Goal: Task Accomplishment & Management: Manage account settings

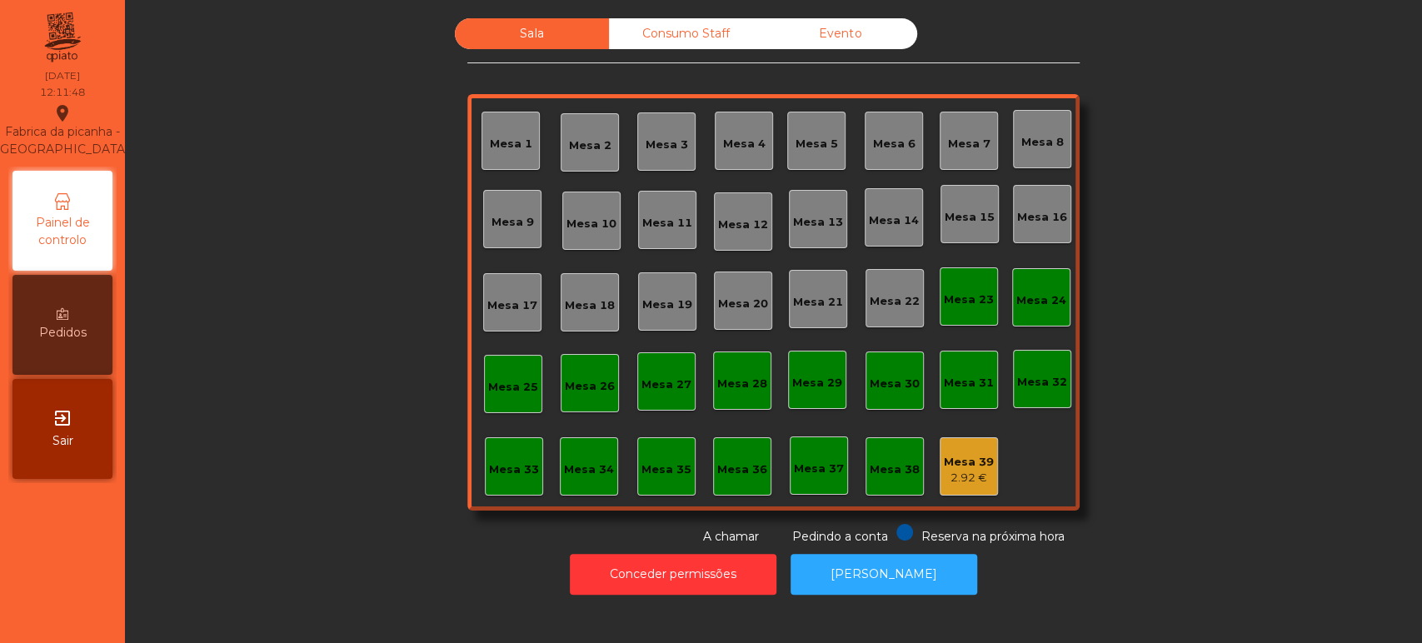
click at [953, 479] on div "2.92 €" at bounding box center [969, 478] width 50 height 17
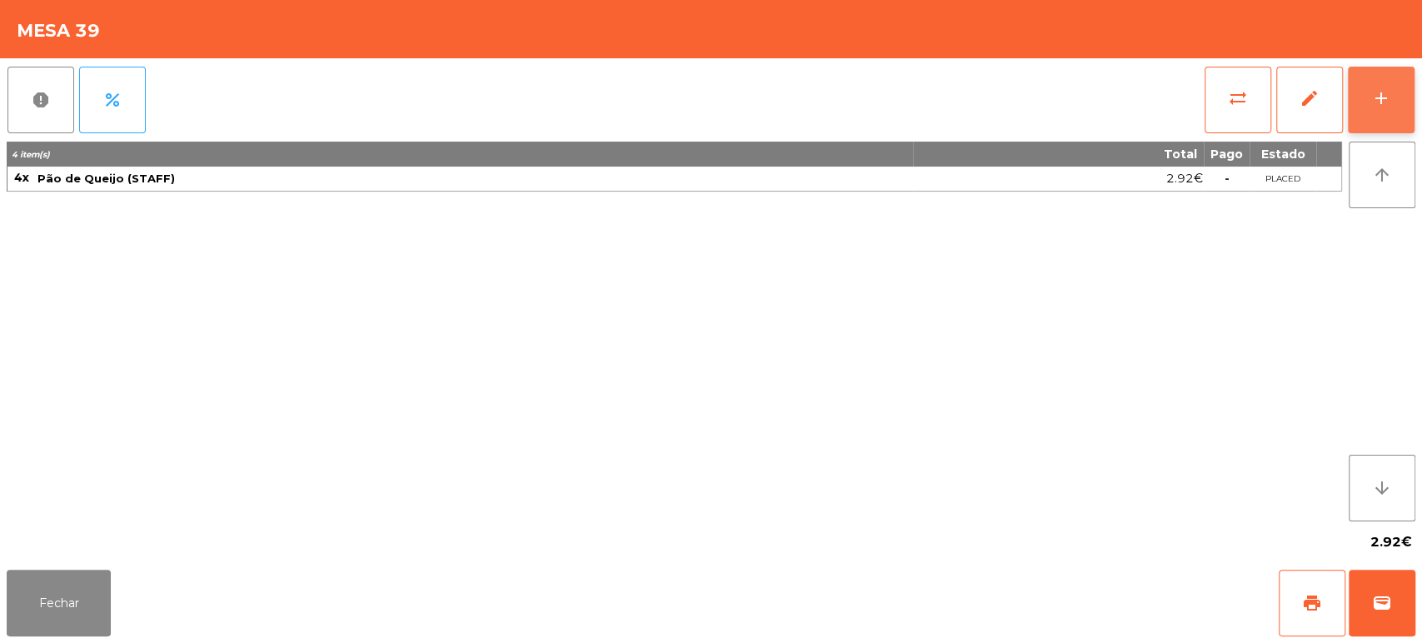
click at [1379, 88] on div "add" at bounding box center [1382, 98] width 20 height 20
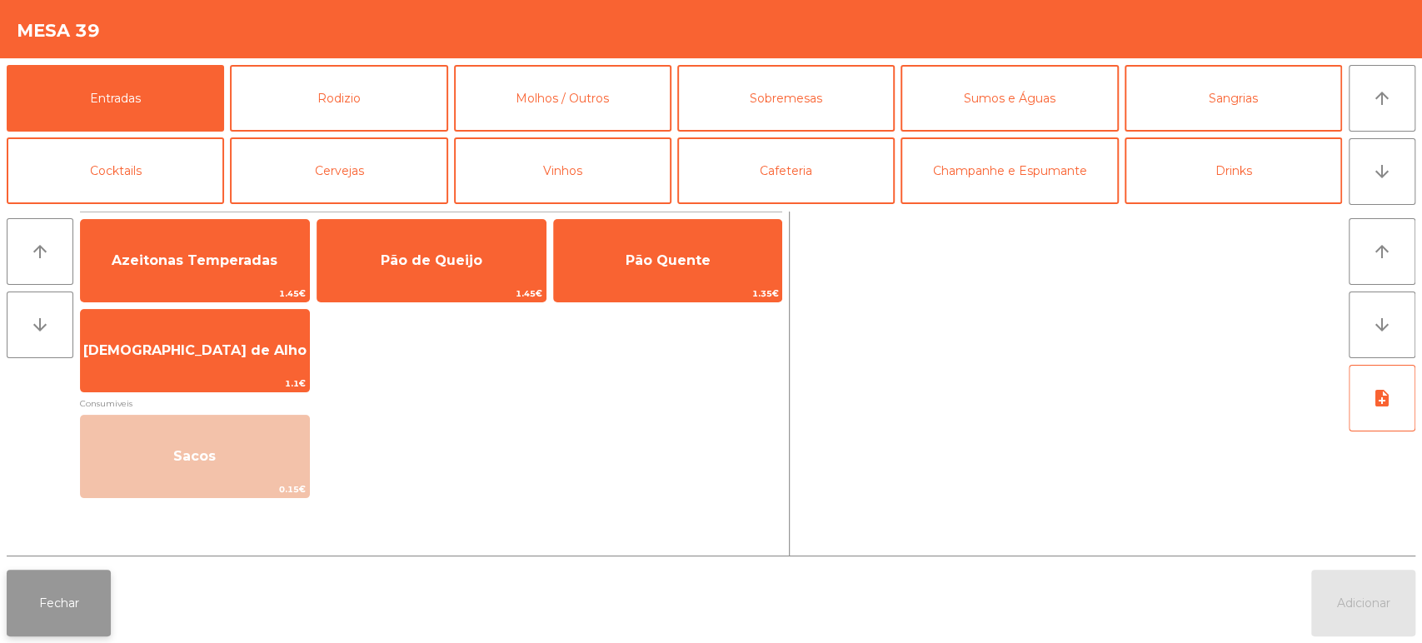
click at [73, 634] on button "Fechar" at bounding box center [59, 603] width 104 height 67
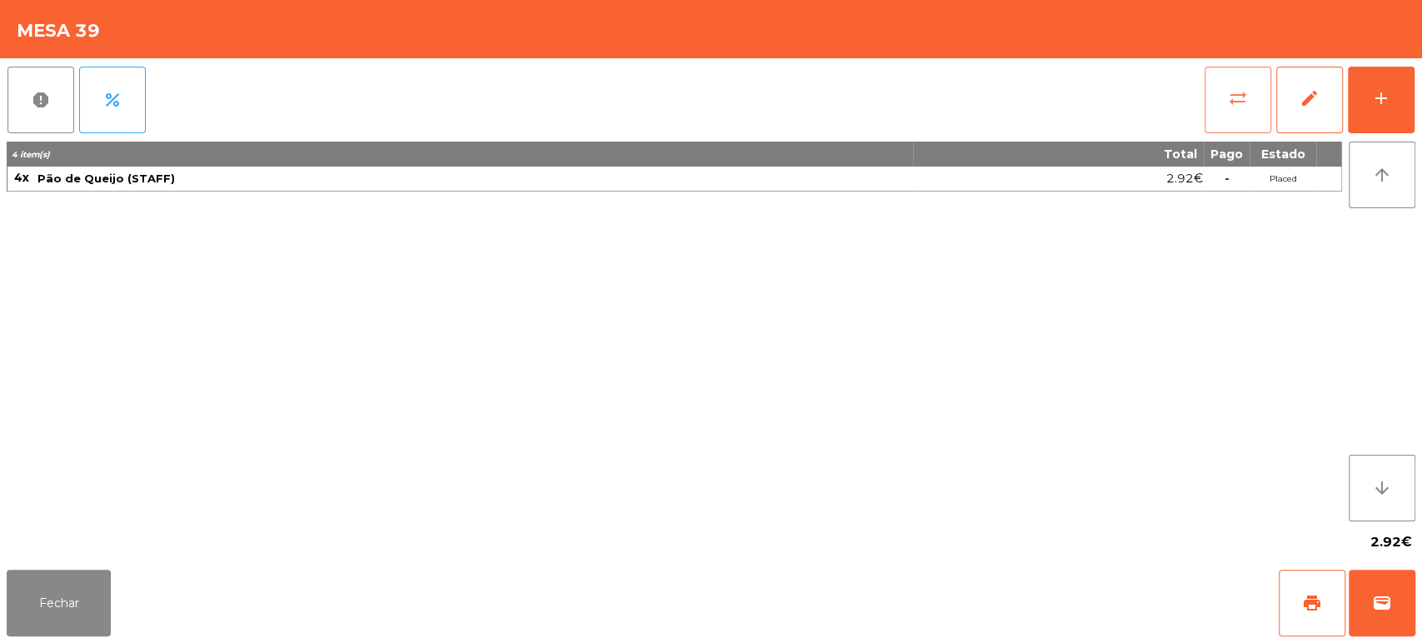
click at [1231, 121] on button "sync_alt" at bounding box center [1238, 100] width 67 height 67
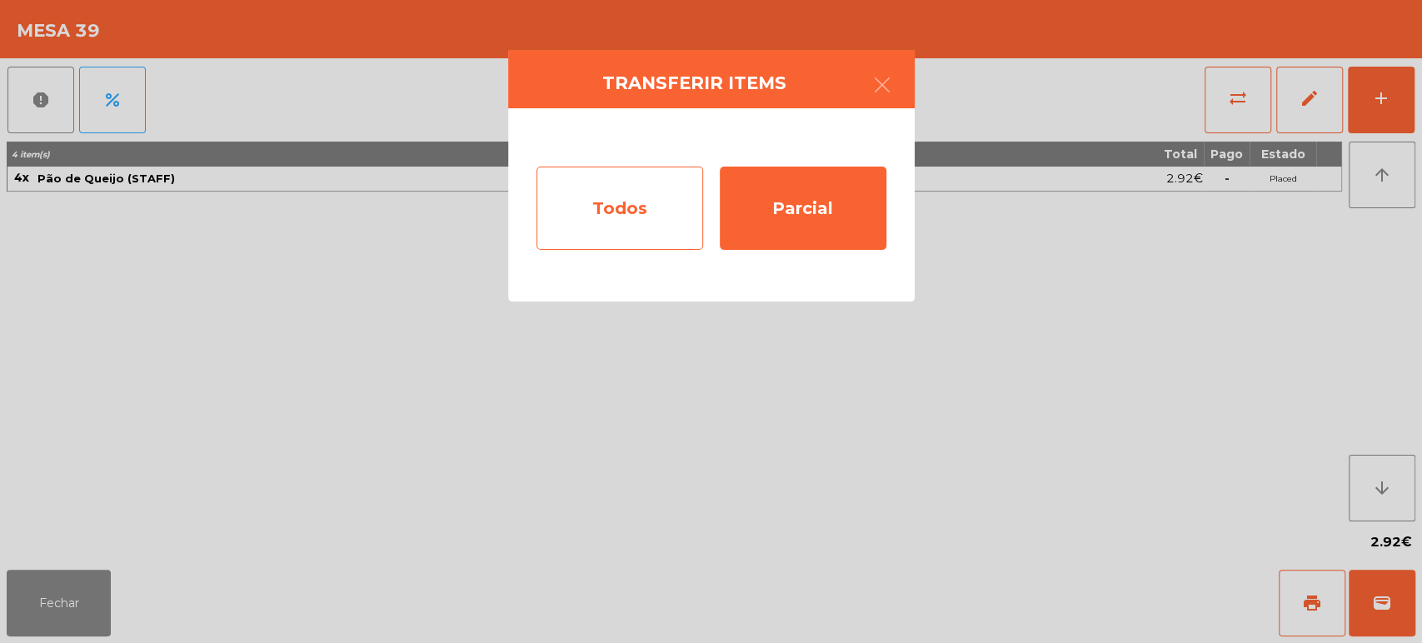
click at [657, 192] on div "Todos" at bounding box center [620, 208] width 167 height 83
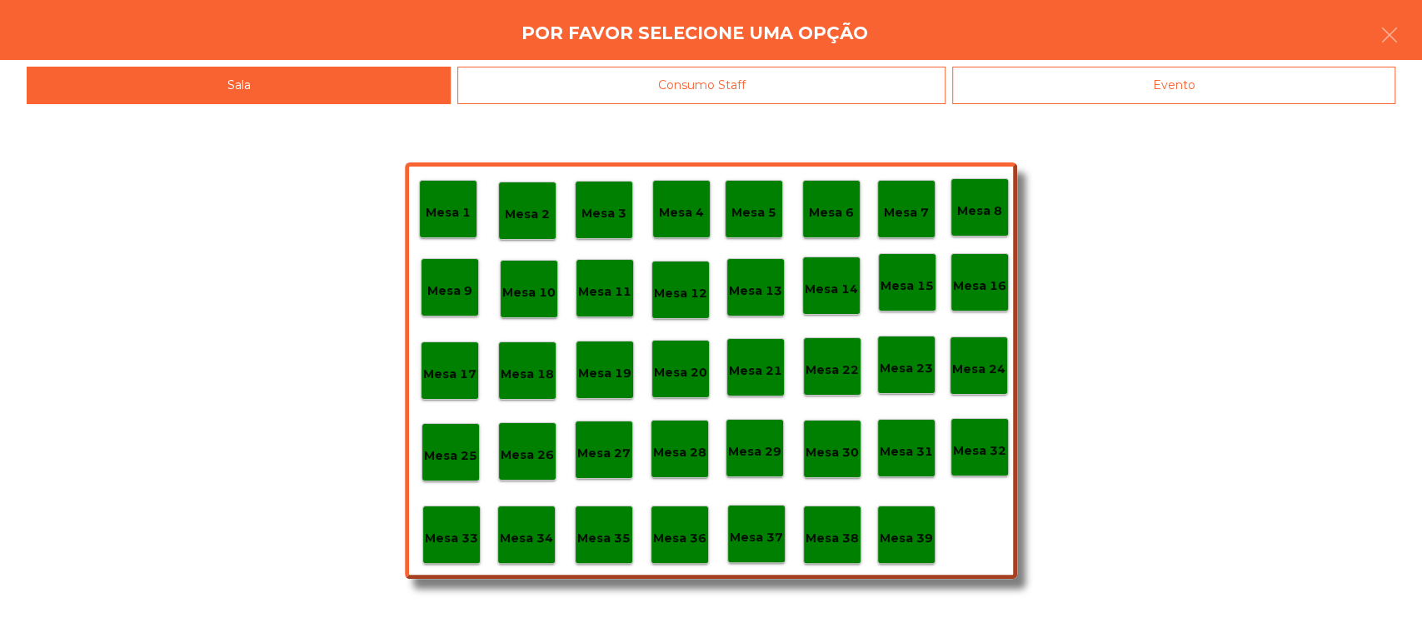
click at [775, 87] on div "Consumo Staff" at bounding box center [701, 85] width 488 height 37
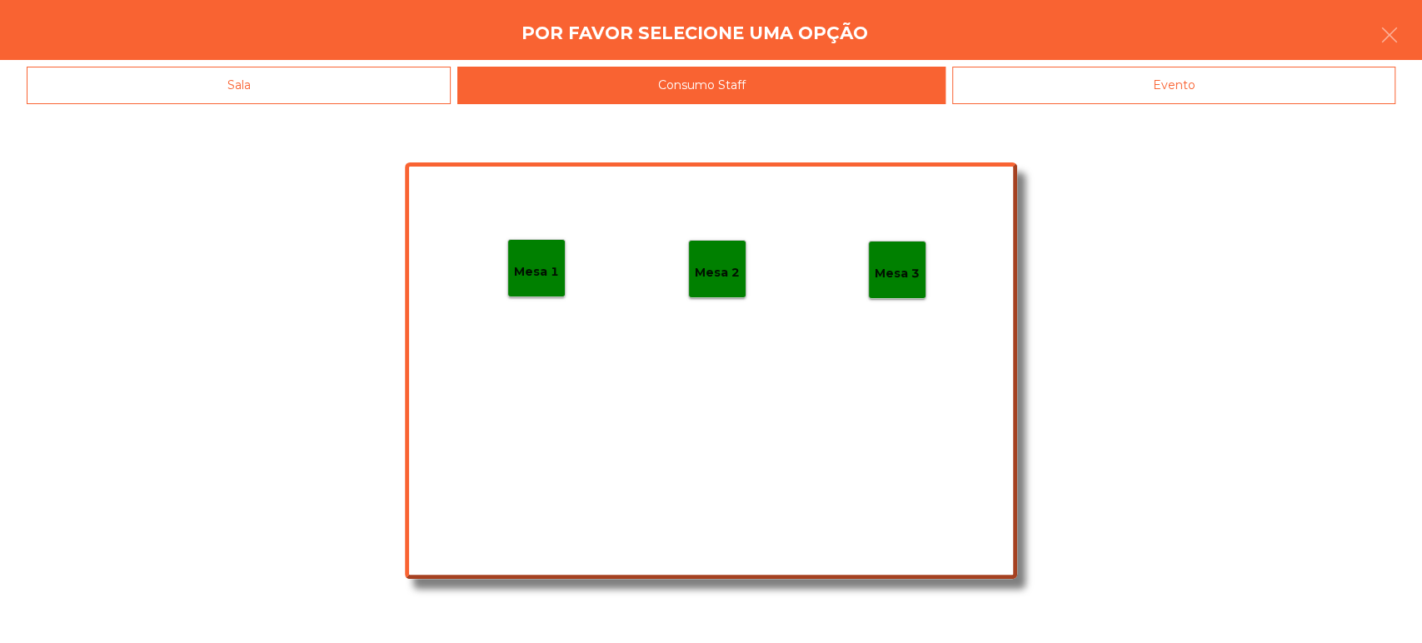
click at [537, 265] on p "Mesa 1" at bounding box center [536, 271] width 45 height 19
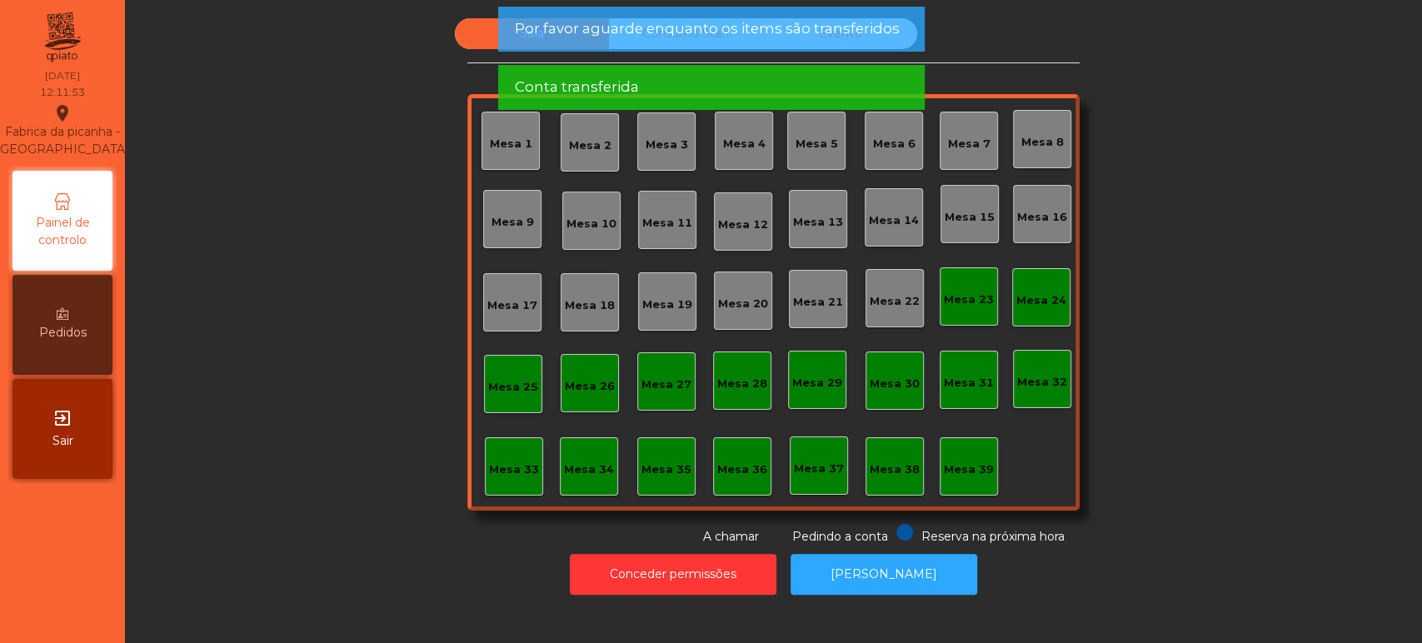
click at [952, 477] on div "Mesa 39" at bounding box center [969, 470] width 50 height 17
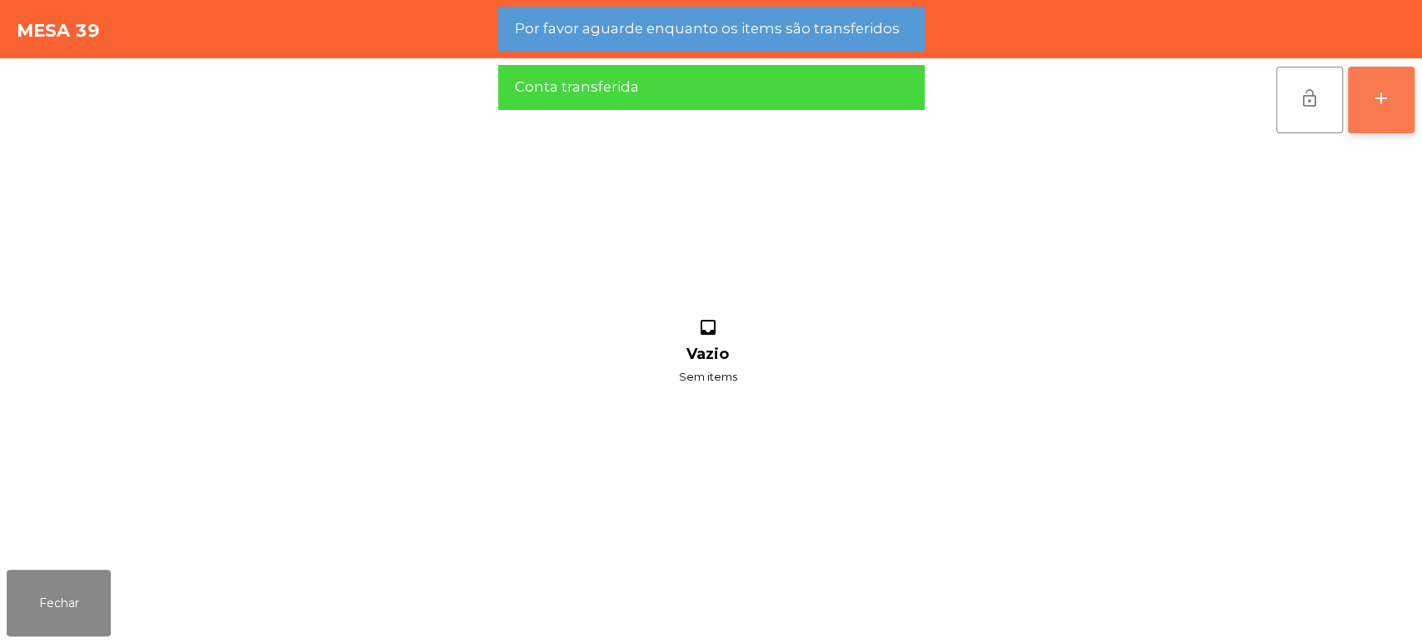
click at [1387, 120] on button "add" at bounding box center [1381, 100] width 67 height 67
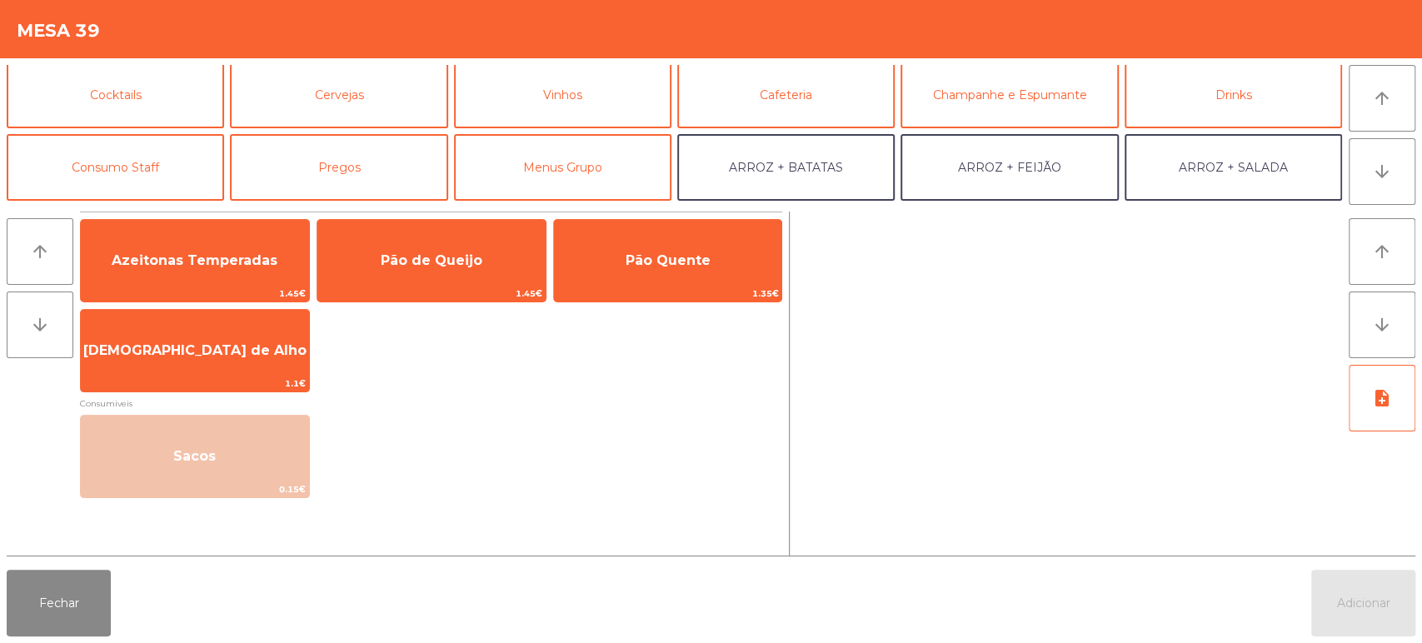
scroll to position [96, 0]
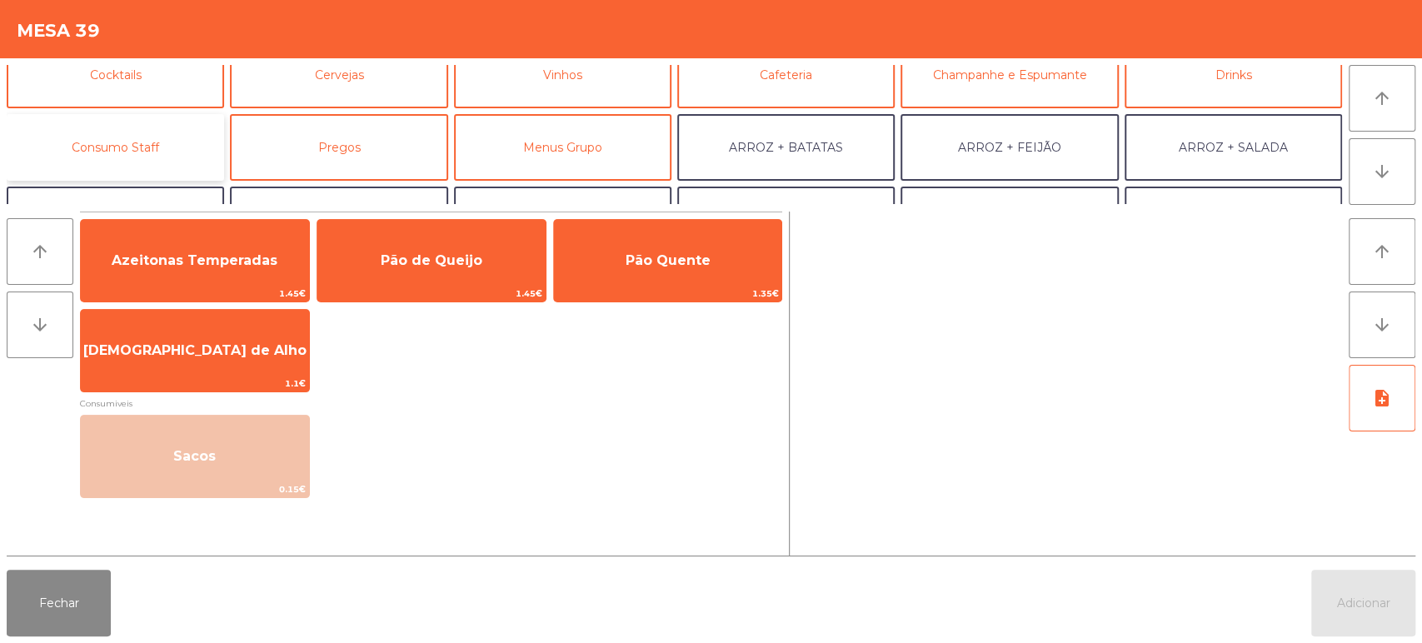
click at [148, 177] on button "Consumo Staff" at bounding box center [115, 147] width 217 height 67
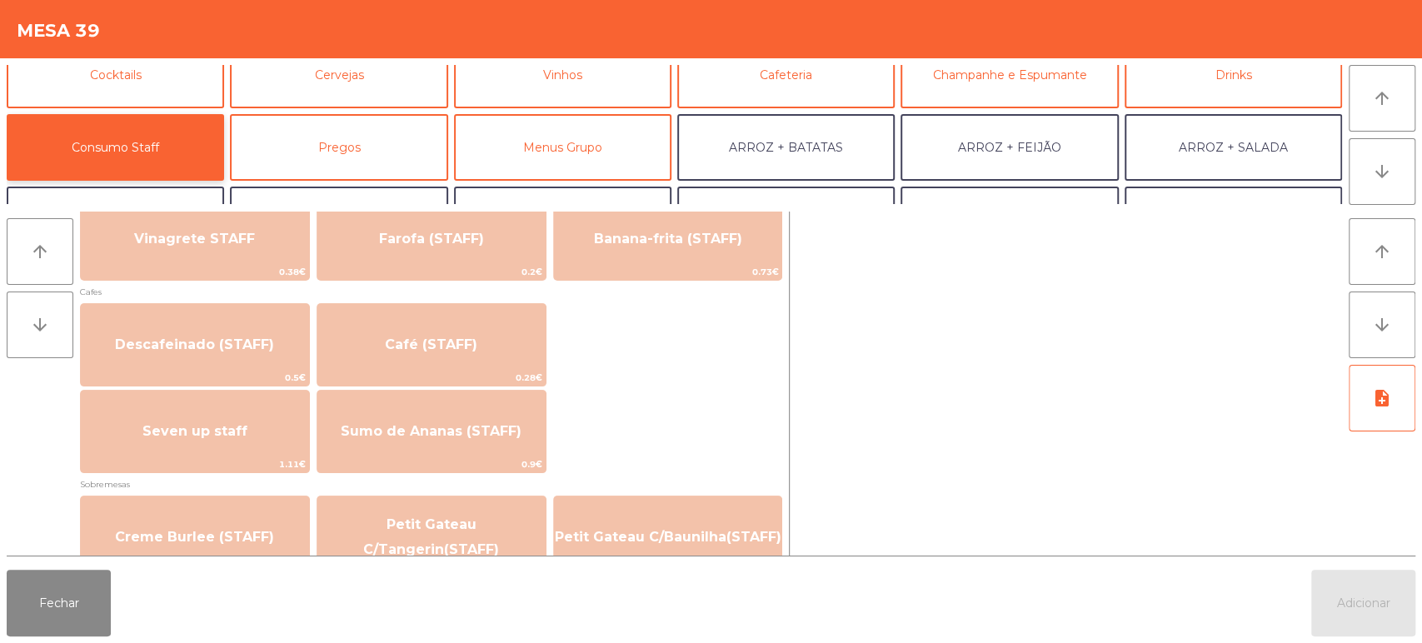
scroll to position [884, 0]
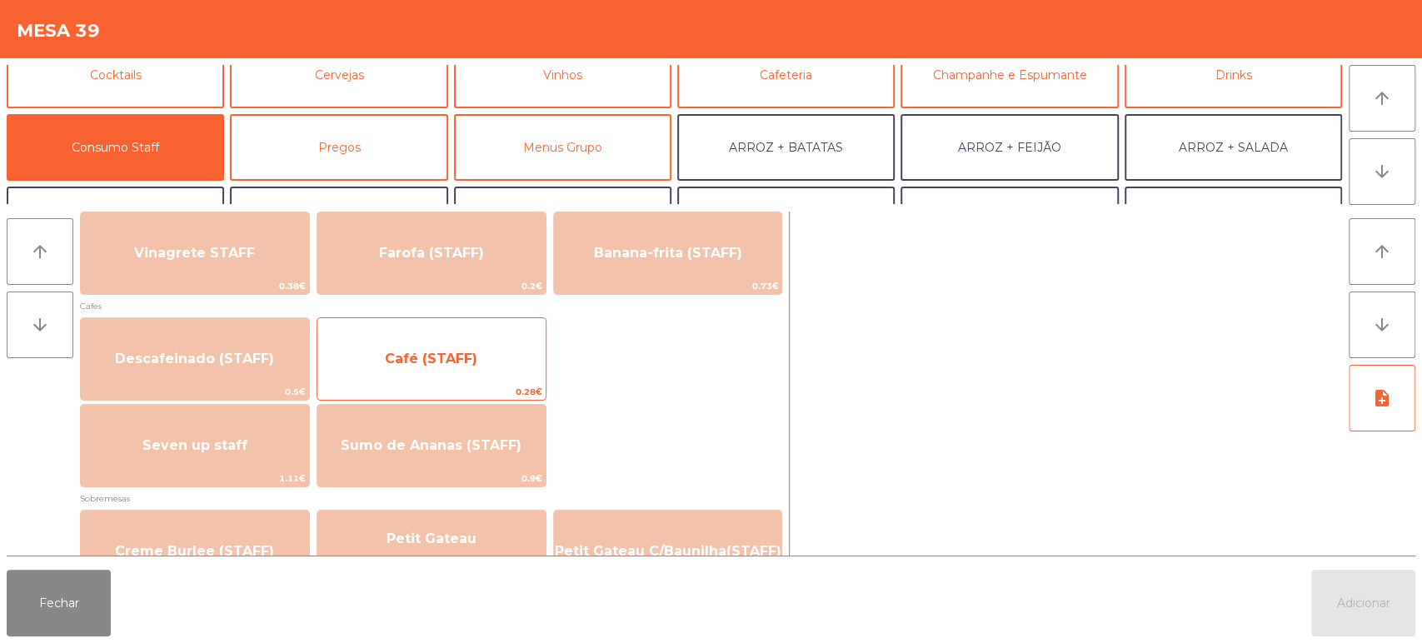
click at [457, 352] on span "Café (STAFF)" at bounding box center [431, 359] width 92 height 16
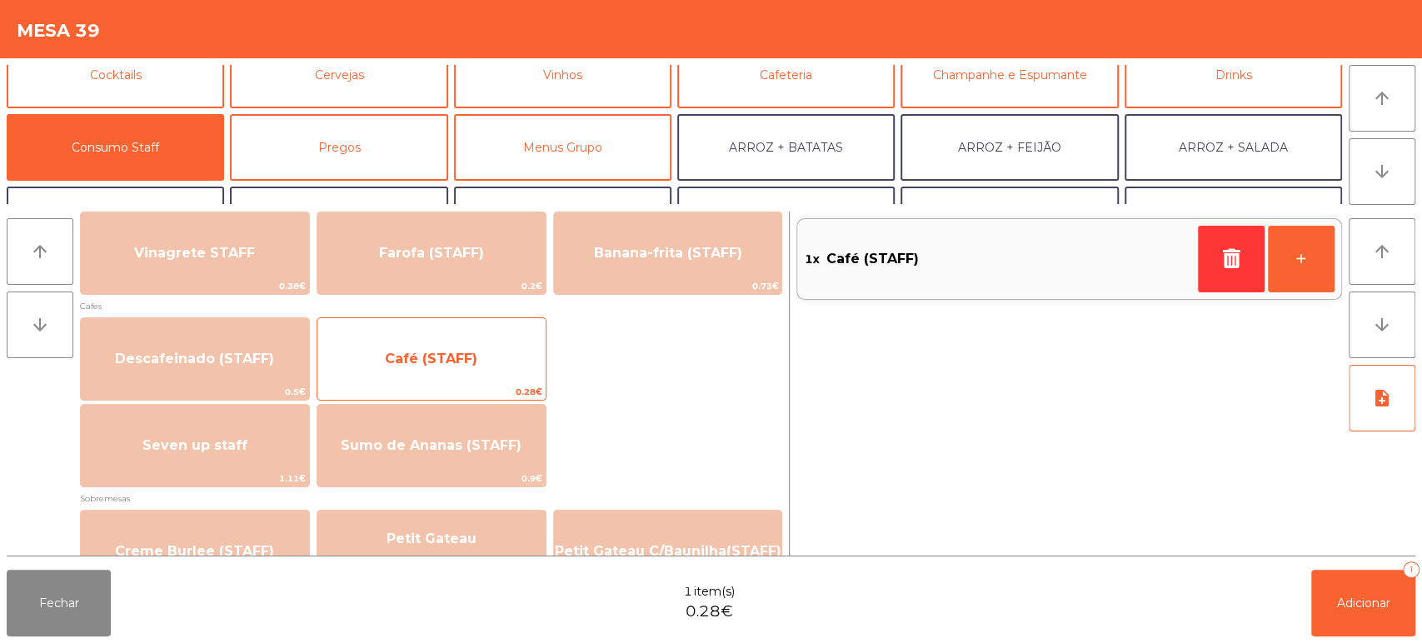
click at [474, 329] on div "Café (STAFF) 0.28€" at bounding box center [432, 358] width 230 height 83
click at [471, 337] on span "Café (STAFF)" at bounding box center [431, 359] width 228 height 45
click at [472, 348] on span "Café (STAFF)" at bounding box center [431, 359] width 228 height 45
click at [474, 340] on span "Café (STAFF)" at bounding box center [431, 359] width 228 height 45
click at [481, 337] on span "Café (STAFF)" at bounding box center [431, 359] width 228 height 45
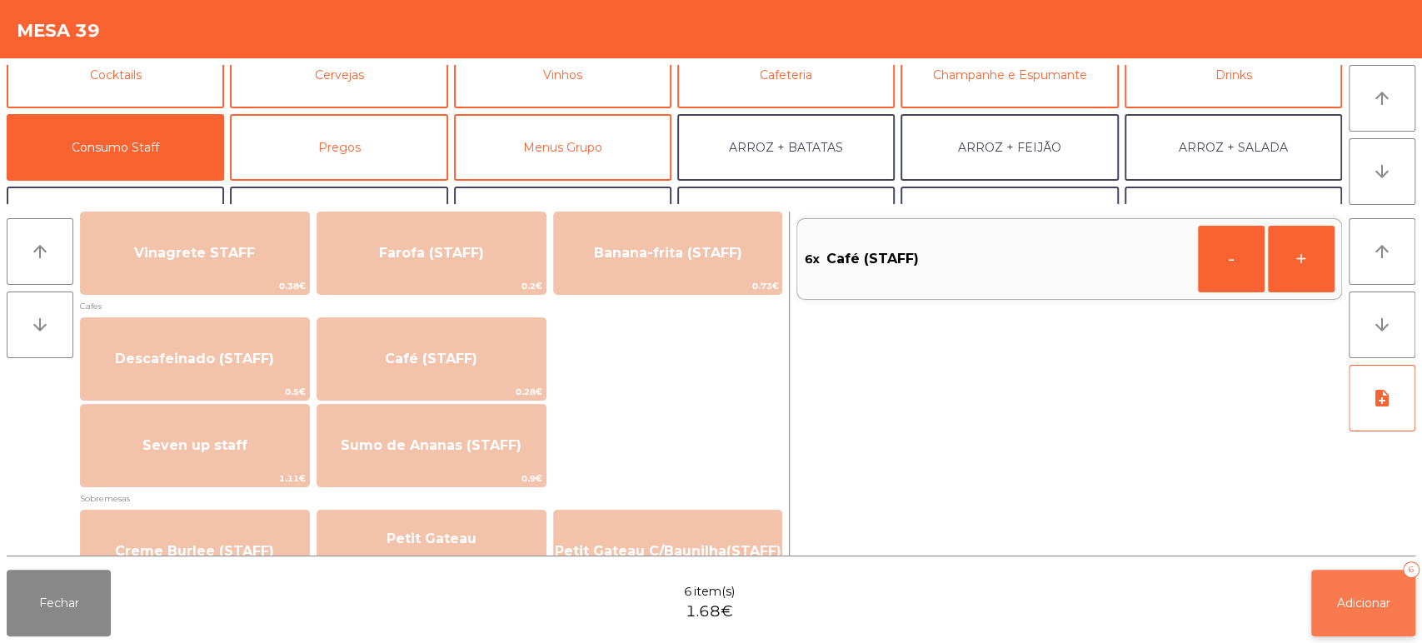
click at [1353, 597] on span "Adicionar" at bounding box center [1363, 603] width 53 height 15
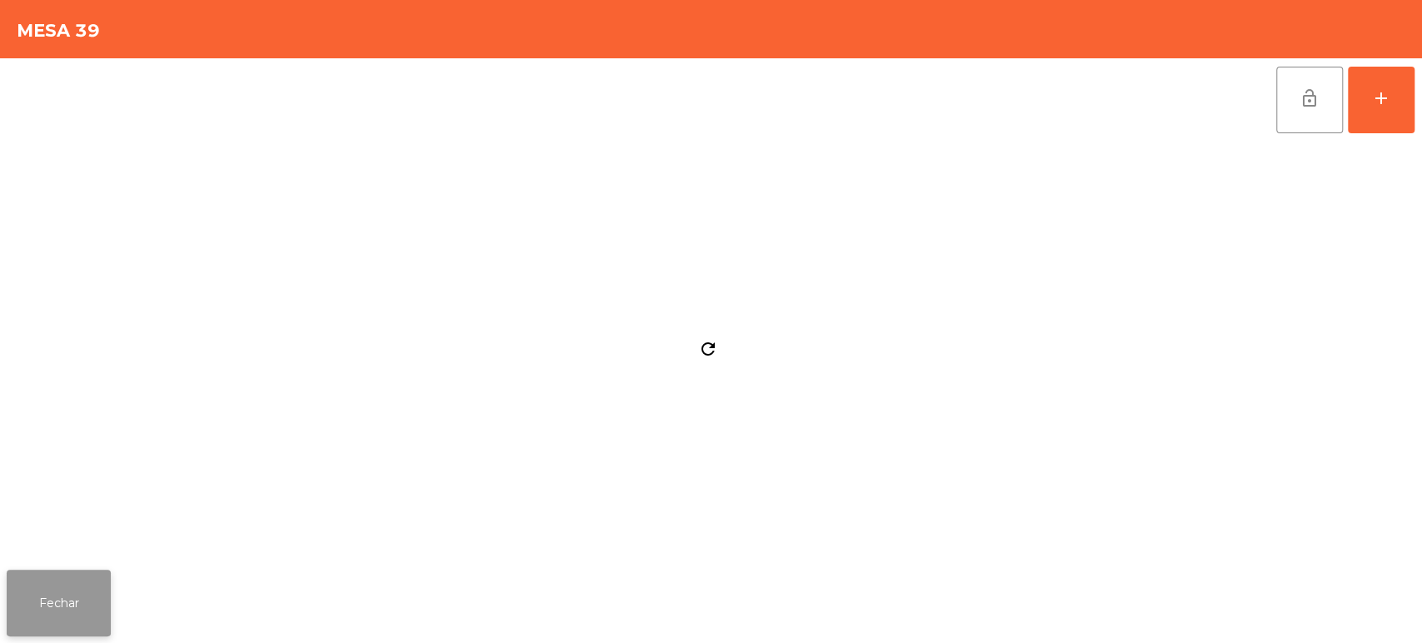
click at [52, 577] on button "Fechar" at bounding box center [59, 603] width 104 height 67
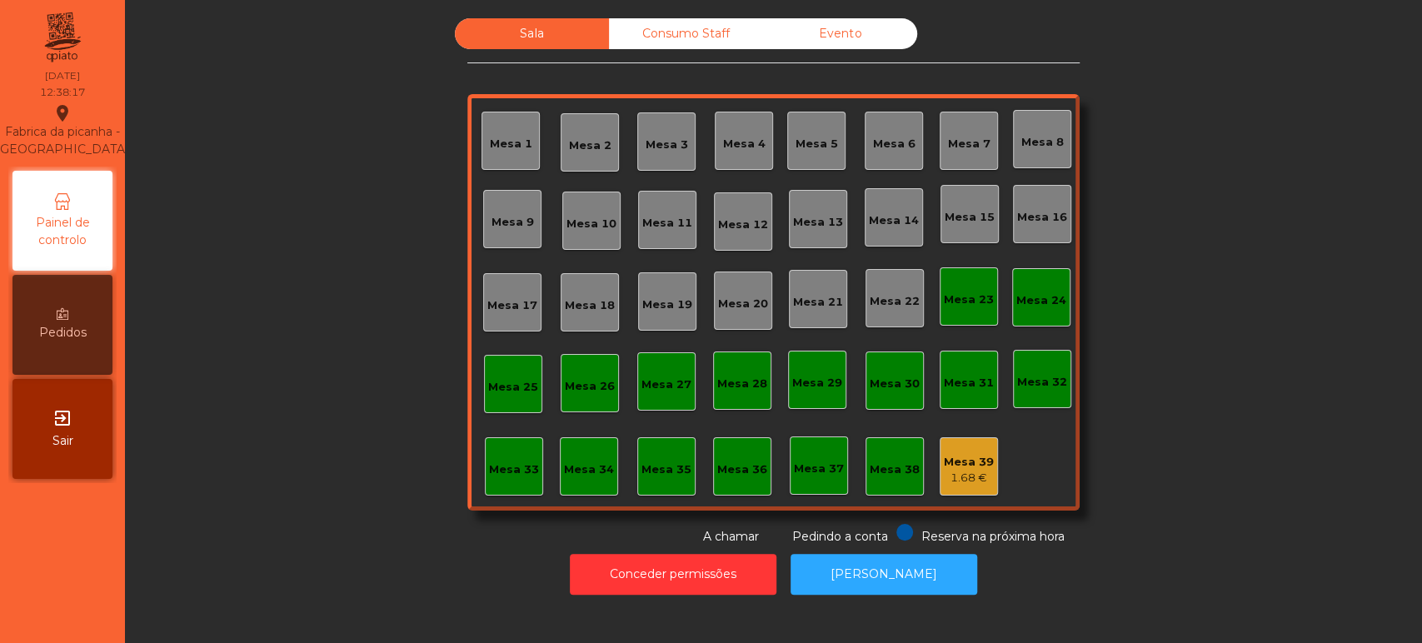
click at [813, 227] on div "Mesa 13" at bounding box center [818, 222] width 50 height 17
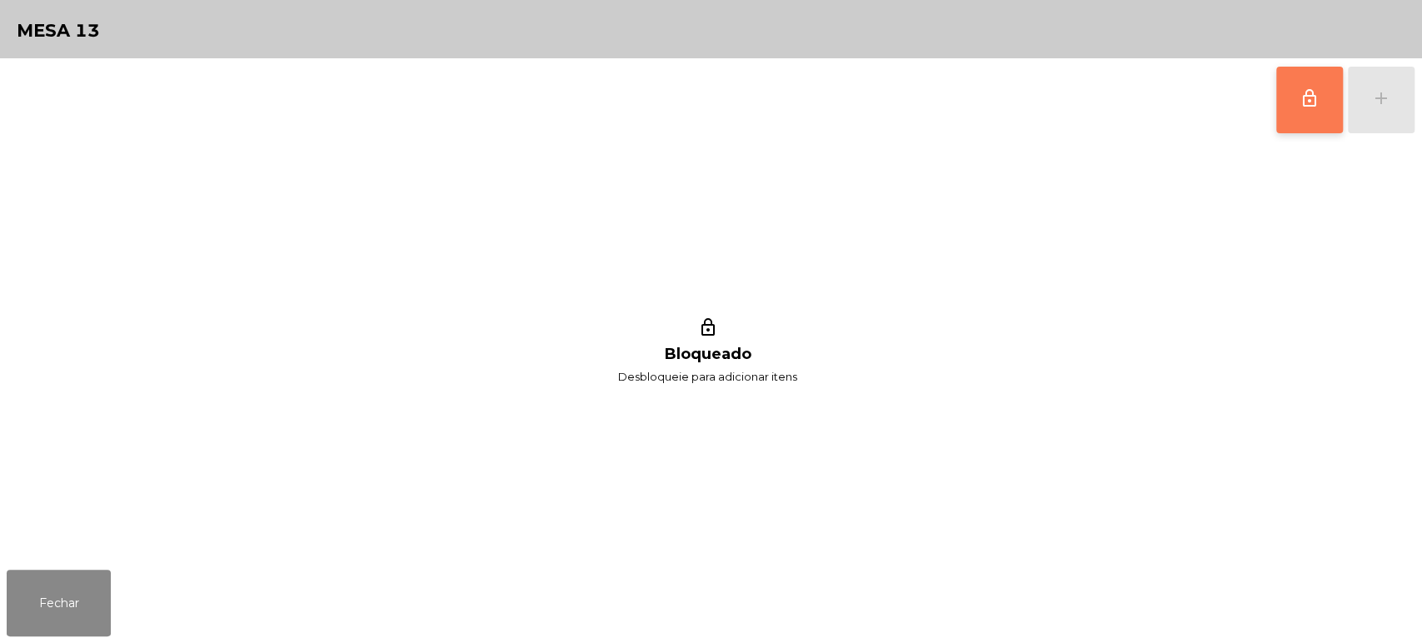
click at [1309, 82] on button "lock_outline" at bounding box center [1310, 100] width 67 height 67
click at [1372, 102] on div "add" at bounding box center [1382, 98] width 20 height 20
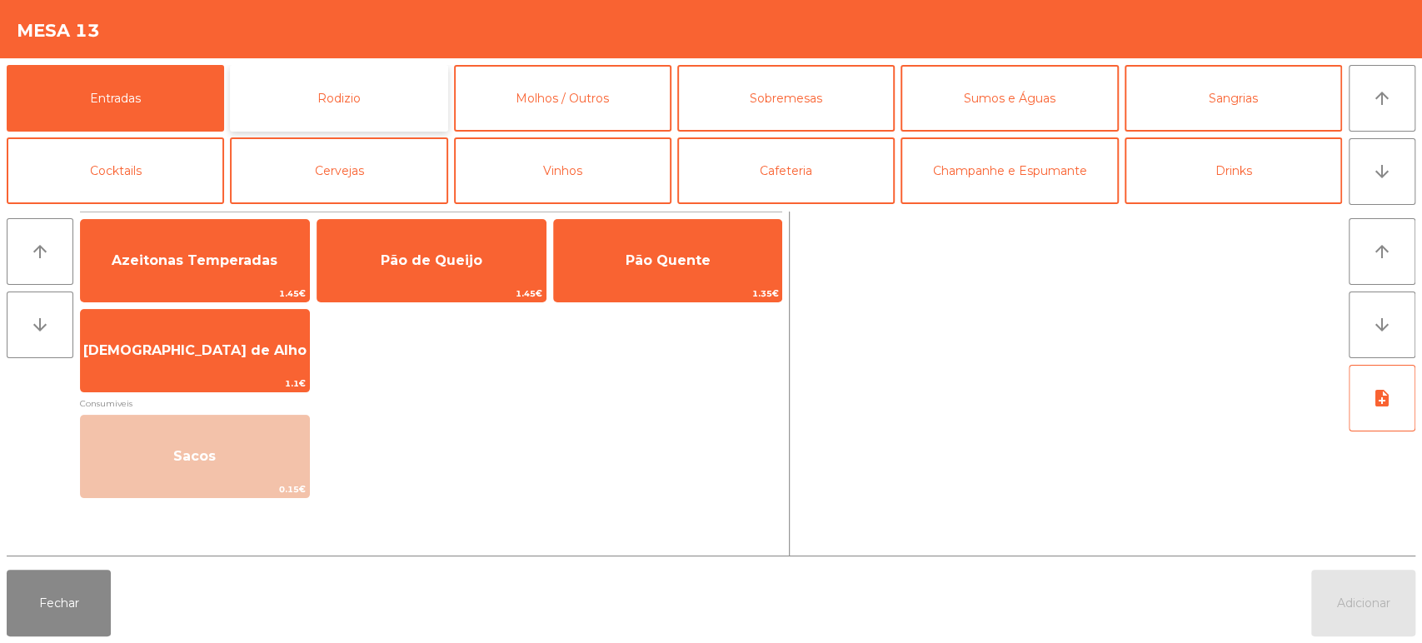
click at [342, 87] on button "Rodizio" at bounding box center [338, 98] width 217 height 67
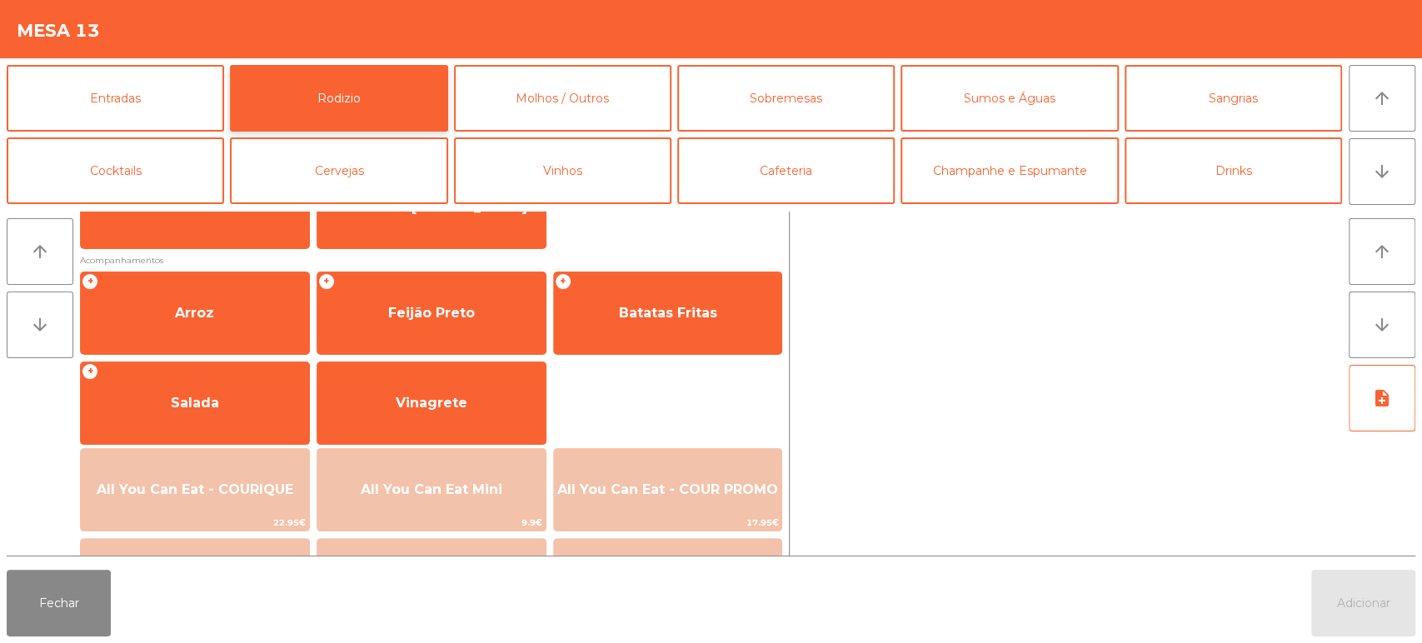
scroll to position [164, 0]
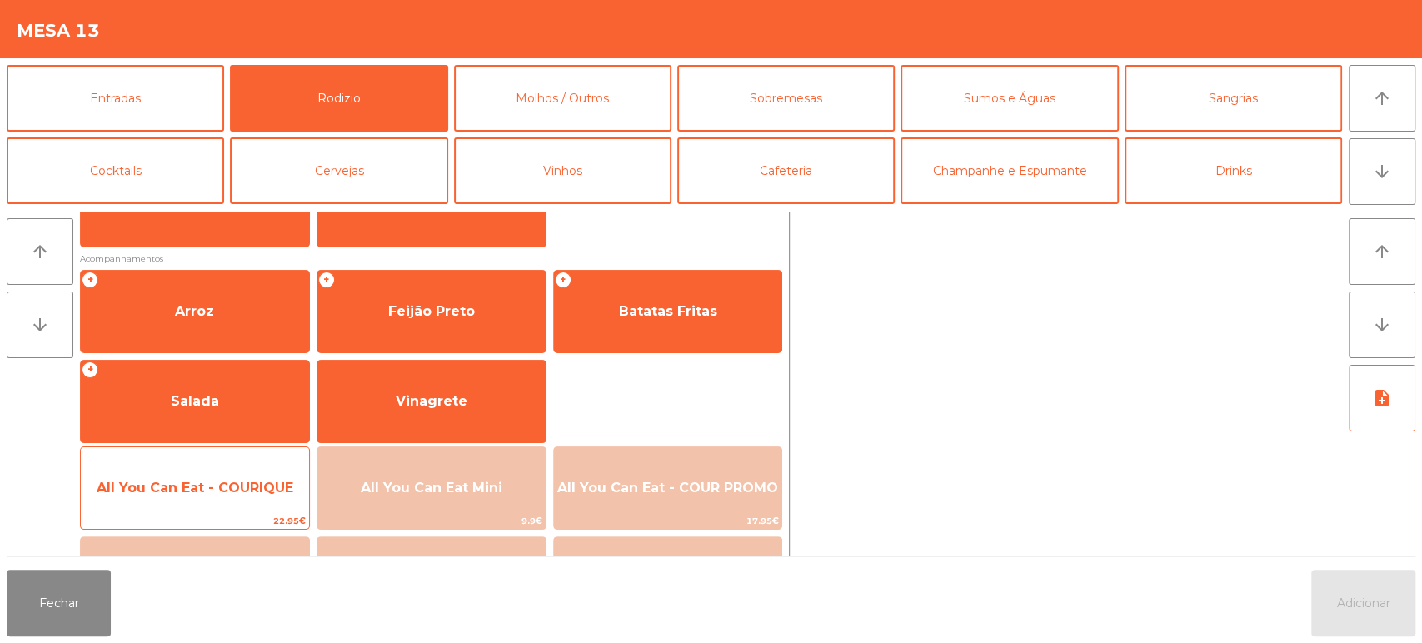
click at [196, 491] on span "All You Can Eat - COURIQUE" at bounding box center [195, 488] width 197 height 16
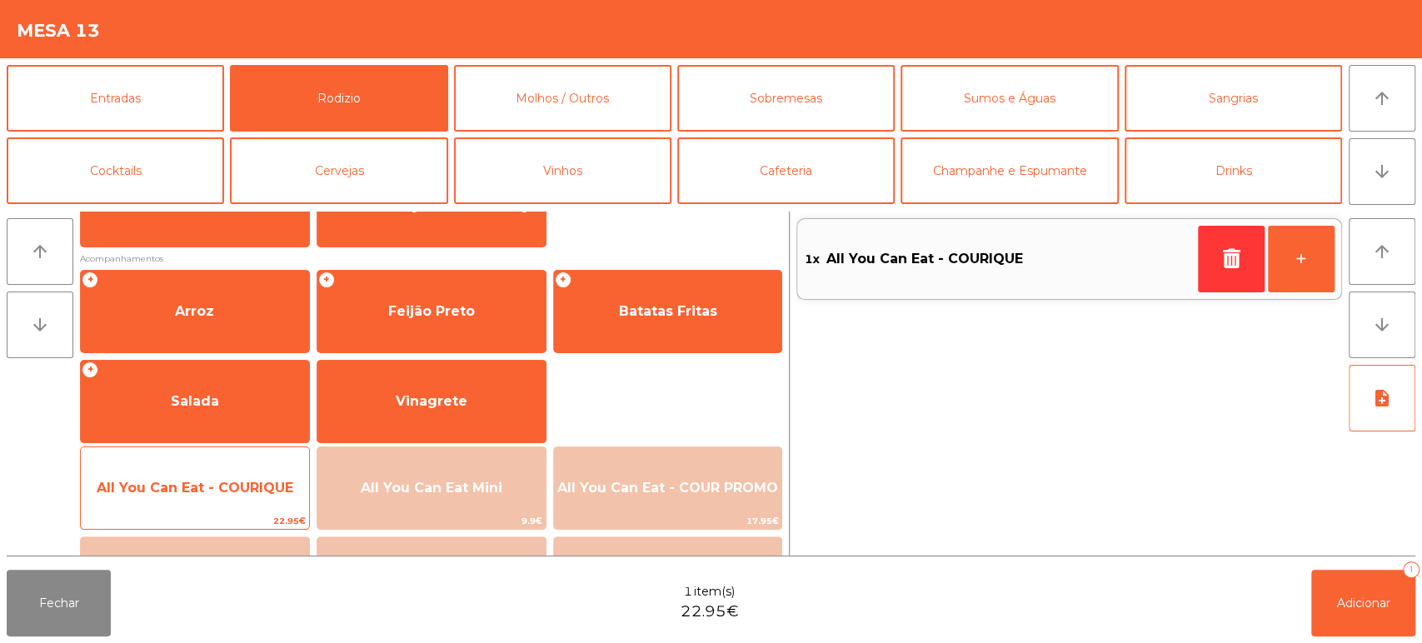
click at [193, 502] on span "All You Can Eat - COURIQUE" at bounding box center [195, 488] width 228 height 45
click at [187, 502] on span "All You Can Eat - COURIQUE" at bounding box center [195, 488] width 228 height 45
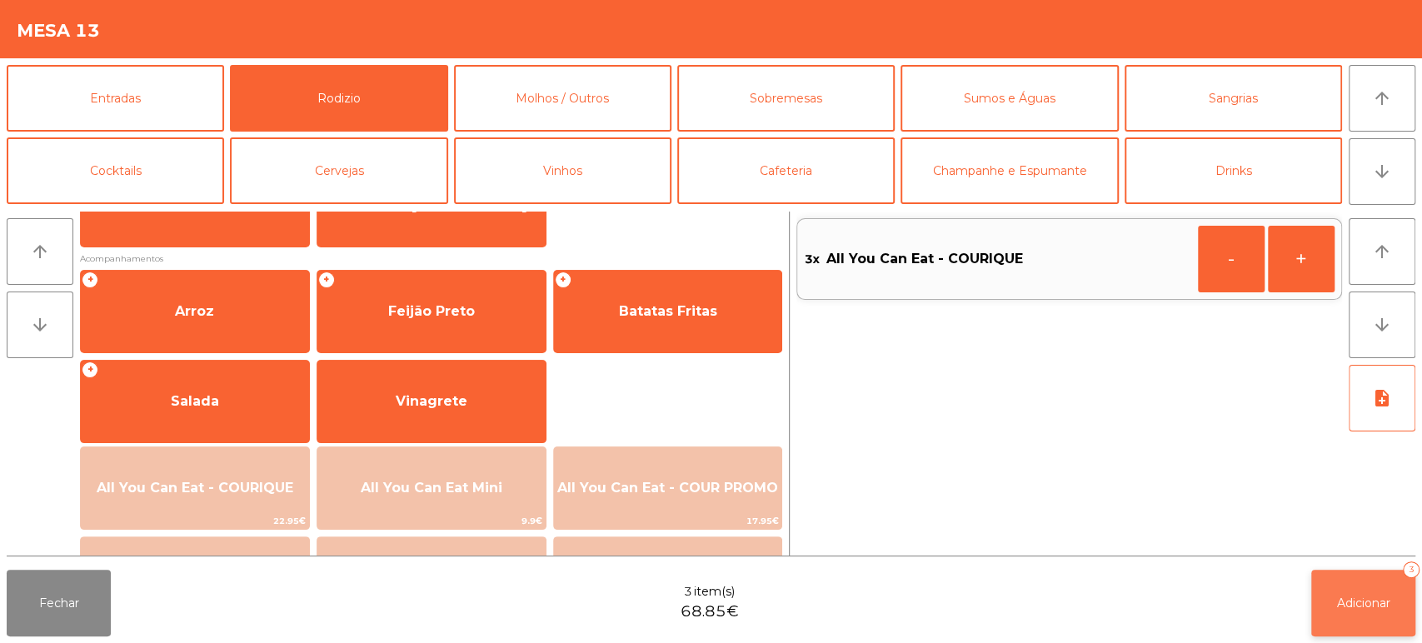
click at [1362, 608] on span "Adicionar" at bounding box center [1363, 603] width 53 height 15
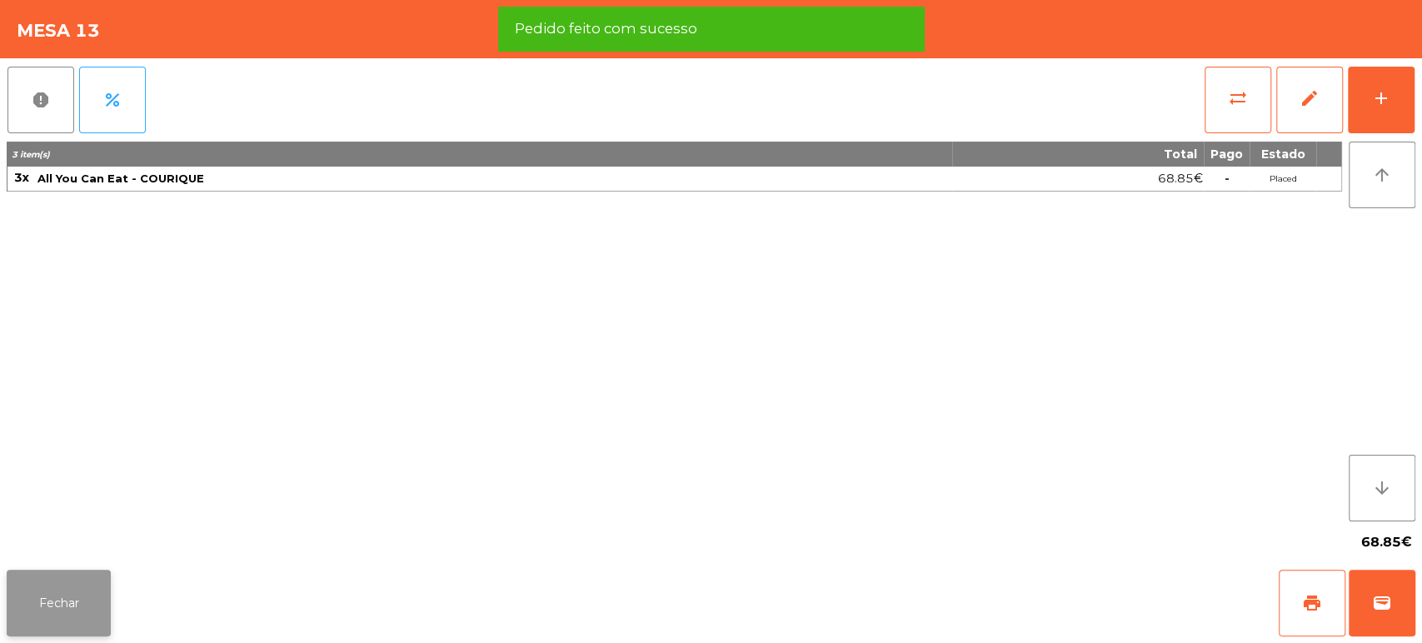
click at [51, 597] on button "Fechar" at bounding box center [59, 603] width 104 height 67
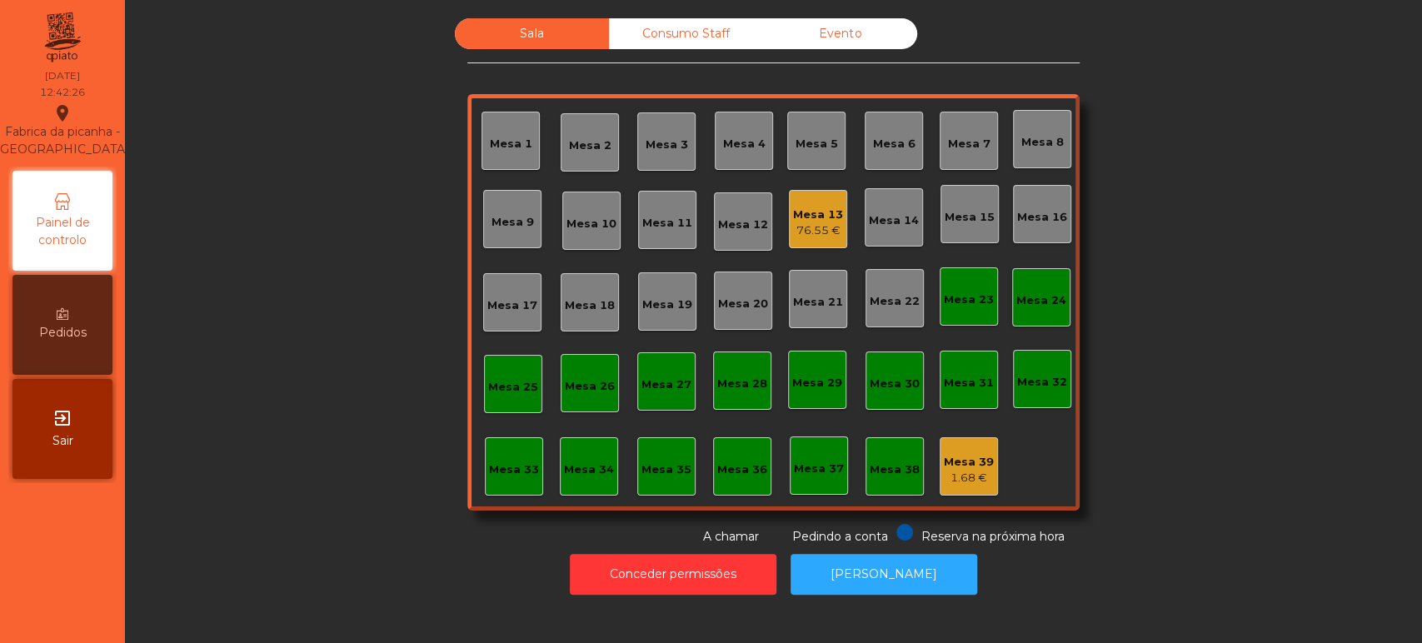
click at [1247, 398] on div "Sala Consumo Staff Evento Mesa 1 Mesa 2 Mesa 3 Mesa 4 Mesa 5 Mesa 6 Mesa 7 Mesa…" at bounding box center [773, 281] width 1252 height 527
click at [1027, 382] on div "Mesa 32" at bounding box center [1042, 382] width 50 height 17
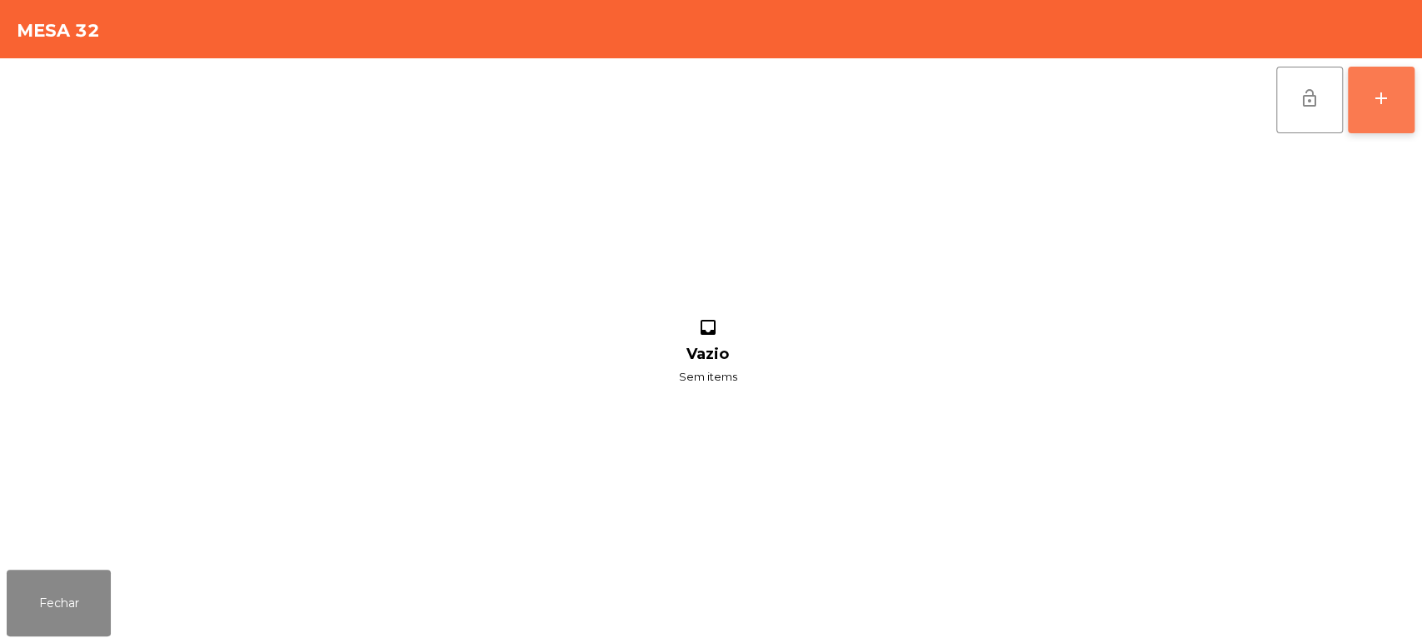
click at [1402, 92] on button "add" at bounding box center [1381, 100] width 67 height 67
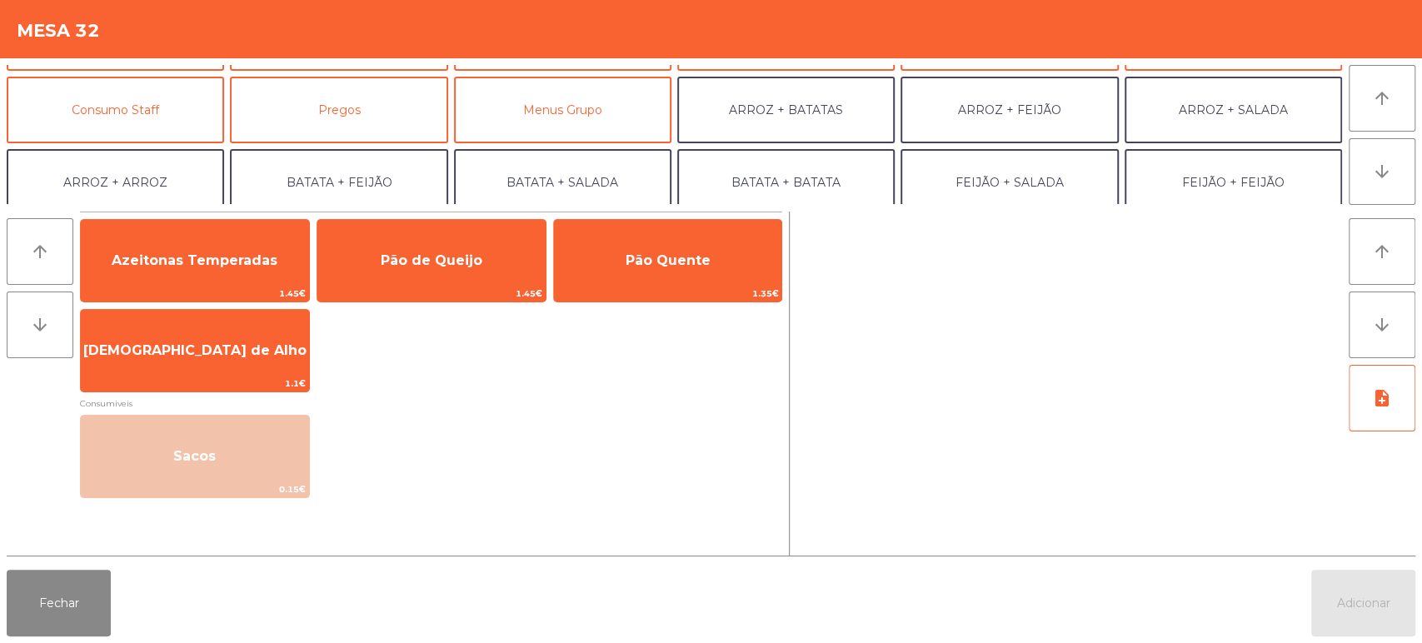
scroll to position [130, 0]
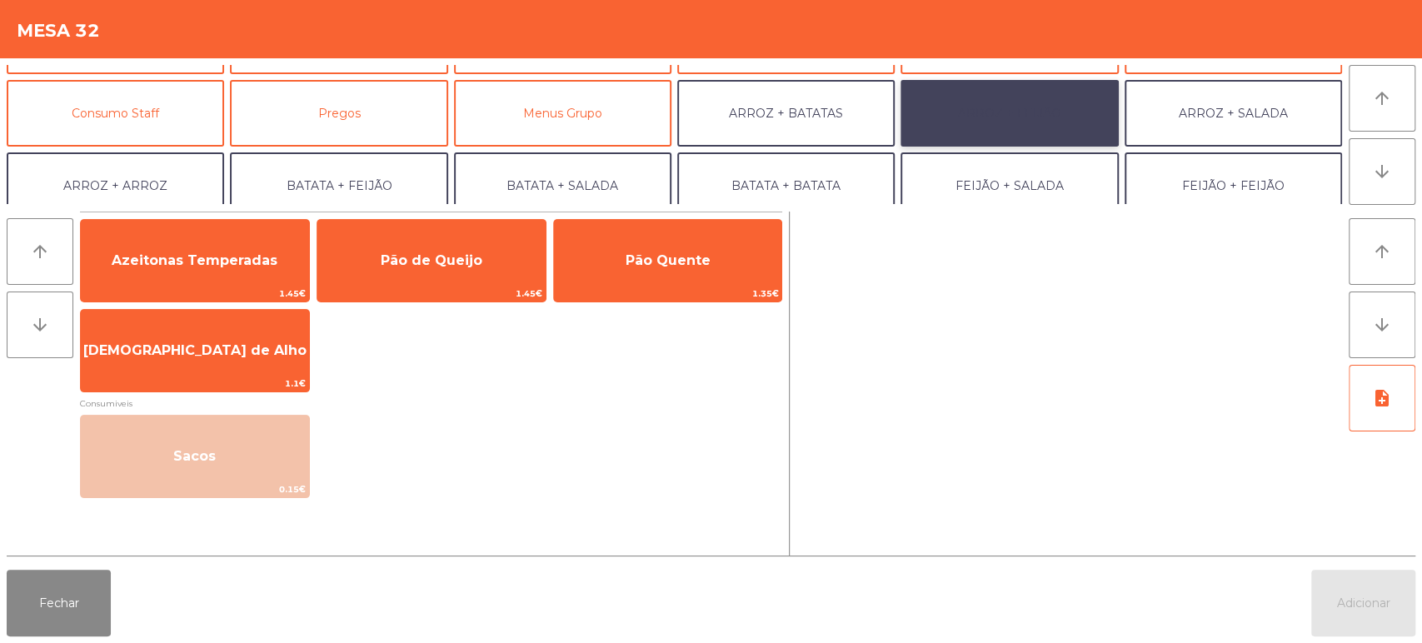
click at [998, 121] on button "ARROZ + FEIJÃO" at bounding box center [1009, 113] width 217 height 67
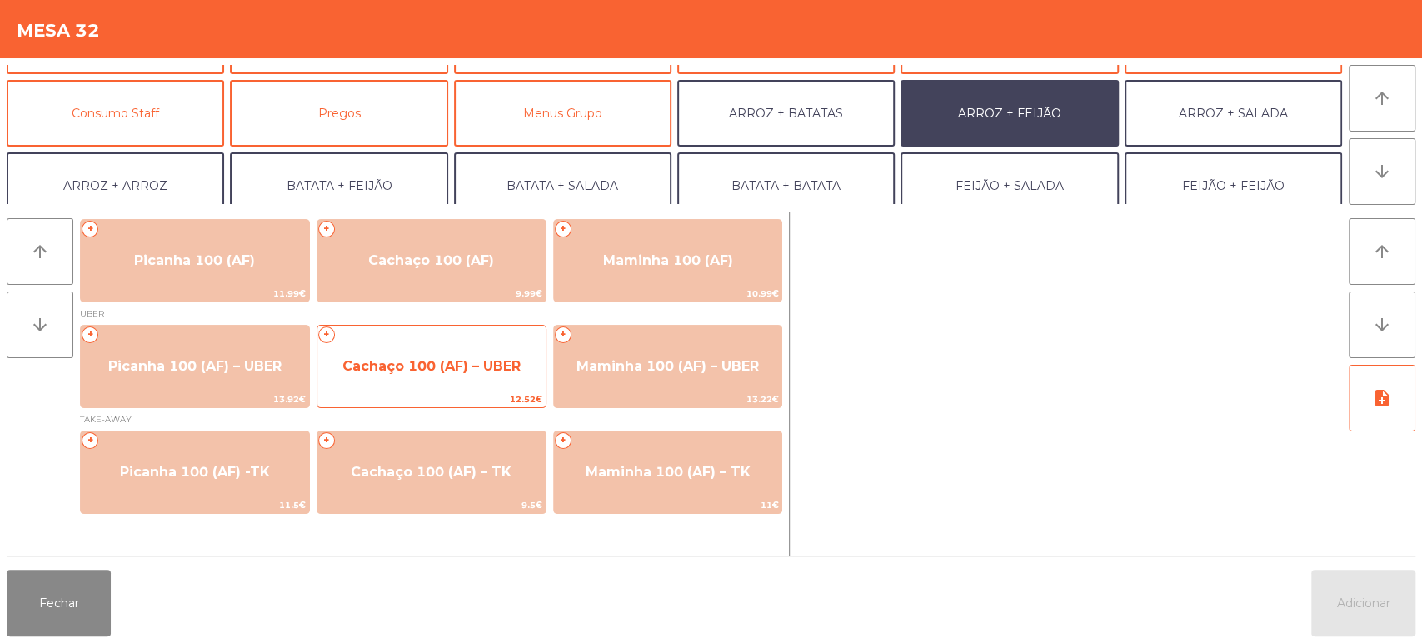
click at [493, 363] on span "Cachaço 100 (AF) – UBER" at bounding box center [431, 366] width 178 height 16
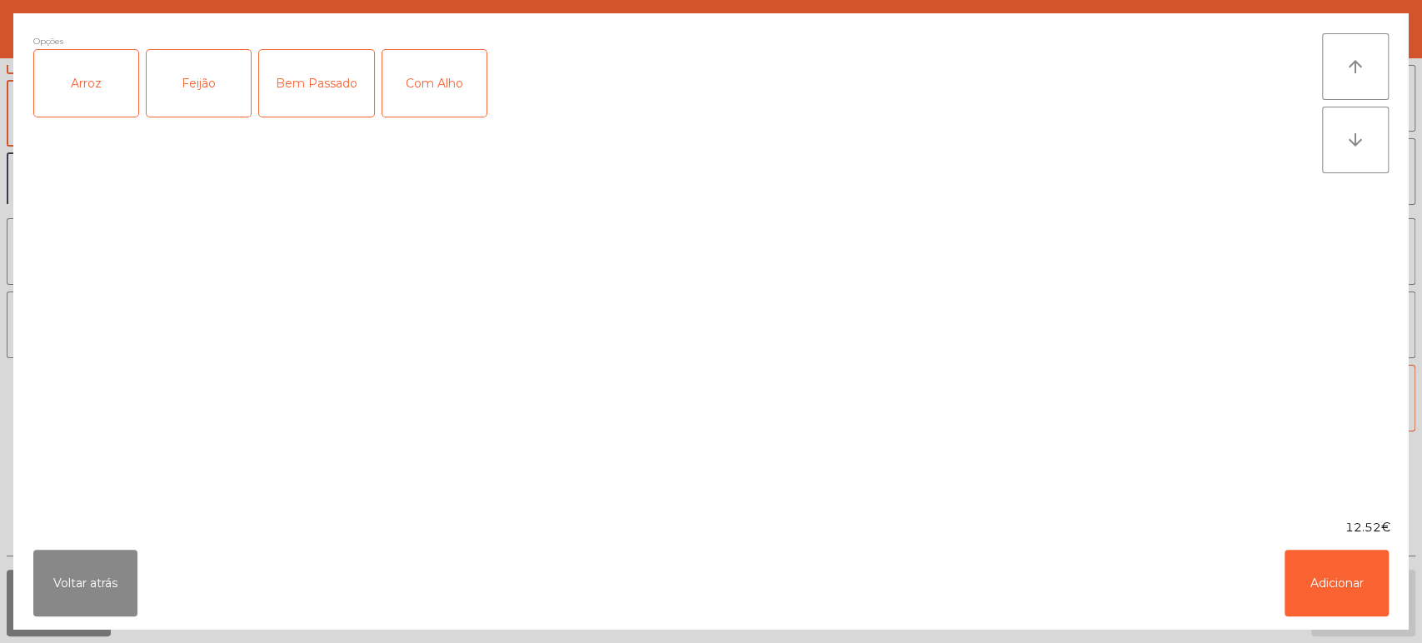
click at [115, 108] on div "Arroz" at bounding box center [86, 83] width 104 height 67
click at [188, 111] on div "Feijão" at bounding box center [199, 83] width 104 height 67
click at [330, 93] on div "Bem Passado" at bounding box center [316, 83] width 115 height 67
click at [1352, 577] on button "Adicionar" at bounding box center [1337, 583] width 104 height 67
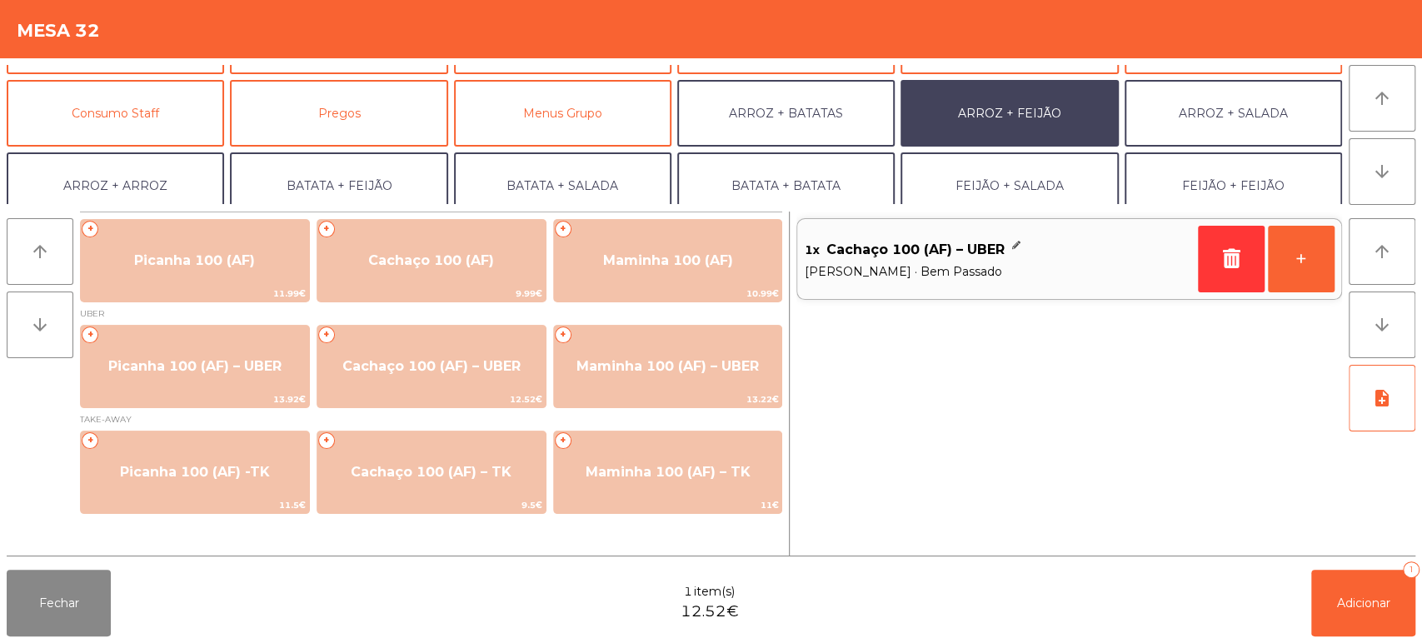
scroll to position [217, 0]
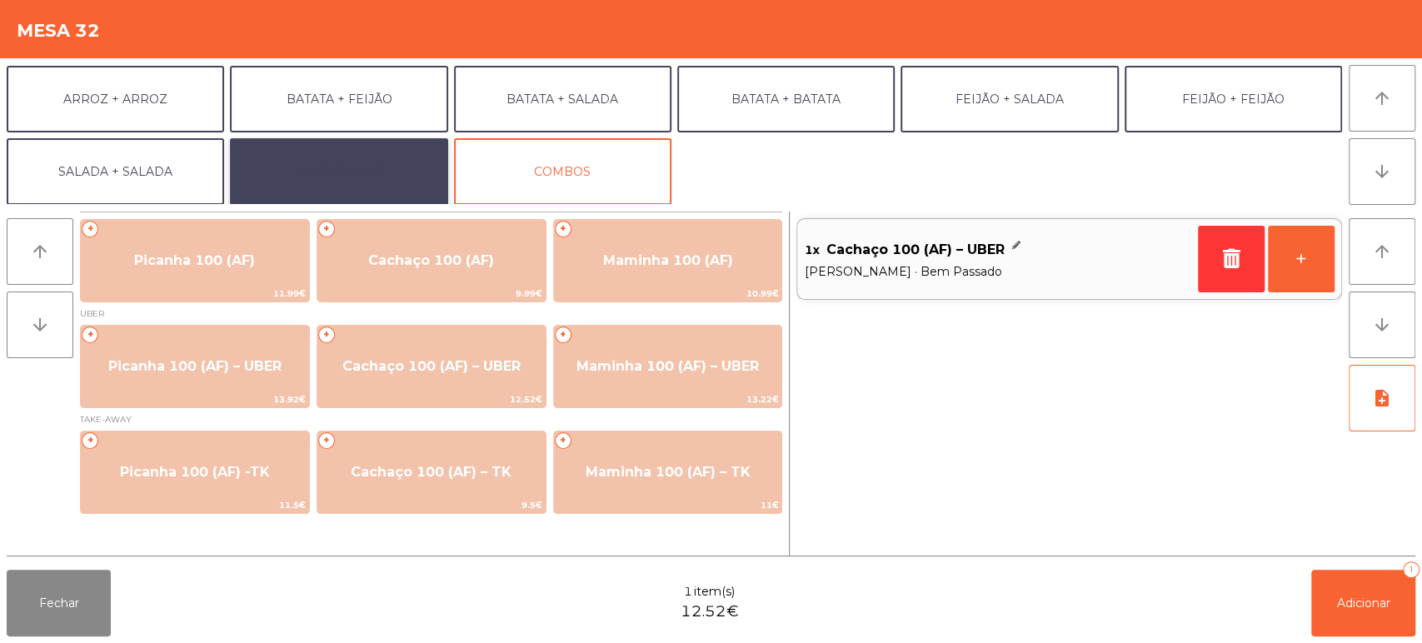
click at [363, 160] on button "EXTRAS UBER" at bounding box center [338, 171] width 217 height 67
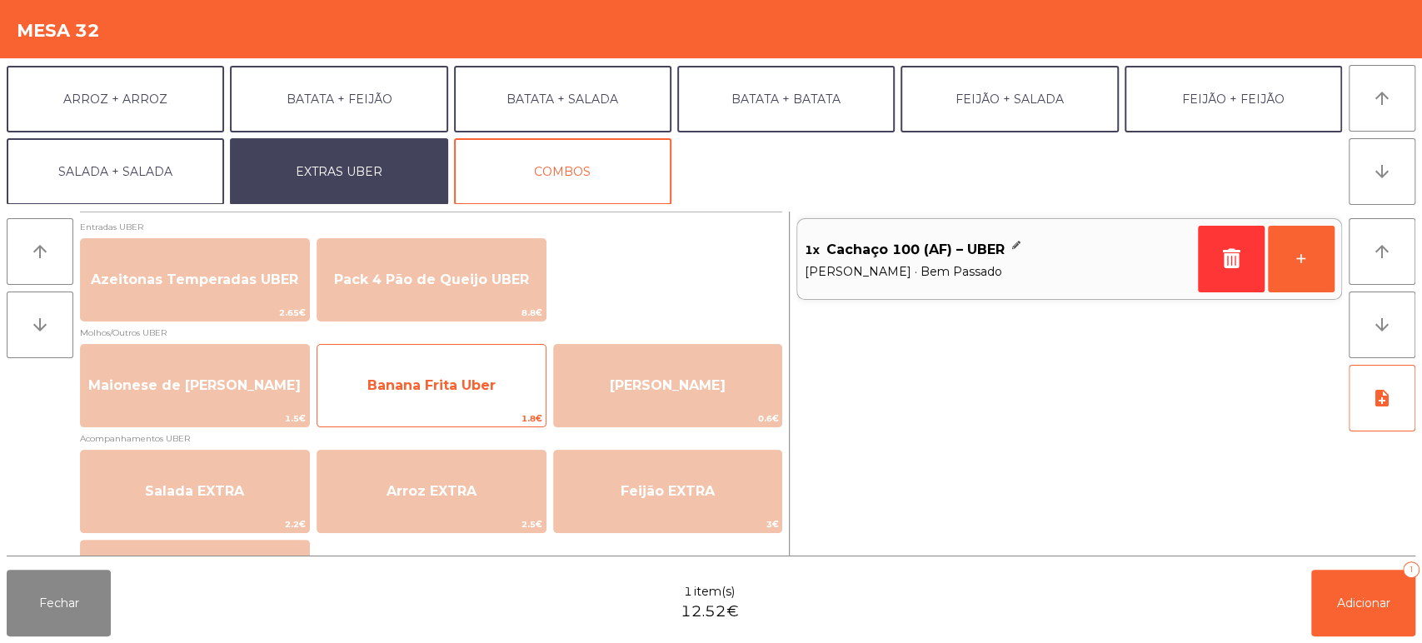
click at [474, 386] on span "Banana Frita Uber" at bounding box center [431, 385] width 128 height 16
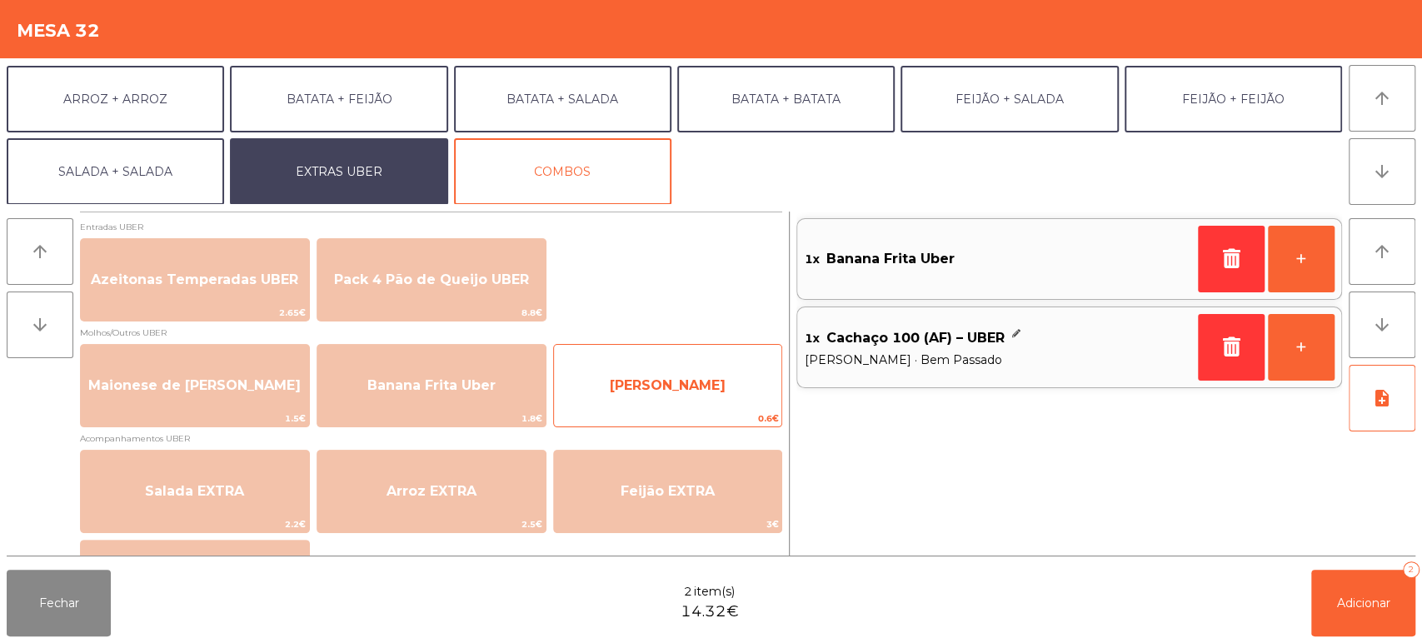
click at [613, 376] on span "Farofa Uber" at bounding box center [668, 385] width 228 height 45
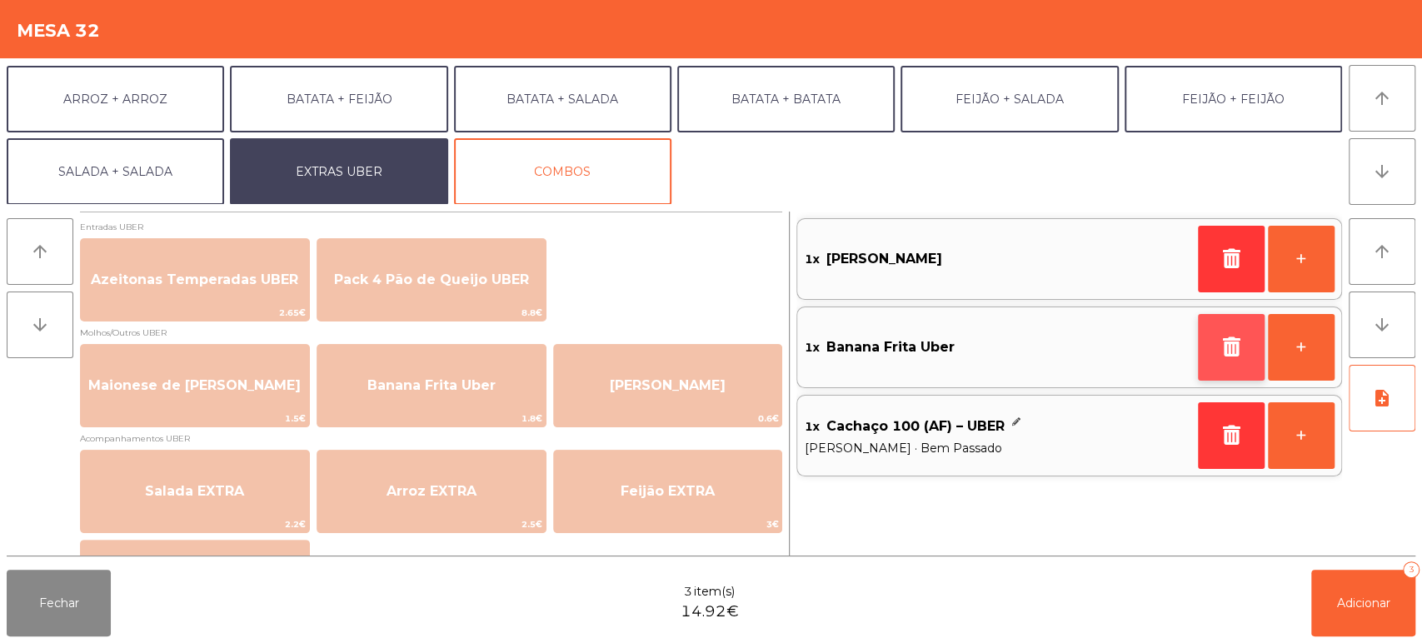
click at [1222, 360] on button "button" at bounding box center [1231, 347] width 67 height 67
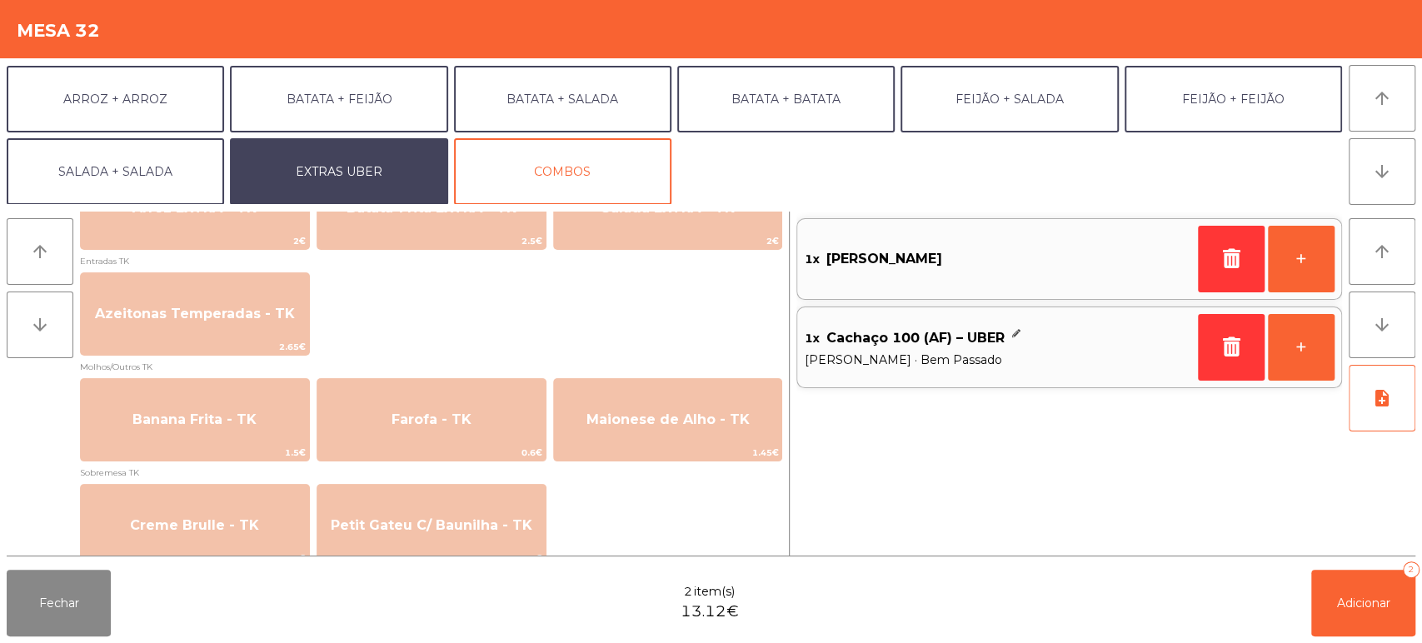
scroll to position [1164, 0]
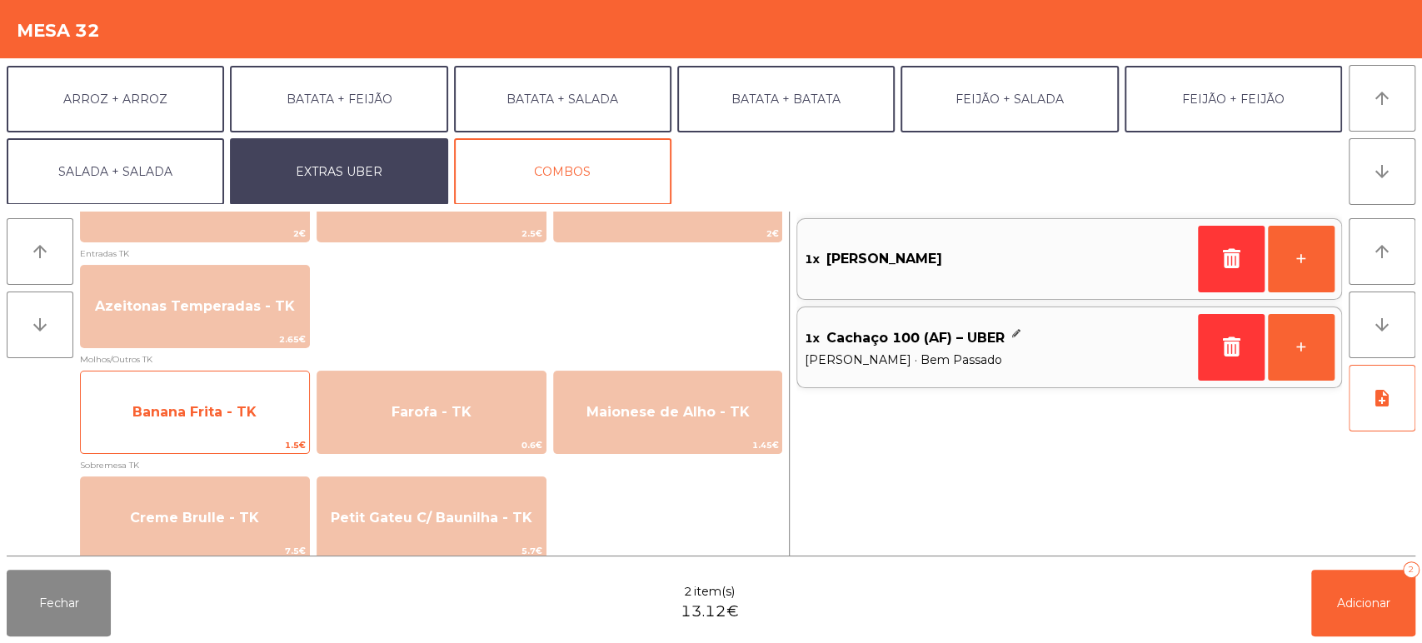
click at [256, 439] on span "1.5€" at bounding box center [195, 445] width 228 height 16
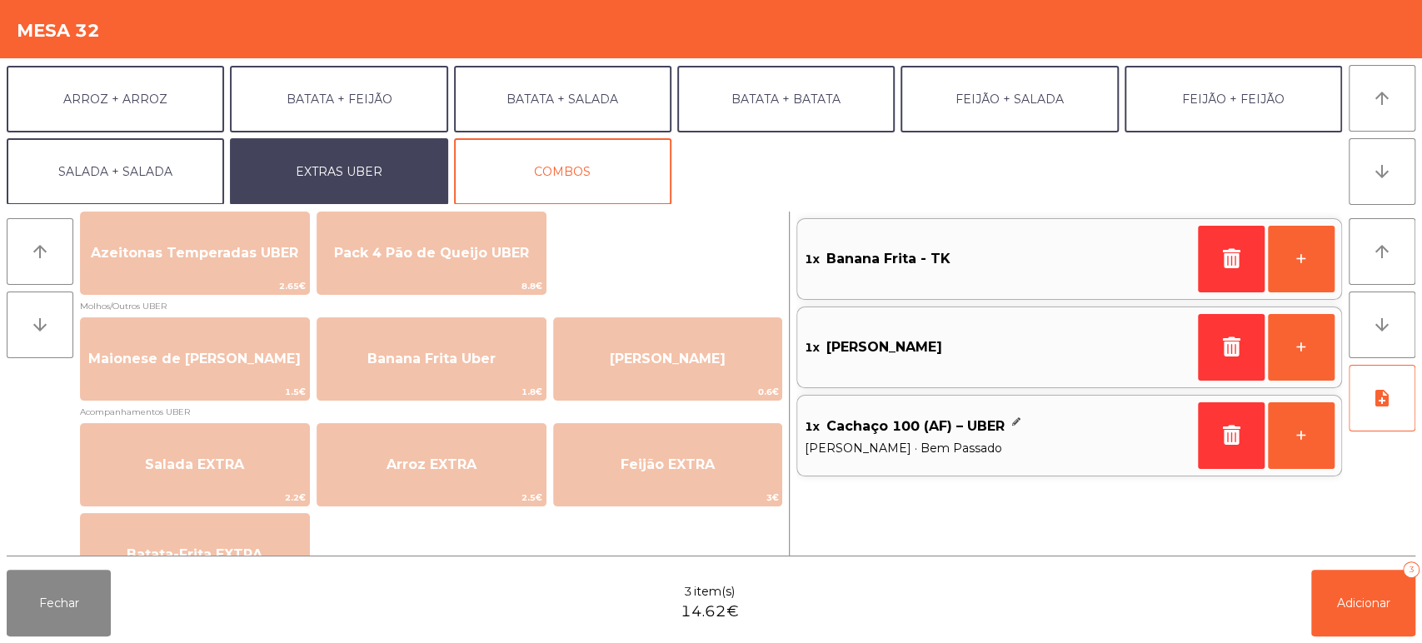
scroll to position [0, 0]
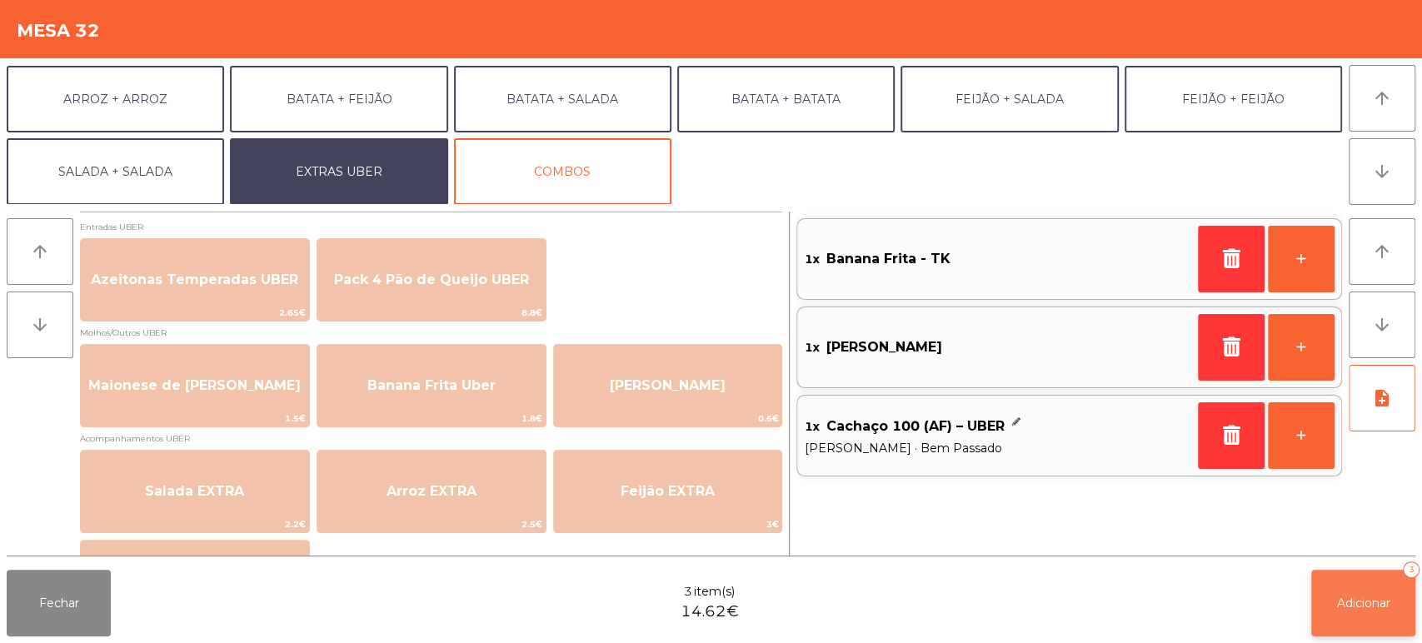
click at [1347, 608] on span "Adicionar" at bounding box center [1363, 603] width 53 height 15
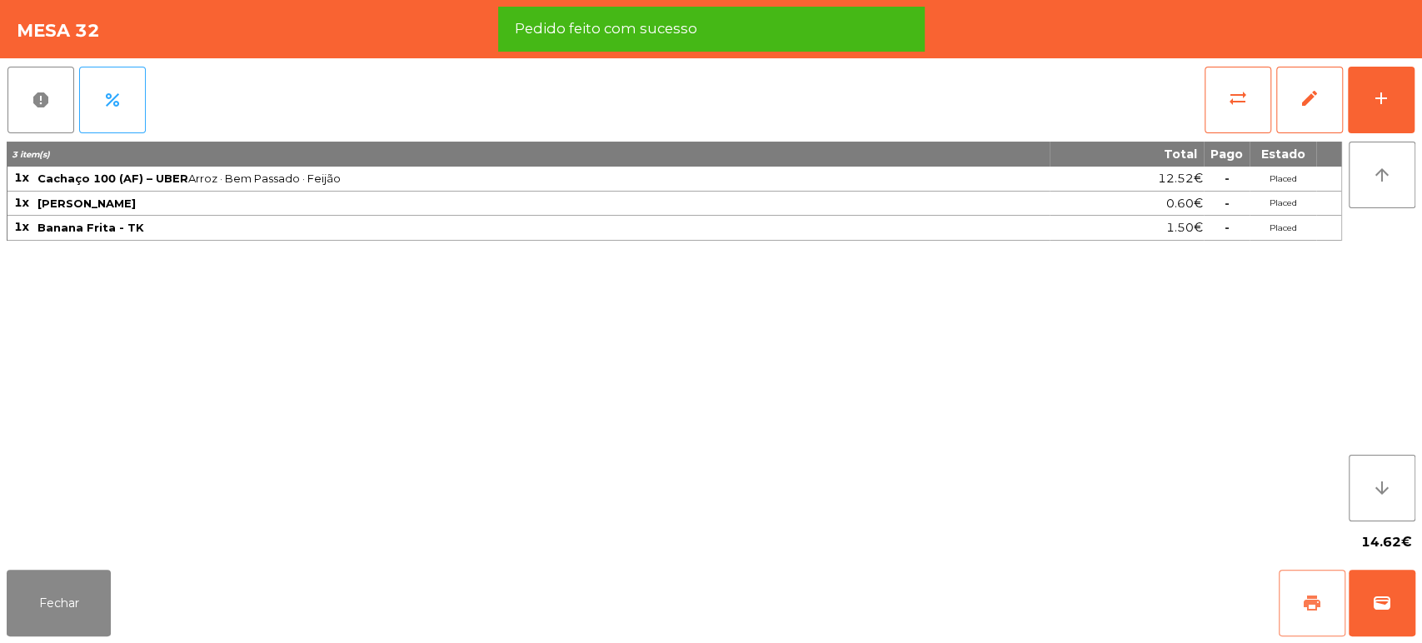
click at [1309, 601] on span "print" at bounding box center [1312, 603] width 20 height 20
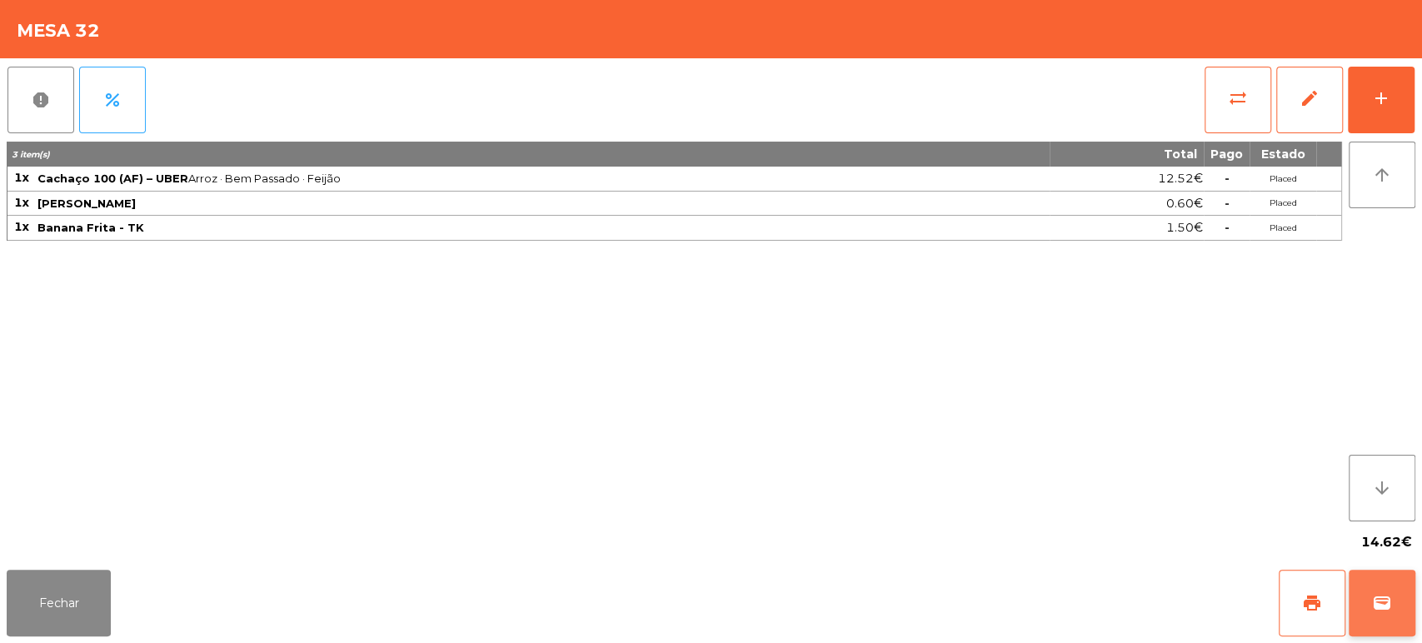
click at [1382, 620] on button "wallet" at bounding box center [1382, 603] width 67 height 67
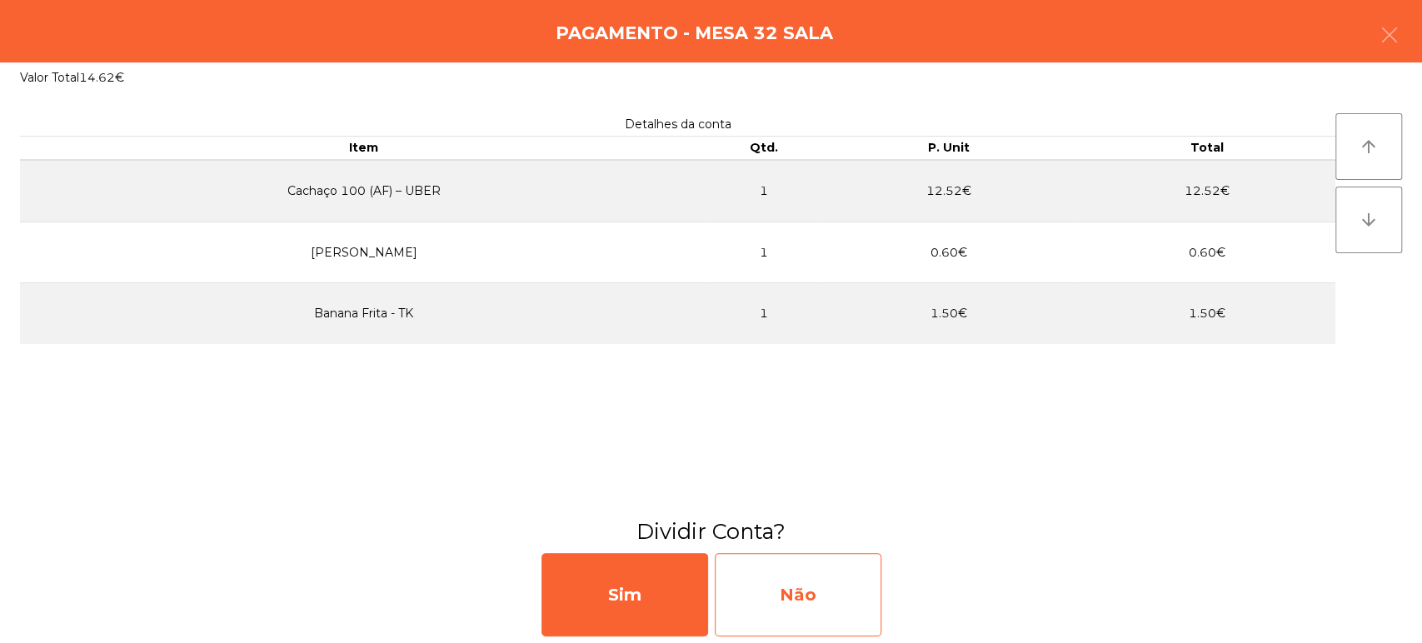
click at [854, 612] on div "Não" at bounding box center [798, 594] width 167 height 83
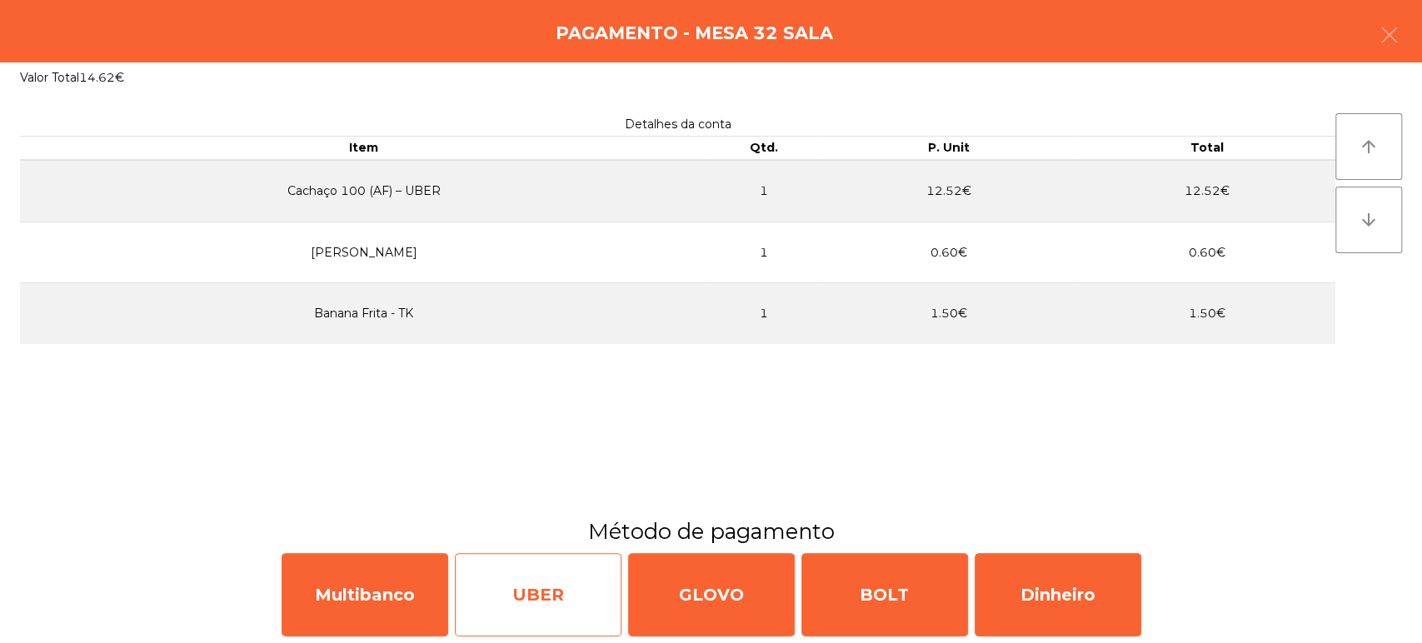
click at [546, 607] on div "UBER" at bounding box center [538, 594] width 167 height 83
select select "**"
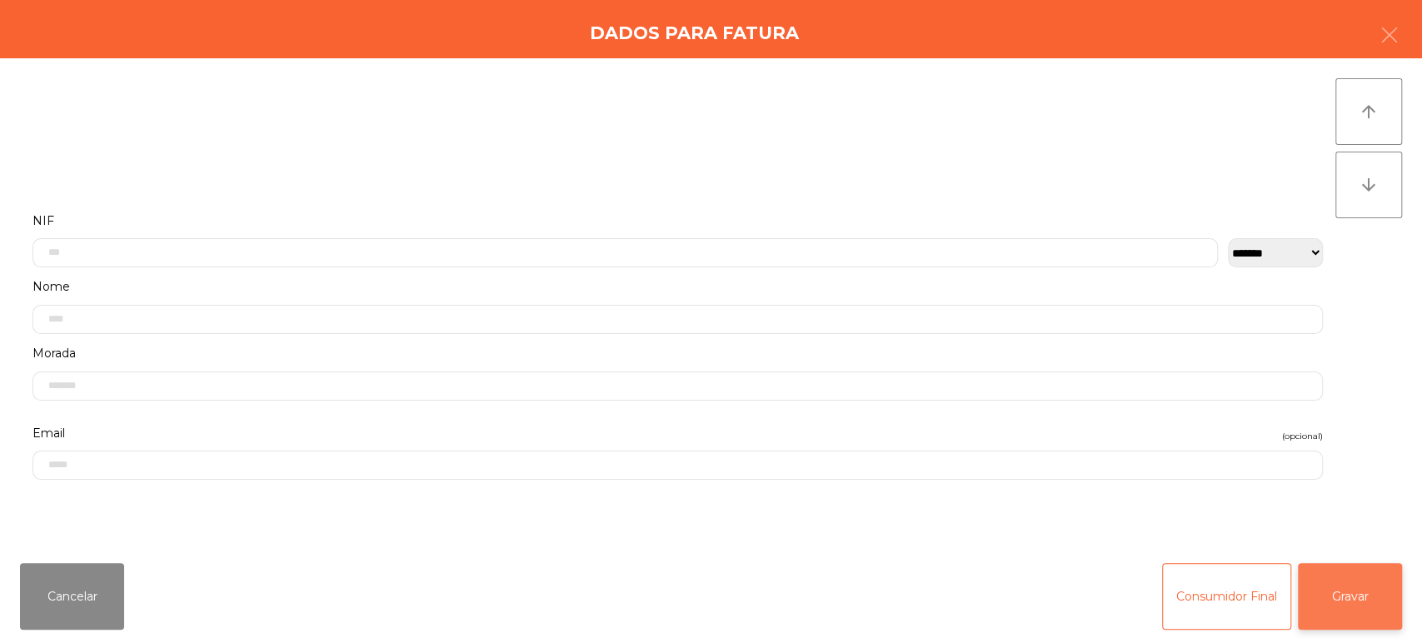
click at [1367, 600] on button "Gravar" at bounding box center [1350, 596] width 104 height 67
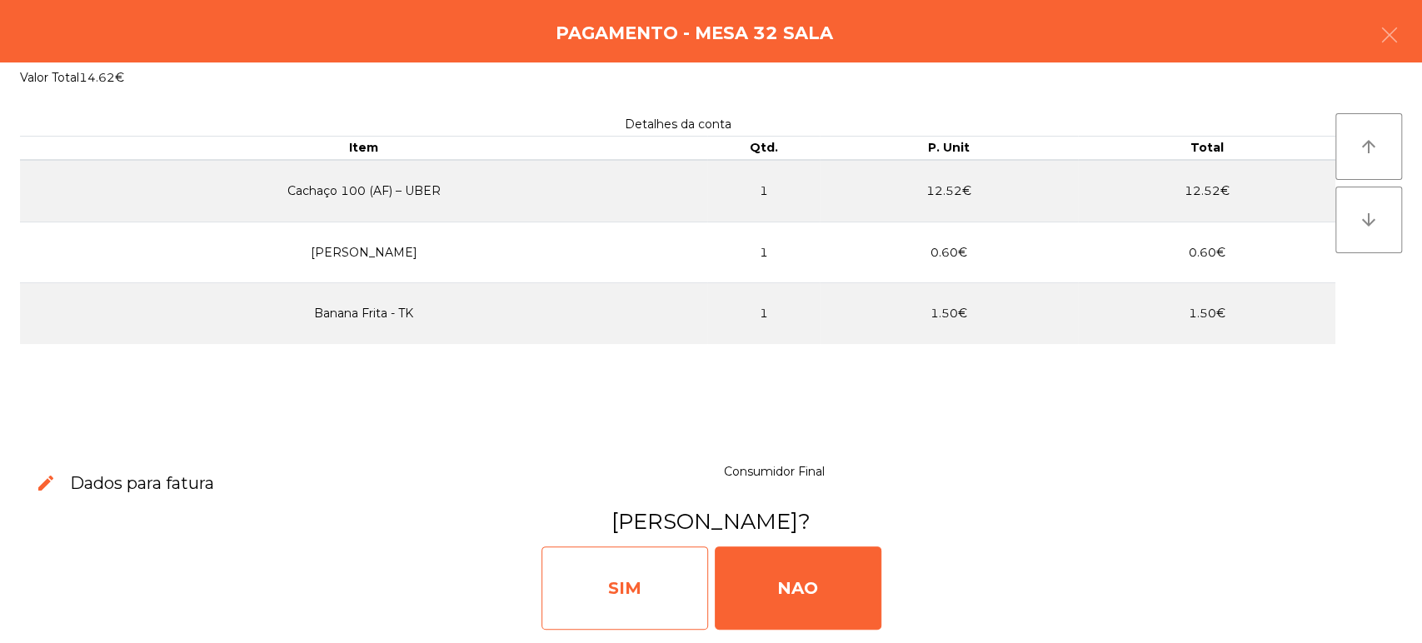
click at [634, 580] on div "SIM" at bounding box center [625, 588] width 167 height 83
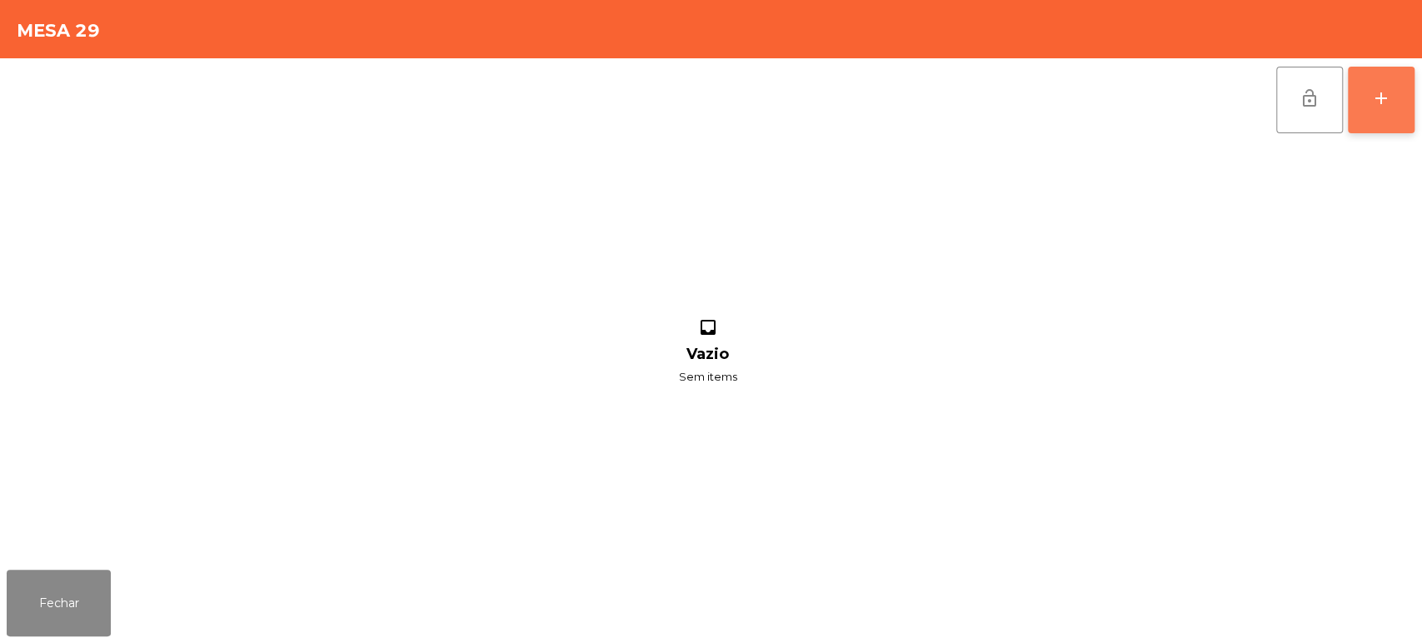
click at [1373, 97] on div "add" at bounding box center [1382, 98] width 20 height 20
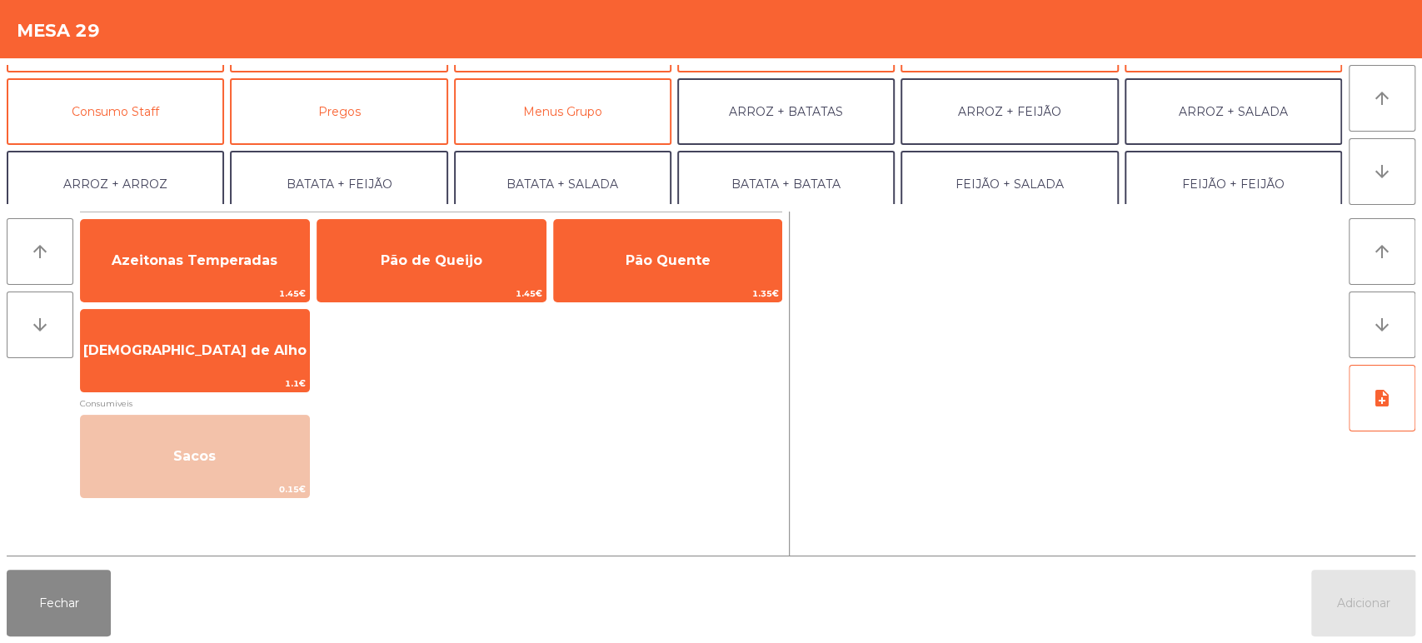
scroll to position [134, 0]
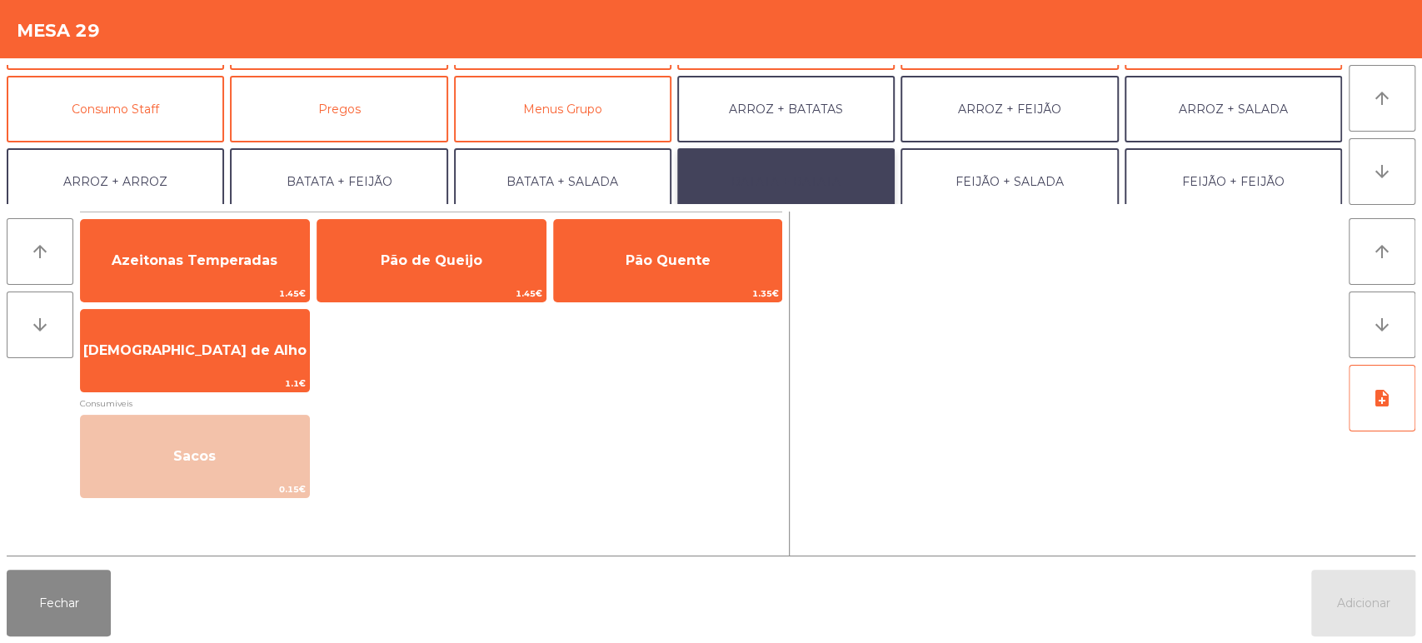
click at [806, 175] on button "BATATA + BATATA" at bounding box center [785, 181] width 217 height 67
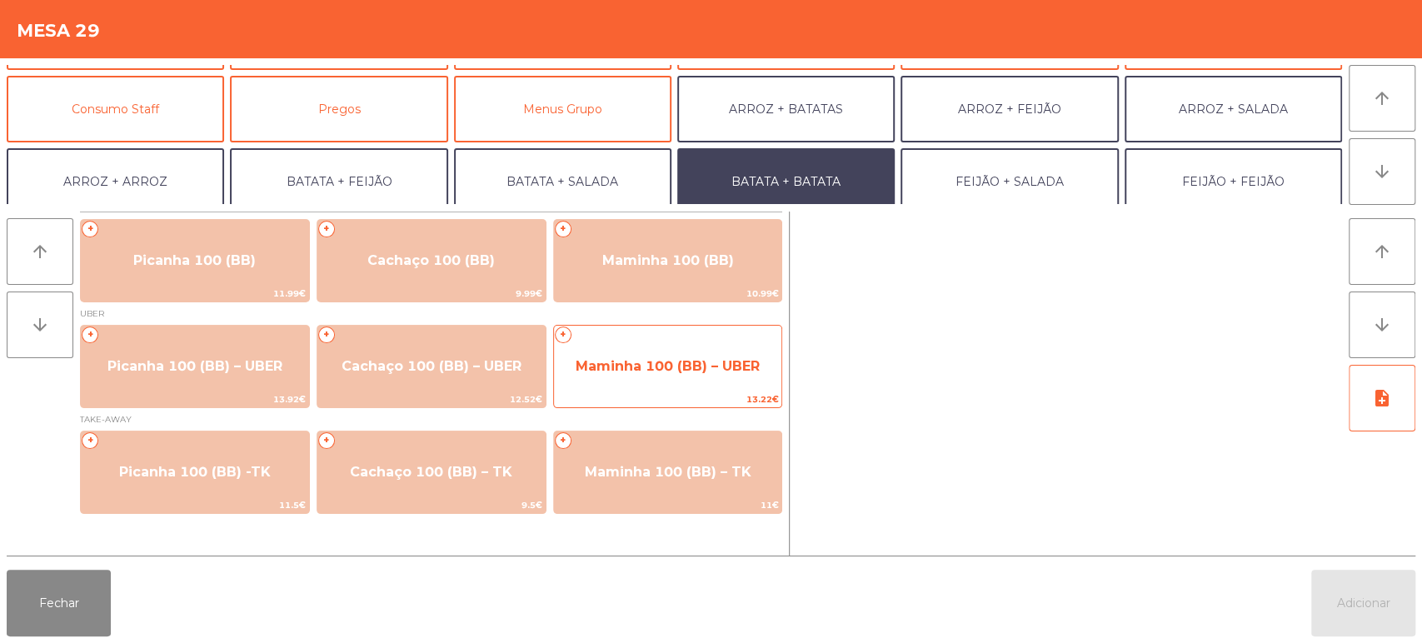
click at [666, 397] on span "13.22€" at bounding box center [668, 400] width 228 height 16
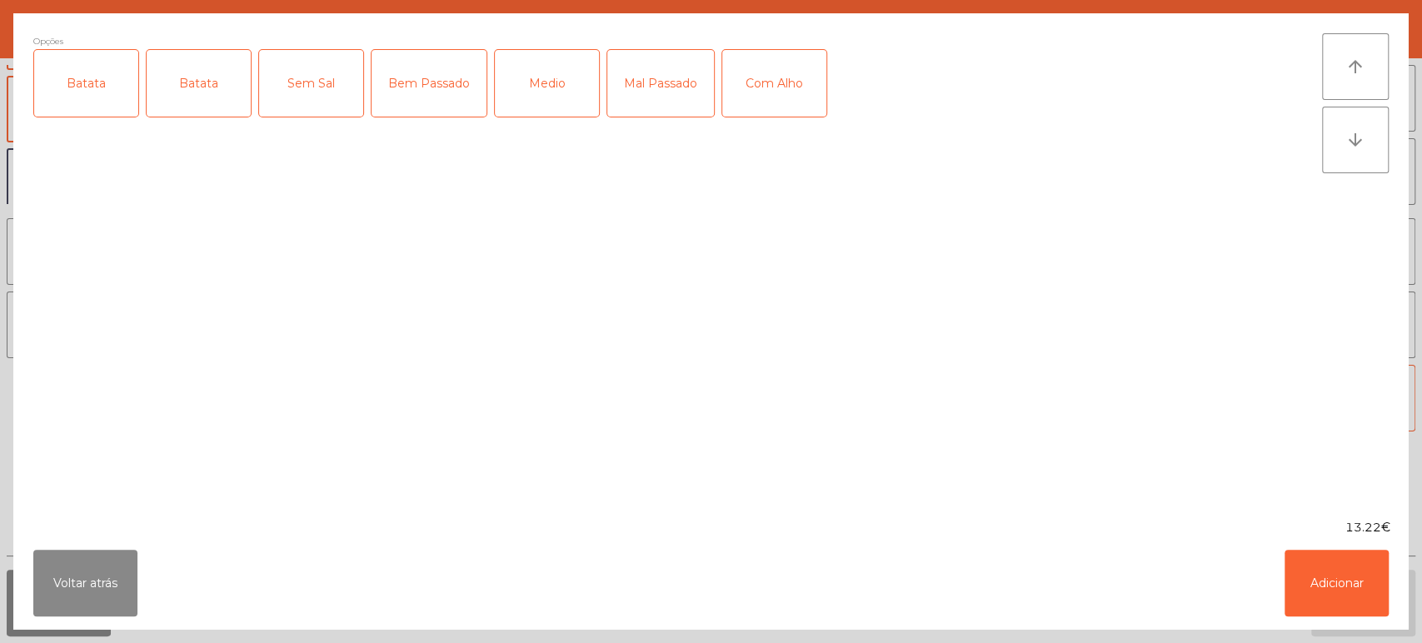
click at [97, 111] on div "Batata" at bounding box center [86, 83] width 104 height 67
click at [172, 102] on div "Batata" at bounding box center [199, 83] width 104 height 67
click at [641, 81] on div "Mal Passado" at bounding box center [660, 83] width 107 height 67
click at [86, 104] on div "Batata" at bounding box center [86, 83] width 104 height 67
click at [1338, 599] on button "Adicionar" at bounding box center [1337, 583] width 104 height 67
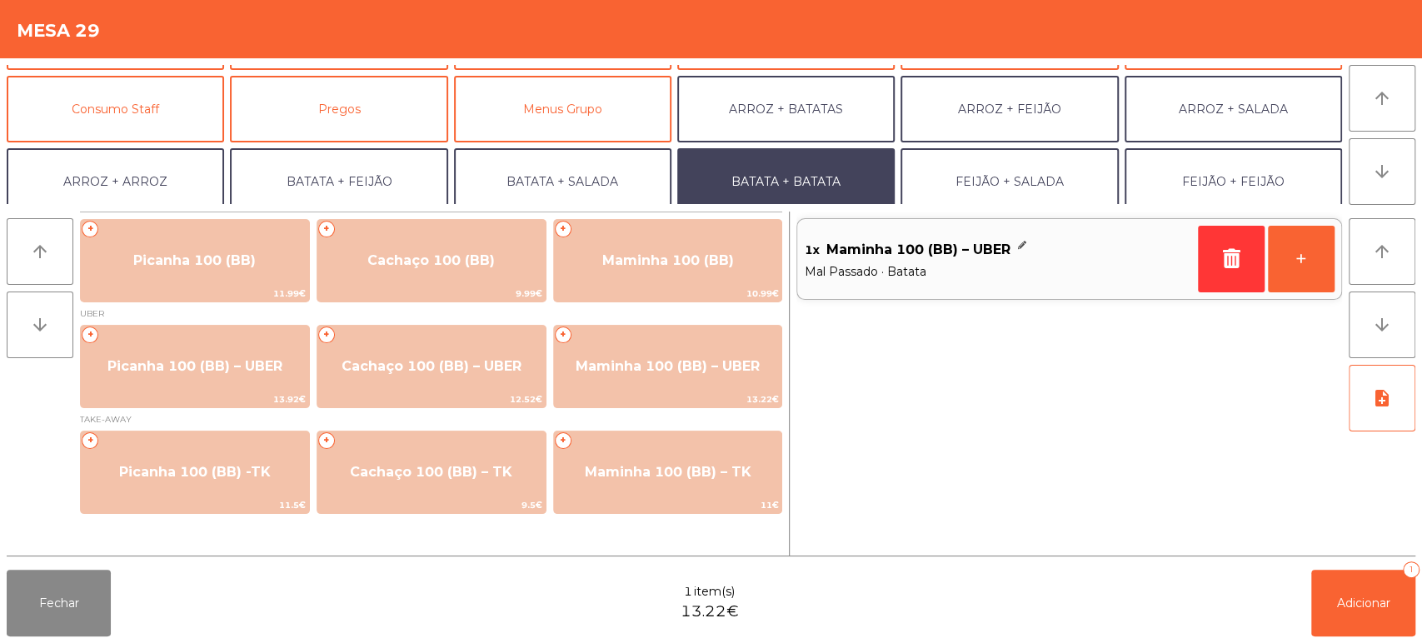
scroll to position [217, 0]
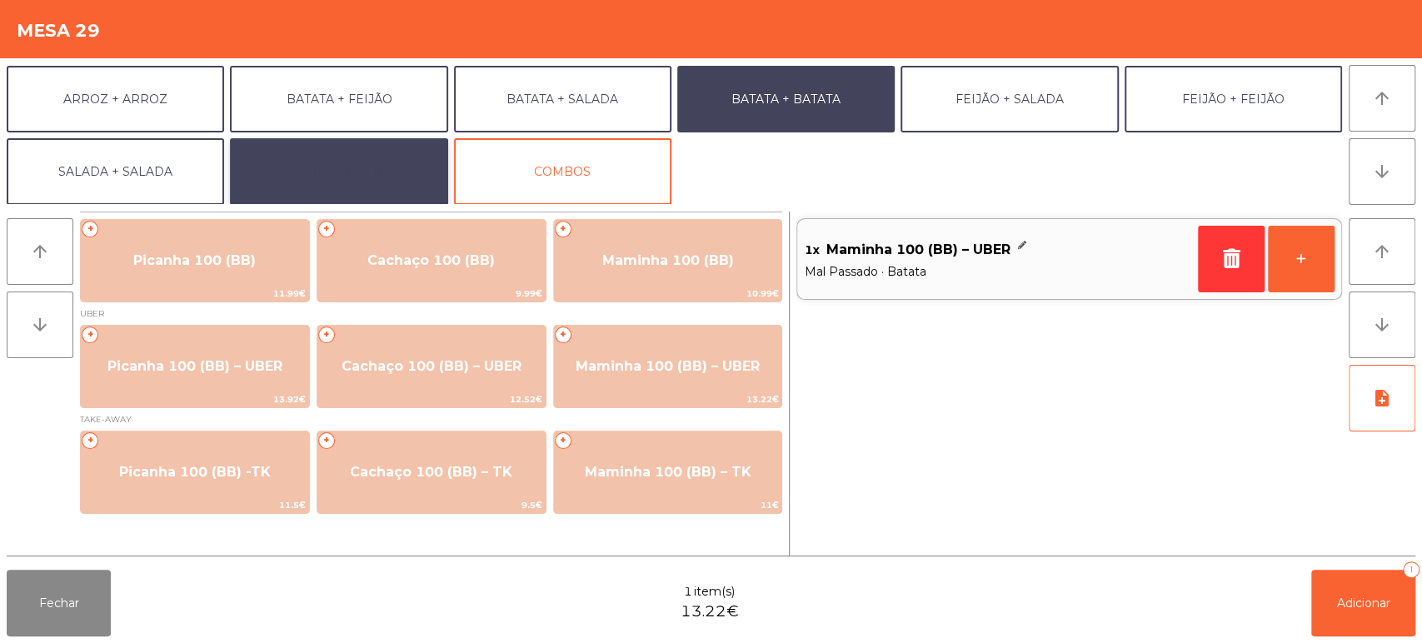
click at [373, 181] on button "EXTRAS UBER" at bounding box center [338, 171] width 217 height 67
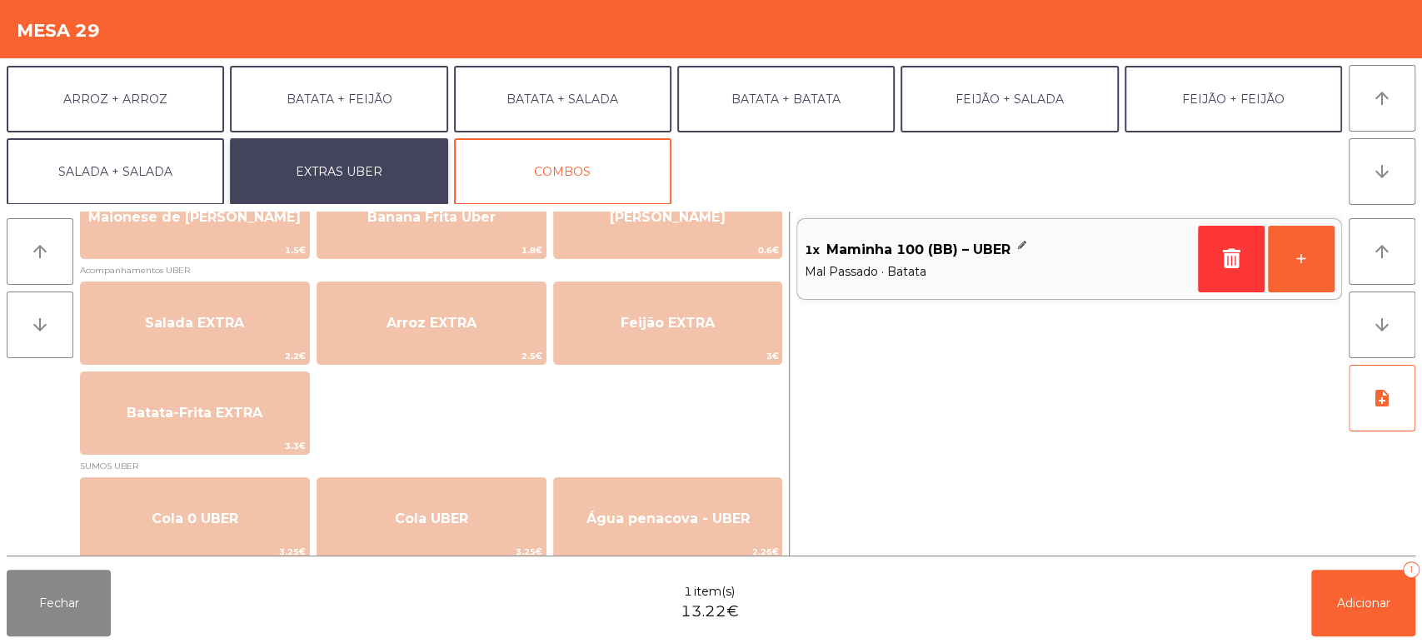
scroll to position [0, 0]
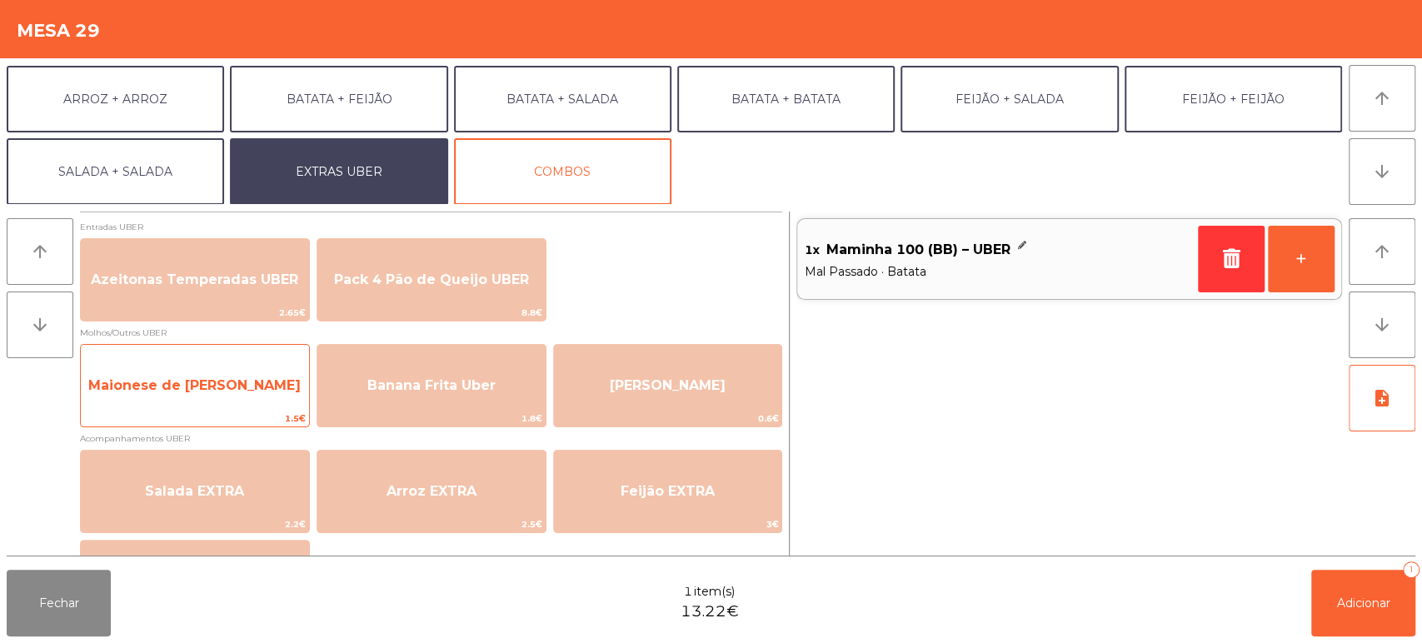
click at [262, 387] on span "Maionese de Alho UBER" at bounding box center [194, 385] width 212 height 16
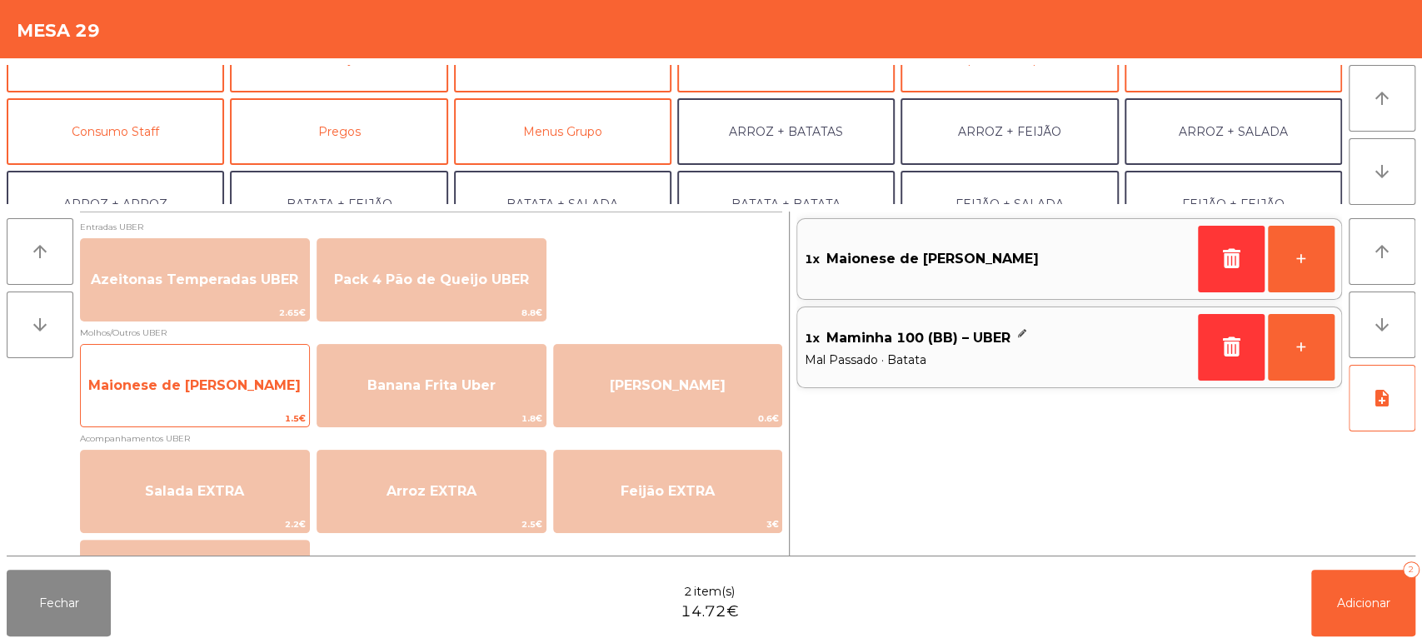
scroll to position [97, 0]
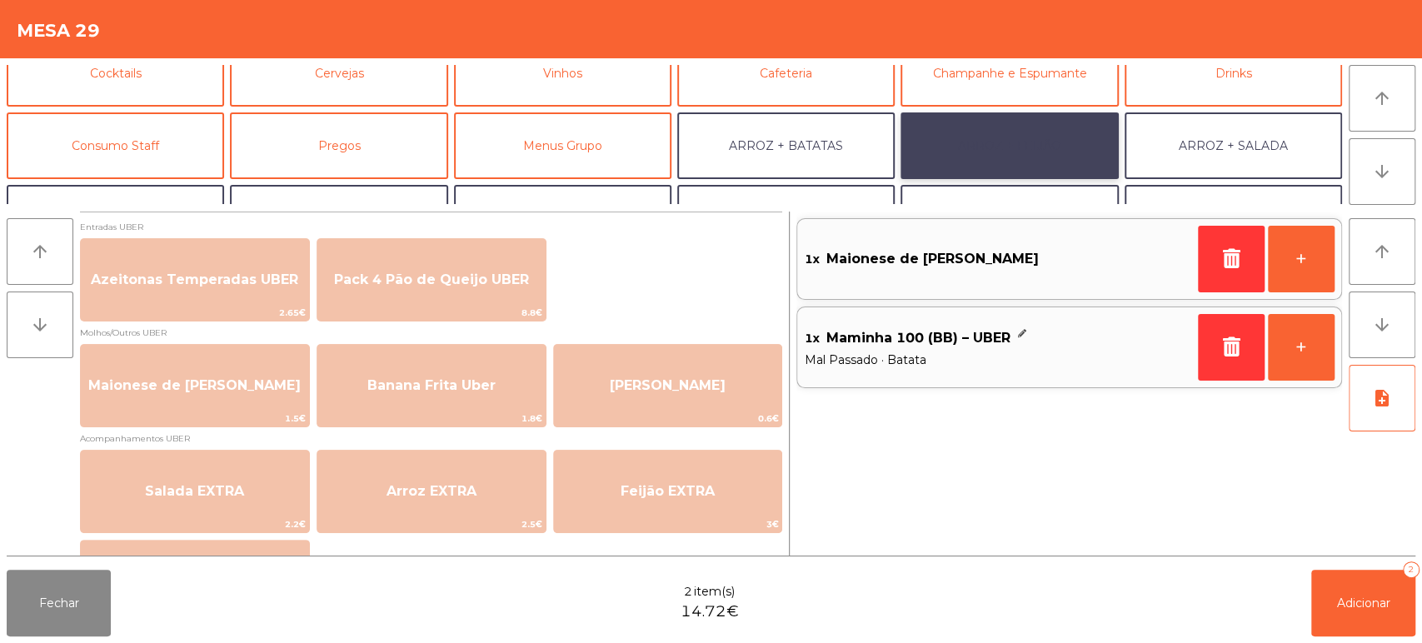
click at [1012, 150] on button "ARROZ + FEIJÃO" at bounding box center [1009, 145] width 217 height 67
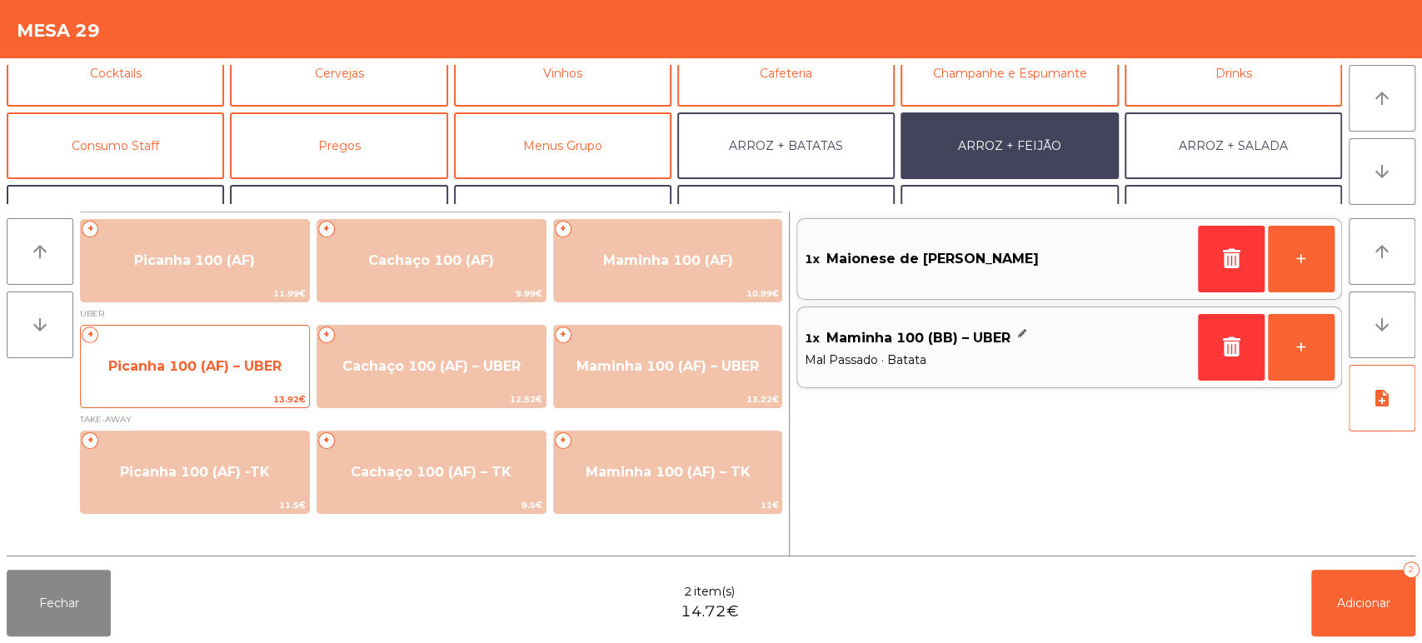
click at [257, 392] on span "13.92€" at bounding box center [195, 400] width 228 height 16
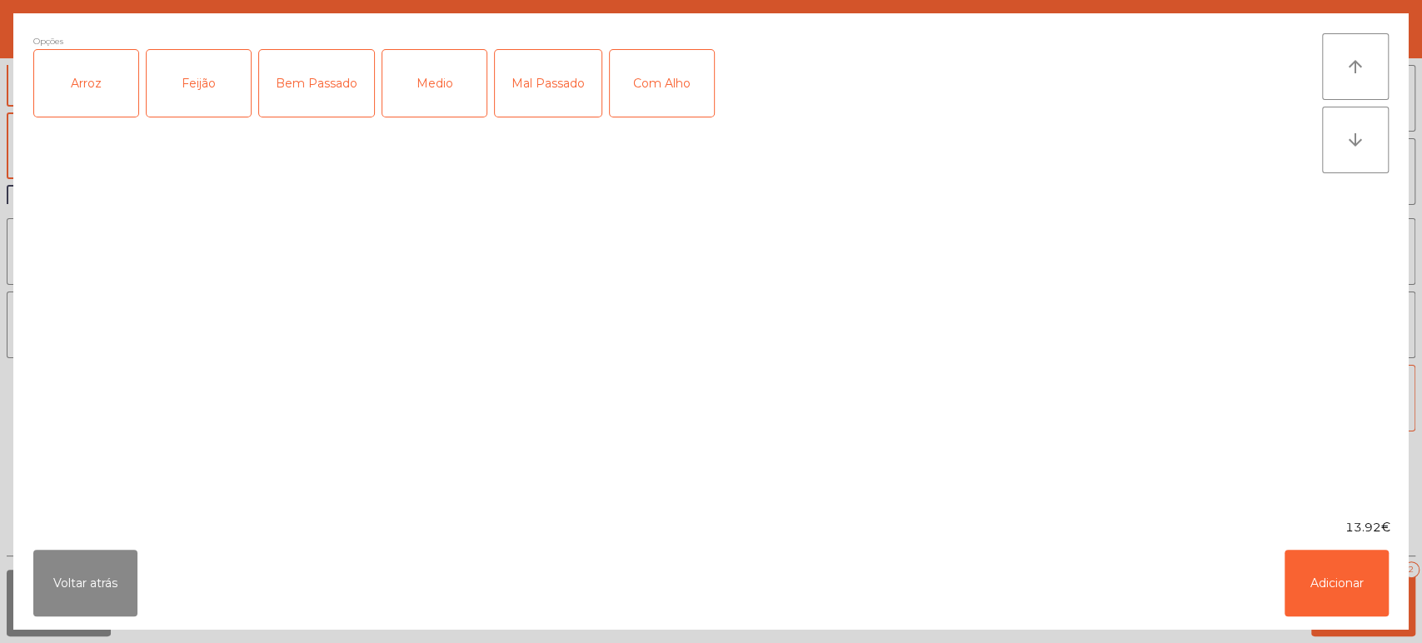
click at [90, 110] on div "Arroz" at bounding box center [86, 83] width 104 height 67
click at [184, 109] on div "Feijão" at bounding box center [199, 83] width 104 height 67
click at [567, 76] on div "Mal Passado" at bounding box center [548, 83] width 107 height 67
click at [682, 97] on div "Com Alho" at bounding box center [662, 83] width 104 height 67
click at [1344, 588] on button "Adicionar" at bounding box center [1337, 583] width 104 height 67
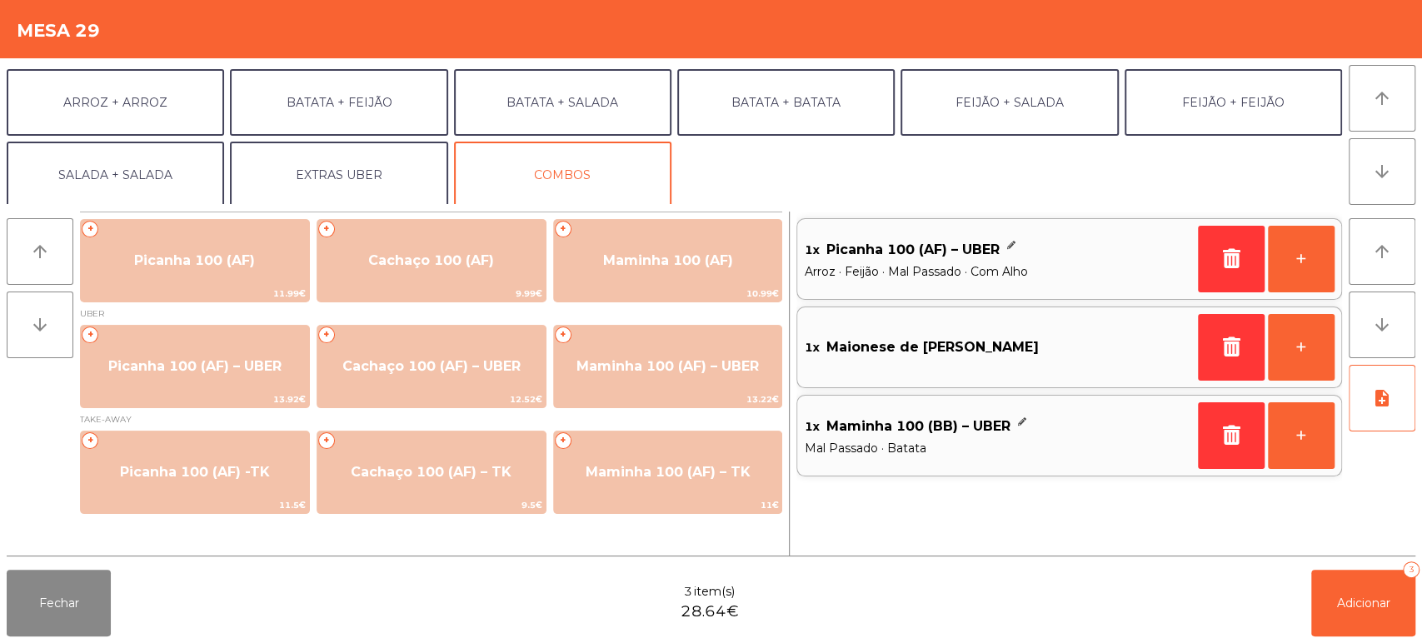
scroll to position [217, 0]
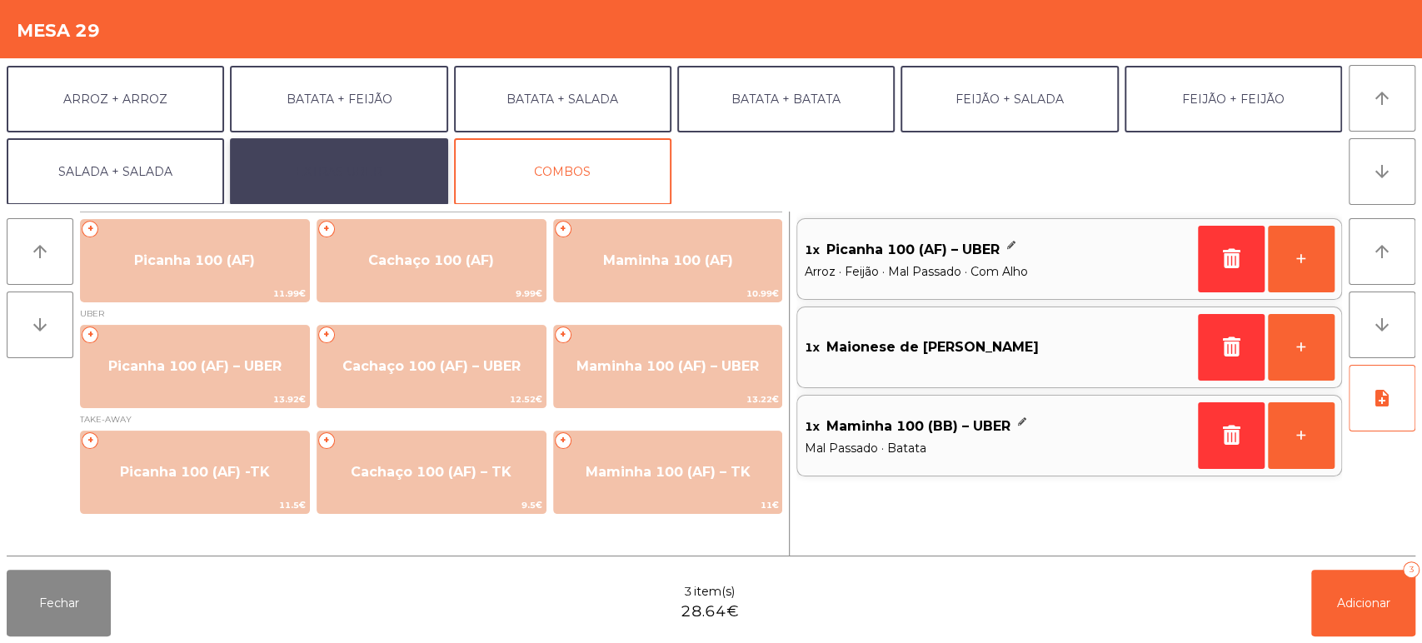
click at [387, 167] on button "EXTRAS UBER" at bounding box center [338, 171] width 217 height 67
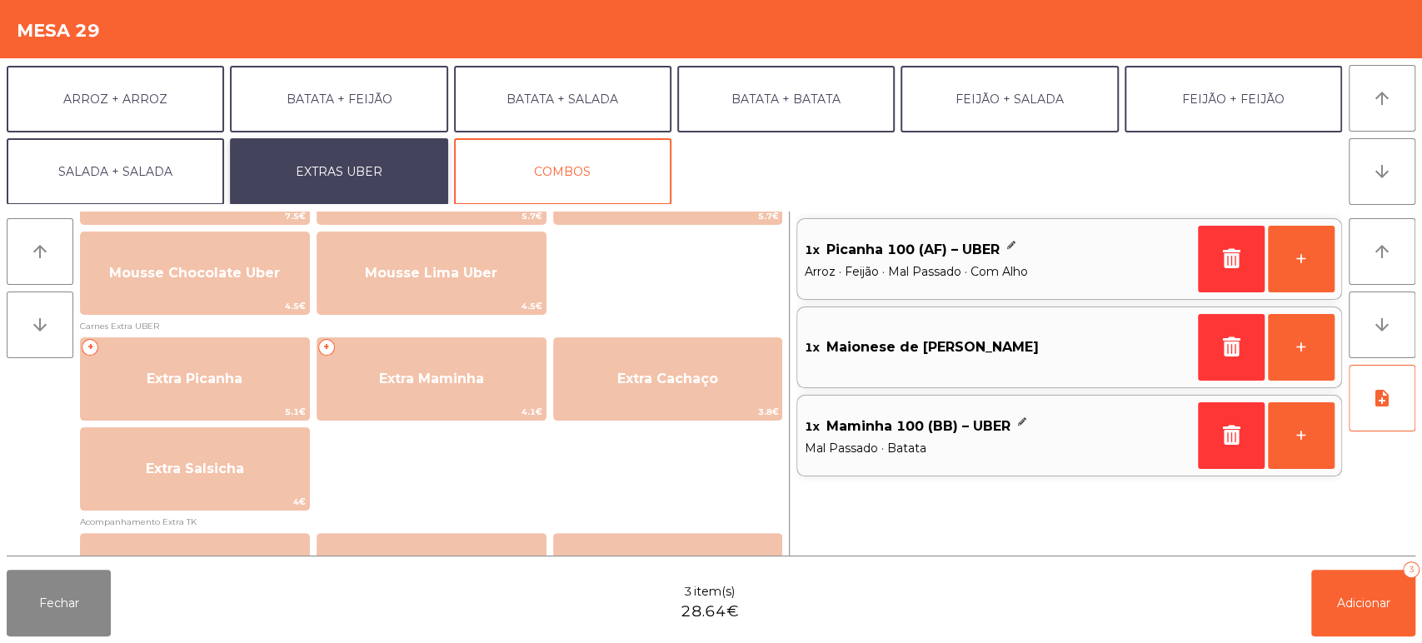
scroll to position [812, 0]
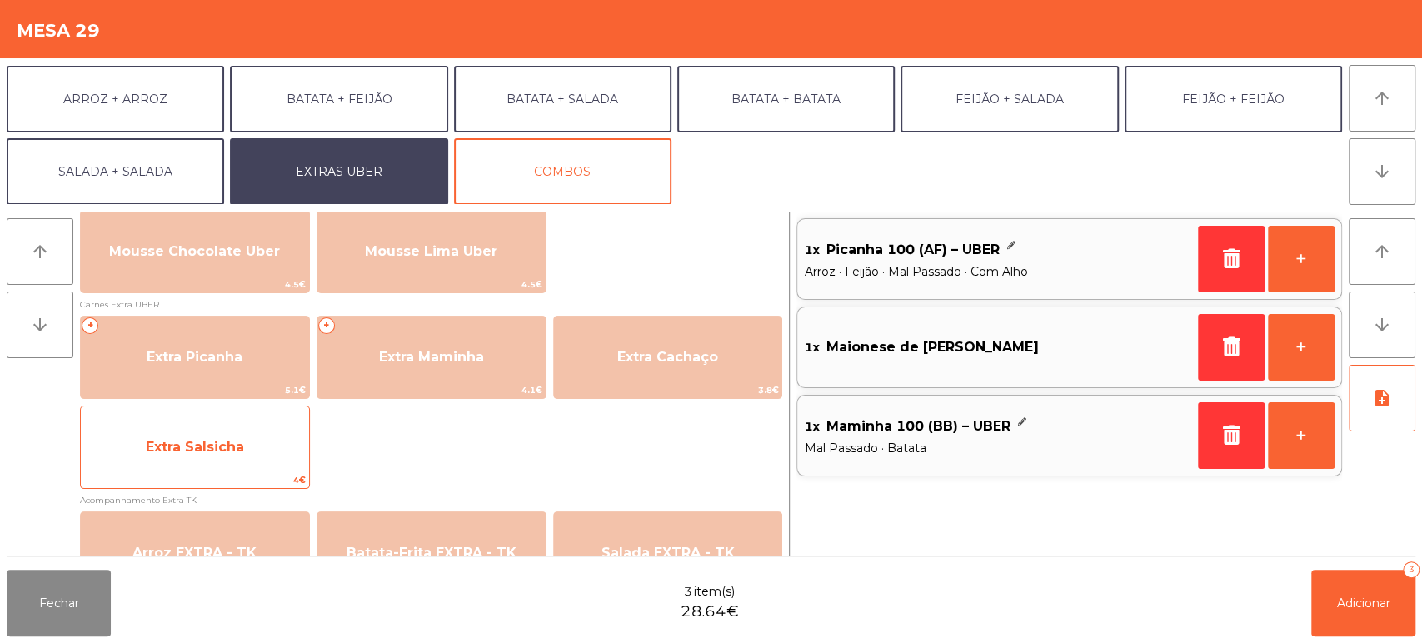
click at [281, 458] on span "Extra Salsicha" at bounding box center [195, 447] width 228 height 45
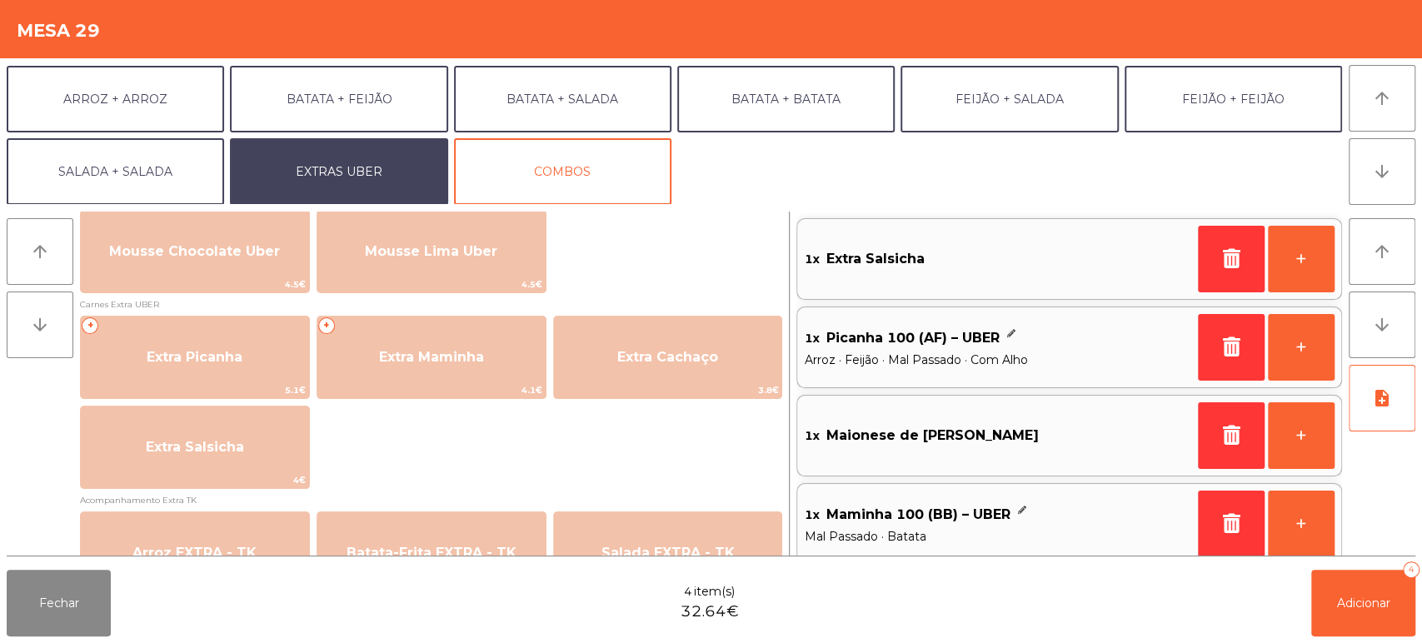
click at [1372, 642] on div "Fechar 4 item(s) 32.64€ Adicionar 4" at bounding box center [711, 603] width 1422 height 80
click at [1360, 617] on button "Adicionar 4" at bounding box center [1364, 603] width 104 height 67
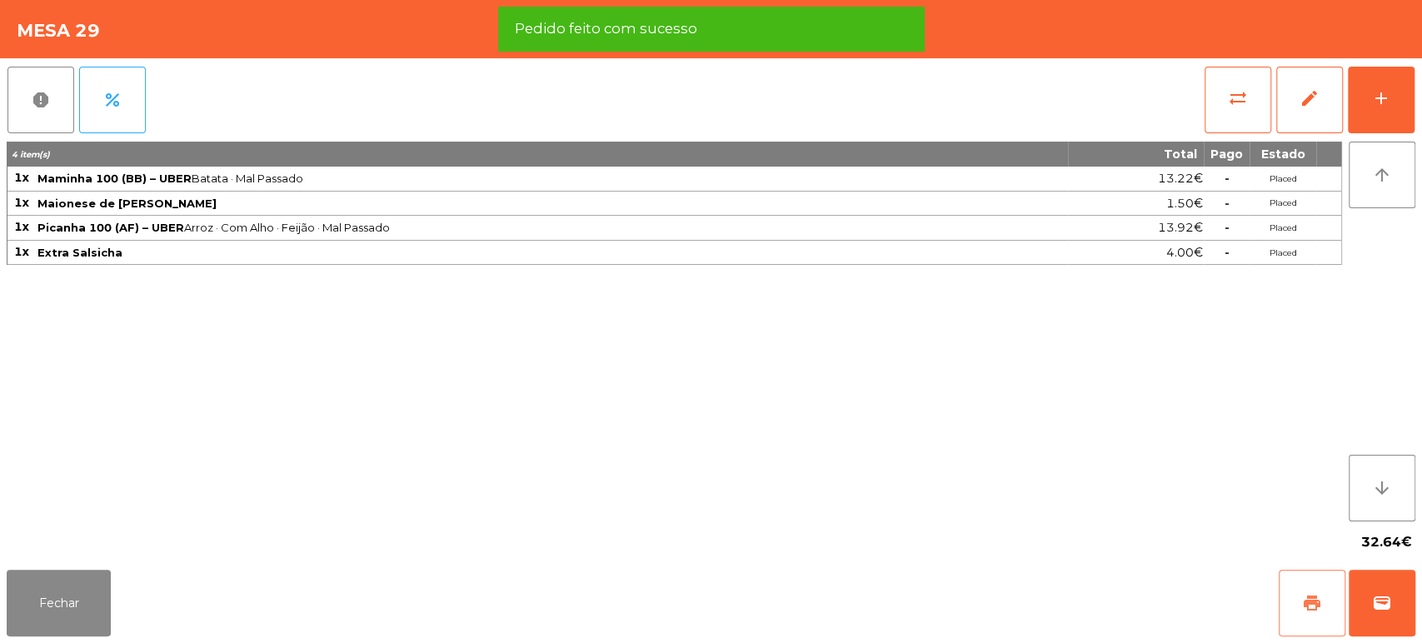
click at [1307, 609] on span "print" at bounding box center [1312, 603] width 20 height 20
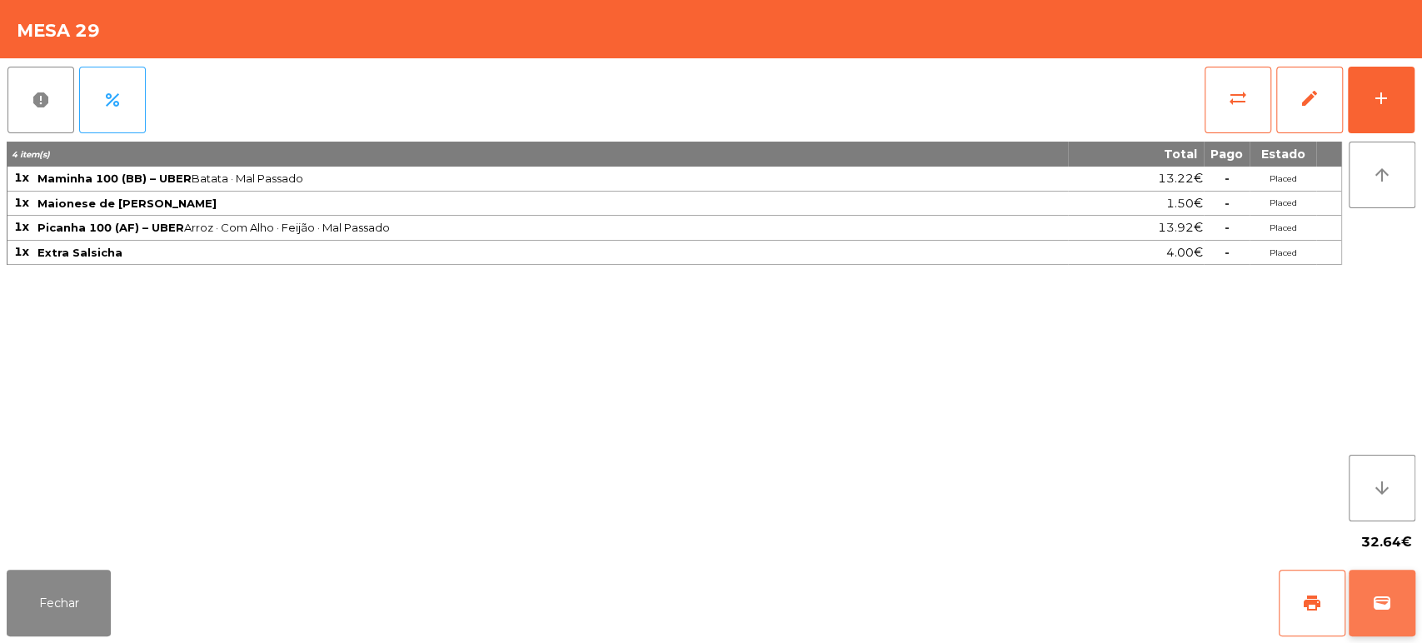
click at [1373, 611] on span "wallet" at bounding box center [1382, 603] width 20 height 20
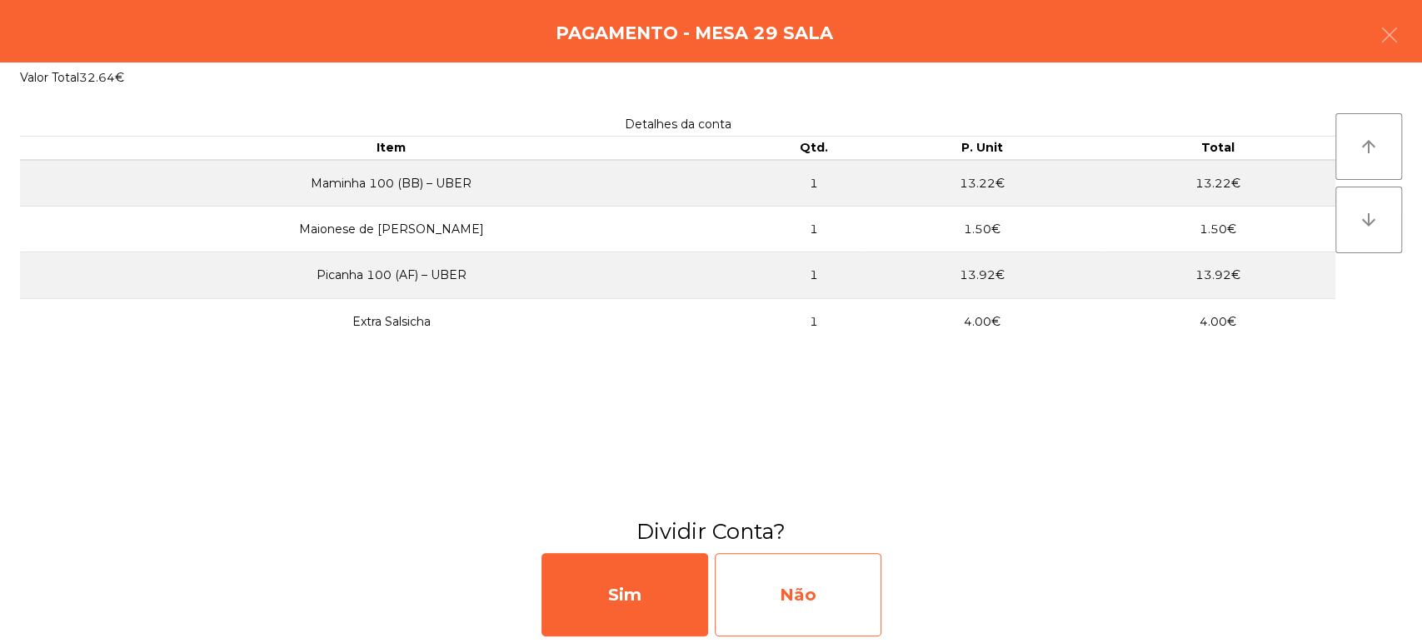
click at [802, 597] on div "Não" at bounding box center [798, 594] width 167 height 83
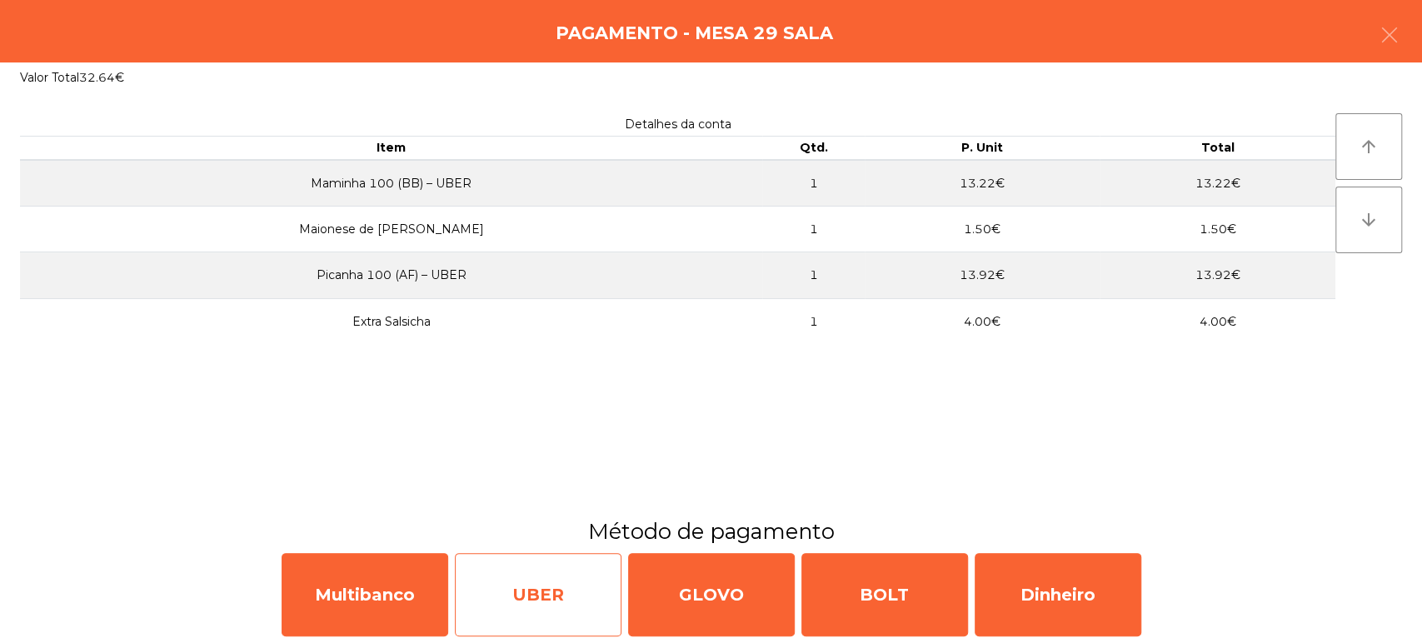
click at [534, 618] on div "UBER" at bounding box center [538, 594] width 167 height 83
select select "**"
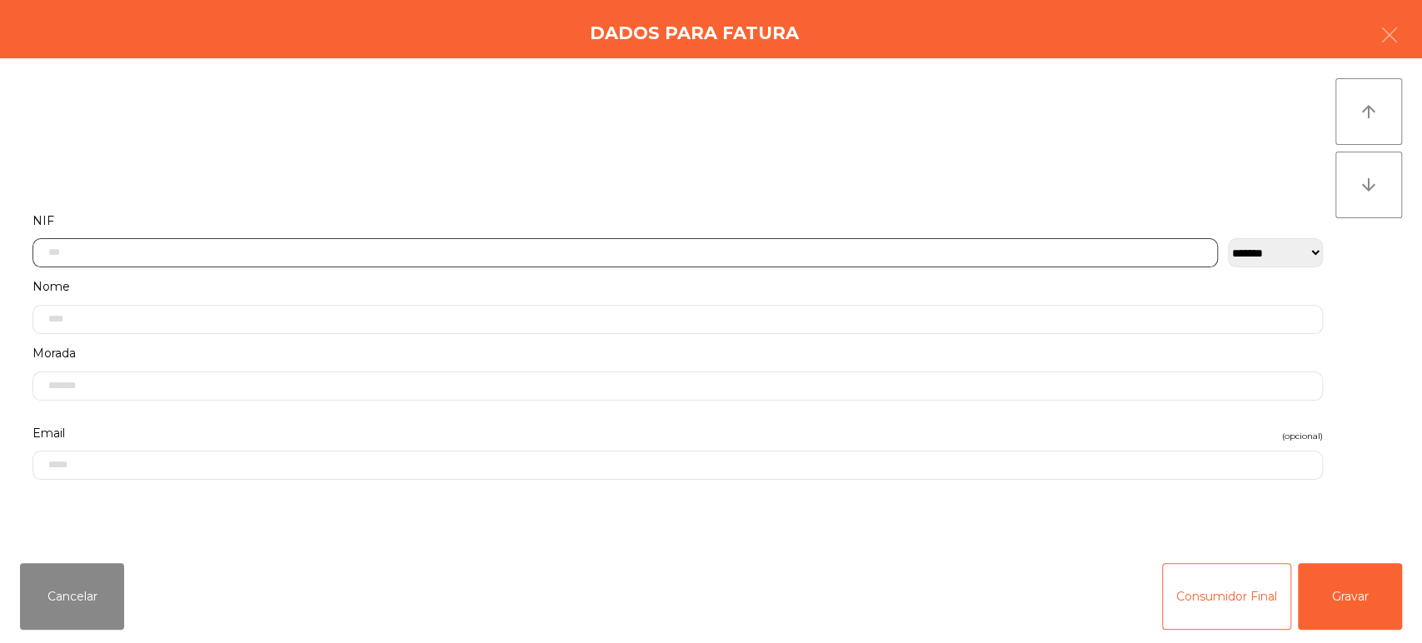
click at [340, 252] on input "text" at bounding box center [625, 252] width 1186 height 29
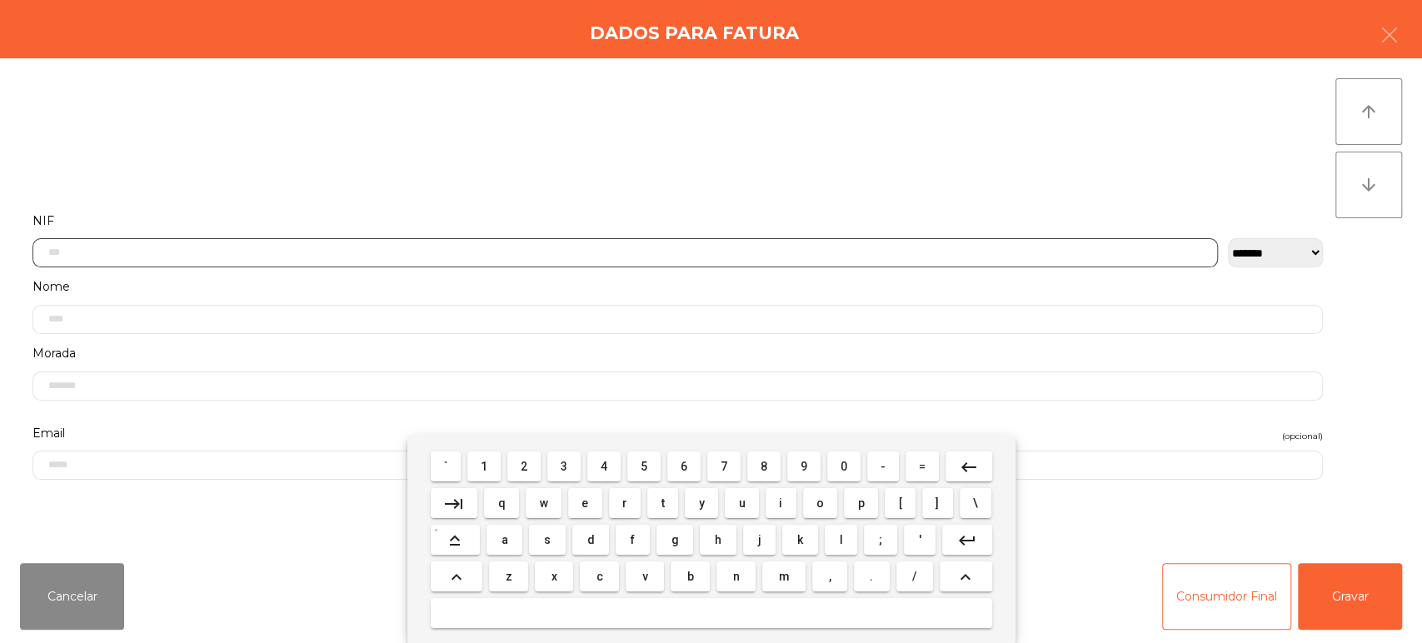
scroll to position [130, 0]
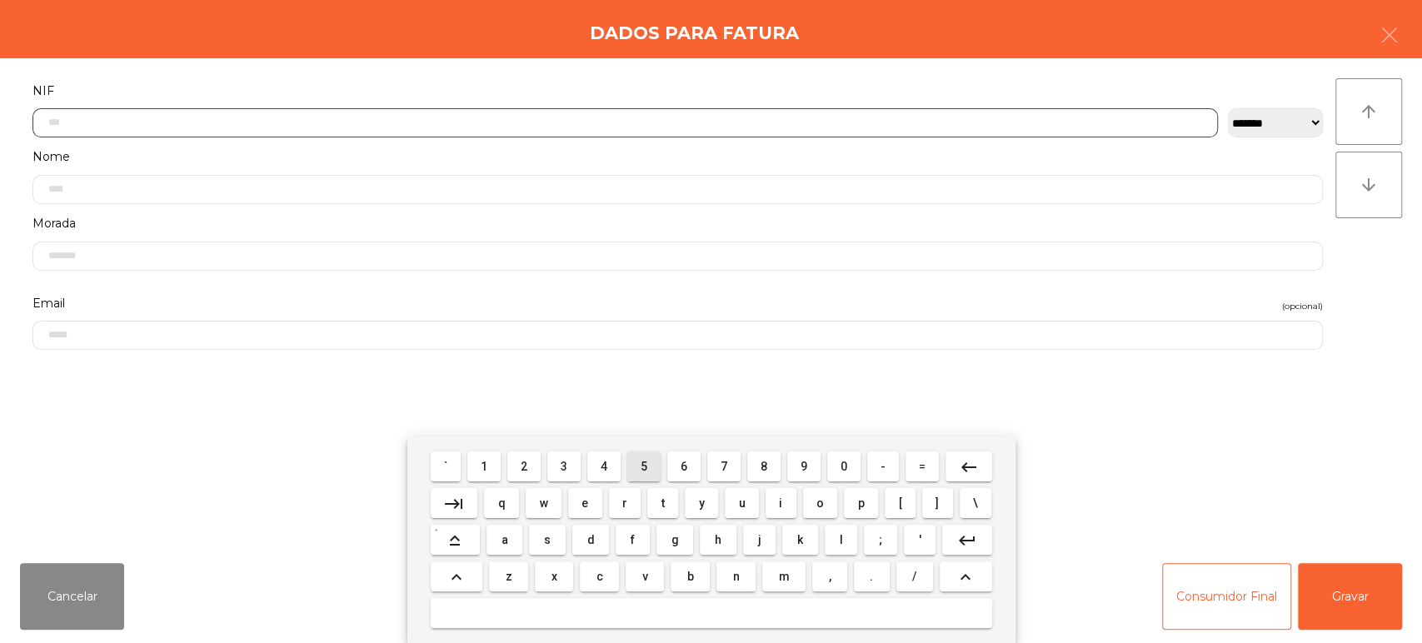
click at [644, 467] on span "5" at bounding box center [644, 466] width 7 height 13
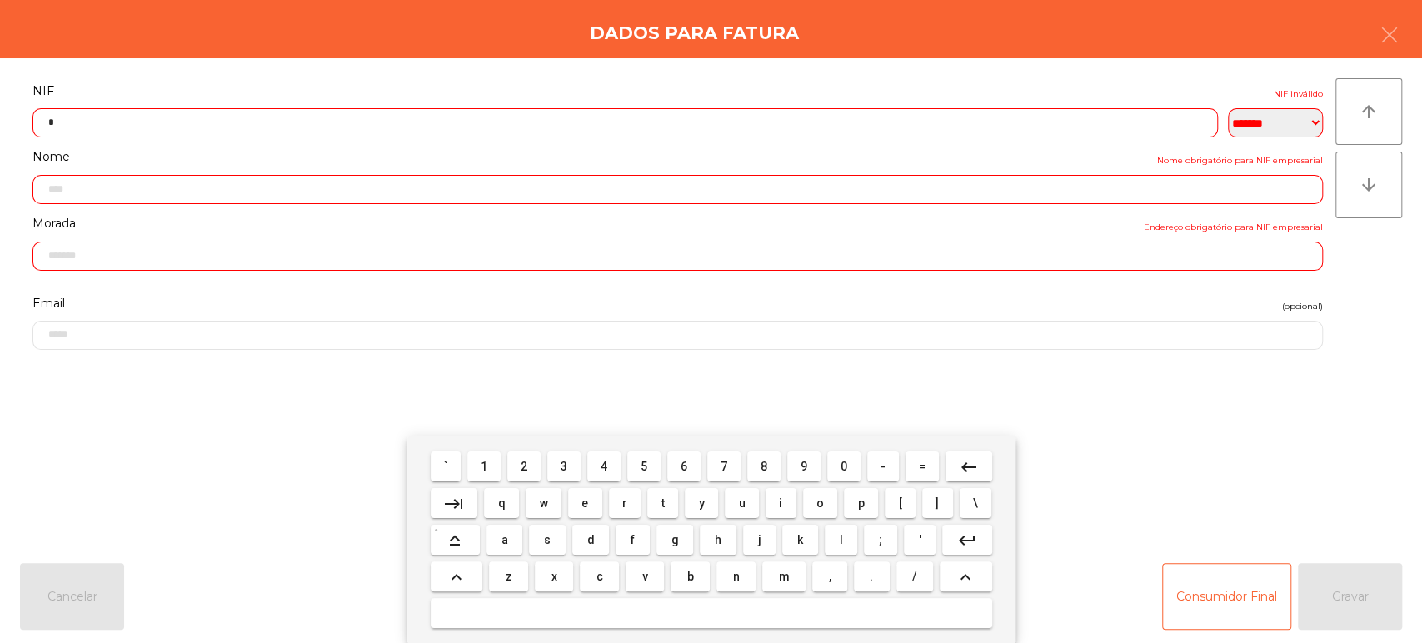
click at [485, 467] on span "1" at bounding box center [484, 466] width 7 height 13
click at [644, 469] on span "5" at bounding box center [644, 466] width 7 height 13
click at [751, 471] on button "8" at bounding box center [763, 467] width 33 height 30
click at [641, 467] on span "5" at bounding box center [644, 466] width 7 height 13
click at [644, 469] on span "5" at bounding box center [644, 466] width 7 height 13
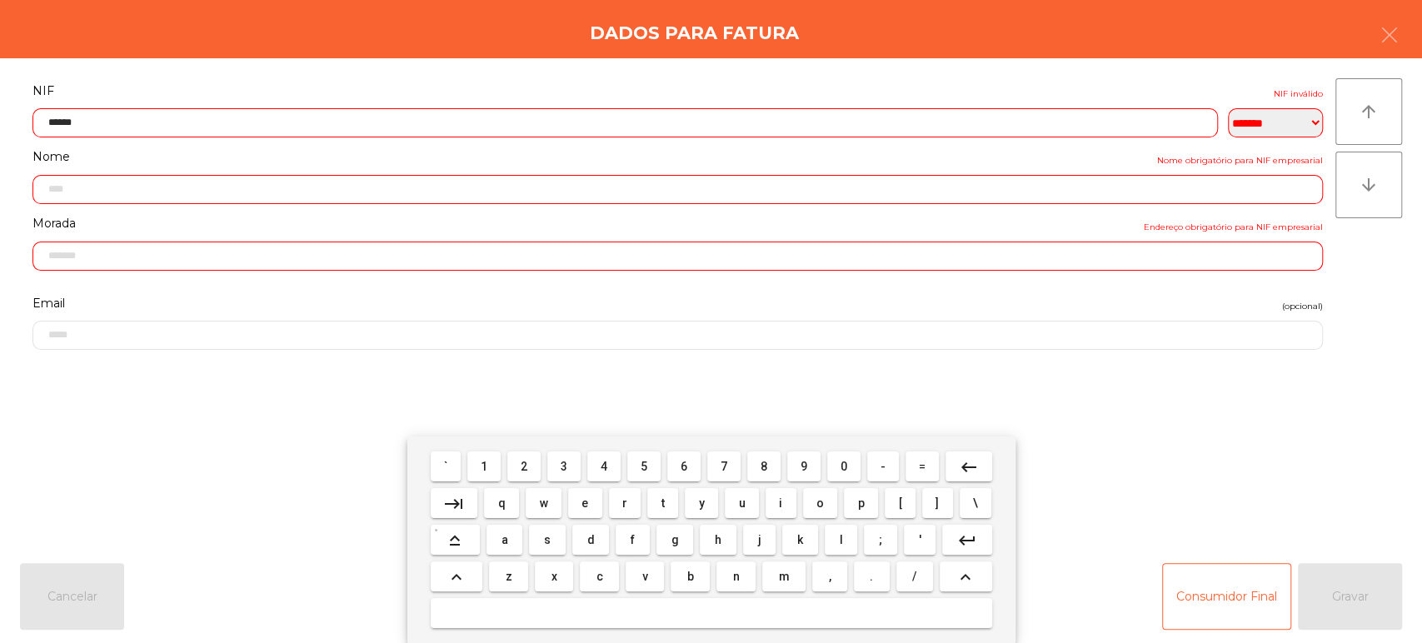
click at [684, 467] on span "6" at bounding box center [684, 466] width 7 height 13
click at [803, 467] on span "9" at bounding box center [804, 466] width 7 height 13
click at [955, 470] on button "keyboard_backspace" at bounding box center [969, 467] width 47 height 30
click at [747, 472] on button "8" at bounding box center [763, 467] width 33 height 30
click at [644, 467] on span "5" at bounding box center [644, 466] width 7 height 13
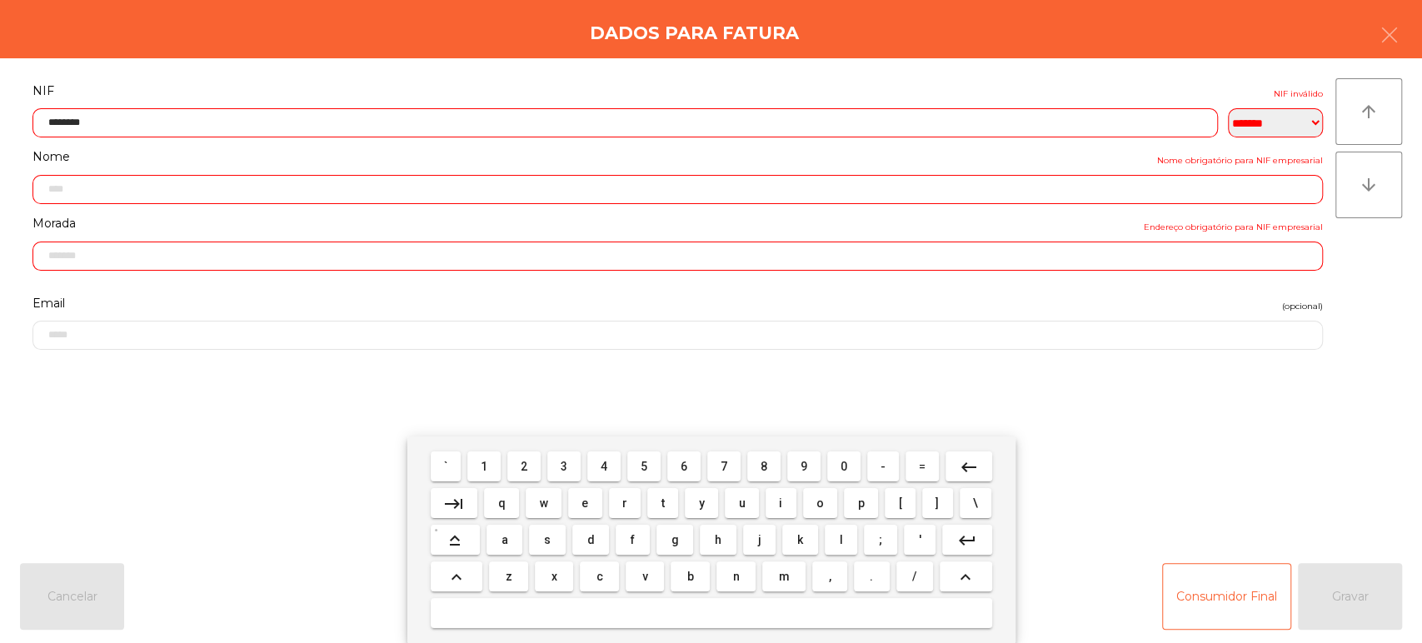
type input "*********"
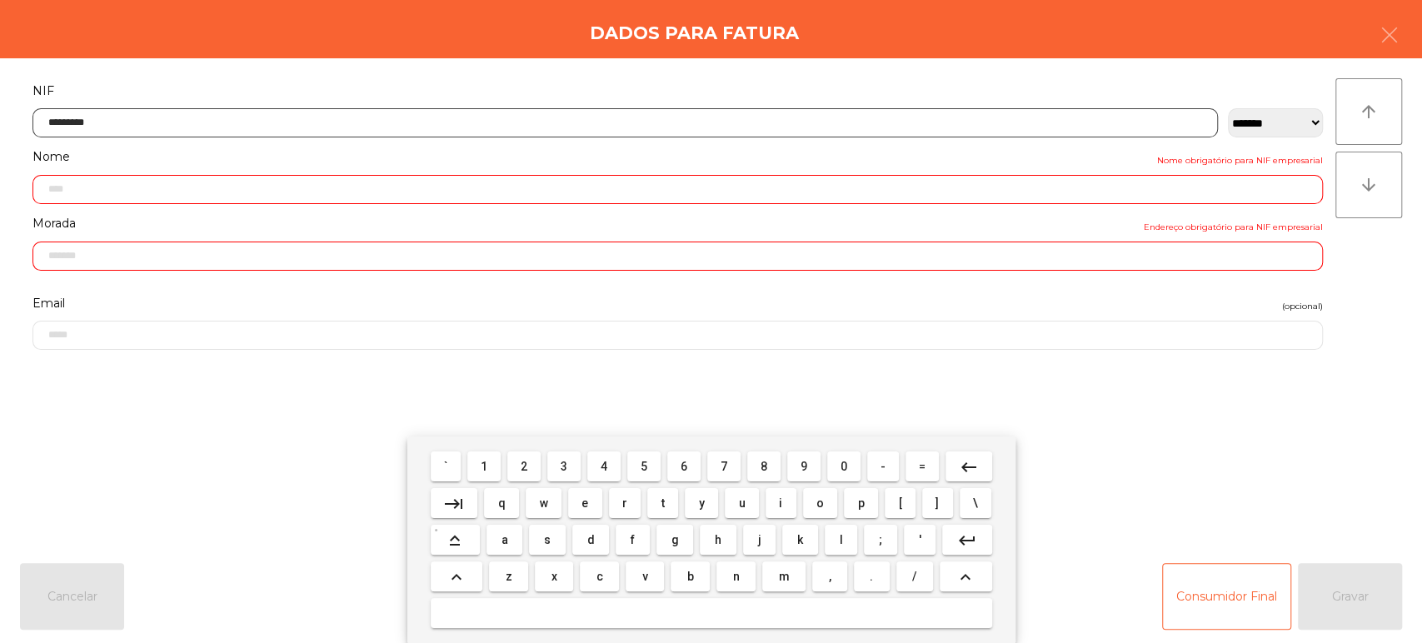
type input "**********"
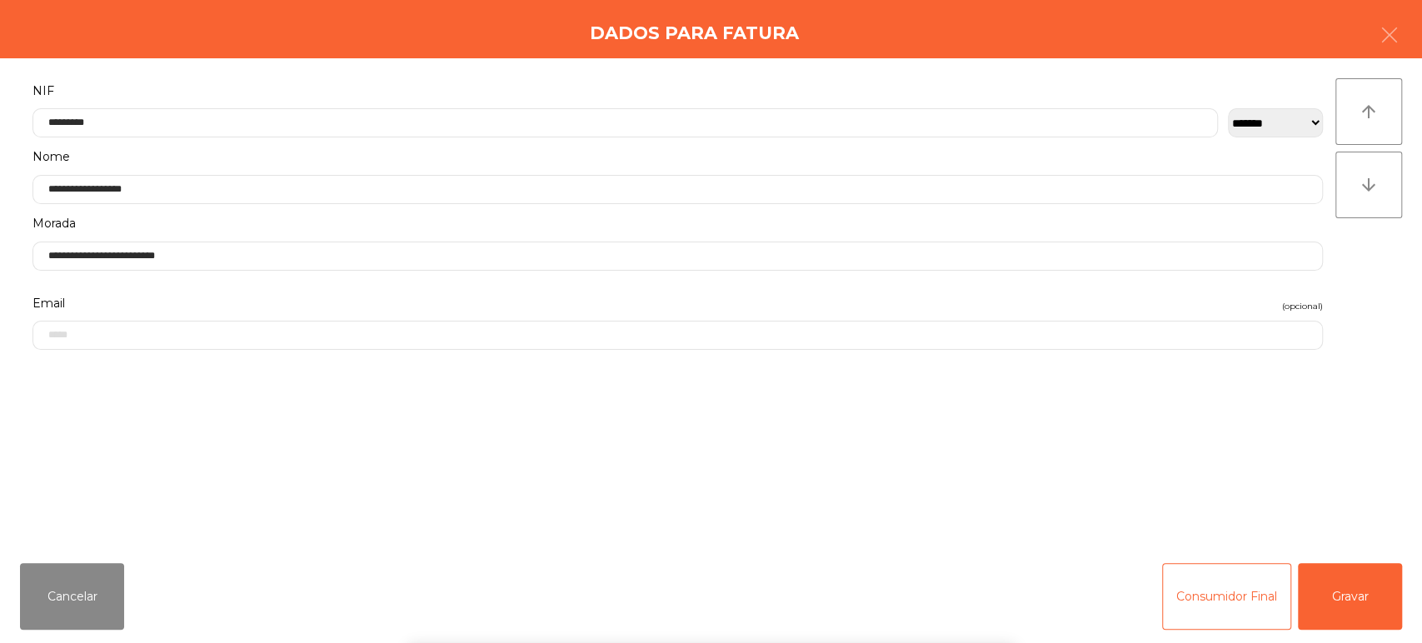
click at [1233, 610] on div "` 1 2 3 4 5 6 7 8 9 0 - = keyboard_backspace keyboard_tab q w e r t y u i o p […" at bounding box center [711, 540] width 1422 height 207
click at [1359, 612] on button "Gravar" at bounding box center [1350, 596] width 104 height 67
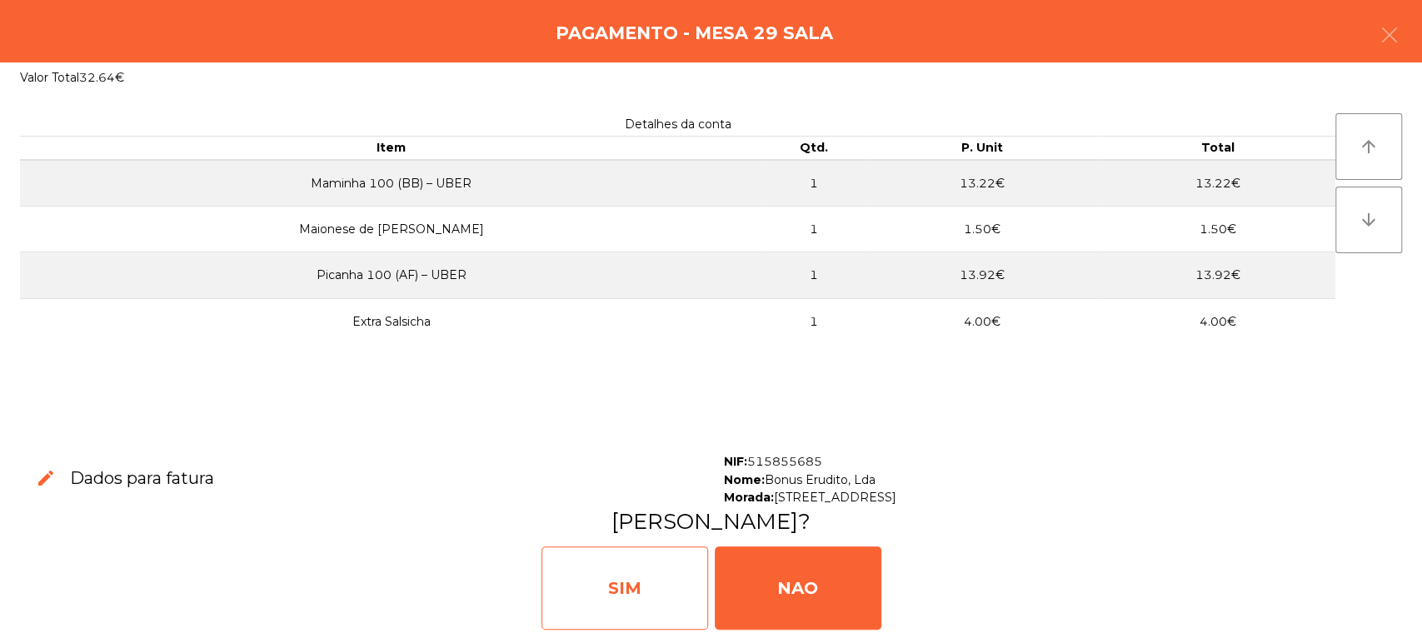
click at [649, 598] on div "SIM" at bounding box center [625, 588] width 167 height 83
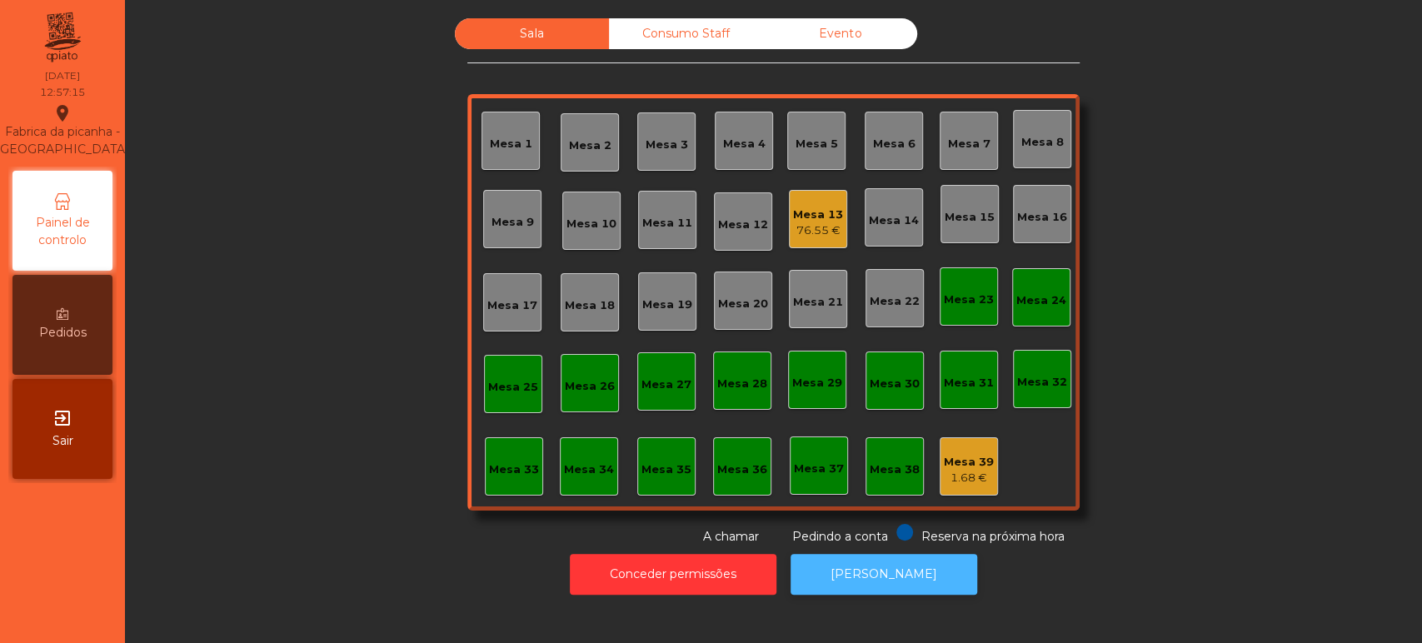
click at [884, 584] on button "[PERSON_NAME]" at bounding box center [884, 574] width 187 height 41
click at [891, 589] on button "[PERSON_NAME]" at bounding box center [884, 574] width 187 height 41
click at [1037, 400] on div "Mesa 32" at bounding box center [1042, 379] width 58 height 58
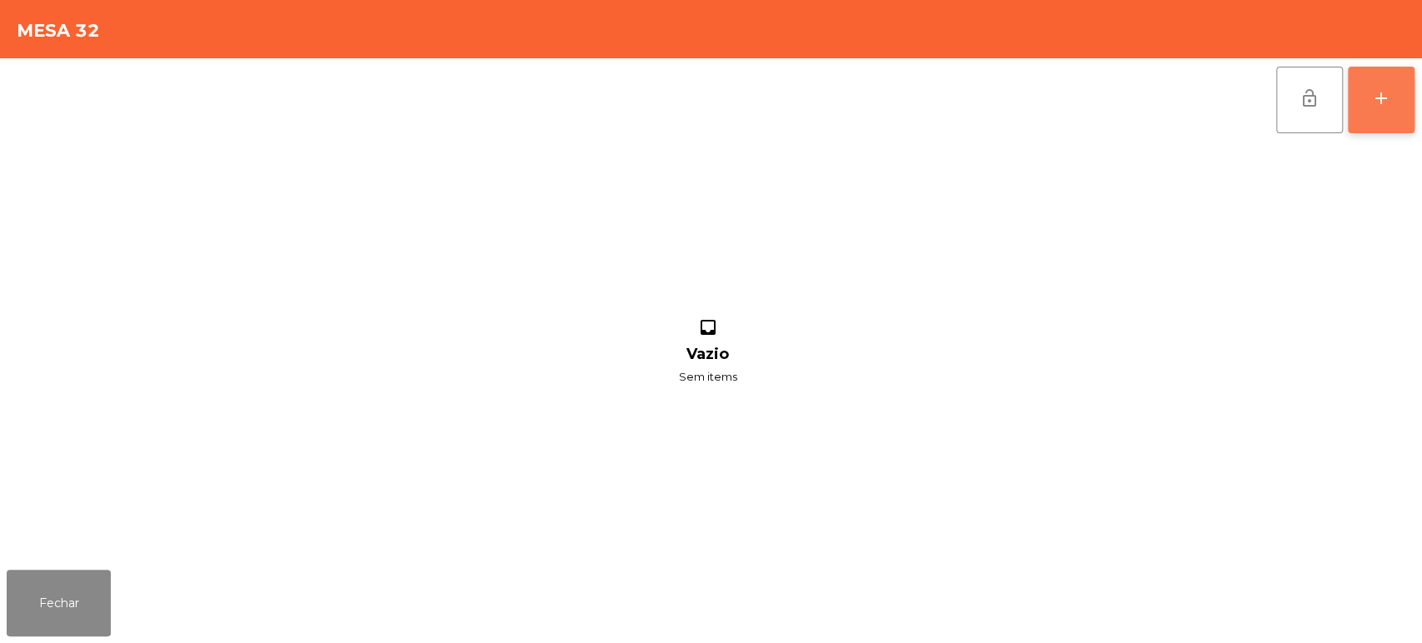
click at [1409, 114] on button "add" at bounding box center [1381, 100] width 67 height 67
click at [1380, 108] on button "add" at bounding box center [1381, 100] width 67 height 67
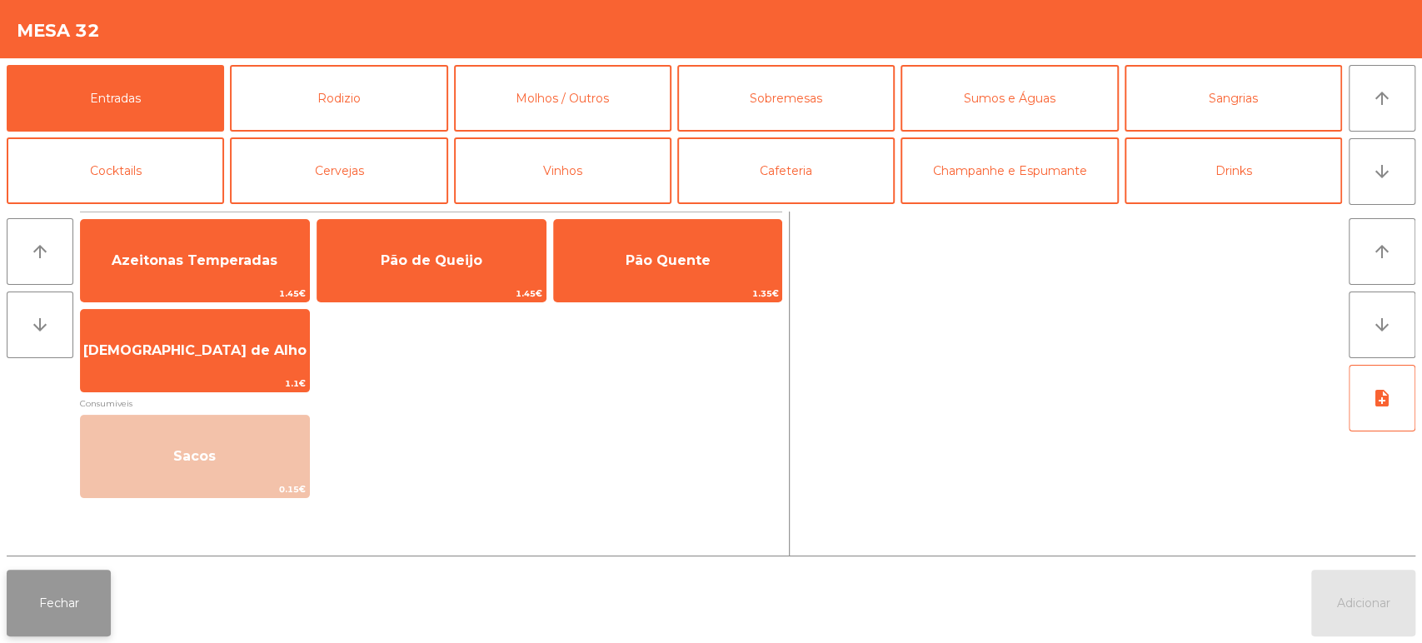
click at [81, 600] on button "Fechar" at bounding box center [59, 603] width 104 height 67
click at [88, 594] on button "Fechar" at bounding box center [59, 603] width 104 height 67
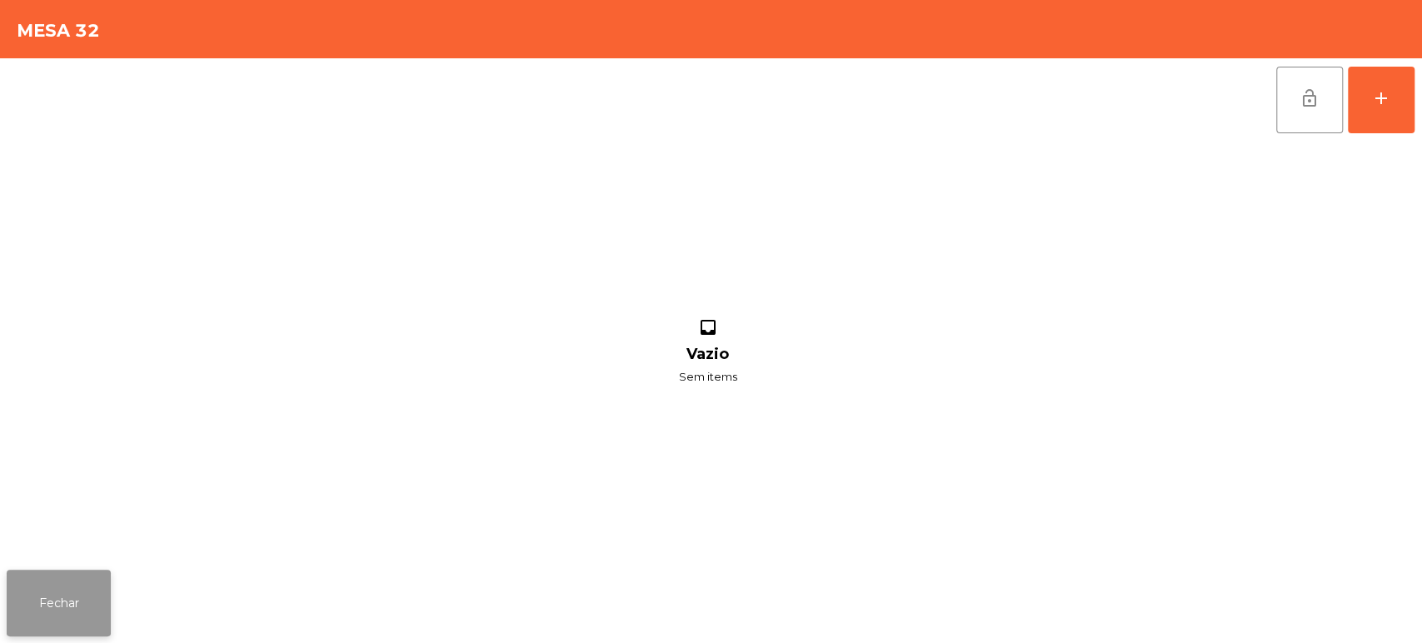
click at [76, 607] on button "Fechar" at bounding box center [59, 603] width 104 height 67
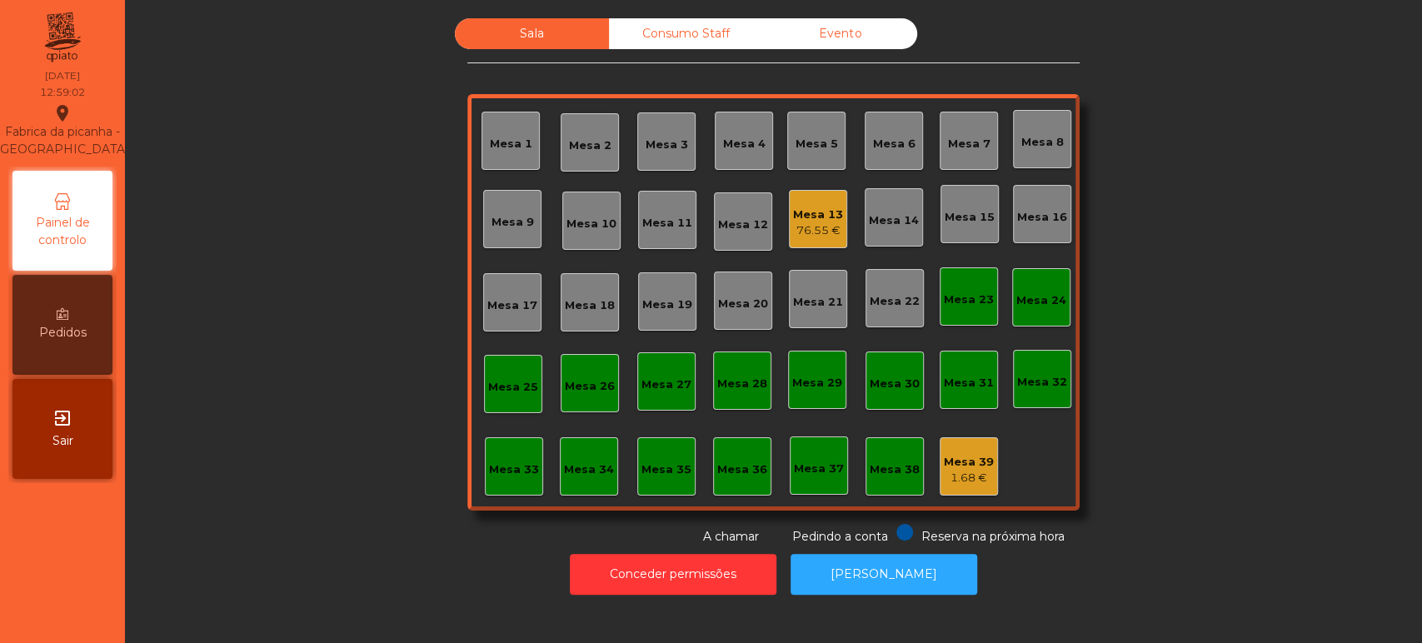
click at [530, 397] on div "Mesa 25" at bounding box center [513, 384] width 58 height 58
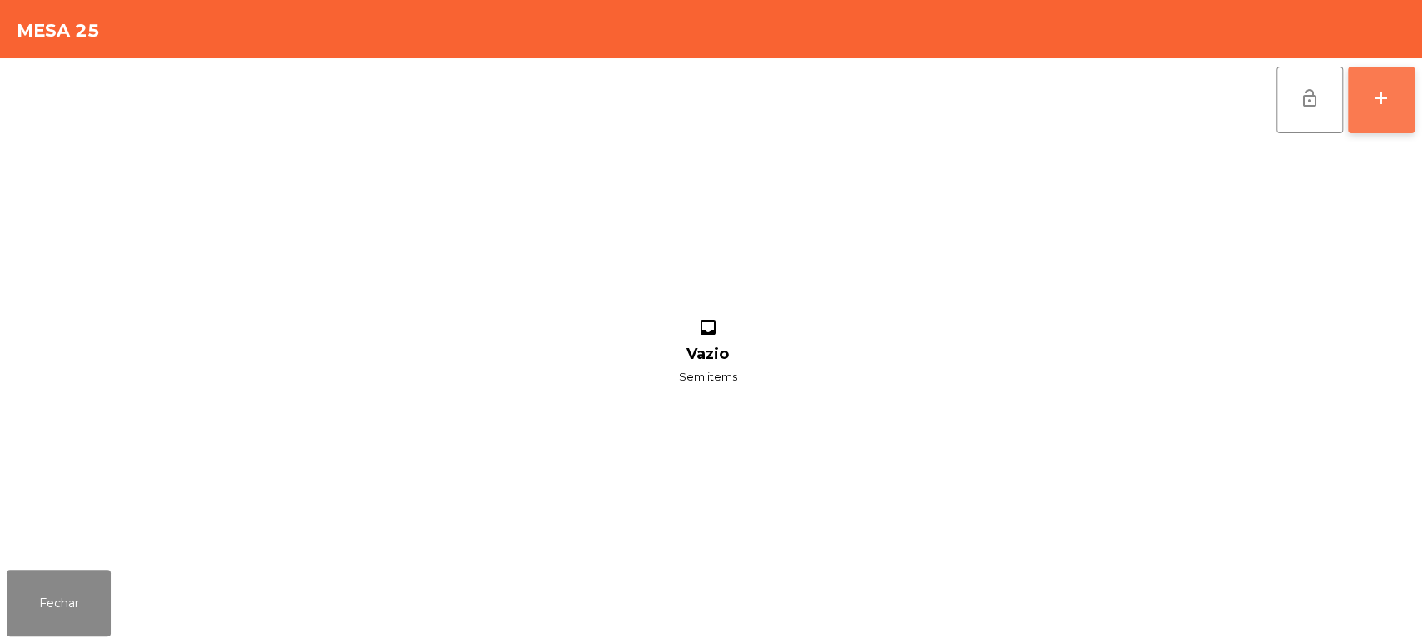
click at [1384, 126] on button "add" at bounding box center [1381, 100] width 67 height 67
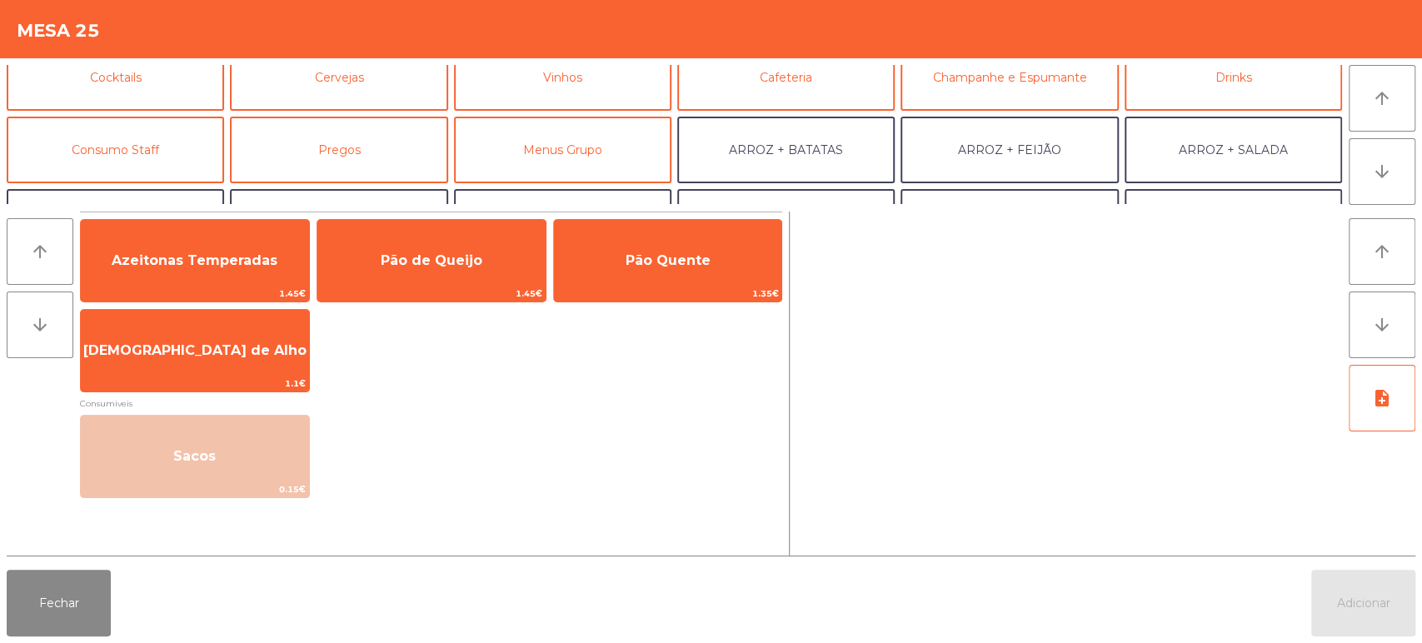
scroll to position [123, 0]
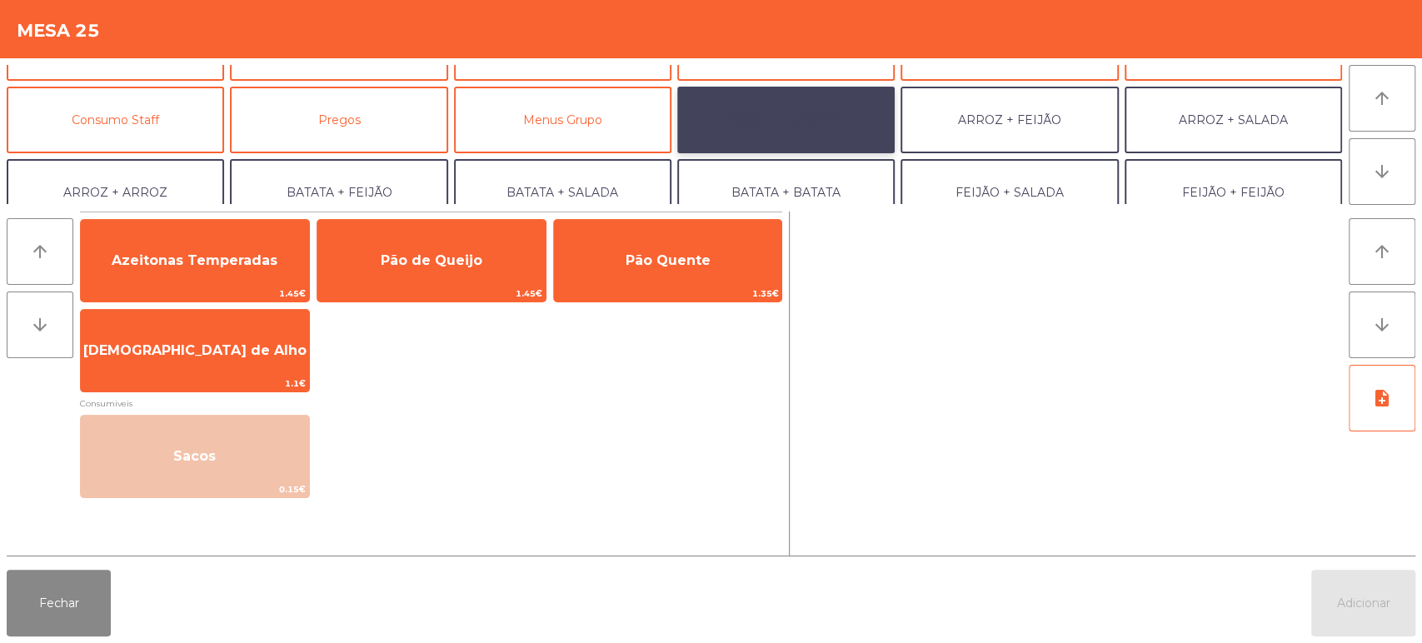
click at [811, 133] on button "ARROZ + BATATAS" at bounding box center [785, 120] width 217 height 67
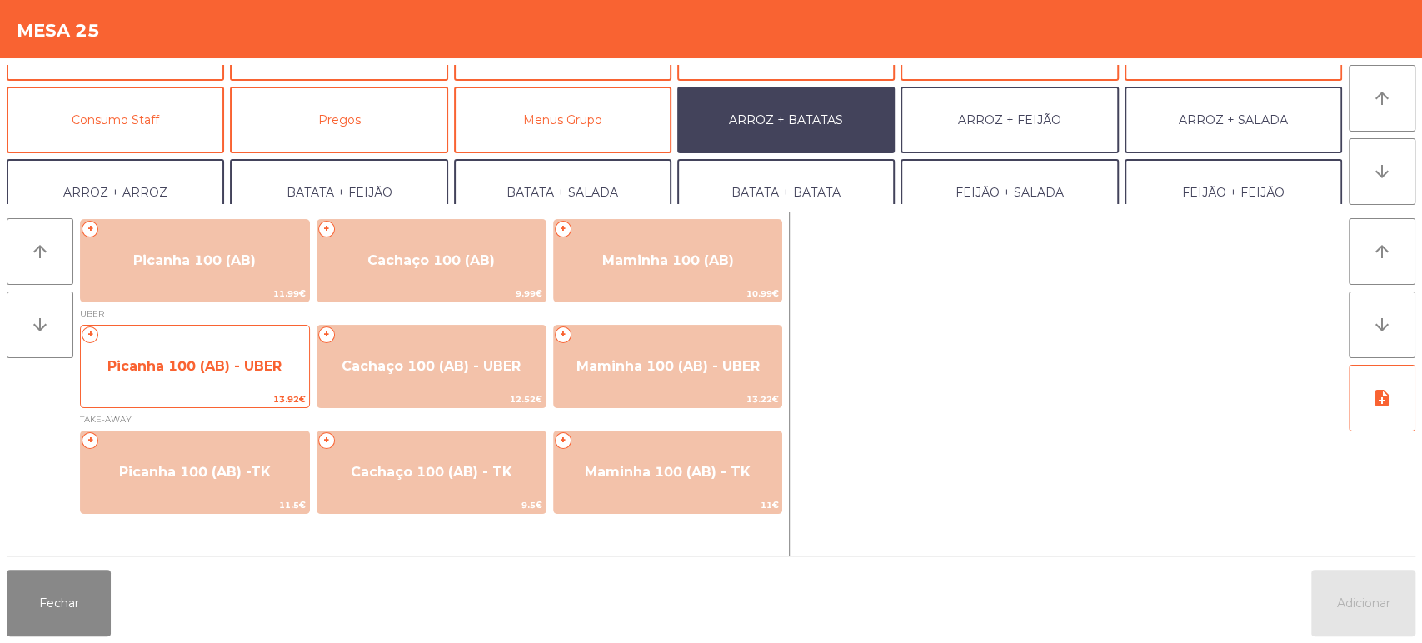
click at [250, 382] on span "Picanha 100 (AB) - UBER" at bounding box center [195, 366] width 228 height 45
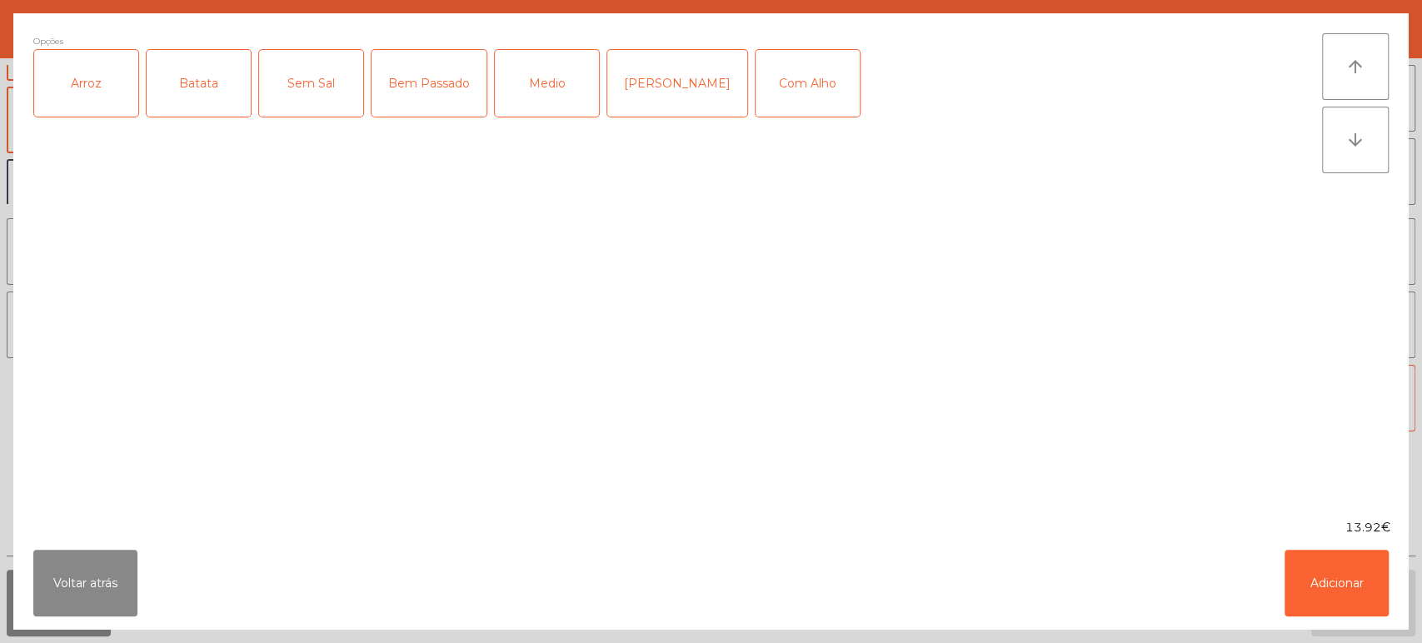
click at [113, 113] on div "Arroz" at bounding box center [86, 83] width 104 height 67
click at [193, 104] on div "Batata" at bounding box center [199, 83] width 104 height 67
click at [566, 87] on div "Medio" at bounding box center [547, 83] width 104 height 67
click at [788, 79] on div "Com Alho" at bounding box center [808, 83] width 104 height 67
click at [1351, 612] on button "Adicionar" at bounding box center [1337, 583] width 104 height 67
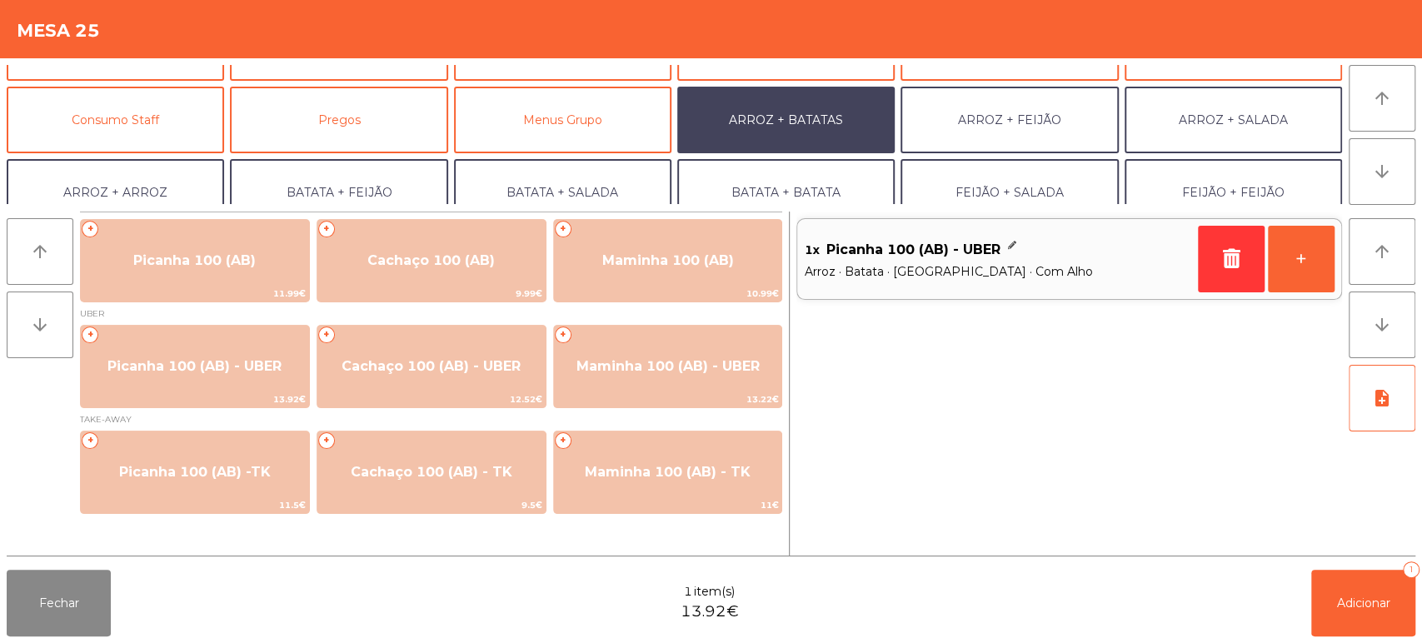
scroll to position [217, 0]
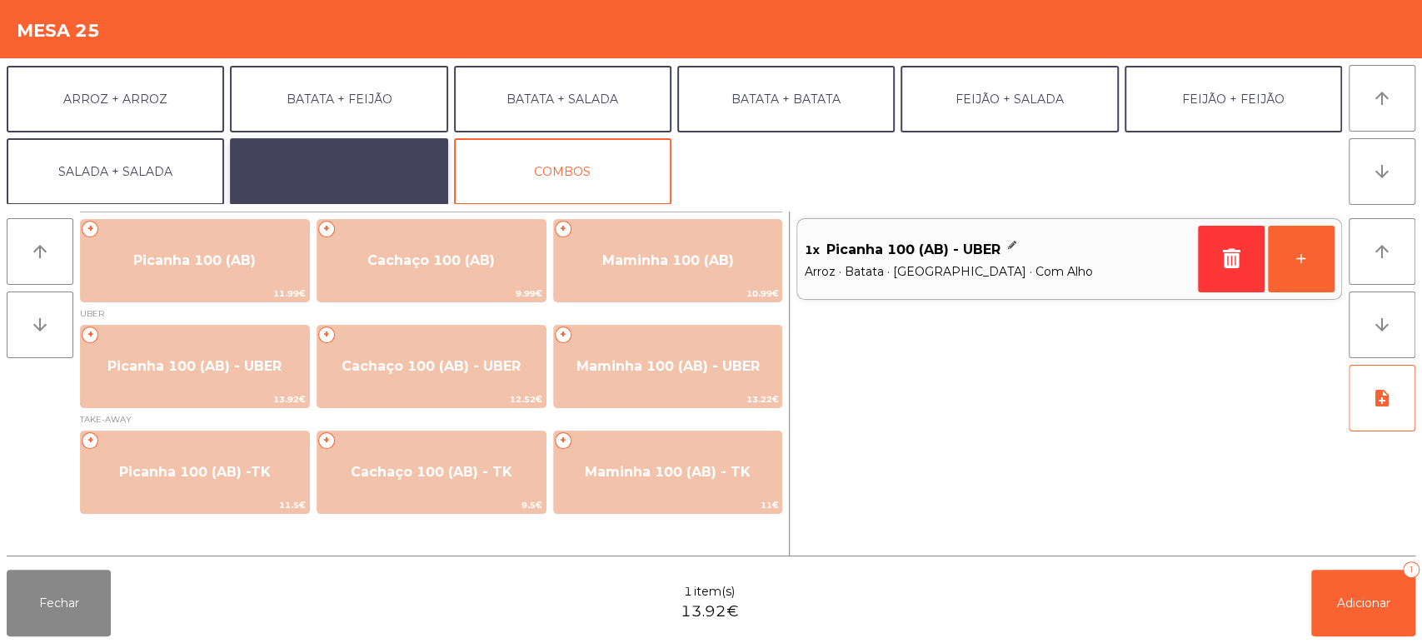
click at [386, 184] on button "EXTRAS UBER" at bounding box center [338, 171] width 217 height 67
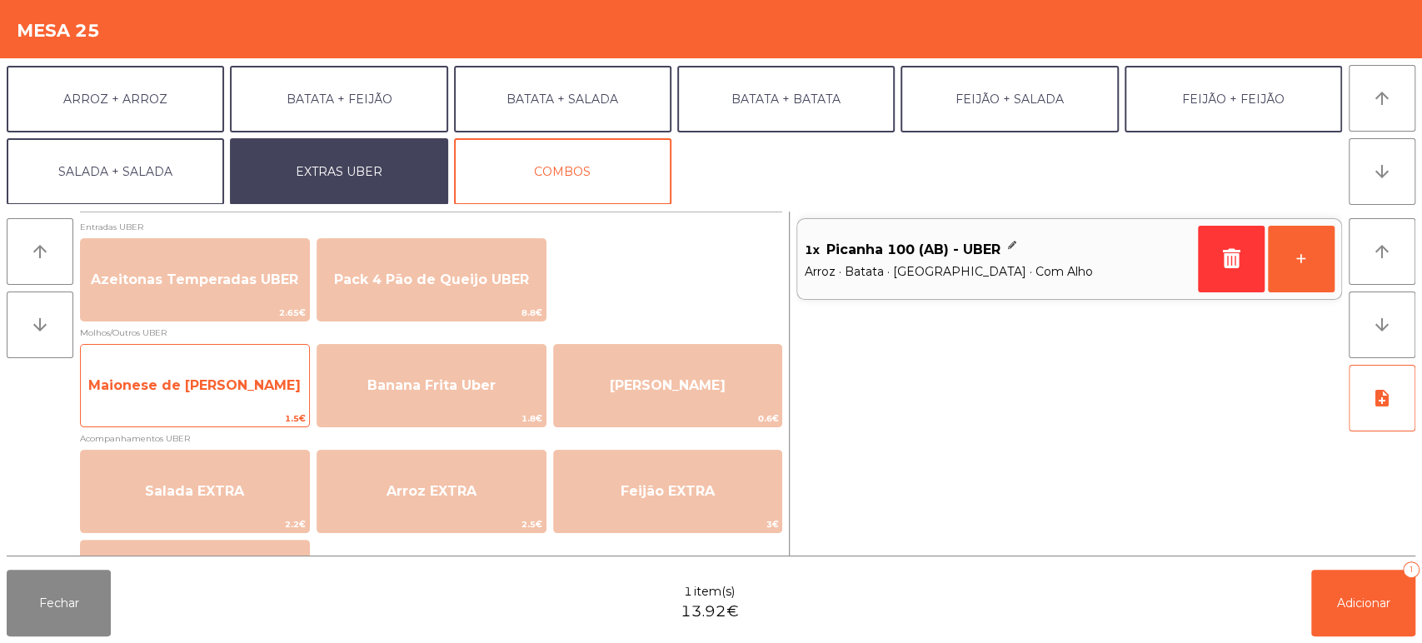
click at [282, 422] on span "1.5€" at bounding box center [195, 419] width 228 height 16
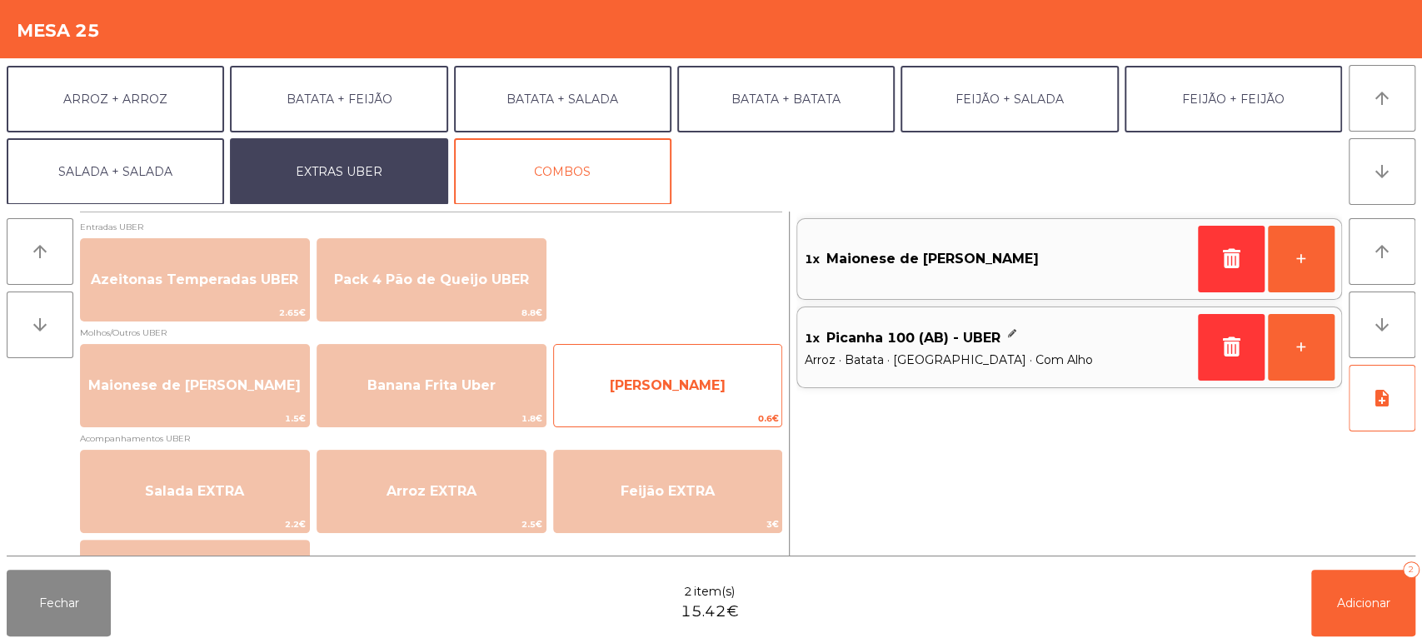
click at [666, 399] on span "Farofa Uber" at bounding box center [668, 385] width 228 height 45
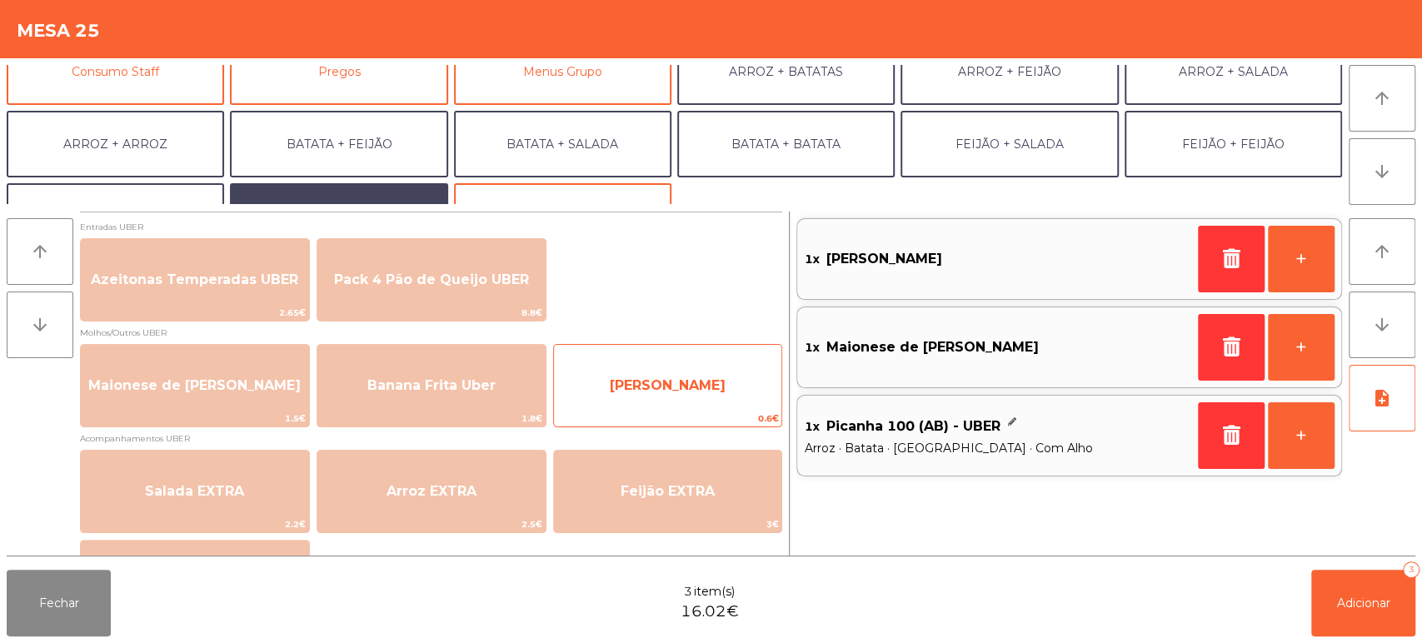
scroll to position [172, 0]
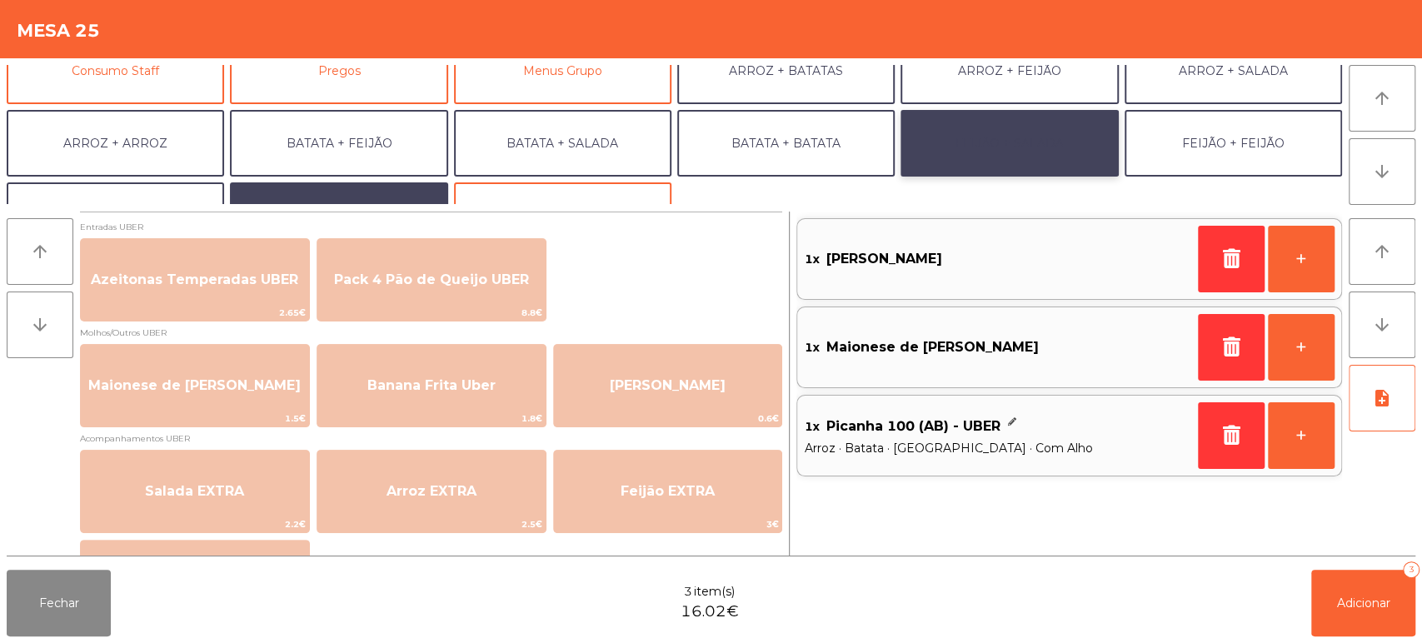
click at [963, 144] on button "FEIJÃO + SALADA" at bounding box center [1009, 143] width 217 height 67
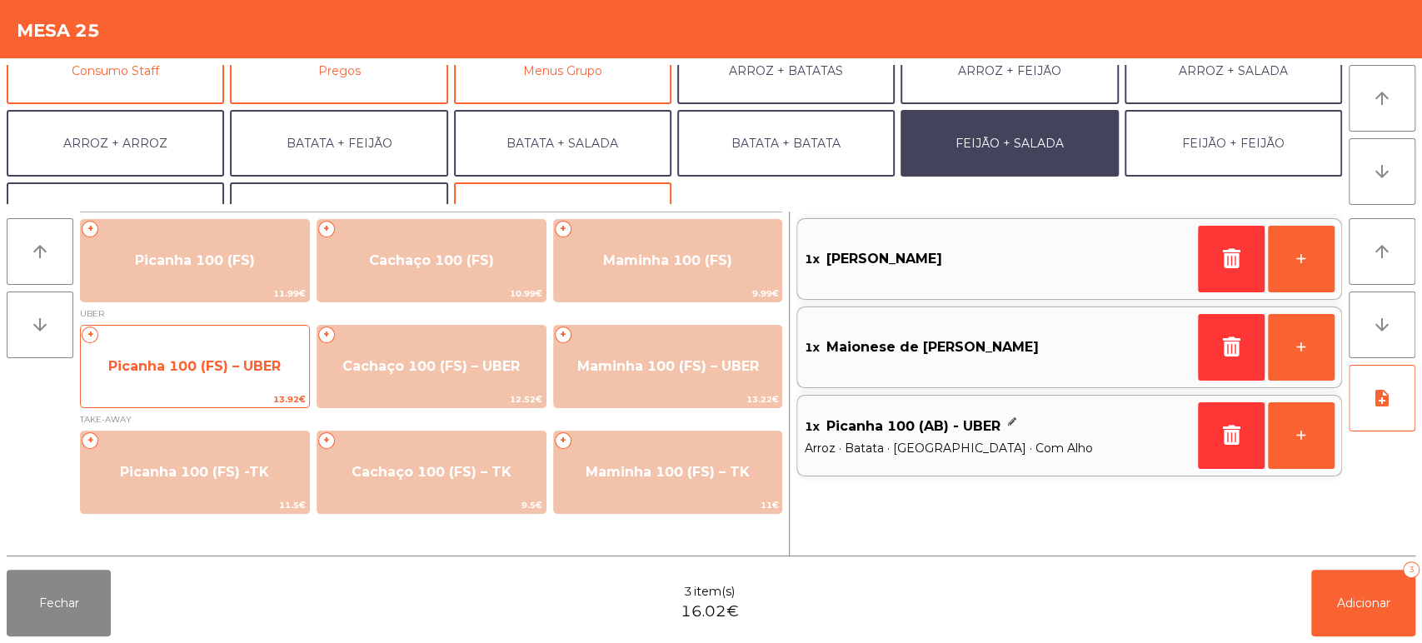
click at [243, 358] on span "Picanha 100 (FS) – UBER" at bounding box center [194, 366] width 172 height 16
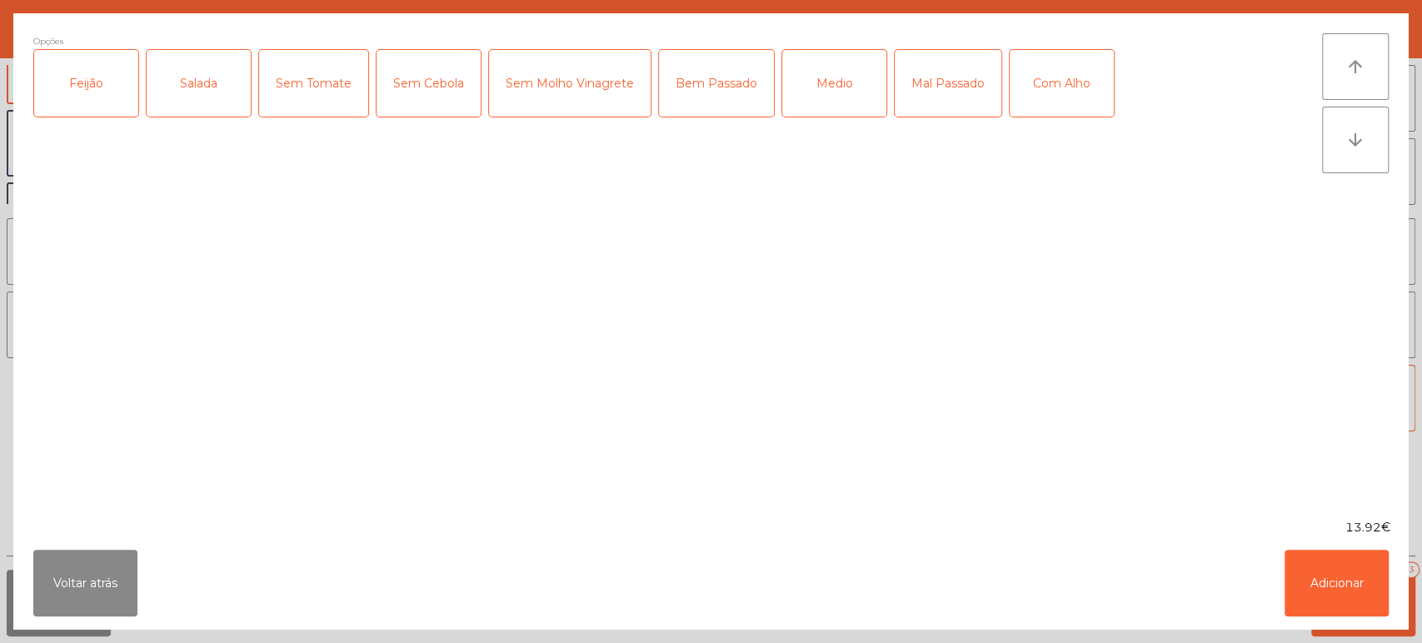
click at [113, 109] on div "Feijão" at bounding box center [86, 83] width 104 height 67
click at [193, 105] on div "Salada" at bounding box center [199, 83] width 104 height 67
click at [844, 107] on div "Medio" at bounding box center [834, 83] width 104 height 67
click at [1336, 582] on button "Adicionar" at bounding box center [1337, 583] width 104 height 67
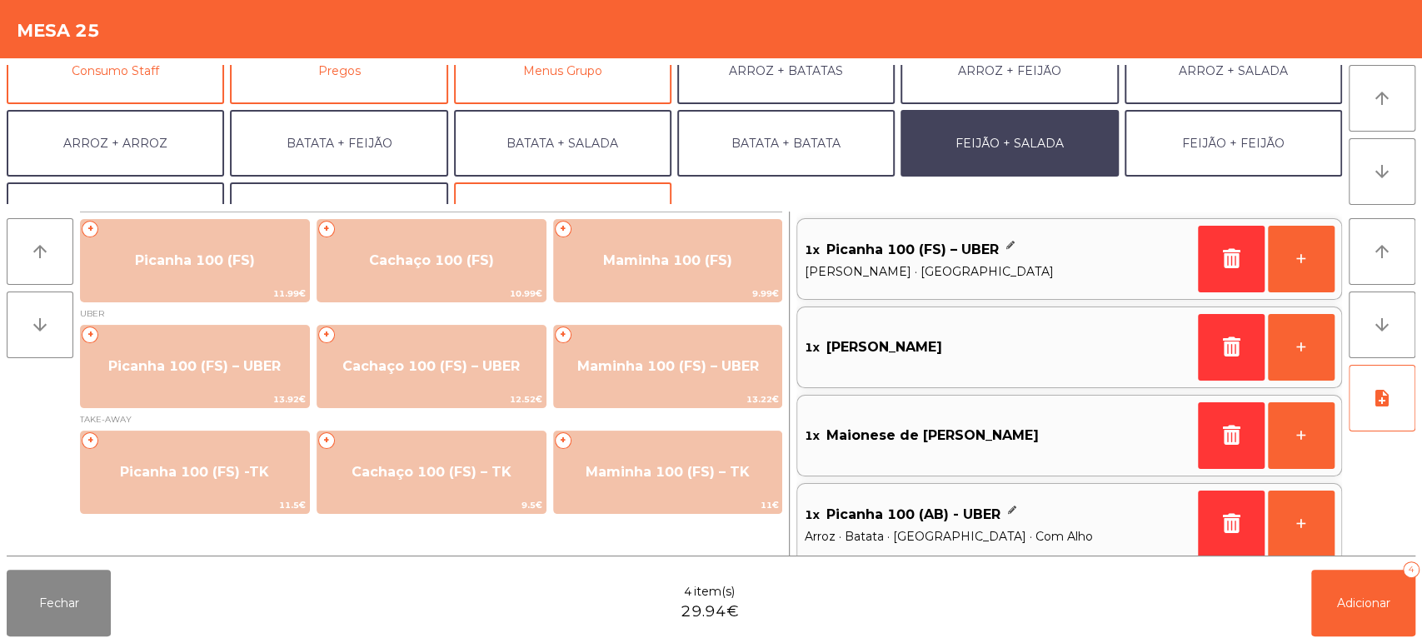
scroll to position [217, 0]
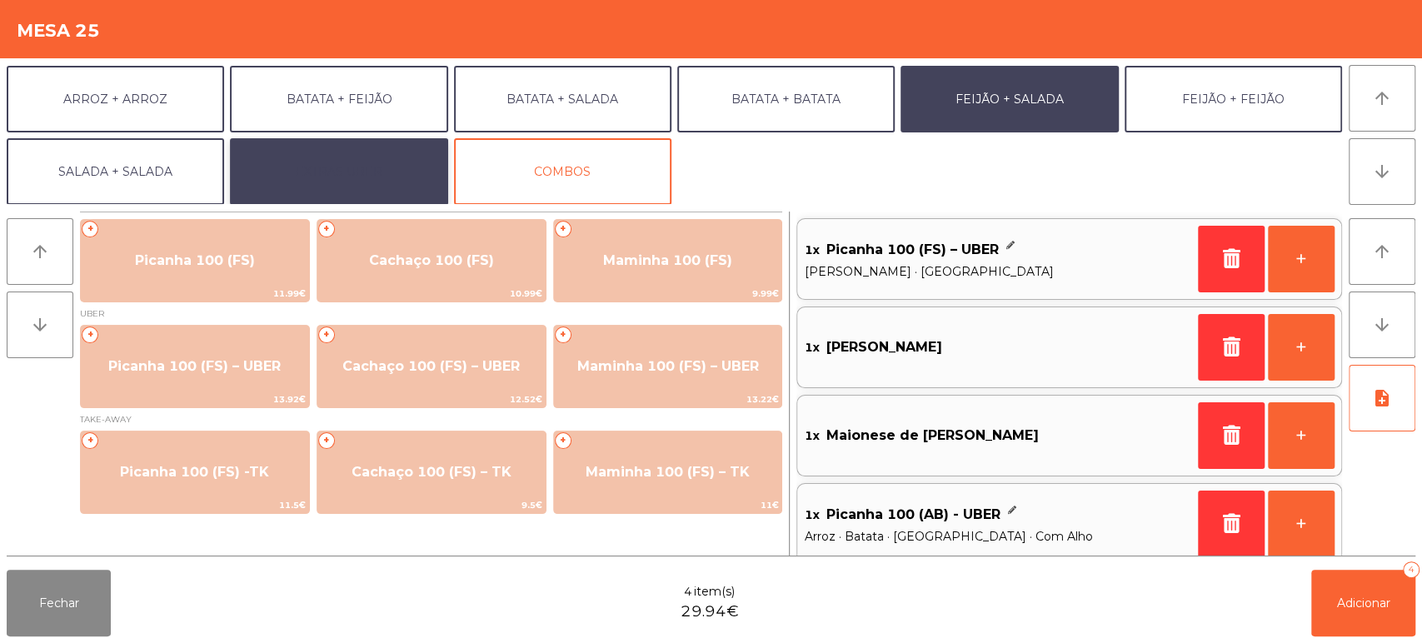
click at [355, 173] on button "EXTRAS UBER" at bounding box center [338, 171] width 217 height 67
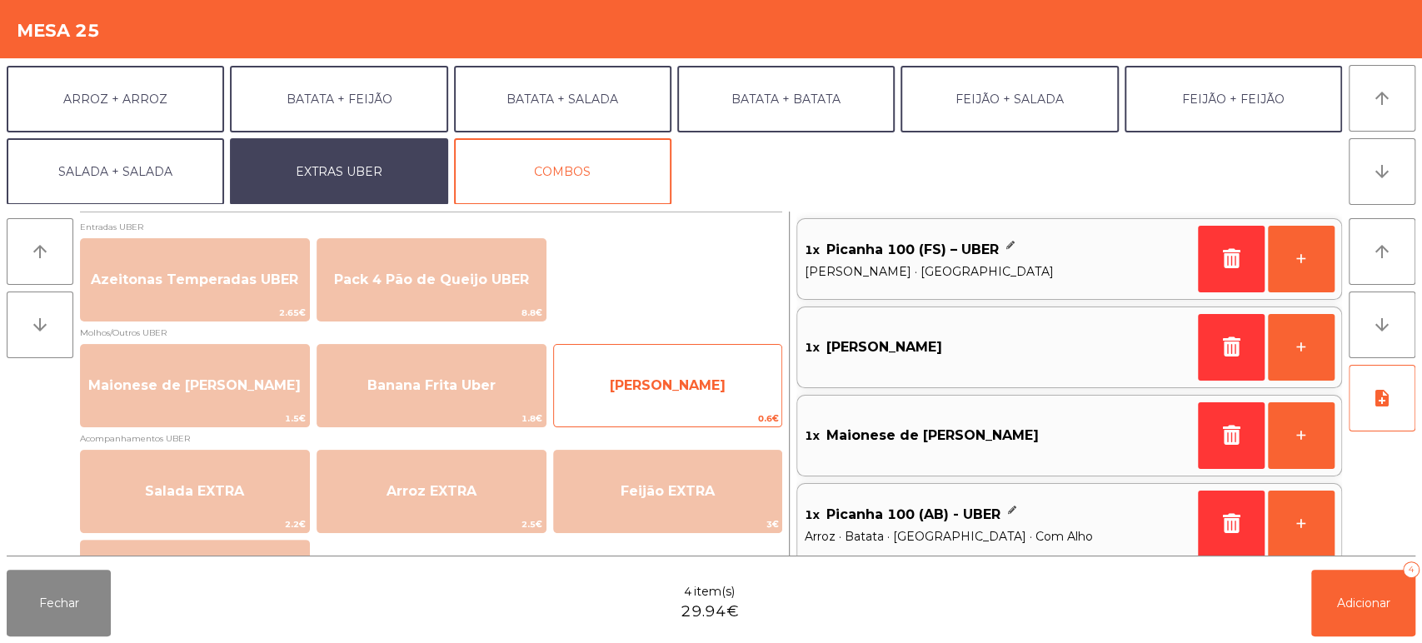
click at [672, 402] on span "Farofa Uber" at bounding box center [668, 385] width 228 height 45
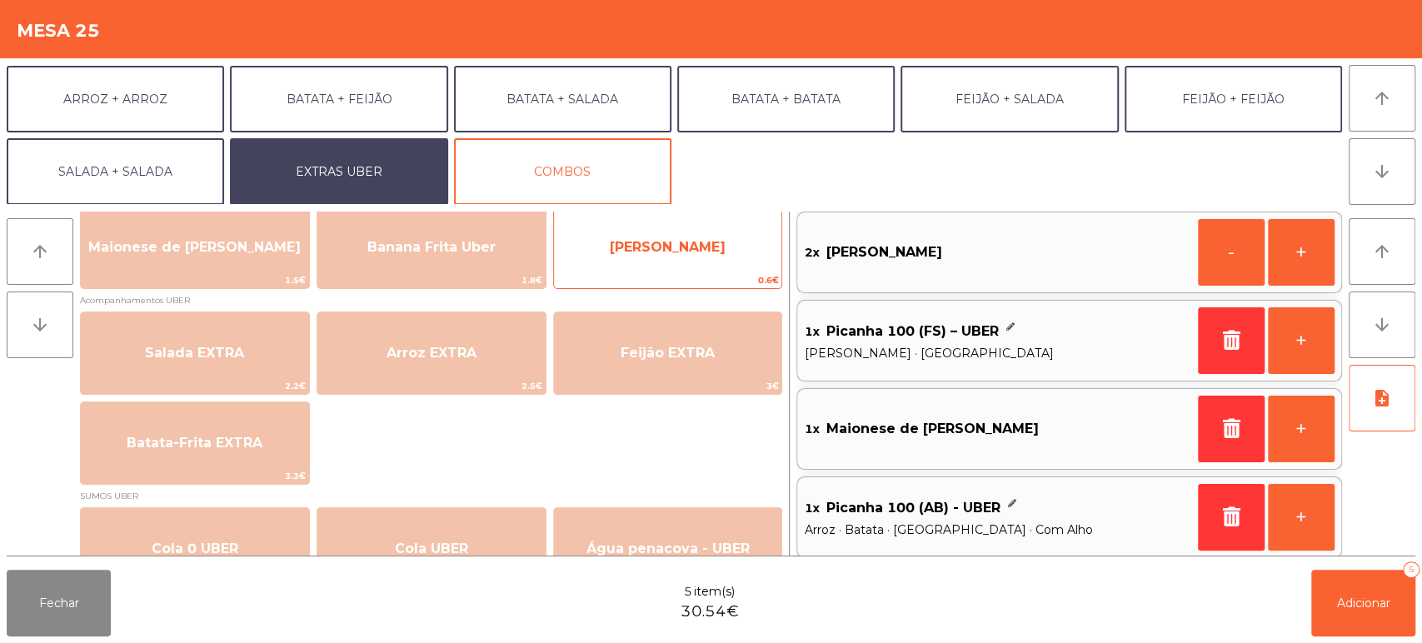
scroll to position [166, 0]
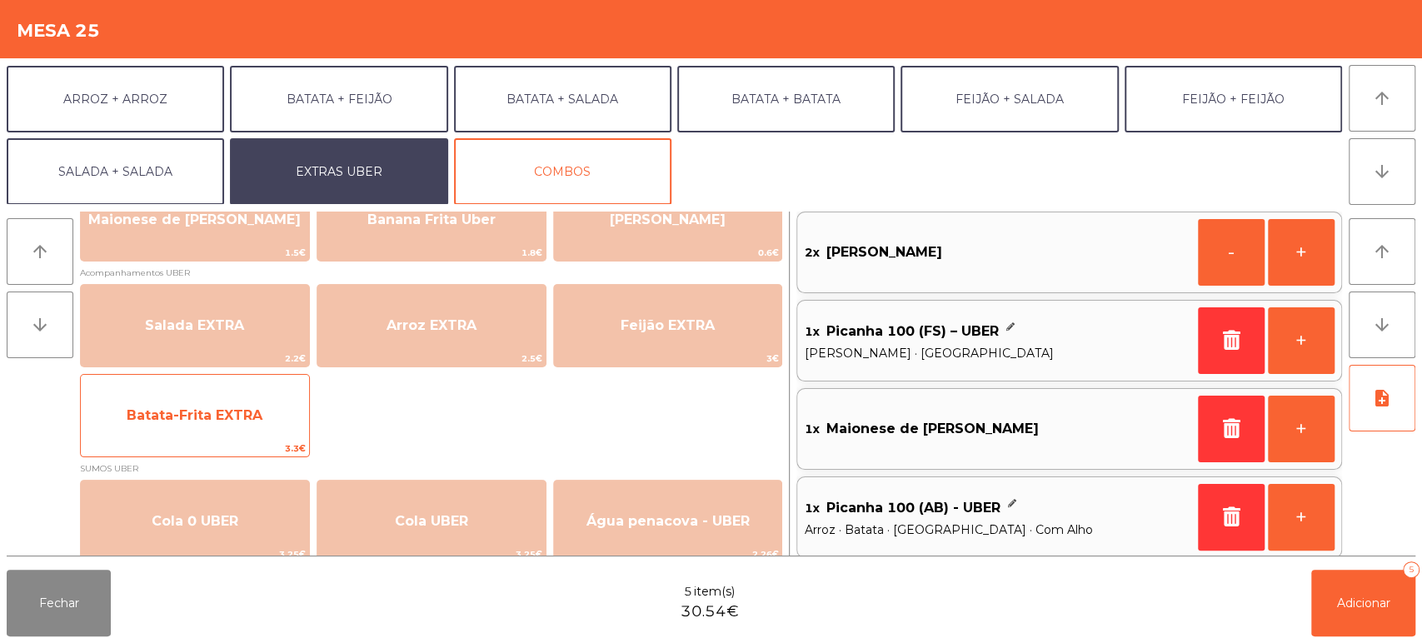
click at [272, 423] on span "Batata-Frita EXTRA" at bounding box center [195, 415] width 228 height 45
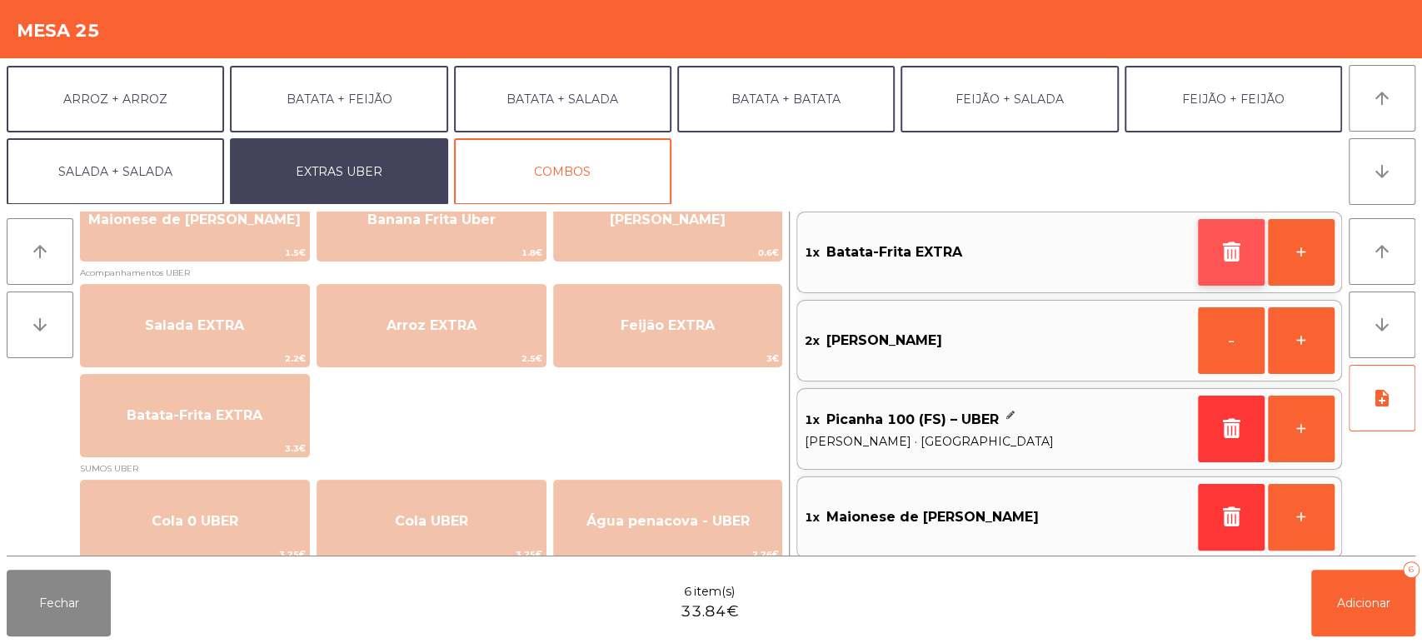
click at [1202, 259] on button "button" at bounding box center [1231, 252] width 67 height 67
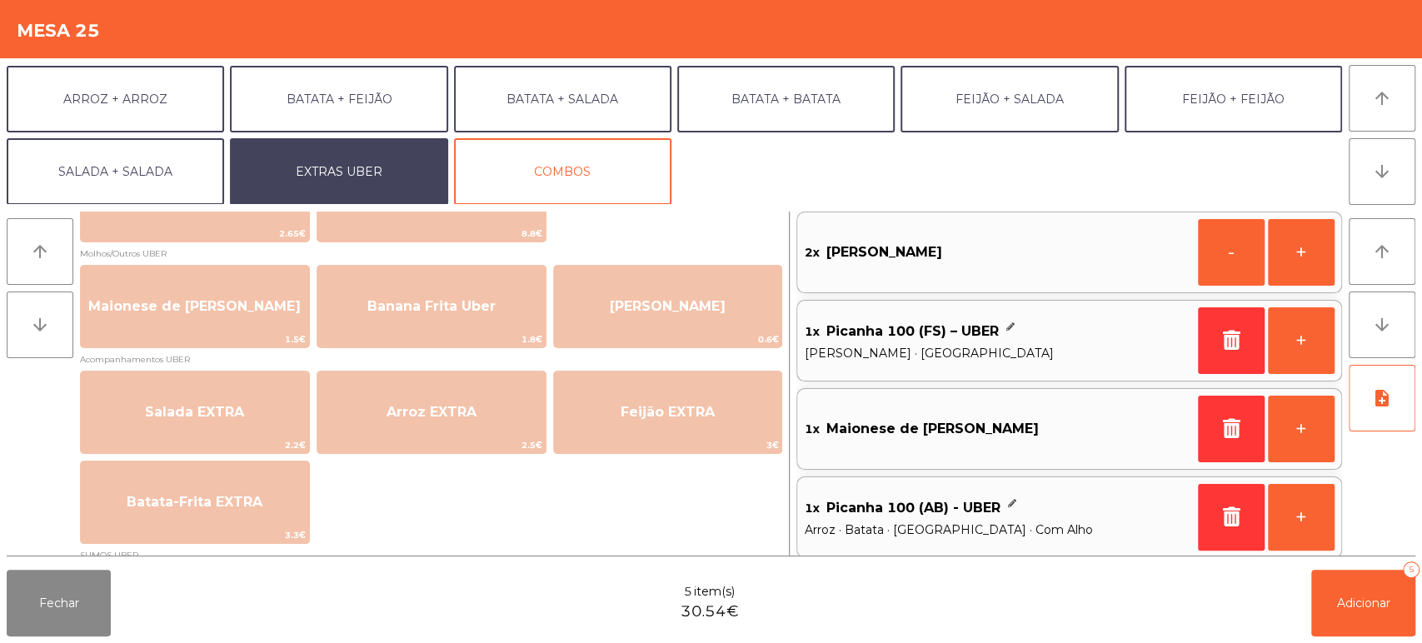
scroll to position [82, 0]
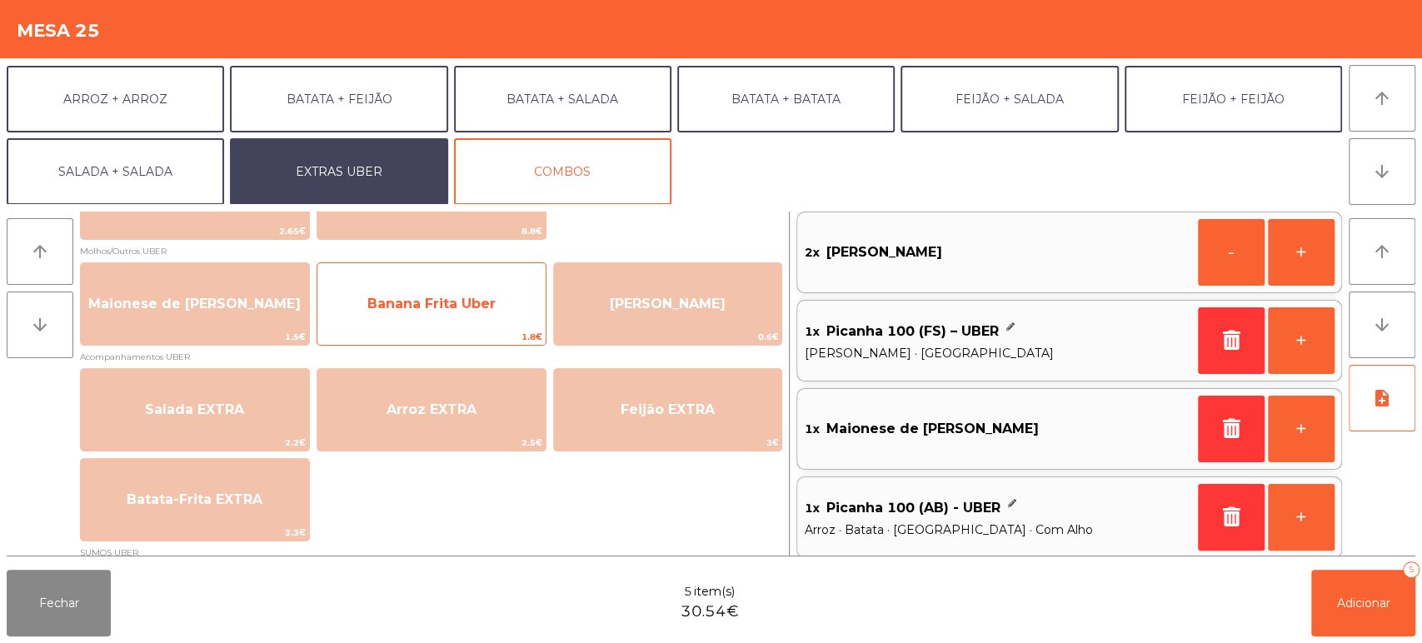
click at [469, 299] on span "Banana Frita Uber" at bounding box center [431, 304] width 128 height 16
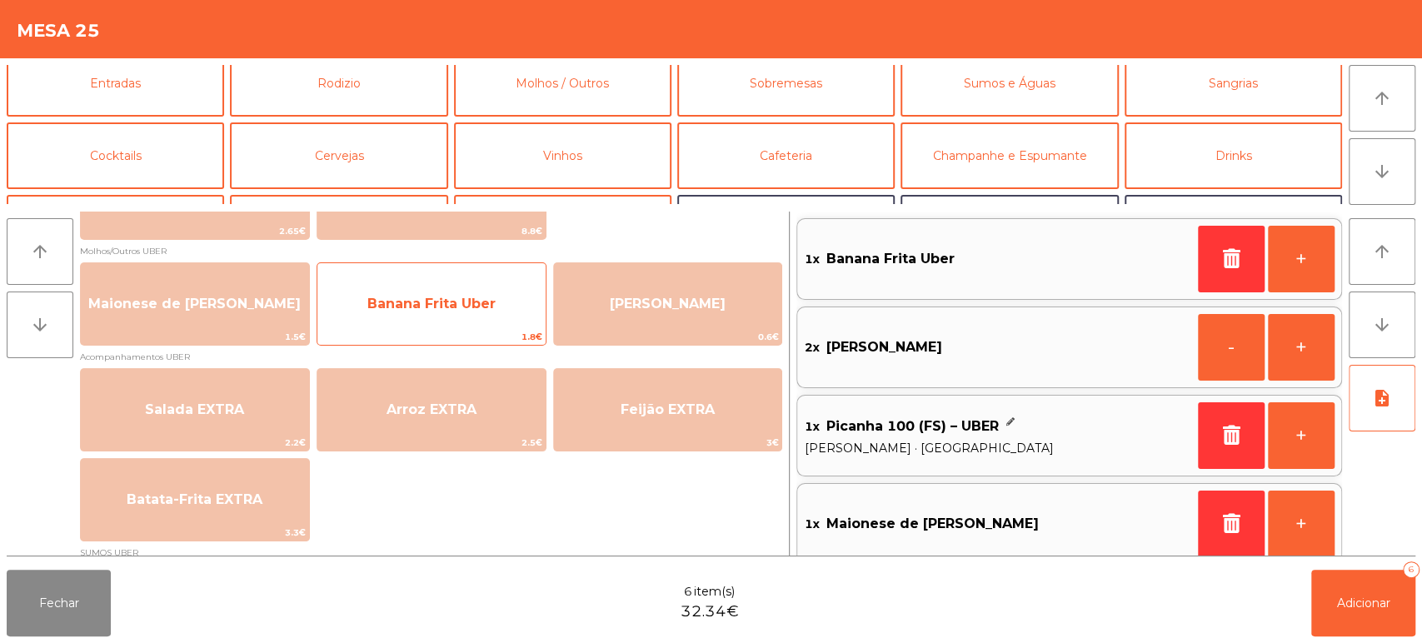
scroll to position [0, 0]
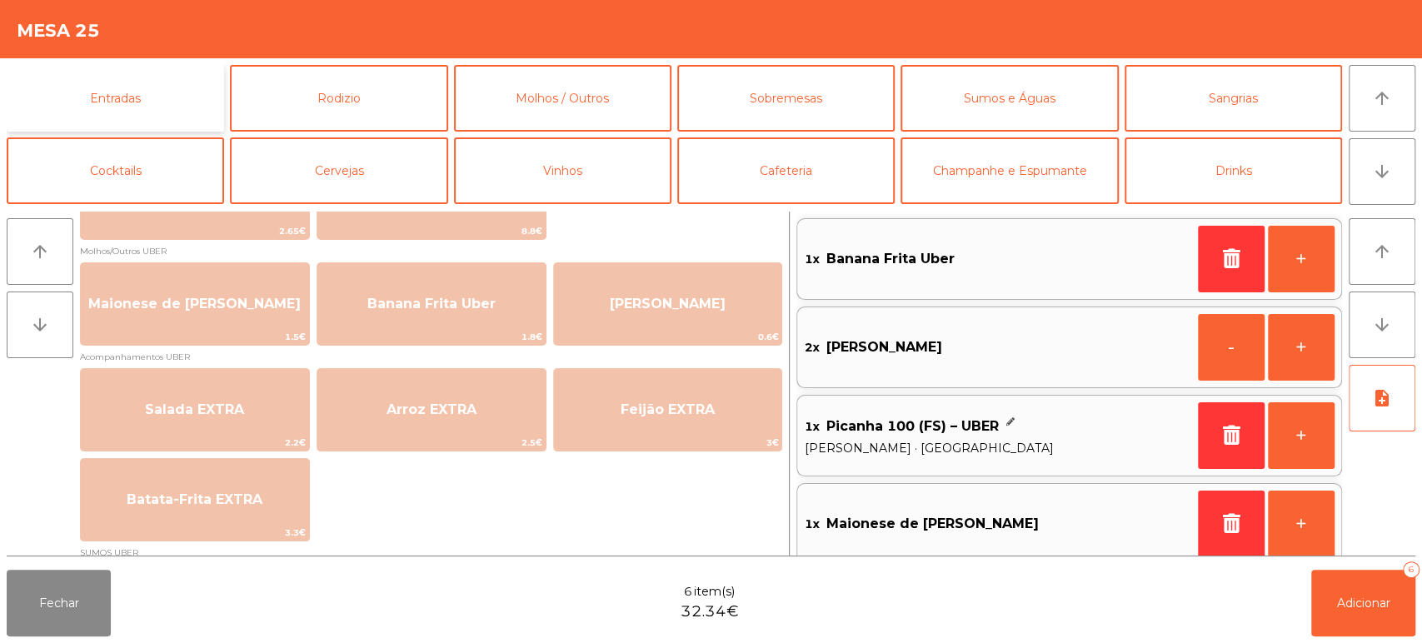
click at [161, 102] on button "Entradas" at bounding box center [115, 98] width 217 height 67
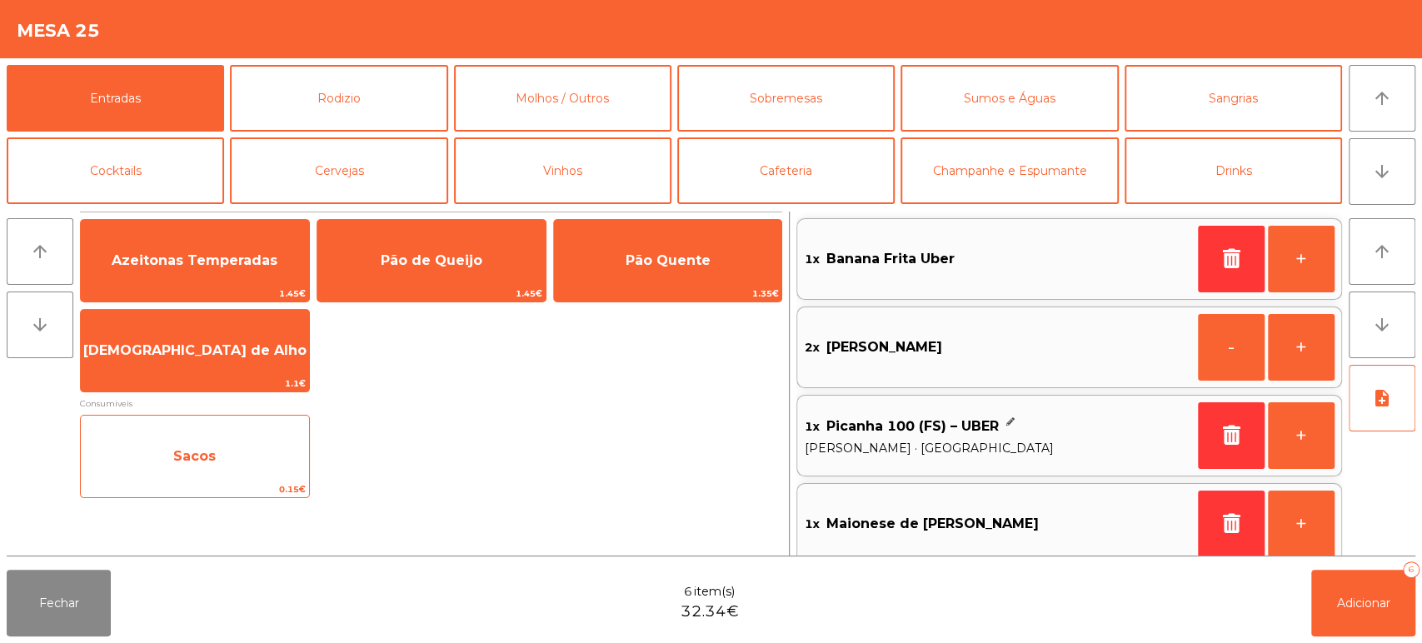
click at [282, 470] on span "Sacos" at bounding box center [195, 456] width 228 height 45
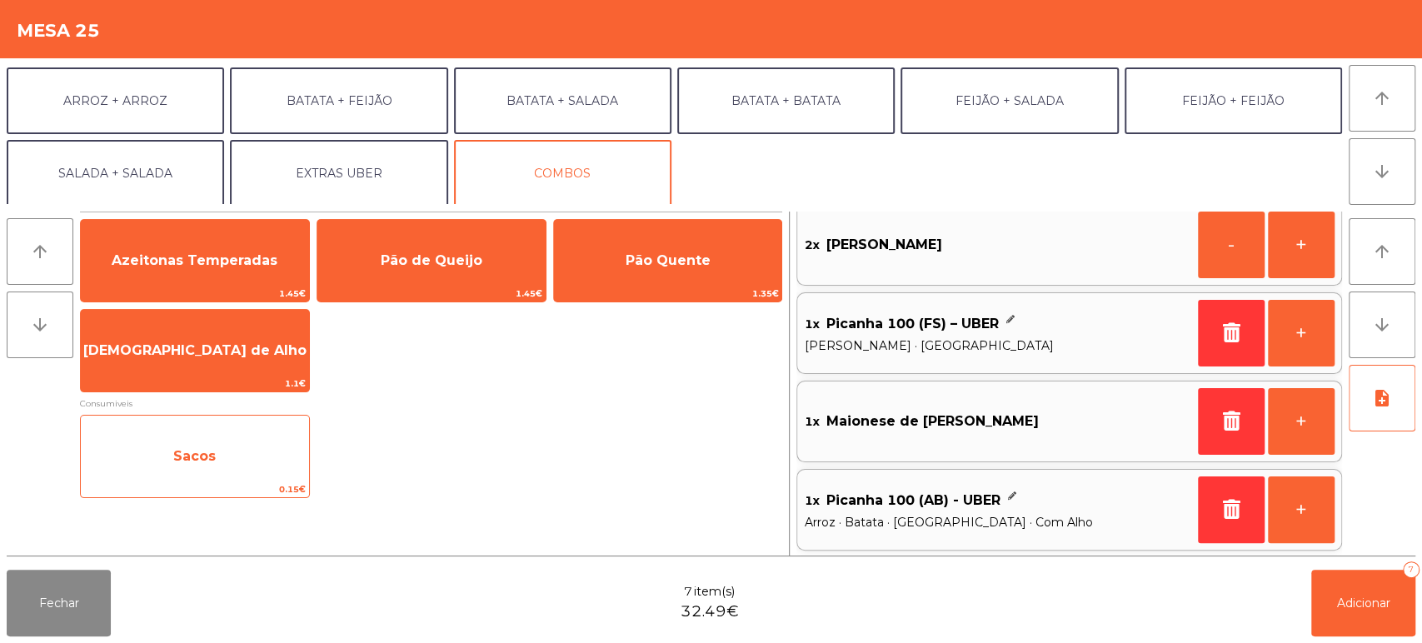
scroll to position [217, 0]
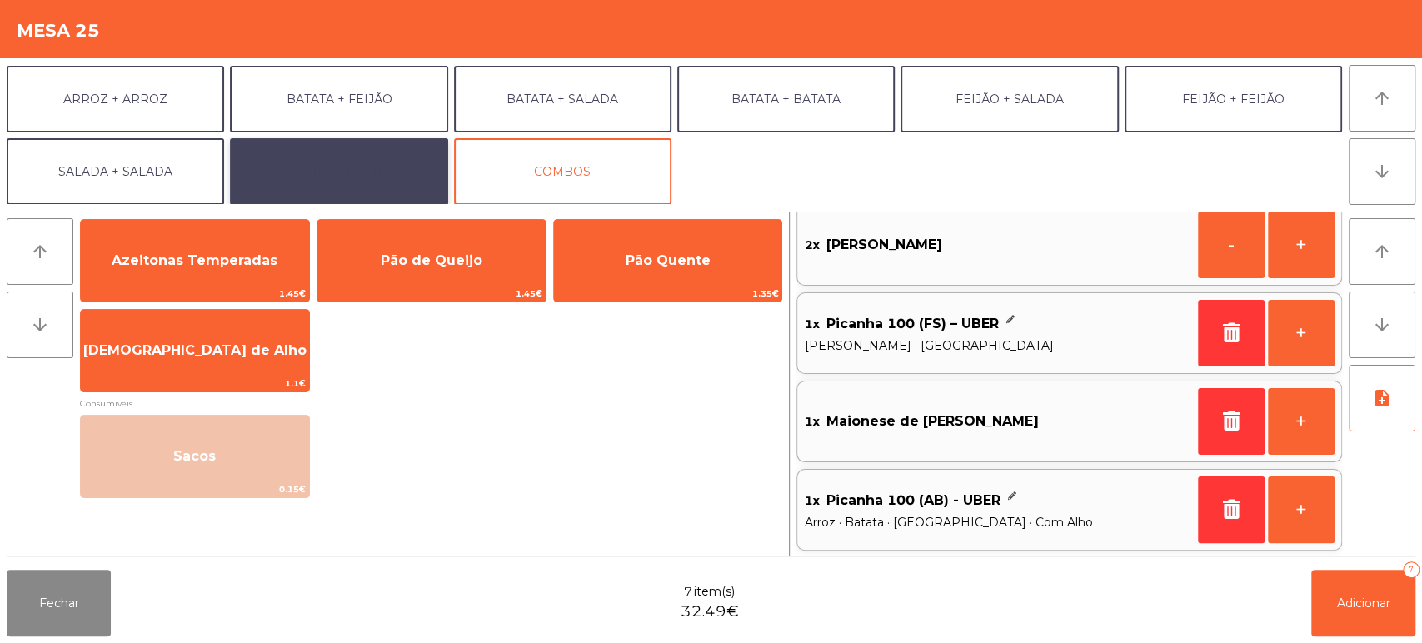
click at [398, 165] on button "EXTRAS UBER" at bounding box center [338, 171] width 217 height 67
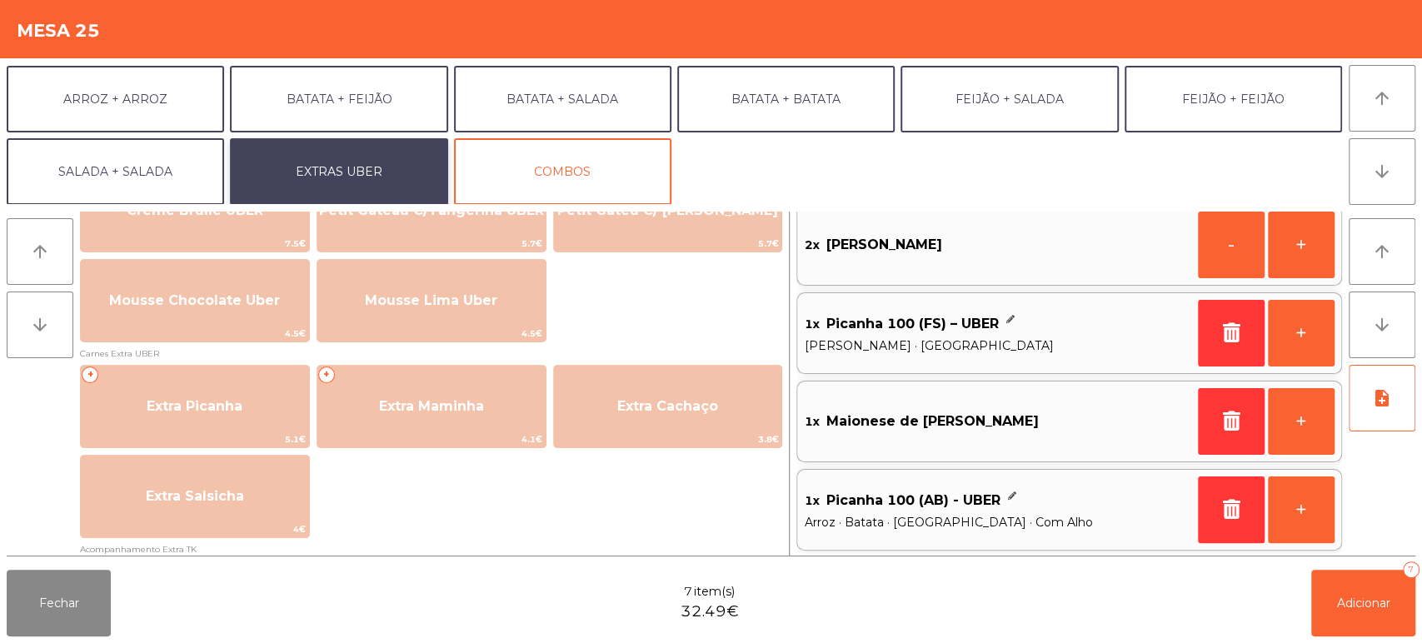
scroll to position [714, 0]
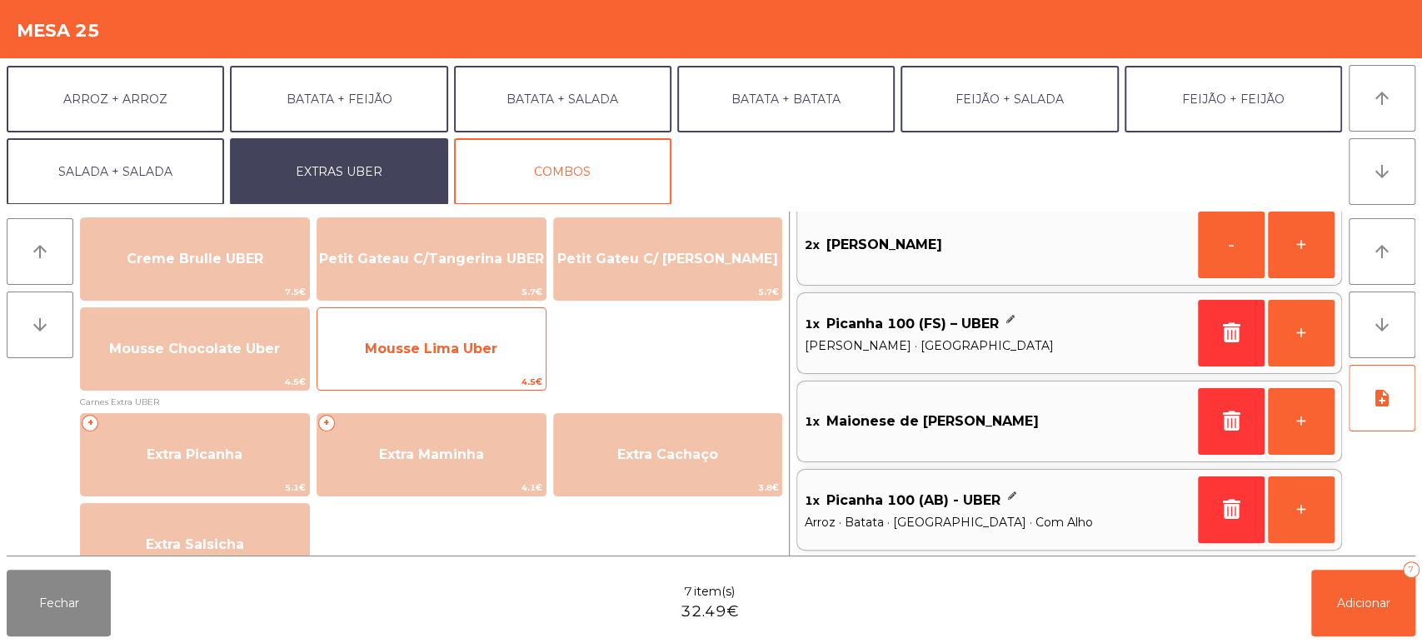
click at [434, 368] on span "Mousse Lima Uber" at bounding box center [431, 349] width 228 height 45
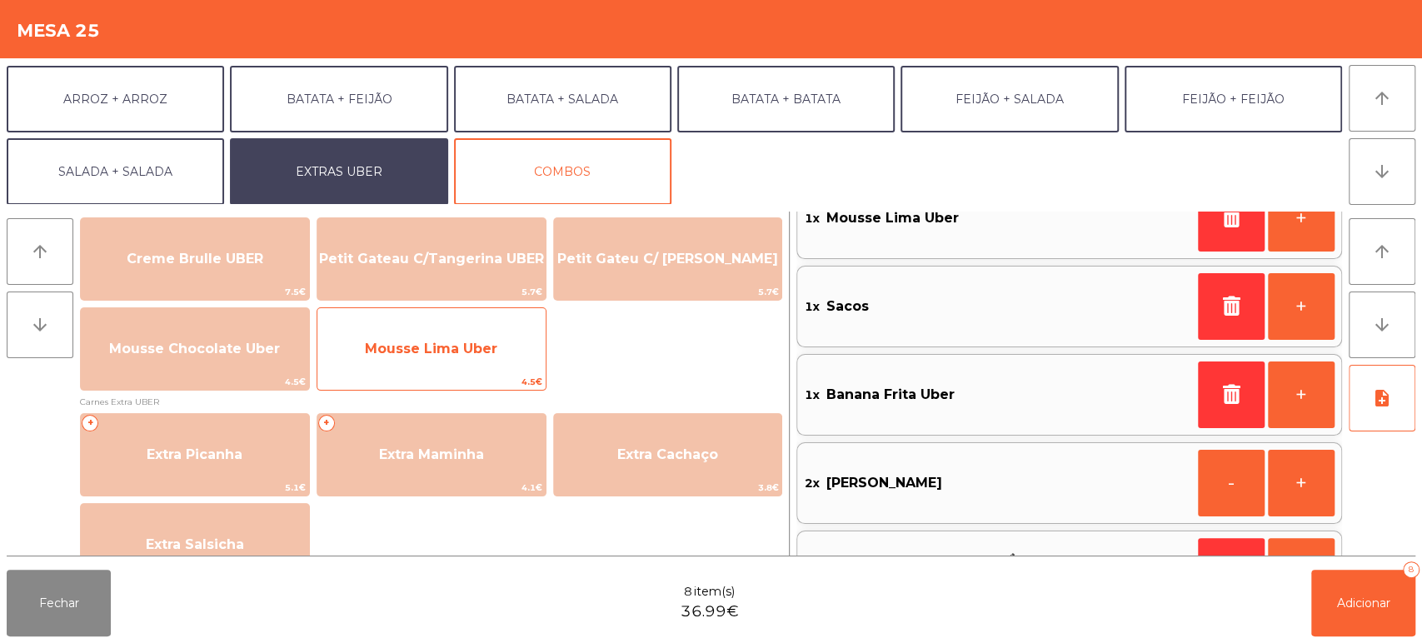
scroll to position [7, 0]
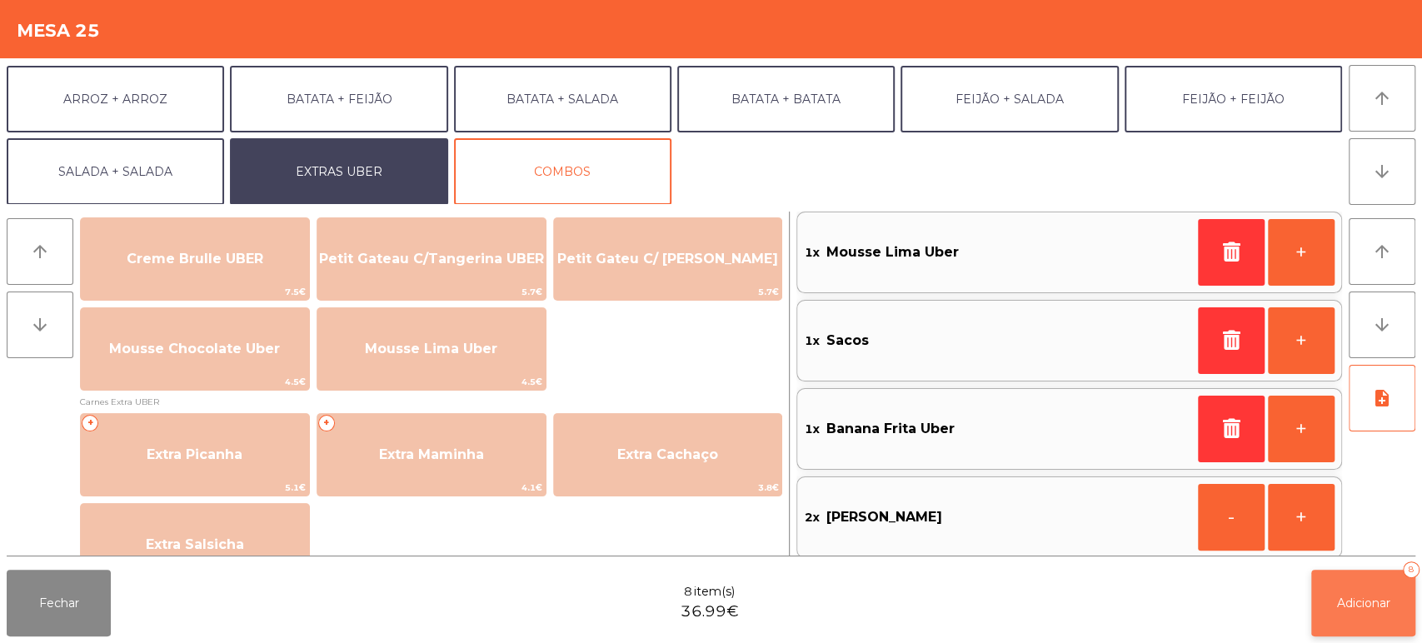
click at [1356, 609] on span "Adicionar" at bounding box center [1363, 603] width 53 height 15
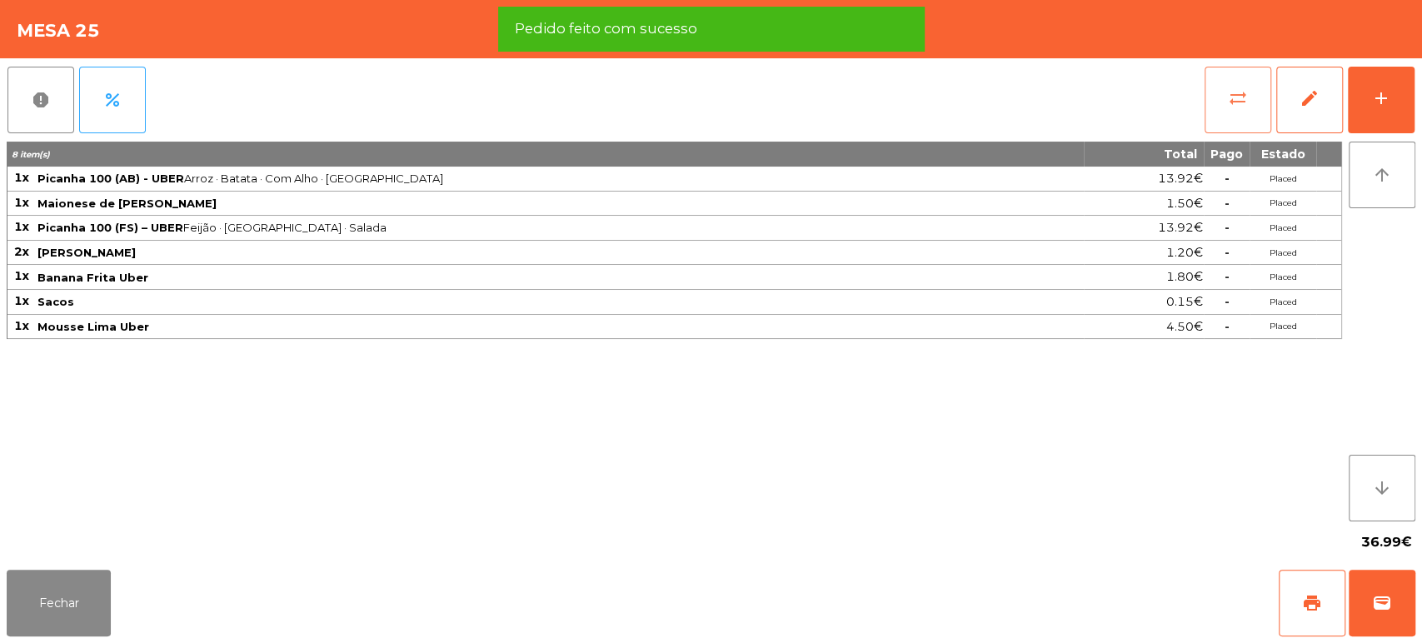
click at [1235, 95] on span "sync_alt" at bounding box center [1238, 98] width 20 height 20
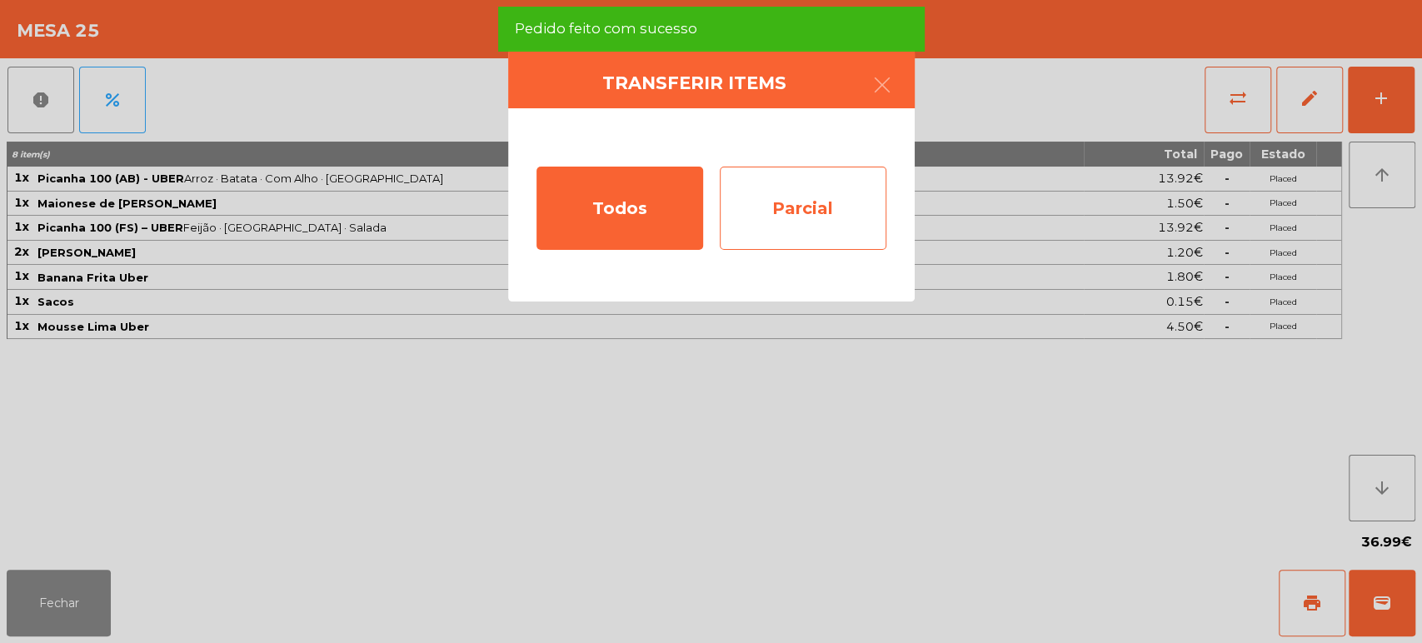
click at [853, 212] on div "Parcial" at bounding box center [803, 208] width 167 height 83
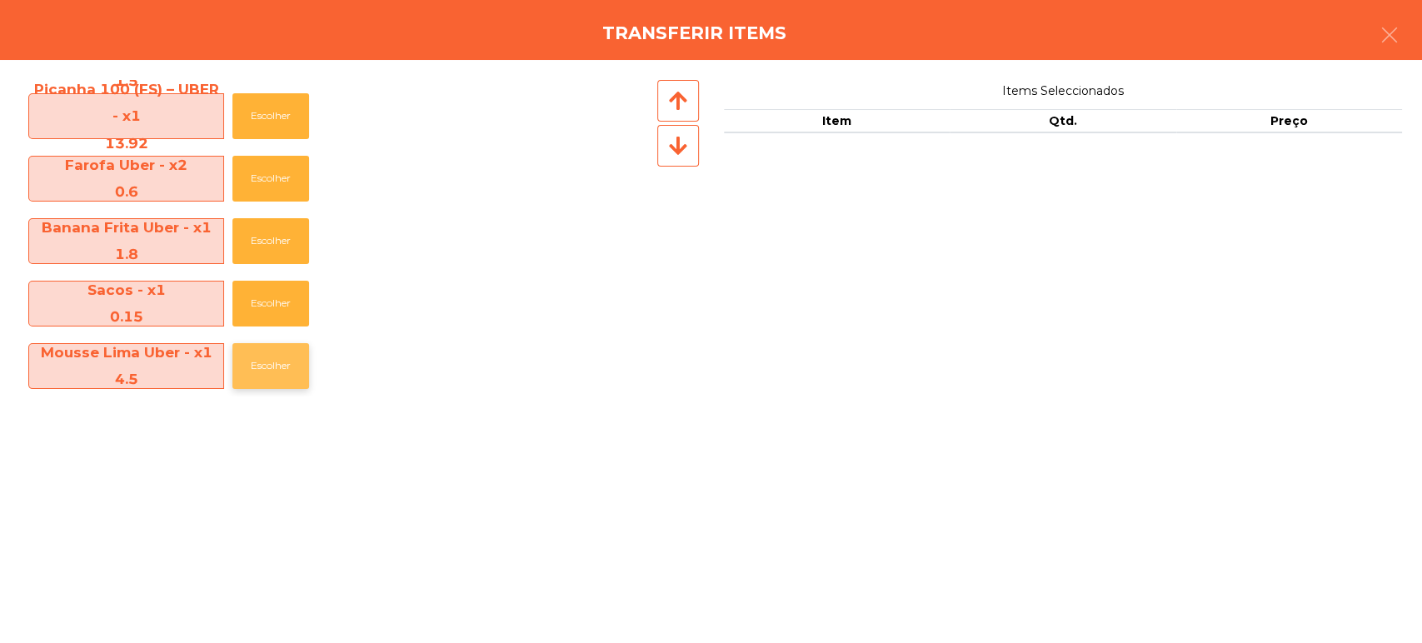
click at [257, 364] on button "Escolher" at bounding box center [270, 366] width 77 height 46
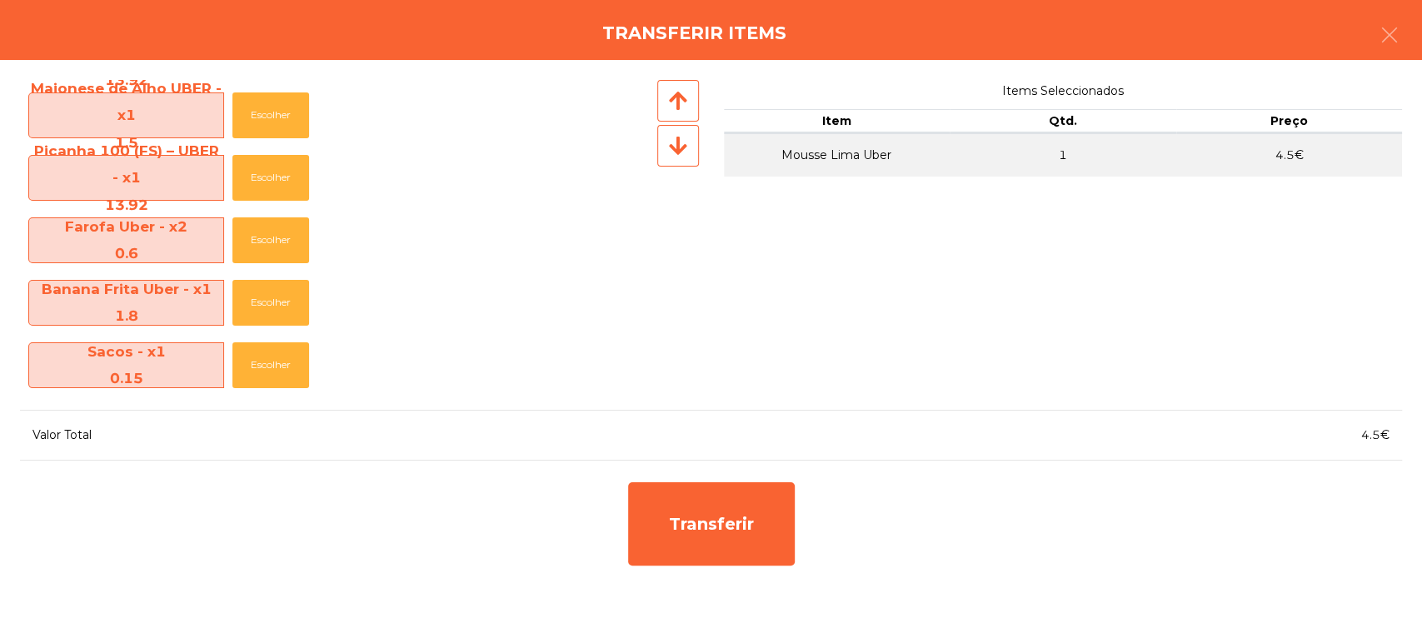
scroll to position [57, 0]
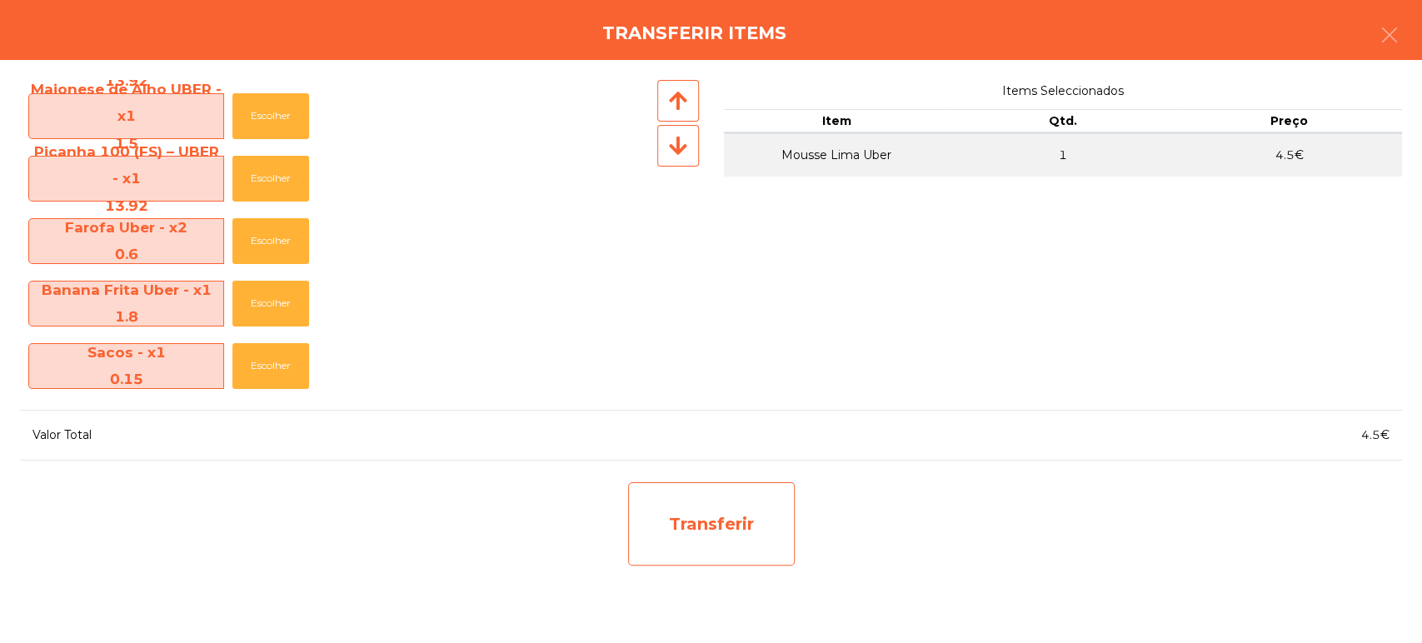
click at [717, 496] on div "Transferir" at bounding box center [711, 523] width 167 height 83
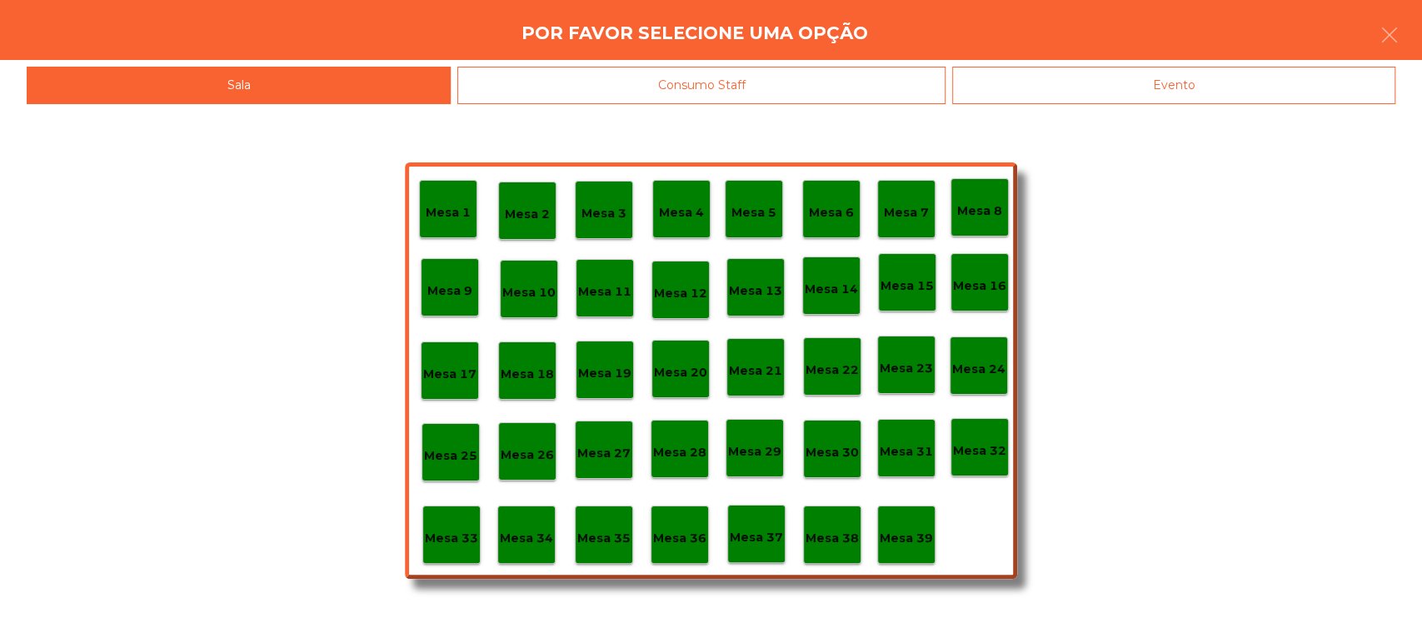
click at [921, 536] on p "Mesa 39" at bounding box center [906, 538] width 53 height 19
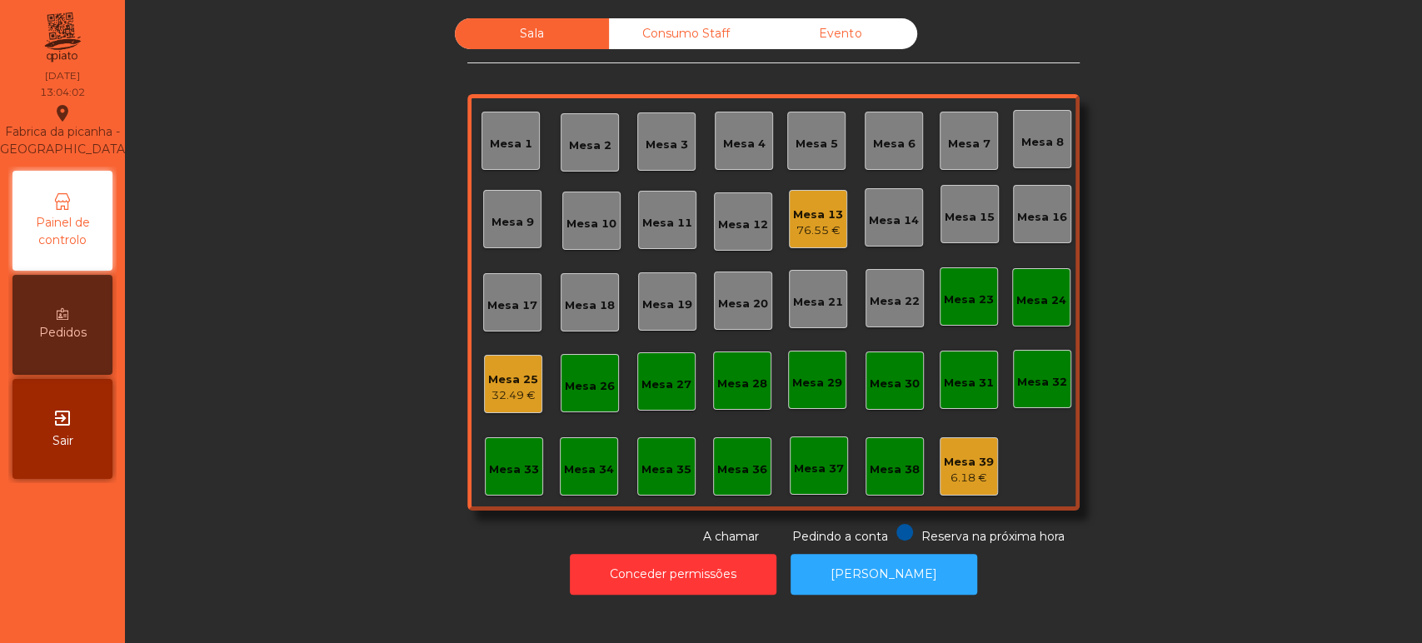
click at [517, 400] on div "32.49 €" at bounding box center [513, 395] width 50 height 17
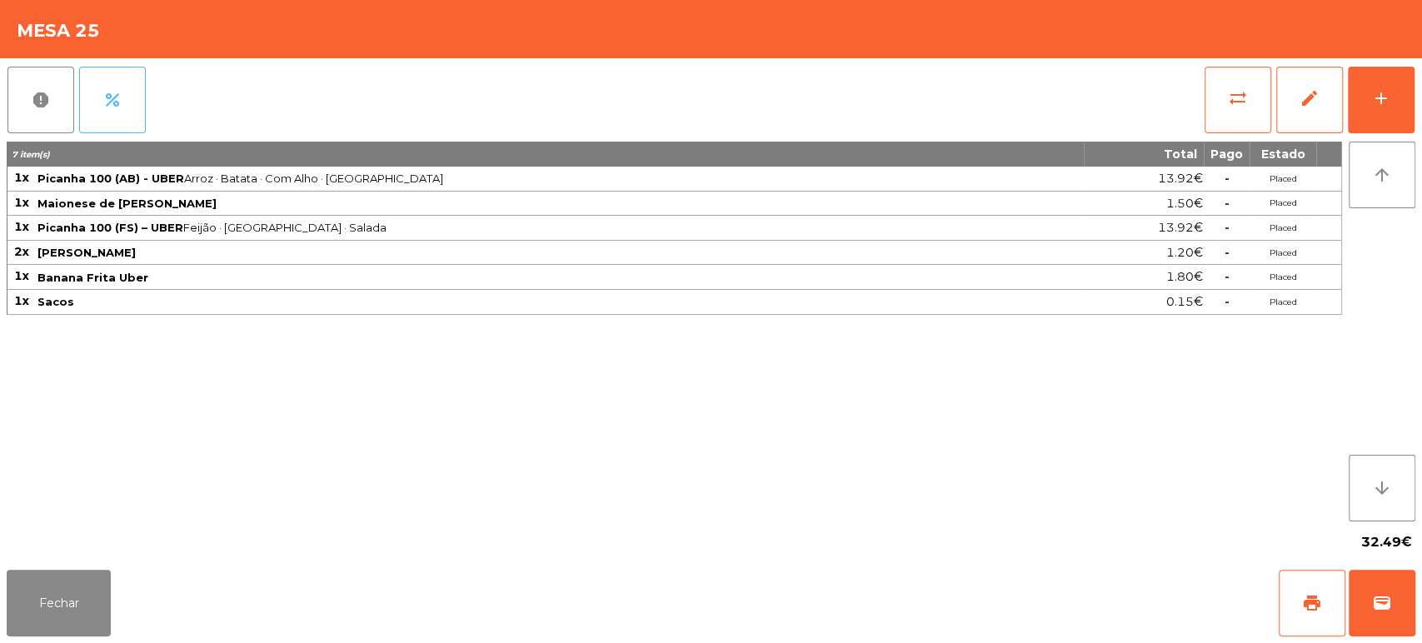
click at [118, 95] on span "percent" at bounding box center [112, 100] width 20 height 20
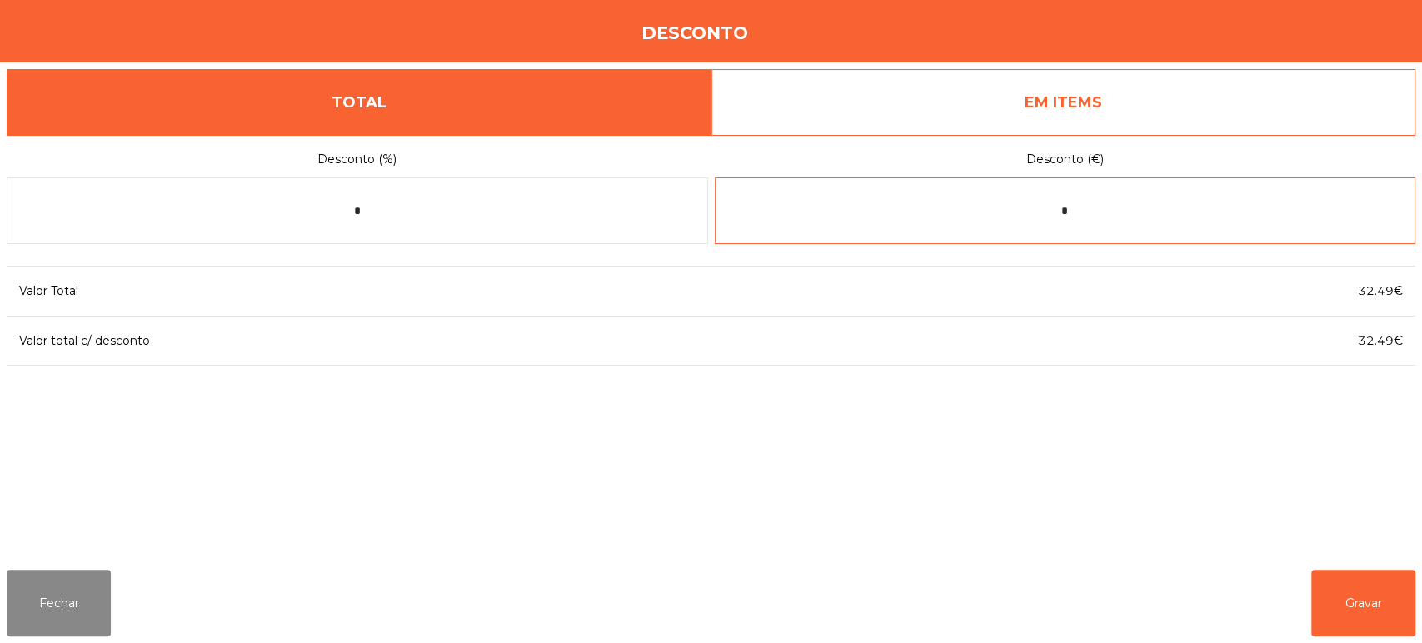
click at [1095, 180] on input "*" at bounding box center [1066, 210] width 702 height 67
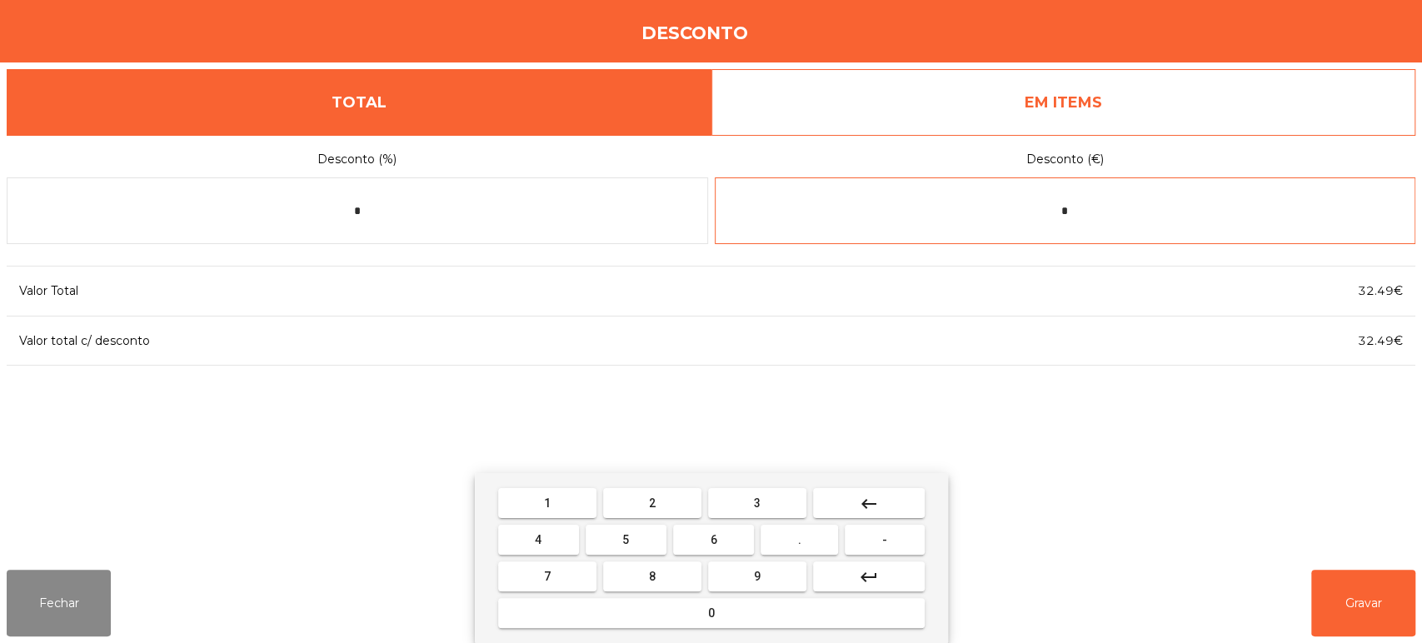
click at [893, 506] on button "keyboard_backspace" at bounding box center [869, 503] width 112 height 30
click at [858, 546] on button "-" at bounding box center [884, 540] width 79 height 30
click at [559, 500] on button "1" at bounding box center [547, 503] width 98 height 30
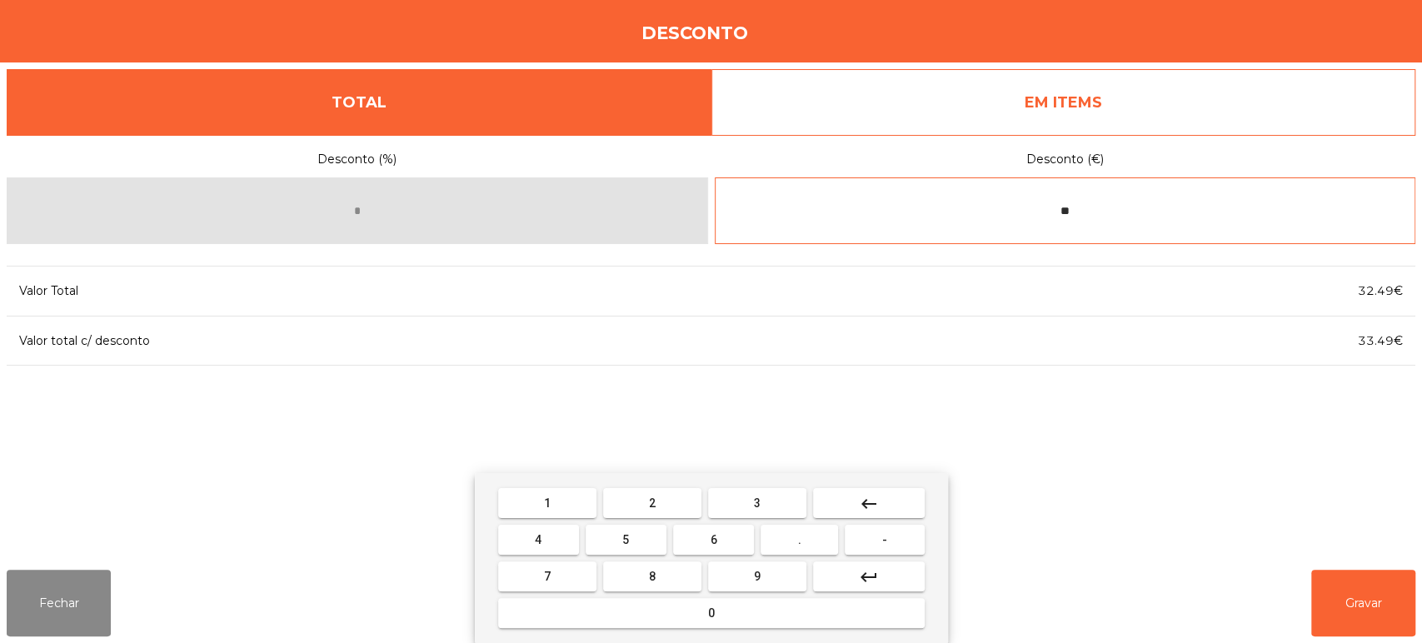
click at [674, 508] on button "2" at bounding box center [652, 503] width 98 height 30
click at [812, 544] on button "." at bounding box center [799, 540] width 77 height 30
click at [567, 504] on button "1" at bounding box center [547, 503] width 98 height 30
click at [674, 502] on button "2" at bounding box center [652, 503] width 98 height 30
type input "******"
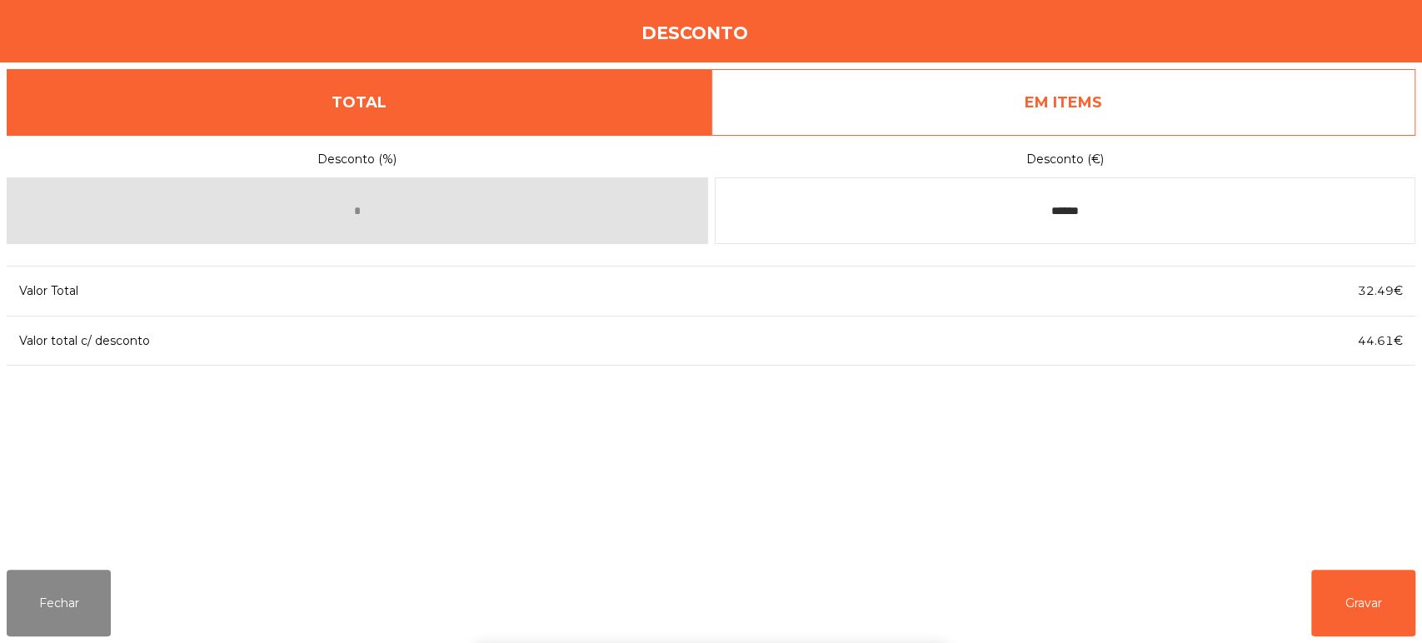
click at [1368, 615] on div "1 2 3 keyboard_backspace 4 5 6 . - 7 8 9 keyboard_return 0" at bounding box center [711, 558] width 1422 height 170
click at [1372, 613] on button "Gravar" at bounding box center [1364, 603] width 104 height 67
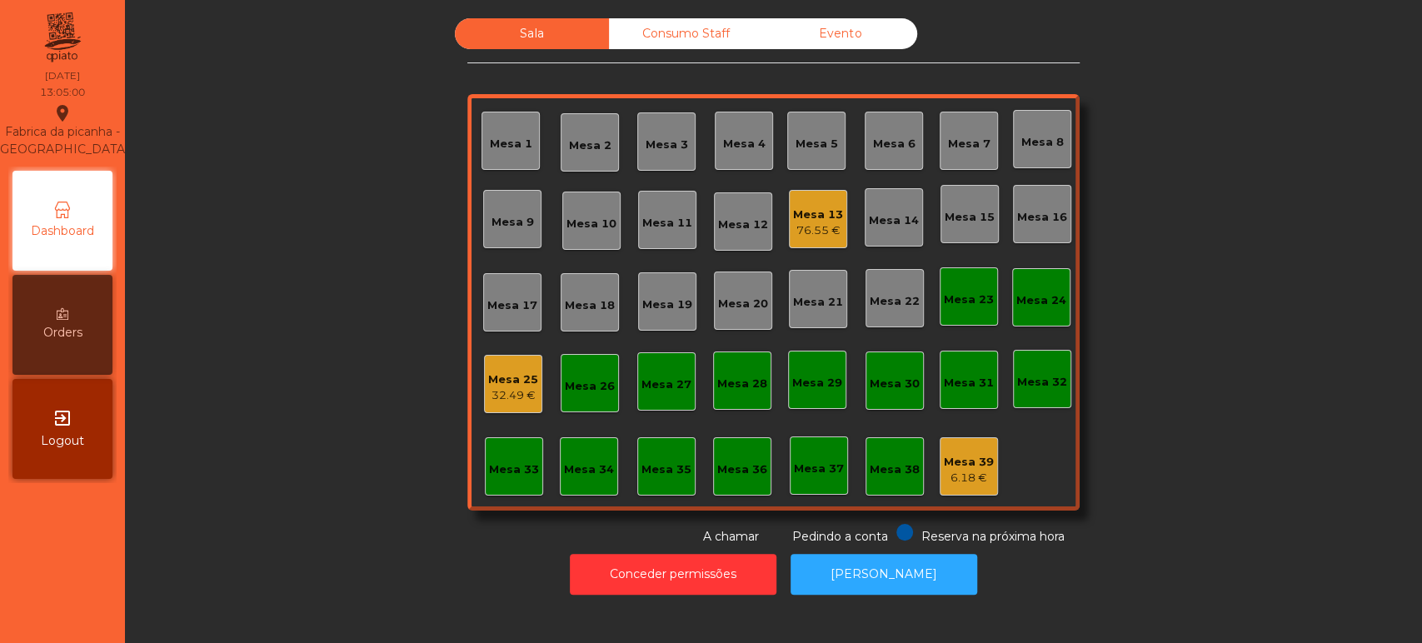
click at [490, 367] on div "Mesa 25 32.49 €" at bounding box center [513, 384] width 50 height 39
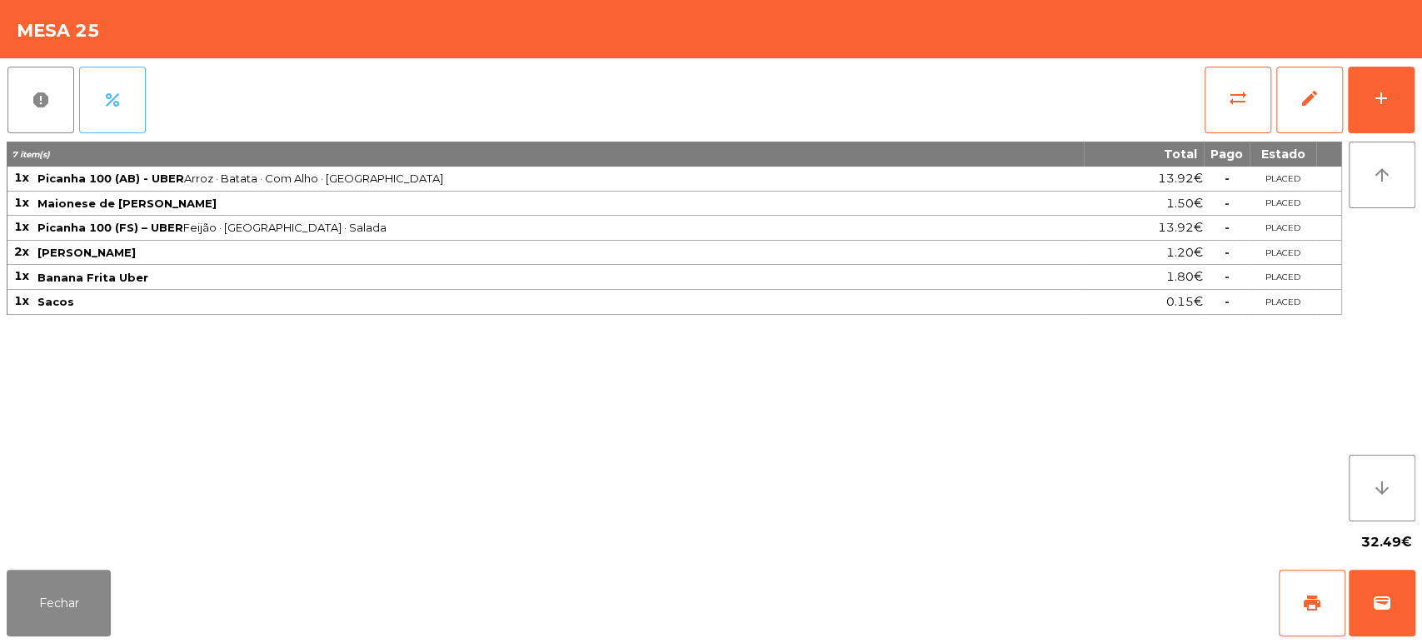
click at [117, 113] on button "percent" at bounding box center [112, 100] width 67 height 67
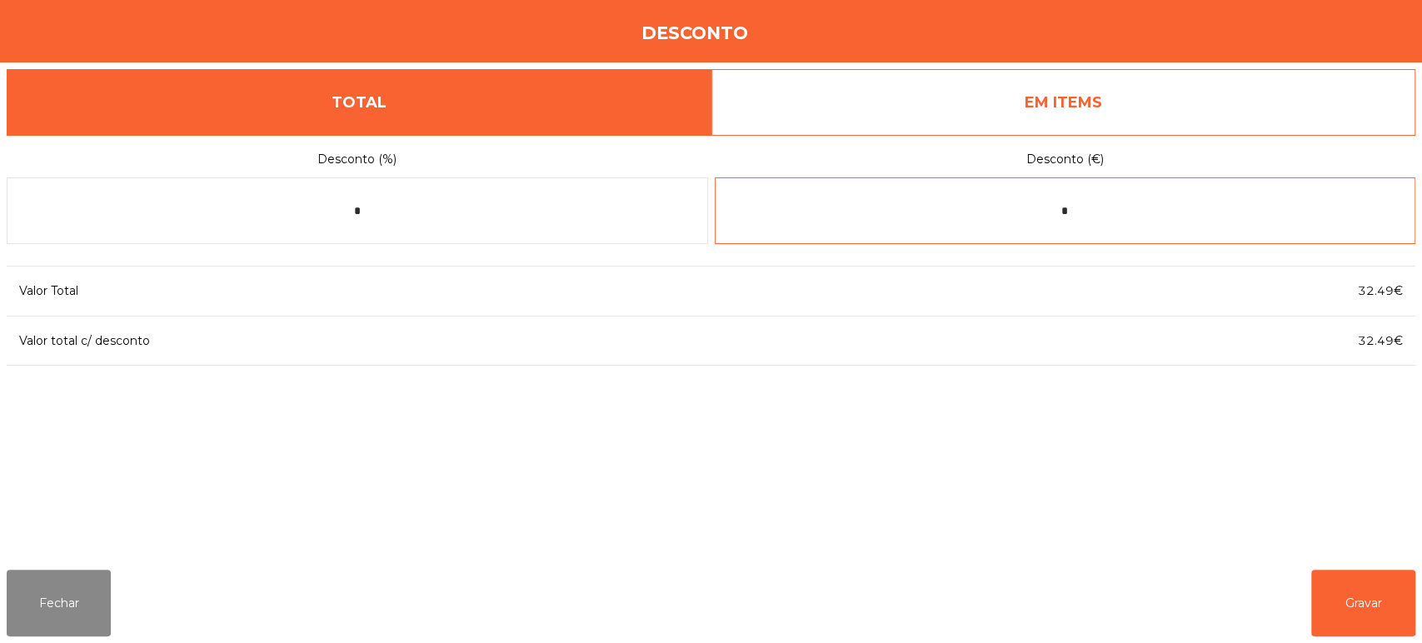
click at [1103, 207] on input "*" at bounding box center [1066, 210] width 702 height 67
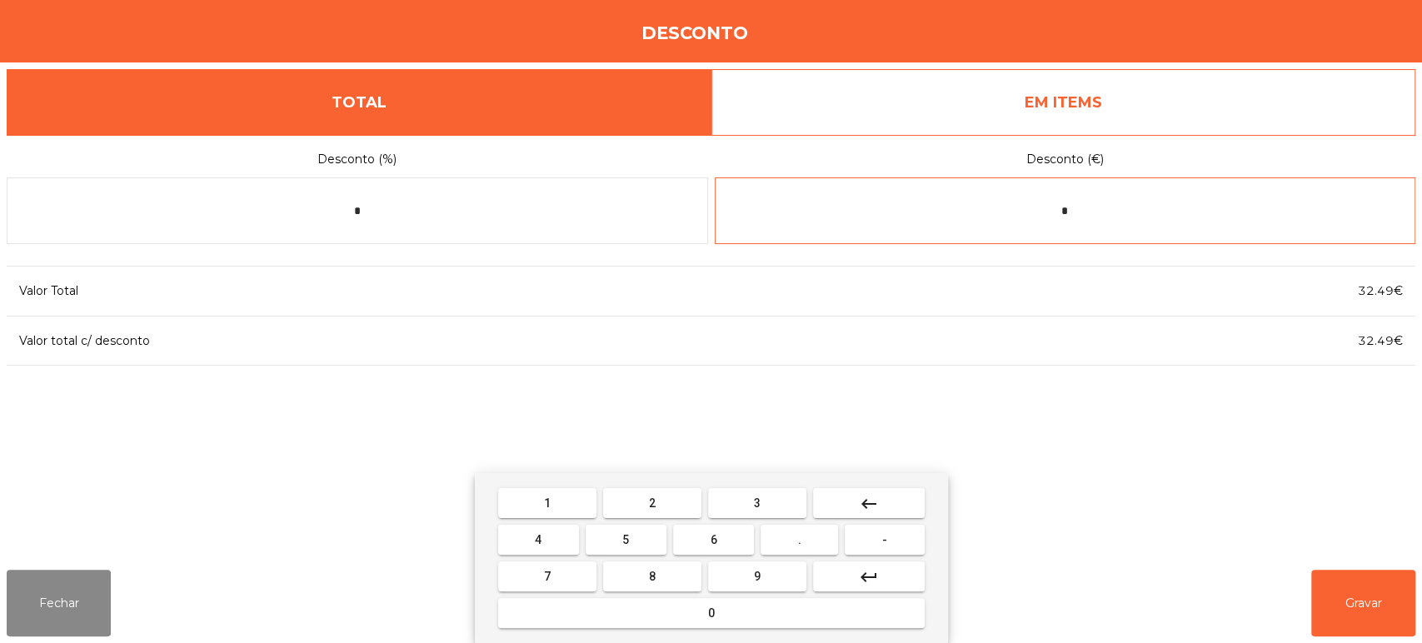
click at [873, 502] on mat-icon "keyboard_backspace" at bounding box center [869, 504] width 20 height 20
click at [883, 535] on span "-" at bounding box center [884, 539] width 5 height 13
click at [544, 501] on span "1" at bounding box center [547, 503] width 7 height 13
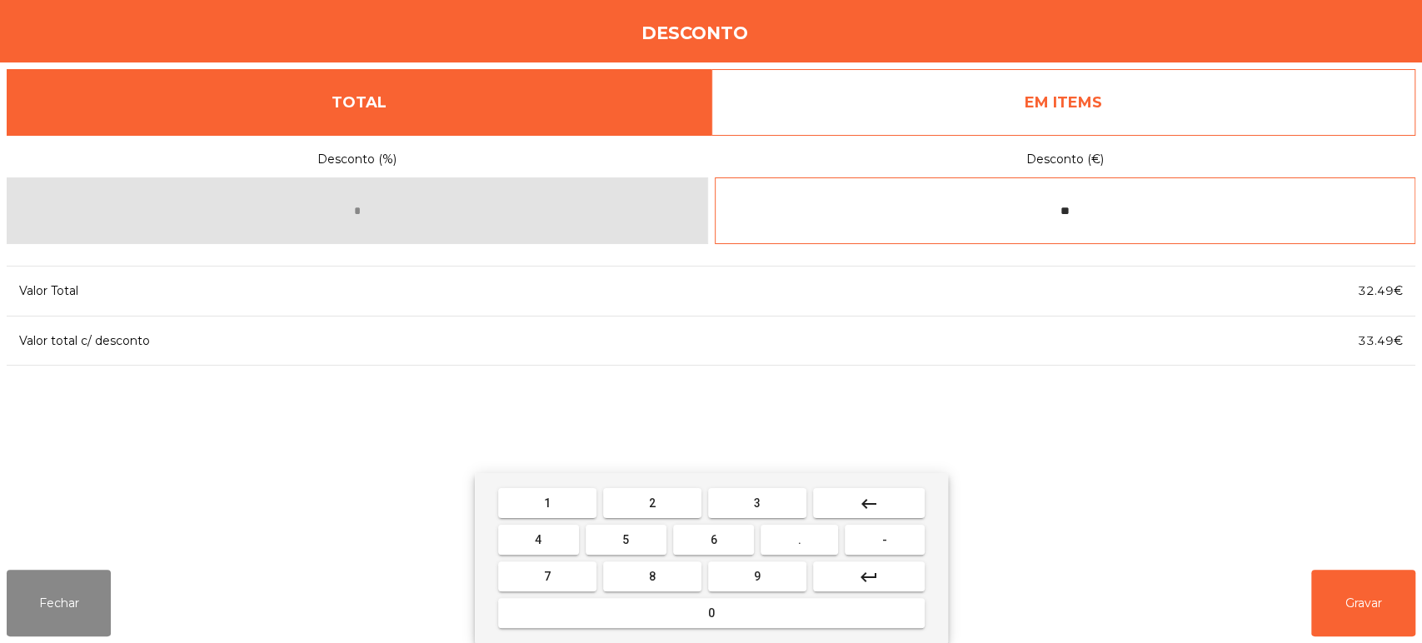
click at [652, 502] on span "2" at bounding box center [652, 503] width 7 height 13
click at [800, 540] on span "." at bounding box center [799, 539] width 3 height 13
click at [547, 502] on span "1" at bounding box center [547, 503] width 7 height 13
click at [629, 493] on button "2" at bounding box center [652, 503] width 98 height 30
type input "******"
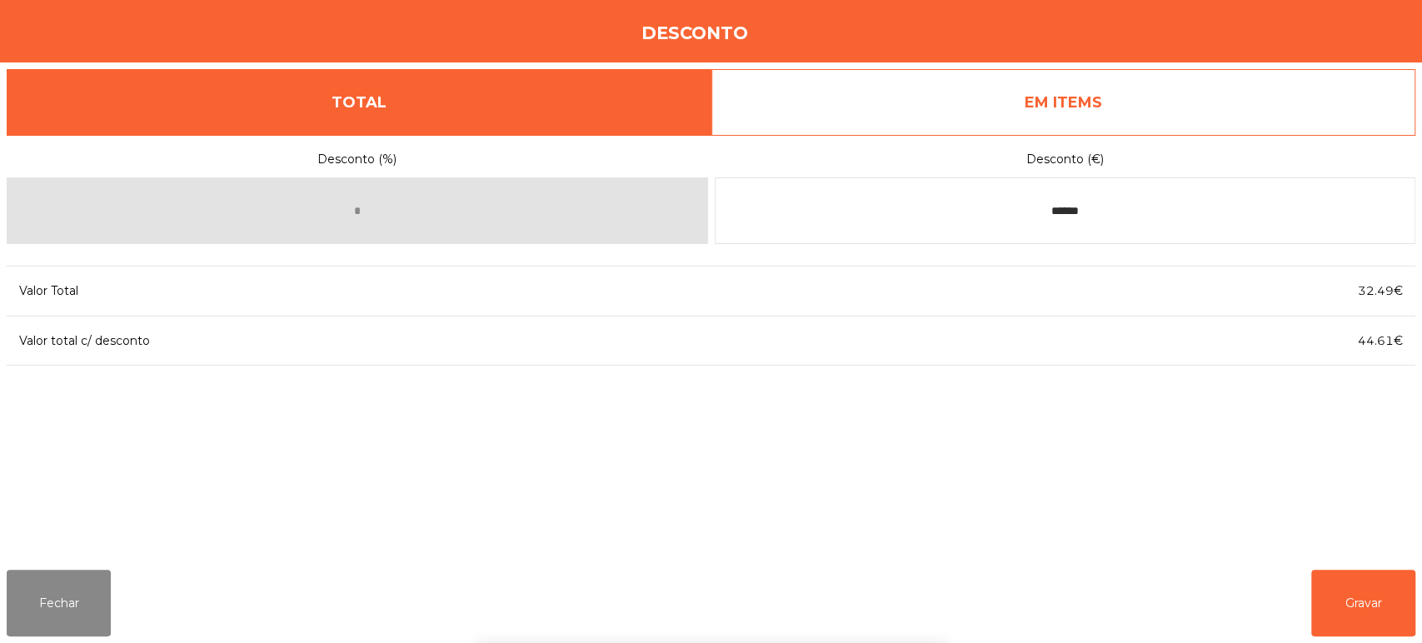
click at [1335, 602] on div "1 2 3 keyboard_backspace 4 5 6 . - 7 8 9 keyboard_return 0" at bounding box center [711, 558] width 1422 height 170
click at [1362, 602] on button "Gravar" at bounding box center [1364, 603] width 104 height 67
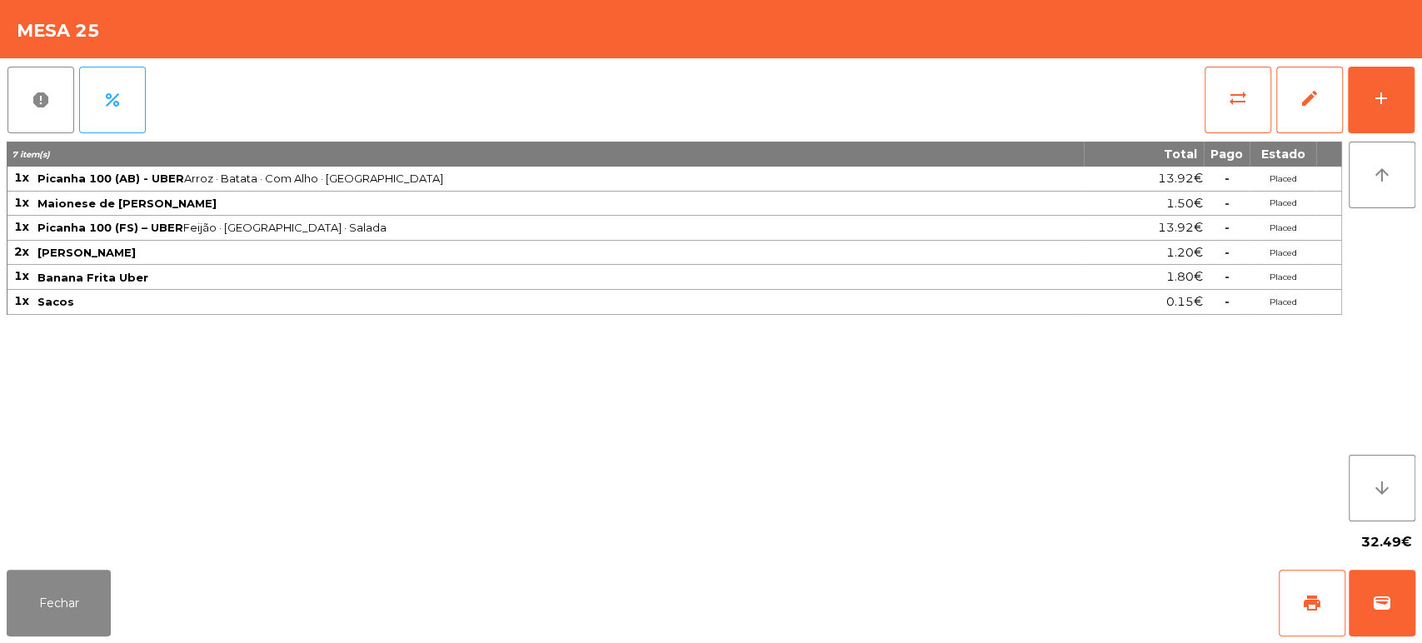
click at [1135, 547] on div "32.49€" at bounding box center [711, 543] width 1409 height 42
click at [1156, 407] on div "7 item(s) Total Pago Estado 1x Picanha 100 (AB) - UBER Arroz · Batata · Com Alh…" at bounding box center [675, 332] width 1336 height 380
click at [116, 101] on span "percent" at bounding box center [112, 100] width 20 height 20
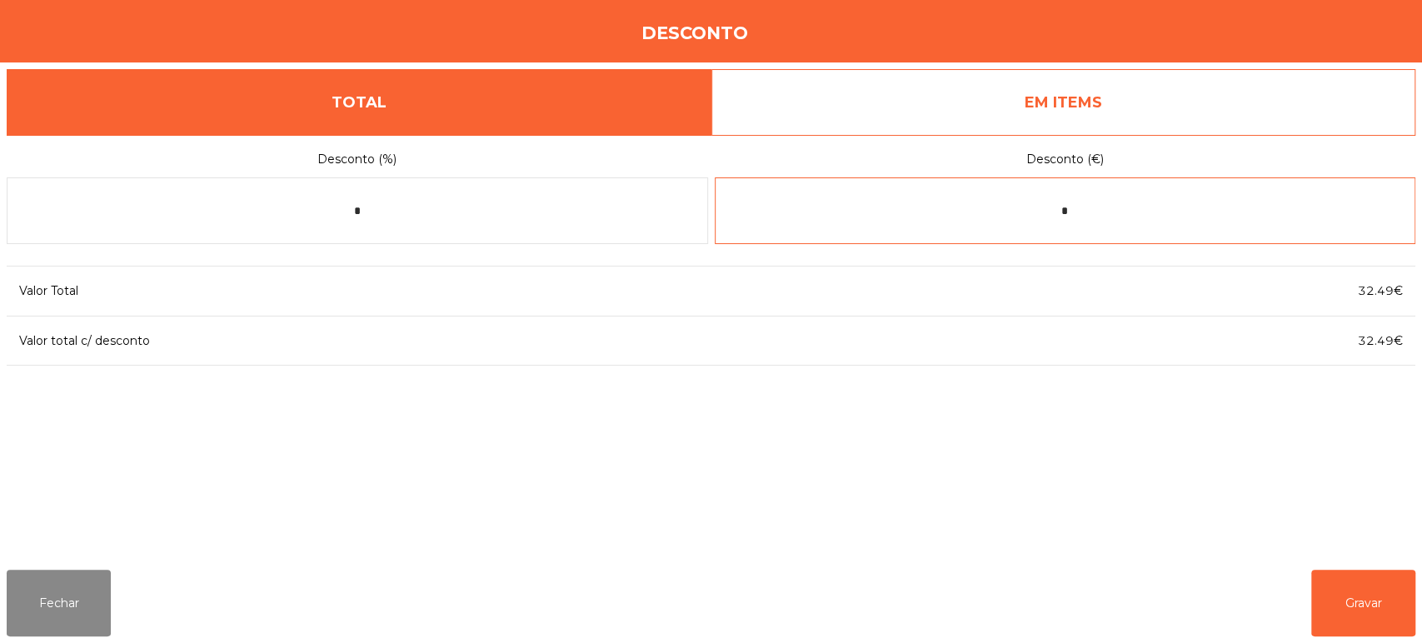
click at [1157, 211] on input "*" at bounding box center [1066, 210] width 702 height 67
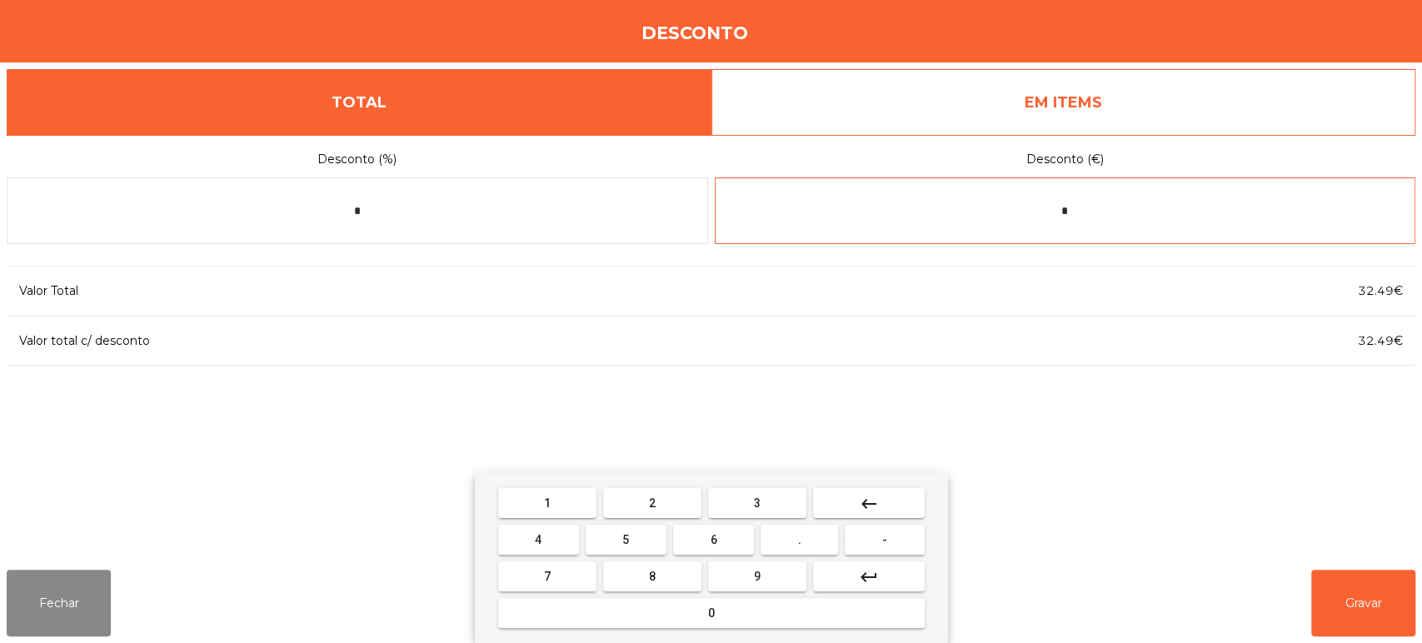
click at [873, 500] on mat-icon "keyboard_backspace" at bounding box center [869, 504] width 20 height 20
click at [885, 540] on span "-" at bounding box center [884, 539] width 5 height 13
click at [547, 502] on span "1" at bounding box center [547, 503] width 7 height 13
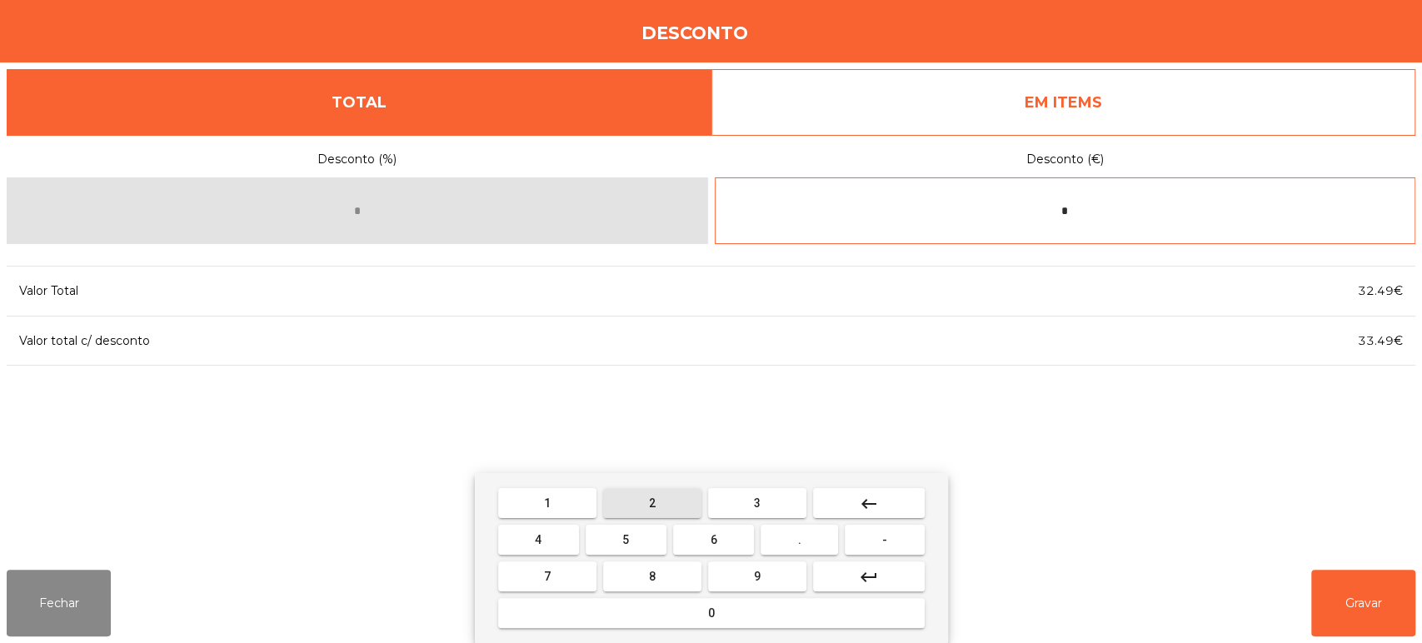
click at [653, 502] on span "2" at bounding box center [652, 503] width 7 height 13
click at [800, 540] on span "." at bounding box center [799, 539] width 3 height 13
click at [549, 483] on div "1 2 3 keyboard_backspace 4 5 6 . - 7 8 9 keyboard_return 0" at bounding box center [711, 558] width 473 height 170
click at [652, 502] on span "2" at bounding box center [652, 503] width 7 height 13
click at [874, 494] on mat-icon "keyboard_backspace" at bounding box center [869, 504] width 20 height 20
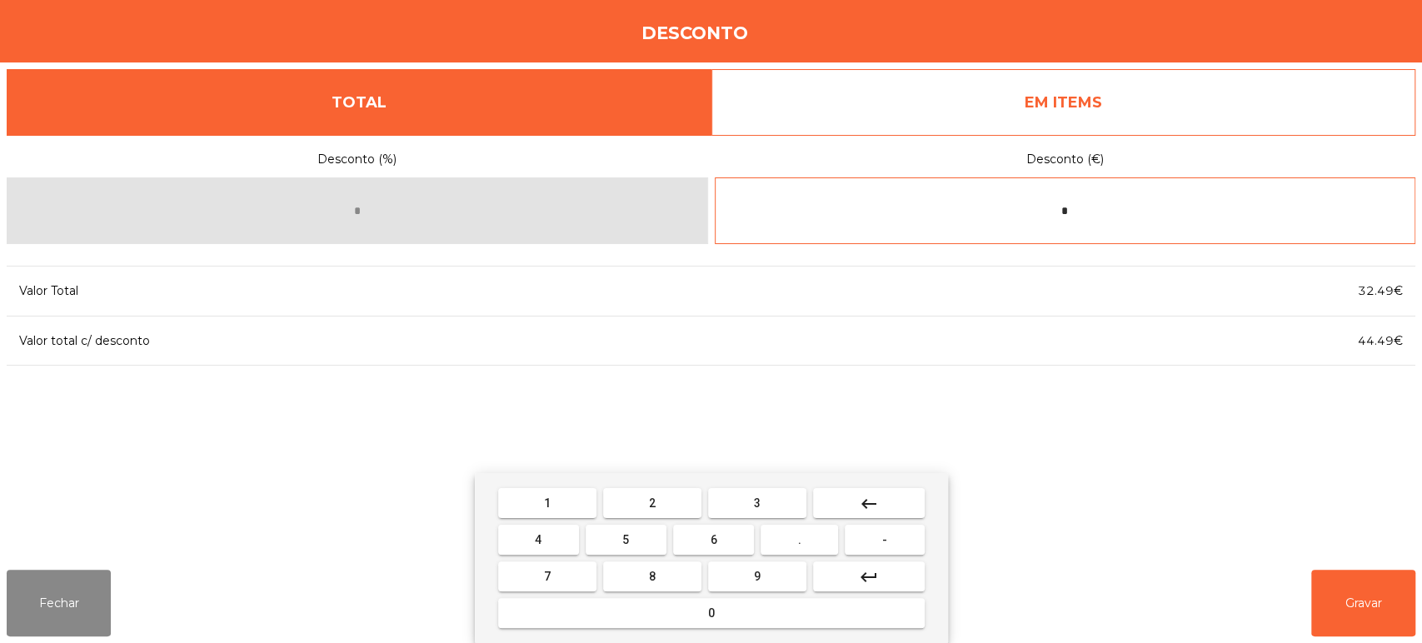
click at [547, 501] on span "1" at bounding box center [547, 503] width 7 height 13
click at [652, 500] on span "2" at bounding box center [652, 503] width 7 height 13
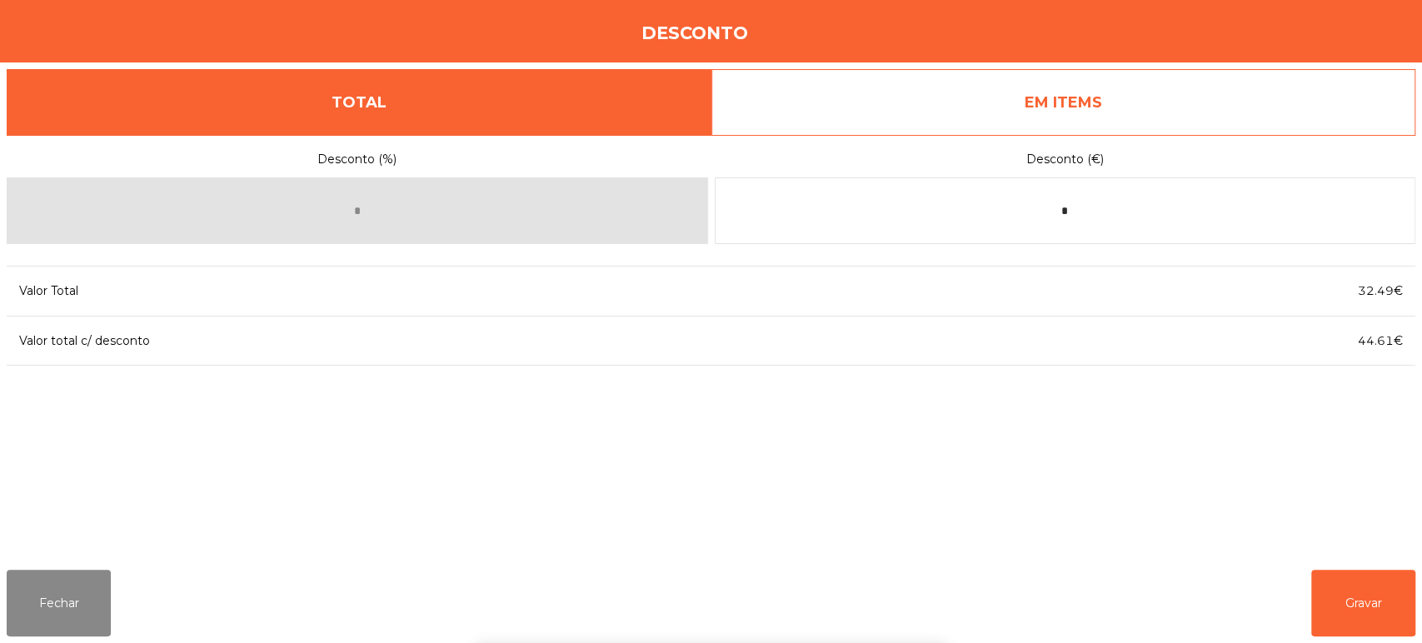
click at [1208, 393] on div "Desconto (%) * Desconto (€) * Valor Total 32.49€ Valor total c/ desconto 44.61€" at bounding box center [711, 346] width 1409 height 422
click at [1236, 478] on div "Desconto (%) * Desconto (€) * Valor Total 32.49€ Valor total c/ desconto 44.61€" at bounding box center [711, 346] width 1409 height 422
click at [1373, 598] on button "Gravar" at bounding box center [1364, 603] width 104 height 67
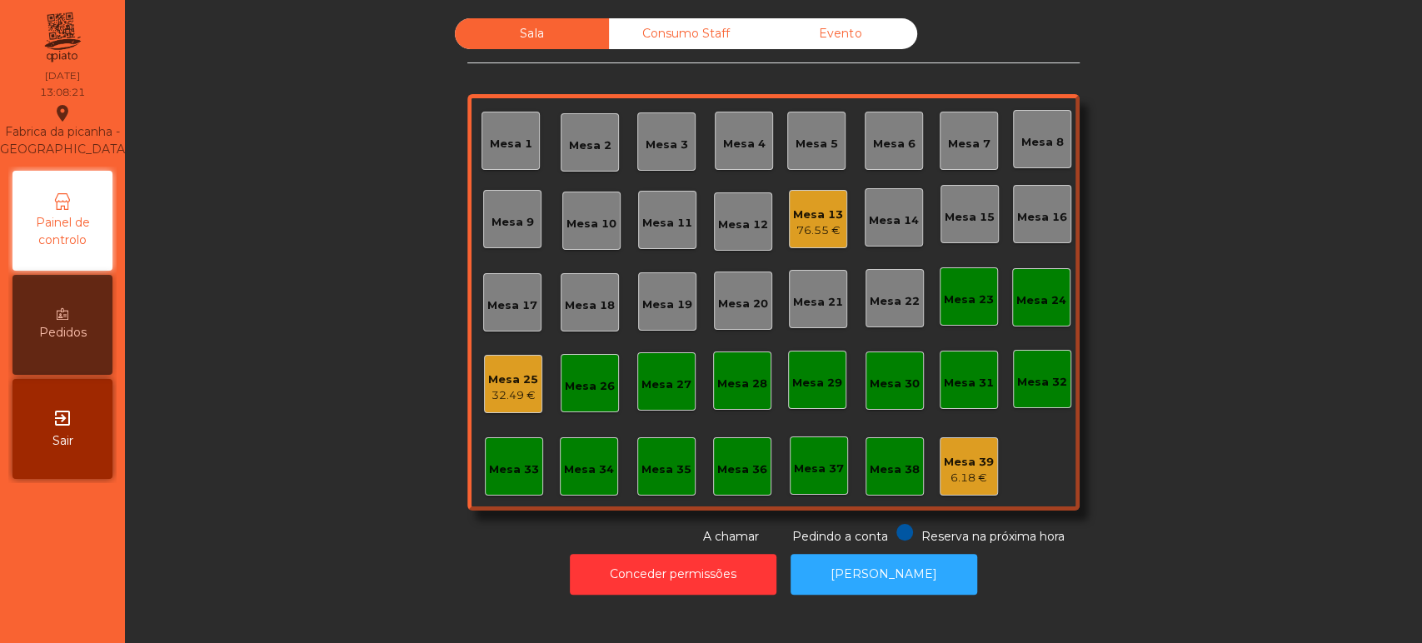
click at [502, 384] on div "Mesa 25" at bounding box center [513, 380] width 50 height 17
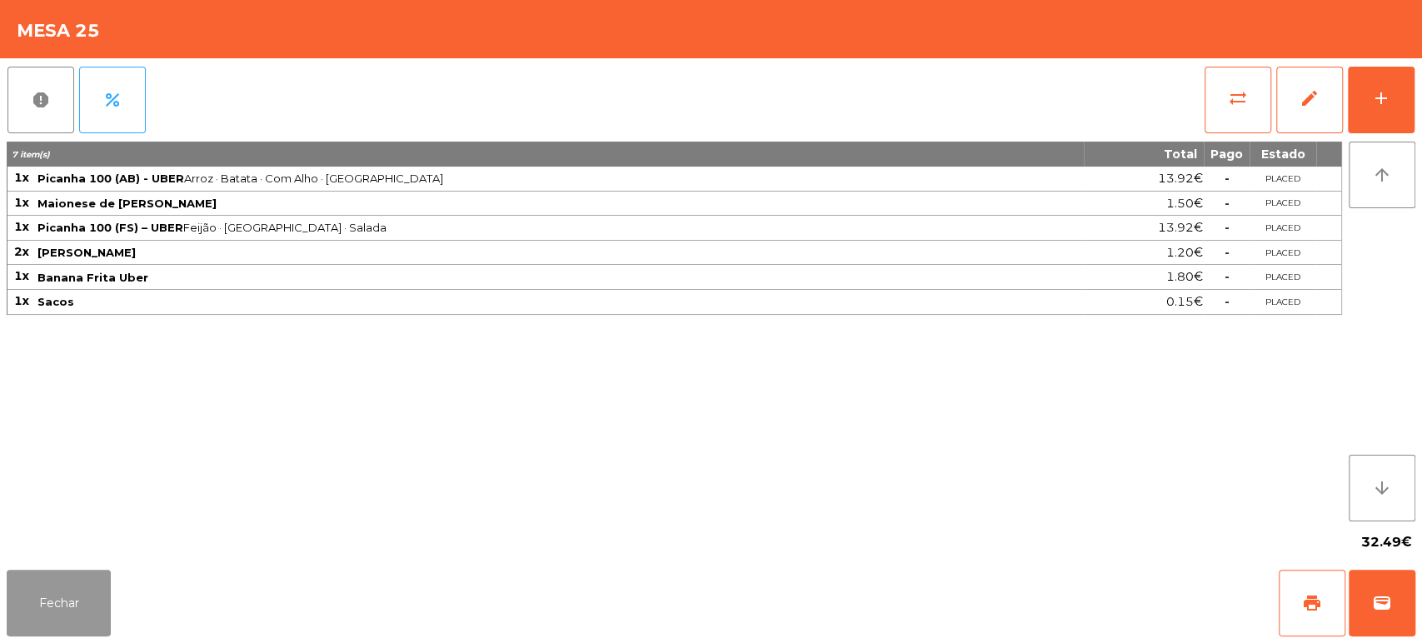
click at [59, 598] on button "Fechar" at bounding box center [59, 603] width 104 height 67
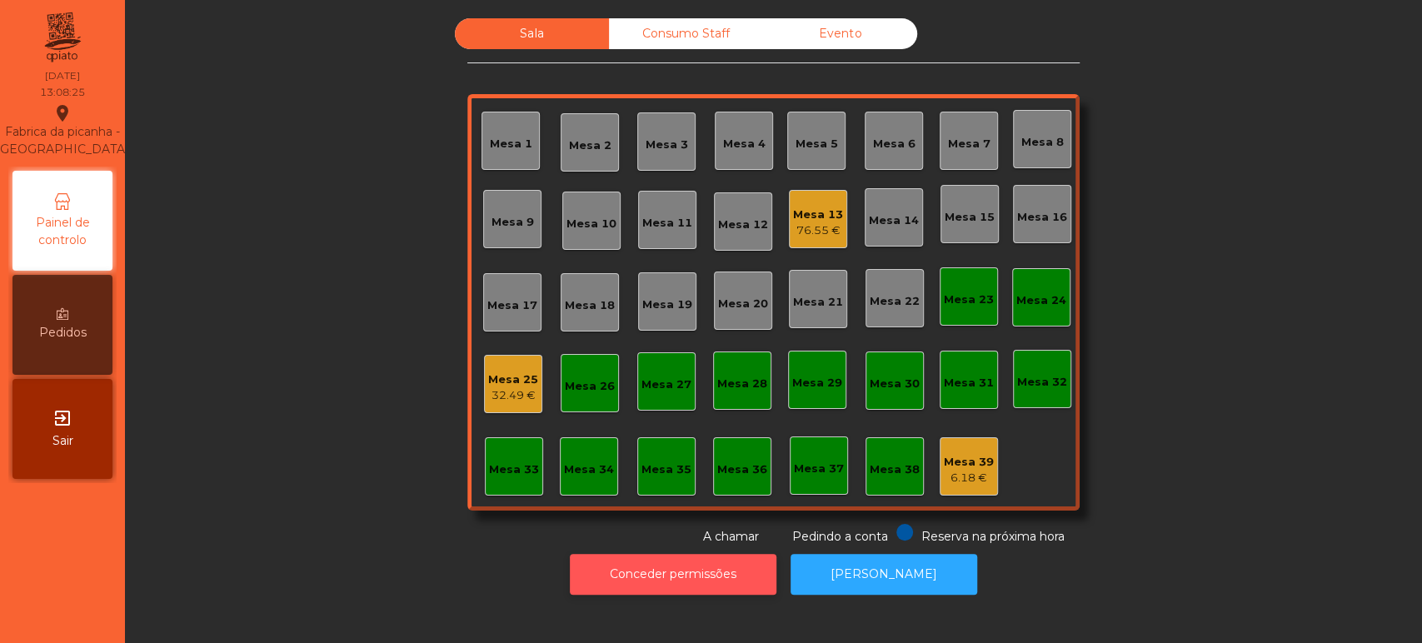
click at [637, 572] on button "Conceder permissões" at bounding box center [673, 574] width 207 height 41
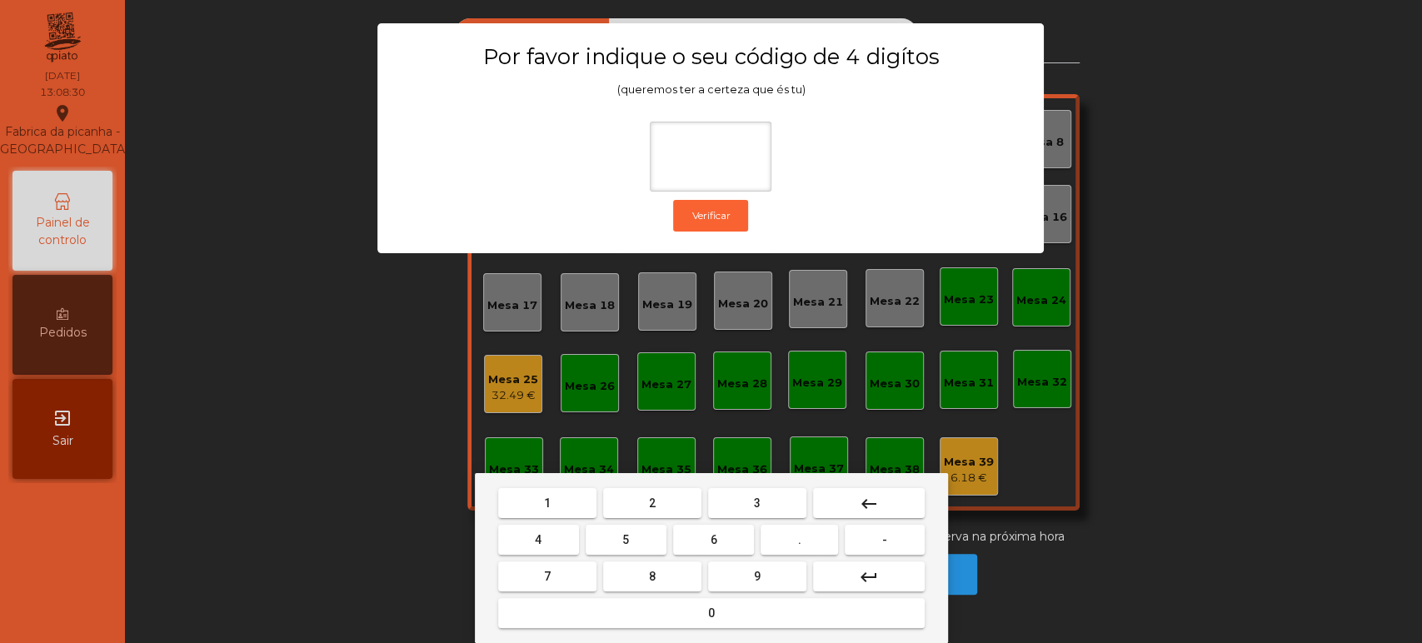
click at [700, 150] on input at bounding box center [711, 157] width 122 height 70
type input "****"
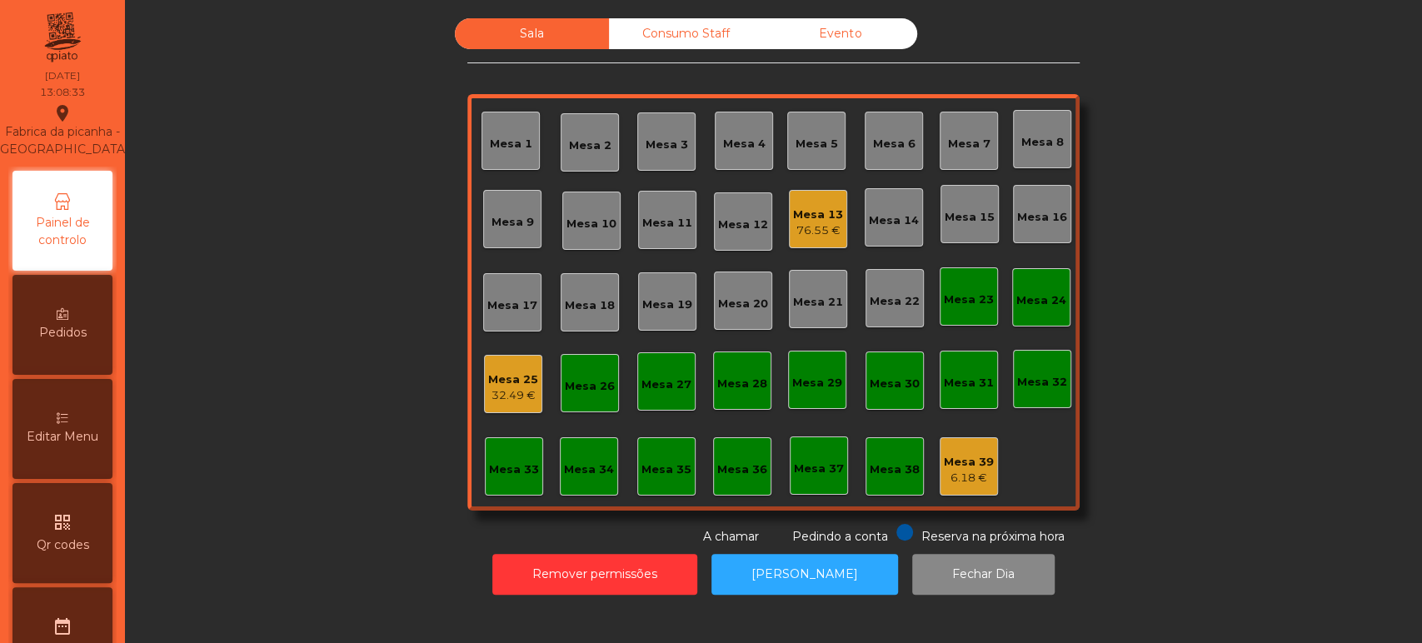
click at [493, 367] on div "Mesa 25 32.49 €" at bounding box center [513, 384] width 50 height 39
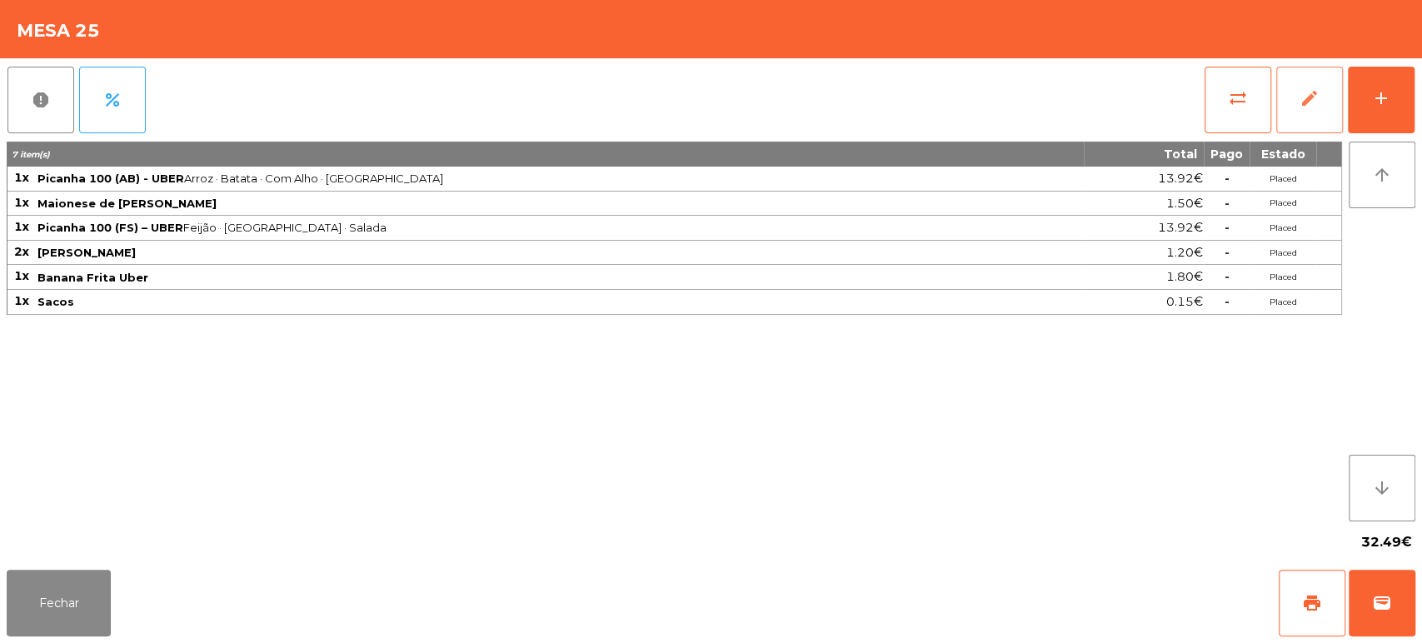
click at [1300, 101] on span "edit" at bounding box center [1310, 98] width 20 height 20
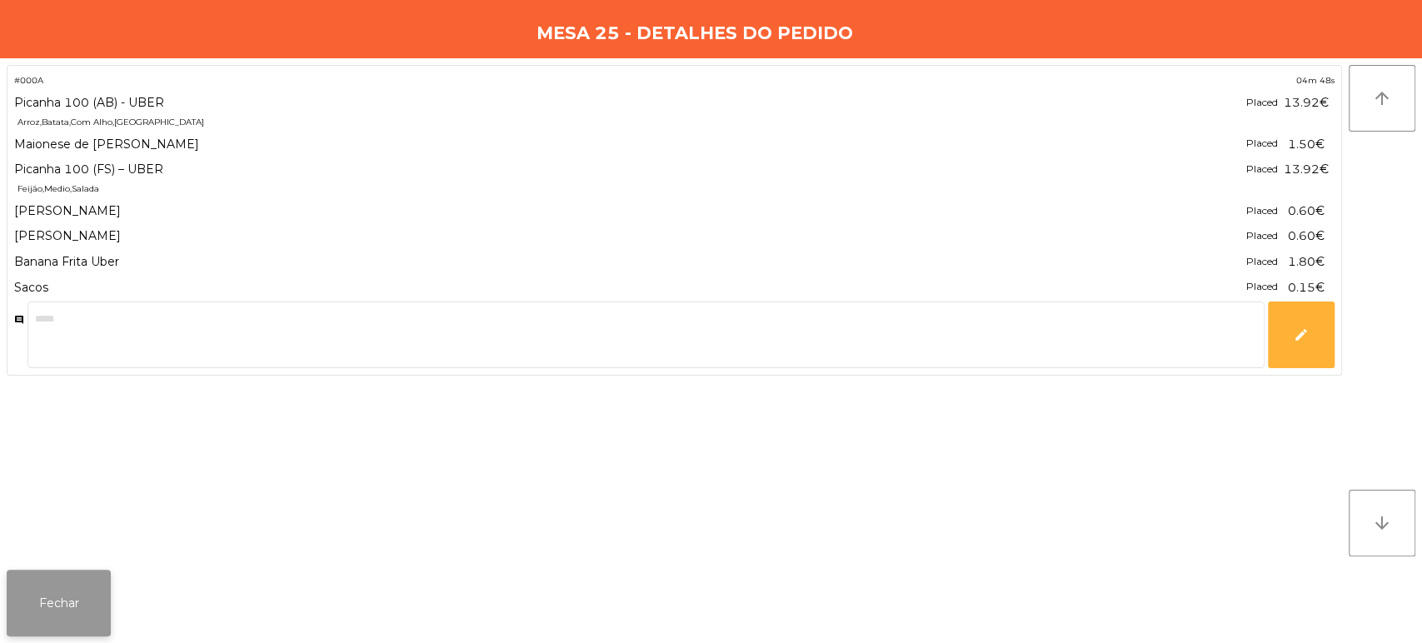
click at [54, 598] on button "Fechar" at bounding box center [59, 603] width 104 height 67
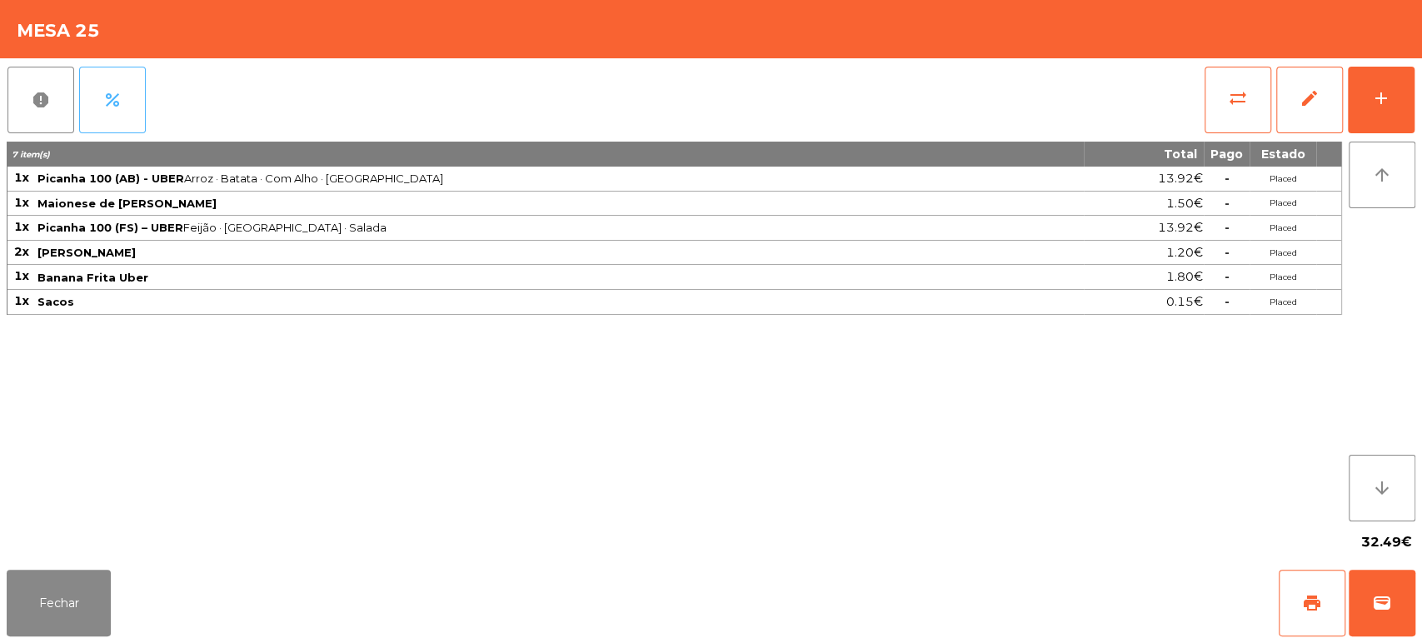
click at [112, 104] on span "percent" at bounding box center [112, 100] width 20 height 20
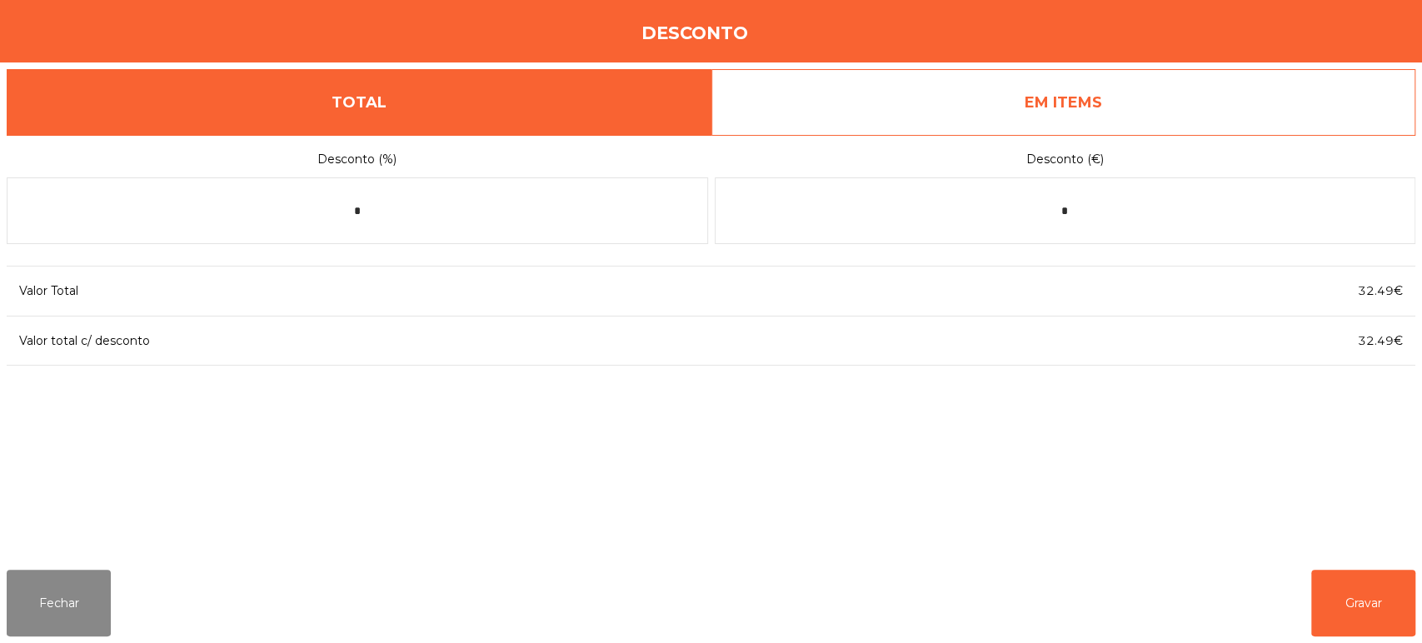
click at [1080, 82] on link "EM ITEMS" at bounding box center [1064, 102] width 705 height 67
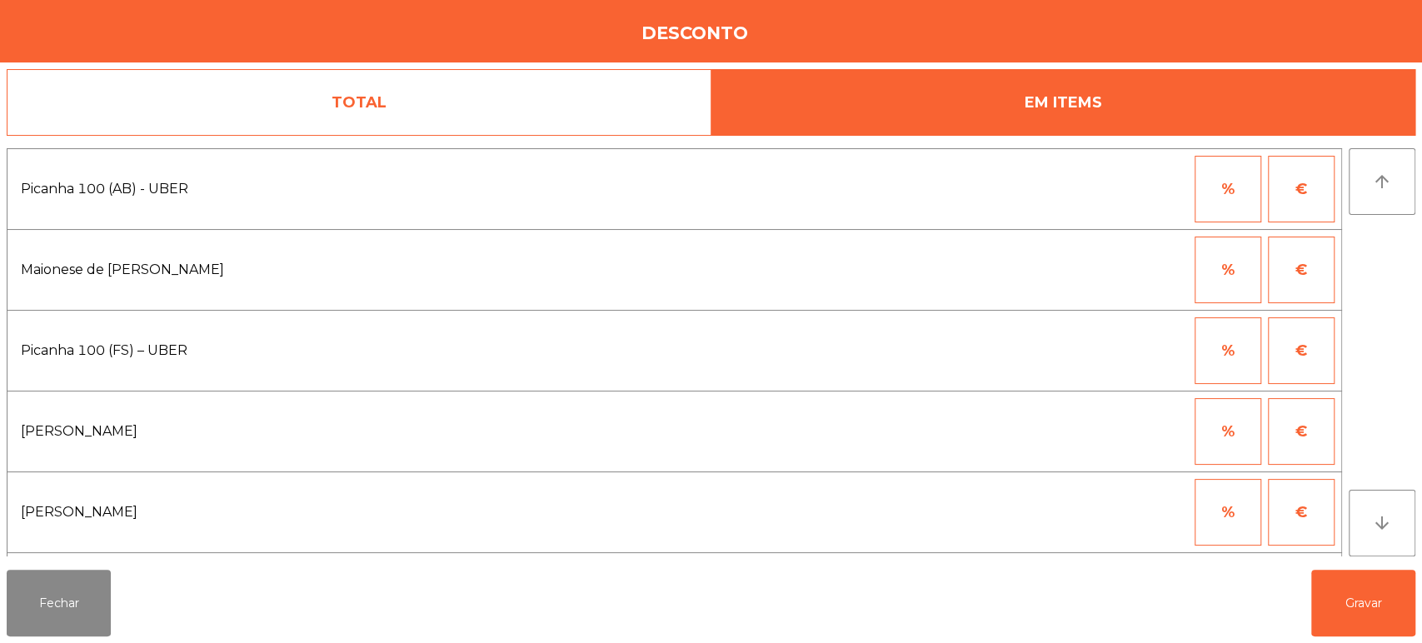
click at [1281, 182] on button "€" at bounding box center [1301, 189] width 67 height 67
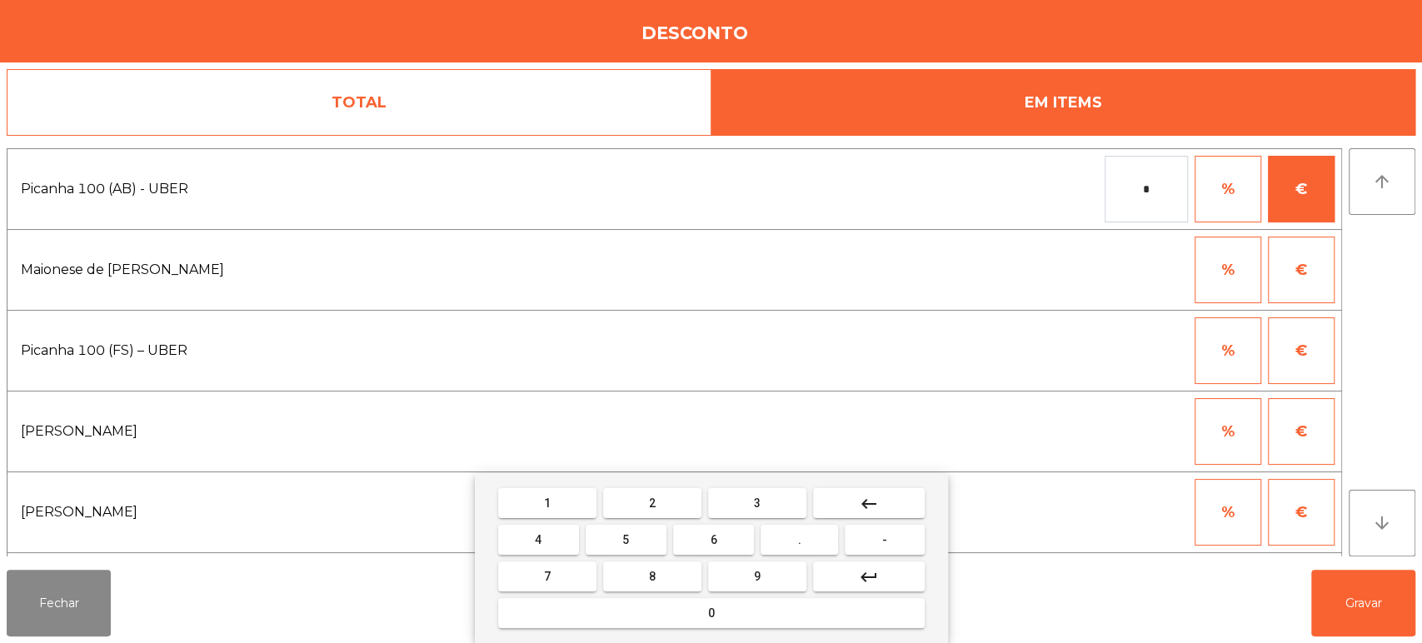
drag, startPoint x: 1168, startPoint y: 194, endPoint x: 1085, endPoint y: 192, distance: 83.3
click at [1085, 192] on div "* % €" at bounding box center [994, 189] width 682 height 67
type input "*****"
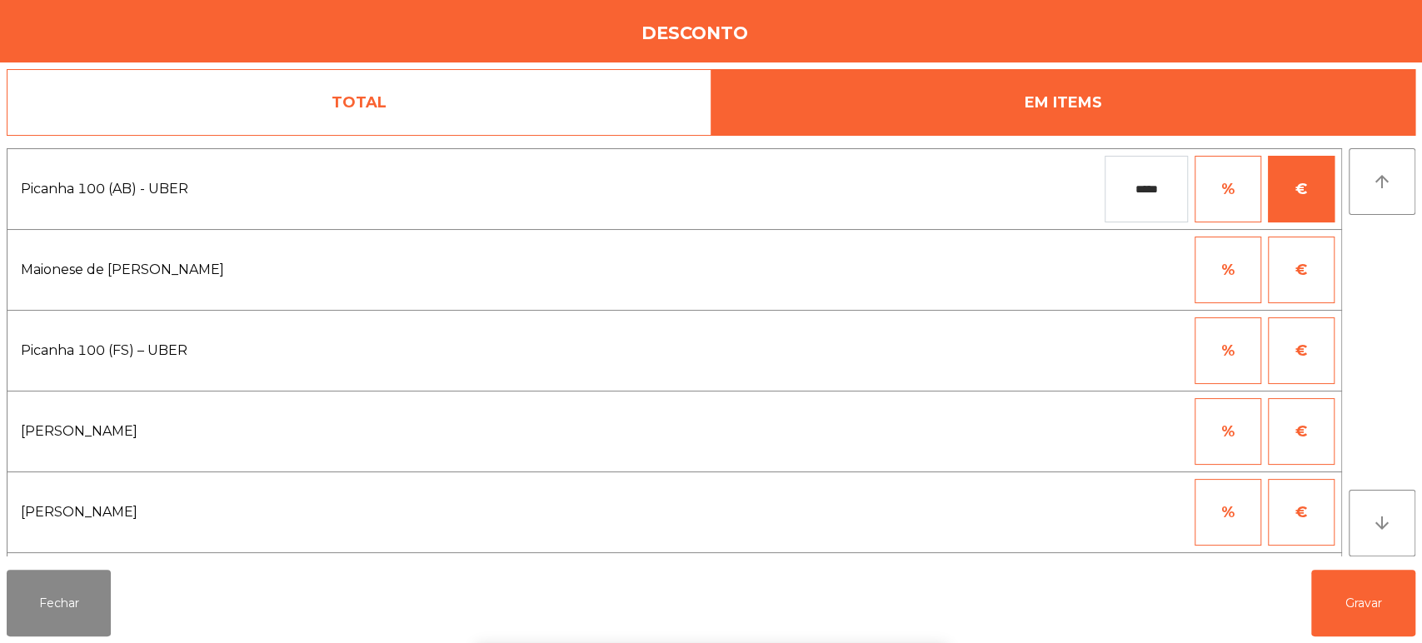
click at [1308, 357] on button "€" at bounding box center [1301, 350] width 67 height 67
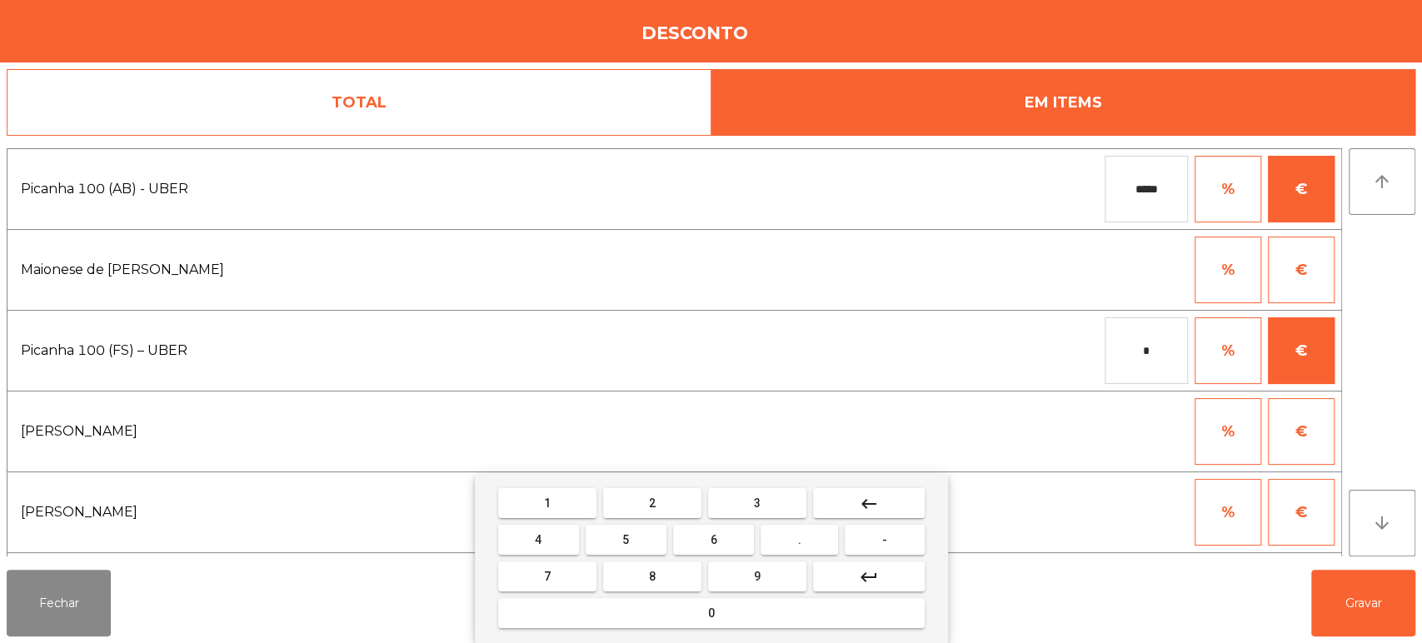
drag, startPoint x: 1147, startPoint y: 347, endPoint x: 1084, endPoint y: 355, distance: 63.0
click at [1084, 355] on div "* % €" at bounding box center [994, 350] width 682 height 67
type input "*****"
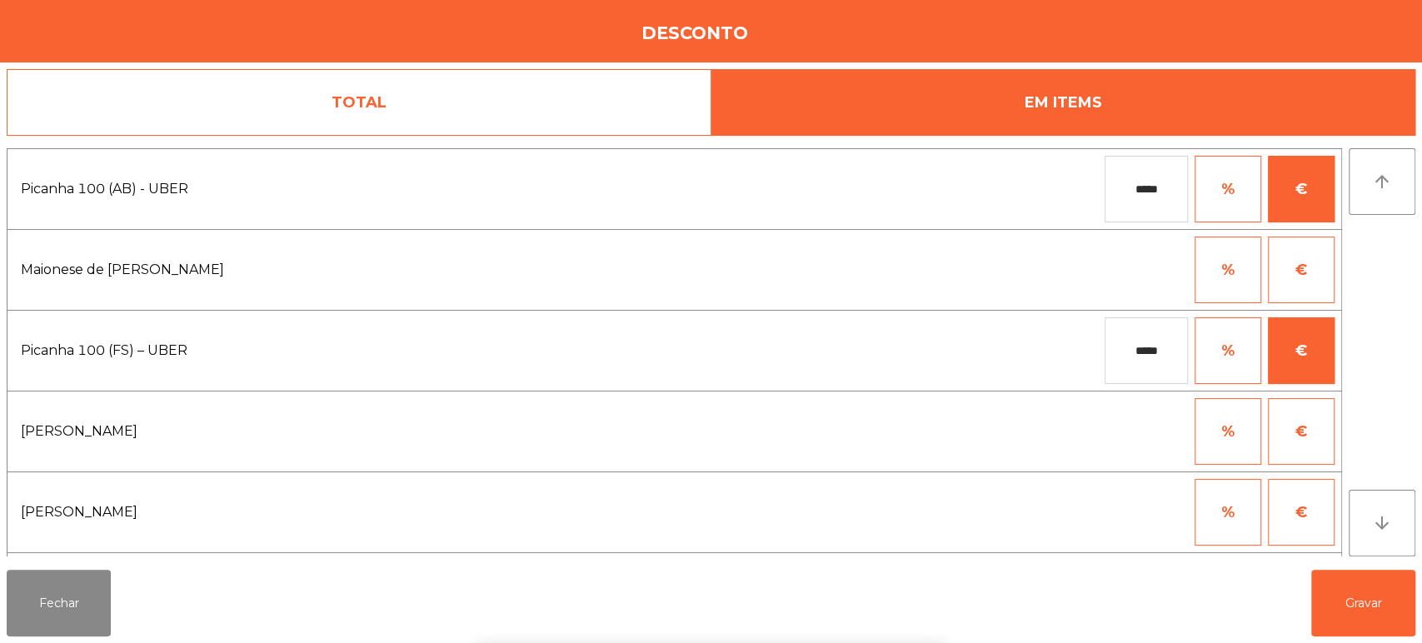
click at [1327, 618] on div "1 2 3 keyboard_backspace 4 5 6 . - 7 8 9 keyboard_return 0" at bounding box center [711, 558] width 1422 height 170
click at [1367, 619] on button "Gravar" at bounding box center [1364, 603] width 104 height 67
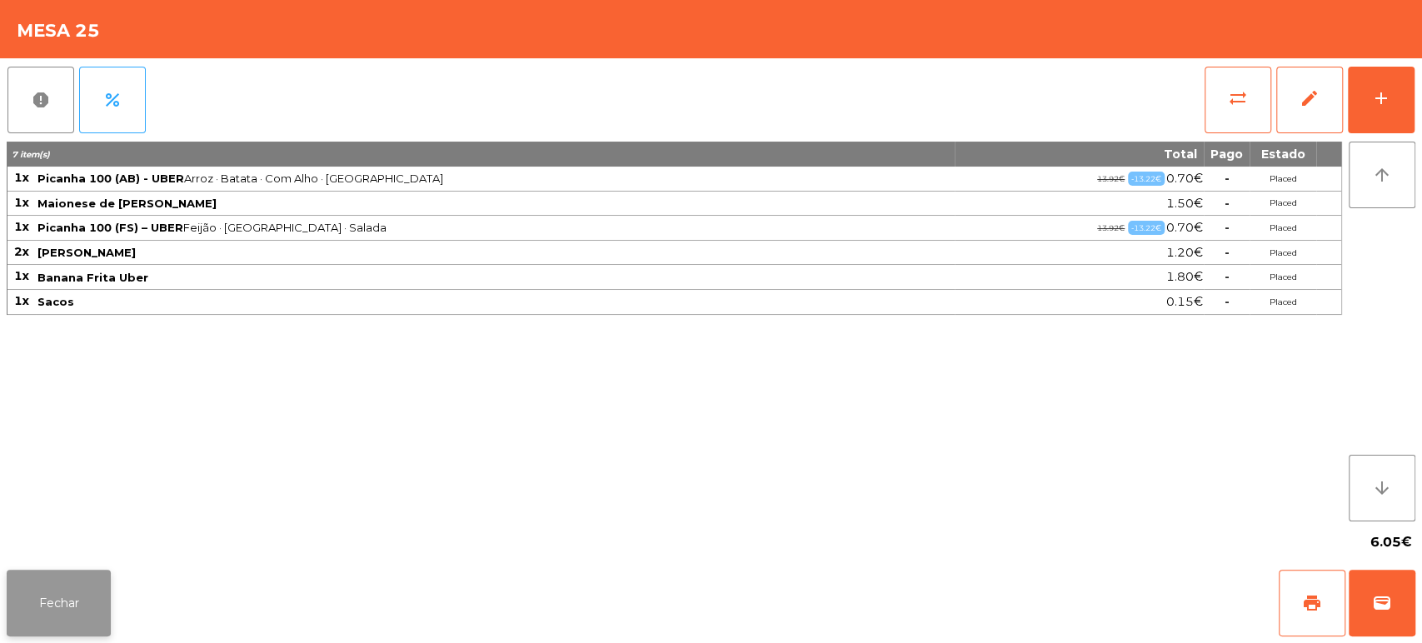
click at [69, 602] on button "Fechar" at bounding box center [59, 603] width 104 height 67
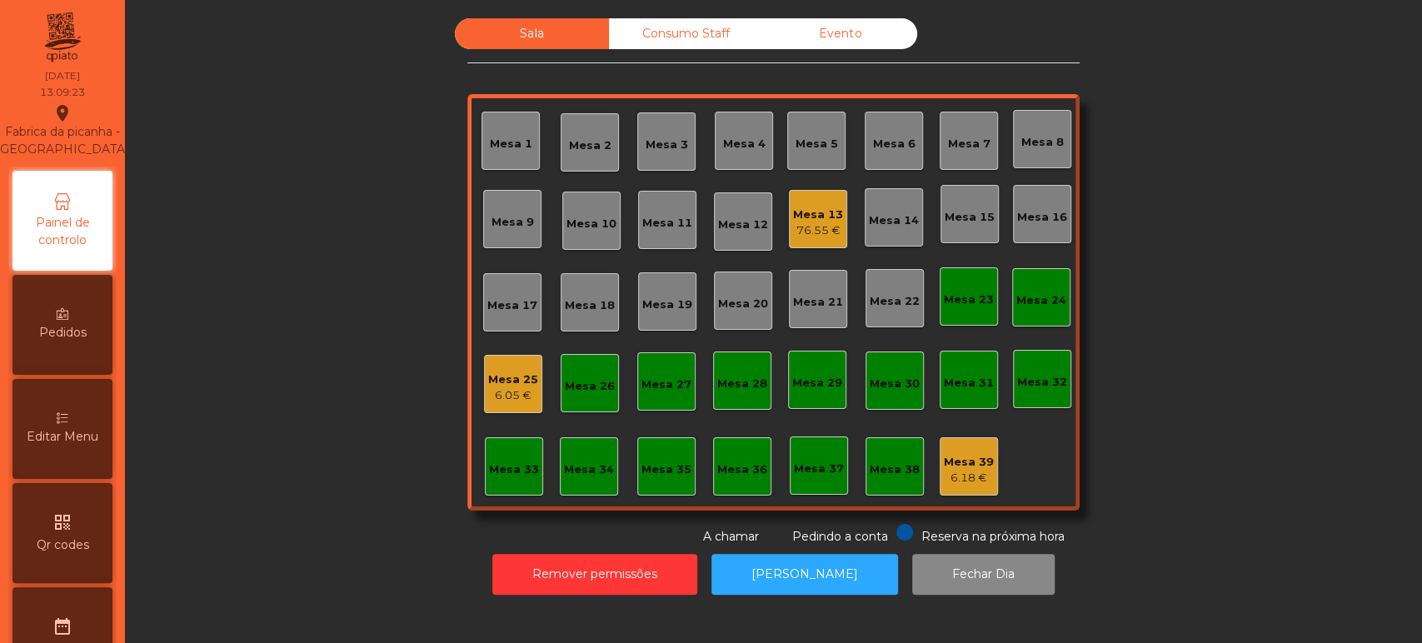
click at [522, 391] on div "6.05 €" at bounding box center [513, 395] width 50 height 17
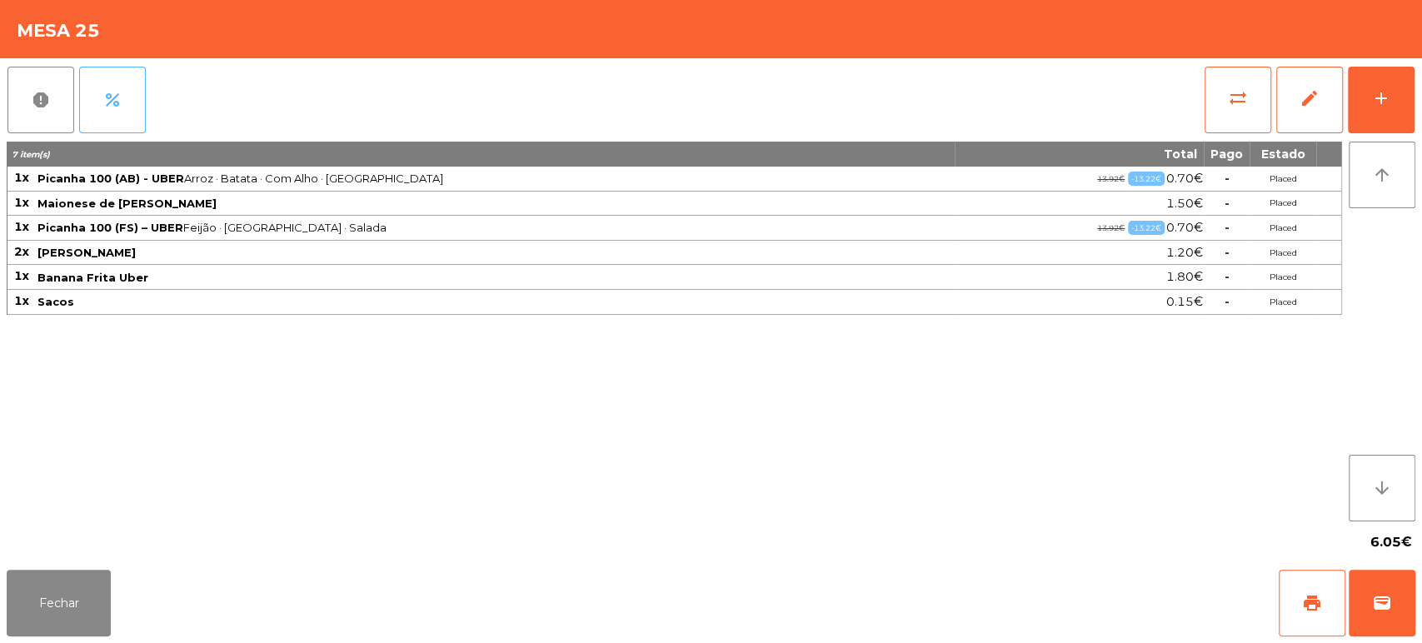
click at [127, 104] on button "percent" at bounding box center [112, 100] width 67 height 67
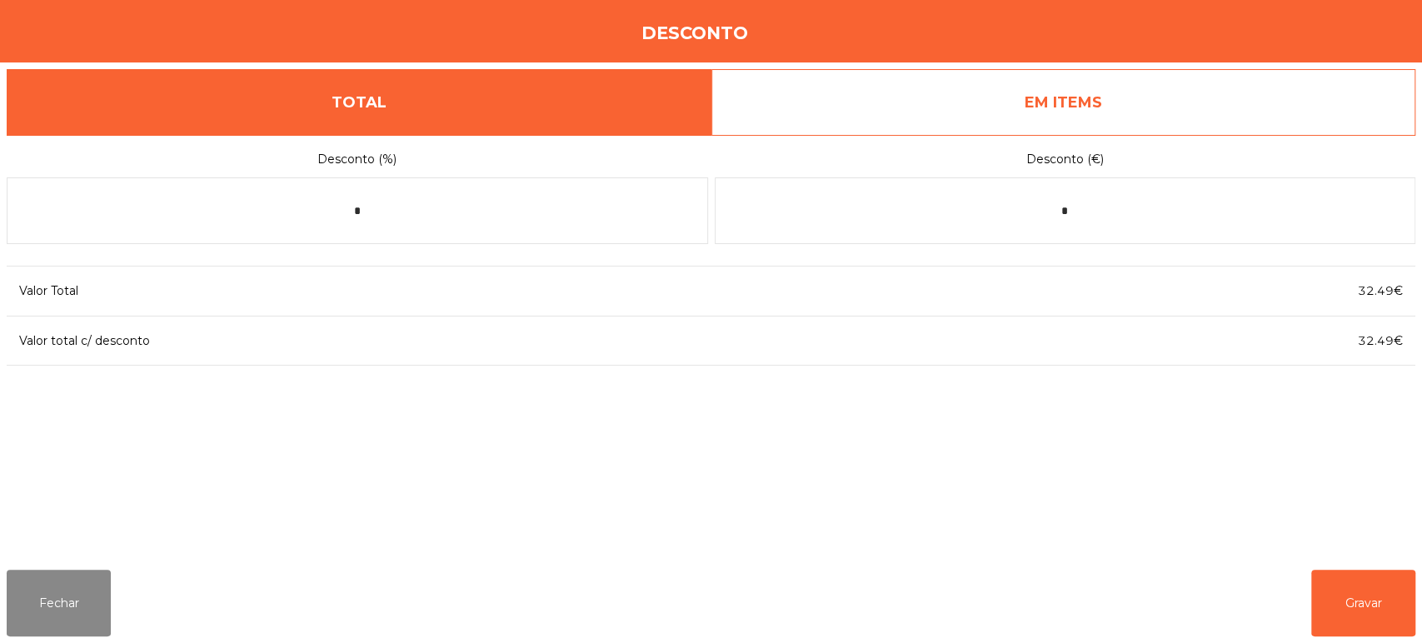
click at [1087, 113] on link "EM ITEMS" at bounding box center [1064, 102] width 705 height 67
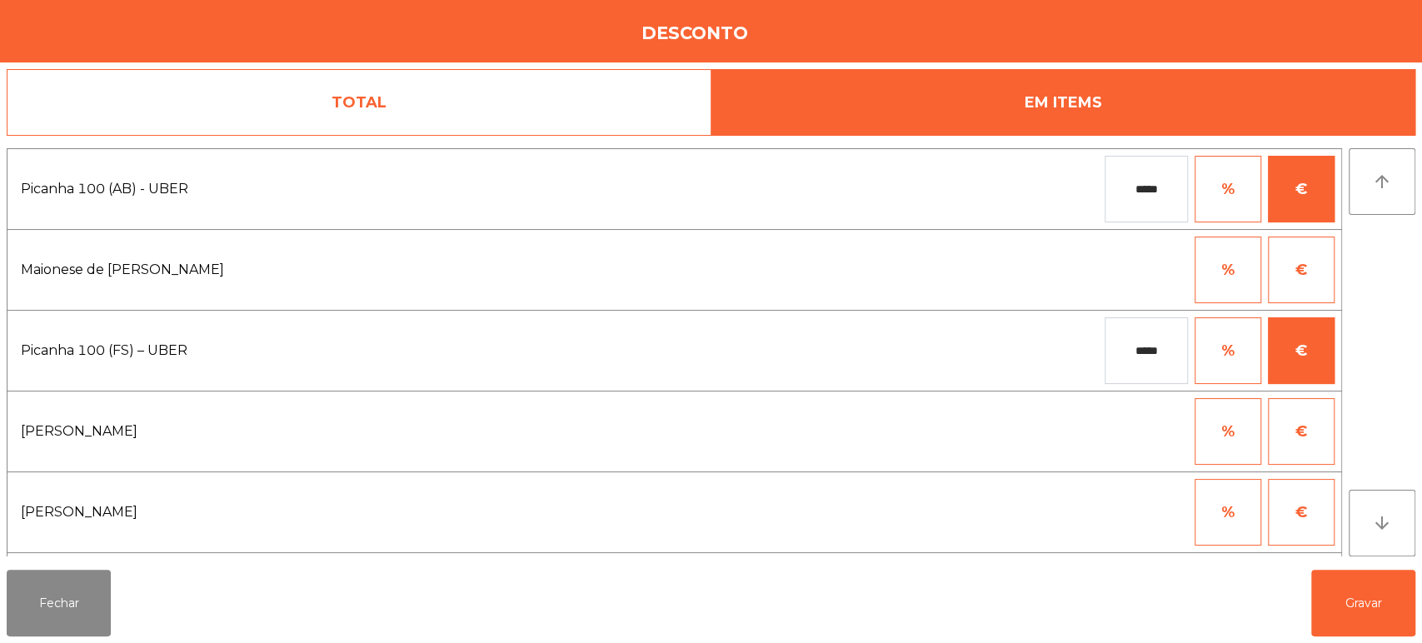
click at [1163, 195] on input "*****" at bounding box center [1146, 189] width 83 height 67
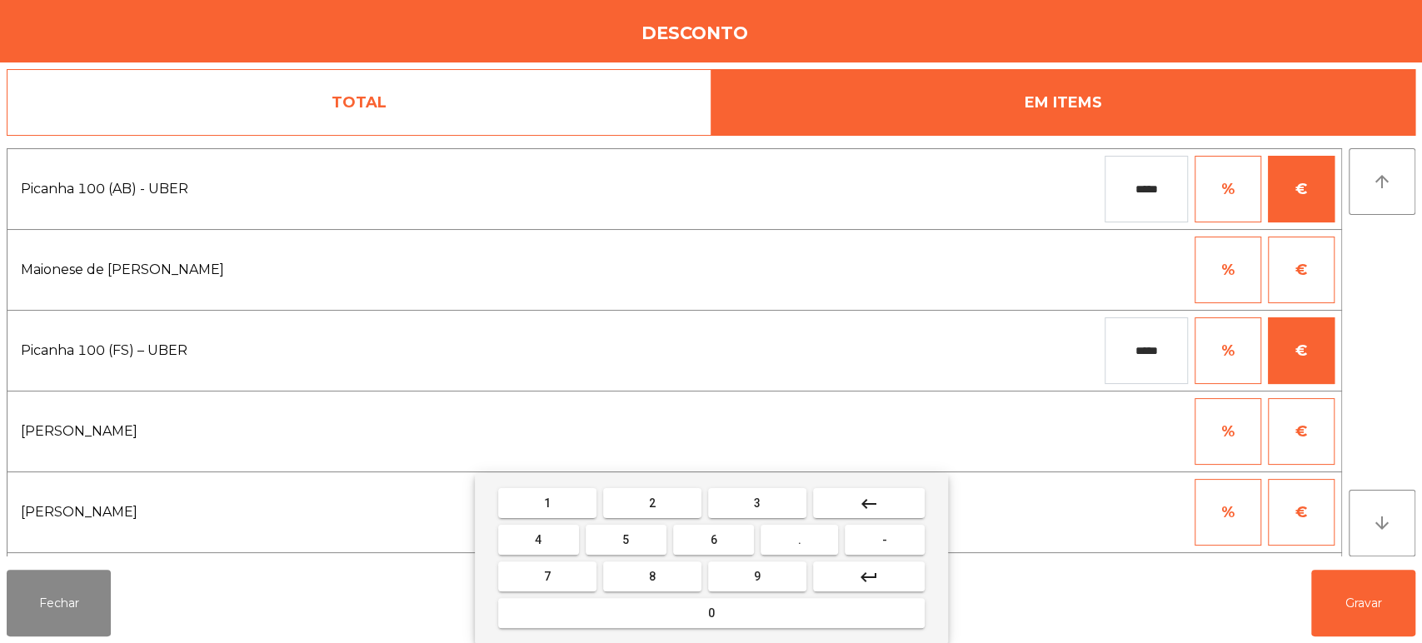
click at [1163, 195] on input "*****" at bounding box center [1146, 189] width 83 height 67
type input "*"
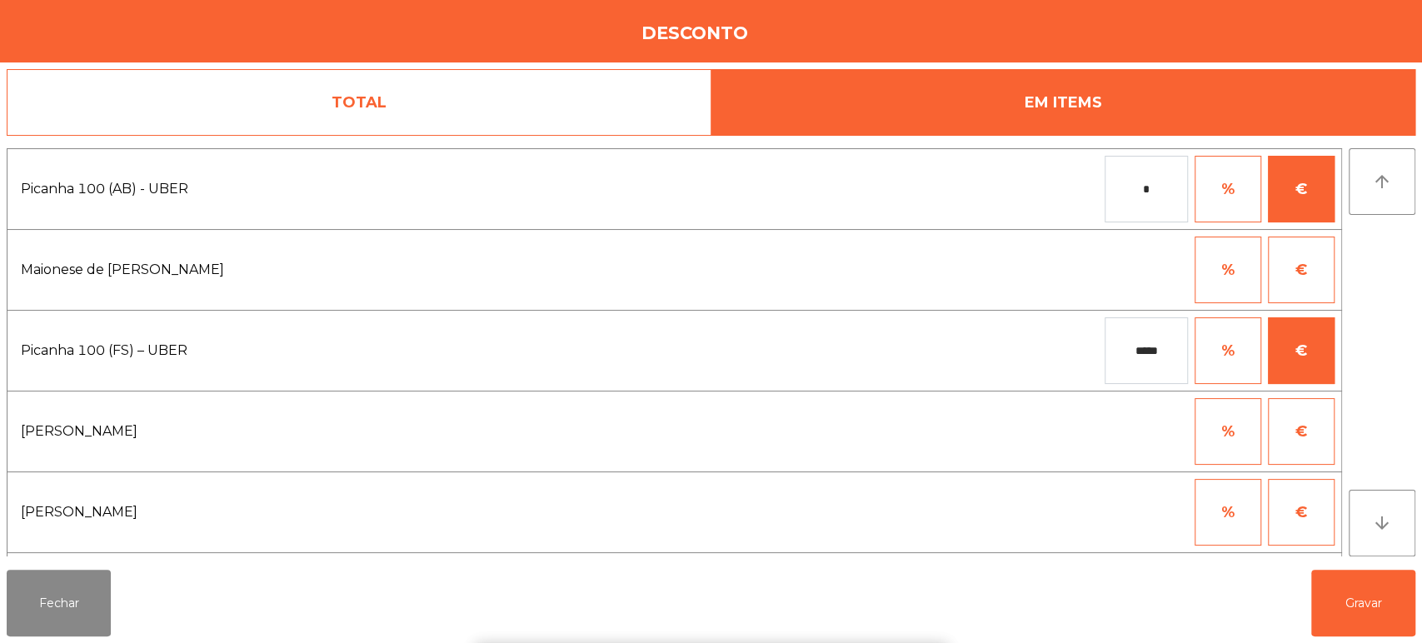
click at [1161, 377] on input "*****" at bounding box center [1146, 350] width 83 height 67
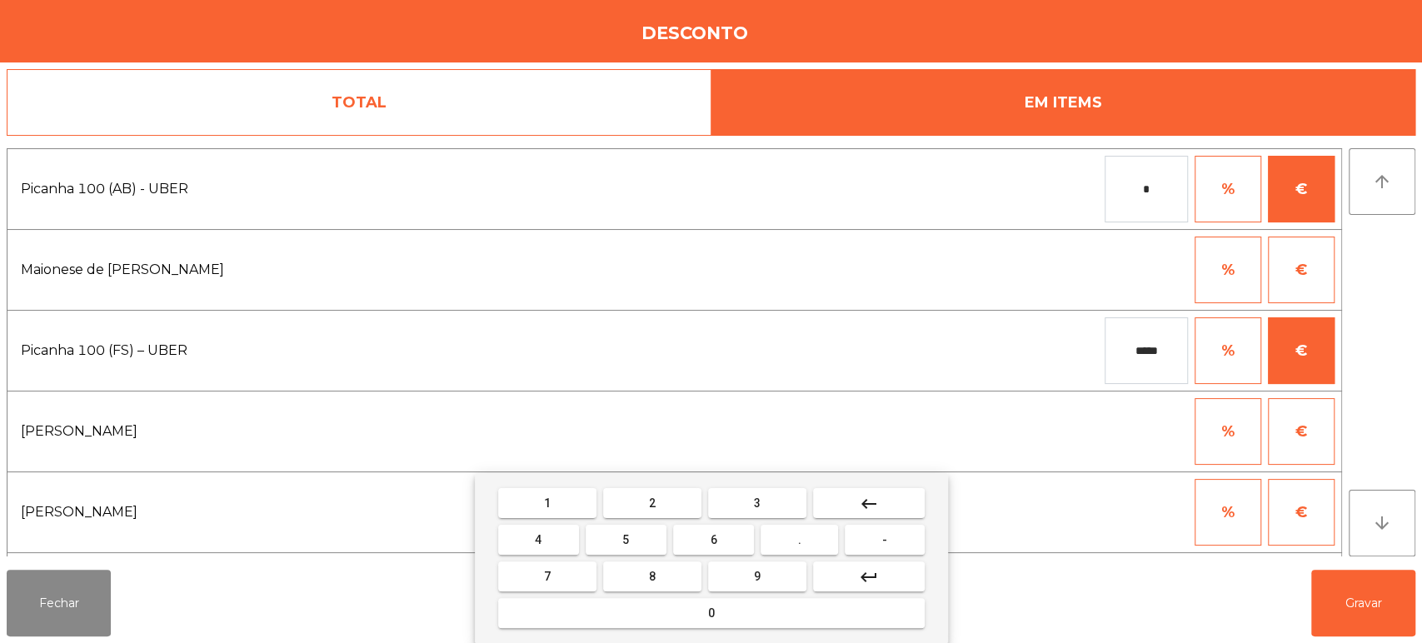
click at [1160, 377] on input "*****" at bounding box center [1146, 350] width 83 height 67
type input "*"
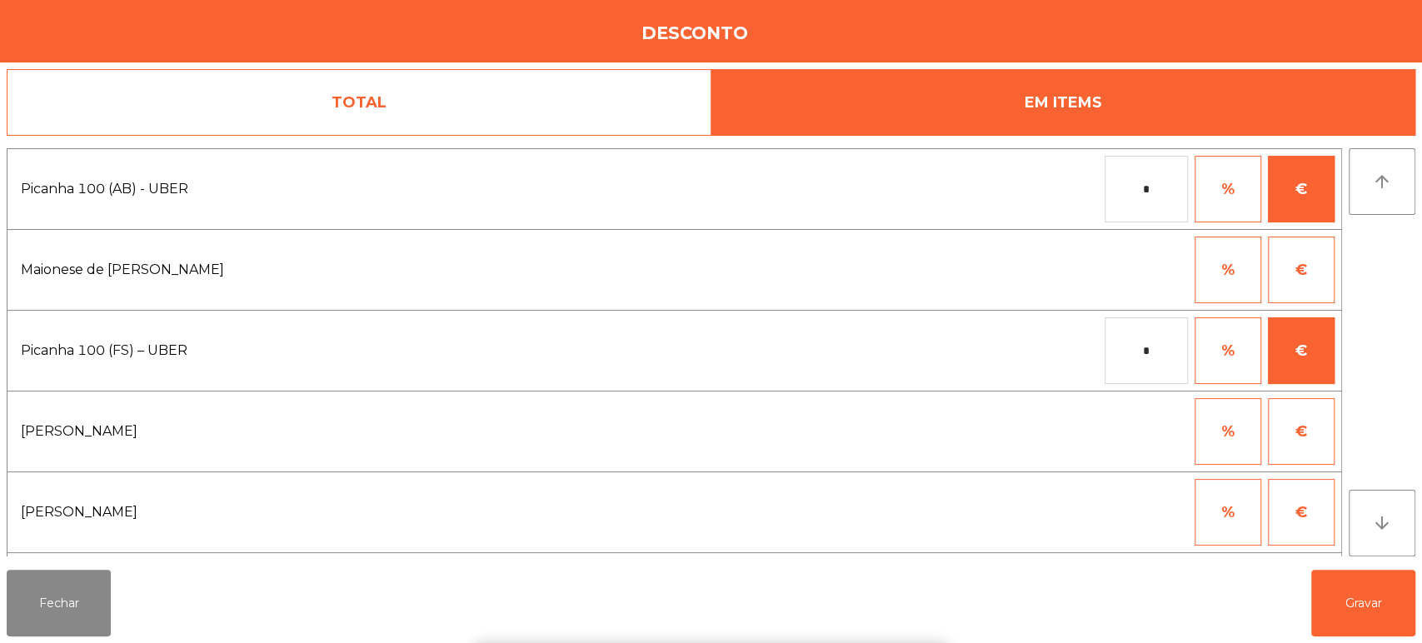
click at [1163, 199] on input "*" at bounding box center [1146, 189] width 83 height 67
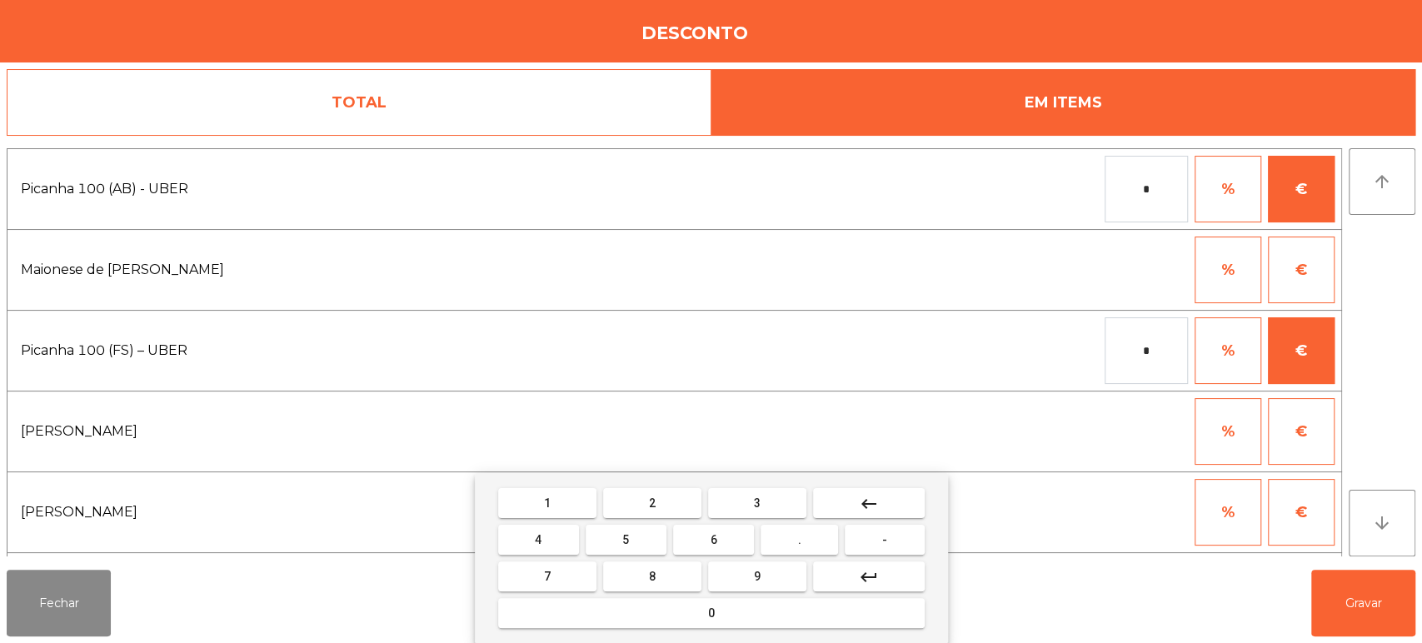
click at [1163, 199] on input "*" at bounding box center [1146, 189] width 83 height 67
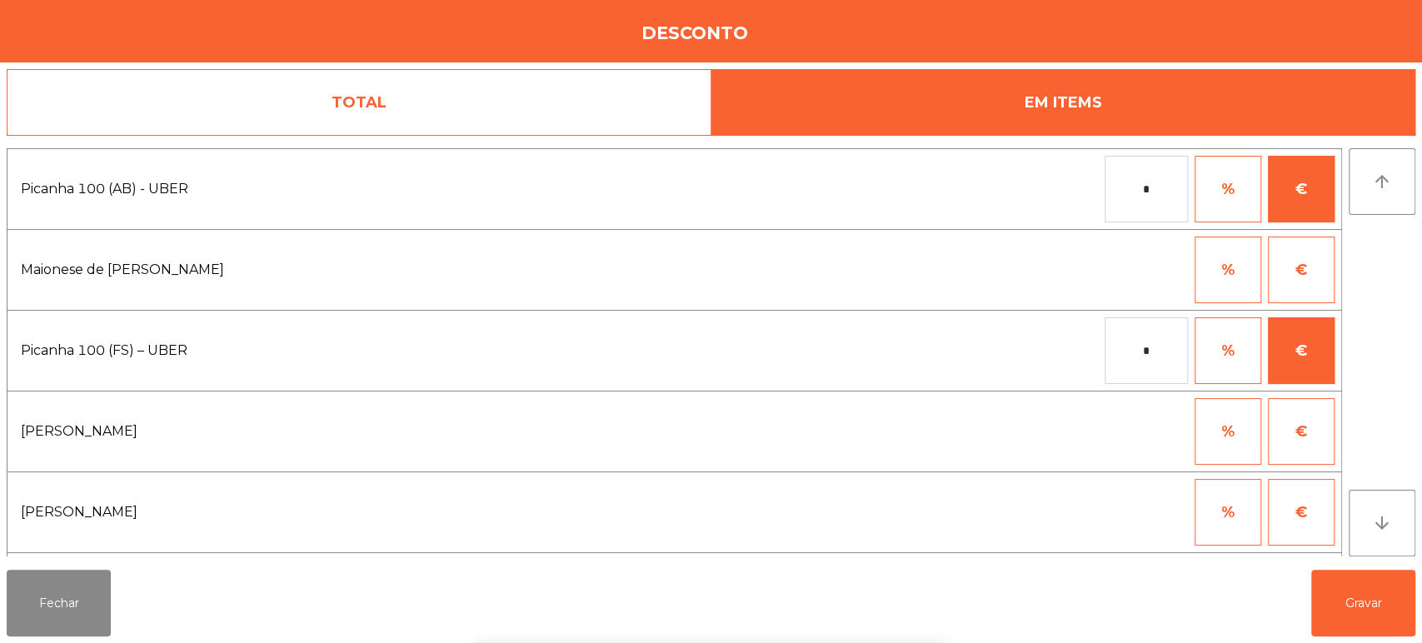
click at [27, 587] on div "1 2 3 keyboard_backspace 4 5 6 . - 7 8 9 keyboard_return 0" at bounding box center [711, 558] width 1422 height 170
click at [36, 591] on button "Fechar" at bounding box center [59, 603] width 104 height 67
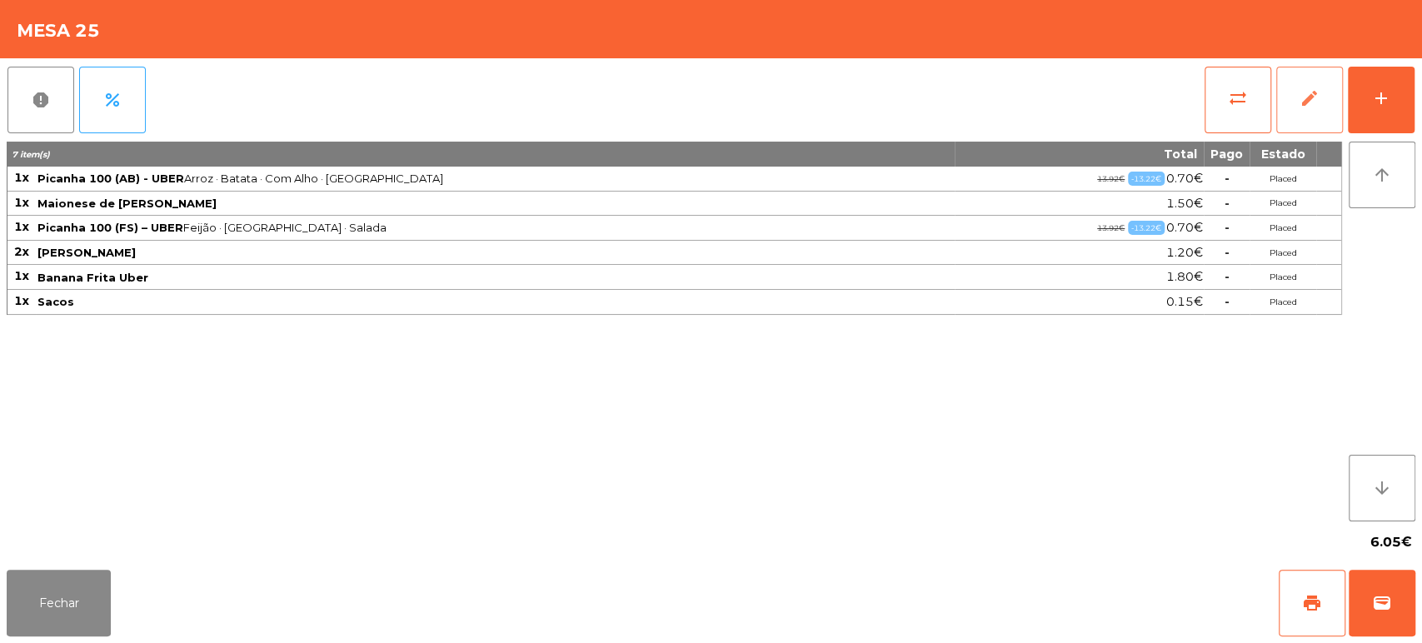
click at [1295, 102] on button "edit" at bounding box center [1310, 100] width 67 height 67
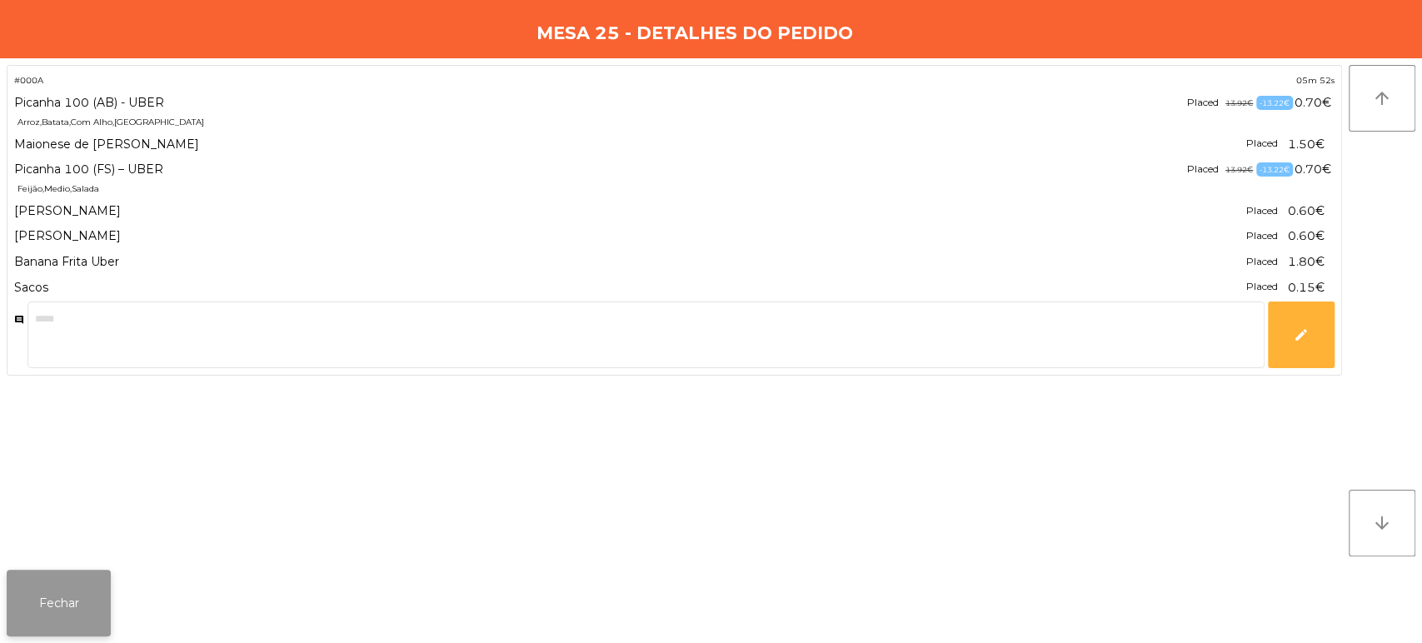
click at [52, 608] on button "Fechar" at bounding box center [59, 603] width 104 height 67
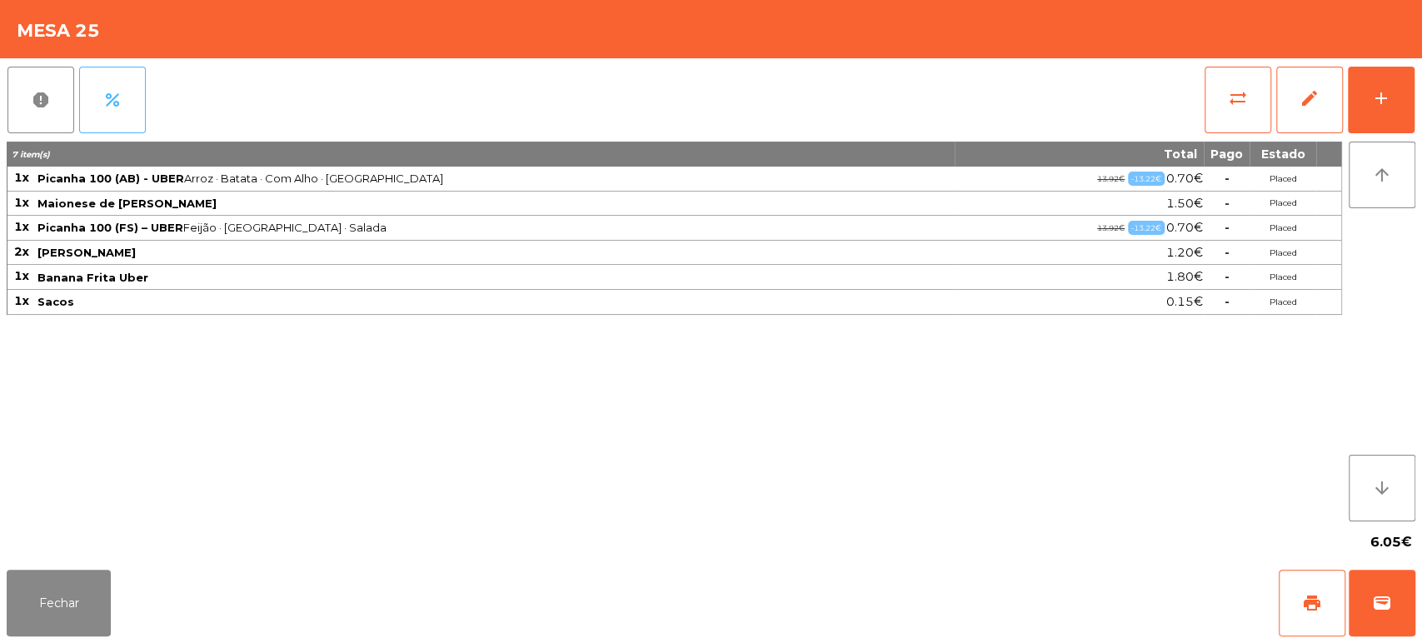
click at [92, 116] on button "percent" at bounding box center [112, 100] width 67 height 67
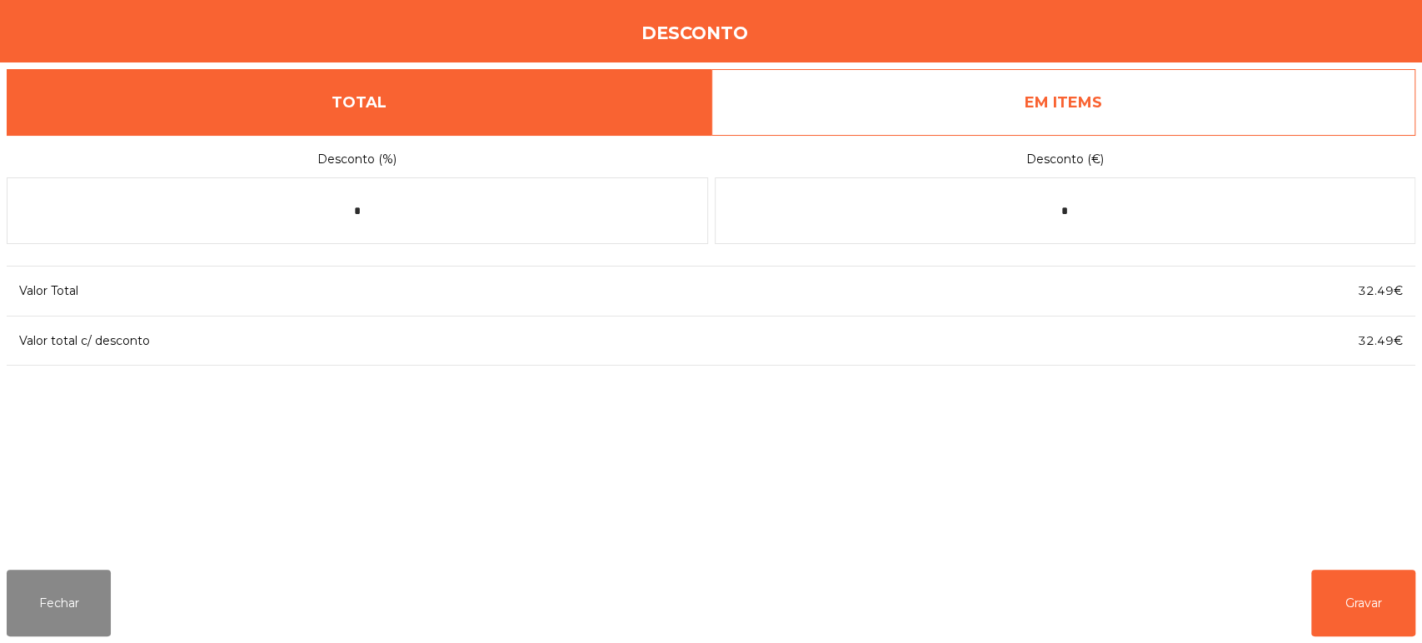
click at [953, 115] on link "EM ITEMS" at bounding box center [1064, 102] width 705 height 67
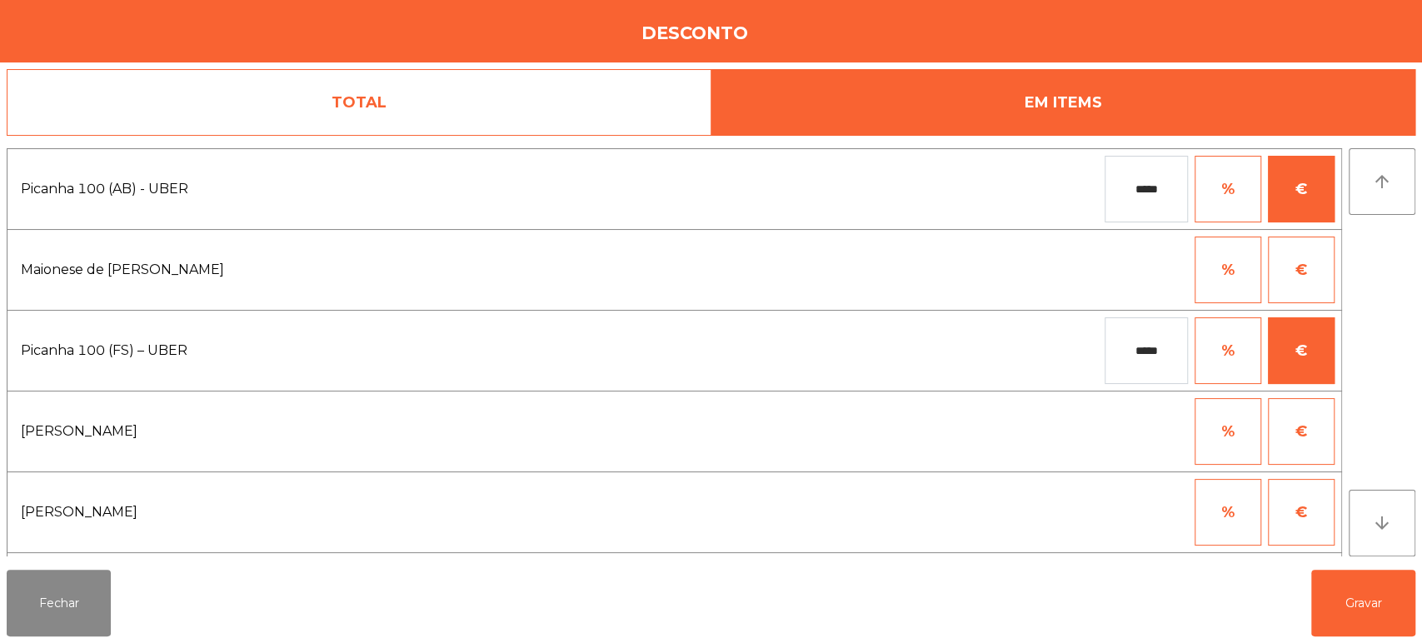
click at [1152, 181] on input "*****" at bounding box center [1146, 189] width 83 height 67
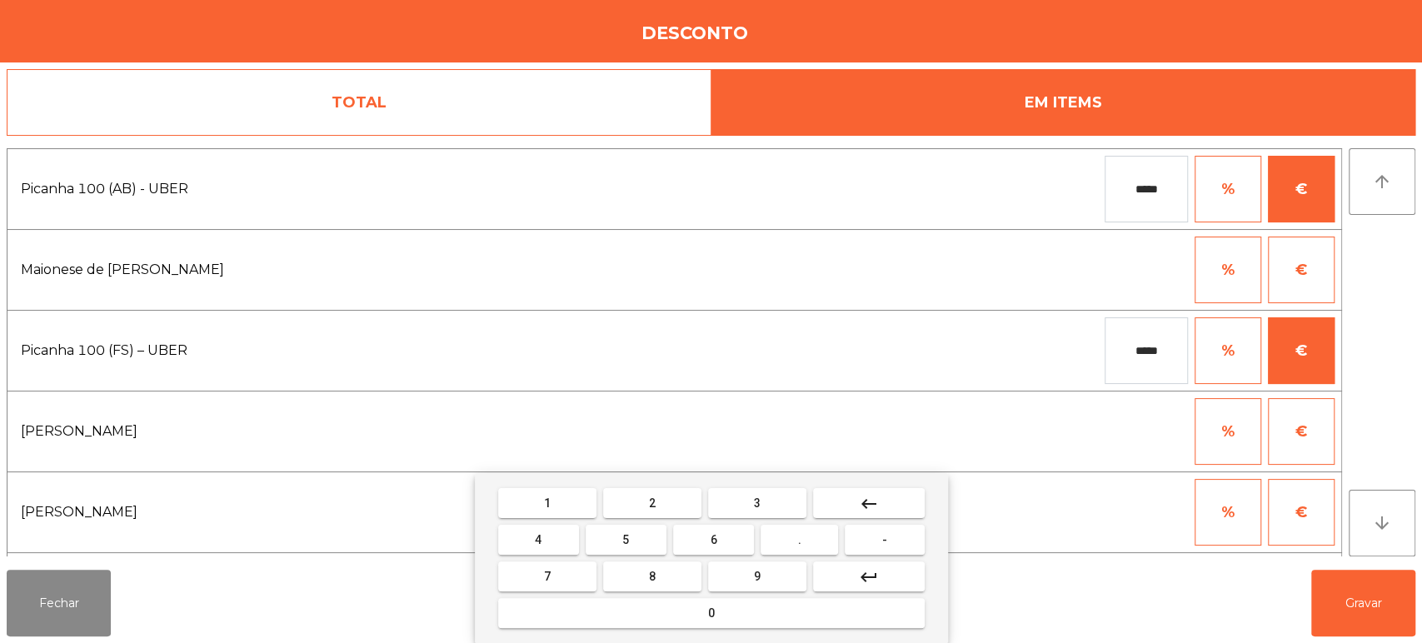
click at [1152, 181] on input "*****" at bounding box center [1146, 189] width 83 height 67
type input "***"
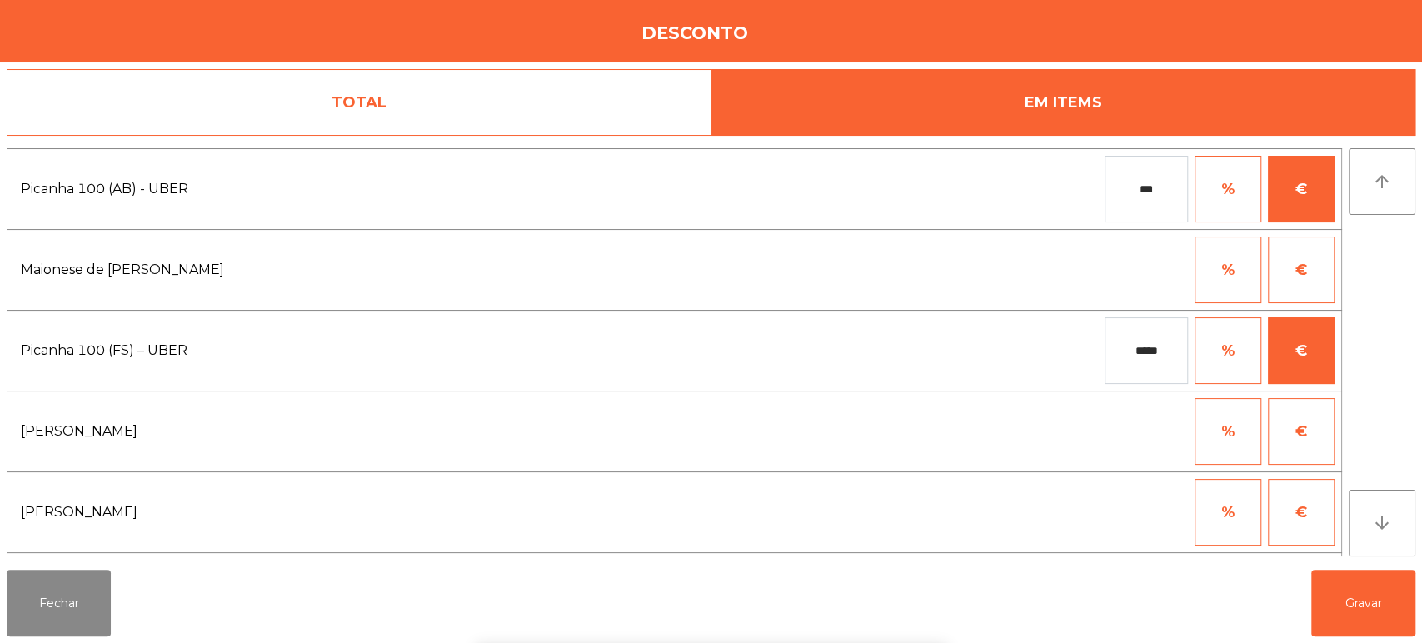
click at [1170, 362] on input "*****" at bounding box center [1146, 350] width 83 height 67
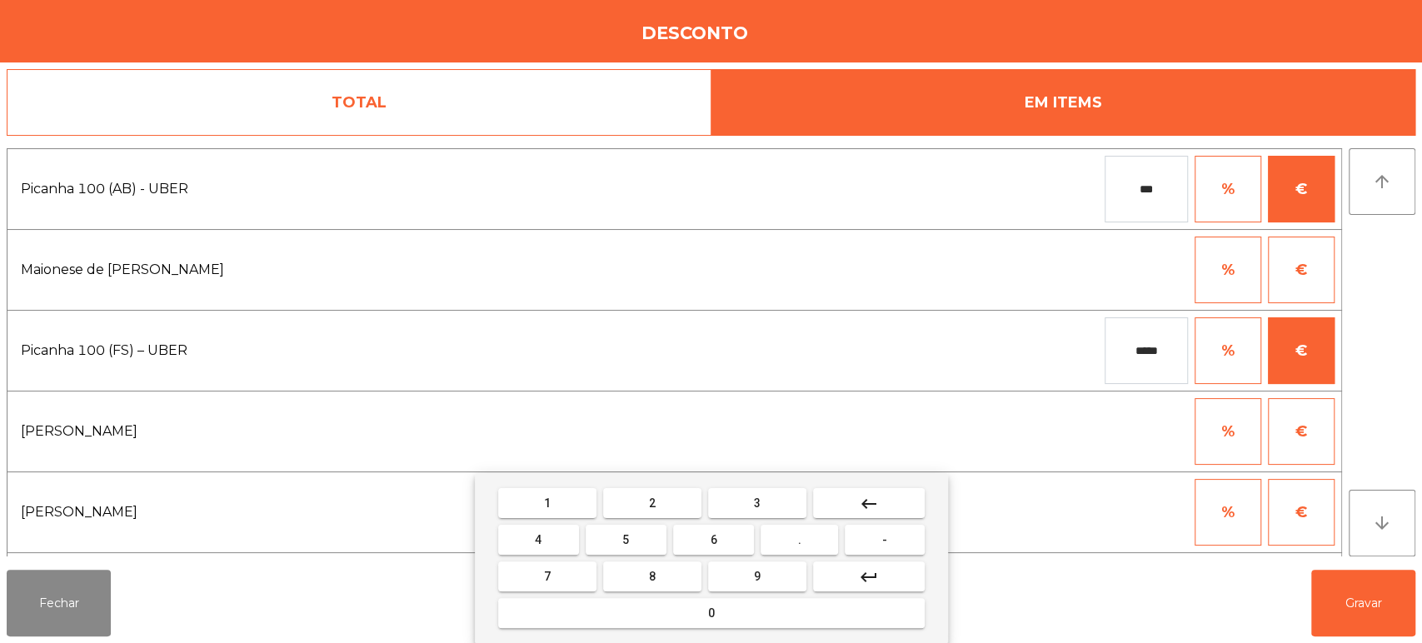
click at [1170, 362] on input "*****" at bounding box center [1146, 350] width 83 height 67
type input "***"
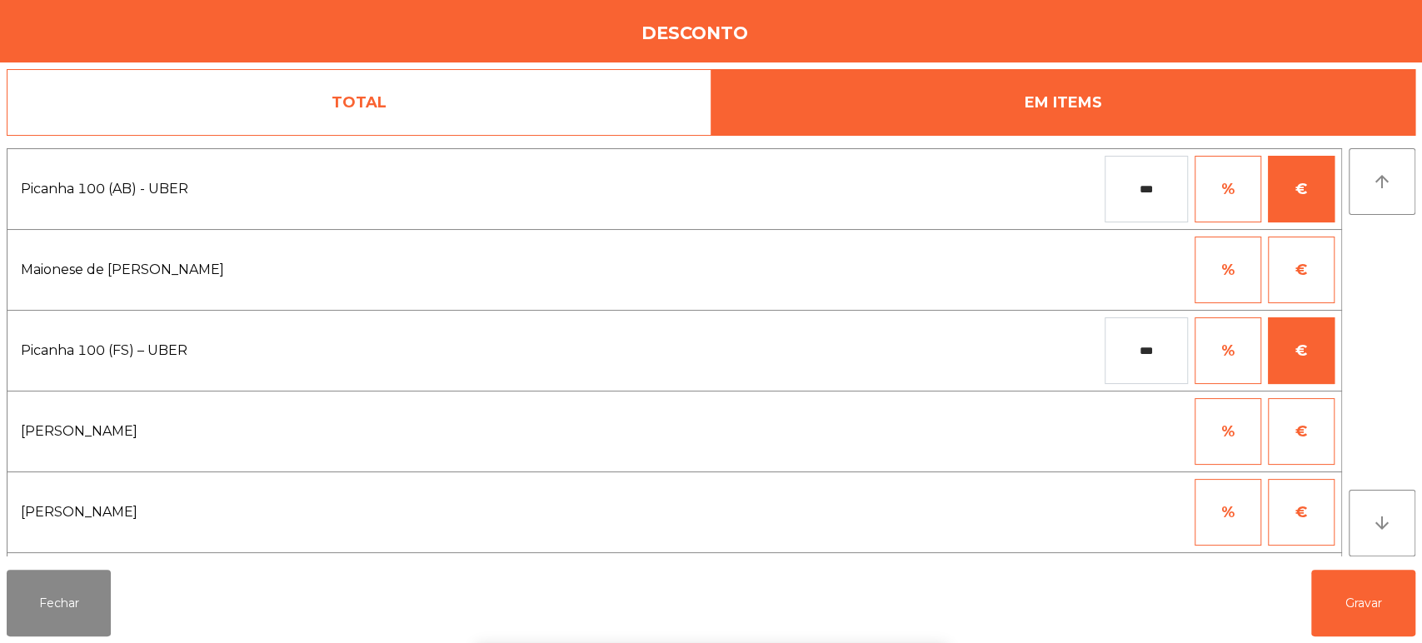
click at [1393, 622] on div "1 2 3 keyboard_backspace 4 5 6 . - 7 8 9 keyboard_return 0" at bounding box center [711, 558] width 1422 height 170
click at [1327, 621] on button "Gravar" at bounding box center [1364, 603] width 104 height 67
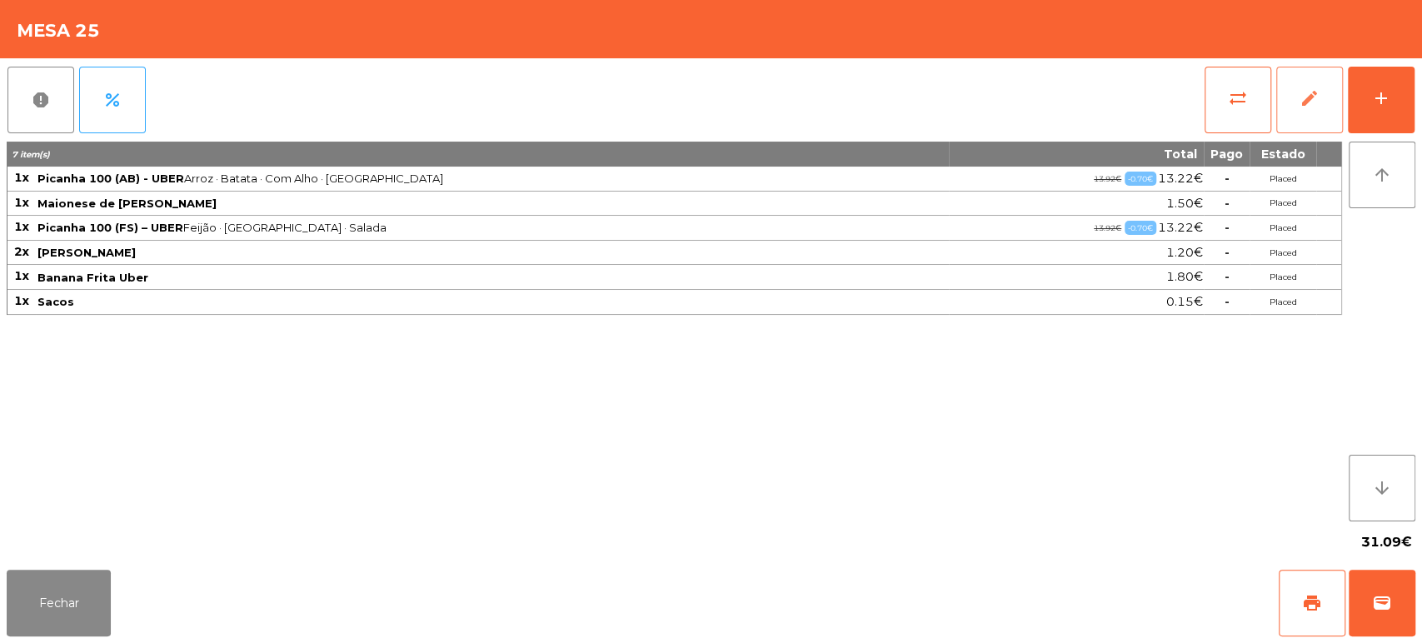
click at [1325, 97] on button "edit" at bounding box center [1310, 100] width 67 height 67
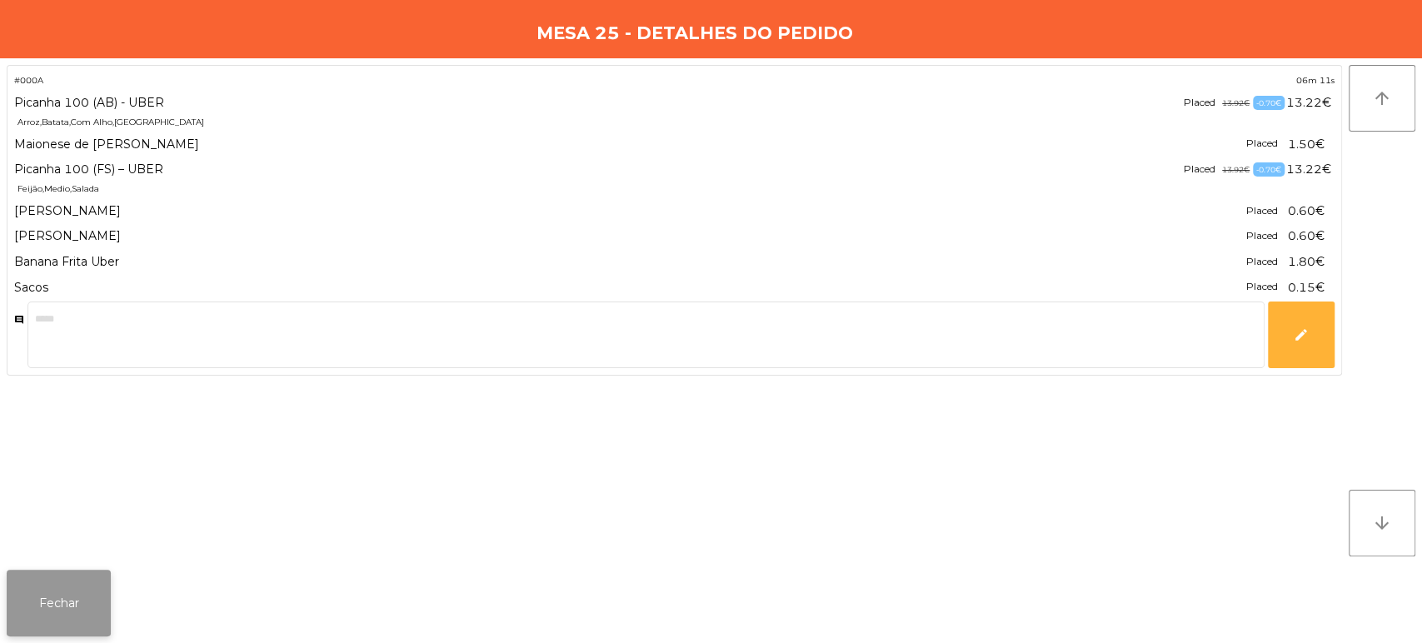
click at [62, 587] on button "Fechar" at bounding box center [59, 603] width 104 height 67
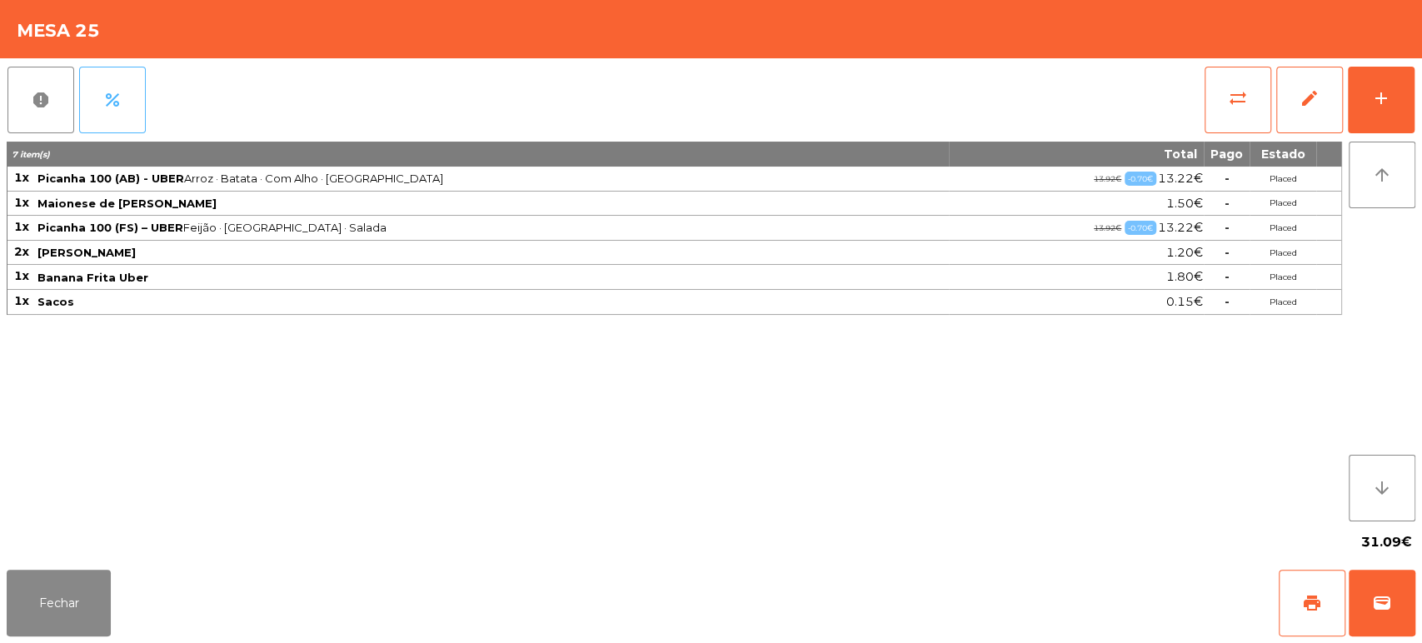
click at [124, 84] on button "percent" at bounding box center [112, 100] width 67 height 67
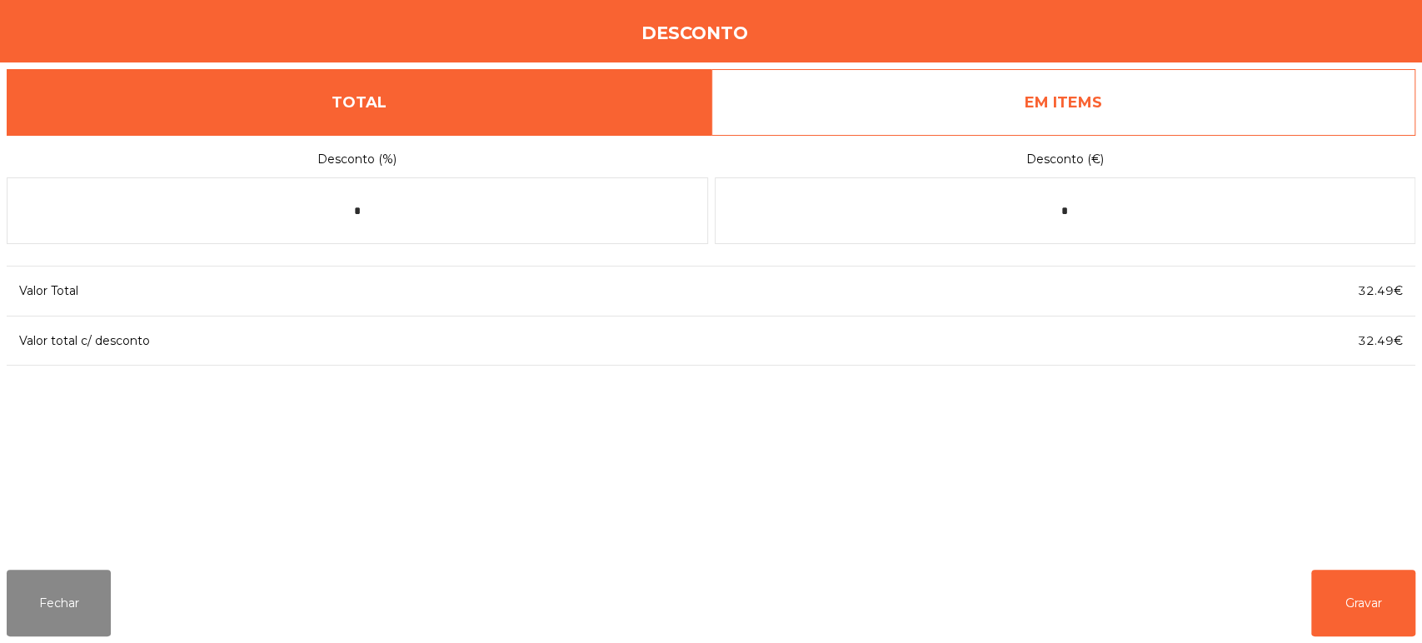
click at [364, 91] on link "TOTAL" at bounding box center [359, 102] width 705 height 67
click at [1006, 137] on form "Desconto (%) * Desconto (€) *" at bounding box center [711, 193] width 1409 height 117
click at [997, 108] on link "EM ITEMS" at bounding box center [1064, 102] width 705 height 67
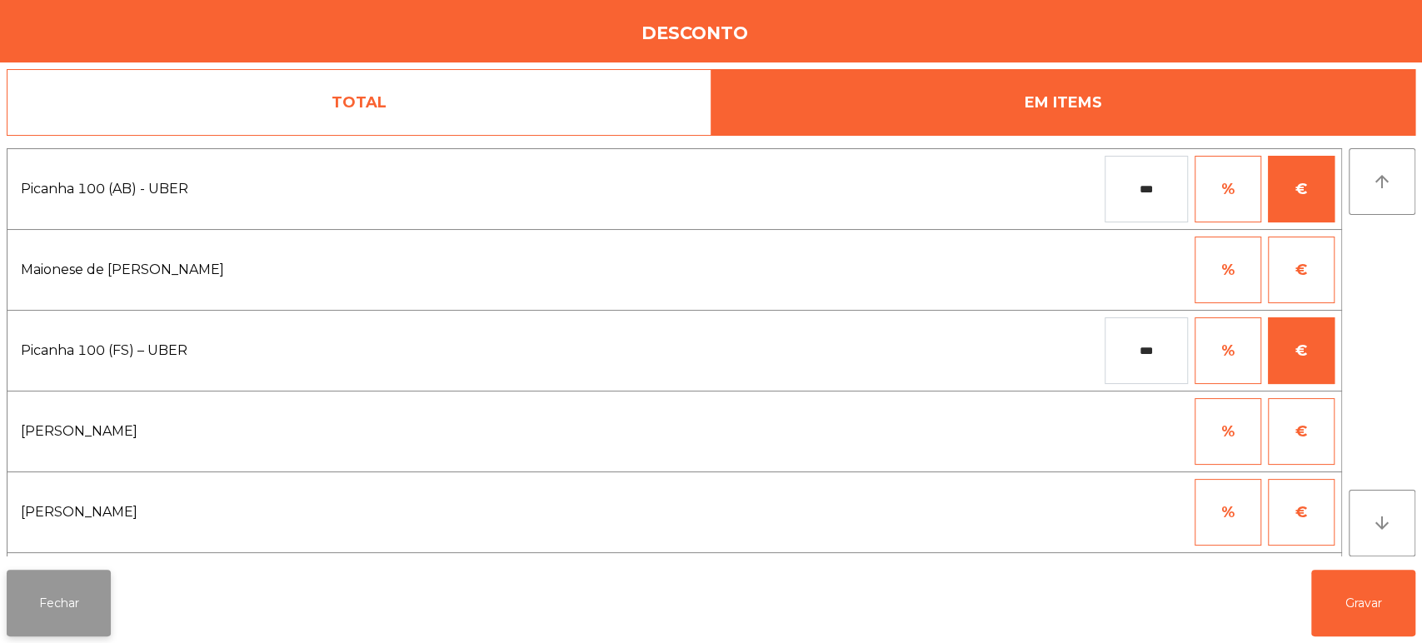
click at [72, 582] on button "Fechar" at bounding box center [59, 603] width 104 height 67
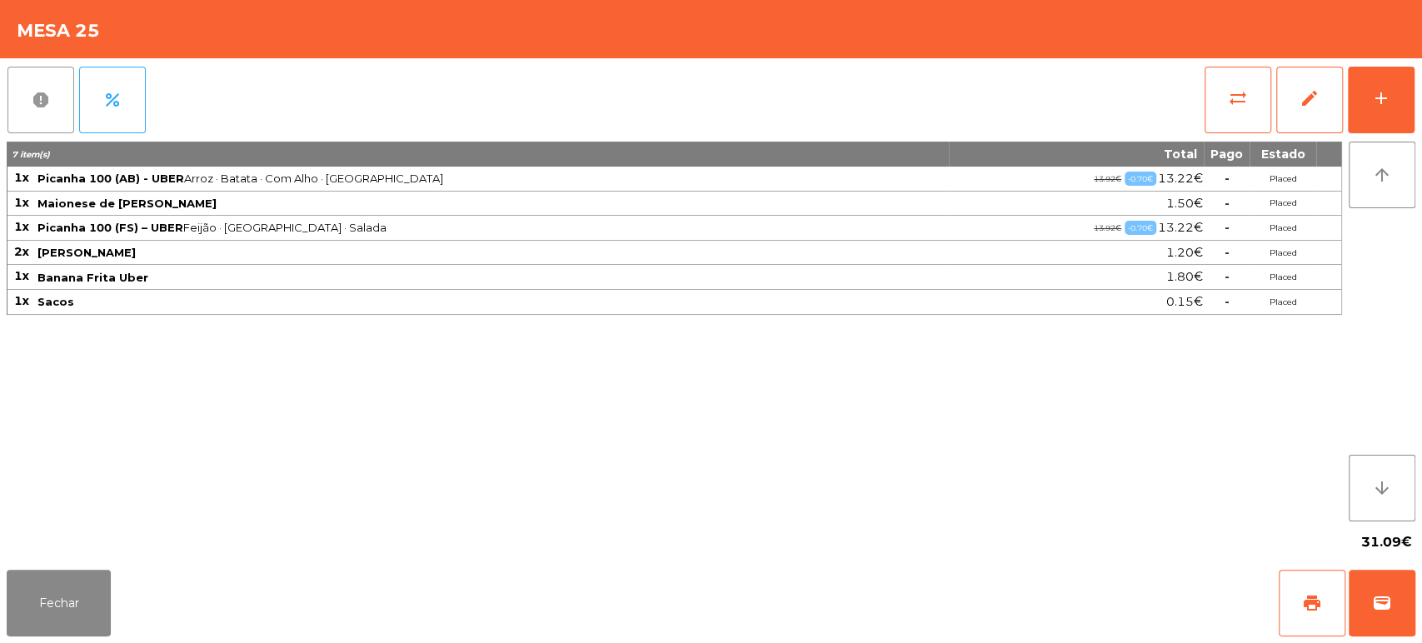
click at [17, 107] on button "report" at bounding box center [40, 100] width 67 height 67
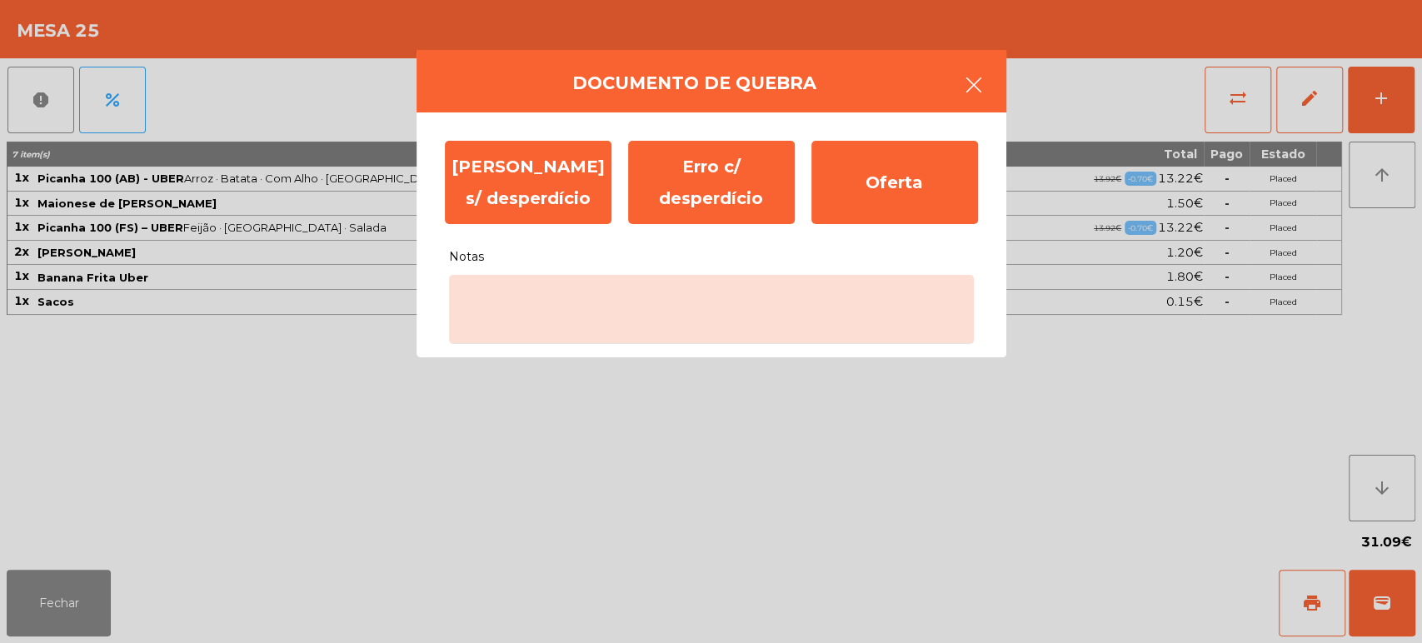
click at [991, 90] on button "button" at bounding box center [974, 87] width 47 height 50
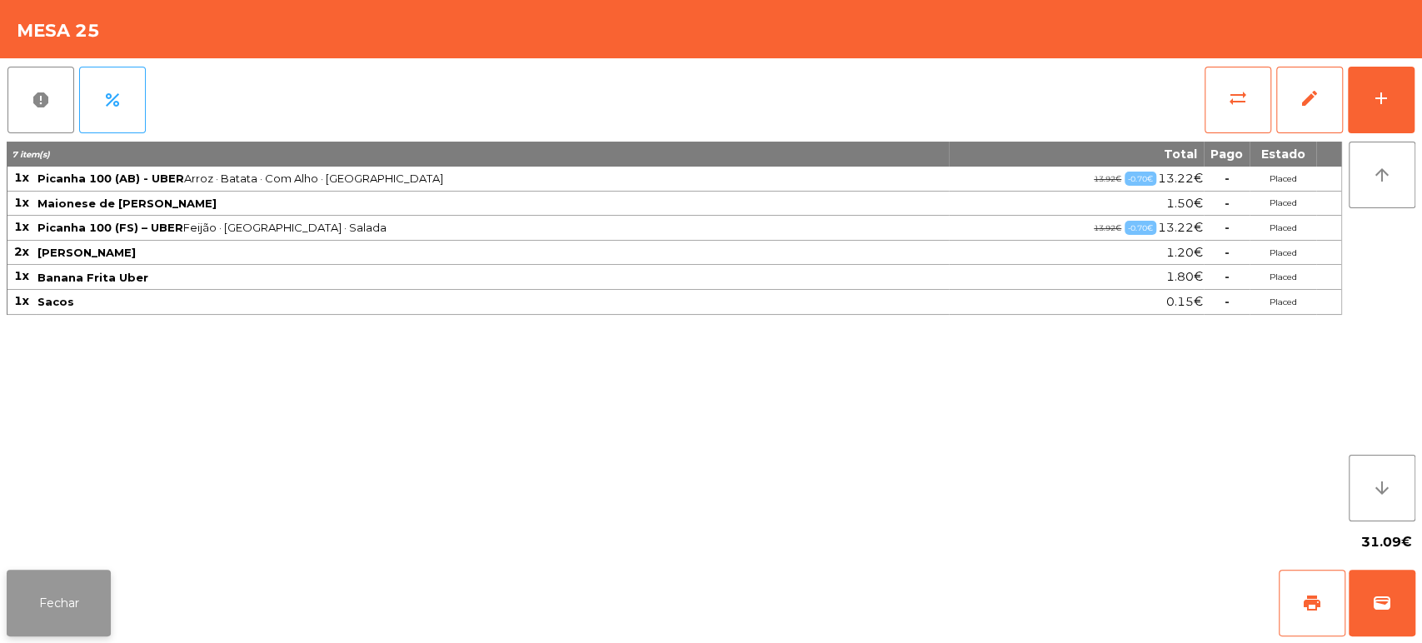
click at [60, 572] on button "Fechar" at bounding box center [59, 603] width 104 height 67
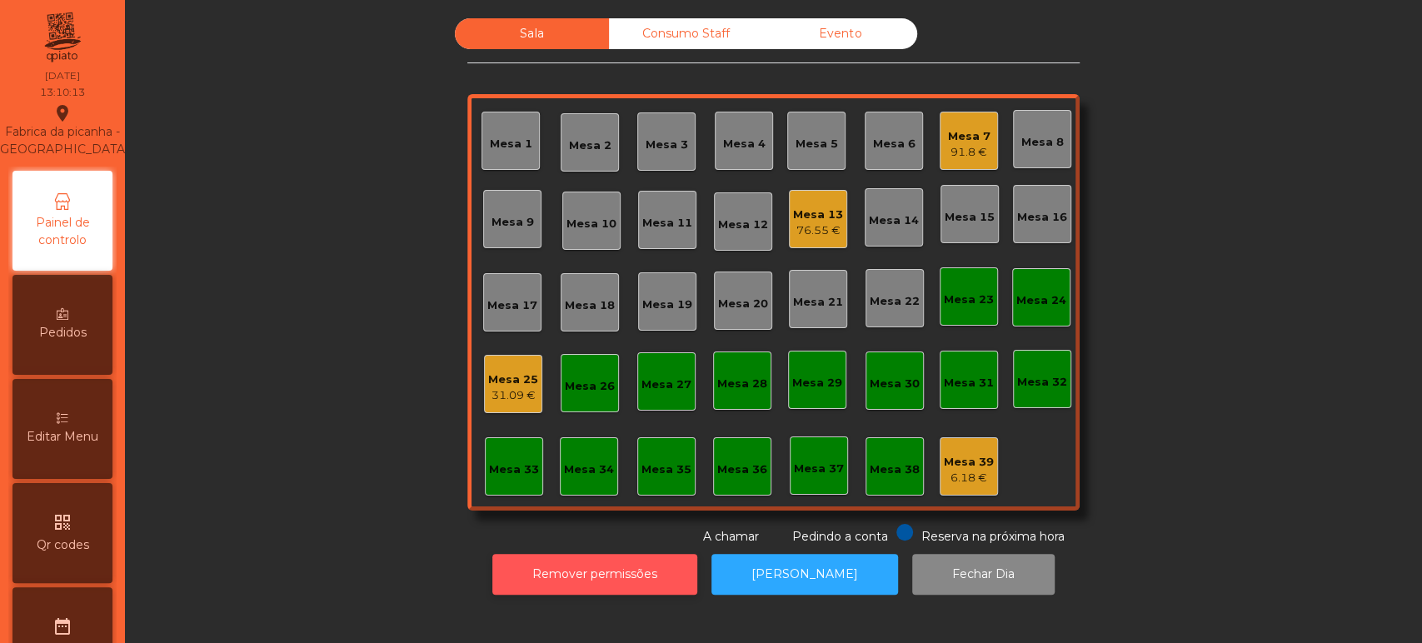
drag, startPoint x: 519, startPoint y: 601, endPoint x: 542, endPoint y: 578, distance: 31.8
click at [537, 581] on div "Remover permissões Abrir Gaveta Fechar Dia" at bounding box center [773, 574] width 1252 height 57
click at [567, 555] on button "Remover permissões" at bounding box center [594, 574] width 205 height 41
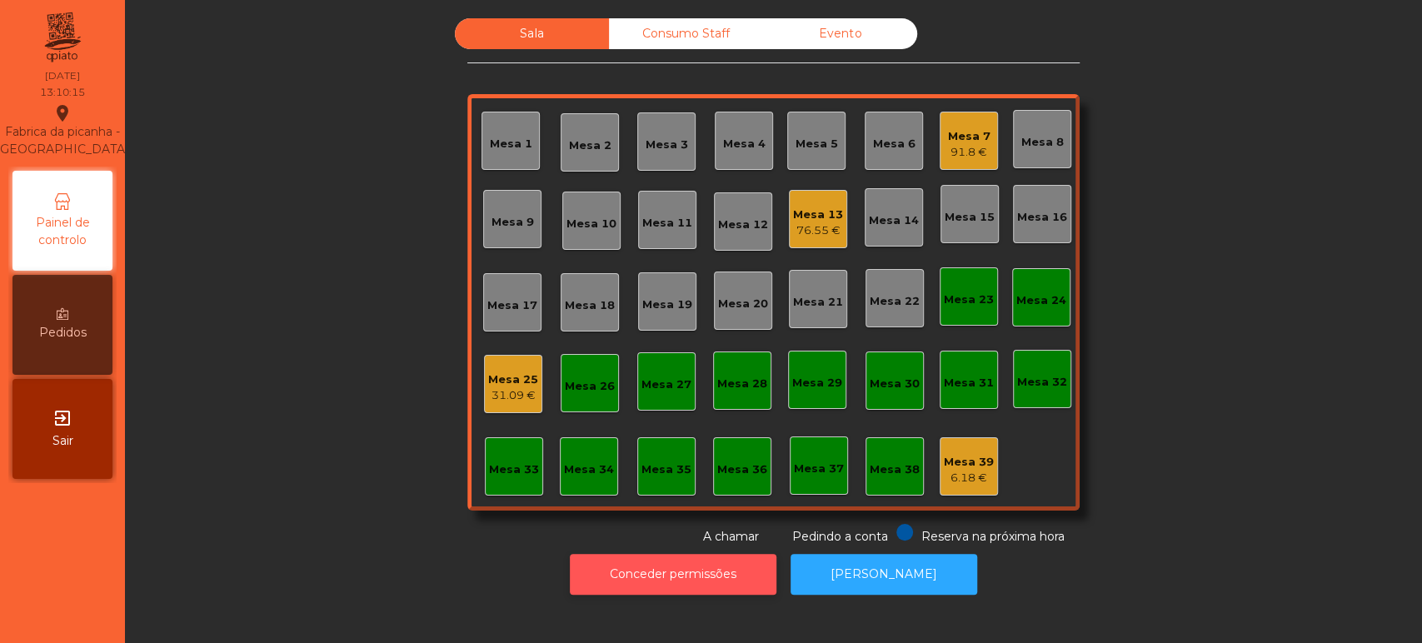
click at [642, 574] on button "Conceder permissões" at bounding box center [673, 574] width 207 height 41
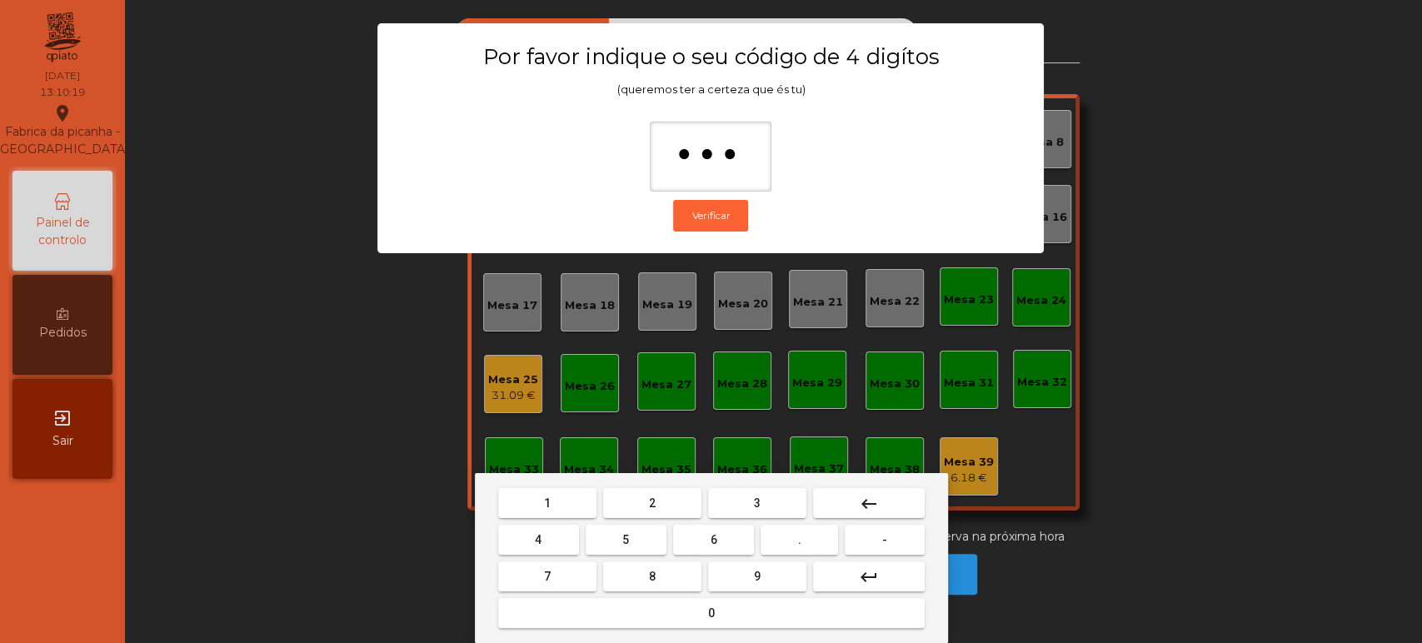
type input "****"
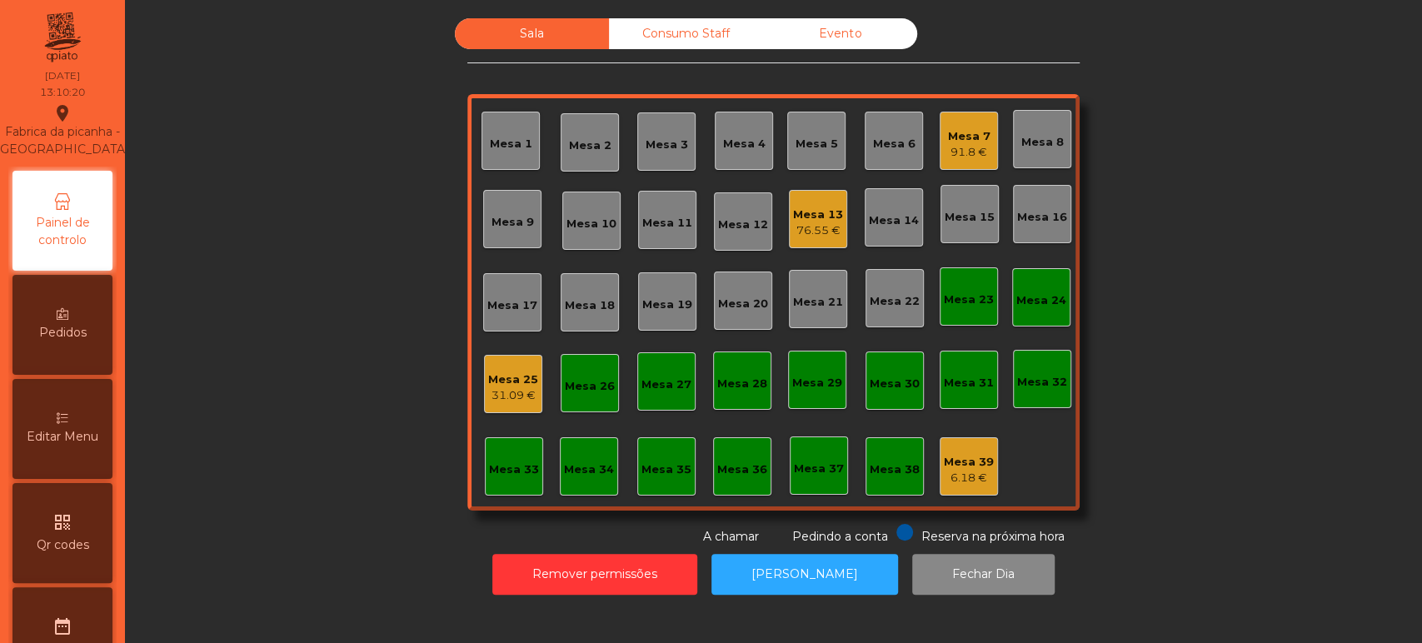
click at [487, 403] on div "Mesa 25 31.09 €" at bounding box center [513, 384] width 58 height 58
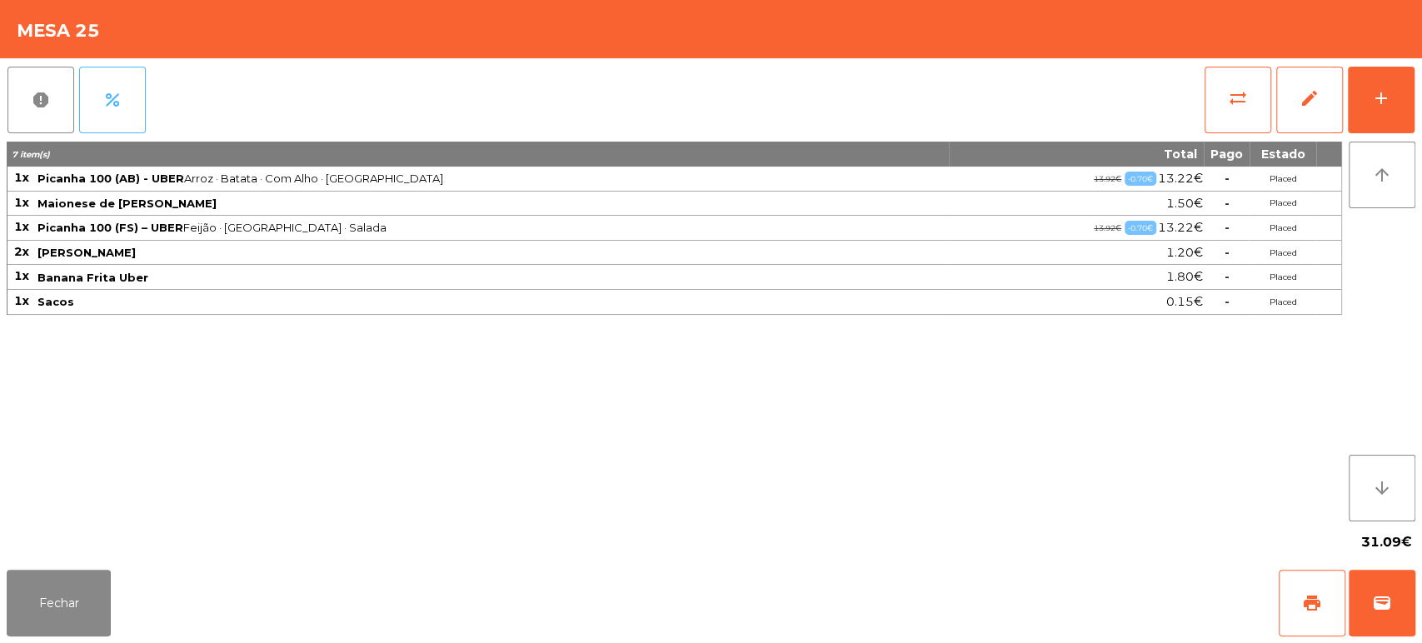
click at [117, 102] on span "percent" at bounding box center [112, 100] width 20 height 20
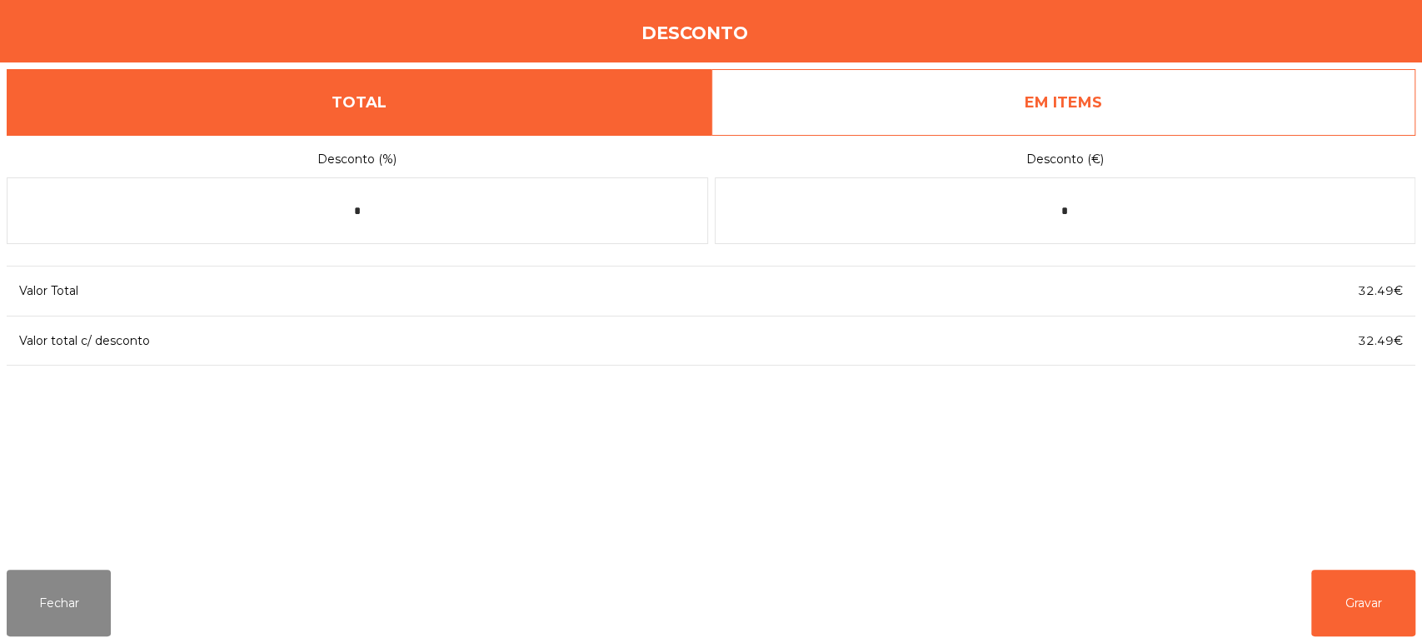
click at [1065, 108] on link "EM ITEMS" at bounding box center [1064, 102] width 705 height 67
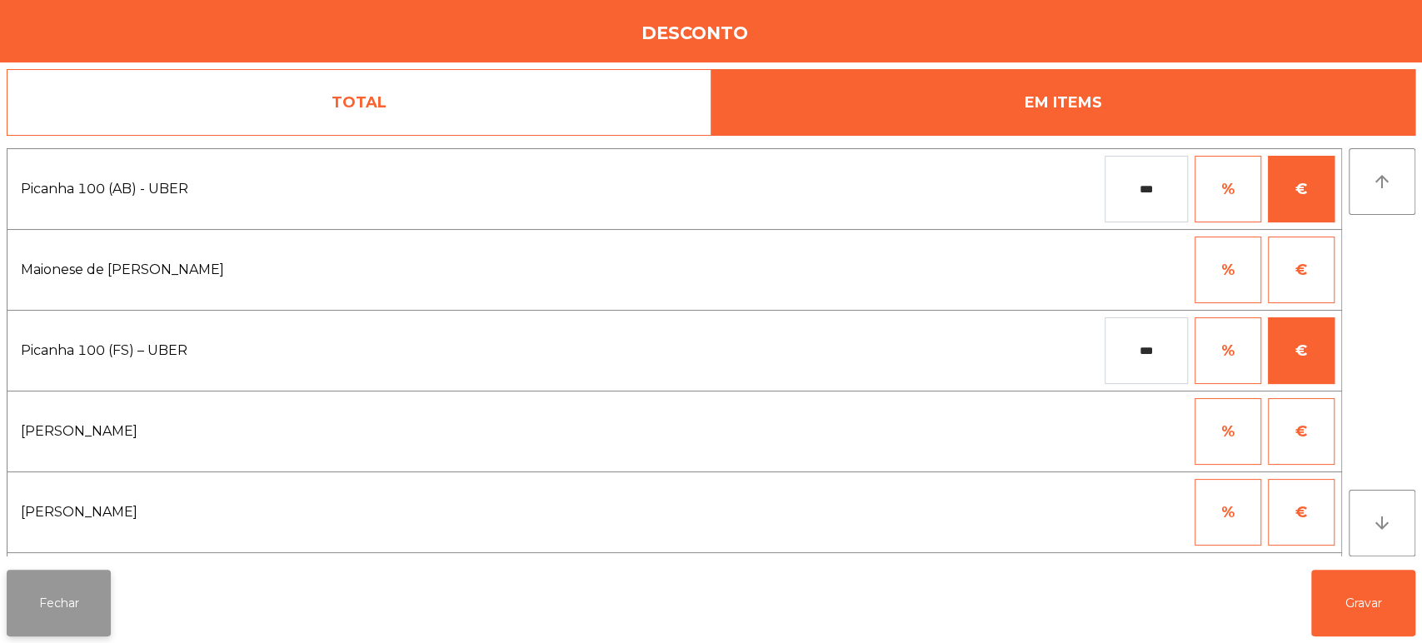
click at [47, 621] on button "Fechar" at bounding box center [59, 603] width 104 height 67
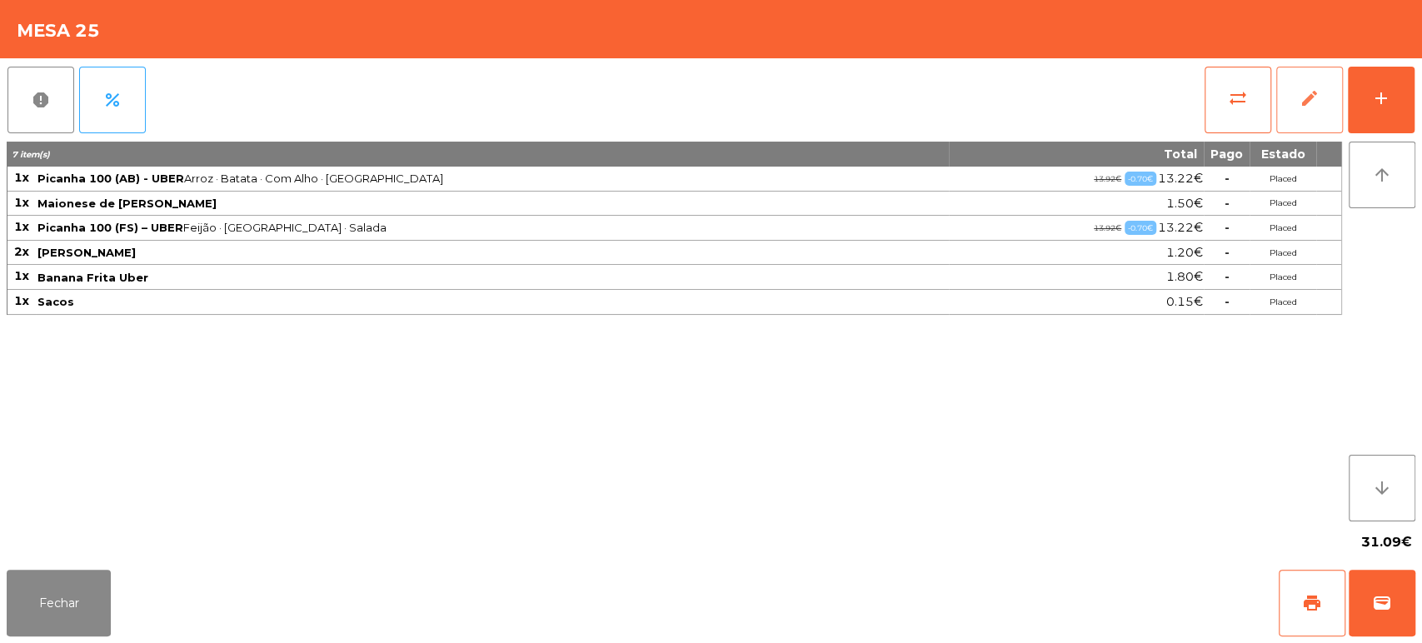
click at [1310, 106] on span "edit" at bounding box center [1310, 98] width 20 height 20
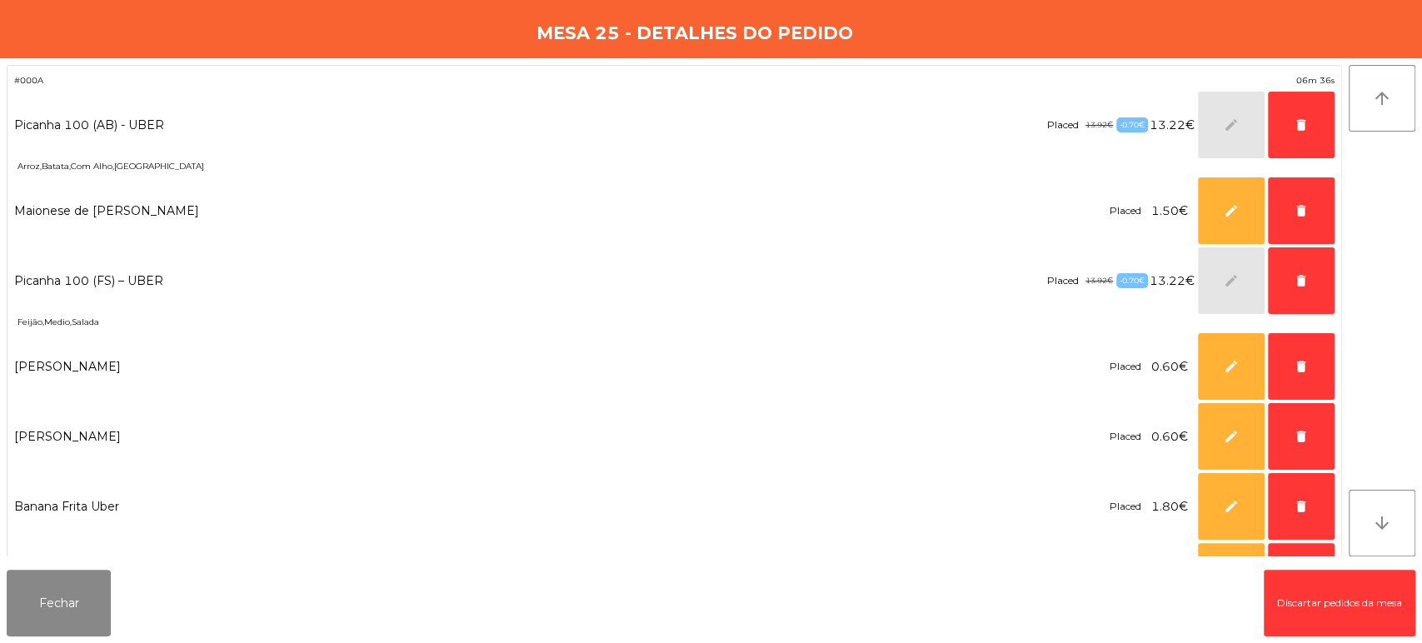
click at [1232, 126] on div "edit delete" at bounding box center [1266, 125] width 137 height 67
click at [1117, 122] on div "-0.70€" at bounding box center [1133, 124] width 32 height 14
click at [1117, 121] on div "-0.70€" at bounding box center [1133, 124] width 32 height 14
click at [73, 588] on button "Fechar" at bounding box center [59, 603] width 104 height 67
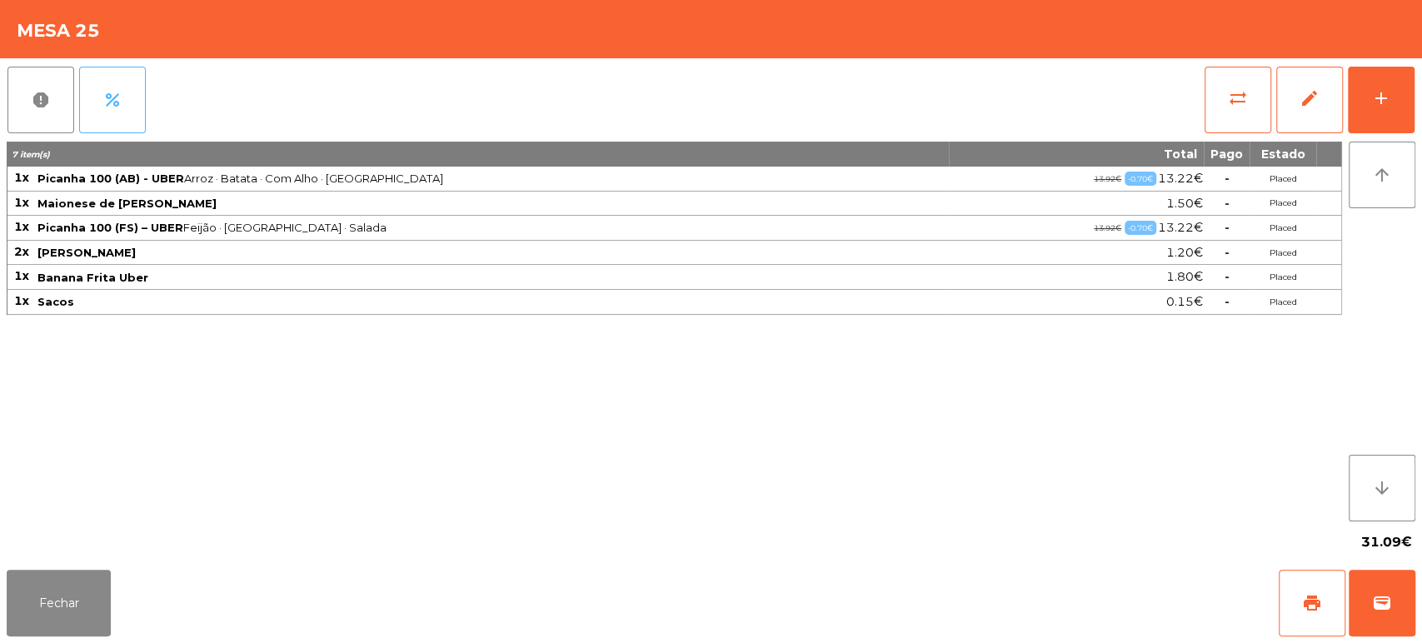
click at [110, 103] on span "percent" at bounding box center [112, 100] width 20 height 20
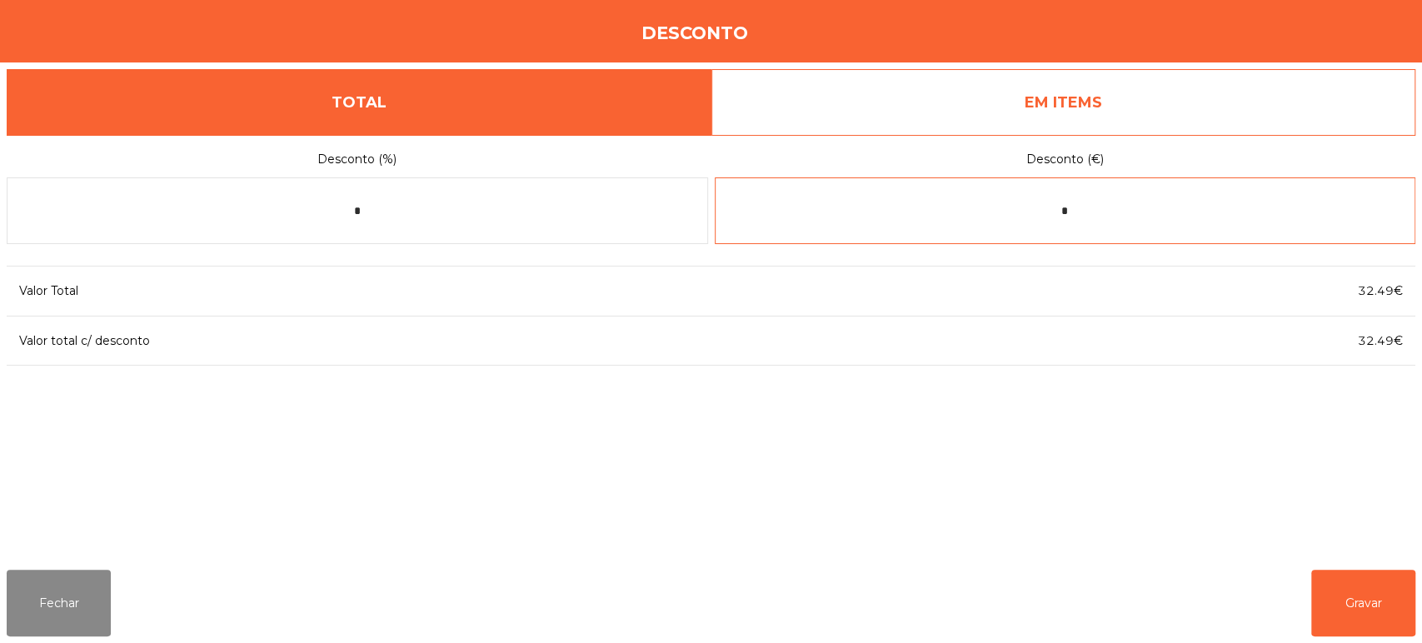
click at [999, 204] on input "*" at bounding box center [1066, 210] width 702 height 67
click at [1037, 85] on link "EM ITEMS" at bounding box center [1064, 102] width 705 height 67
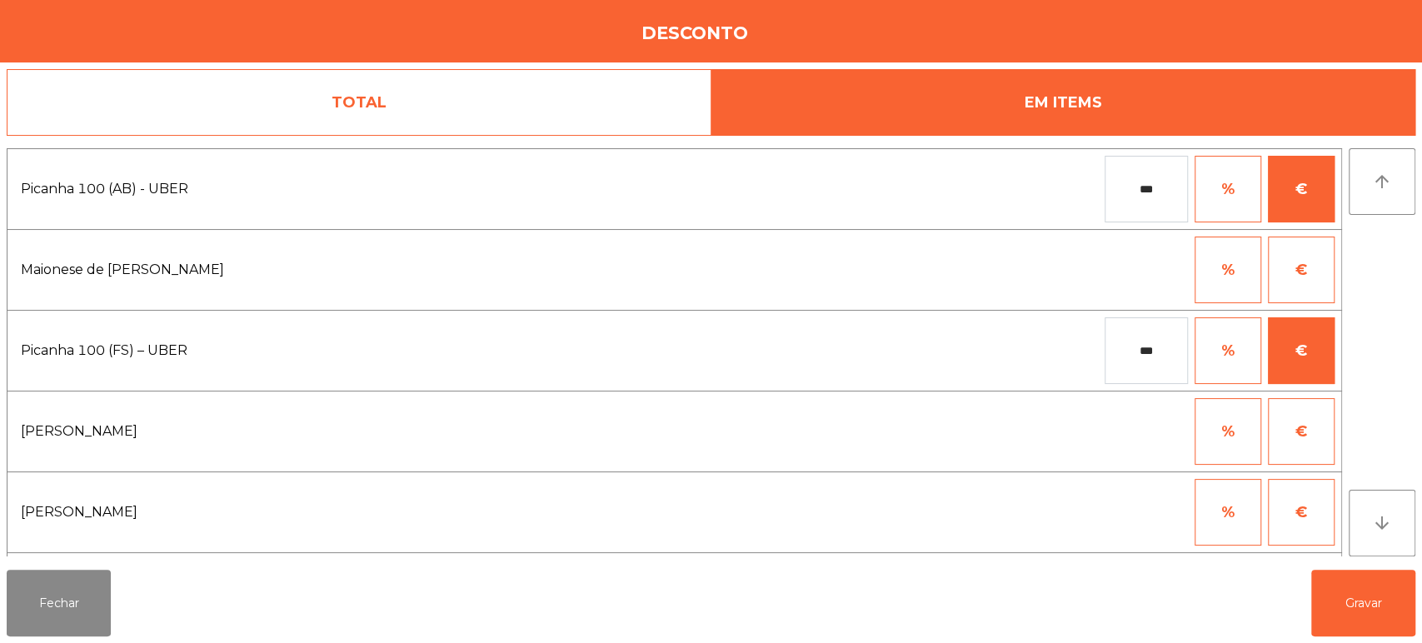
click at [1157, 195] on input "***" at bounding box center [1146, 189] width 83 height 67
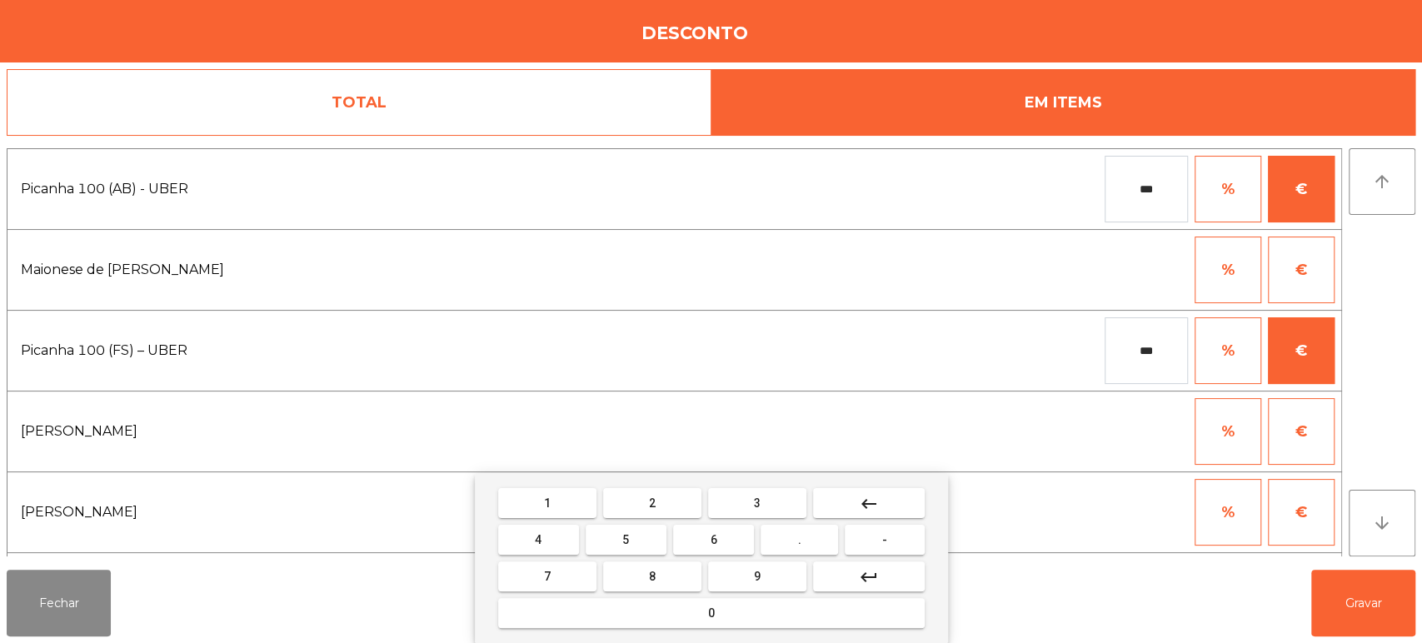
click at [1157, 195] on input "***" at bounding box center [1146, 189] width 83 height 67
type input "*"
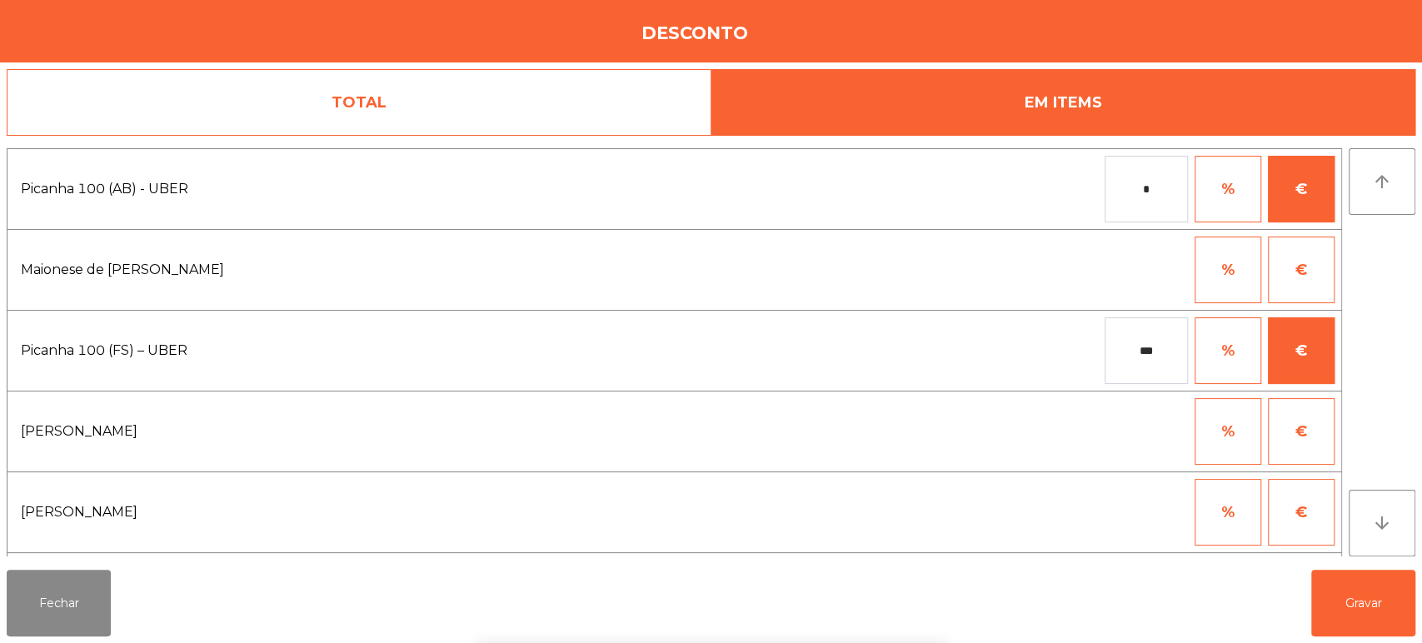
click at [1144, 349] on input "***" at bounding box center [1146, 350] width 83 height 67
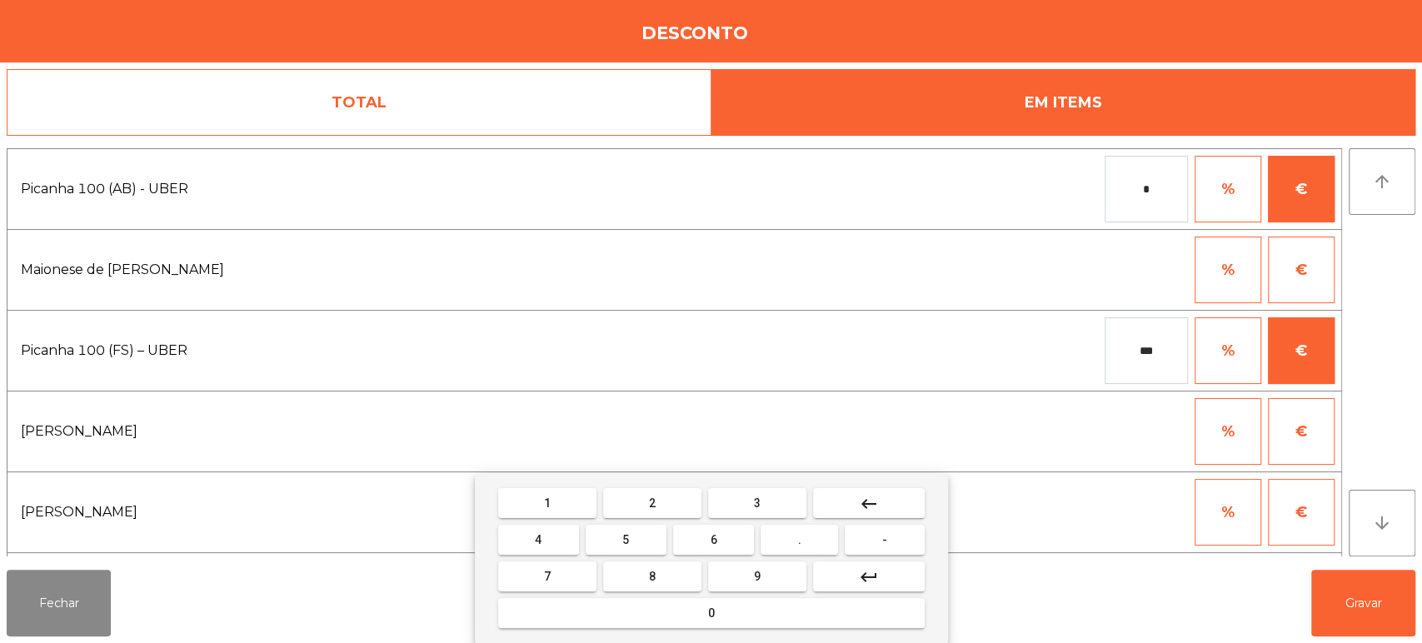
click at [1144, 349] on input "***" at bounding box center [1146, 350] width 83 height 67
type input "*"
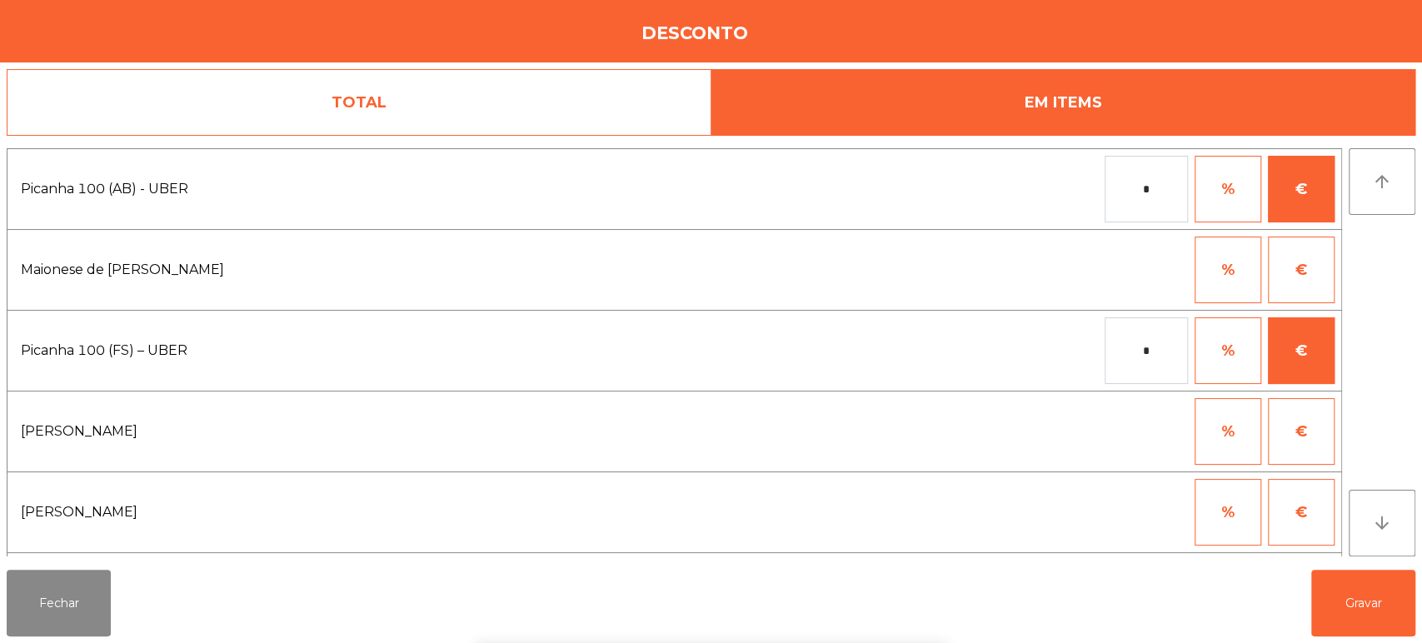
click at [1333, 597] on div "1 2 3 keyboard_backspace 4 5 6 . - 7 8 9 keyboard_return 0" at bounding box center [711, 558] width 1422 height 170
click at [1360, 609] on button "Gravar" at bounding box center [1364, 603] width 104 height 67
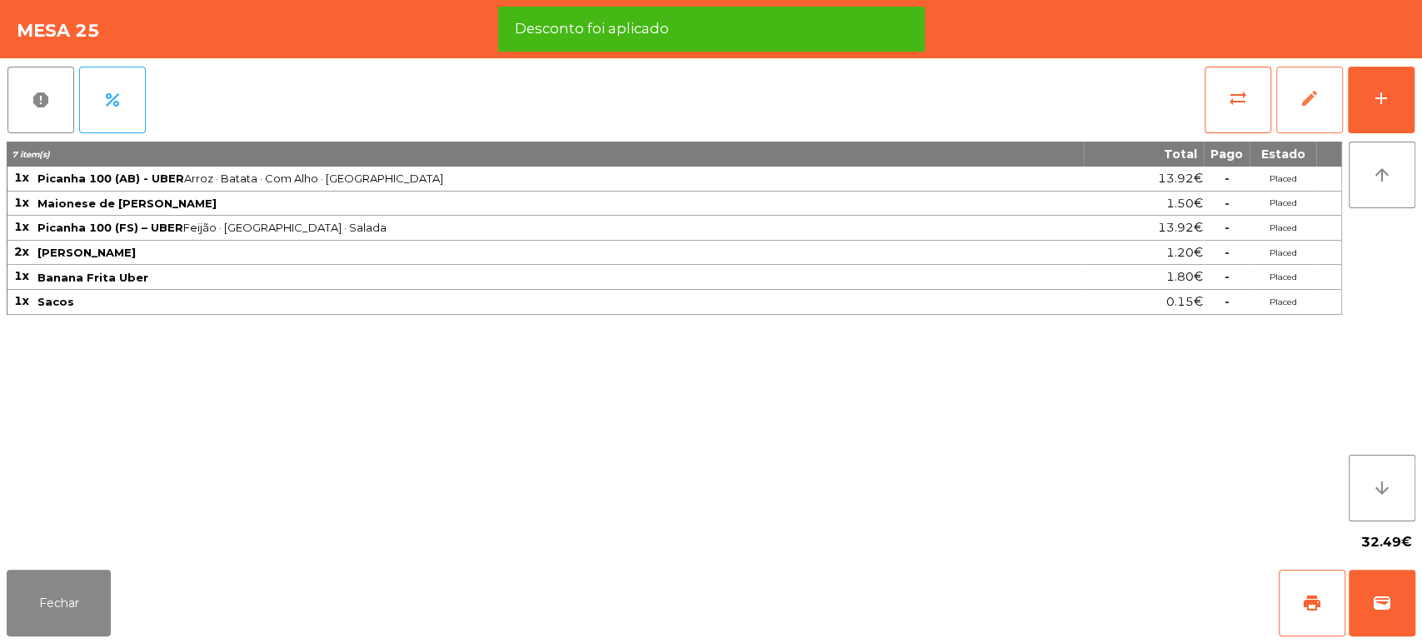
click at [1313, 101] on span "edit" at bounding box center [1310, 98] width 20 height 20
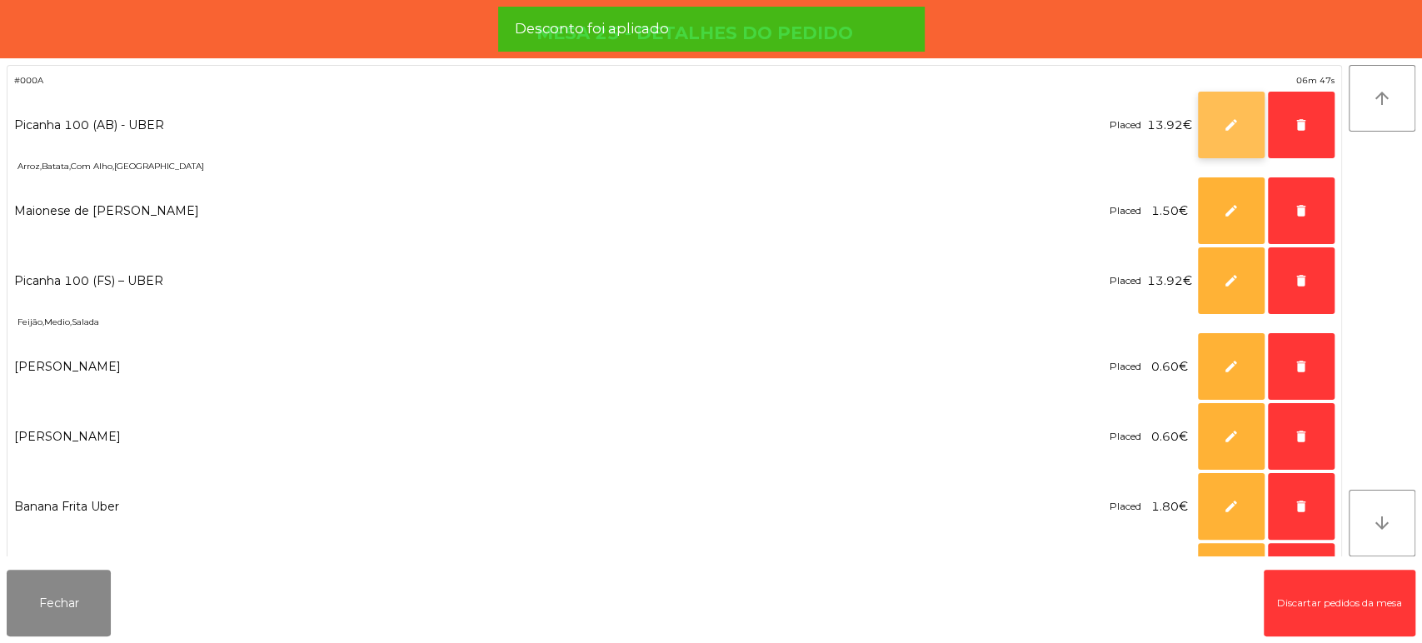
click at [1222, 135] on button "edit" at bounding box center [1231, 125] width 67 height 67
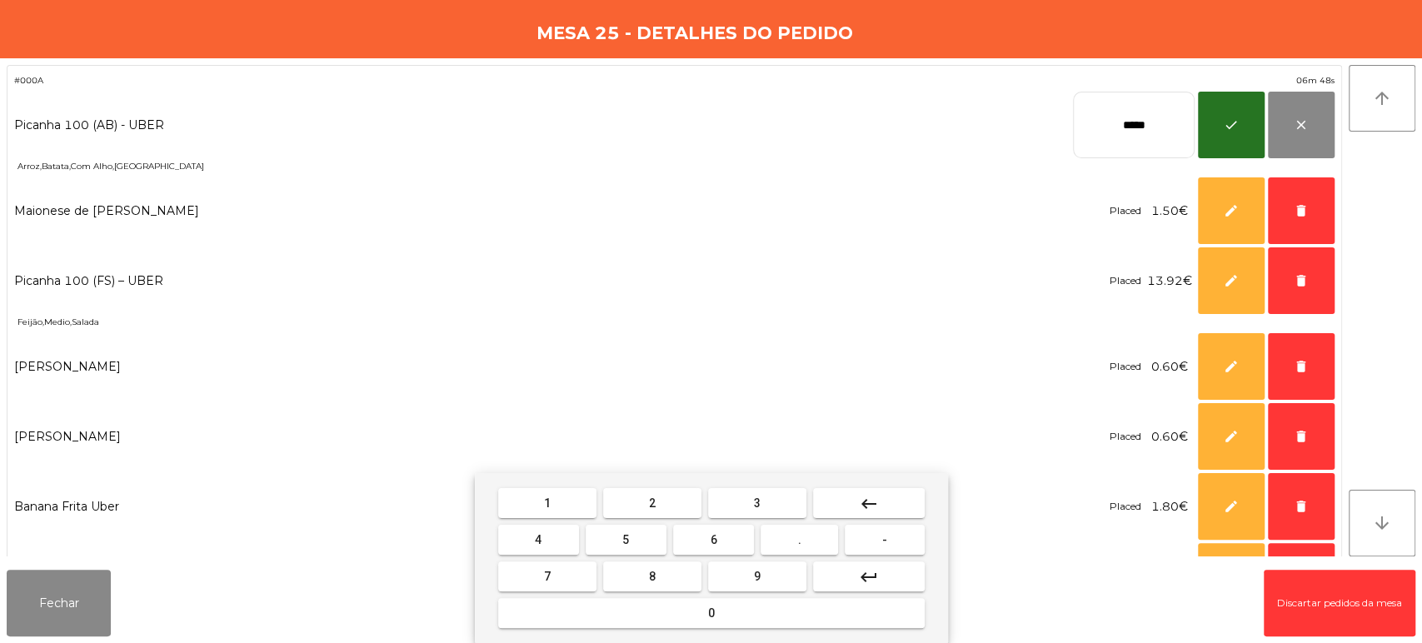
drag, startPoint x: 1134, startPoint y: 137, endPoint x: 1087, endPoint y: 132, distance: 46.9
click at [1078, 132] on input "*****" at bounding box center [1134, 125] width 122 height 67
type input "*****"
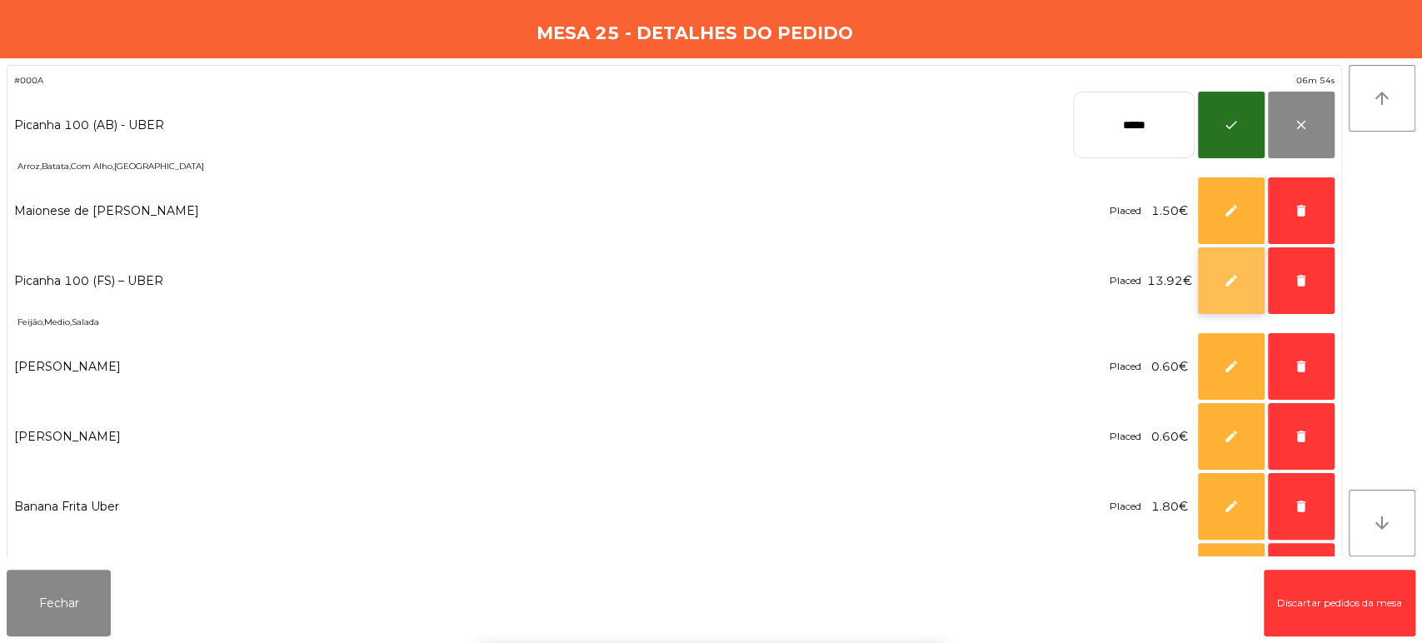
click at [1207, 274] on button "edit" at bounding box center [1231, 280] width 67 height 67
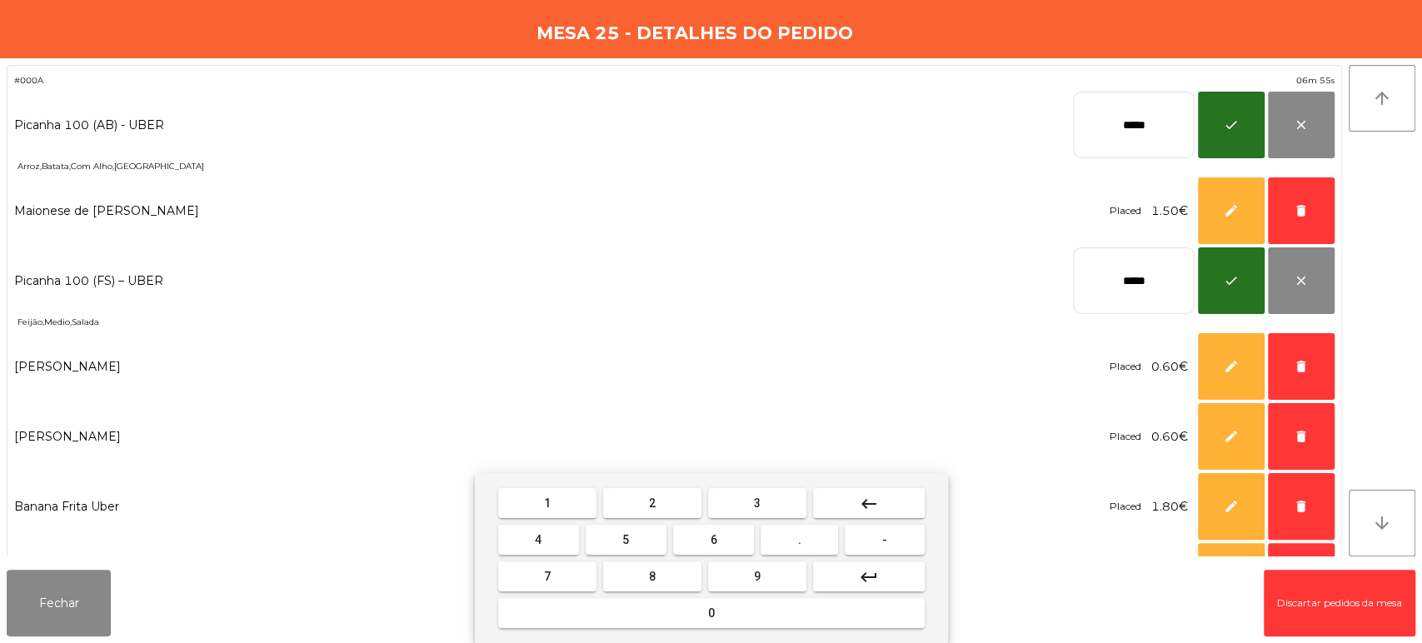
drag, startPoint x: 1167, startPoint y: 283, endPoint x: 1060, endPoint y: 285, distance: 106.7
click at [1073, 285] on input "*****" at bounding box center [1134, 280] width 122 height 67
type input "*****"
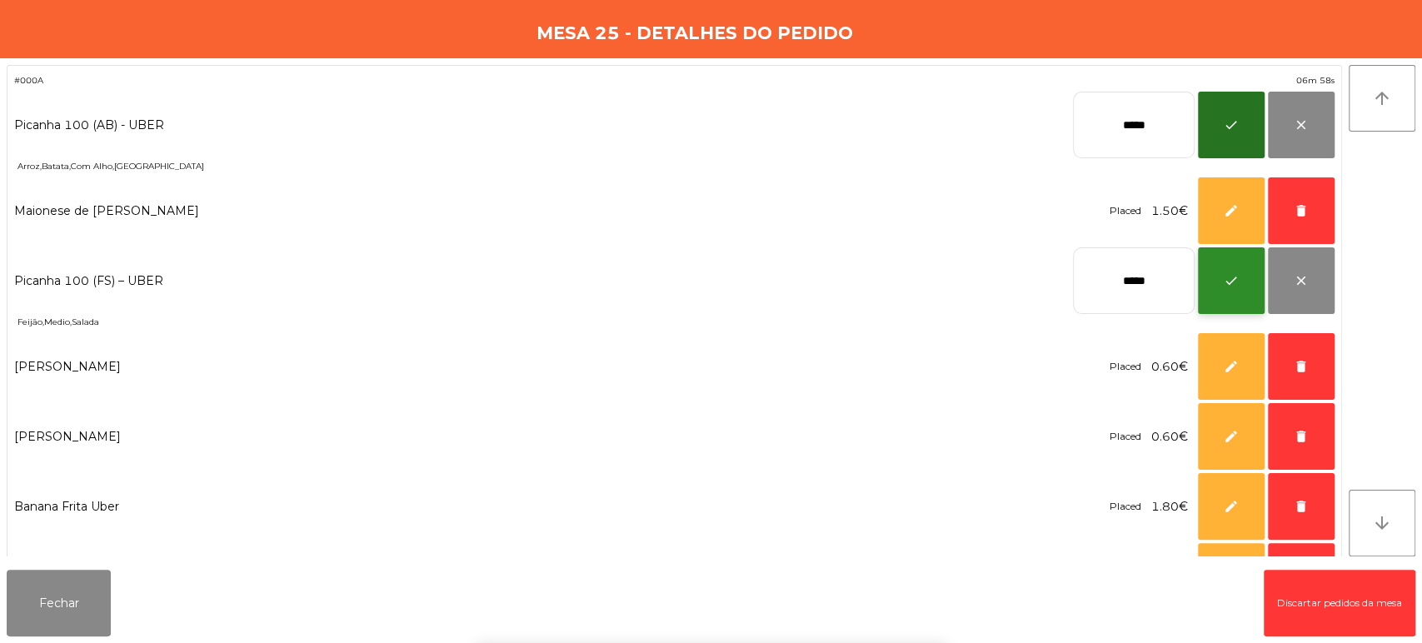
click at [1227, 264] on button "check" at bounding box center [1231, 280] width 67 height 67
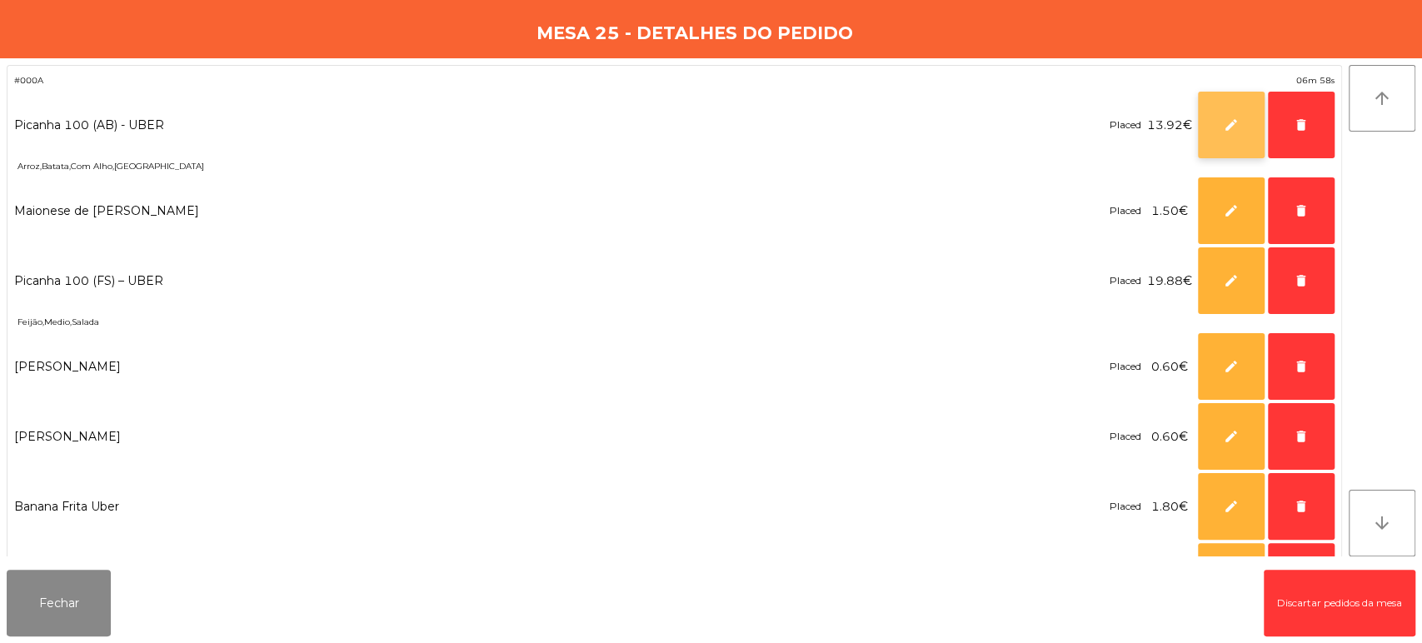
click at [1242, 103] on button "edit" at bounding box center [1231, 125] width 67 height 67
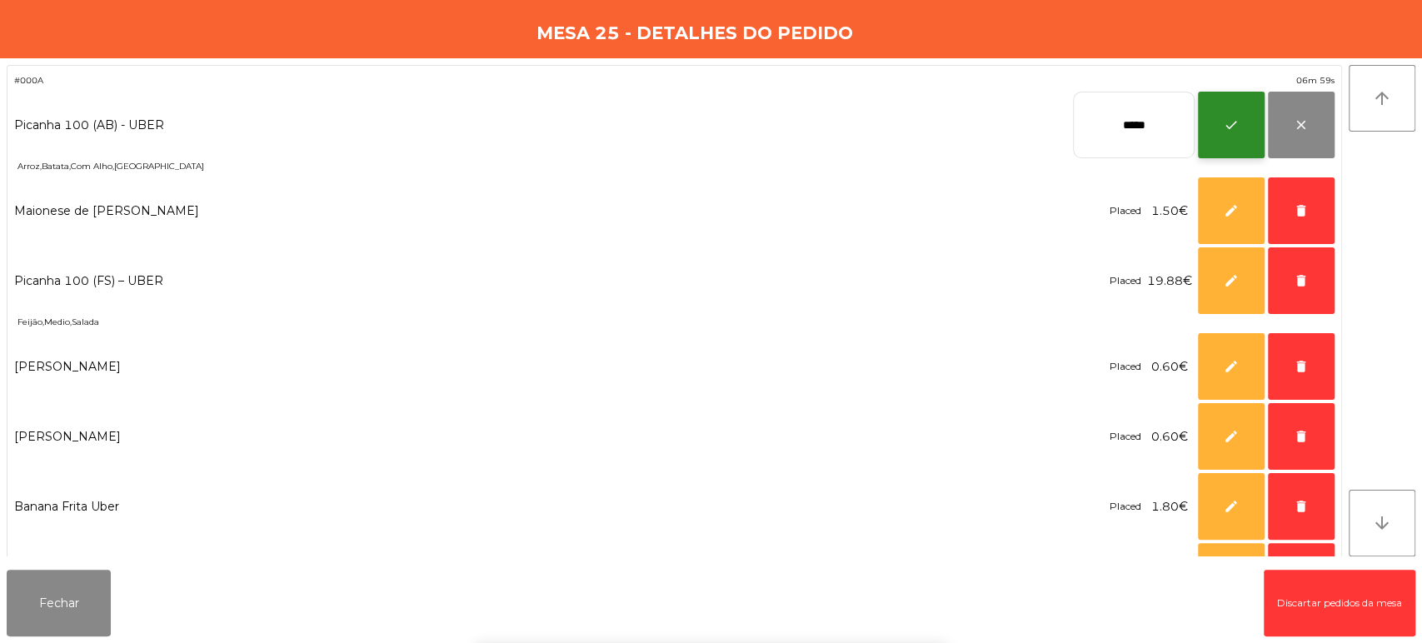
click at [1236, 112] on button "check" at bounding box center [1231, 125] width 67 height 67
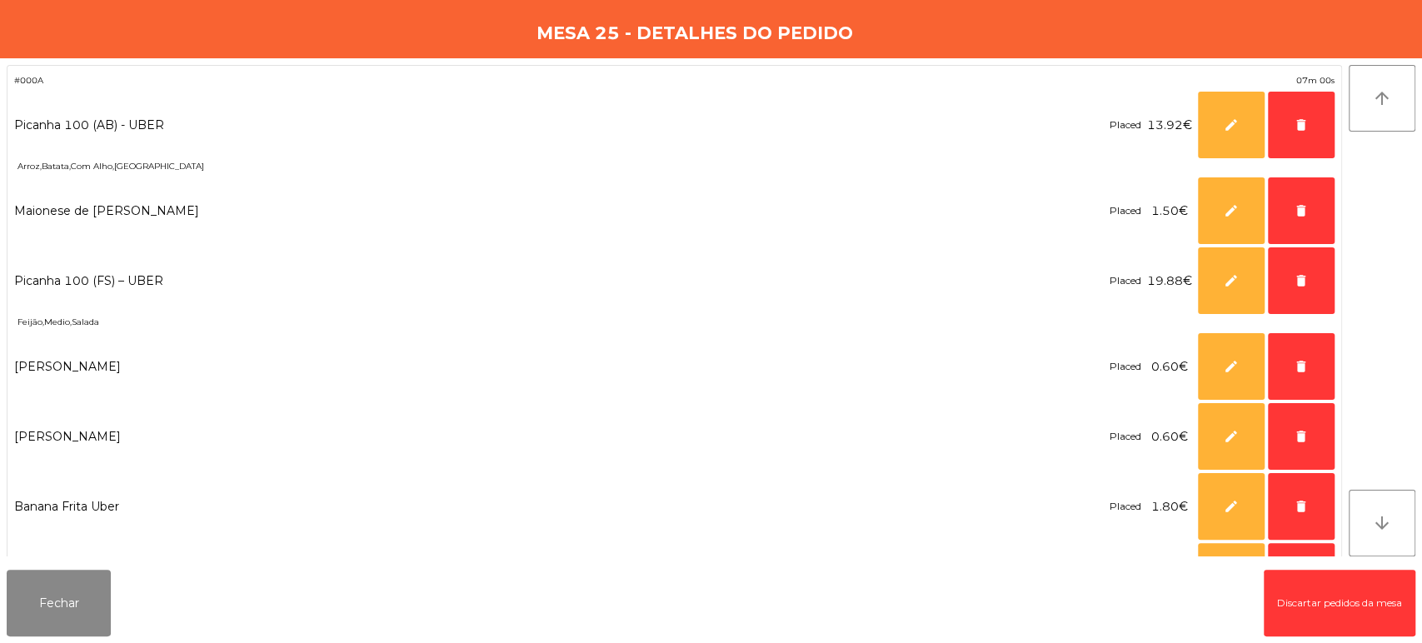
click at [1151, 117] on span "13.92€" at bounding box center [1169, 125] width 45 height 22
click at [1226, 131] on span "edit" at bounding box center [1231, 124] width 15 height 15
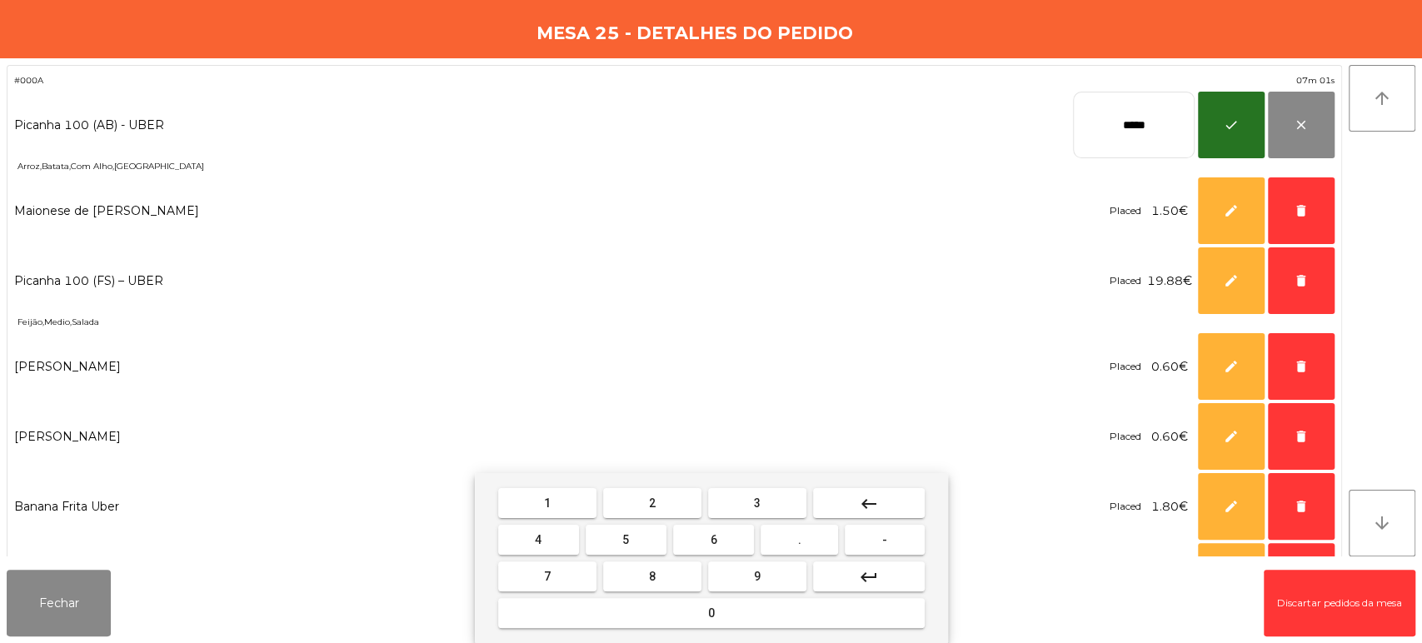
click at [1130, 132] on input "*****" at bounding box center [1134, 125] width 122 height 67
click at [1125, 132] on input "*****" at bounding box center [1134, 125] width 122 height 67
type input "*****"
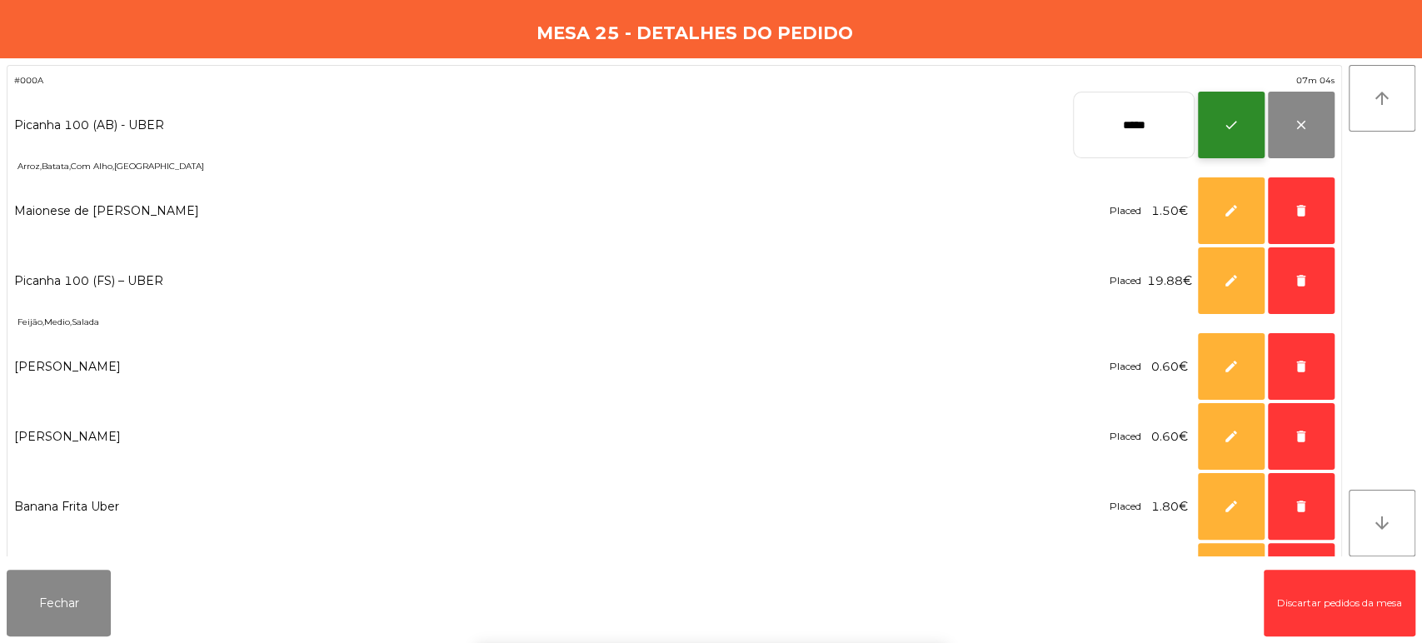
click at [1227, 126] on span "check" at bounding box center [1231, 124] width 15 height 15
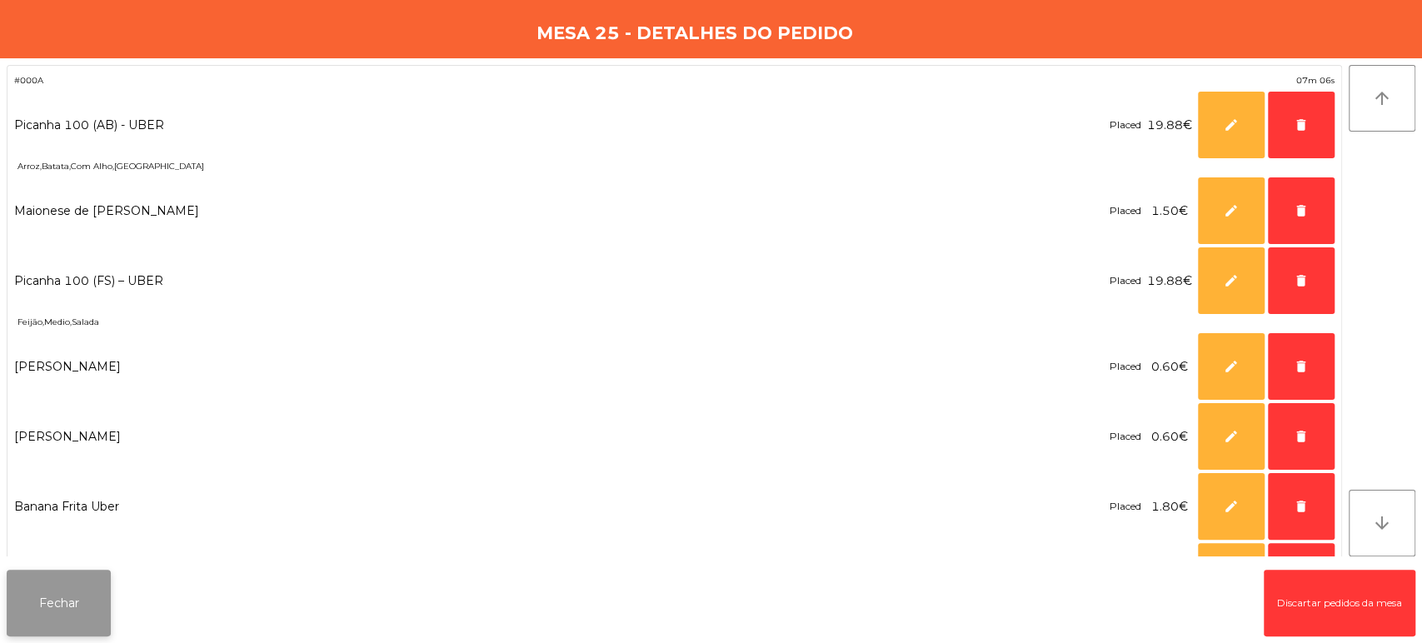
click at [72, 597] on button "Fechar" at bounding box center [59, 603] width 104 height 67
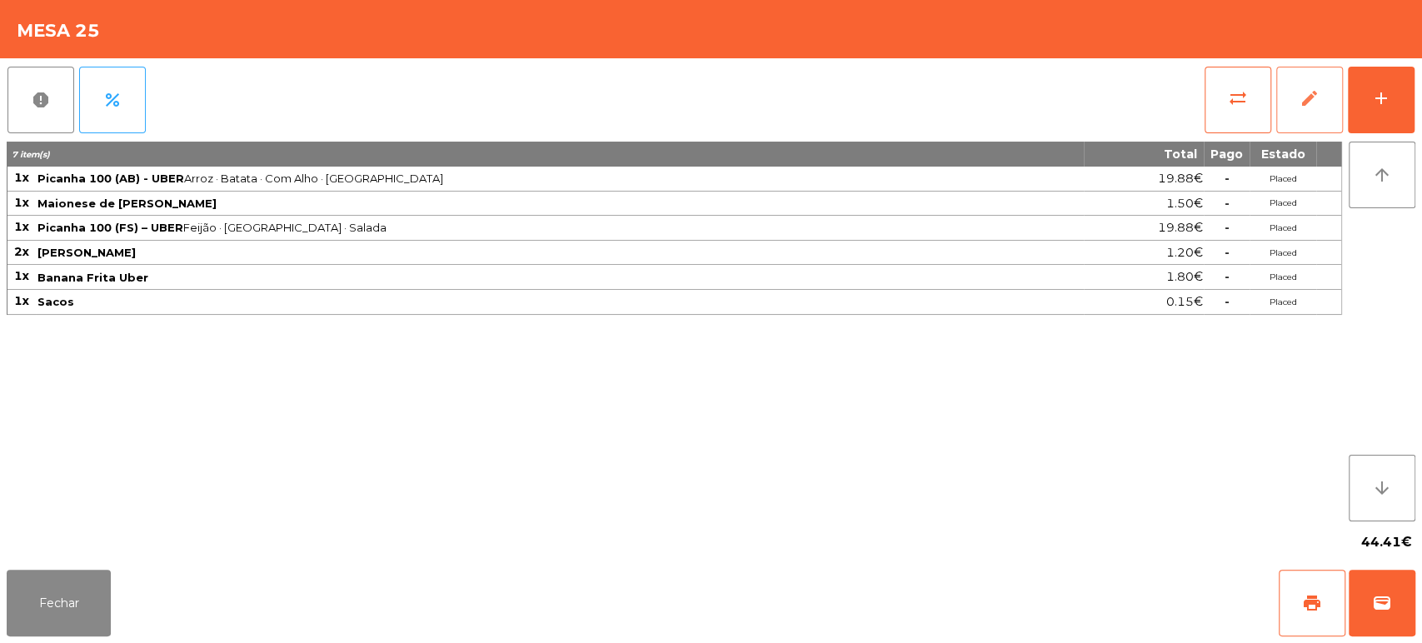
click at [1302, 102] on span "edit" at bounding box center [1310, 98] width 20 height 20
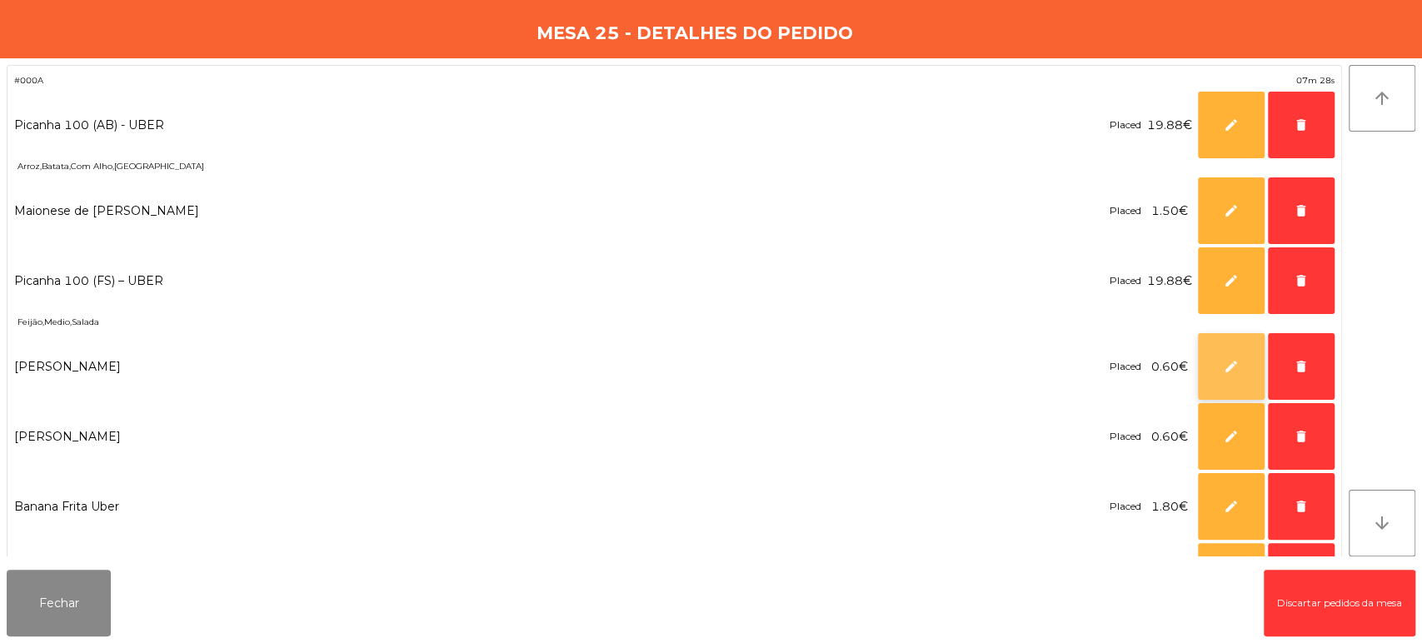
click at [1233, 362] on span "edit" at bounding box center [1231, 366] width 15 height 15
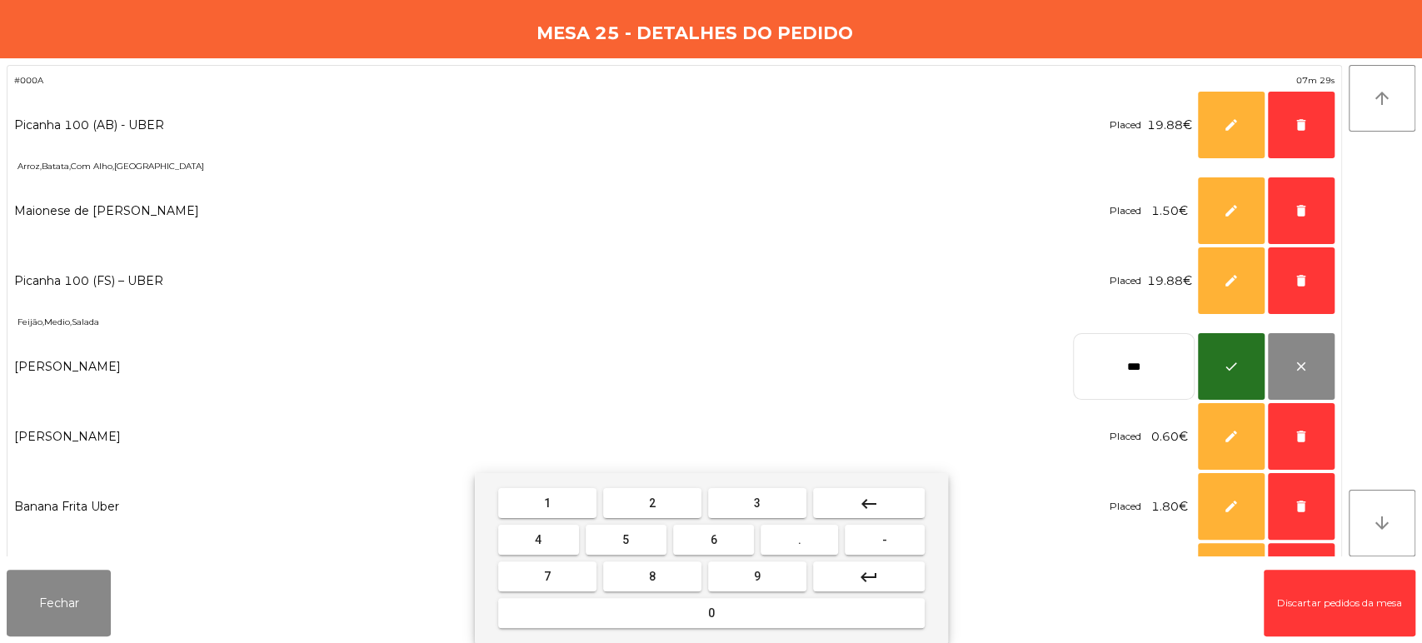
click at [890, 498] on button "keyboard_backspace" at bounding box center [869, 503] width 112 height 30
click at [668, 580] on button "8" at bounding box center [652, 577] width 98 height 30
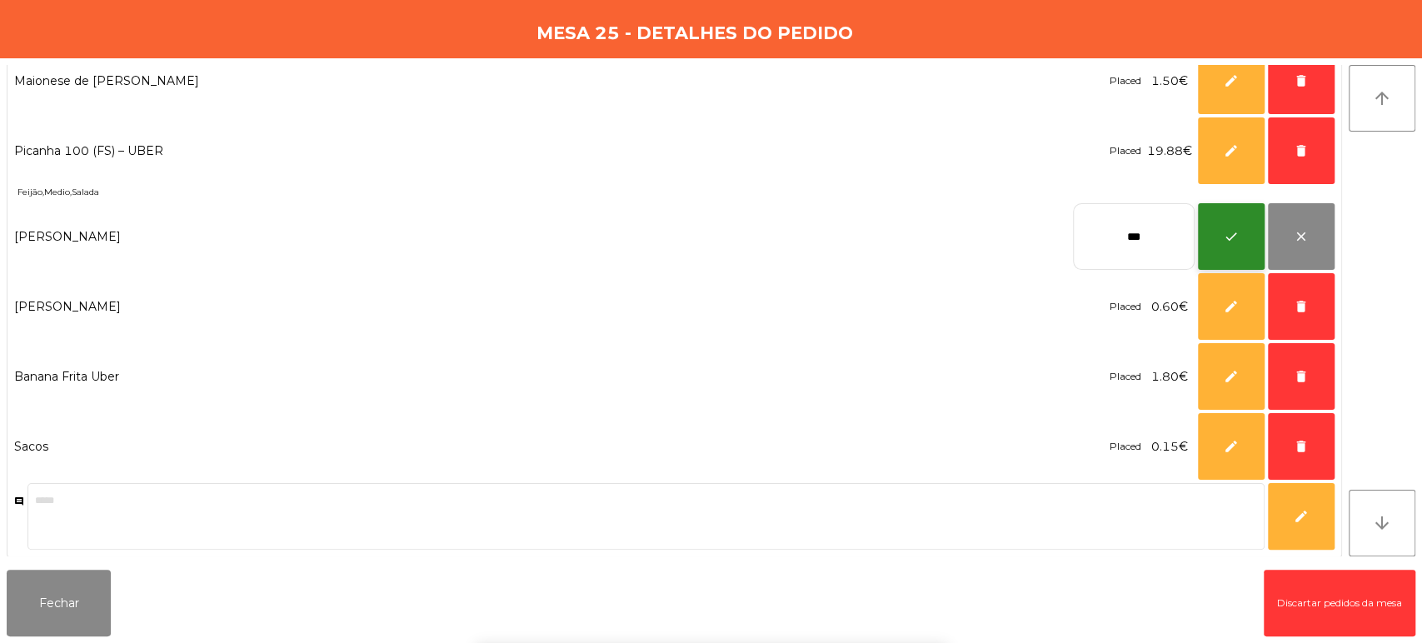
click at [1233, 247] on button "check" at bounding box center [1231, 236] width 67 height 67
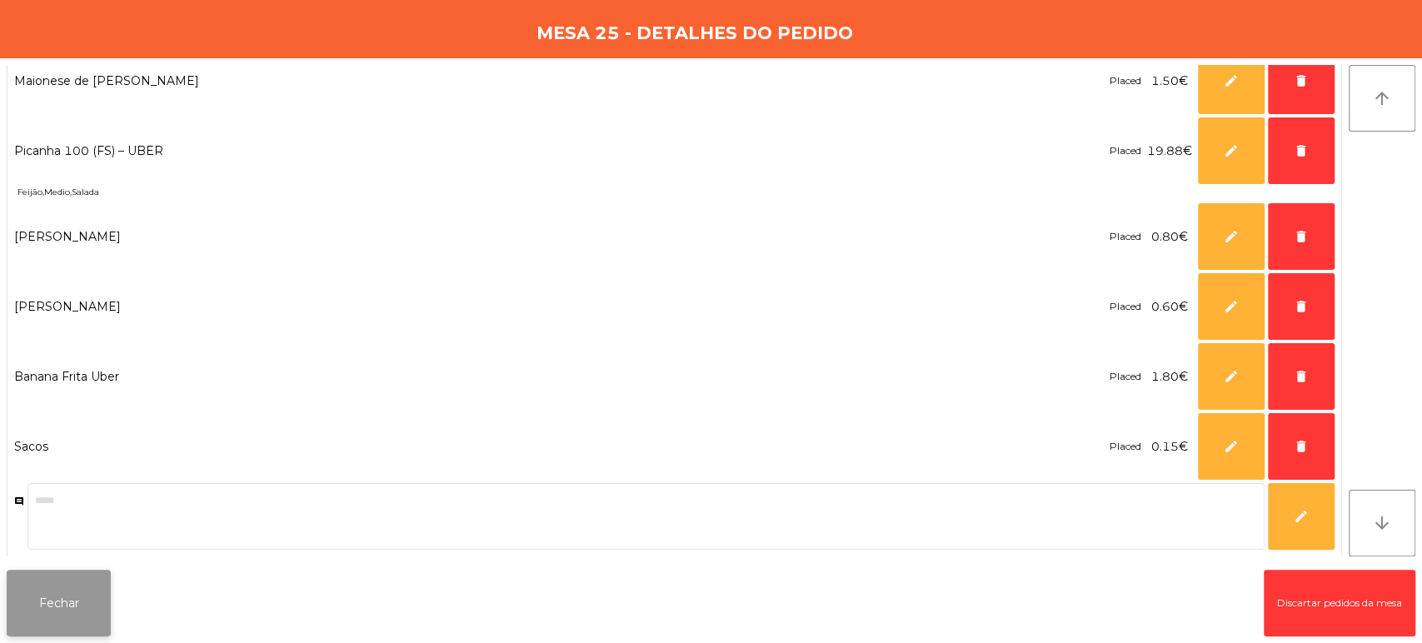
click at [75, 577] on button "Fechar" at bounding box center [59, 603] width 104 height 67
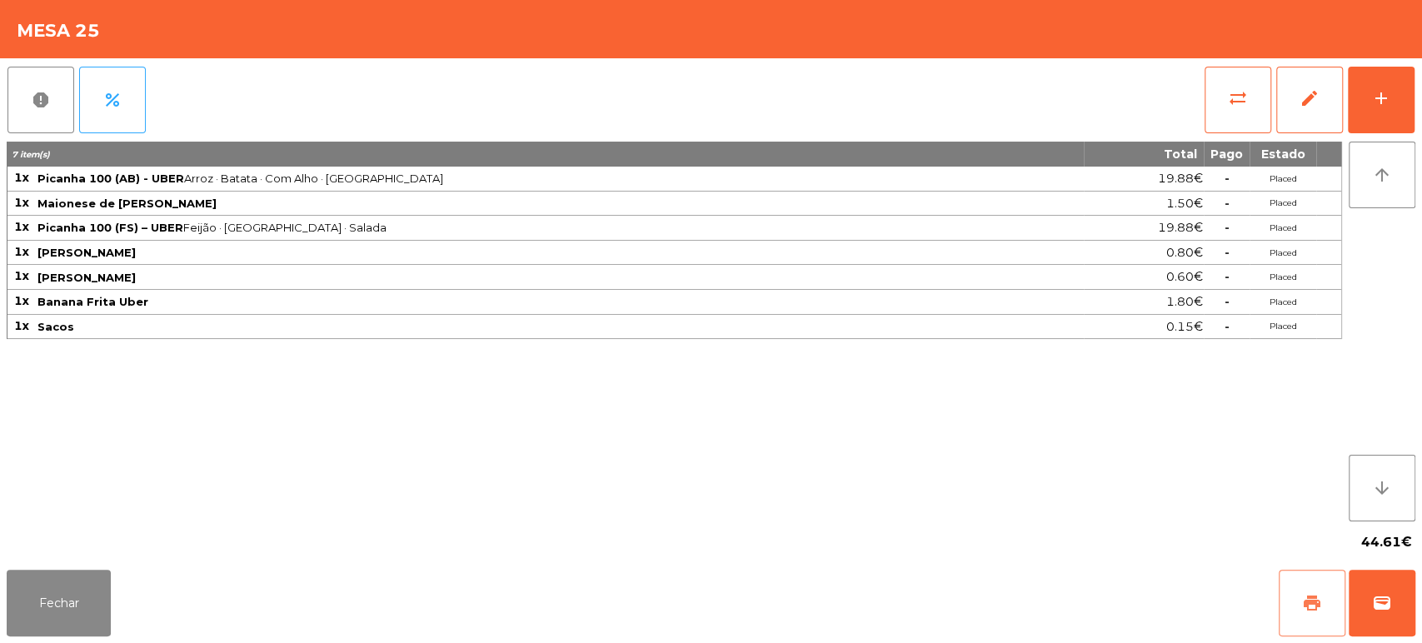
click at [1292, 635] on button "print" at bounding box center [1312, 603] width 67 height 67
click at [1382, 587] on button "wallet" at bounding box center [1382, 603] width 67 height 67
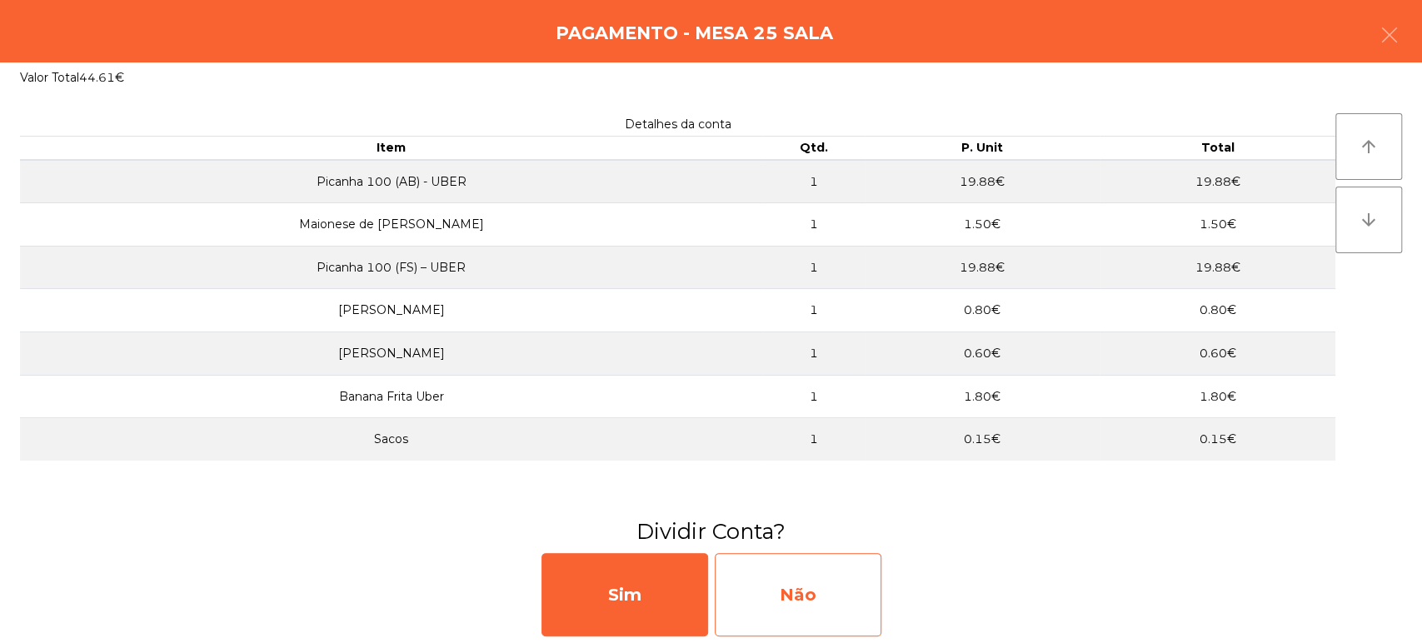
click at [820, 590] on div "Não" at bounding box center [798, 594] width 167 height 83
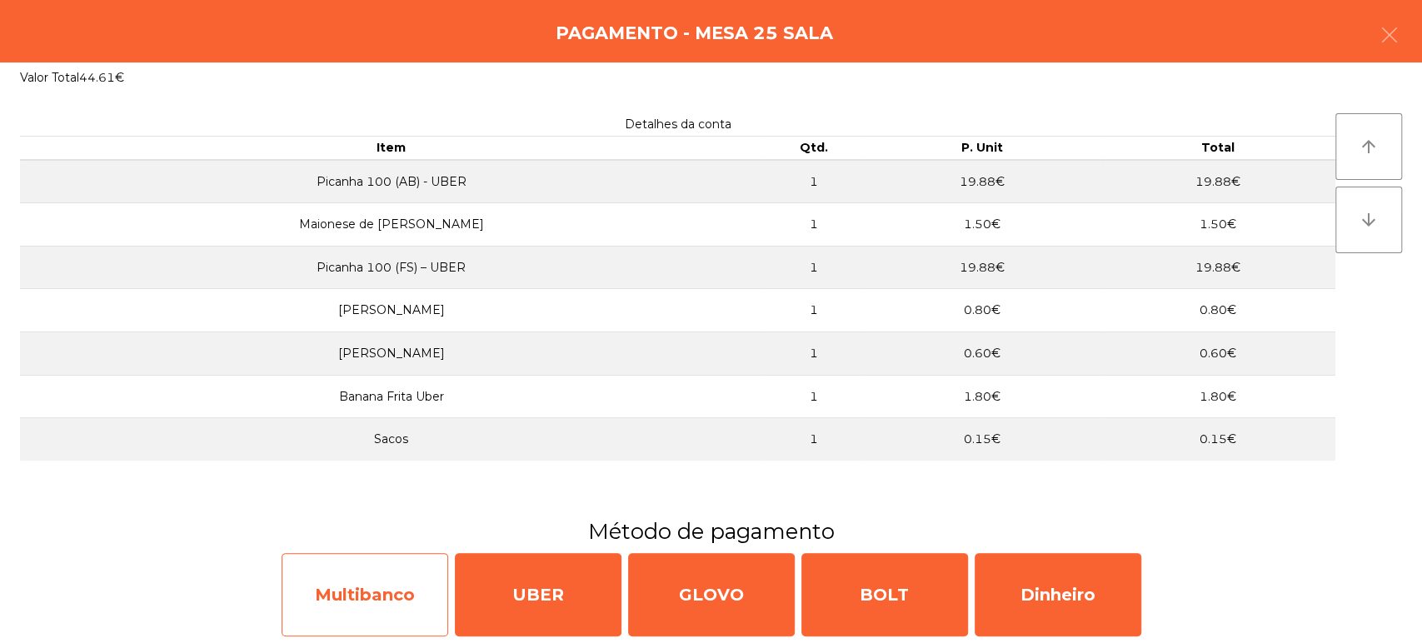
click at [360, 580] on div "Multibanco" at bounding box center [365, 594] width 167 height 83
select select "**"
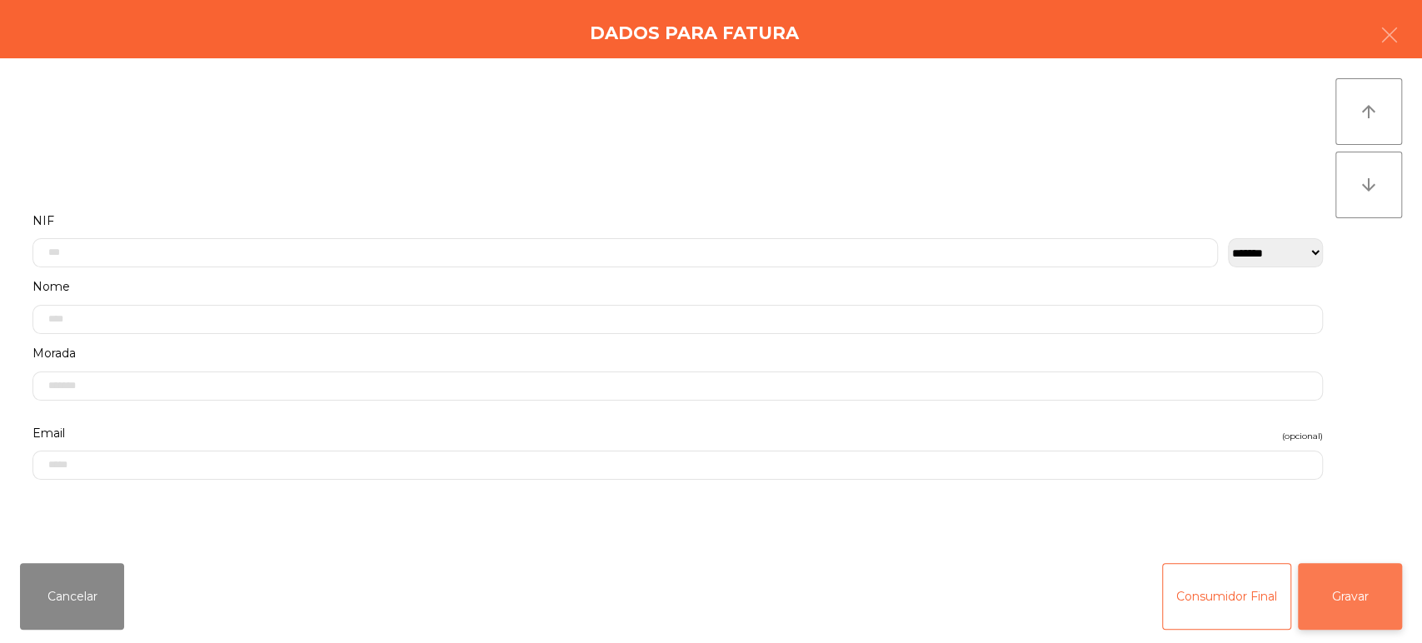
click at [1342, 587] on button "Gravar" at bounding box center [1350, 596] width 104 height 67
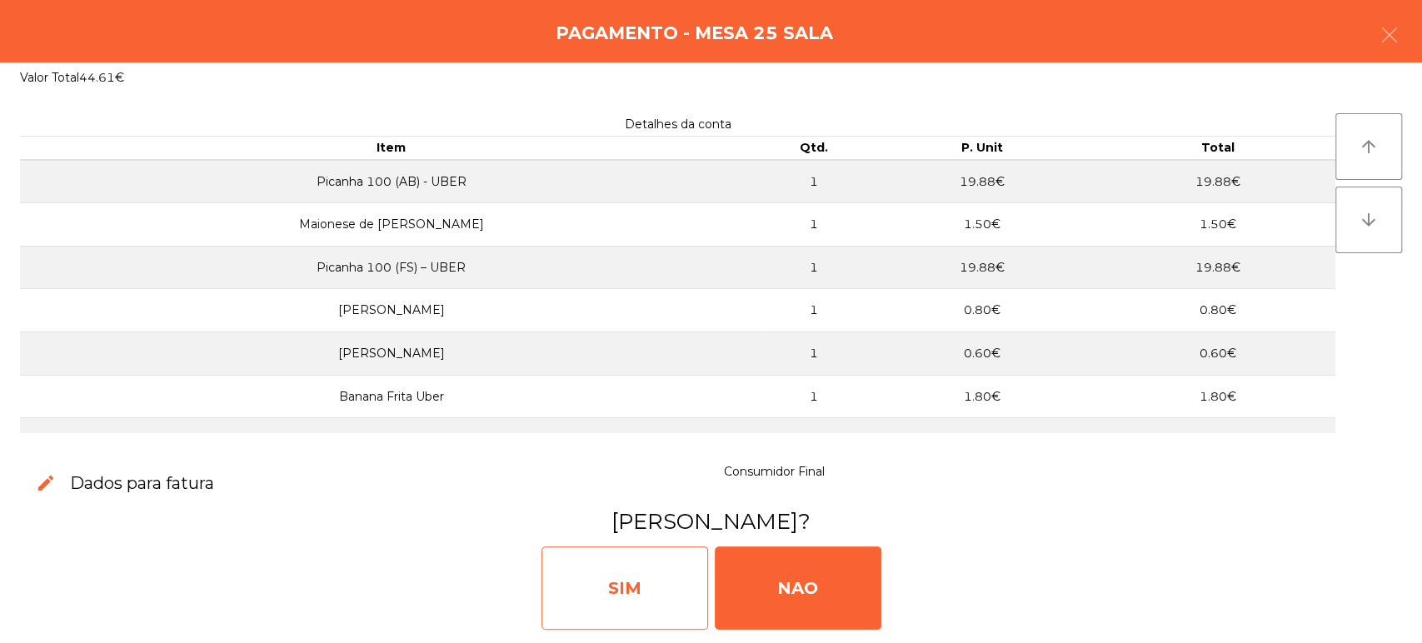
click at [612, 582] on div "SIM" at bounding box center [625, 588] width 167 height 83
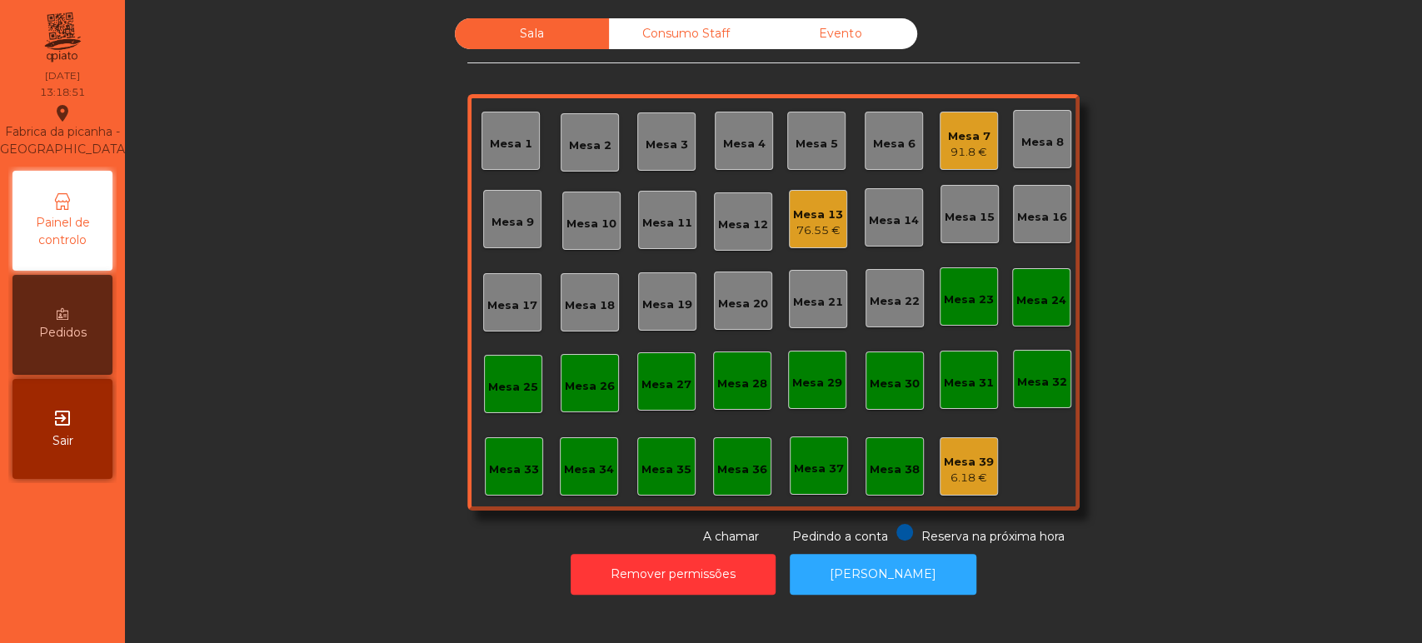
click at [961, 401] on div "Mesa 31" at bounding box center [969, 380] width 58 height 58
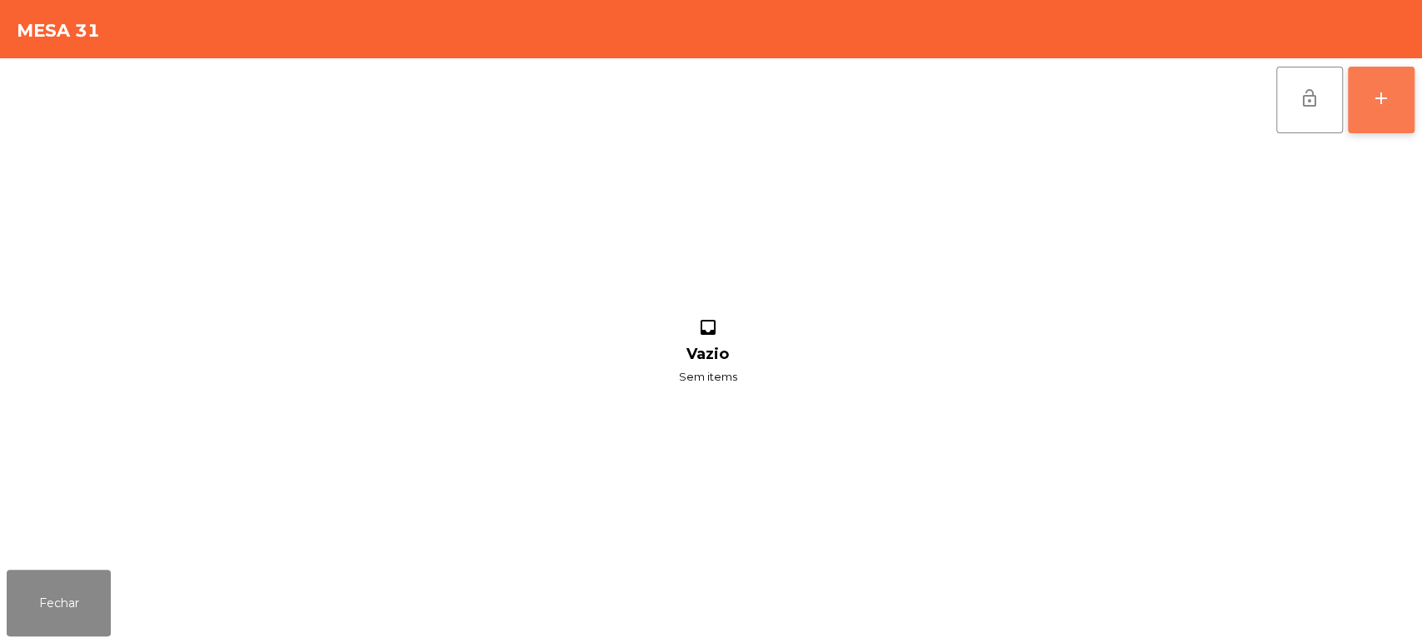
click at [1379, 78] on button "add" at bounding box center [1381, 100] width 67 height 67
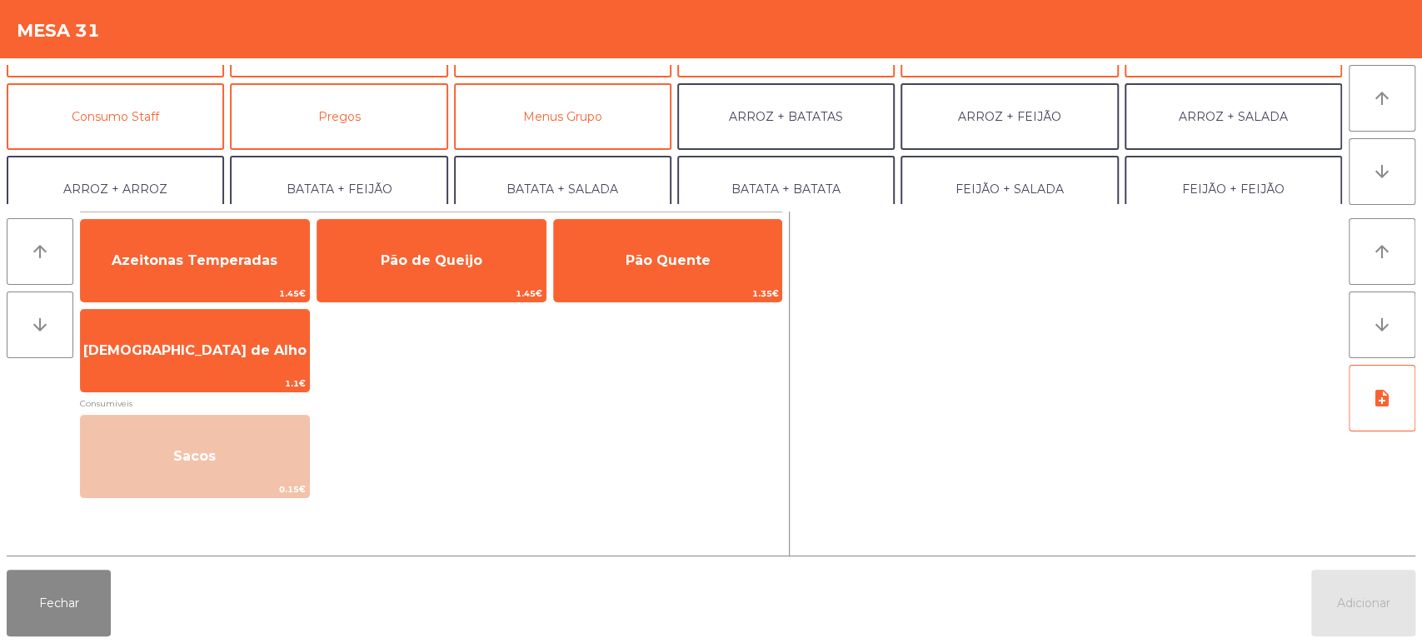
scroll to position [132, 0]
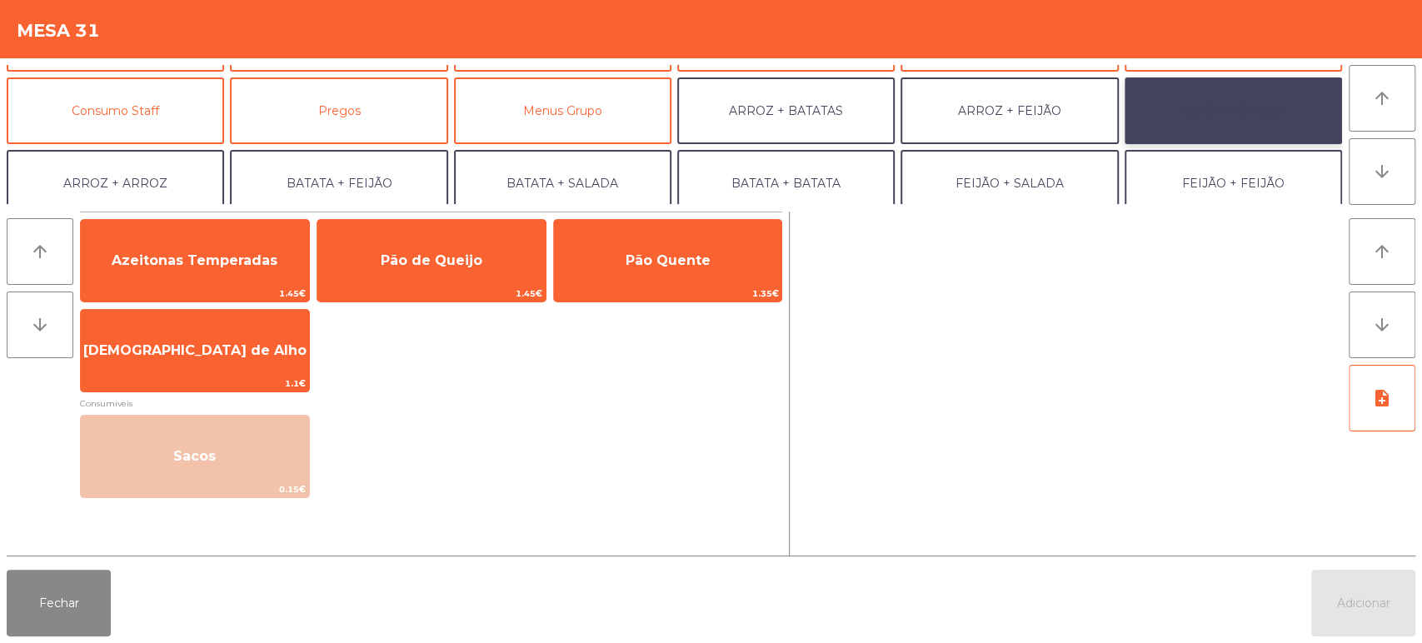
click at [1231, 108] on button "ARROZ + SALADA" at bounding box center [1233, 110] width 217 height 67
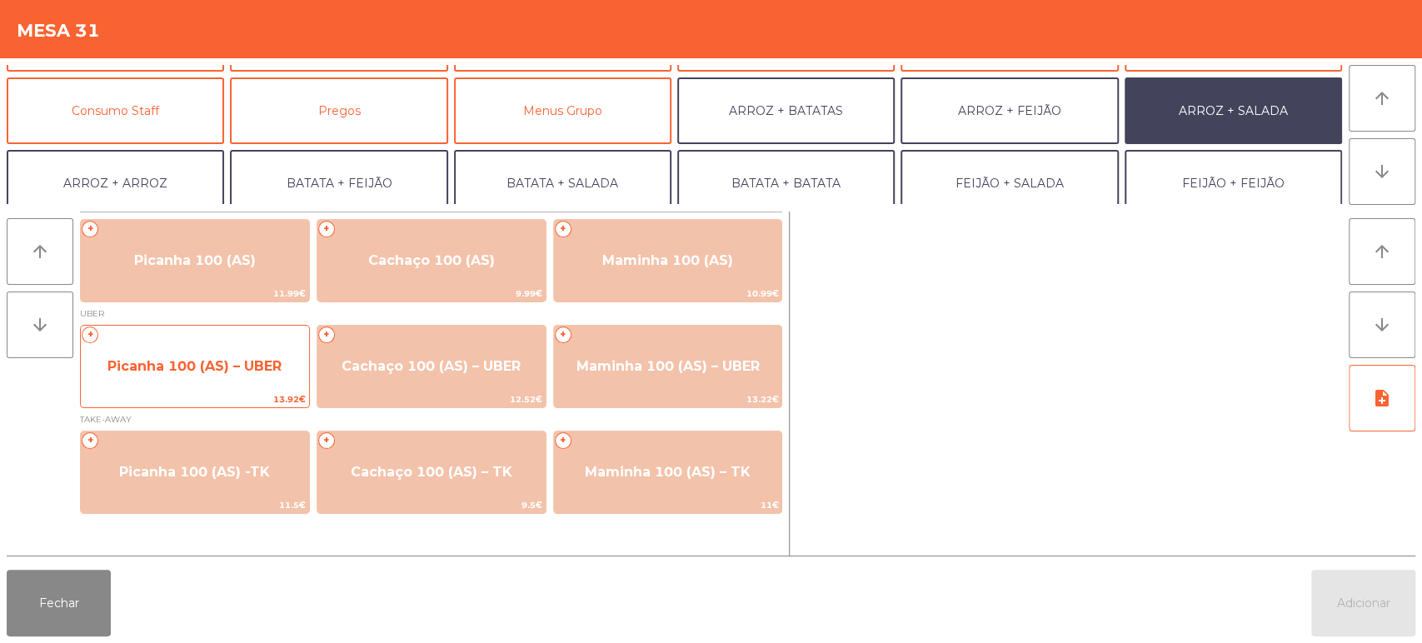
click at [256, 390] on div "+ Picanha 100 (AS) – UBER 13.92€" at bounding box center [195, 366] width 230 height 83
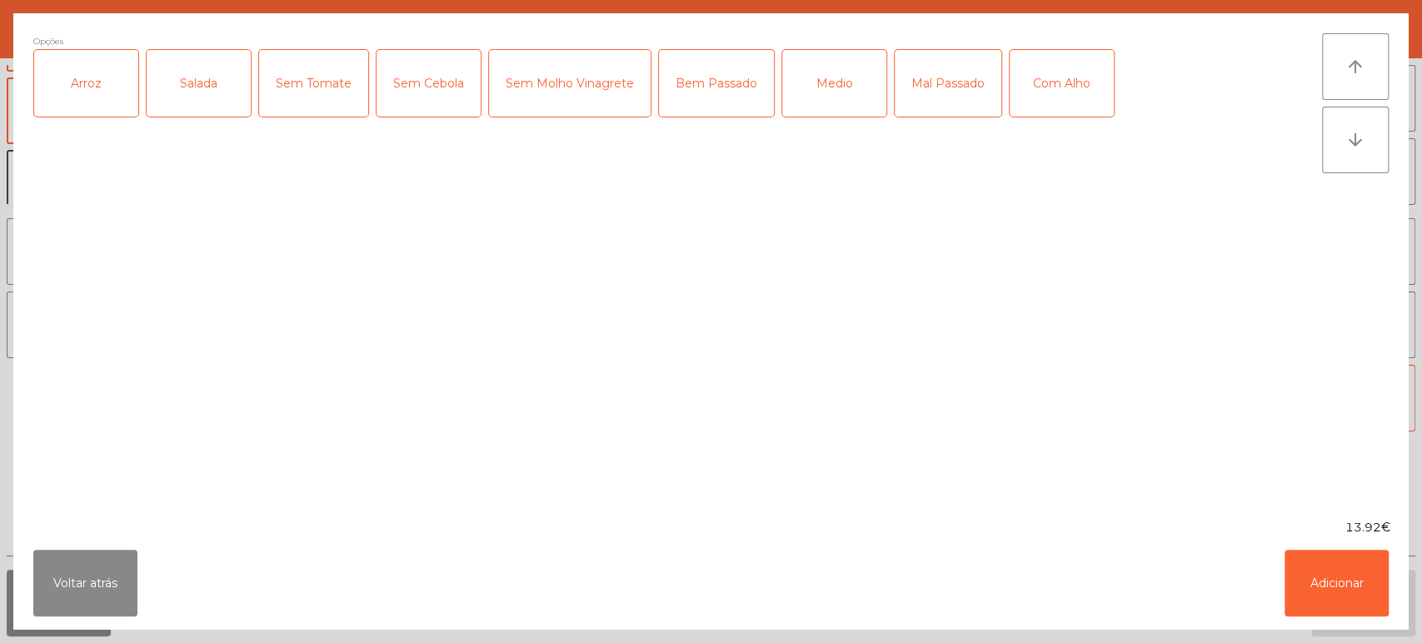
click at [116, 92] on div "Arroz" at bounding box center [86, 83] width 104 height 67
click at [187, 101] on div "Salada" at bounding box center [199, 83] width 104 height 67
click at [852, 90] on div "Medio" at bounding box center [834, 83] width 104 height 67
click at [1071, 103] on div "Com Alho" at bounding box center [1062, 83] width 104 height 67
click at [1307, 566] on button "Adicionar" at bounding box center [1337, 583] width 104 height 67
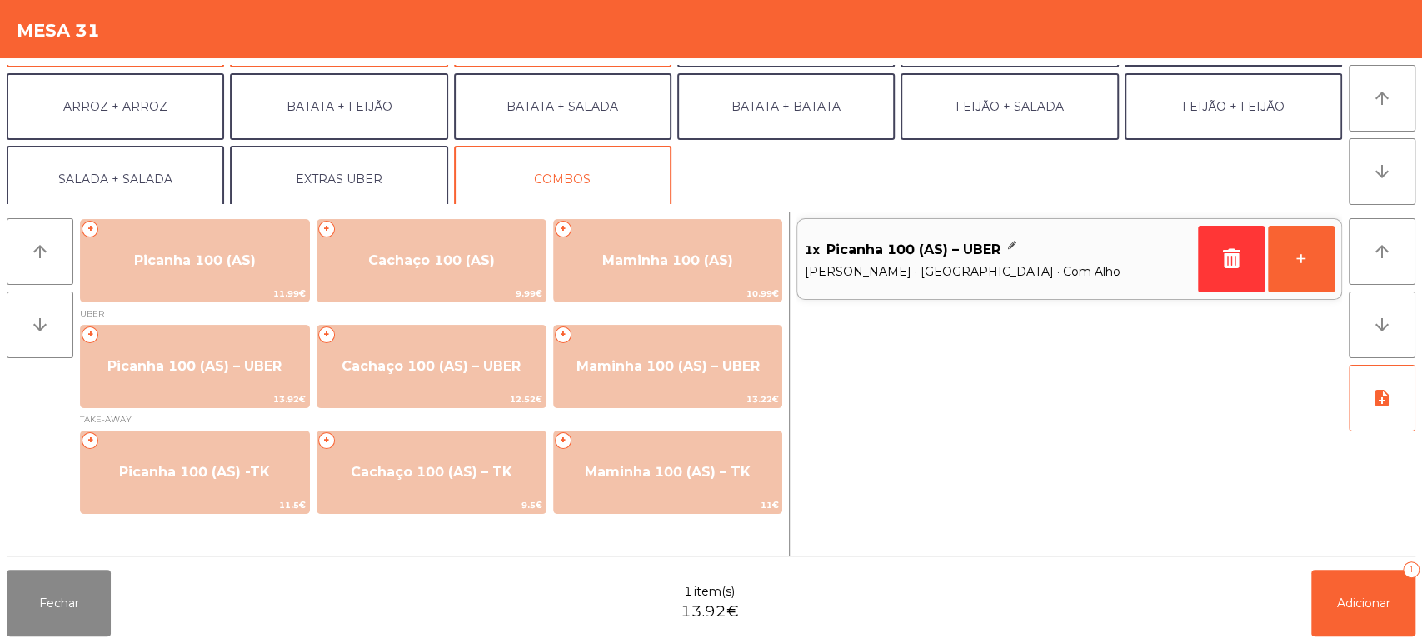
scroll to position [210, 0]
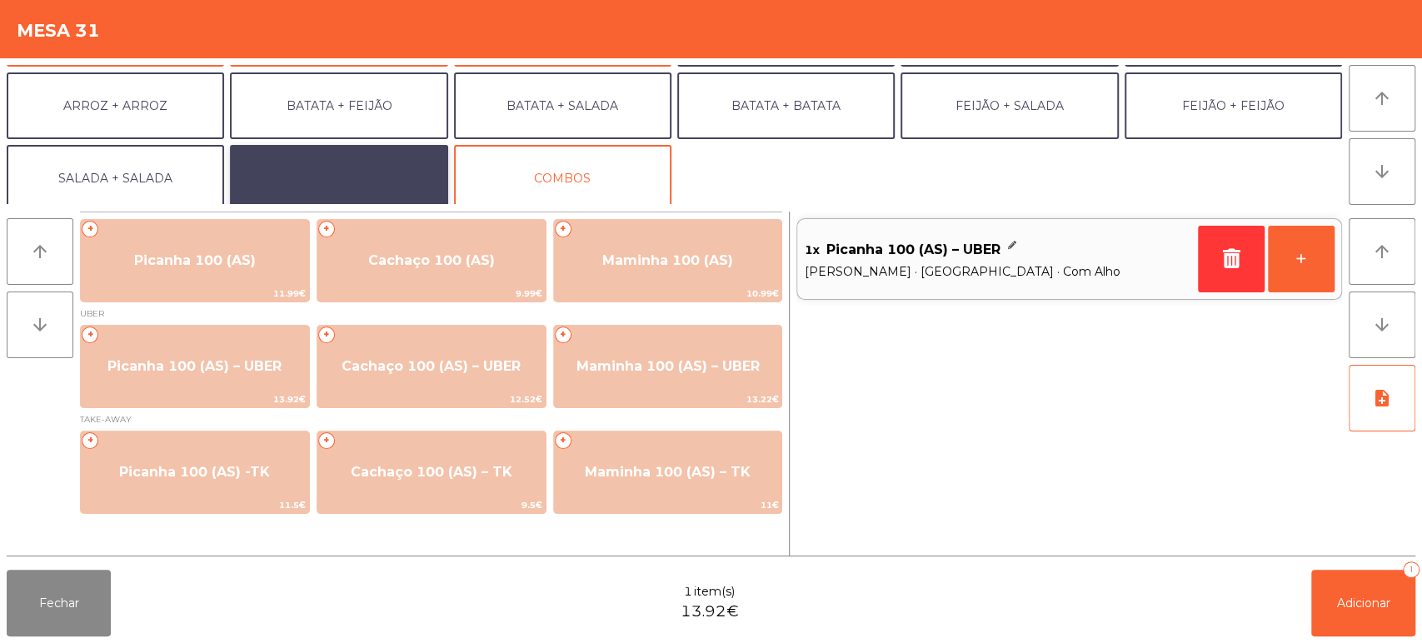
click at [367, 184] on button "EXTRAS UBER" at bounding box center [338, 178] width 217 height 67
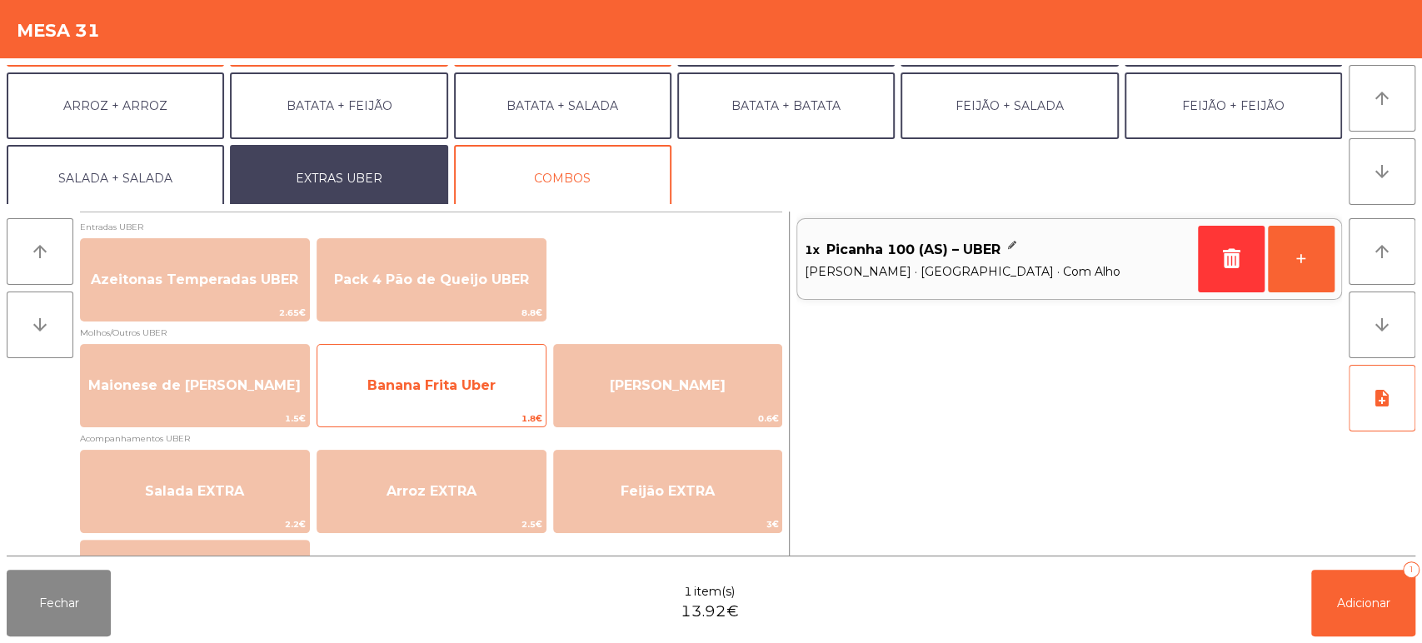
click at [453, 408] on div "Banana Frita Uber 1.8€" at bounding box center [432, 385] width 230 height 83
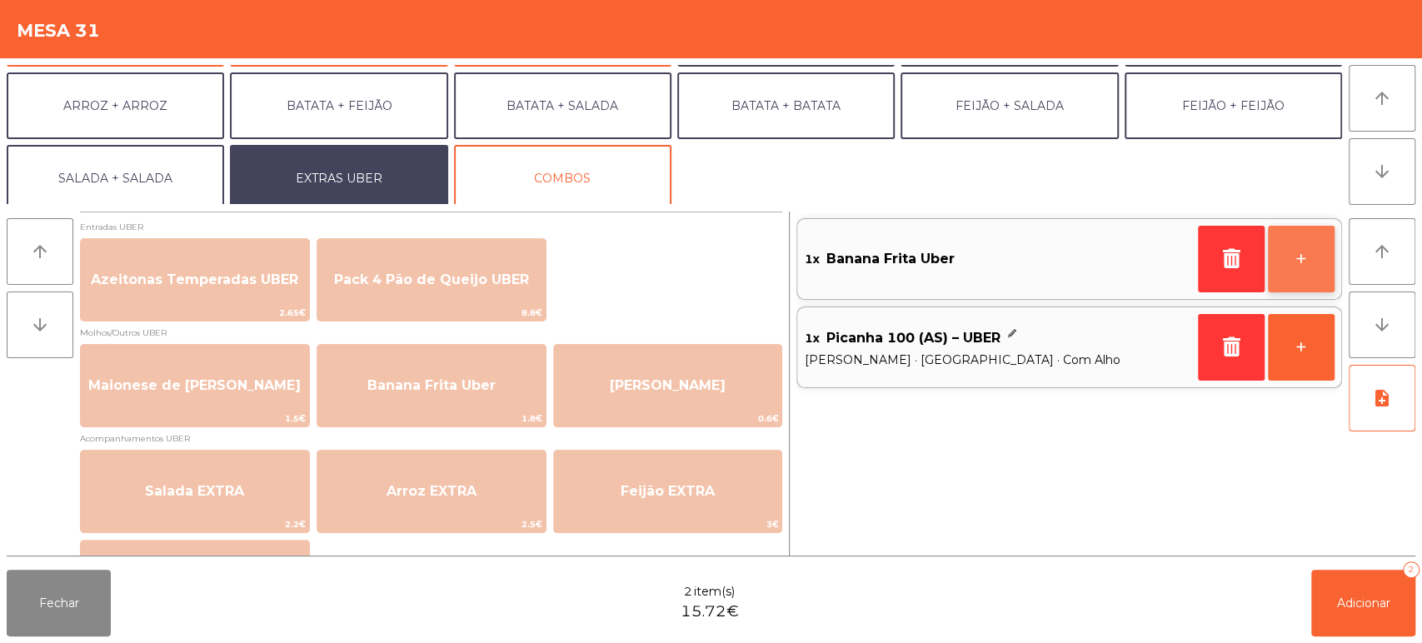
click at [1297, 255] on button "+" at bounding box center [1301, 259] width 67 height 67
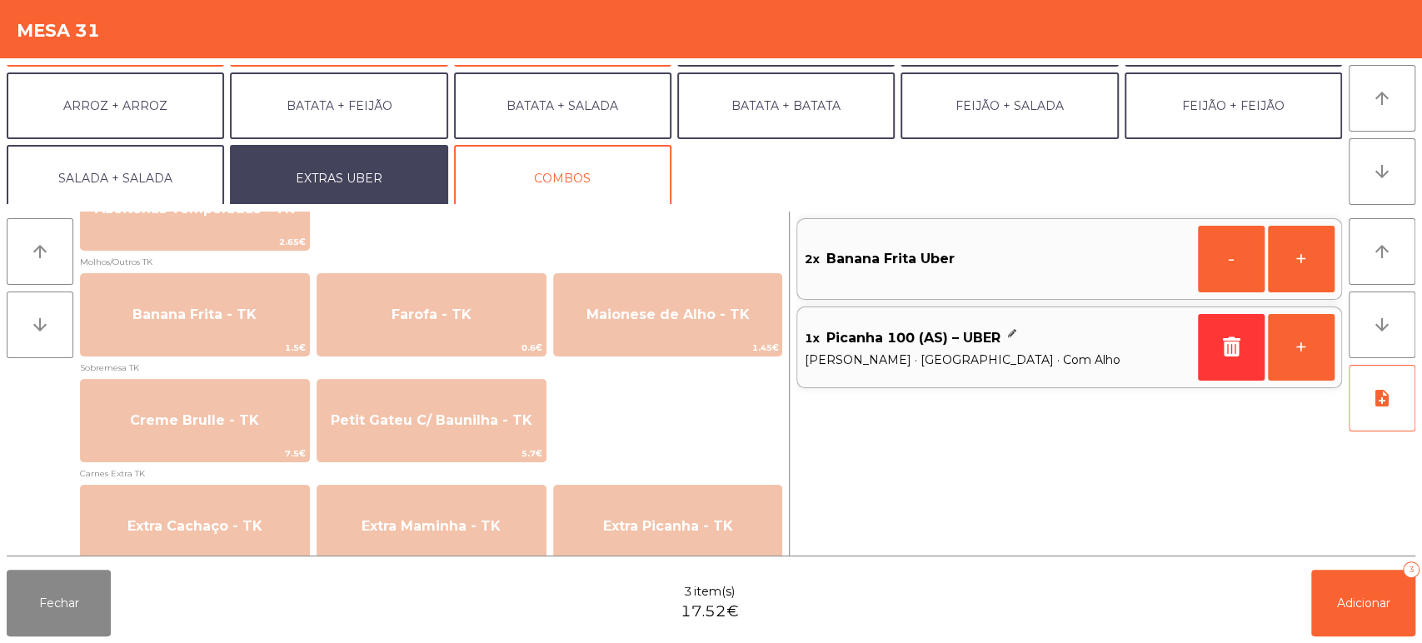
scroll to position [1238, 0]
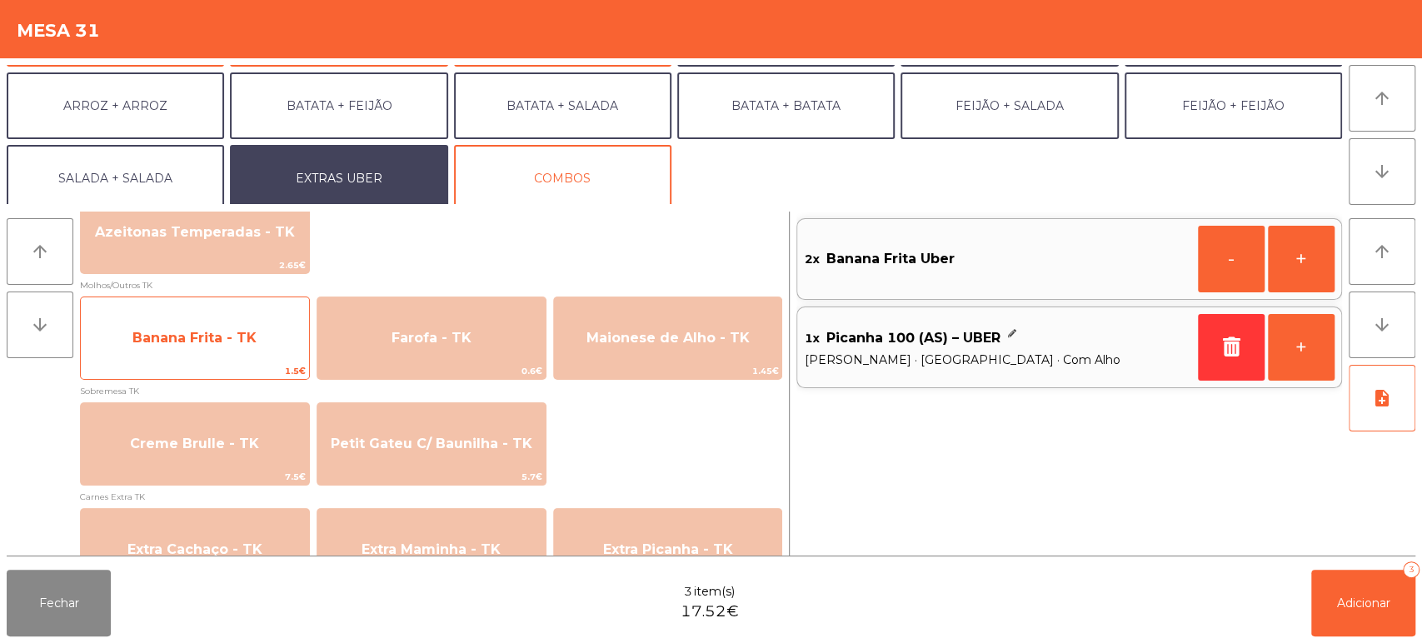
click at [262, 338] on span "Banana Frita - TK" at bounding box center [195, 338] width 228 height 45
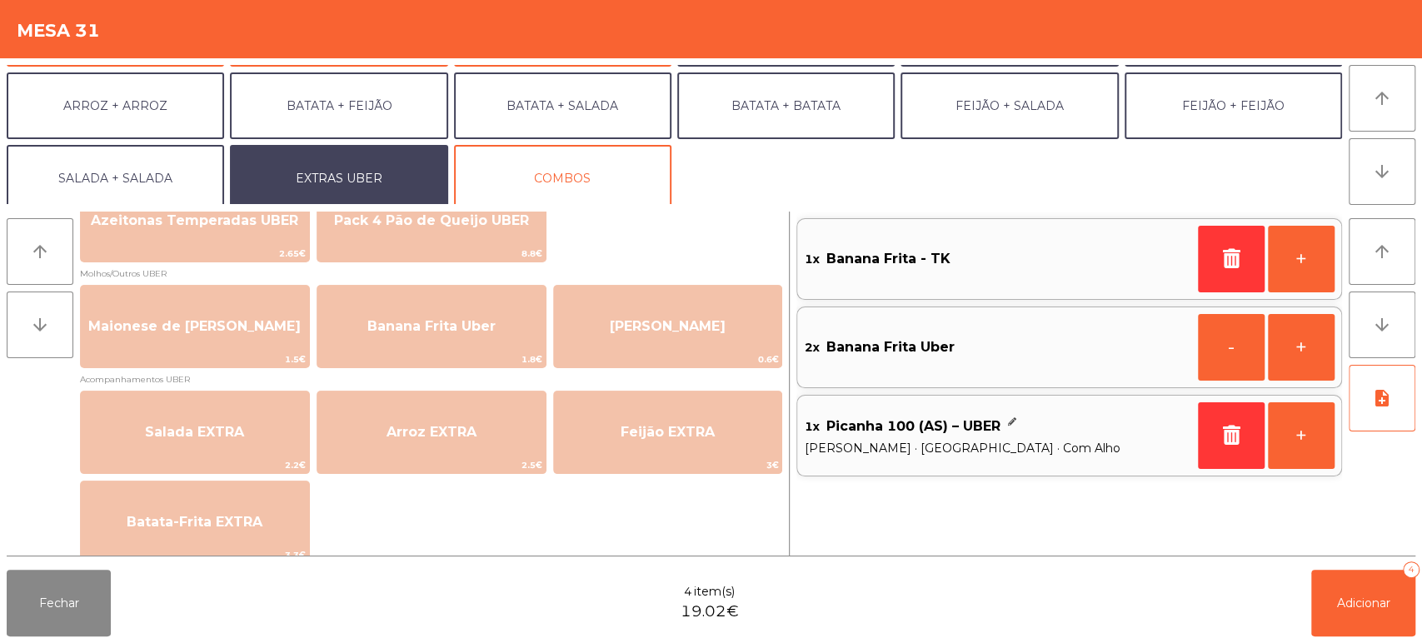
scroll to position [0, 0]
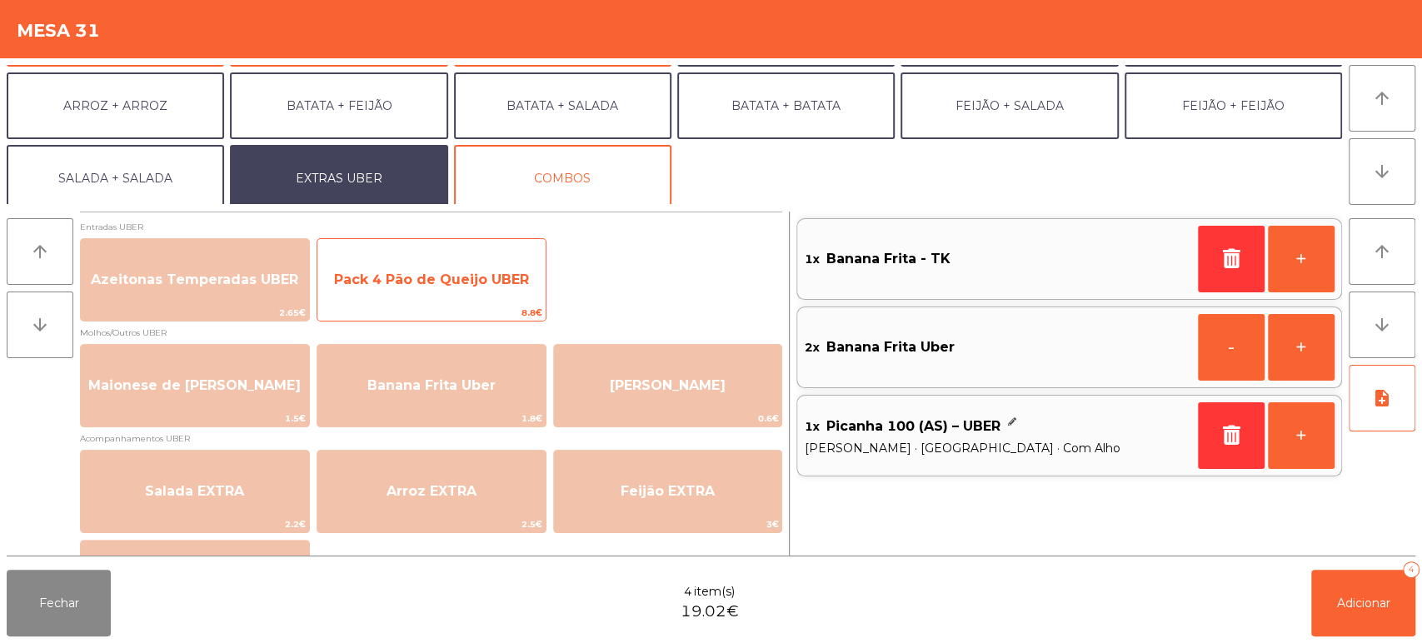
click at [487, 283] on span "Pack 4 Pão de Queijo UBER" at bounding box center [431, 280] width 195 height 16
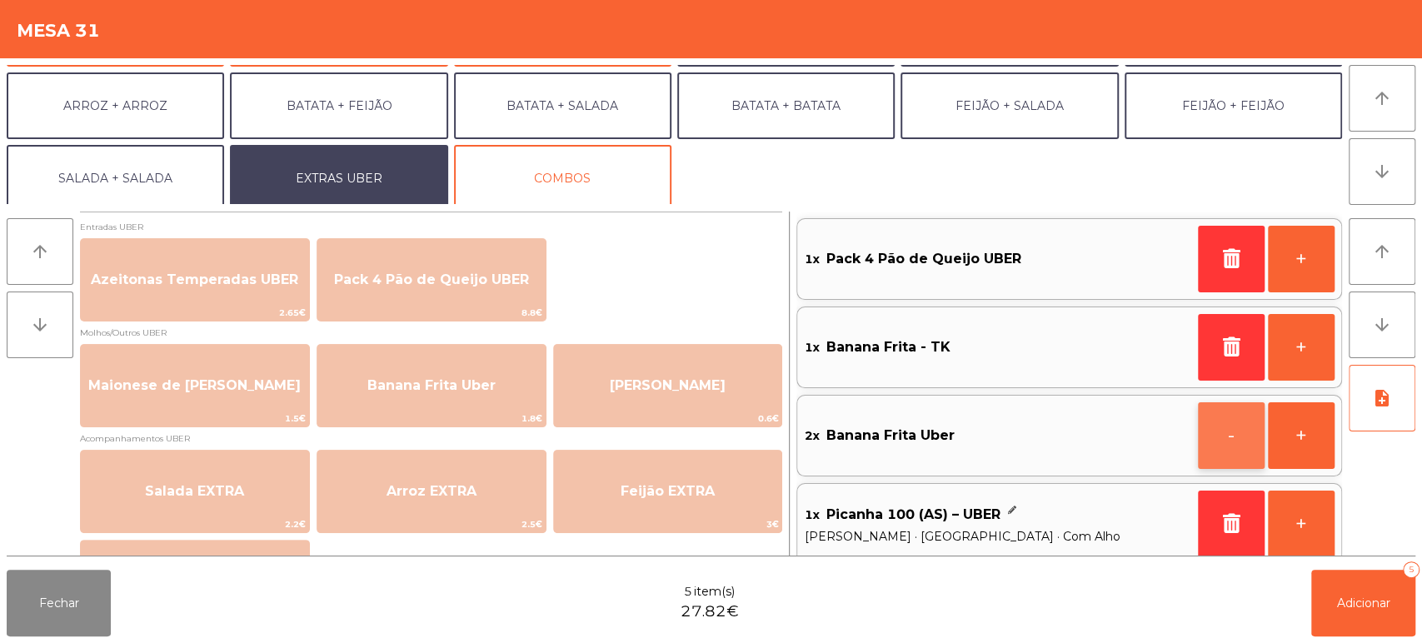
click at [1227, 443] on button "-" at bounding box center [1231, 435] width 67 height 67
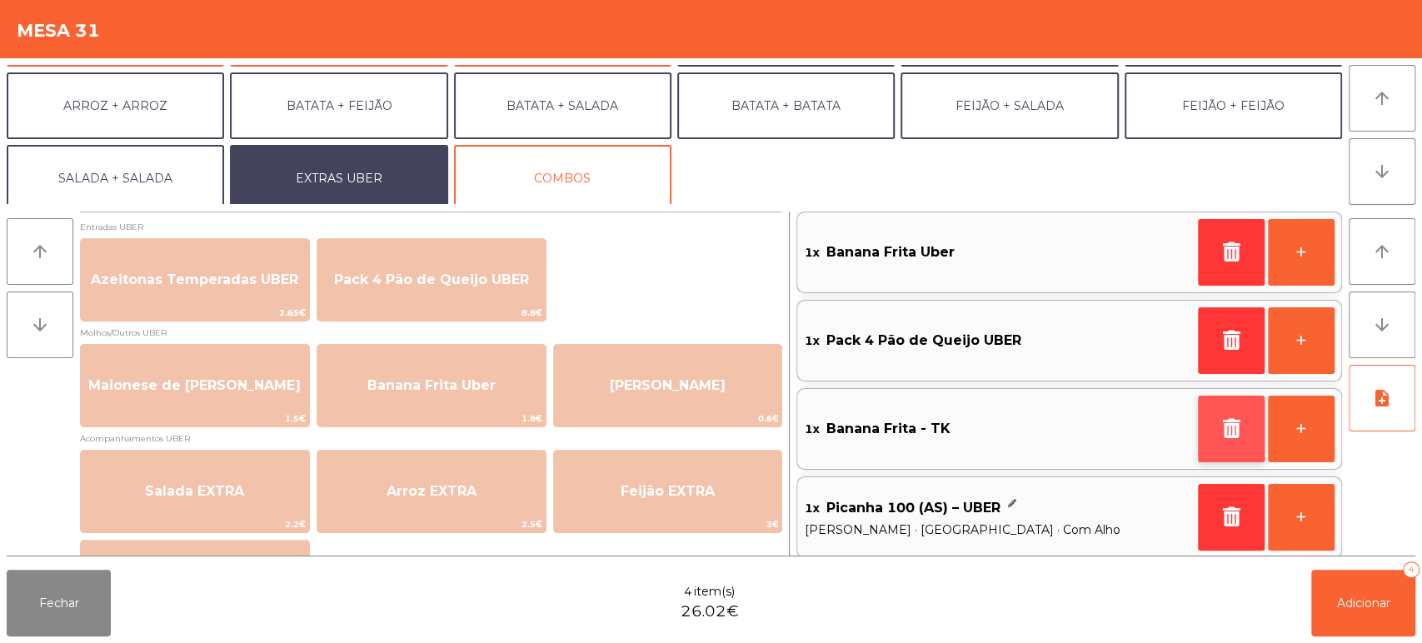
click at [1227, 443] on button "button" at bounding box center [1231, 429] width 67 height 67
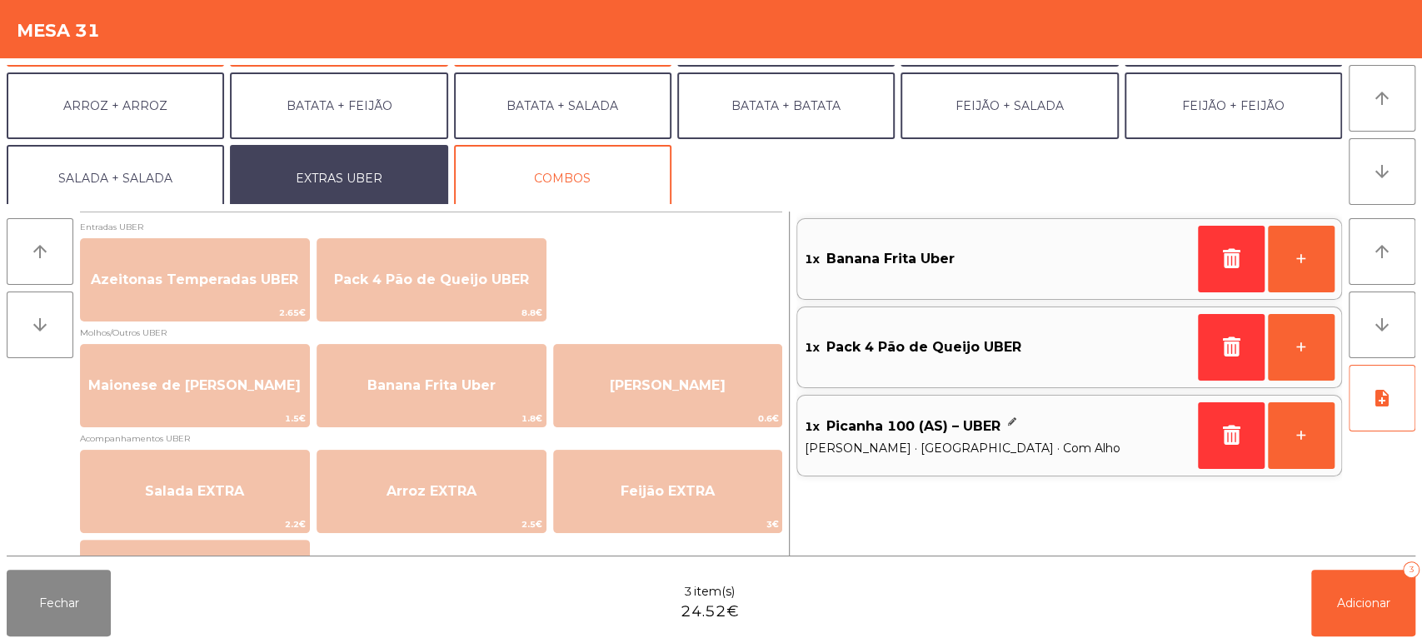
scroll to position [0, 0]
click at [1208, 248] on button "button" at bounding box center [1231, 259] width 67 height 67
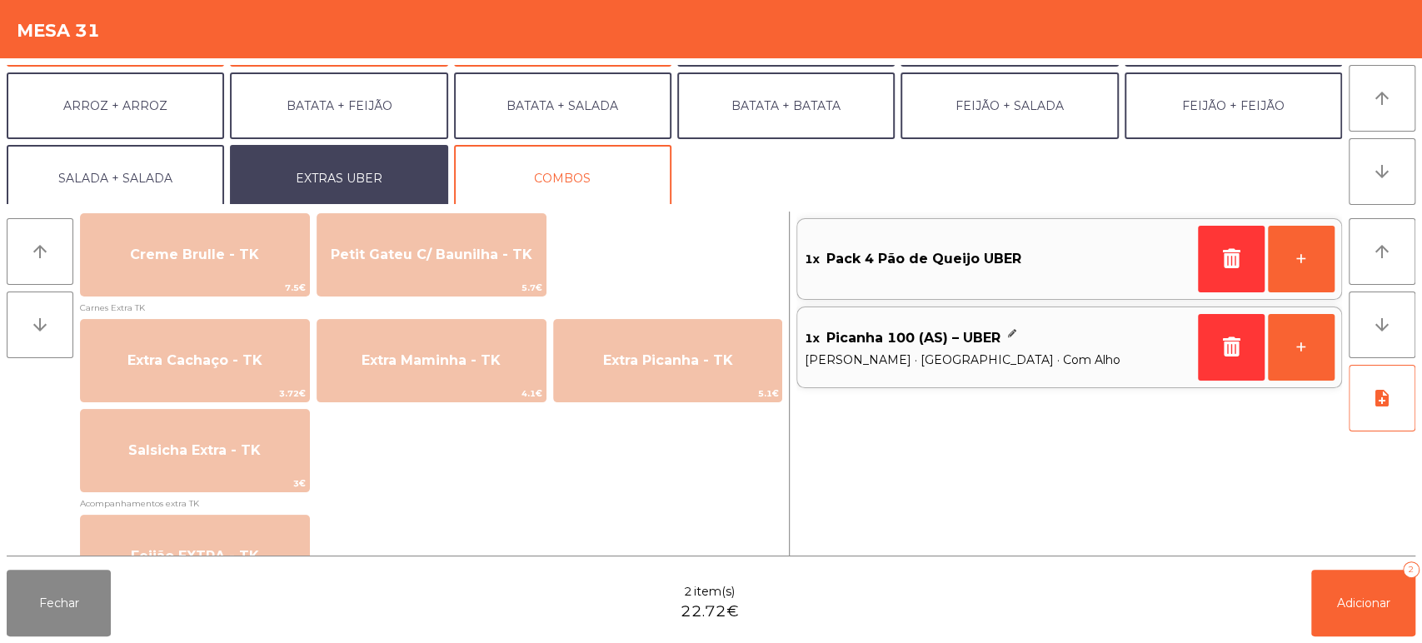
scroll to position [1271, 0]
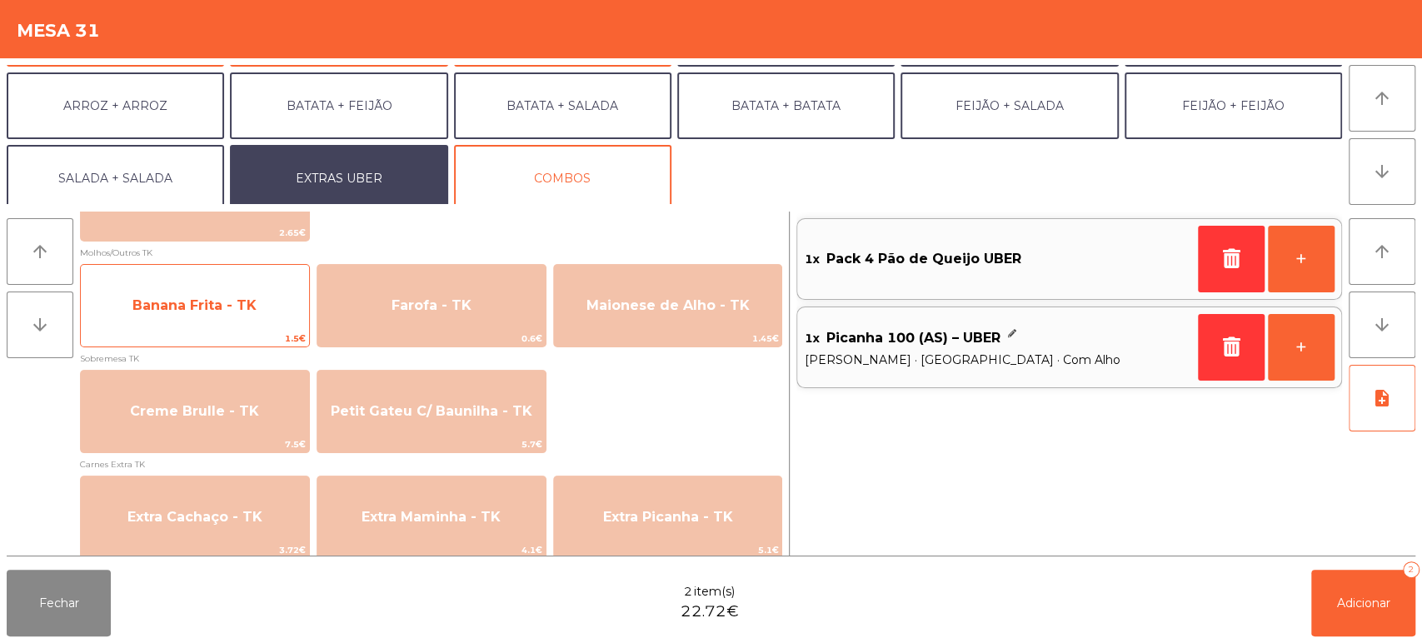
click at [247, 335] on span "1.5€" at bounding box center [195, 339] width 228 height 16
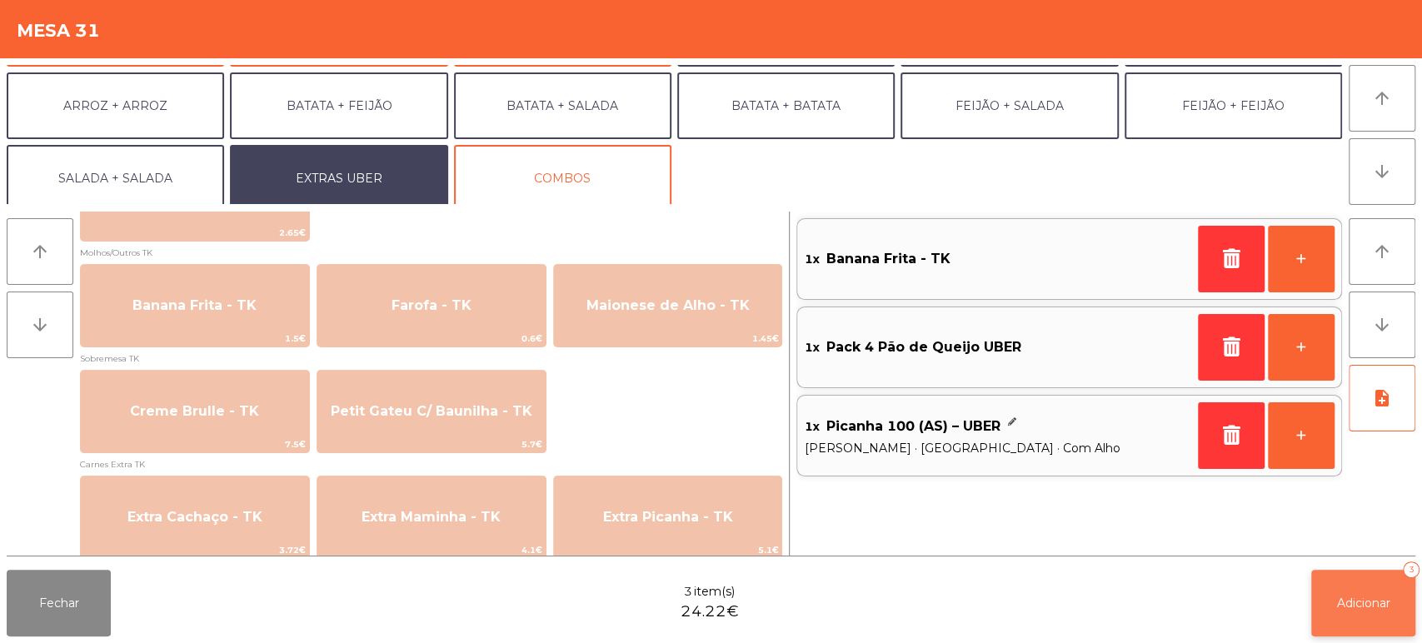
click at [1363, 589] on button "Adicionar 3" at bounding box center [1364, 603] width 104 height 67
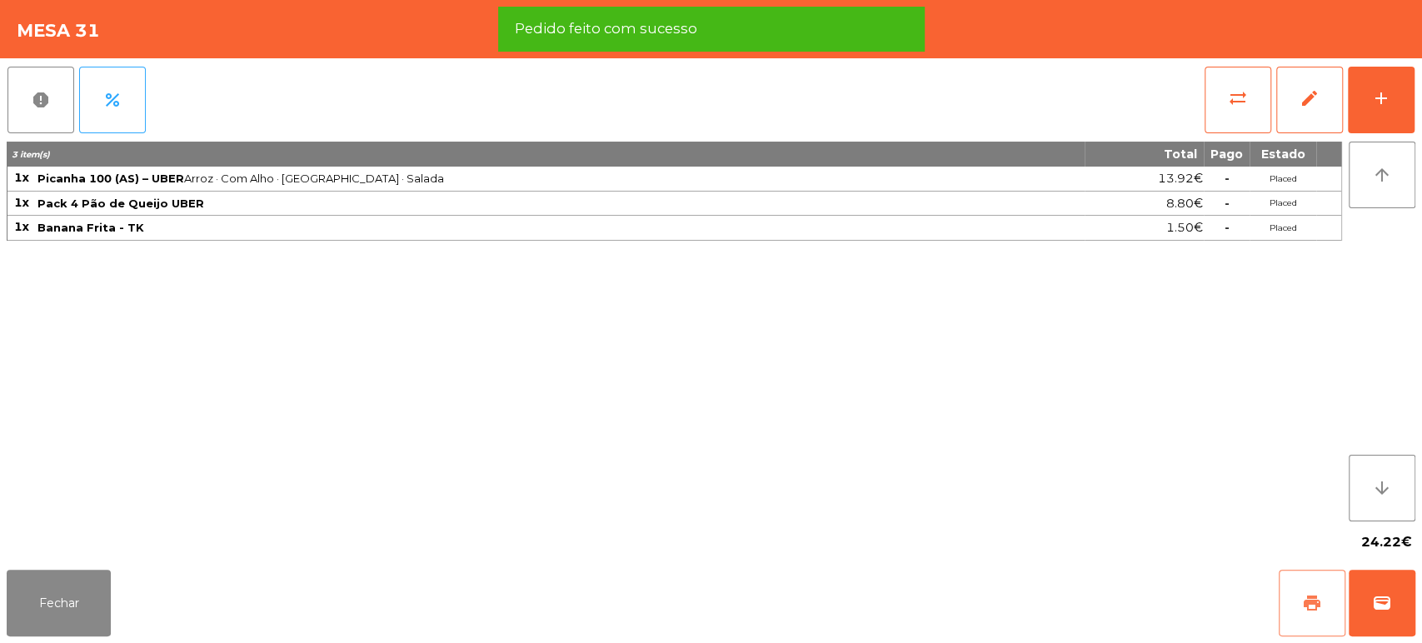
click at [1305, 613] on button "print" at bounding box center [1312, 603] width 67 height 67
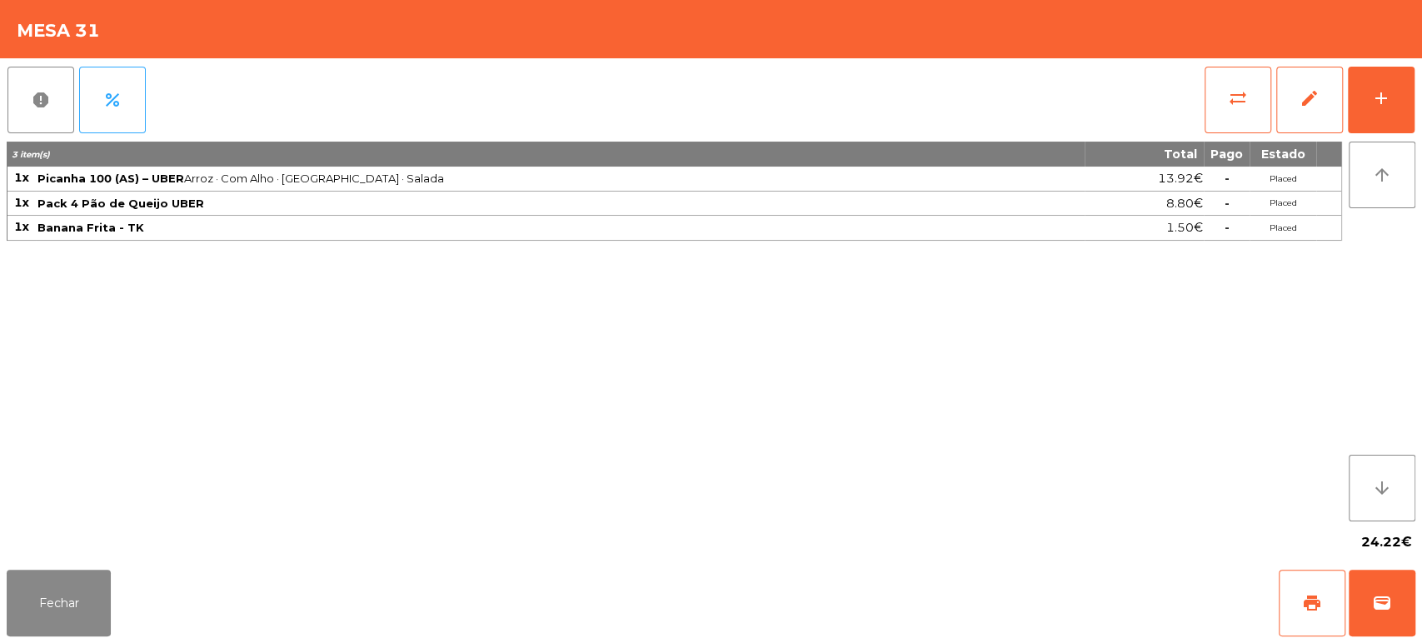
click at [1420, 603] on div "Fechar print wallet" at bounding box center [711, 603] width 1422 height 80
click at [1397, 591] on button "wallet" at bounding box center [1382, 603] width 67 height 67
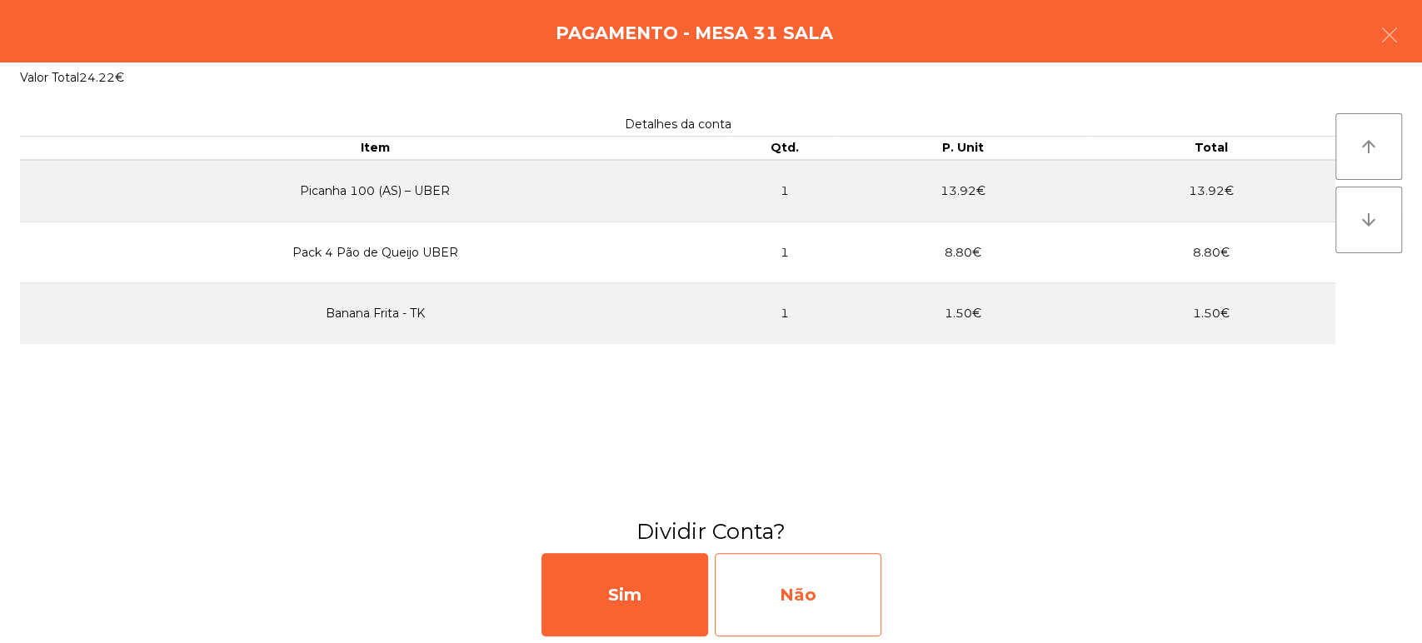
click at [781, 622] on div "Não" at bounding box center [798, 594] width 167 height 83
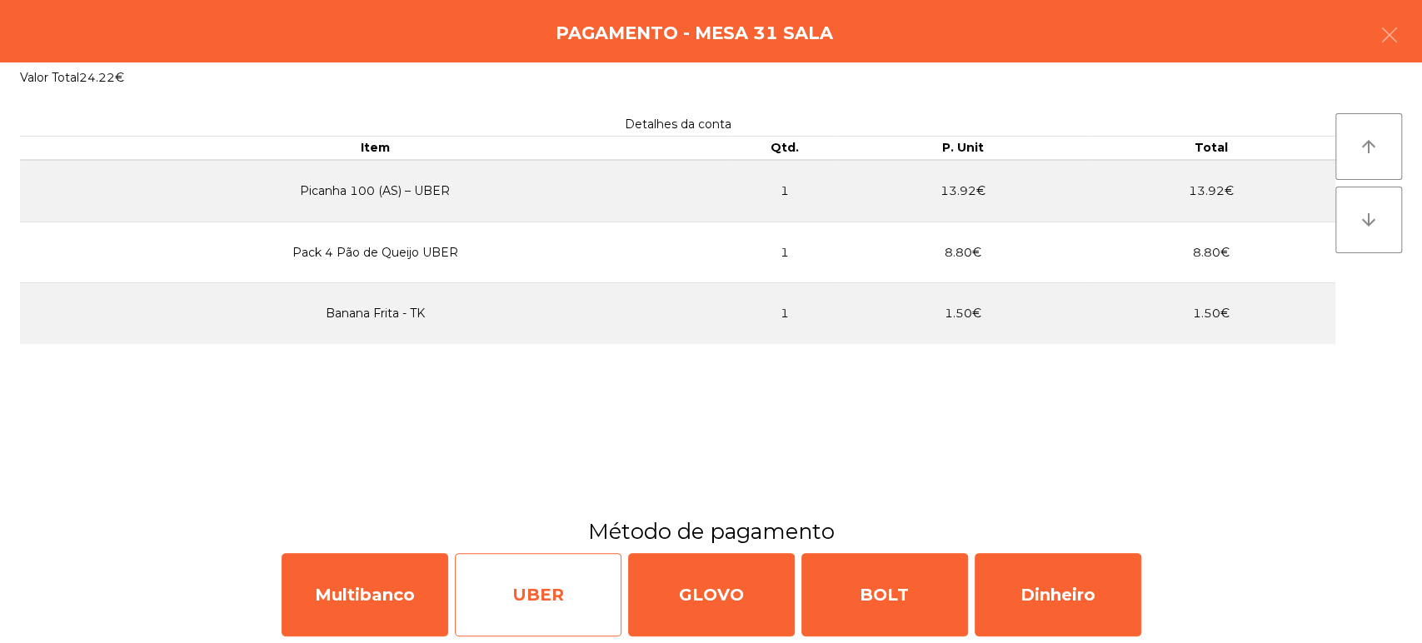
click at [563, 617] on div "UBER" at bounding box center [538, 594] width 167 height 83
select select "**"
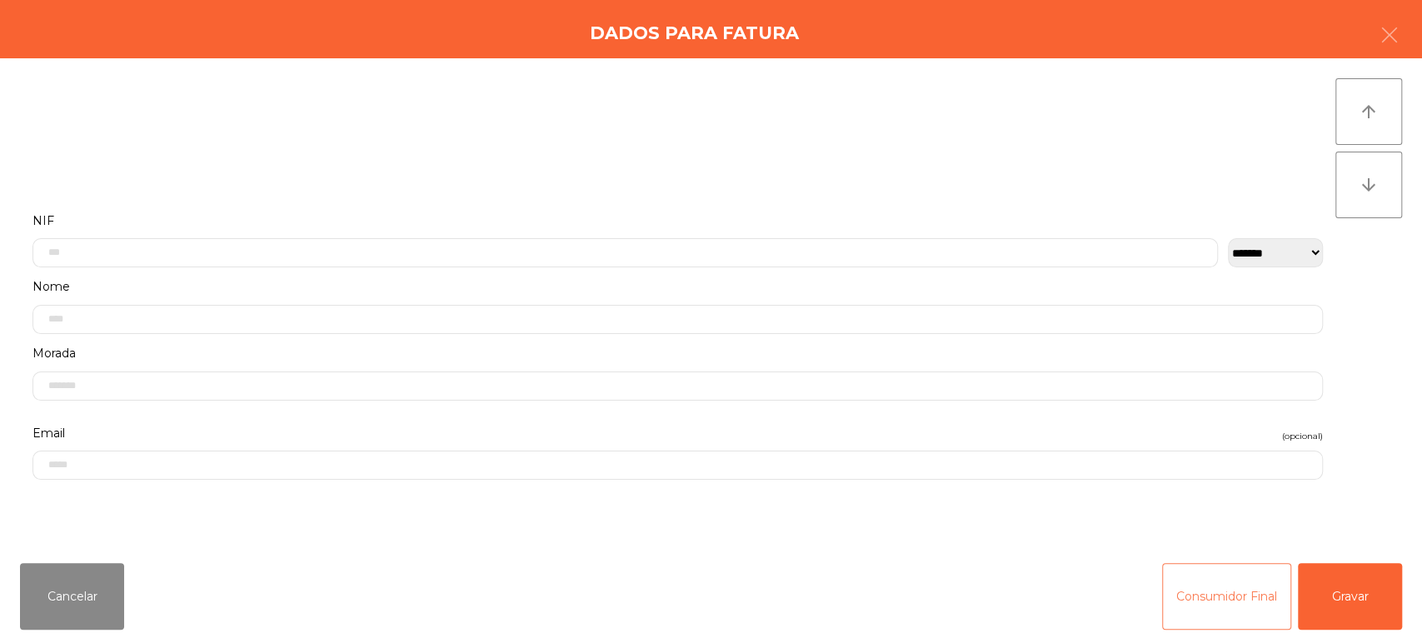
click at [1167, 604] on button "Consumidor Final" at bounding box center [1226, 596] width 129 height 67
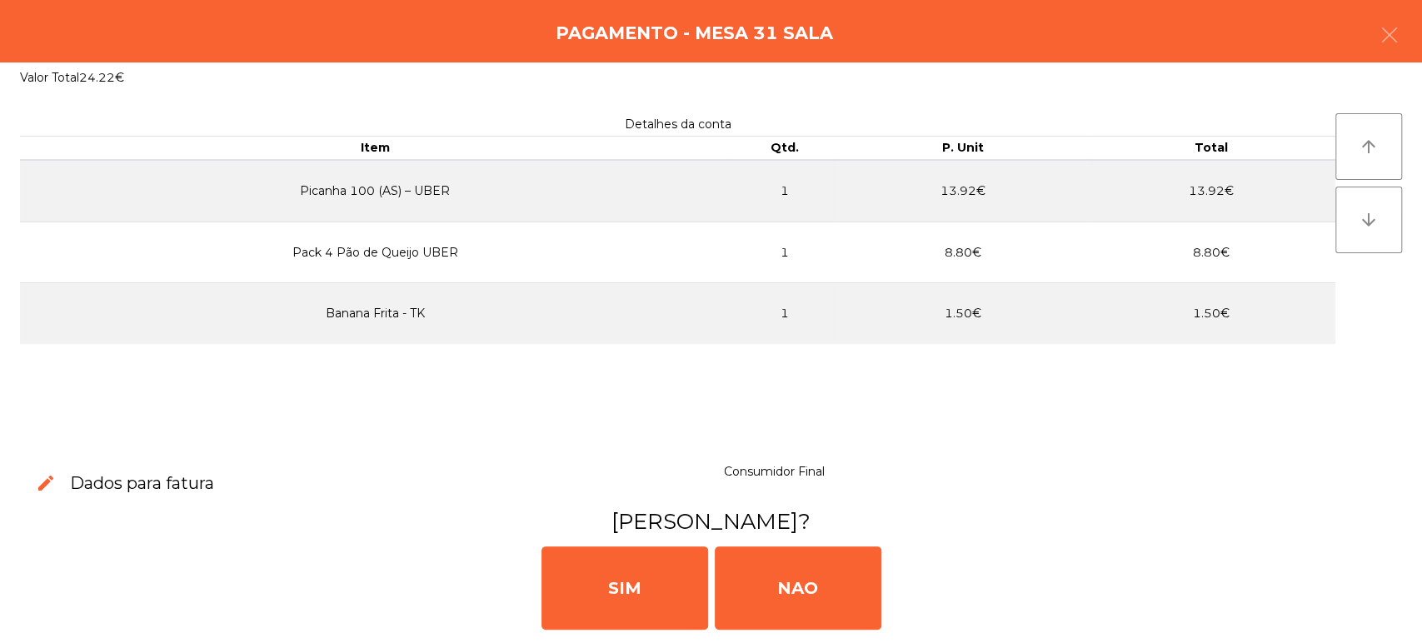
click at [1237, 602] on div "SIM NAO" at bounding box center [711, 587] width 1409 height 100
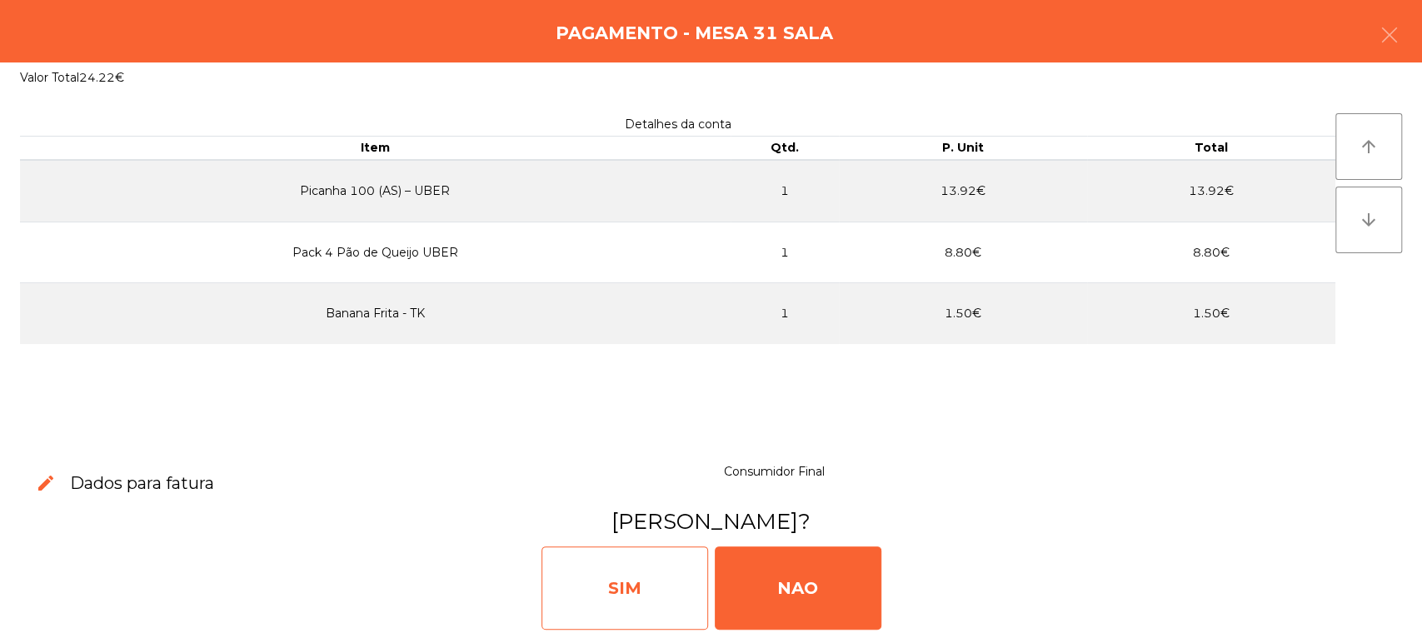
click at [652, 592] on div "SIM" at bounding box center [625, 588] width 167 height 83
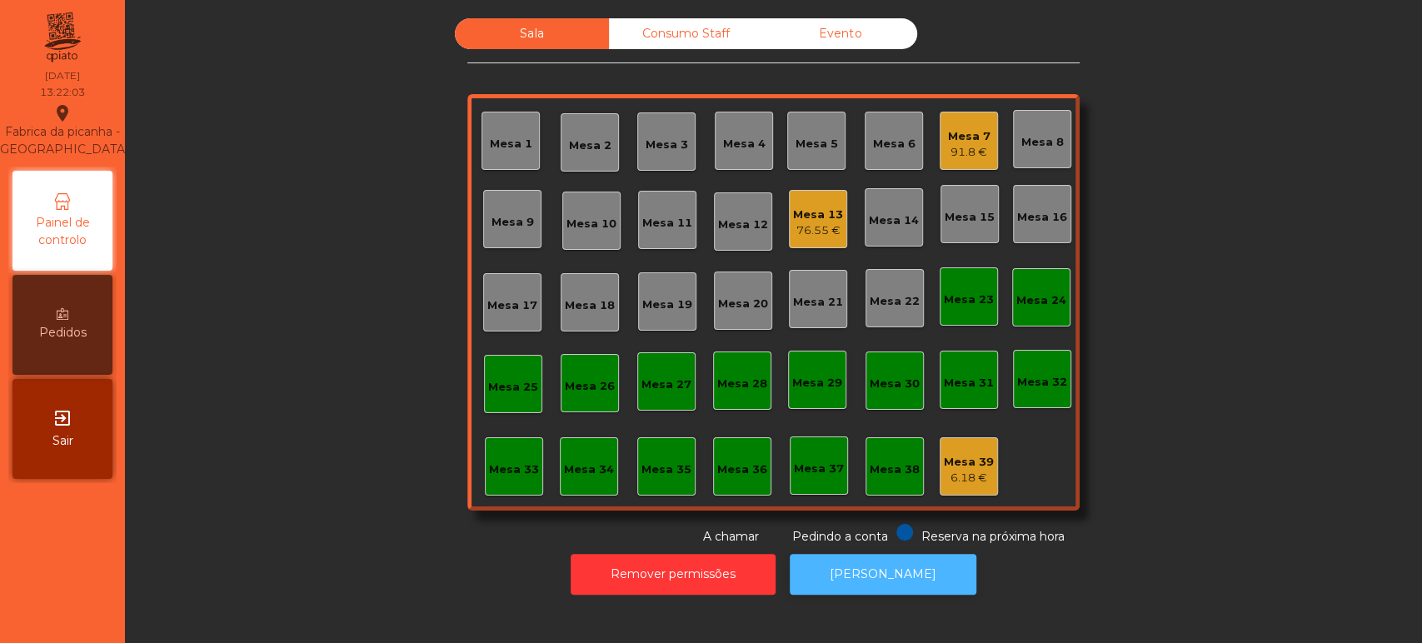
click at [864, 590] on button "[PERSON_NAME]" at bounding box center [883, 574] width 187 height 41
click at [566, 277] on div "Mesa 18" at bounding box center [590, 302] width 58 height 58
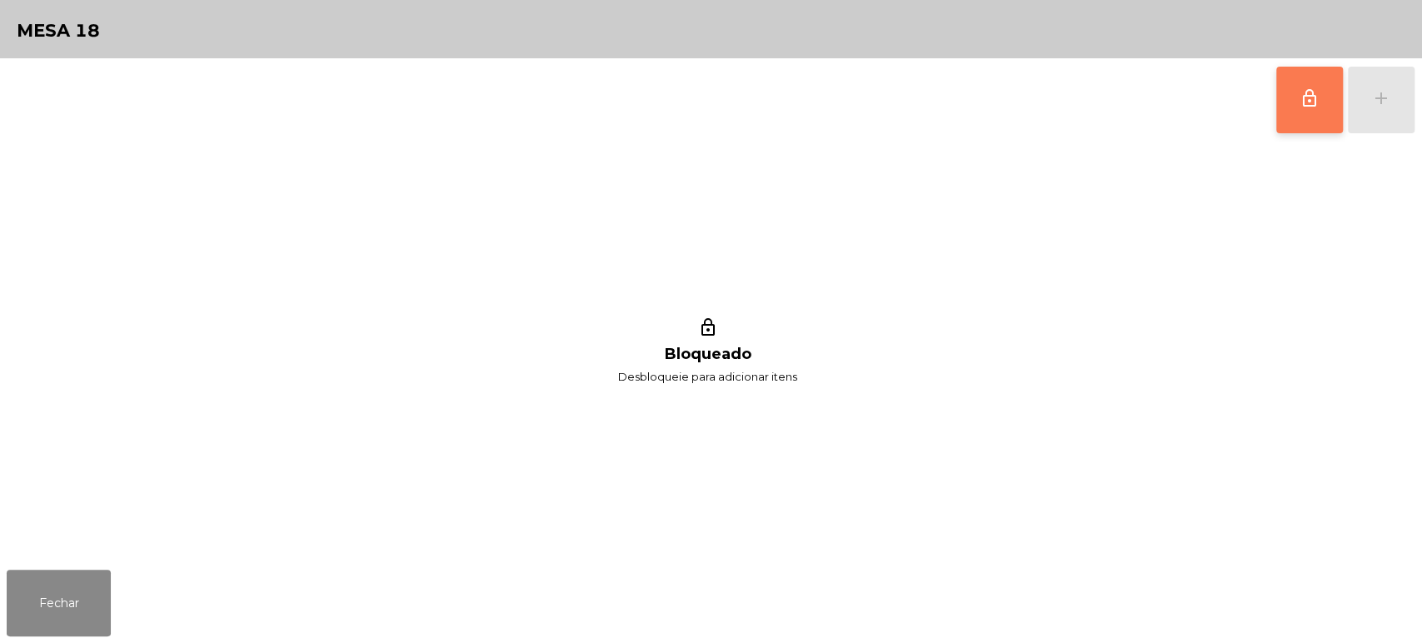
click at [1291, 120] on button "lock_outline" at bounding box center [1310, 100] width 67 height 67
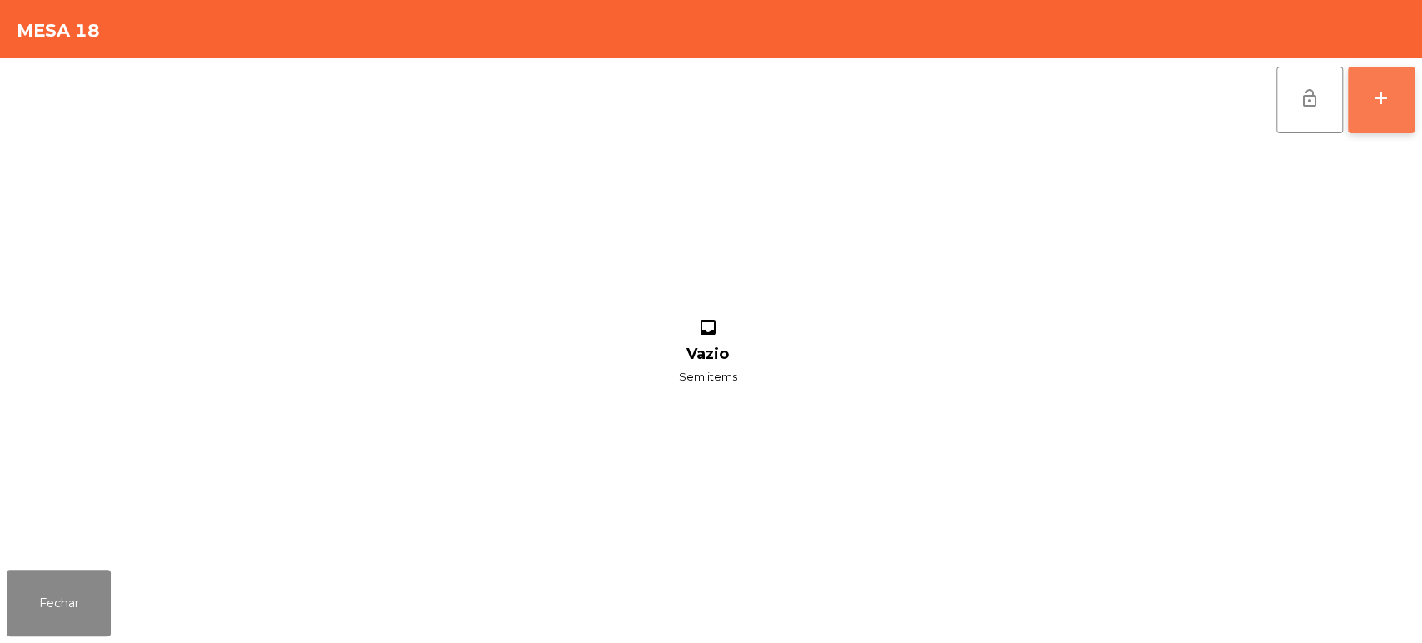
click at [1412, 107] on button "add" at bounding box center [1381, 100] width 67 height 67
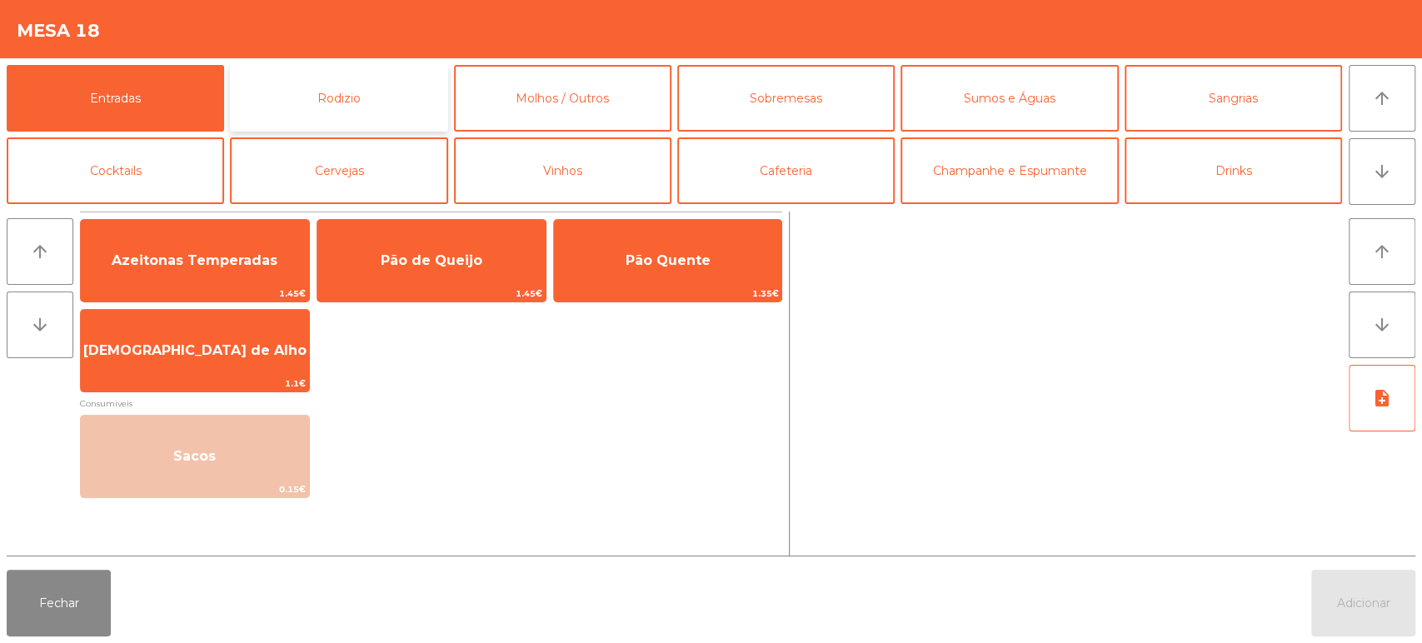
click at [340, 89] on button "Rodizio" at bounding box center [338, 98] width 217 height 67
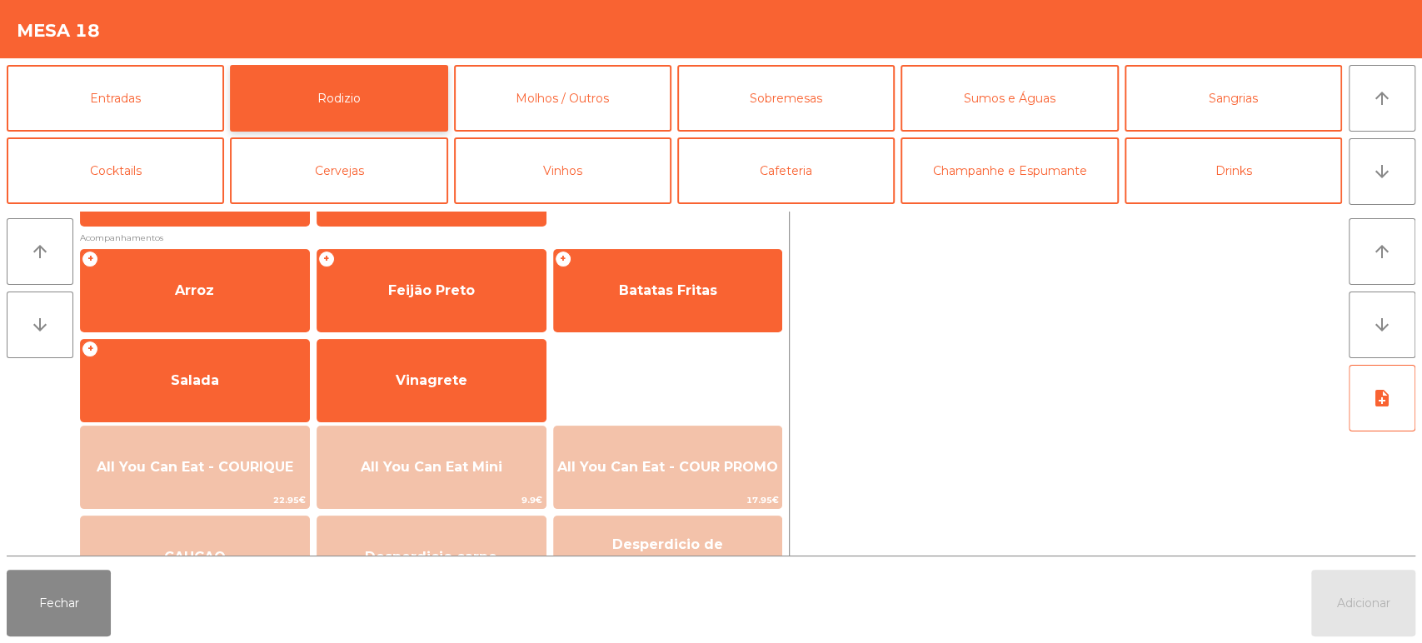
scroll to position [210, 0]
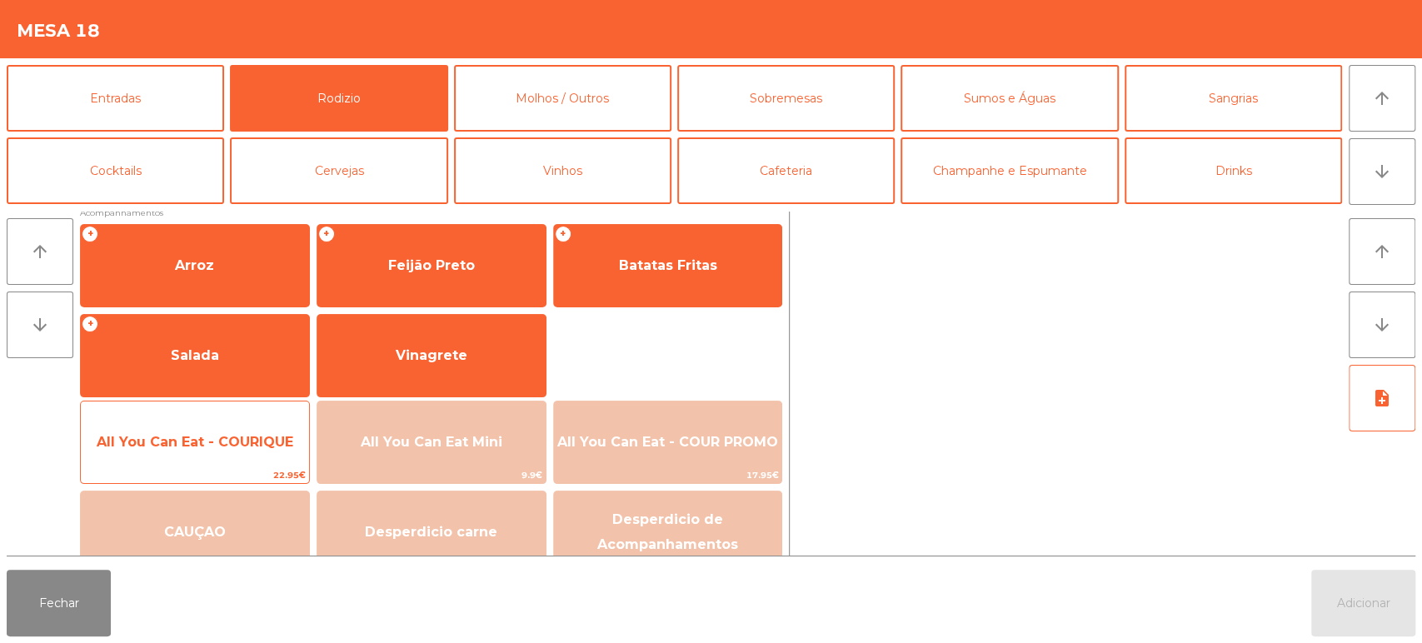
click at [197, 444] on span "All You Can Eat - COURIQUE" at bounding box center [195, 442] width 197 height 16
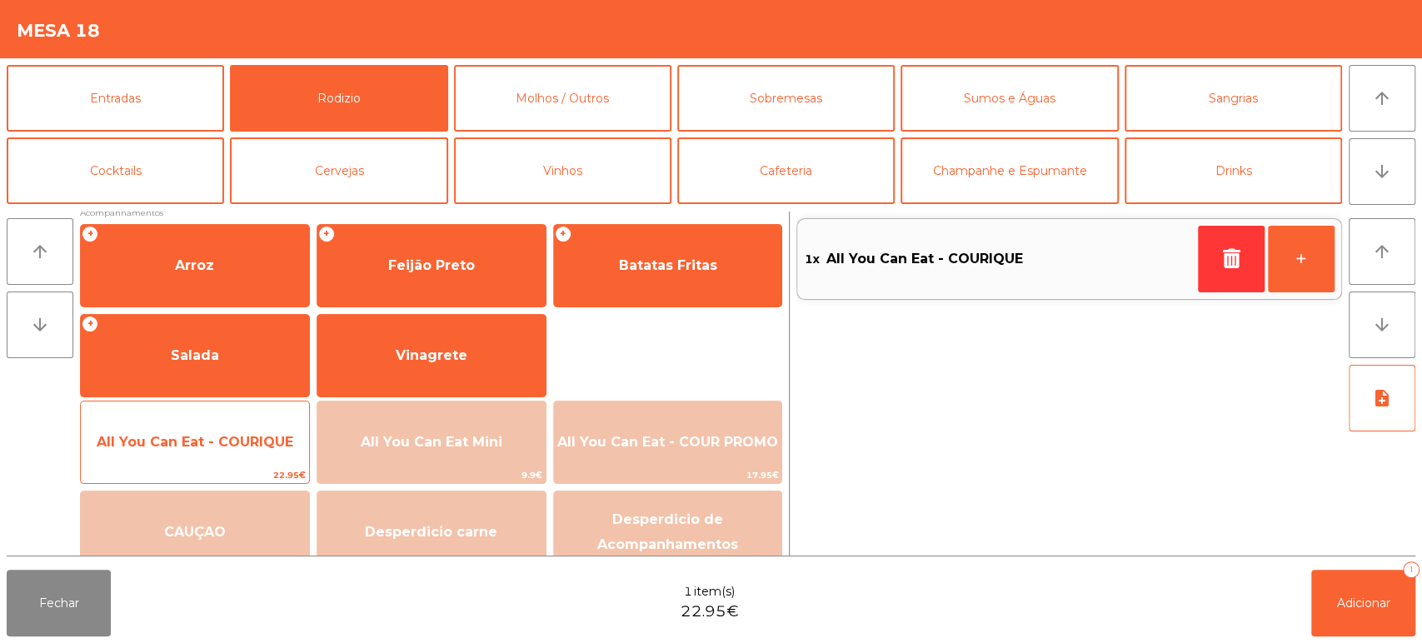
click at [207, 432] on span "All You Can Eat - COURIQUE" at bounding box center [195, 442] width 228 height 45
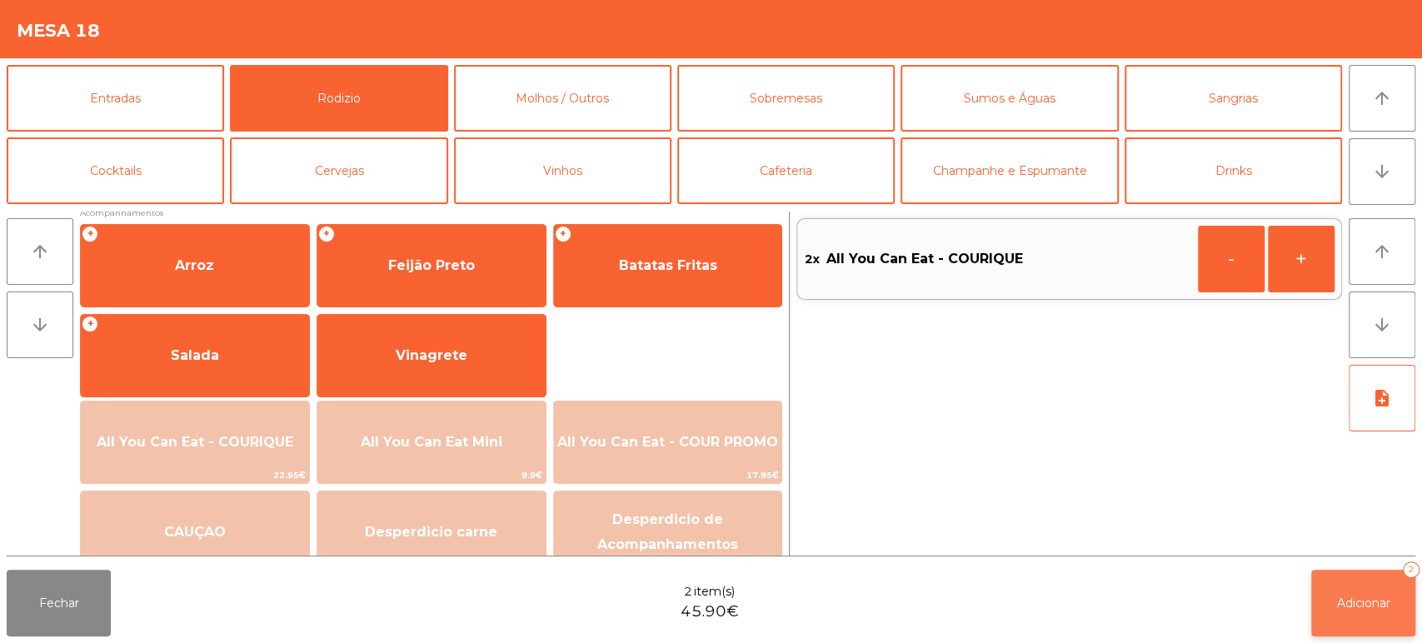
click at [1369, 577] on button "Adicionar 2" at bounding box center [1364, 603] width 104 height 67
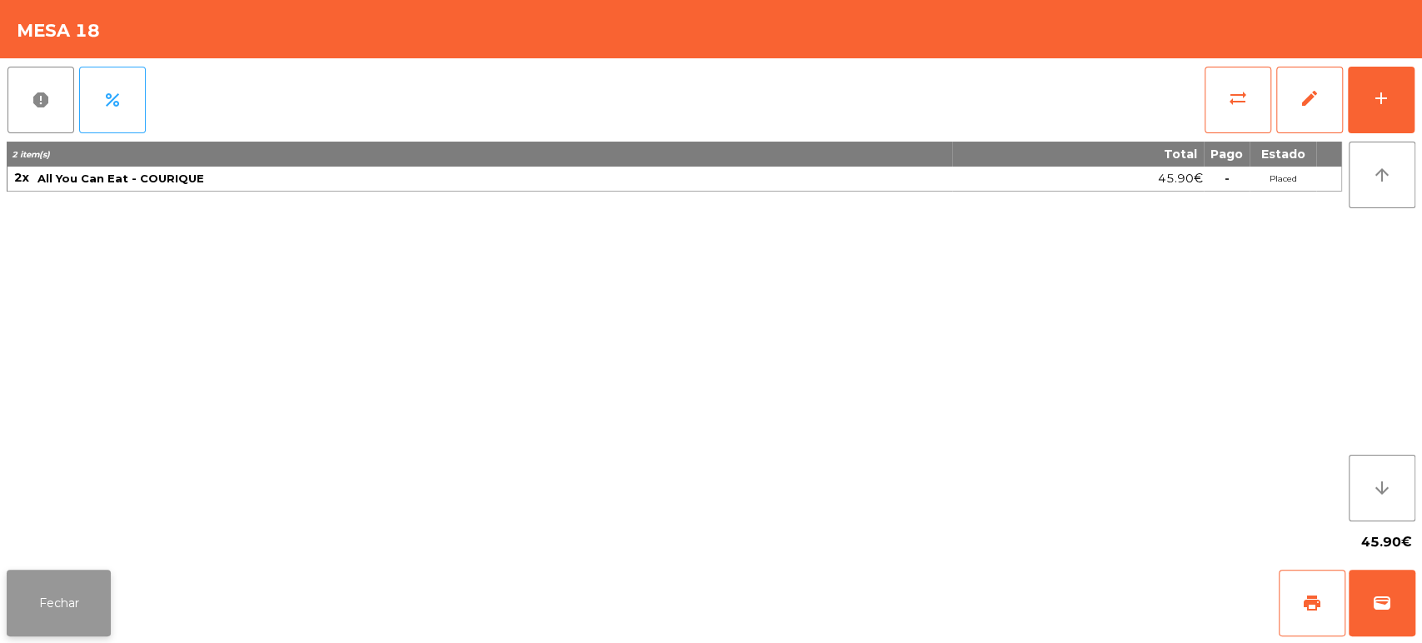
click at [72, 587] on button "Fechar" at bounding box center [59, 603] width 104 height 67
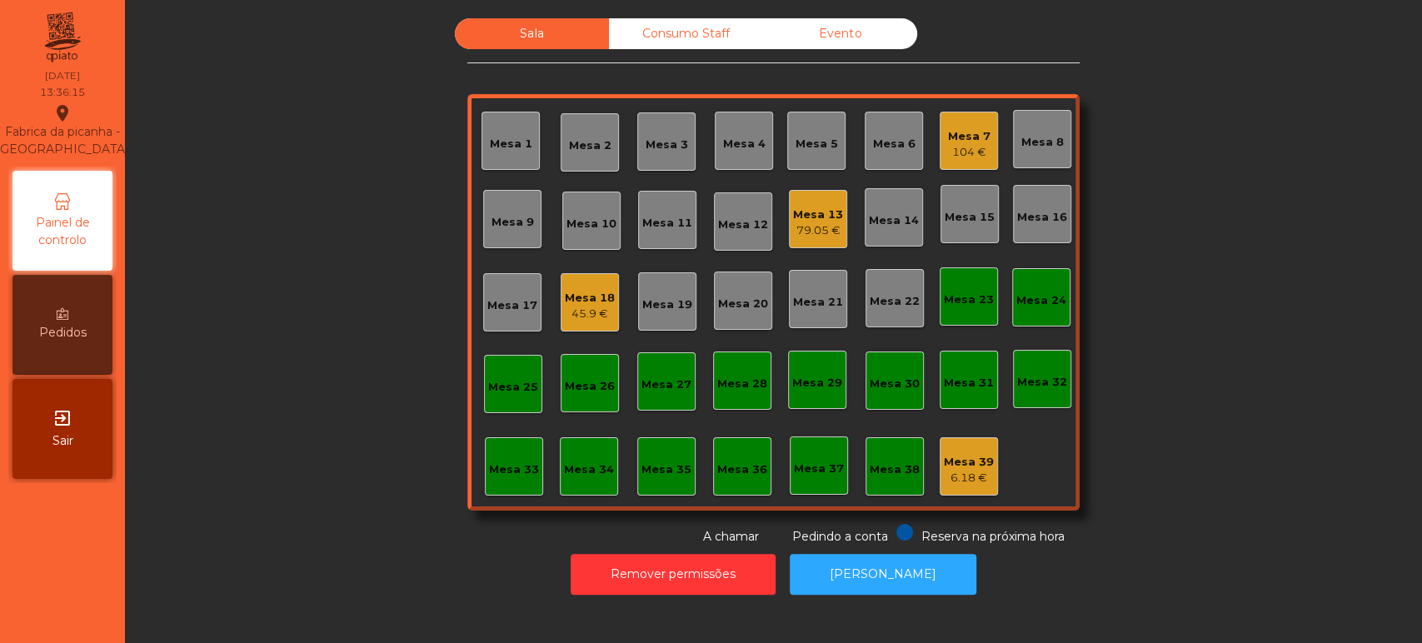
click at [507, 479] on div "Mesa 33" at bounding box center [514, 466] width 58 height 58
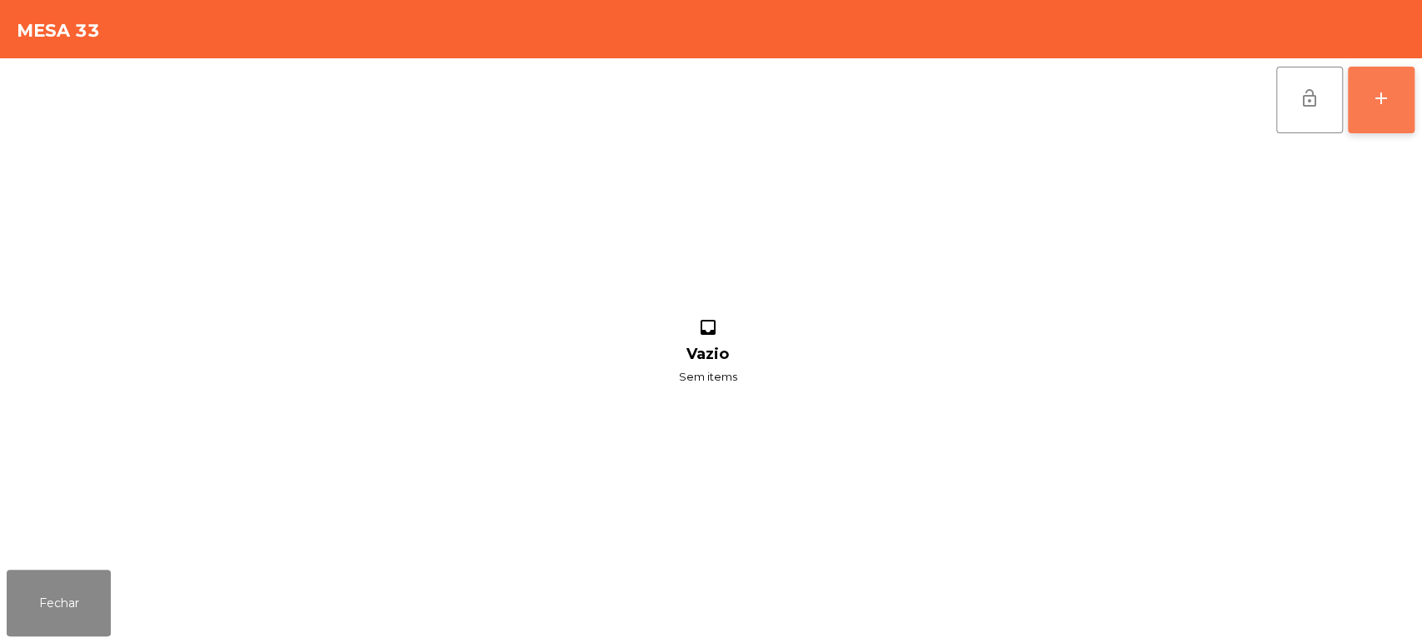
click at [1405, 80] on button "add" at bounding box center [1381, 100] width 67 height 67
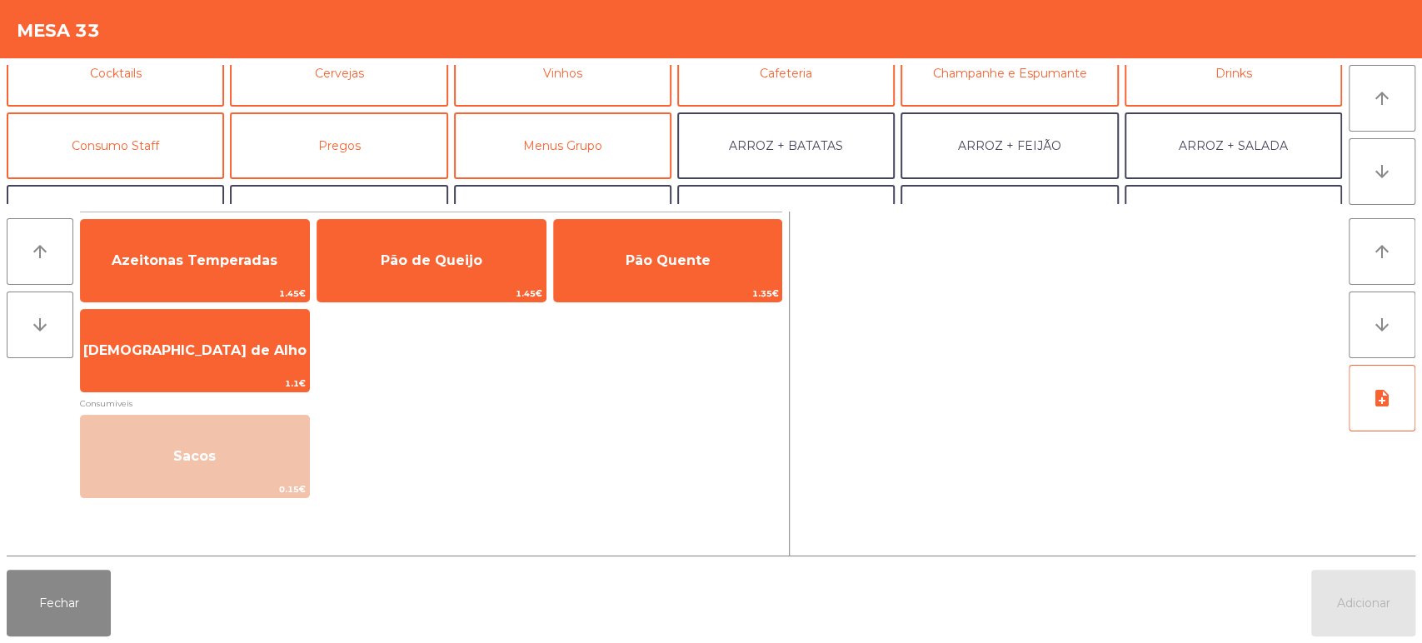
scroll to position [99, 0]
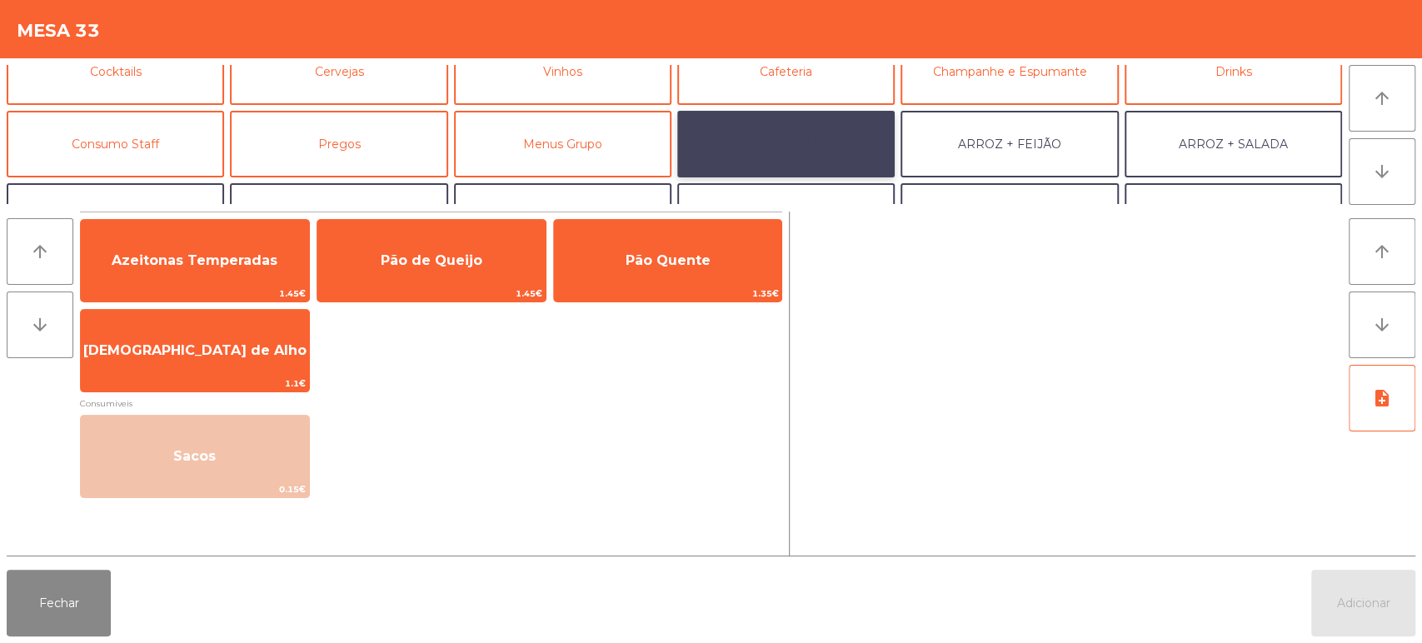
click at [779, 143] on button "ARROZ + BATATAS" at bounding box center [785, 144] width 217 height 67
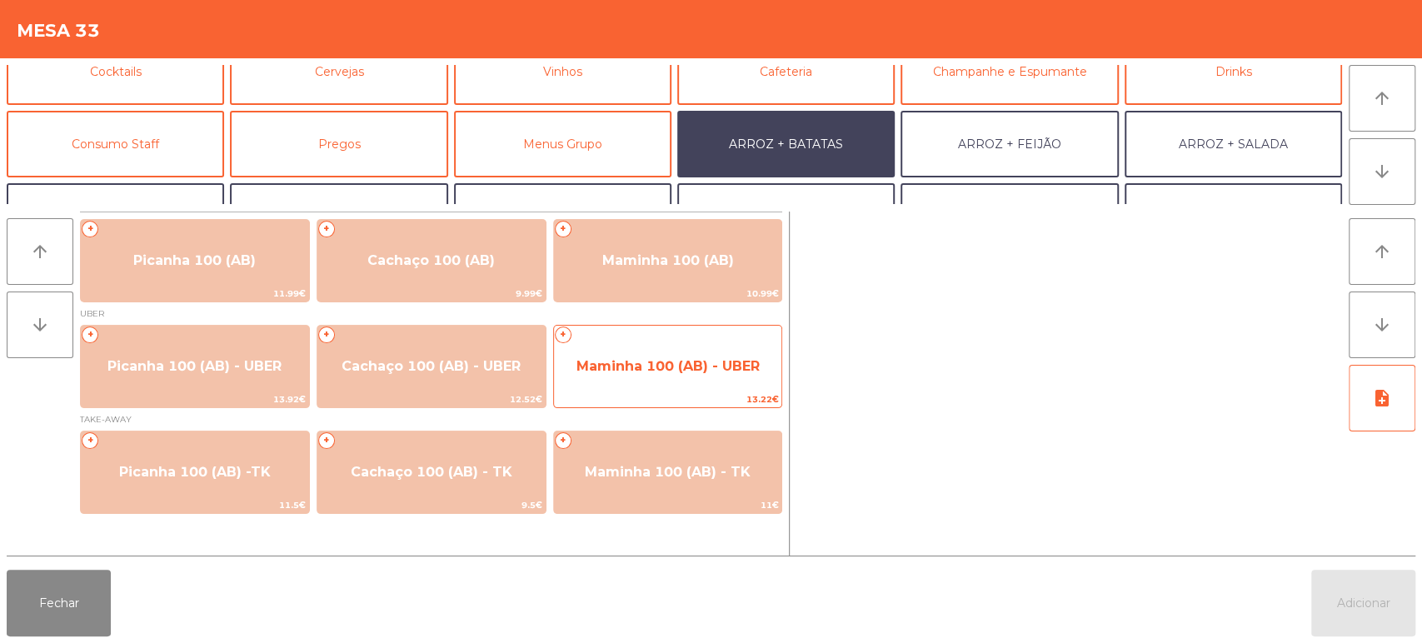
click at [674, 361] on span "Maminha 100 (AB) - UBER" at bounding box center [668, 366] width 183 height 16
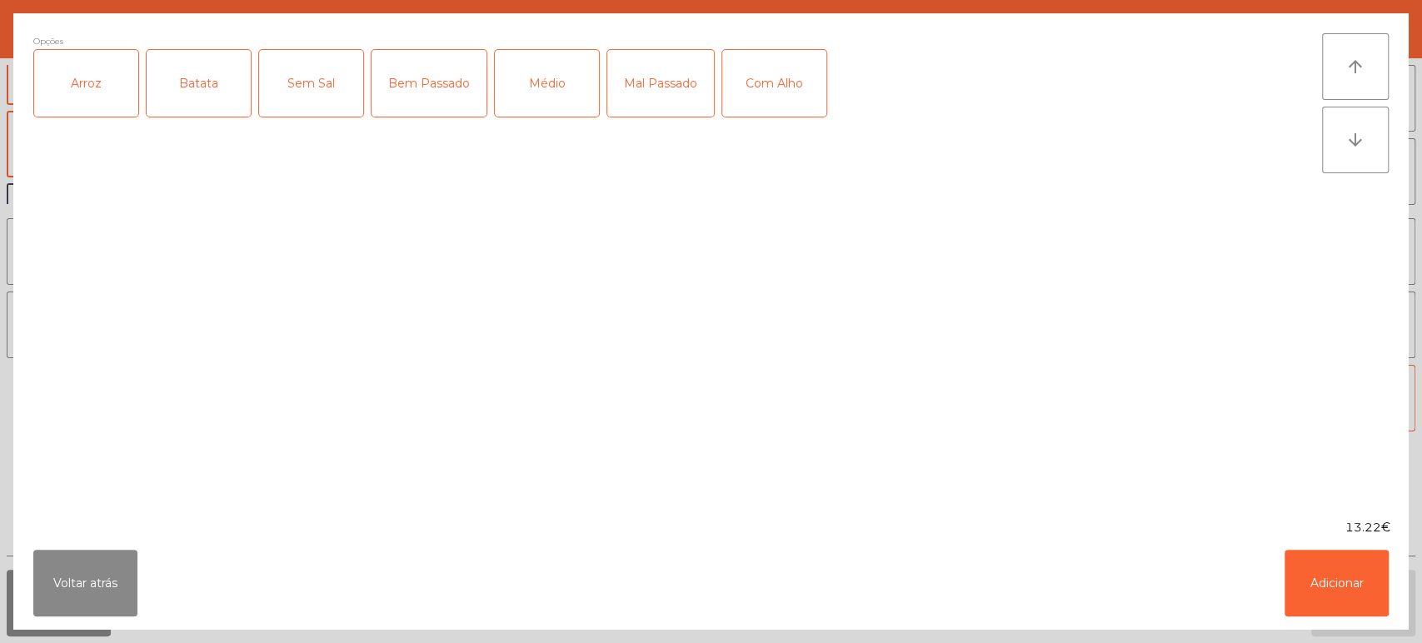
click at [107, 87] on div "Arroz" at bounding box center [86, 83] width 104 height 67
click at [222, 78] on div "Batata" at bounding box center [199, 83] width 104 height 67
click at [429, 67] on div "Bem Passado" at bounding box center [429, 83] width 115 height 67
click at [741, 87] on div "Com Alho" at bounding box center [774, 83] width 104 height 67
click at [1355, 563] on button "Adicionar" at bounding box center [1337, 583] width 104 height 67
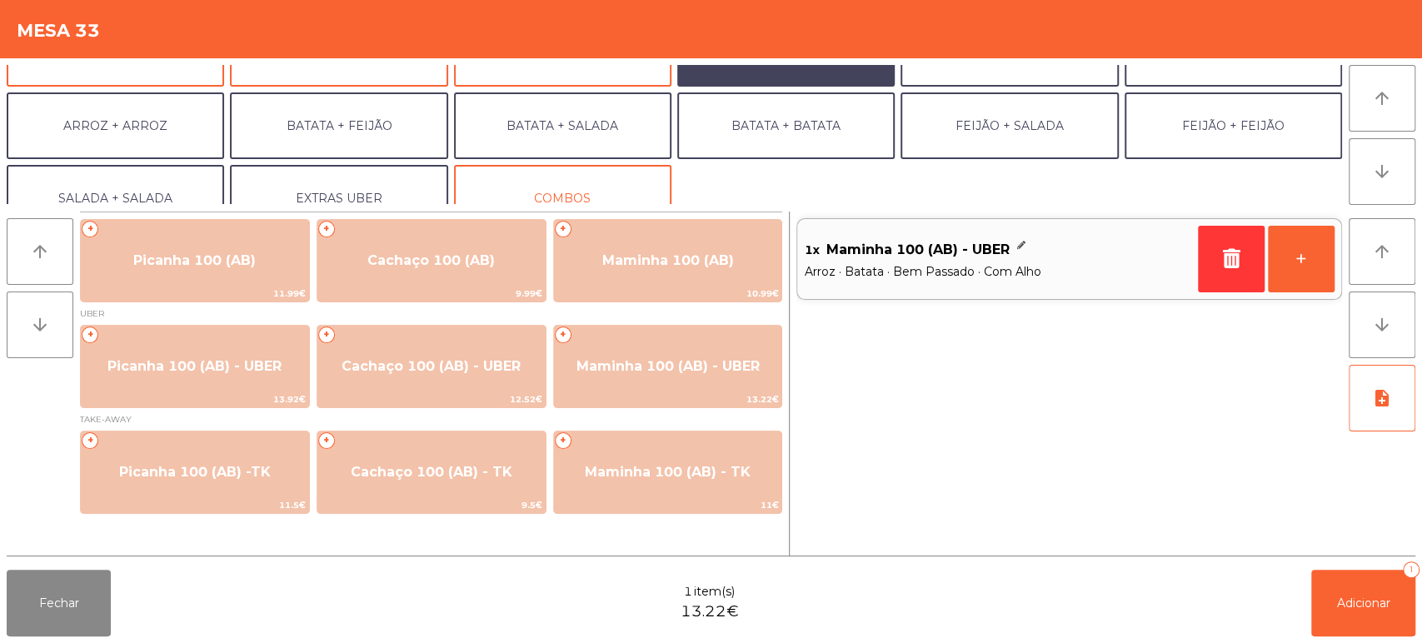
scroll to position [217, 0]
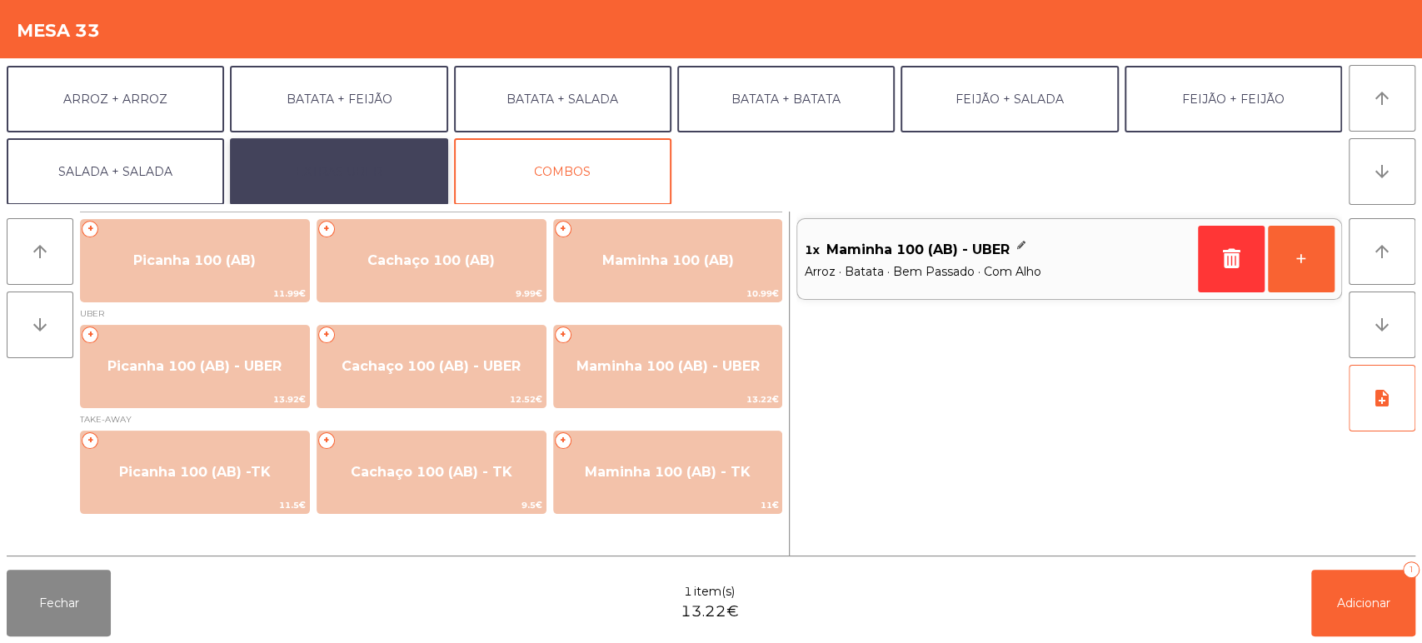
click at [359, 180] on button "EXTRAS UBER" at bounding box center [338, 171] width 217 height 67
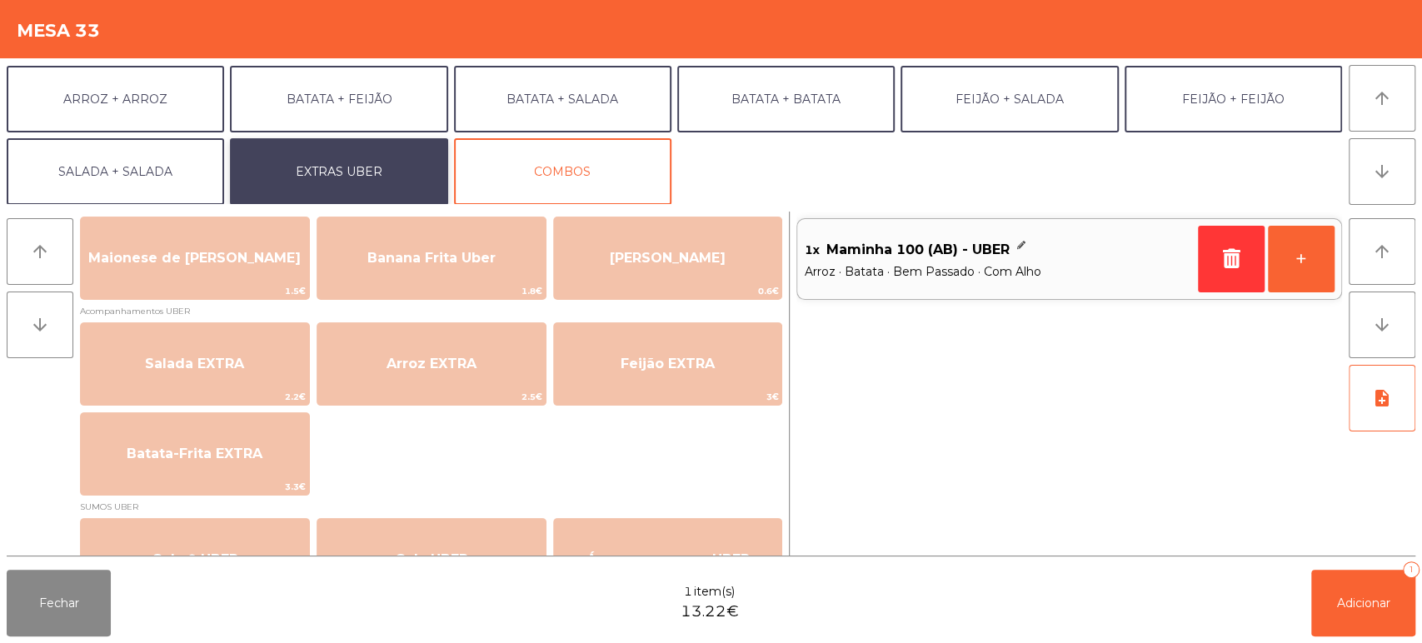
scroll to position [132, 0]
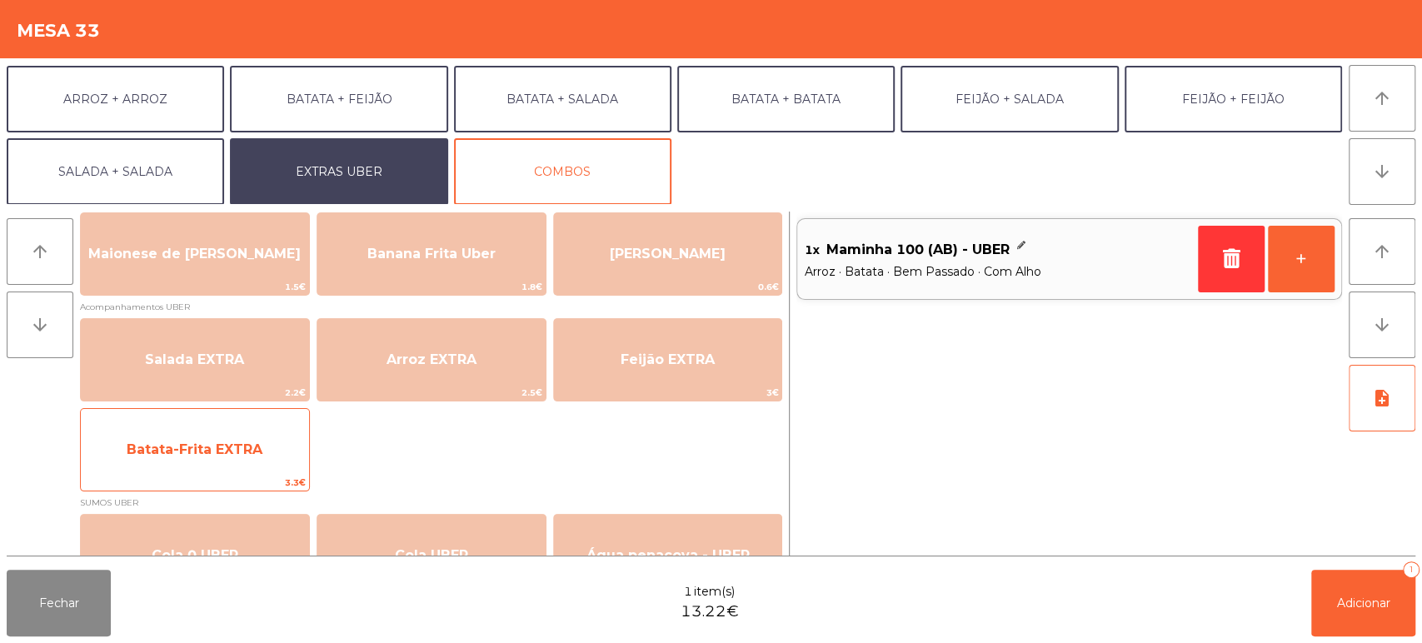
click at [220, 456] on span "Batata-Frita EXTRA" at bounding box center [195, 450] width 136 height 16
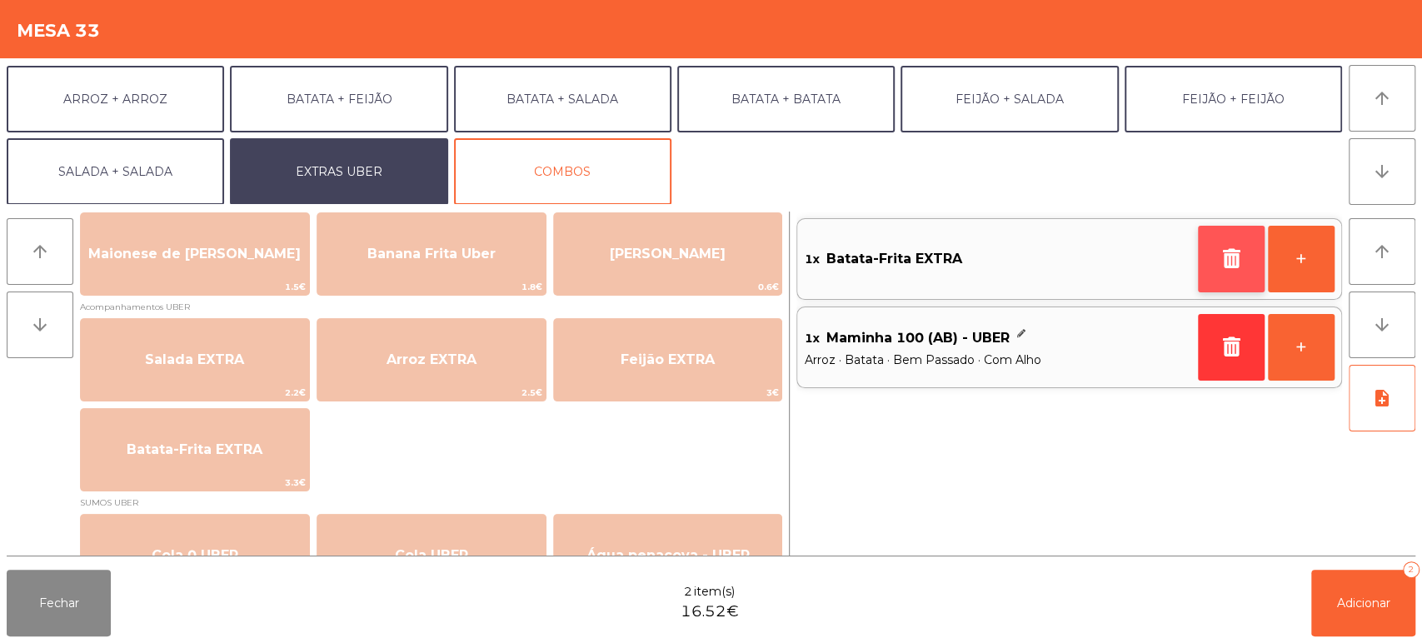
click at [1232, 248] on icon "button" at bounding box center [1231, 258] width 25 height 20
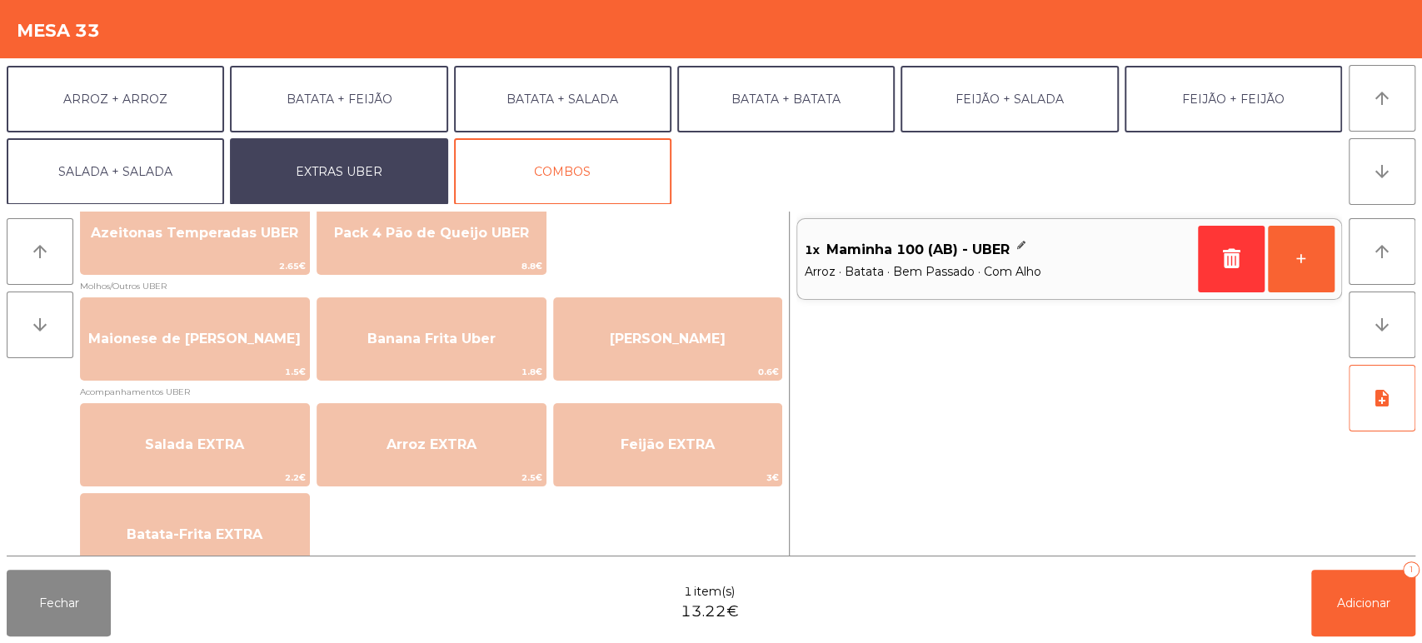
scroll to position [0, 0]
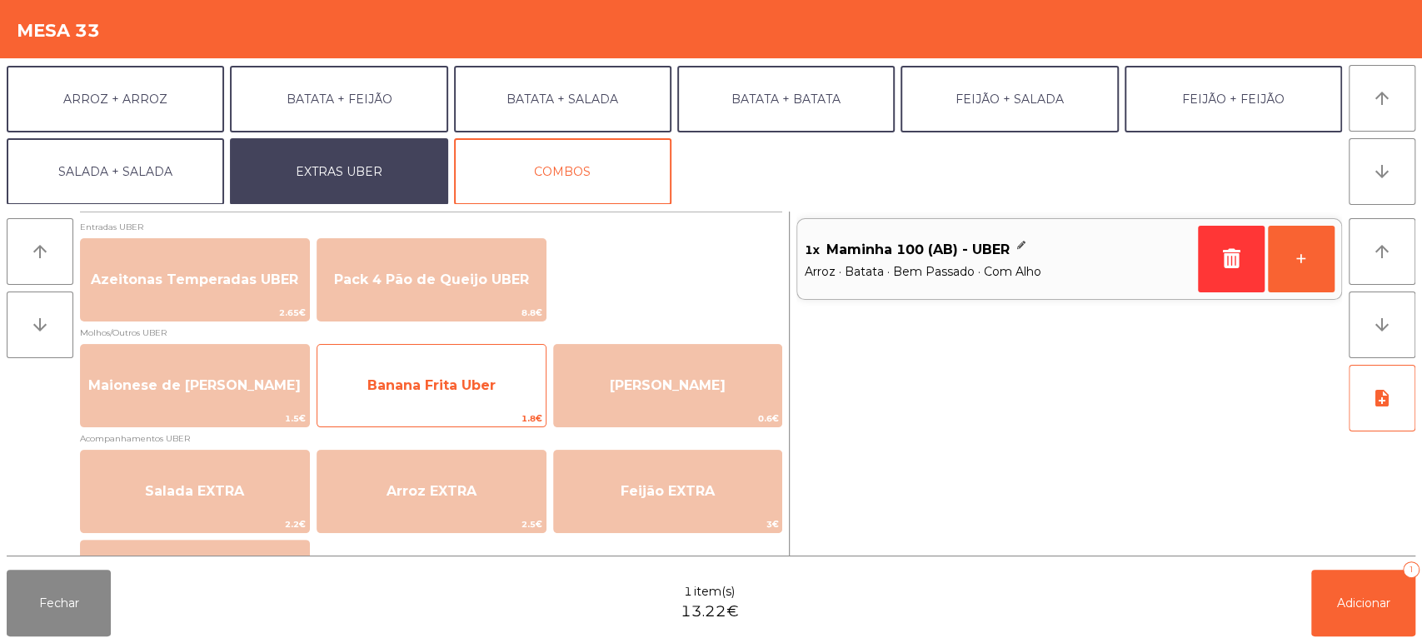
click at [460, 413] on span "1.8€" at bounding box center [431, 419] width 228 height 16
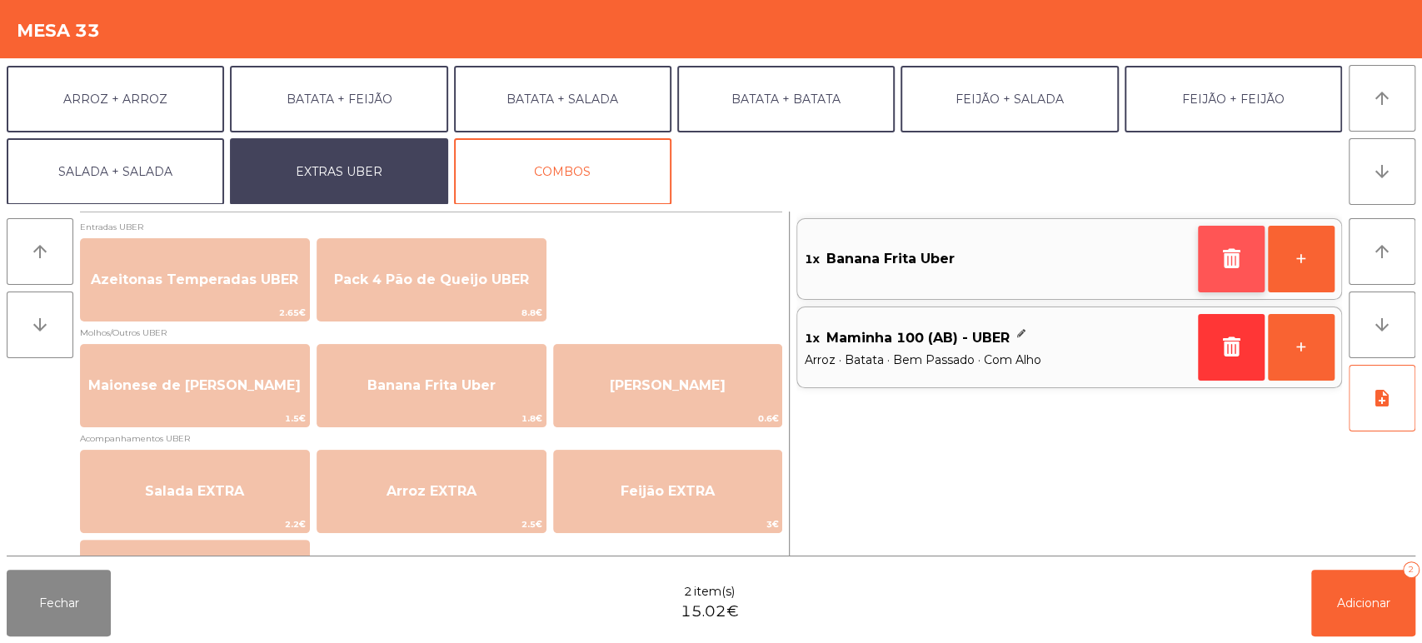
click at [1210, 247] on button "button" at bounding box center [1231, 259] width 67 height 67
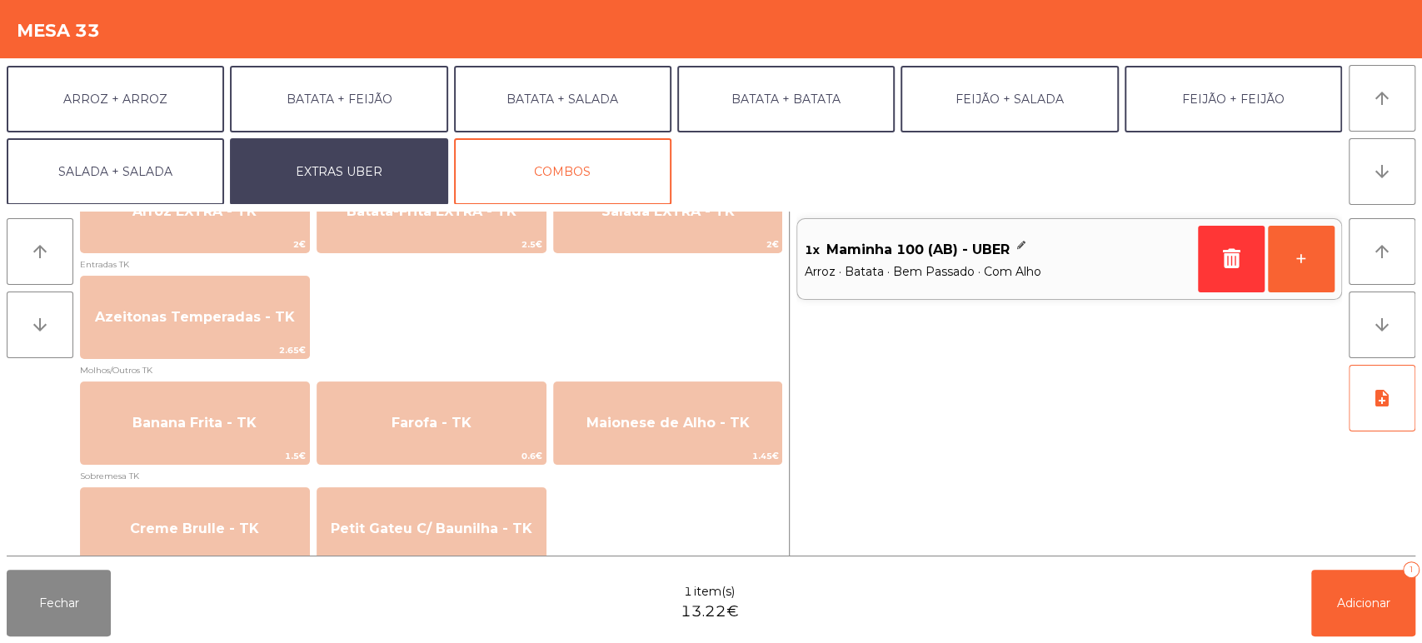
scroll to position [1158, 0]
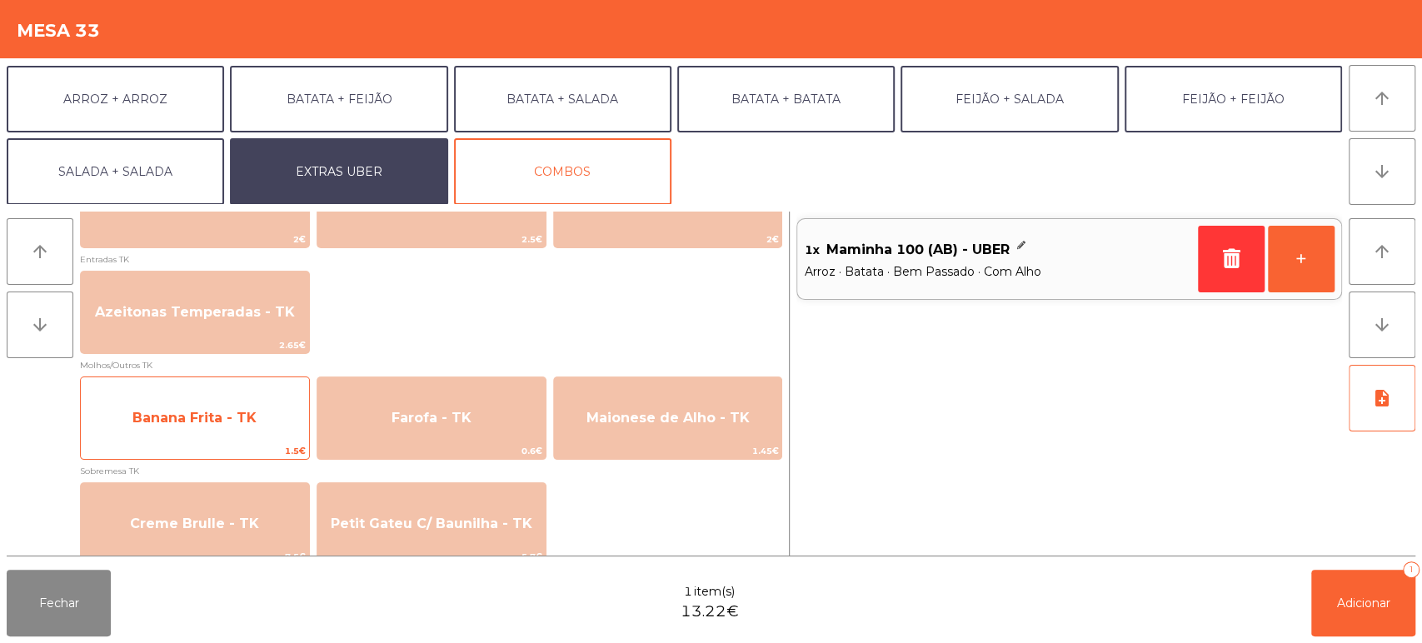
click at [221, 427] on span "Banana Frita - TK" at bounding box center [195, 418] width 228 height 45
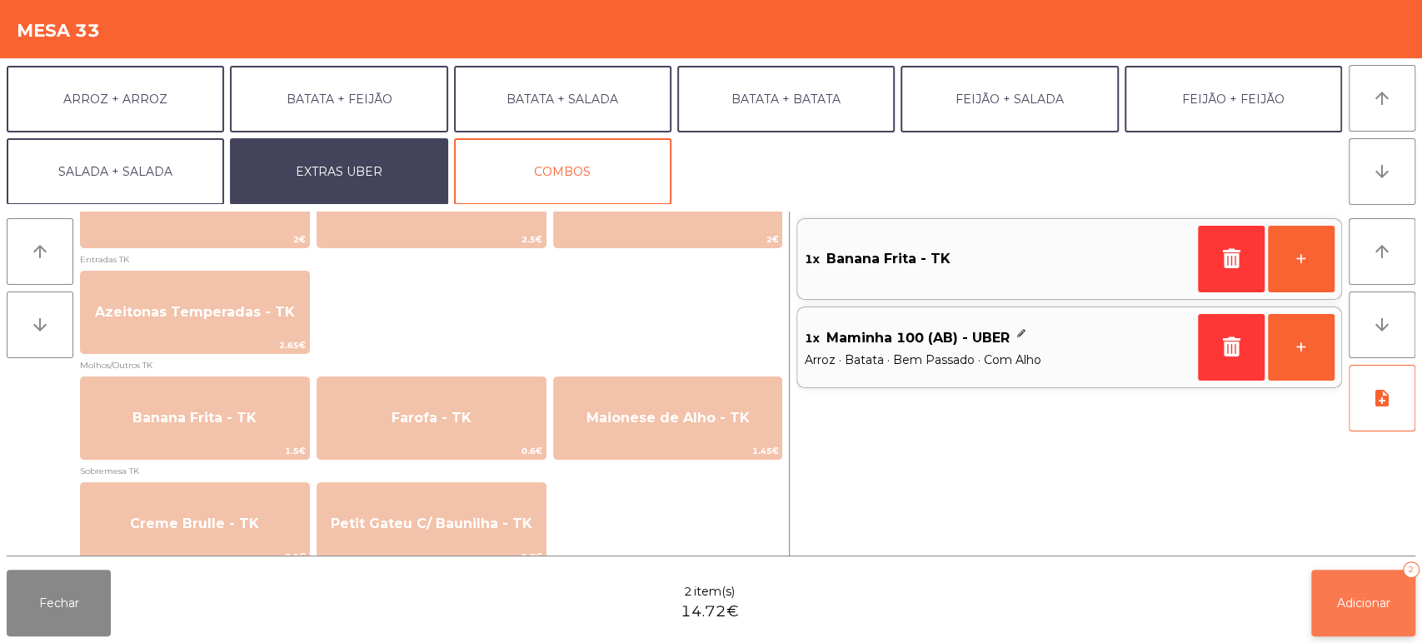
click at [1369, 604] on span "Adicionar" at bounding box center [1363, 603] width 53 height 15
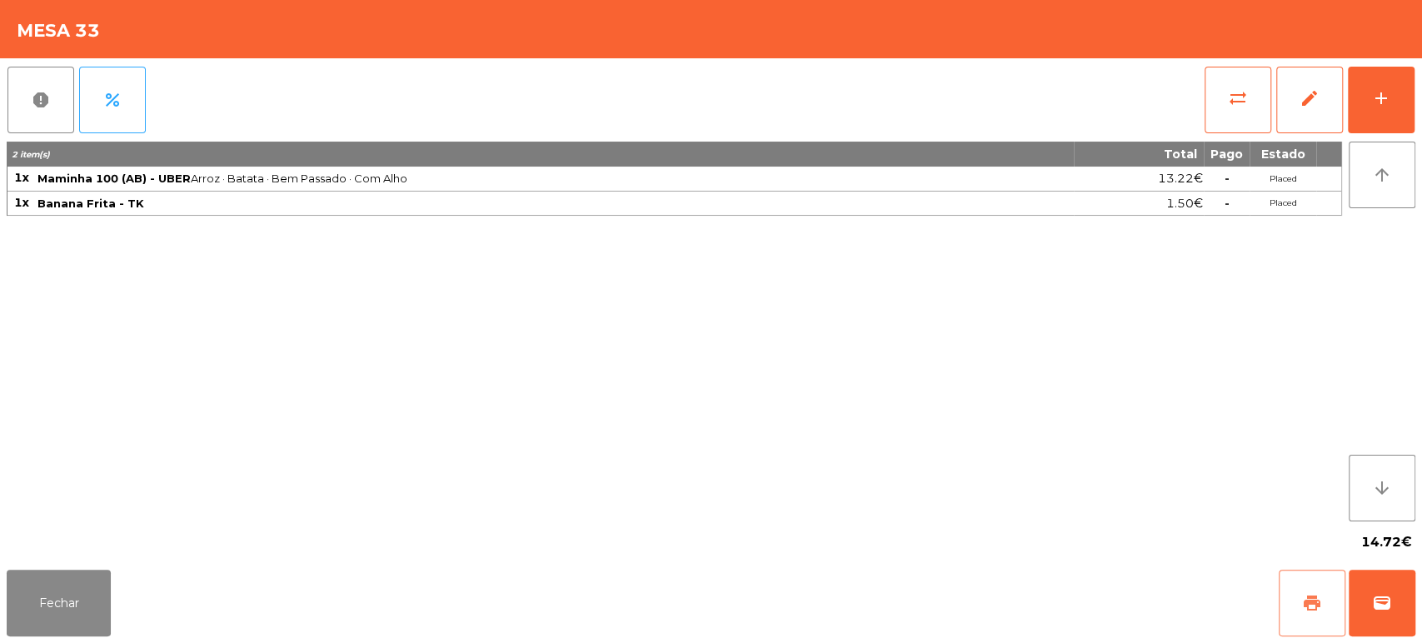
click at [1317, 599] on span "print" at bounding box center [1312, 603] width 20 height 20
click at [42, 604] on button "Fechar" at bounding box center [59, 603] width 104 height 67
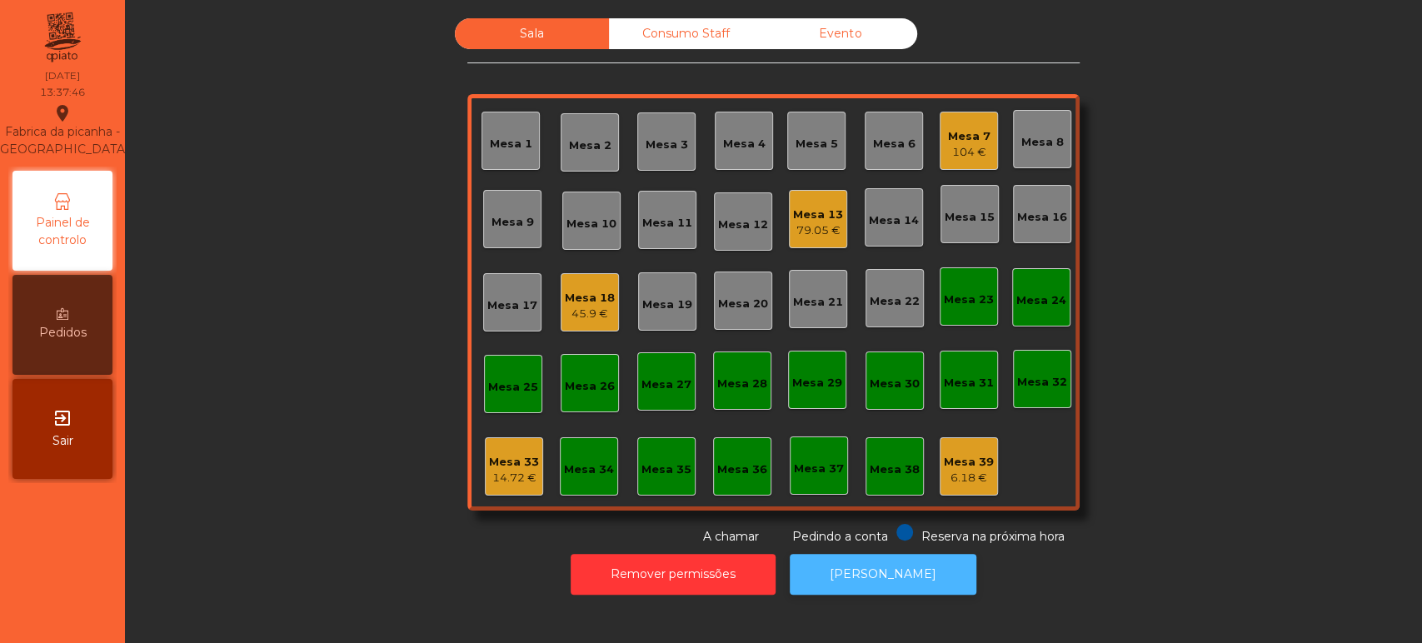
click at [884, 576] on button "[PERSON_NAME]" at bounding box center [883, 574] width 187 height 41
click at [979, 220] on div "Mesa 15" at bounding box center [970, 217] width 50 height 17
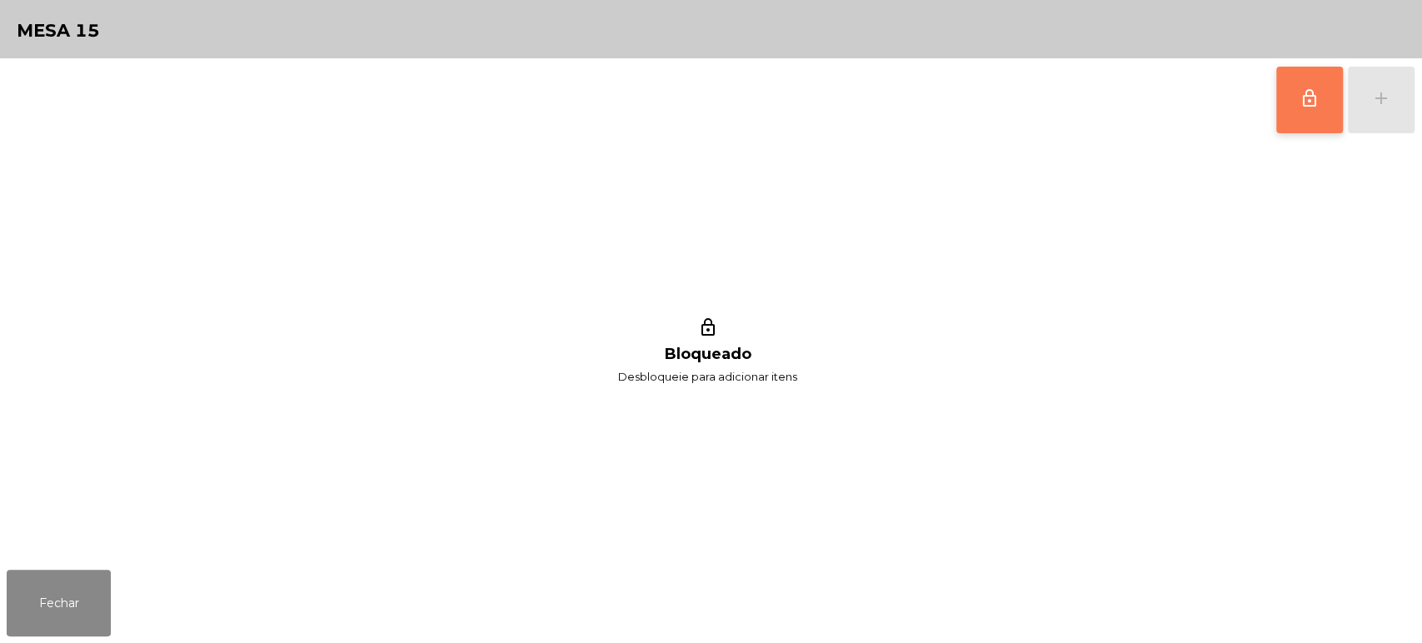
click at [1316, 104] on span "lock_outline" at bounding box center [1310, 98] width 20 height 20
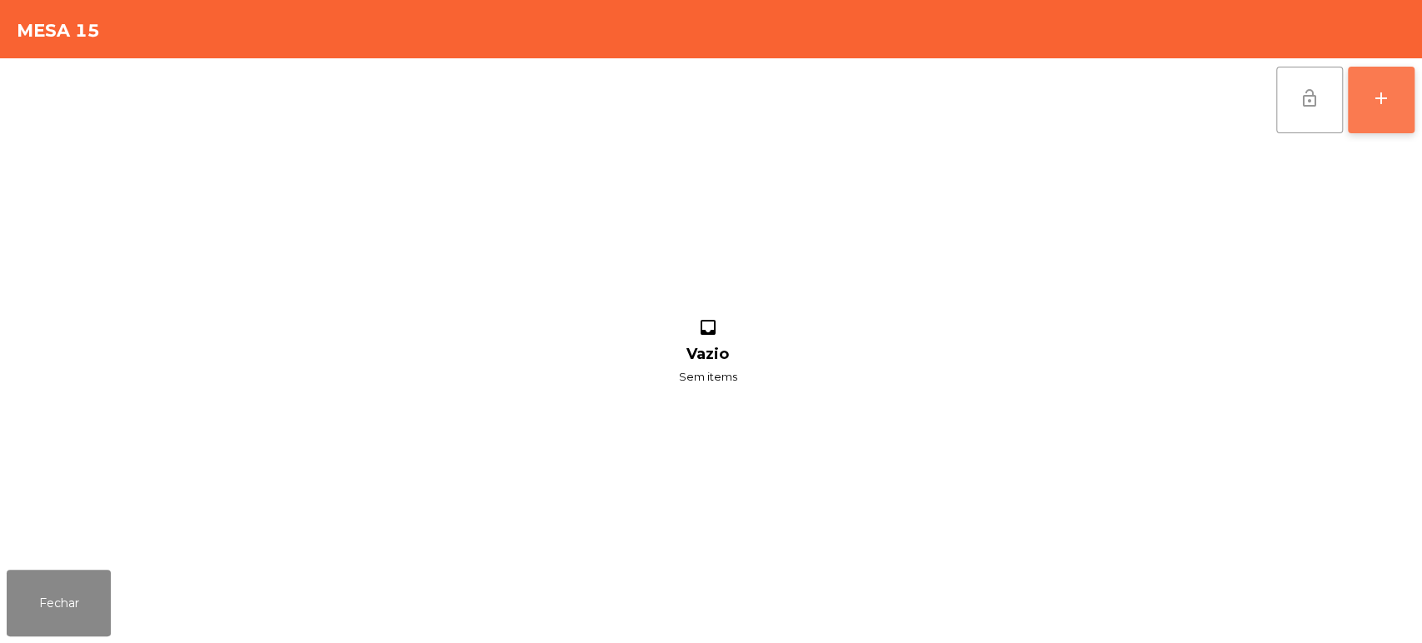
click at [1374, 91] on div "add" at bounding box center [1382, 98] width 20 height 20
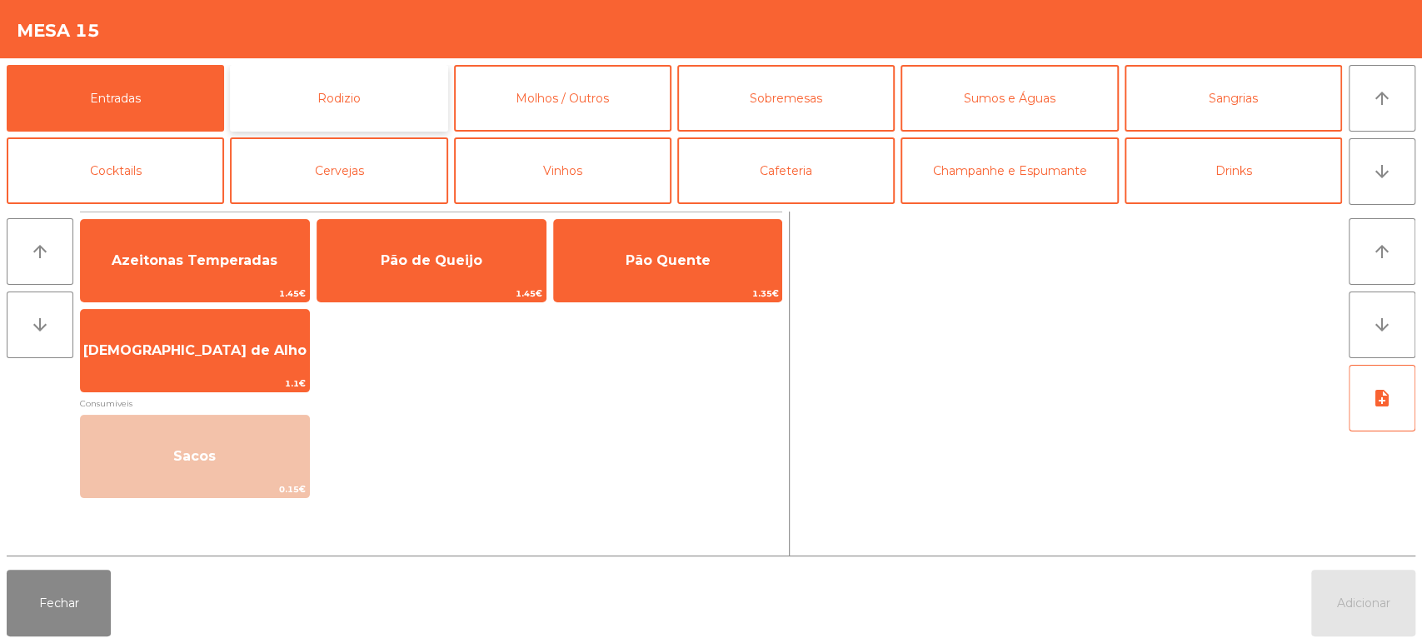
click at [341, 97] on button "Rodizio" at bounding box center [338, 98] width 217 height 67
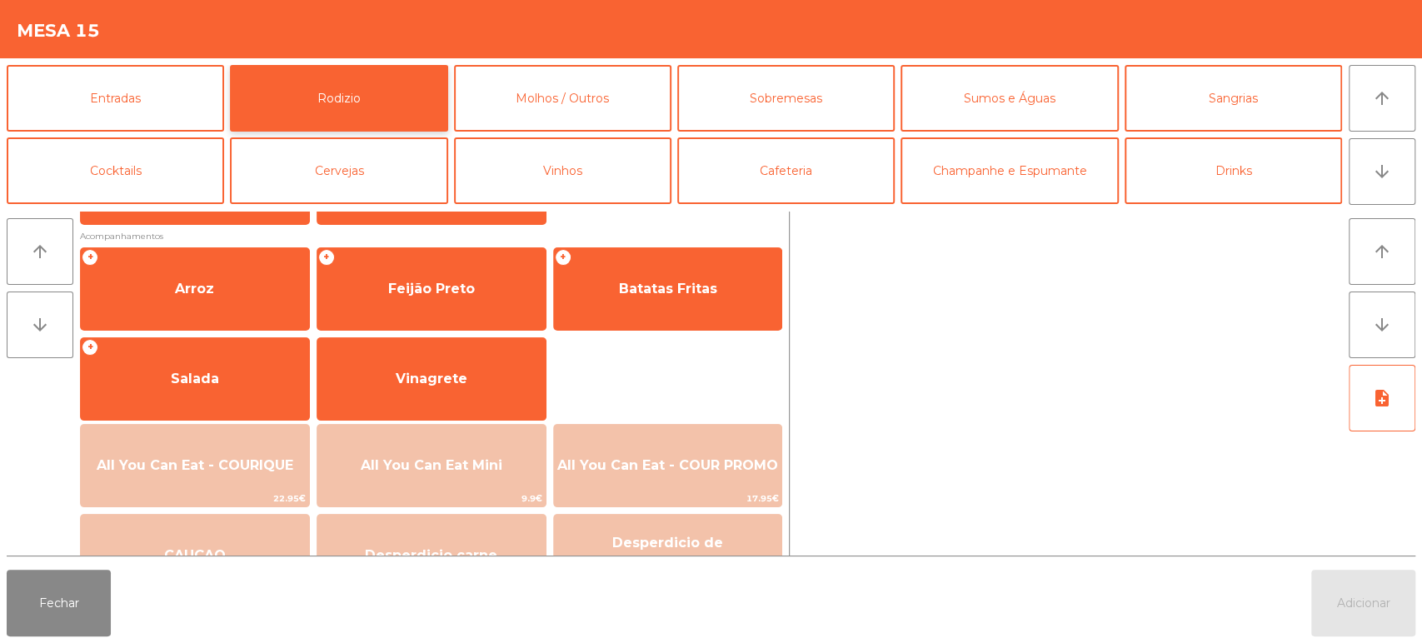
scroll to position [234, 0]
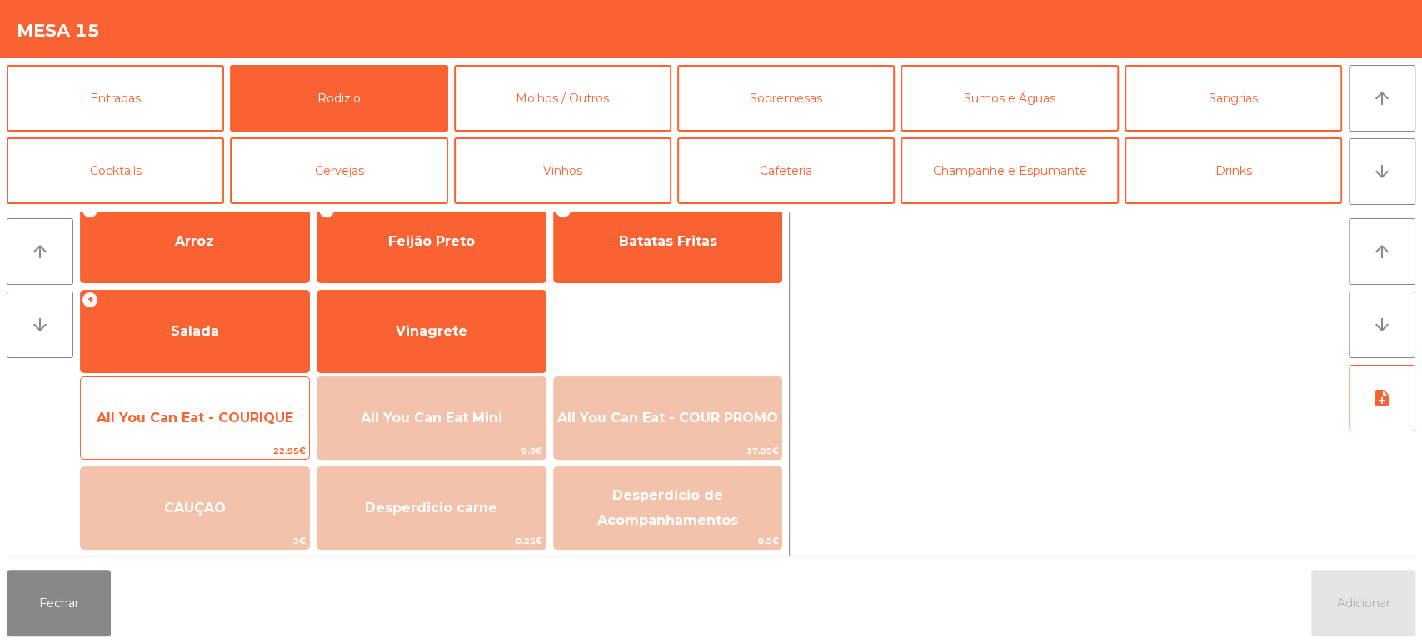
click at [187, 427] on span "All You Can Eat - COURIQUE" at bounding box center [195, 418] width 228 height 45
click at [207, 420] on span "All You Can Eat - COURIQUE" at bounding box center [195, 418] width 197 height 16
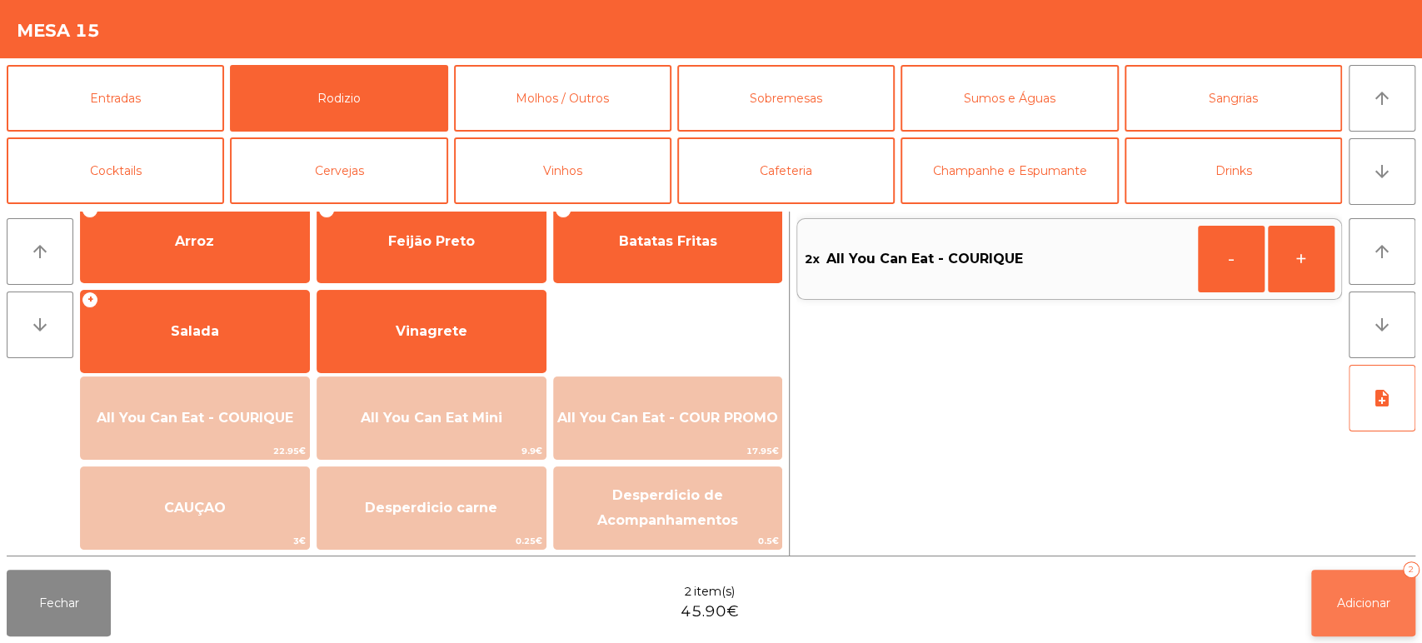
click at [1354, 584] on button "Adicionar 2" at bounding box center [1364, 603] width 104 height 67
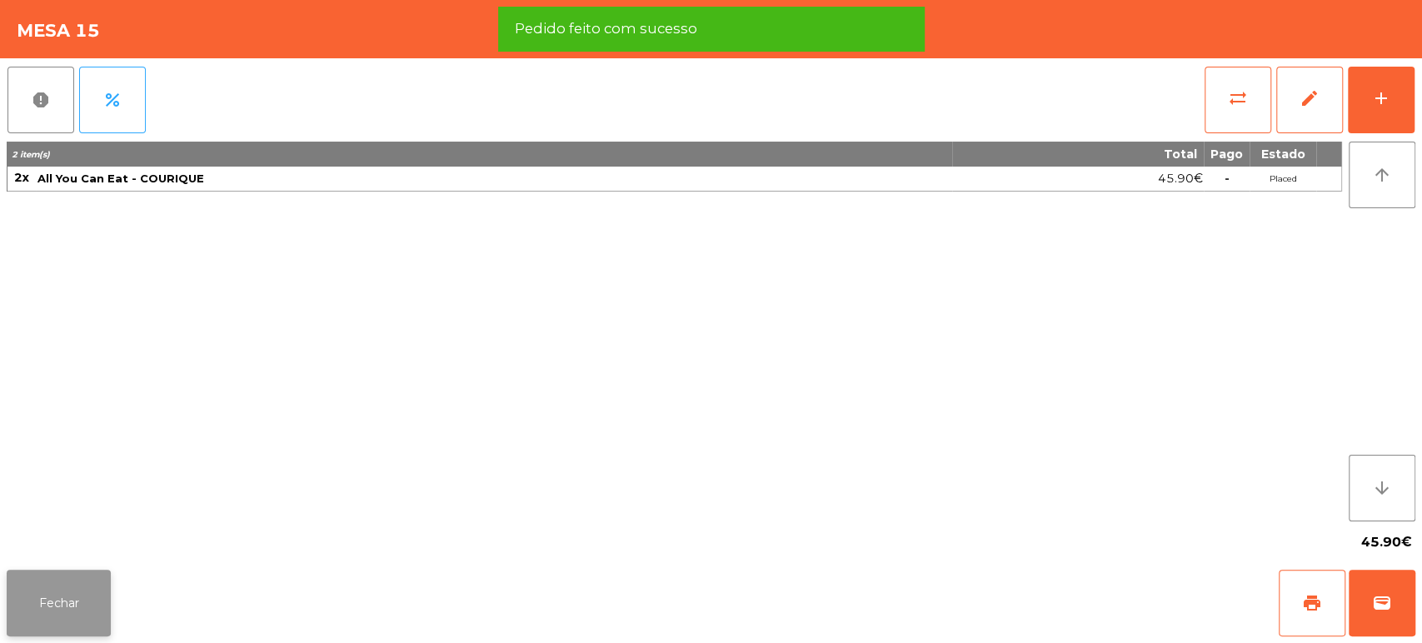
click at [42, 635] on button "Fechar" at bounding box center [59, 603] width 104 height 67
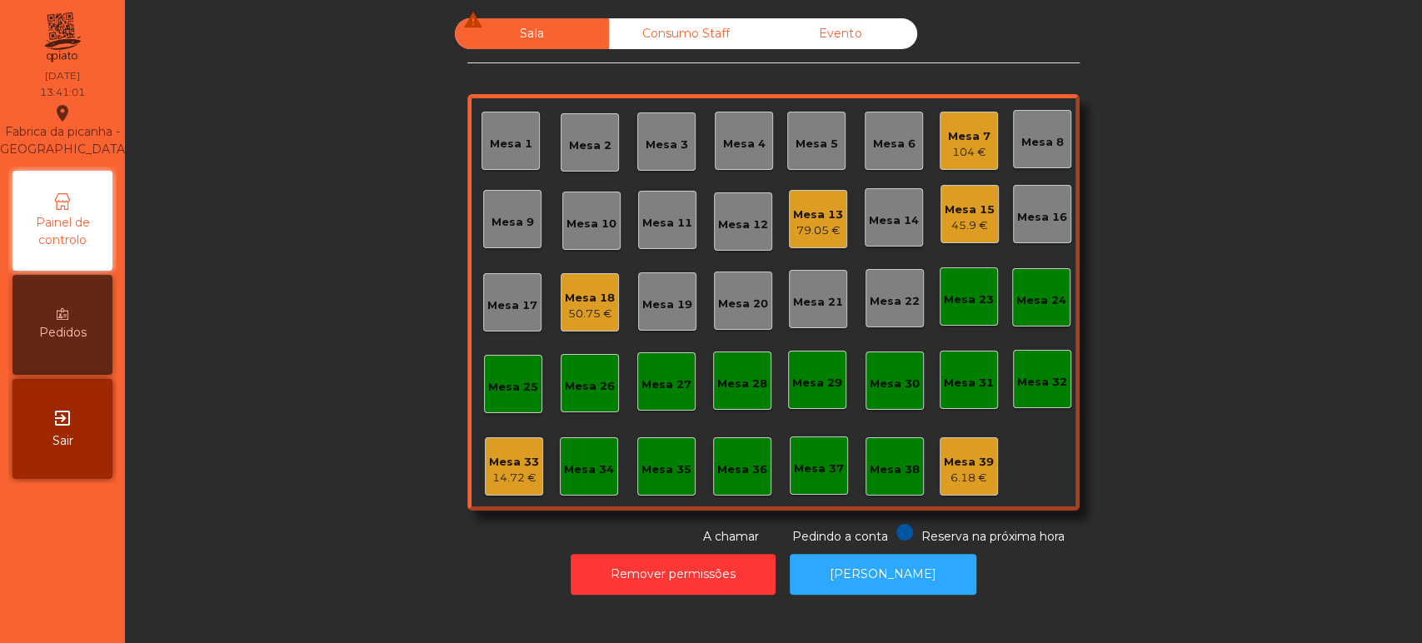
click at [815, 217] on div "Mesa 13" at bounding box center [818, 215] width 50 height 17
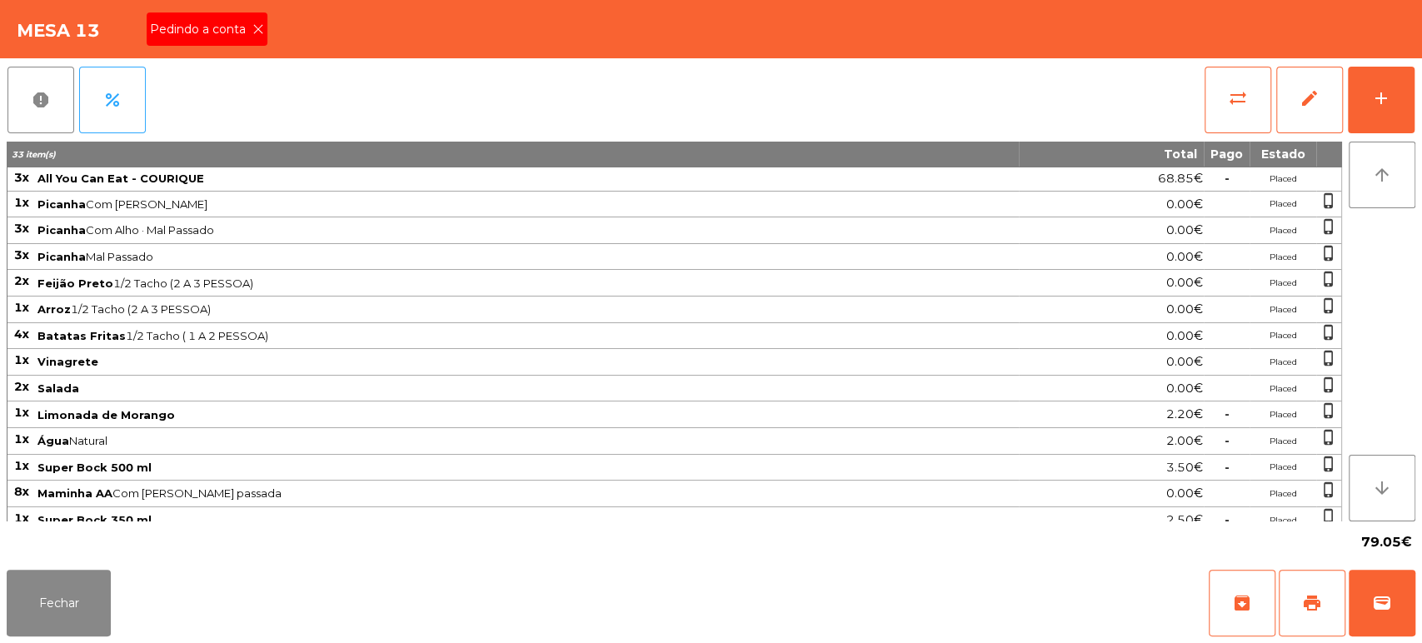
click at [197, 25] on span "Pedindo a conta" at bounding box center [201, 29] width 102 height 17
click at [1312, 592] on button "print" at bounding box center [1312, 603] width 67 height 67
click at [15, 623] on button "Fechar" at bounding box center [59, 603] width 104 height 67
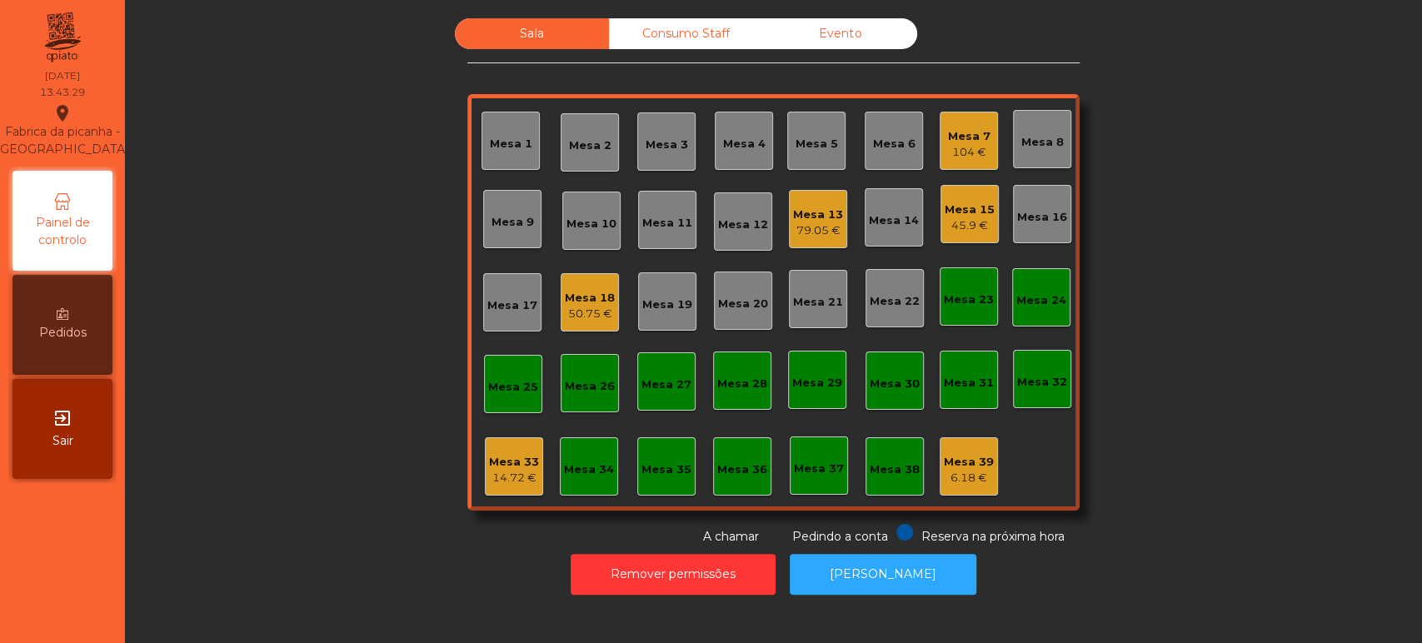
click at [794, 212] on div "Mesa 13" at bounding box center [818, 215] width 50 height 17
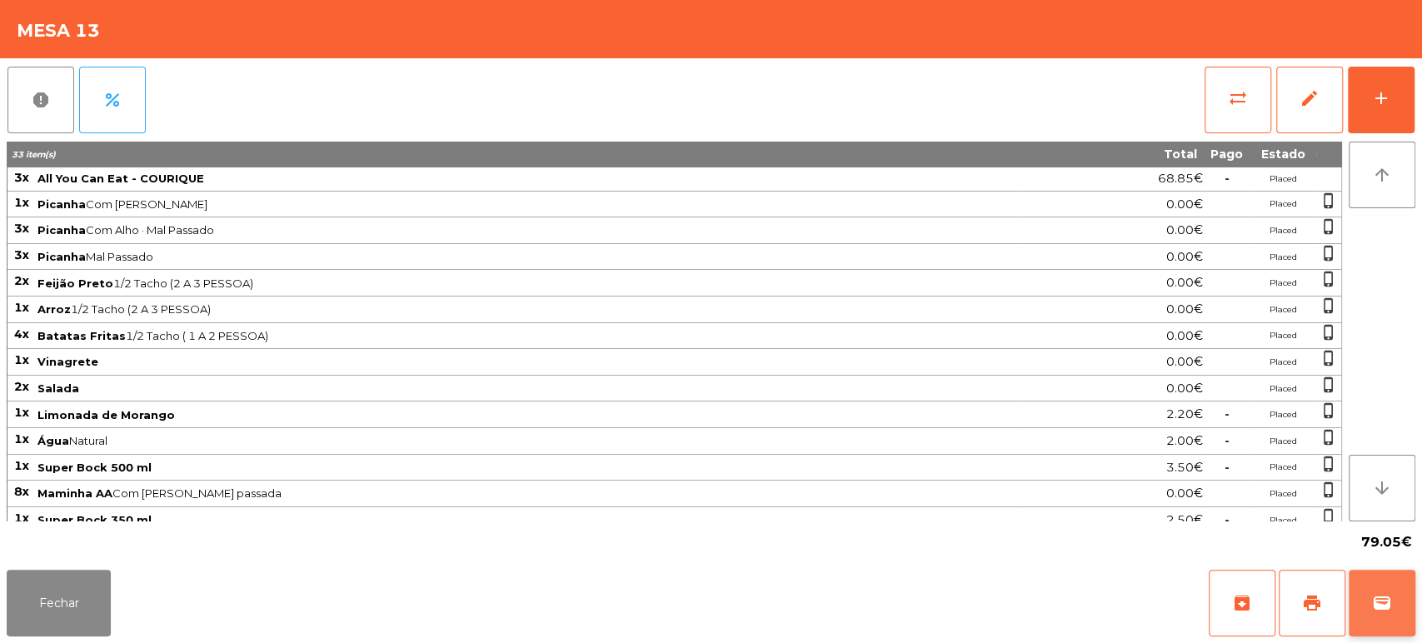
click at [1397, 580] on button "wallet" at bounding box center [1382, 603] width 67 height 67
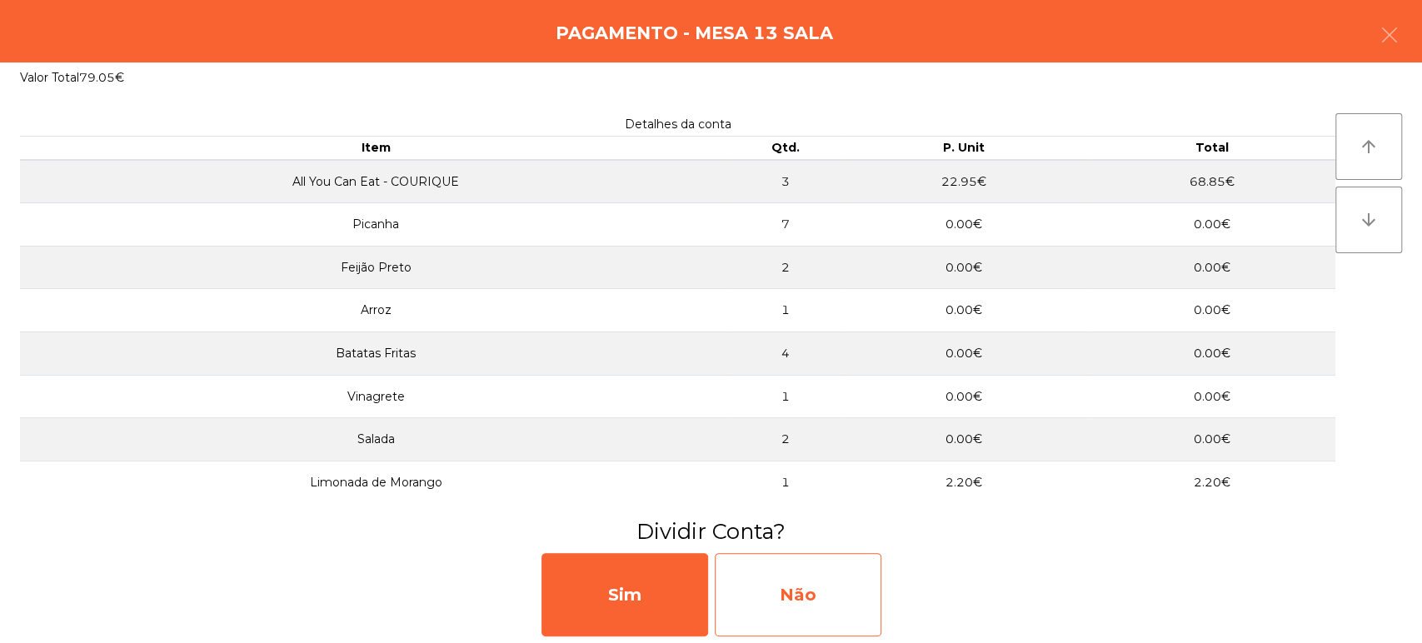
click at [784, 603] on div "Não" at bounding box center [798, 594] width 167 height 83
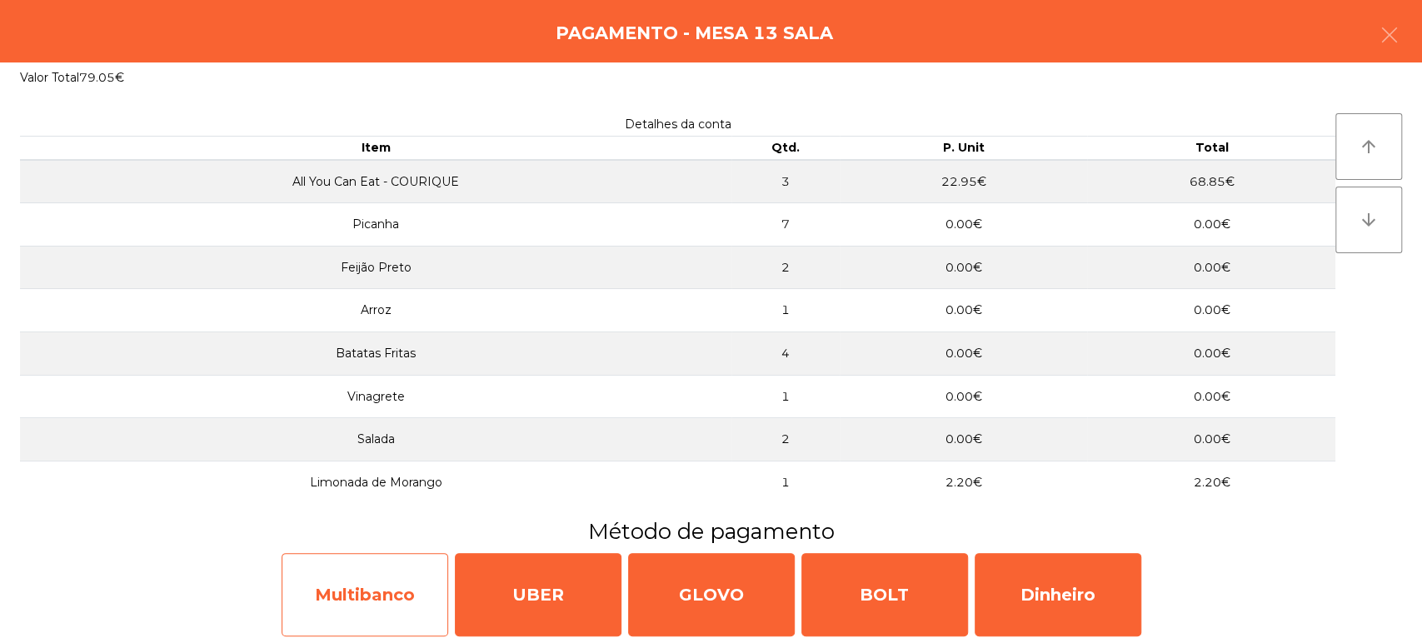
click at [367, 630] on div "Multibanco" at bounding box center [365, 594] width 167 height 83
select select "**"
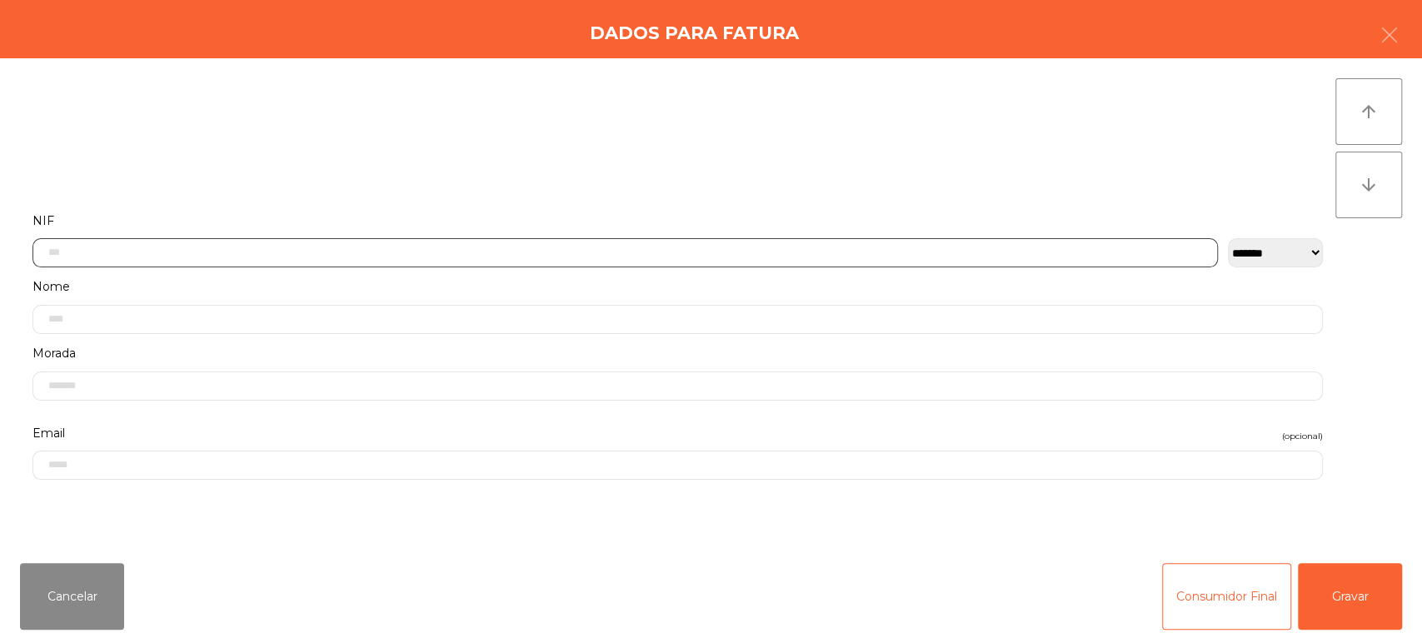
click at [466, 252] on input "text" at bounding box center [625, 252] width 1186 height 29
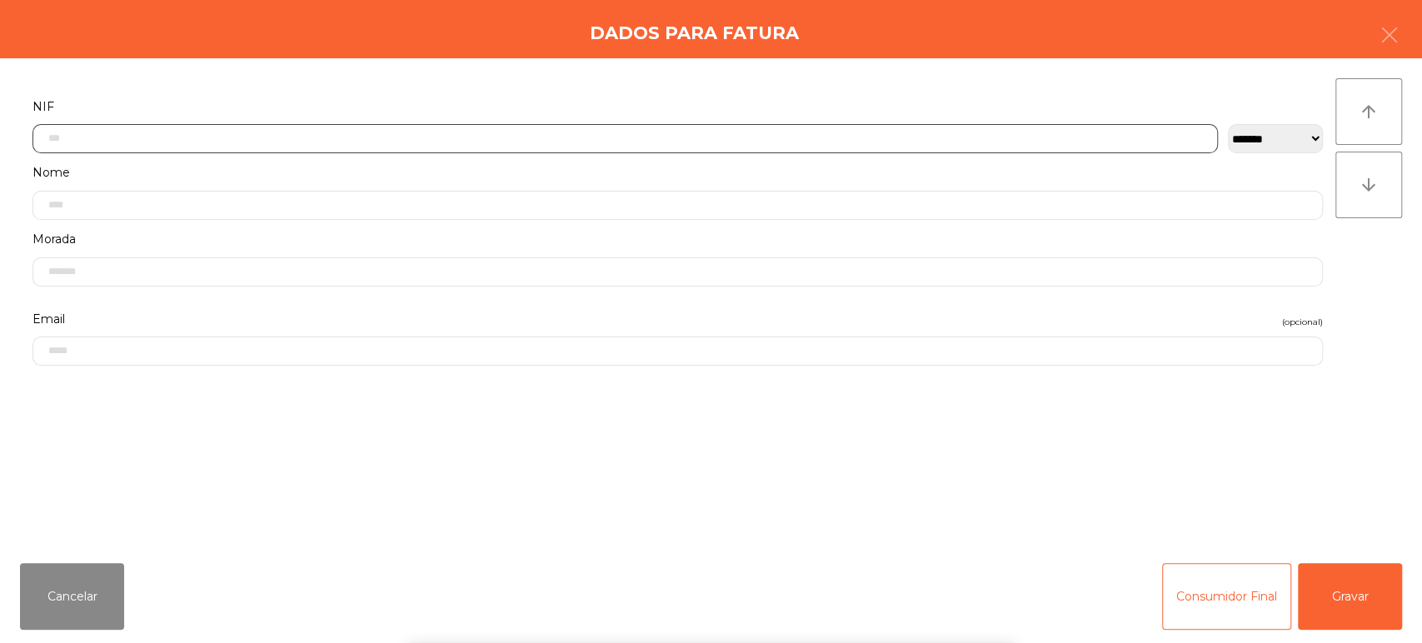
scroll to position [130, 0]
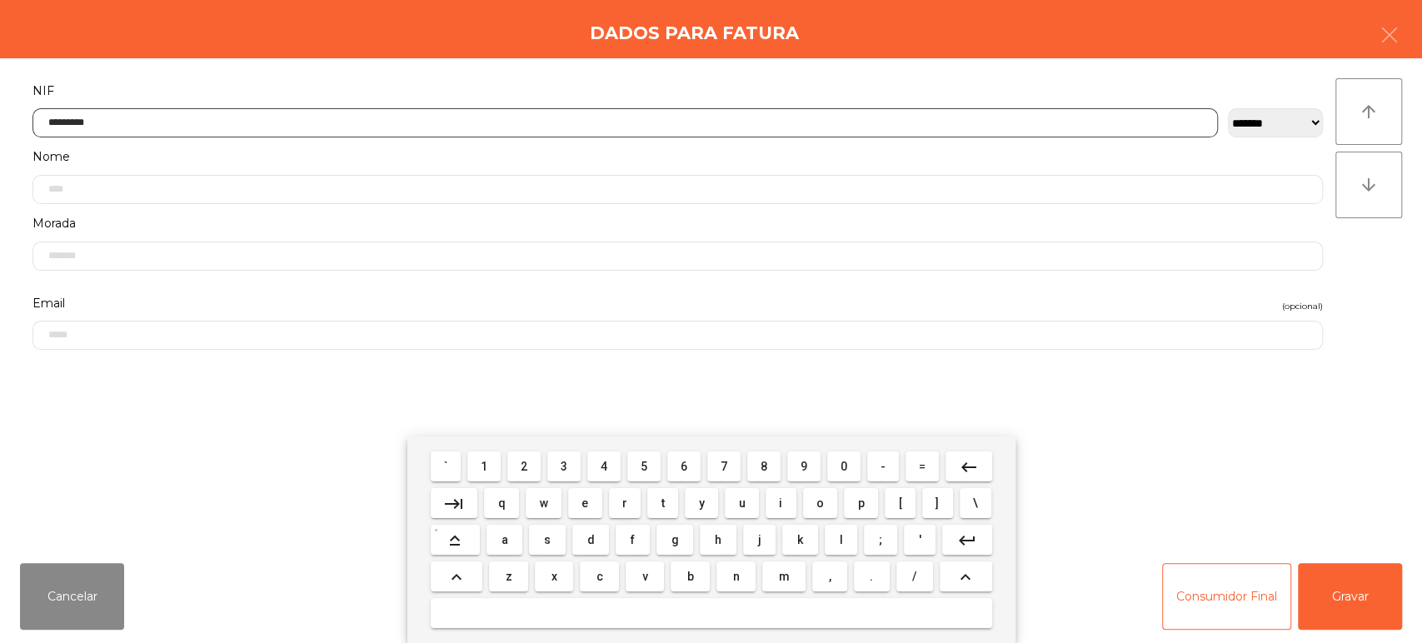
type input "*********"
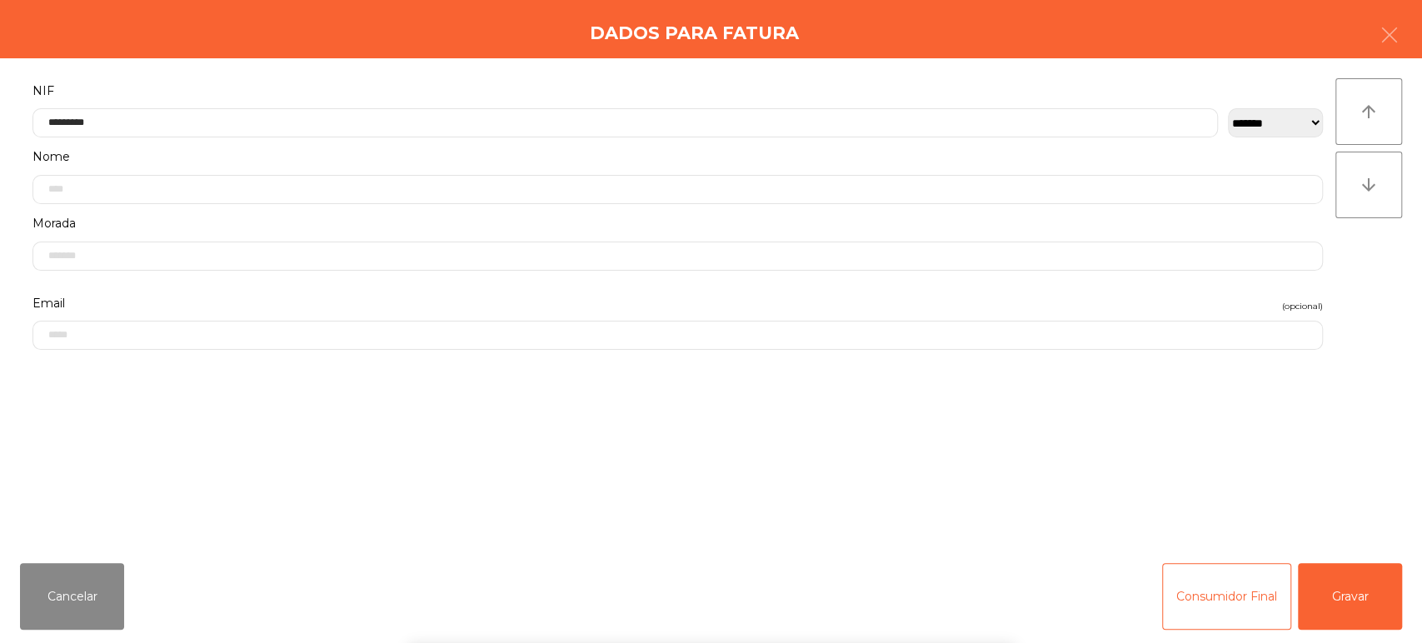
click at [1384, 259] on div "arrow_upward arrow_downward" at bounding box center [1369, 304] width 67 height 452
click at [1365, 587] on button "Gravar" at bounding box center [1350, 596] width 104 height 67
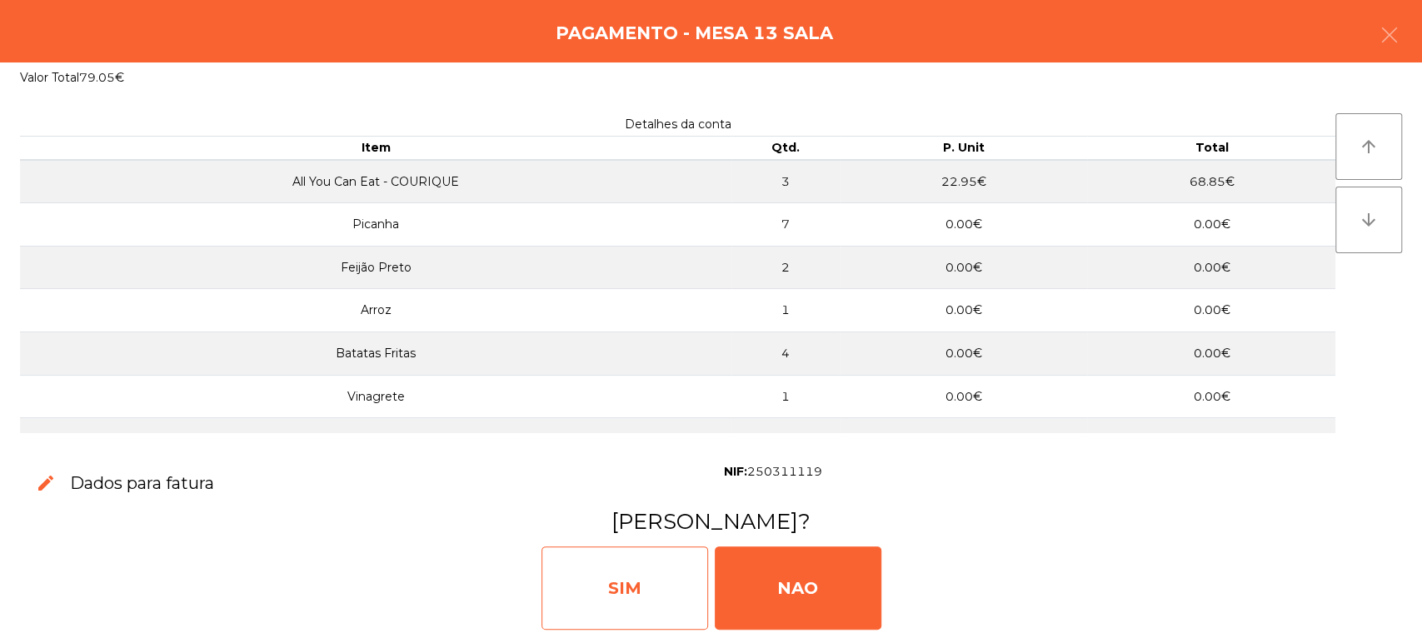
click at [638, 600] on div "SIM" at bounding box center [625, 588] width 167 height 83
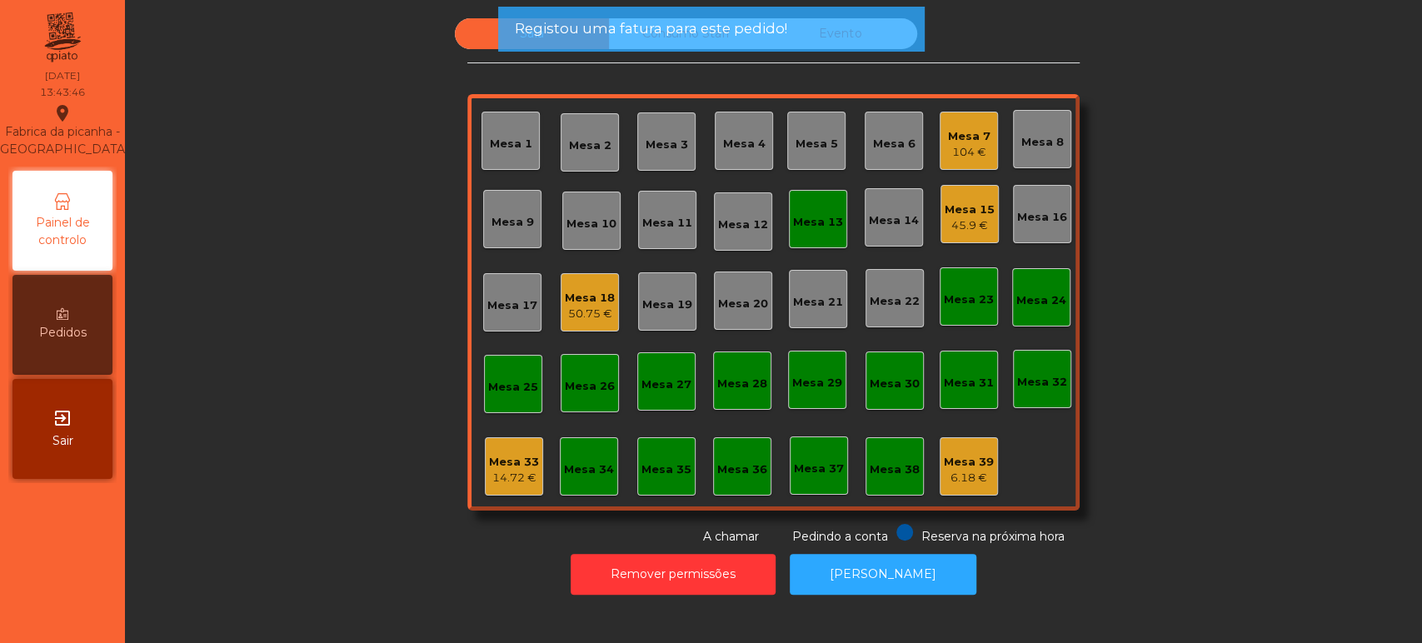
click at [817, 243] on div "Mesa 13" at bounding box center [818, 219] width 58 height 58
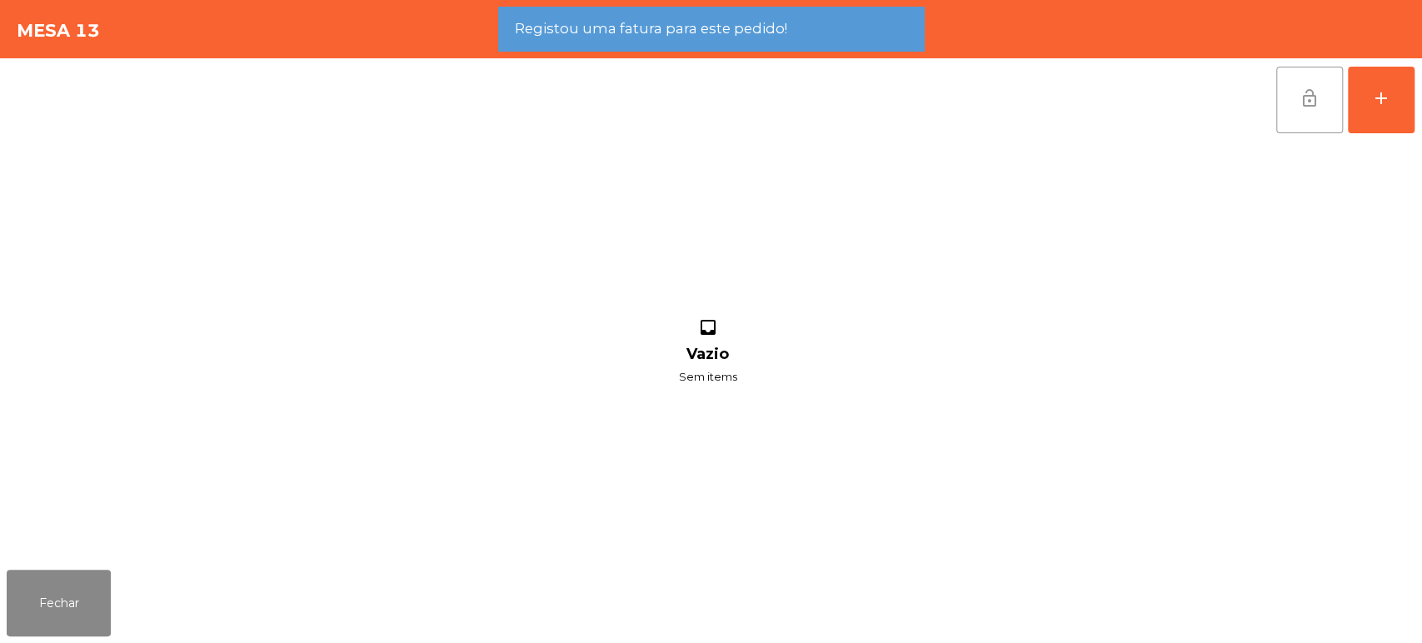
click at [1328, 117] on button "lock_open" at bounding box center [1310, 100] width 67 height 67
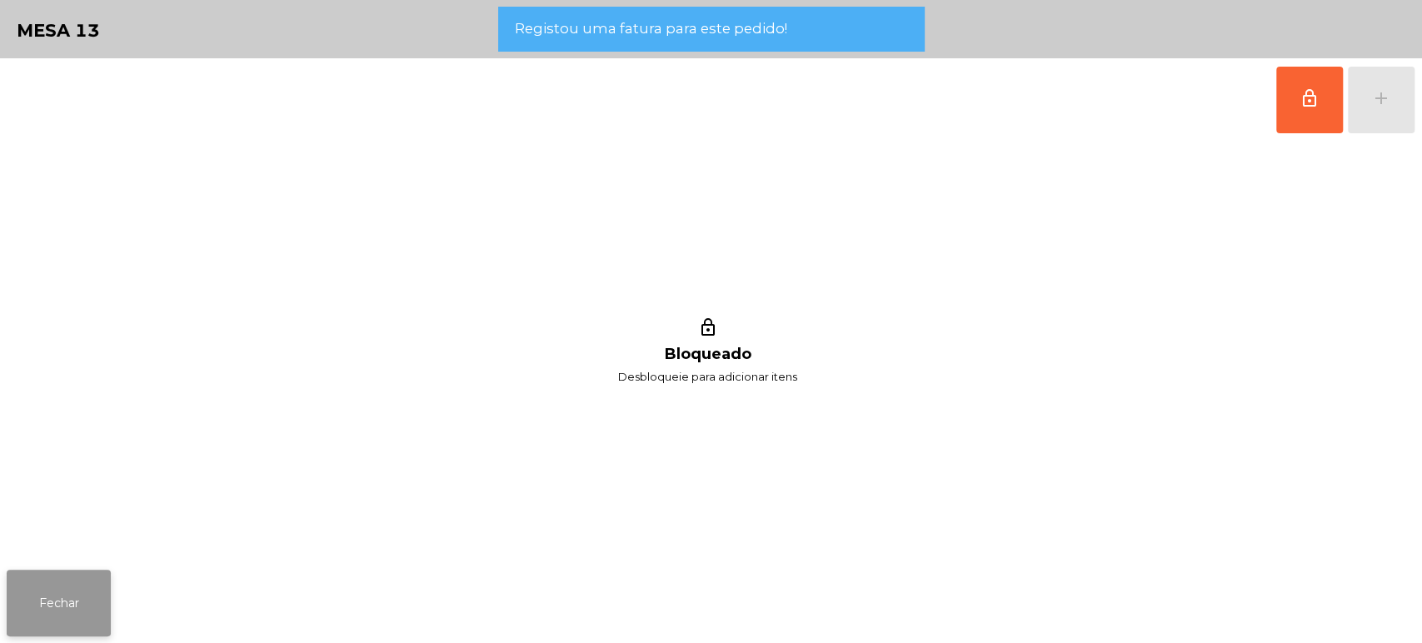
click at [62, 577] on button "Fechar" at bounding box center [59, 603] width 104 height 67
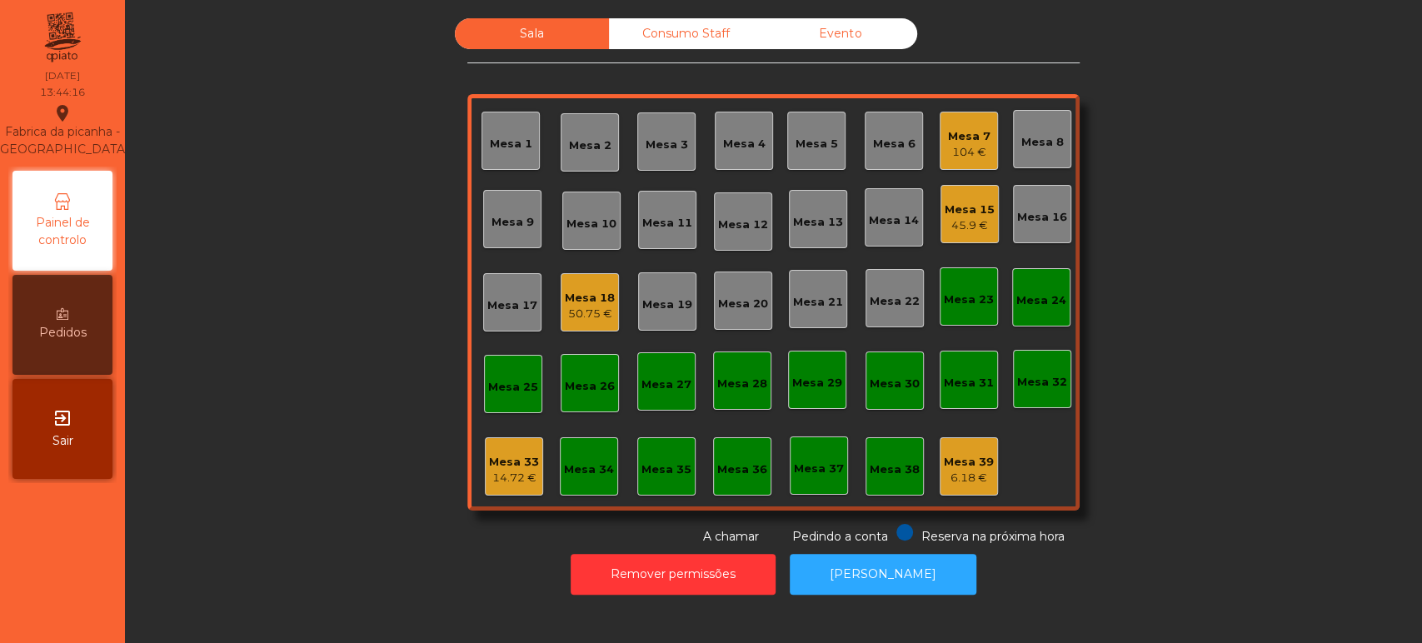
click at [822, 162] on div "Mesa 5" at bounding box center [816, 141] width 58 height 58
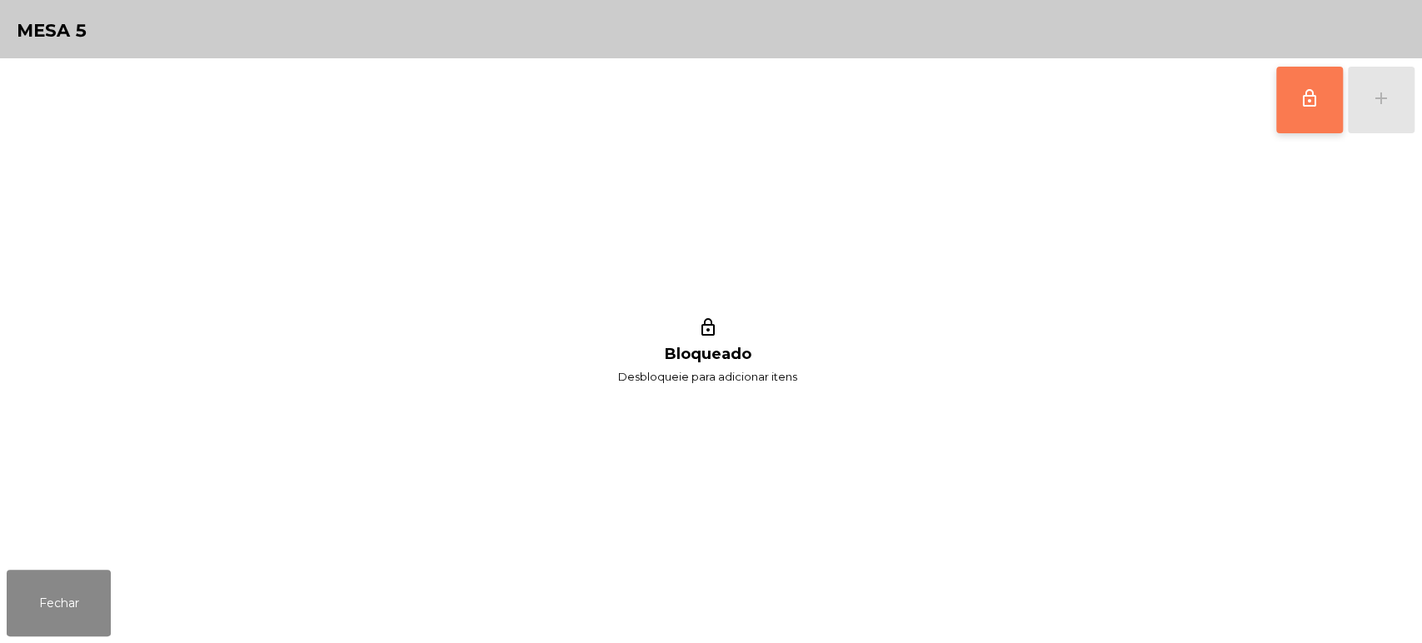
click at [1282, 101] on button "lock_outline" at bounding box center [1310, 100] width 67 height 67
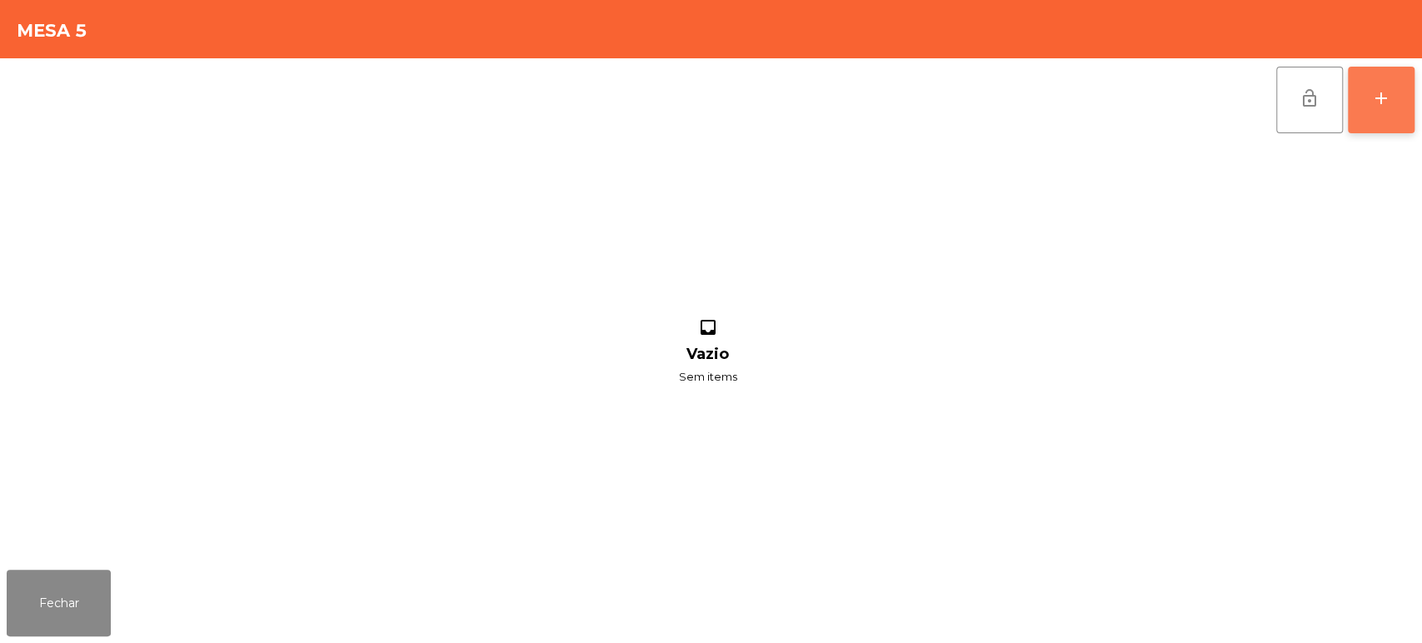
click at [1383, 80] on button "add" at bounding box center [1381, 100] width 67 height 67
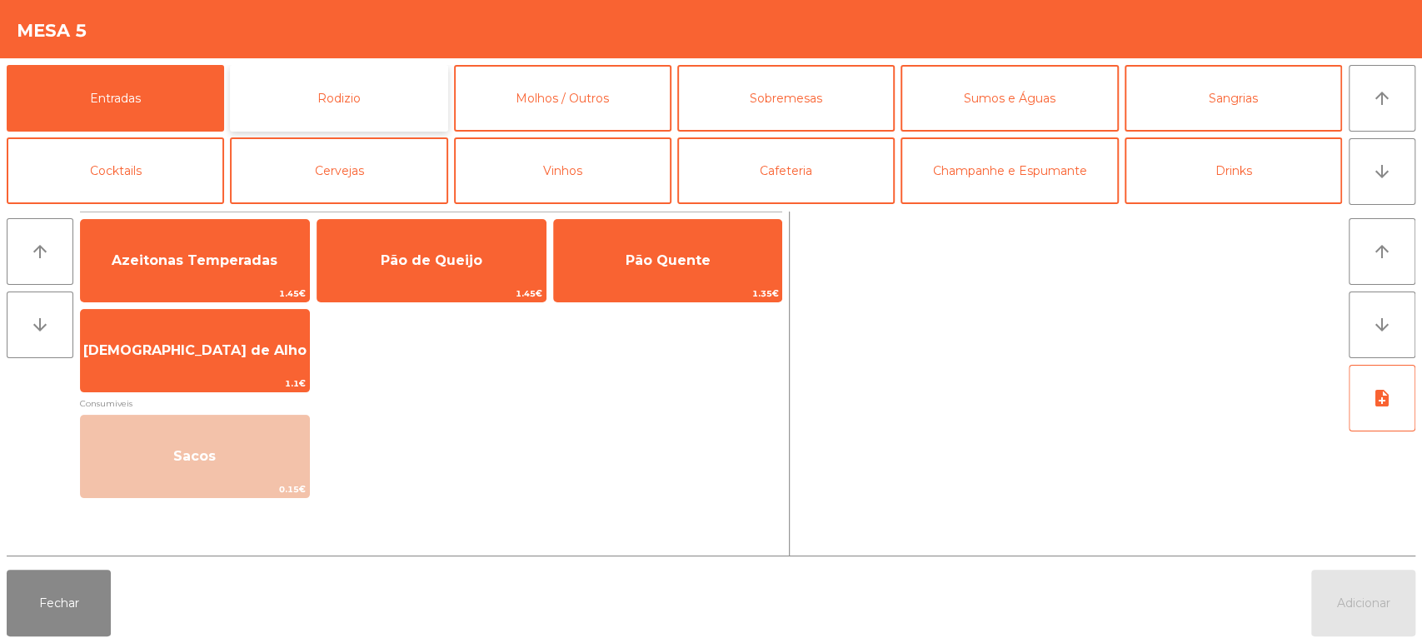
click at [392, 107] on button "Rodizio" at bounding box center [338, 98] width 217 height 67
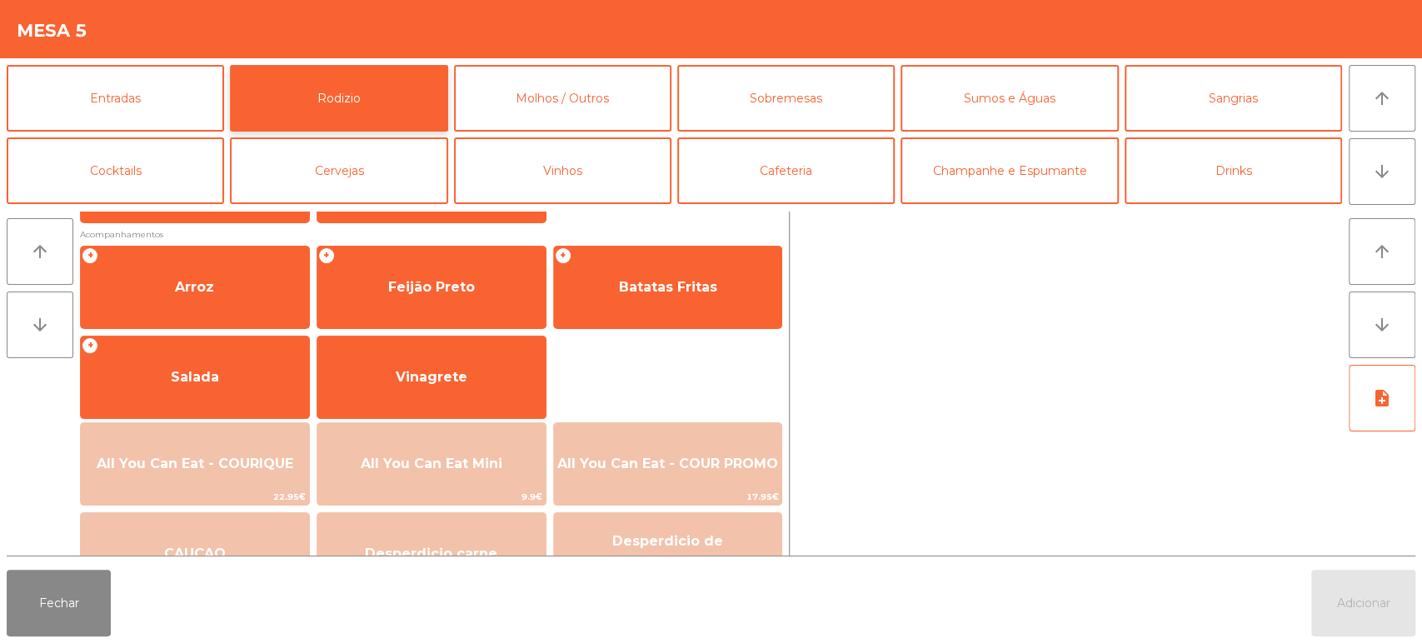
scroll to position [234, 0]
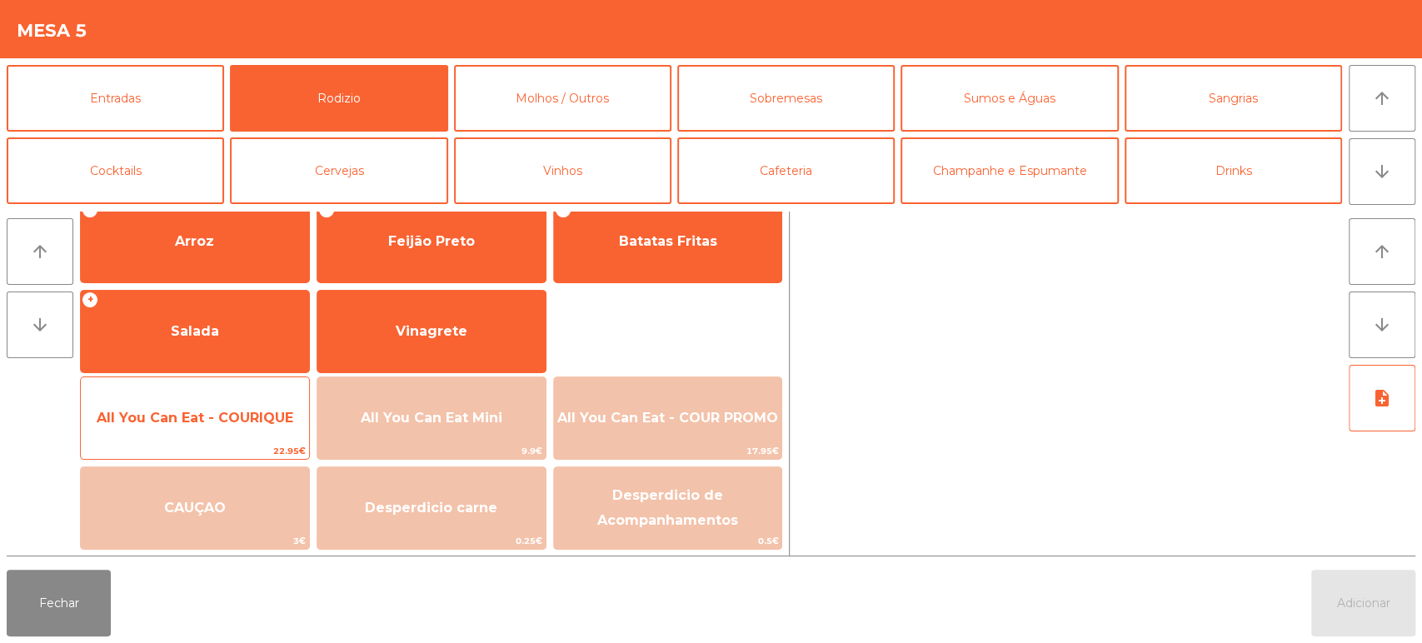
click at [264, 393] on div "All You Can Eat - COURIQUE 22.95€" at bounding box center [195, 418] width 230 height 83
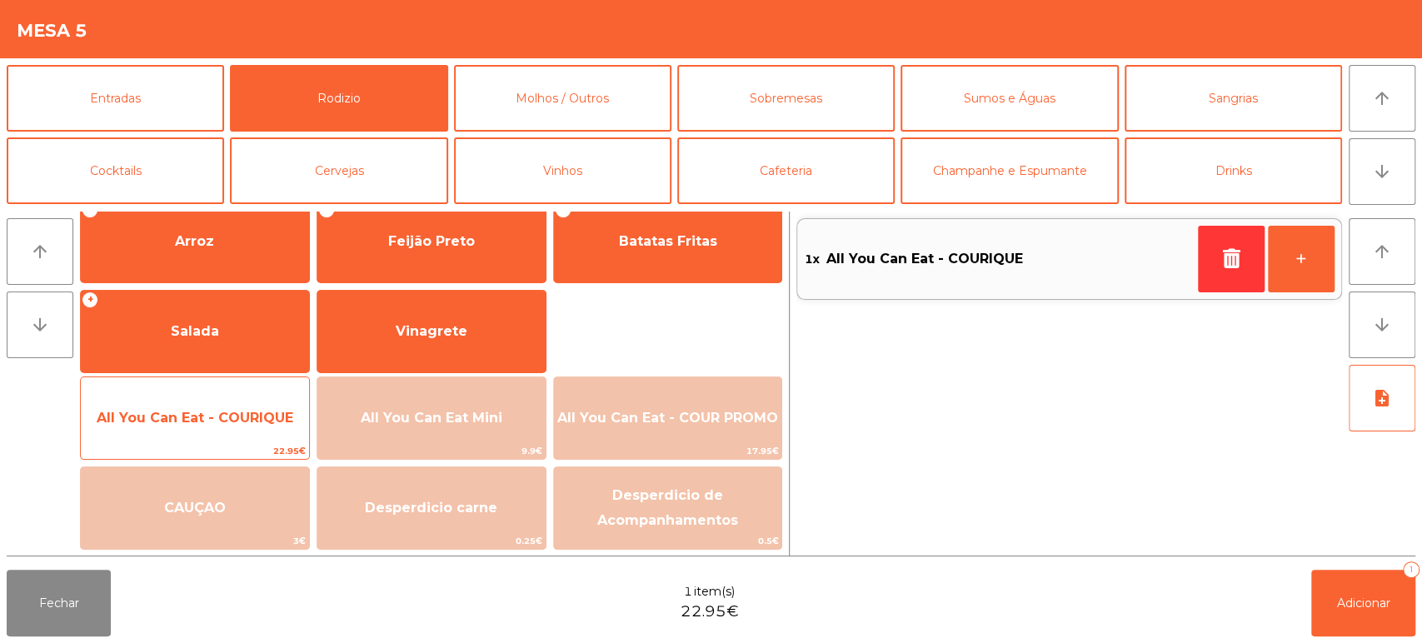
click at [257, 407] on span "All You Can Eat - COURIQUE" at bounding box center [195, 418] width 228 height 45
click at [257, 410] on span "All You Can Eat - COURIQUE" at bounding box center [195, 418] width 197 height 16
click at [251, 397] on span "All You Can Eat - COURIQUE" at bounding box center [195, 418] width 228 height 45
click at [251, 396] on span "All You Can Eat - COURIQUE" at bounding box center [195, 418] width 228 height 45
click at [242, 399] on span "All You Can Eat - COURIQUE" at bounding box center [195, 418] width 228 height 45
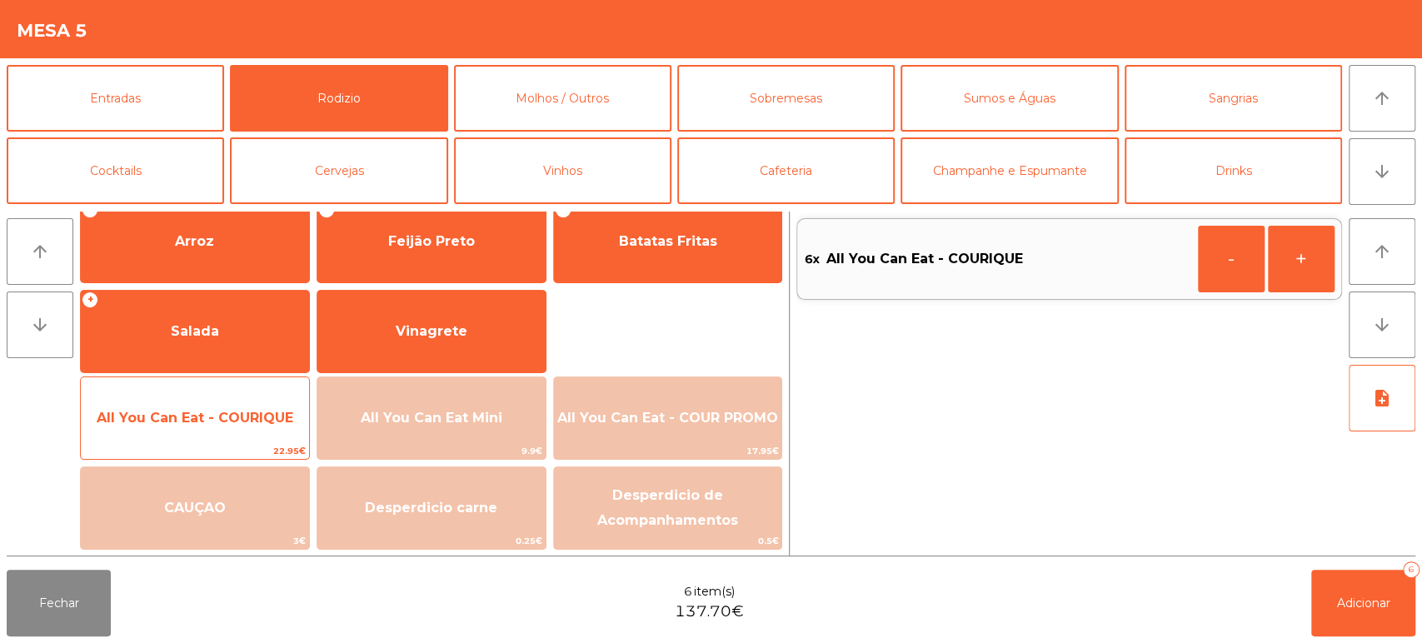
click at [271, 393] on div "All You Can Eat - COURIQUE 22.95€" at bounding box center [195, 418] width 230 height 83
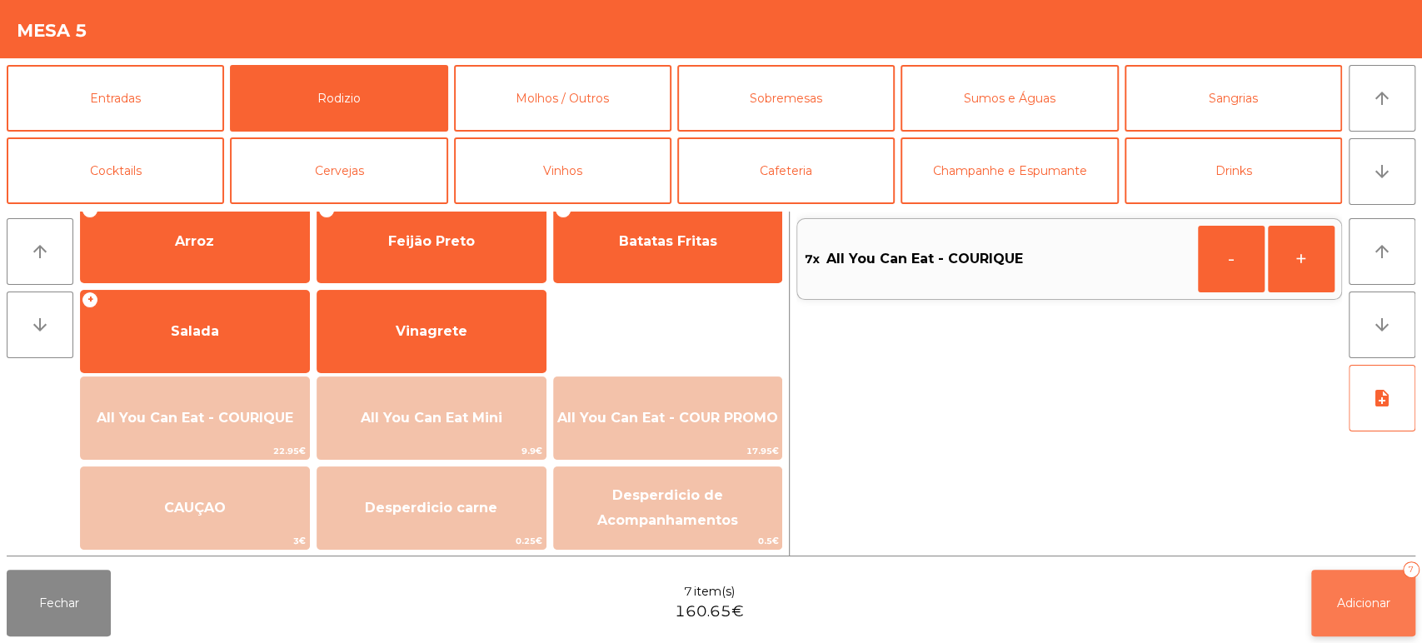
click at [1407, 598] on button "Adicionar 7" at bounding box center [1364, 603] width 104 height 67
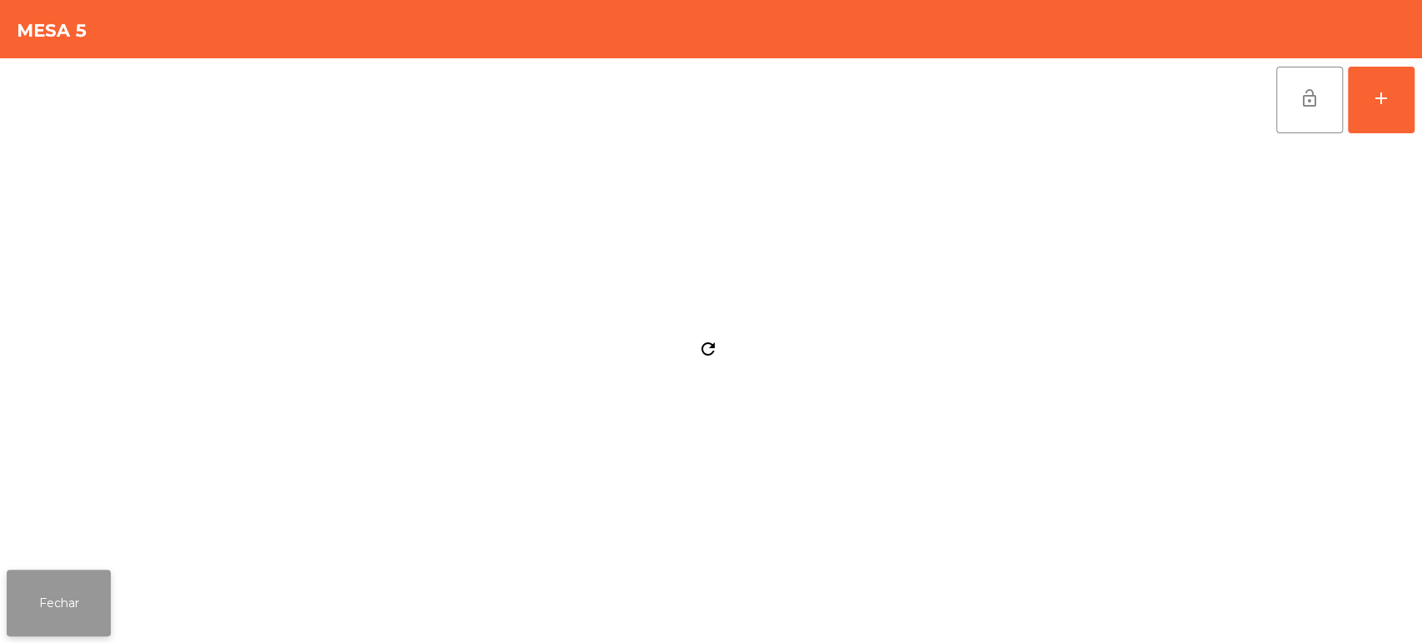
click at [42, 581] on button "Fechar" at bounding box center [59, 603] width 104 height 67
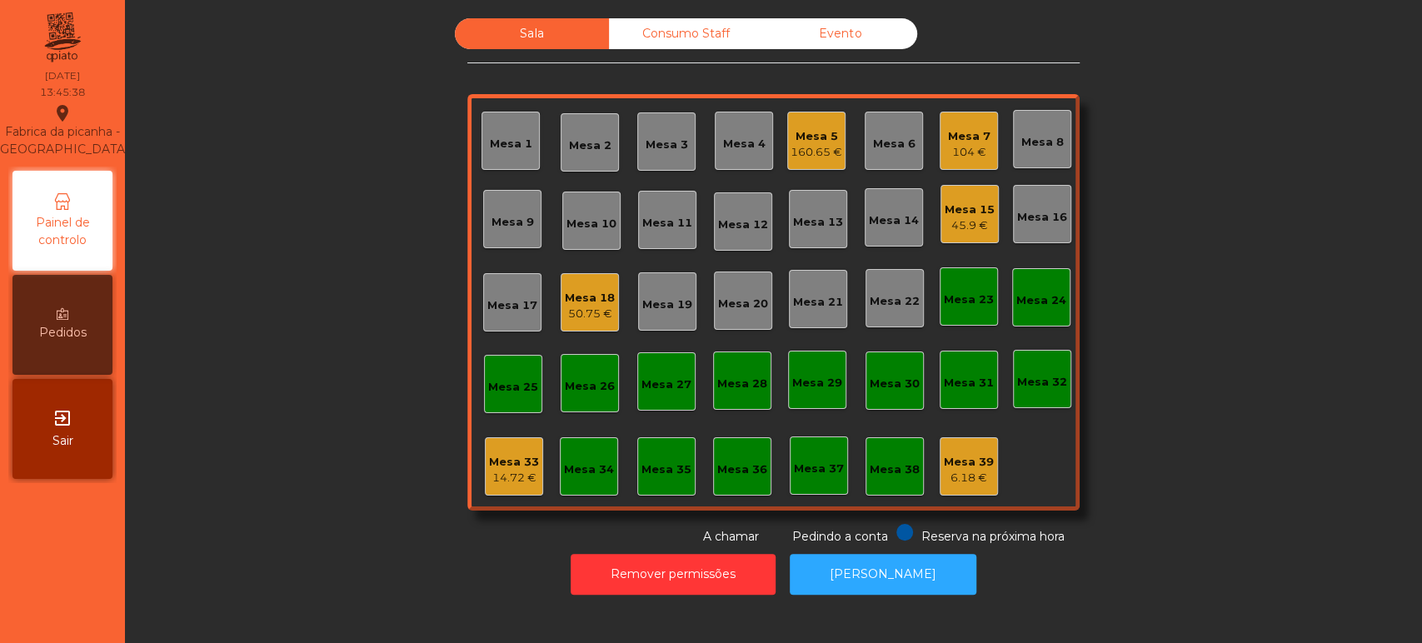
click at [489, 450] on div "Mesa 33 14.72 €" at bounding box center [514, 466] width 50 height 39
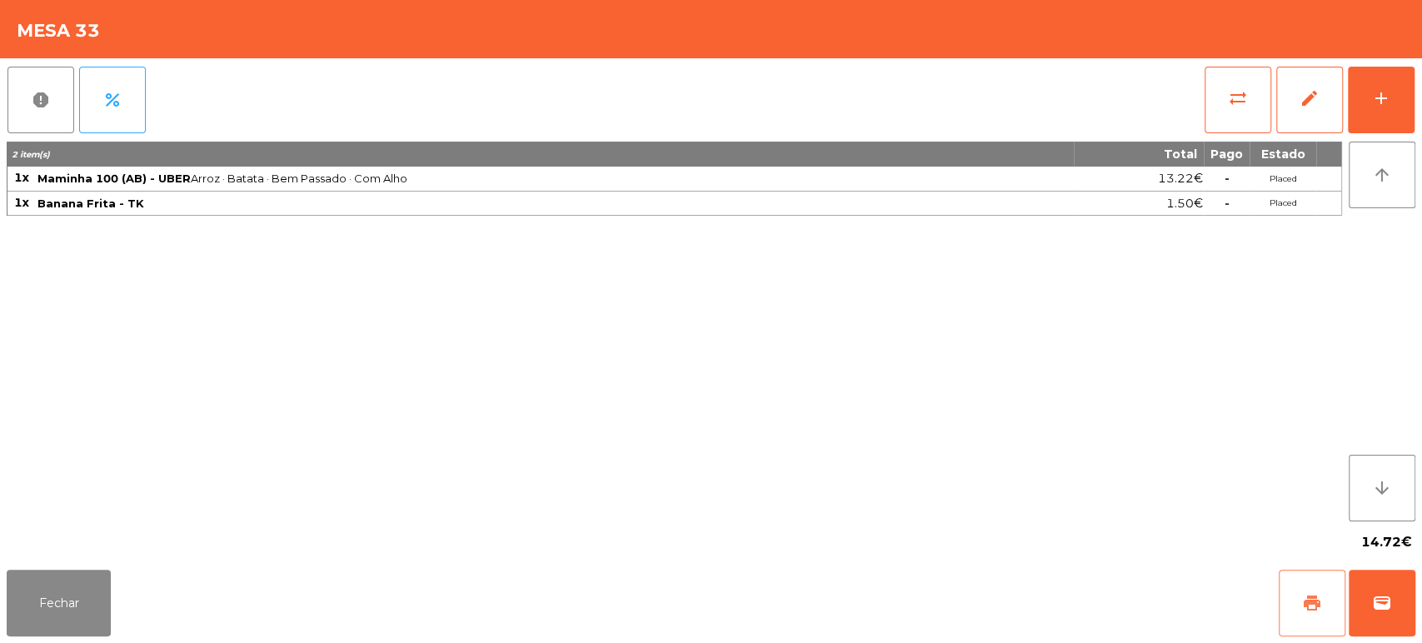
click at [1316, 588] on button "print" at bounding box center [1312, 603] width 67 height 67
click at [42, 606] on button "Fechar" at bounding box center [59, 603] width 104 height 67
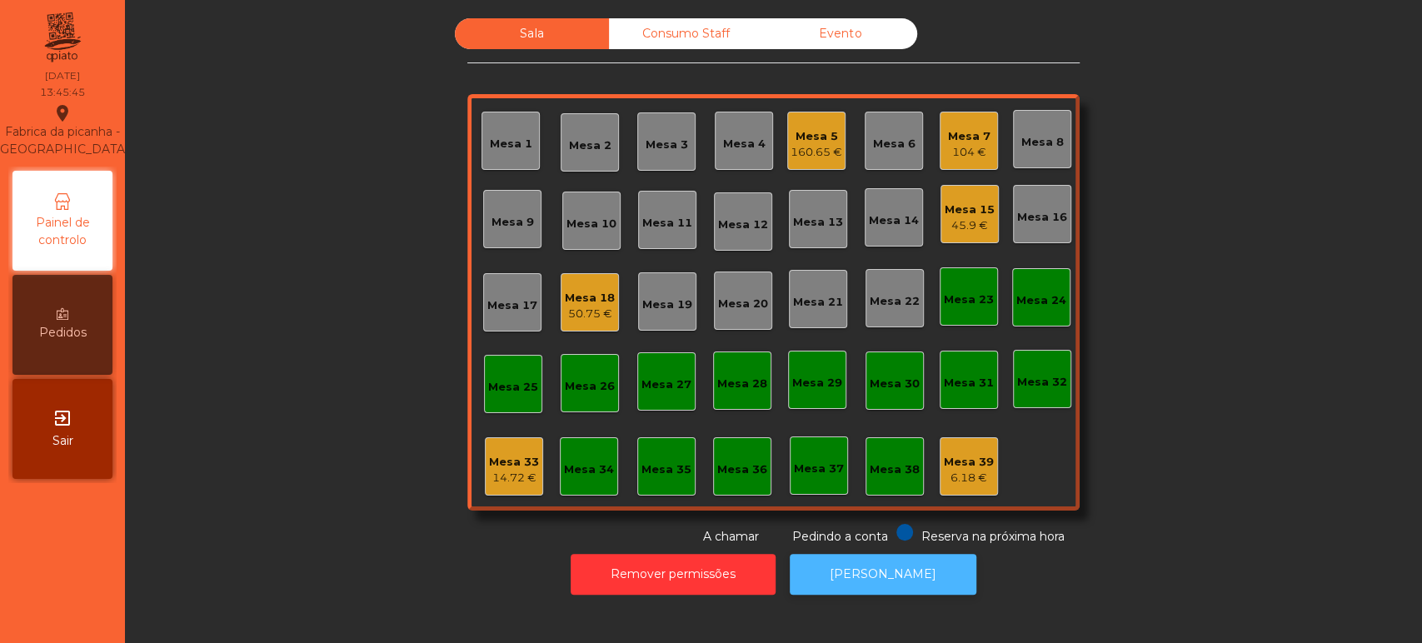
click at [855, 587] on button "[PERSON_NAME]" at bounding box center [883, 574] width 187 height 41
click at [495, 477] on div "14.72 €" at bounding box center [514, 478] width 50 height 17
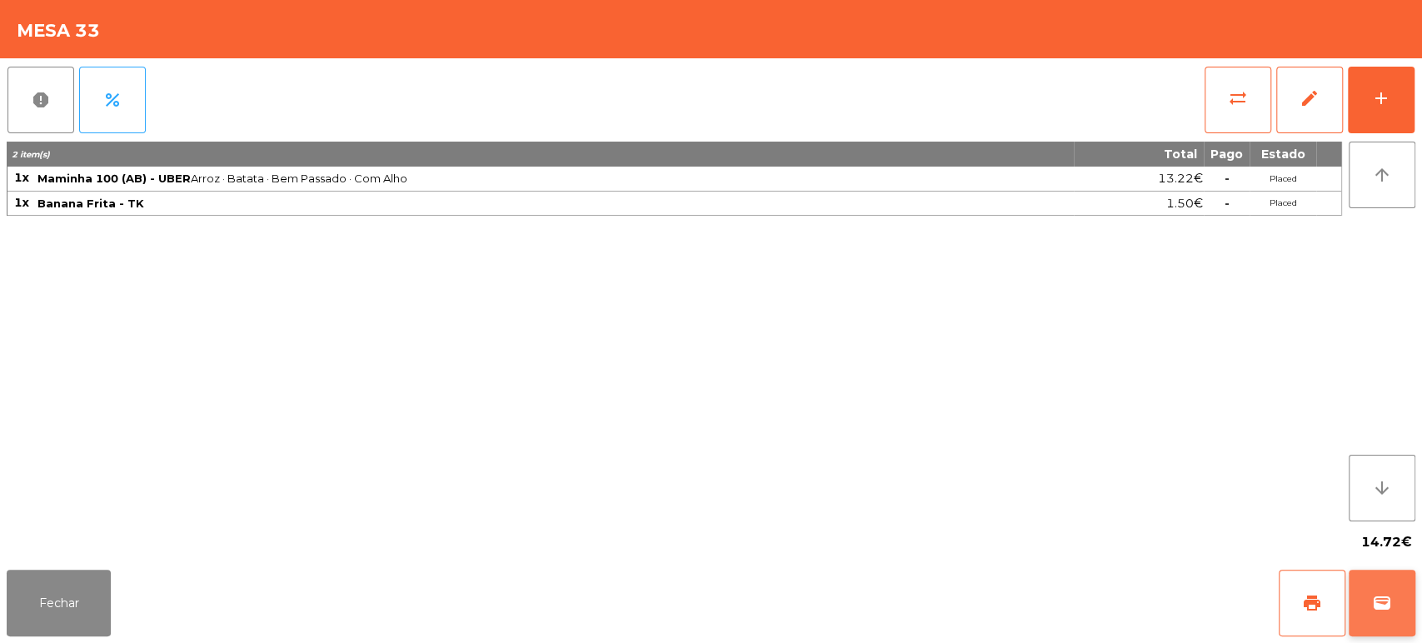
click at [1399, 606] on button "wallet" at bounding box center [1382, 603] width 67 height 67
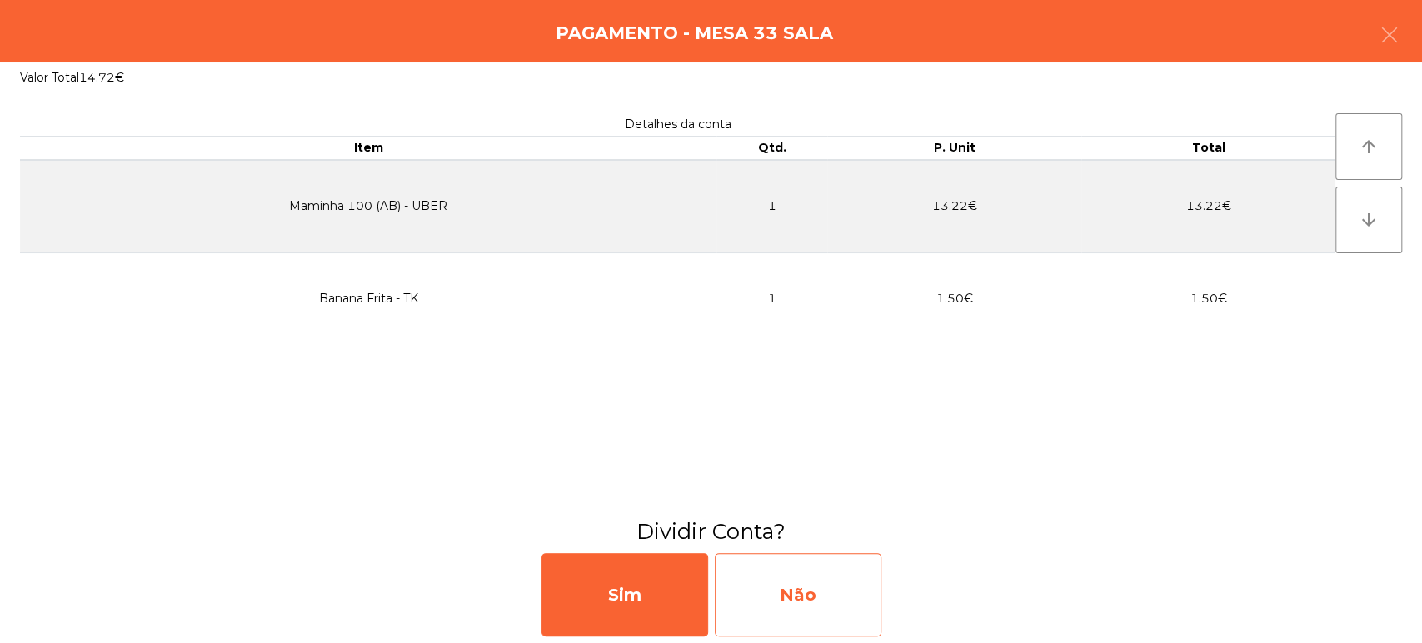
click at [818, 602] on div "Não" at bounding box center [798, 594] width 167 height 83
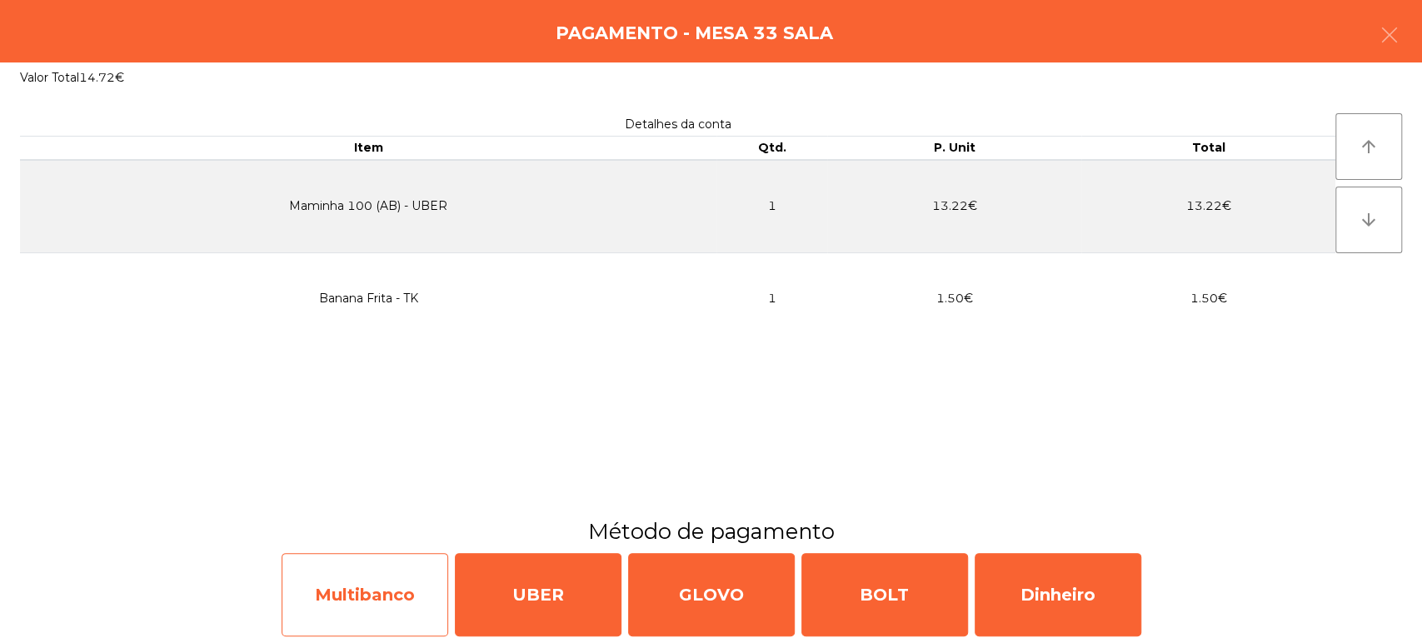
click at [365, 577] on div "Multibanco" at bounding box center [365, 594] width 167 height 83
select select "**"
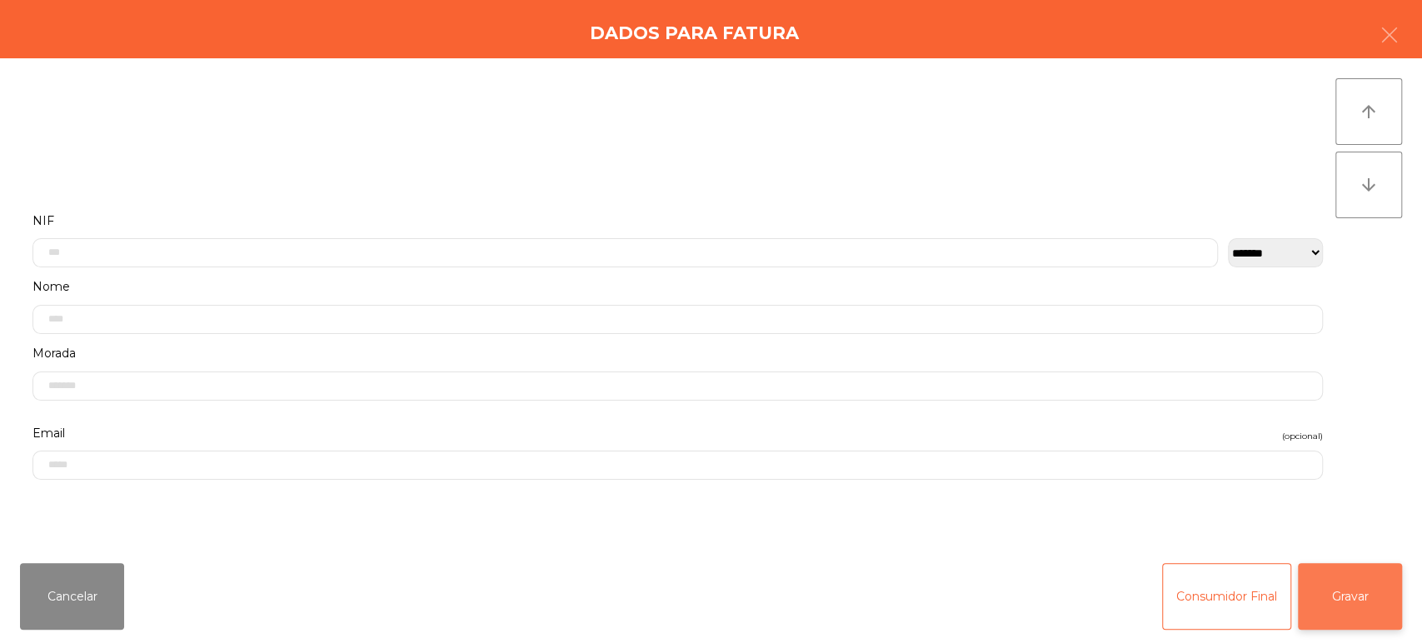
click at [1357, 591] on button "Gravar" at bounding box center [1350, 596] width 104 height 67
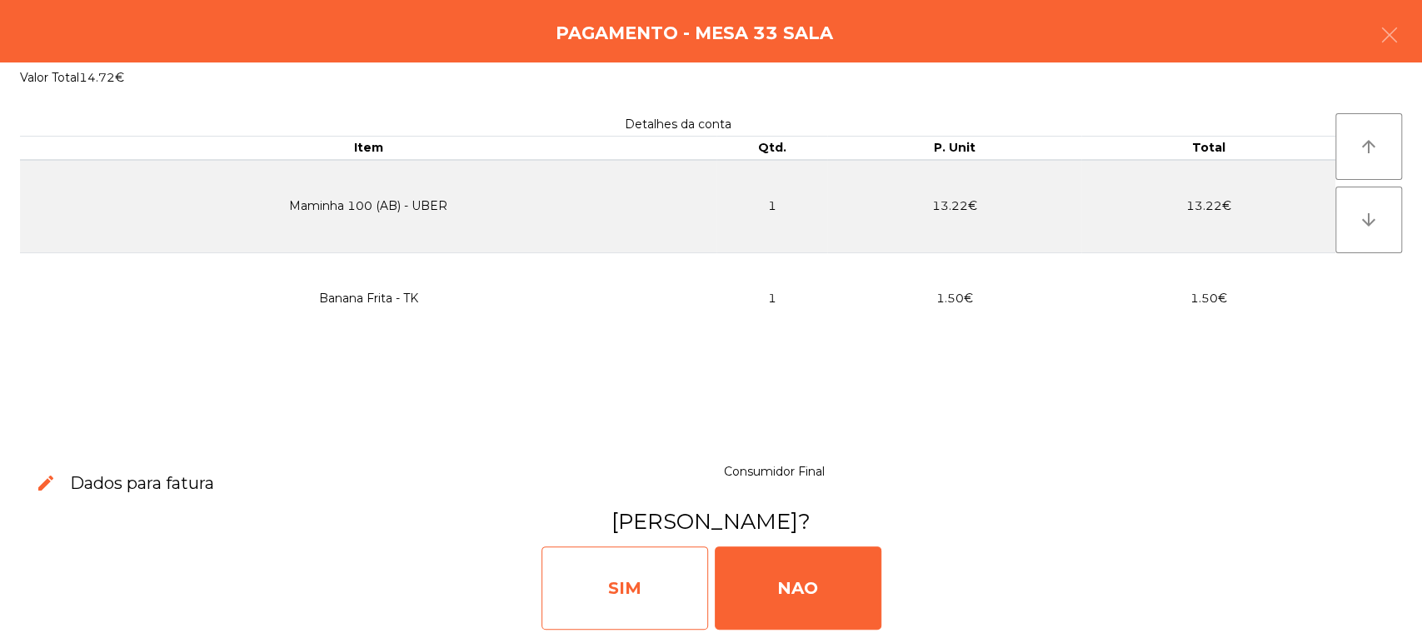
click at [628, 580] on div "SIM" at bounding box center [625, 588] width 167 height 83
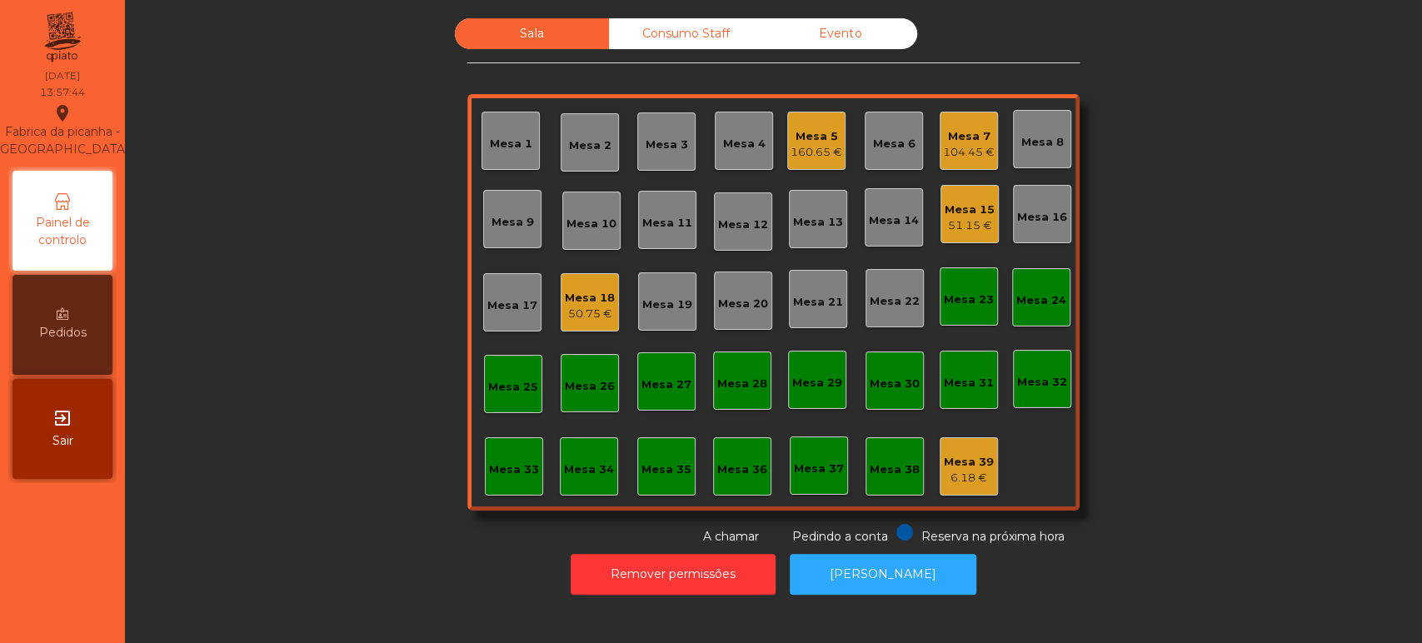
click at [819, 155] on div "160.65 €" at bounding box center [817, 152] width 52 height 17
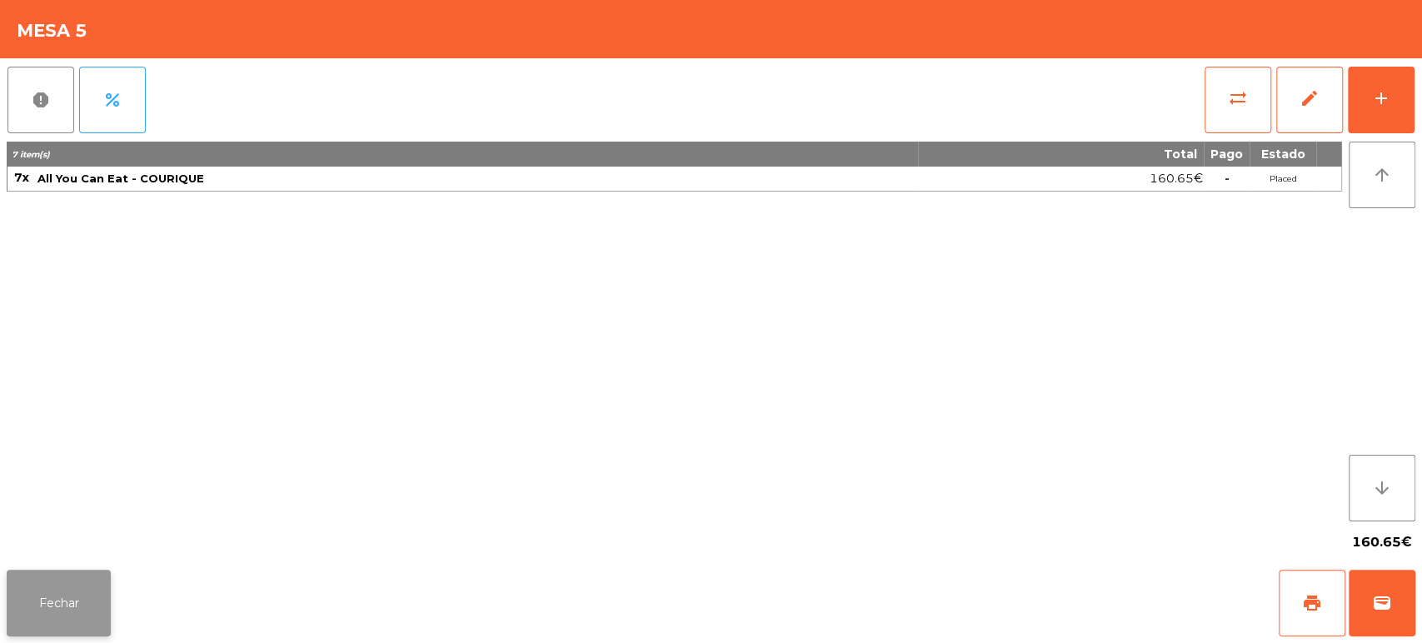
click at [64, 620] on button "Fechar" at bounding box center [59, 603] width 104 height 67
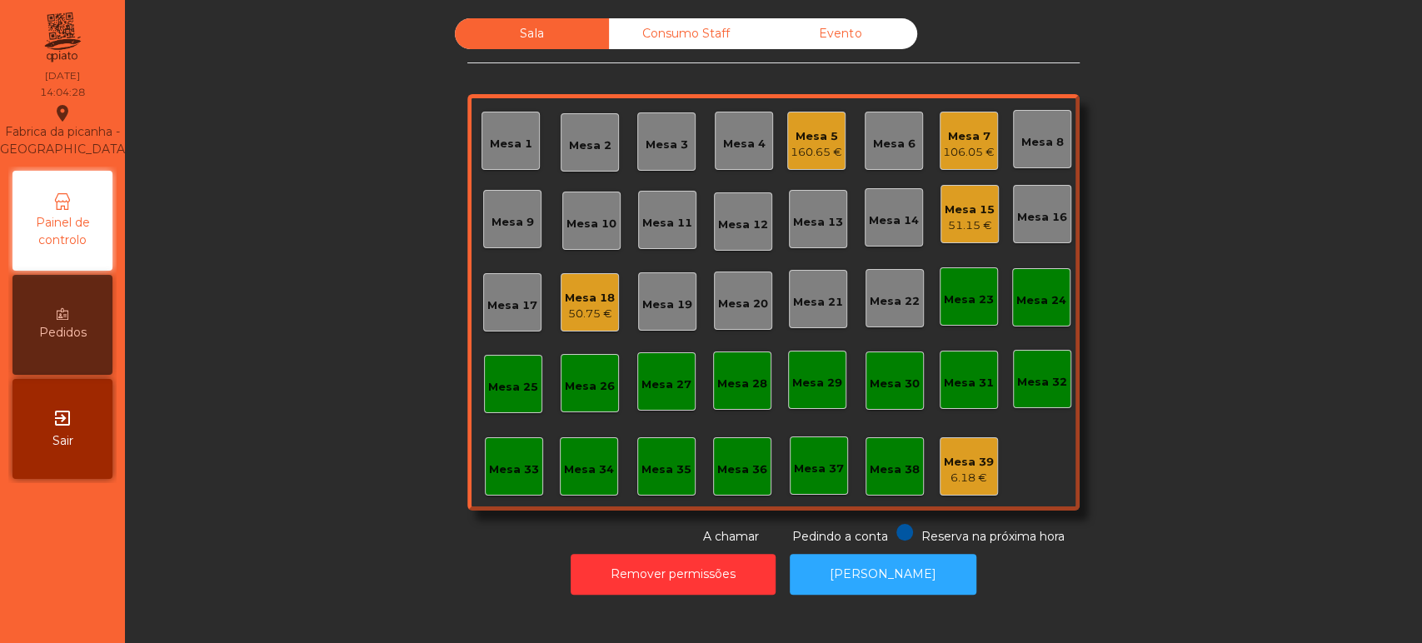
click at [815, 144] on div "160.65 €" at bounding box center [817, 152] width 52 height 17
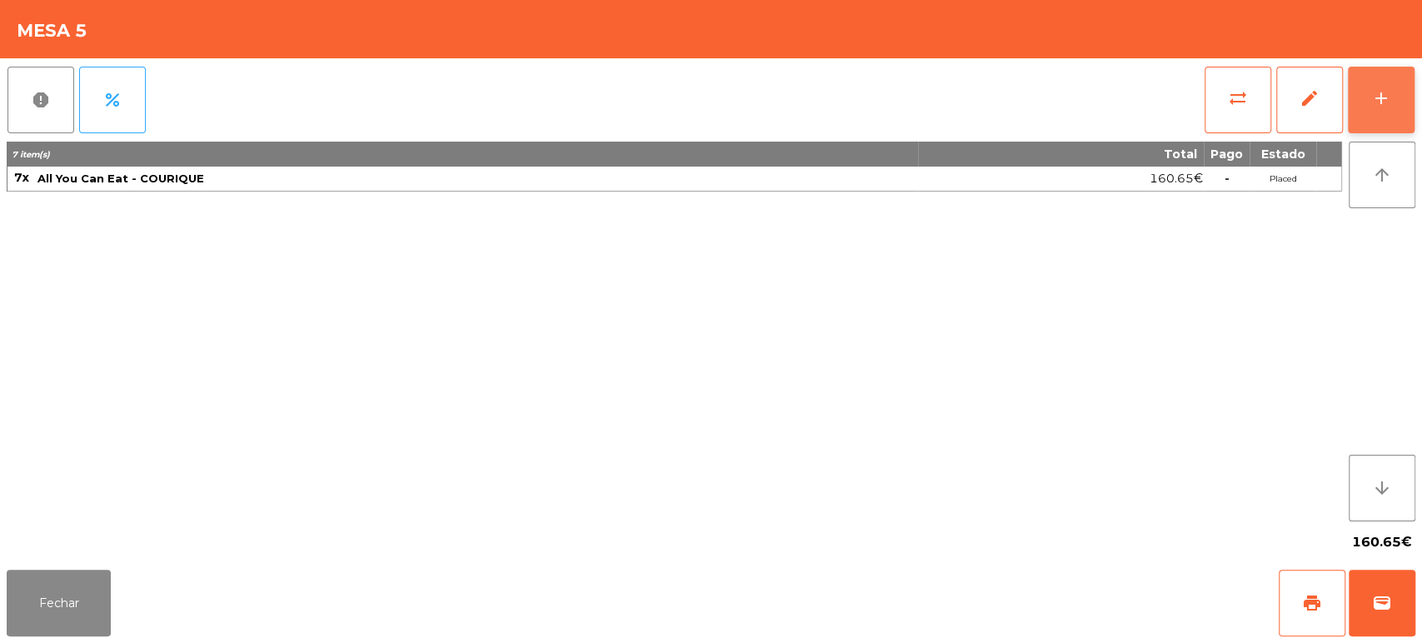
click at [1402, 100] on button "add" at bounding box center [1381, 100] width 67 height 67
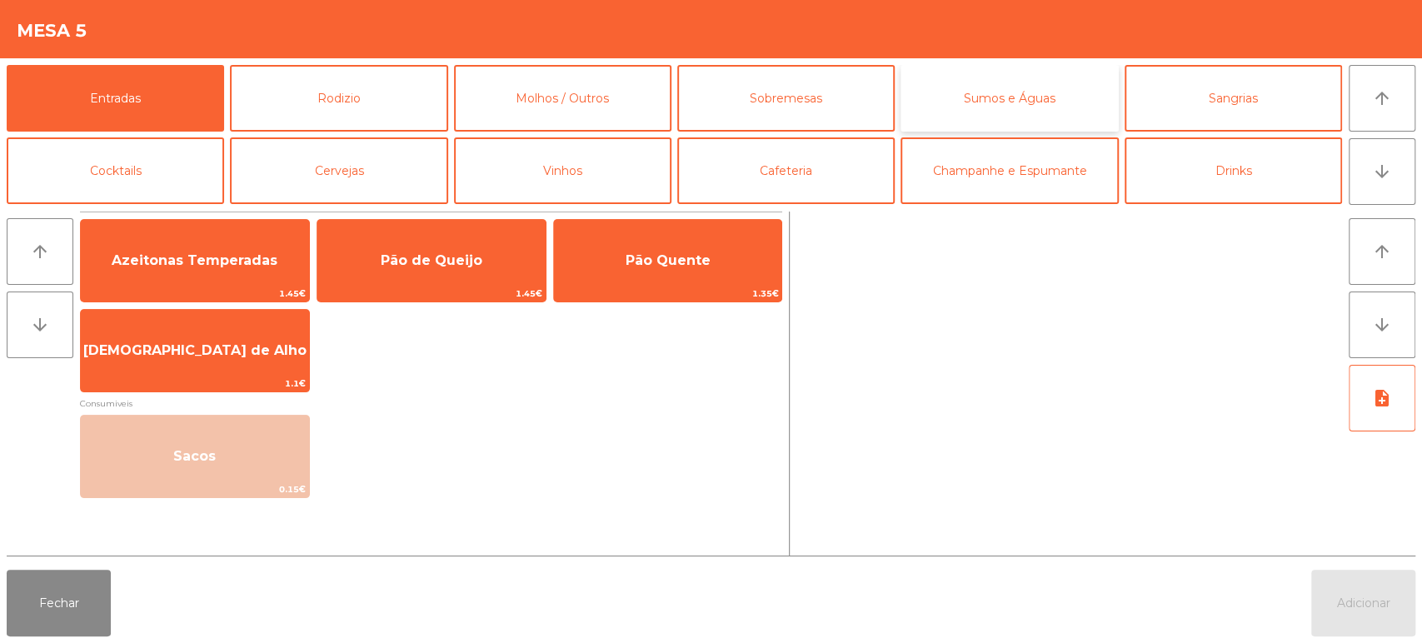
click at [1073, 97] on button "Sumos e Águas" at bounding box center [1009, 98] width 217 height 67
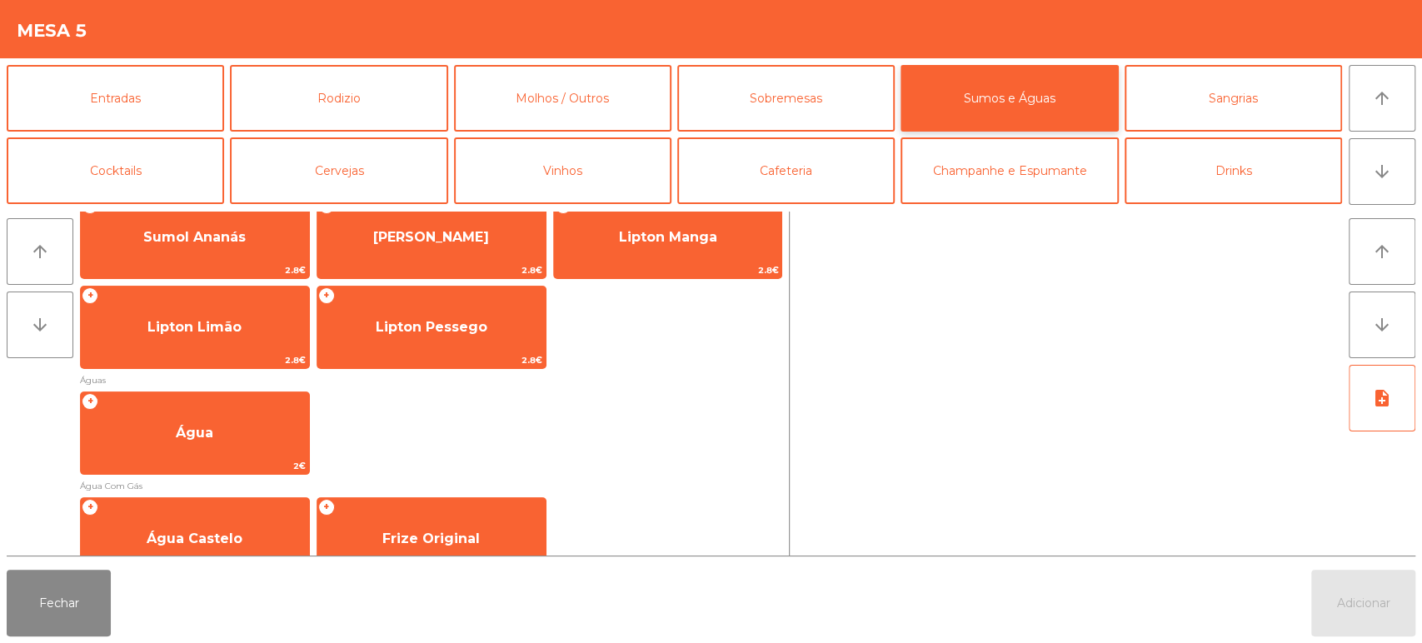
scroll to position [401, 0]
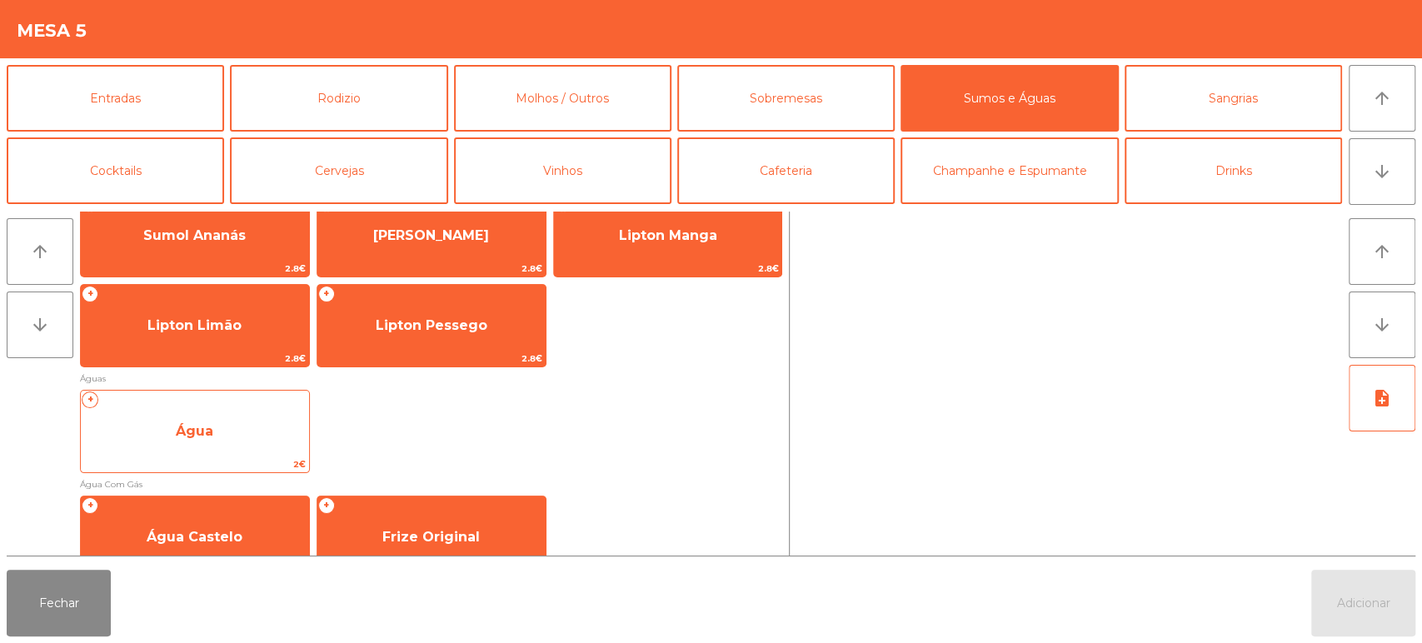
click at [221, 434] on span "Água" at bounding box center [195, 431] width 228 height 45
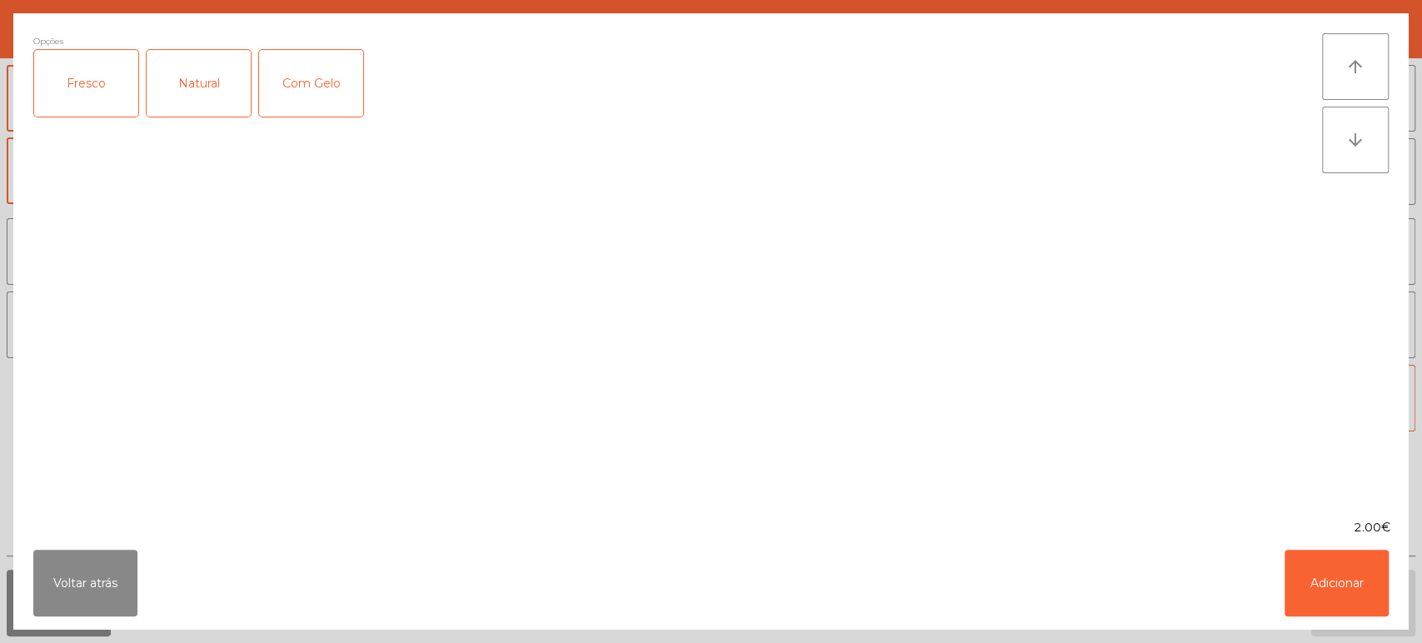
click at [84, 80] on div "Fresco" at bounding box center [86, 83] width 104 height 67
click at [1345, 573] on button "Adicionar" at bounding box center [1337, 583] width 104 height 67
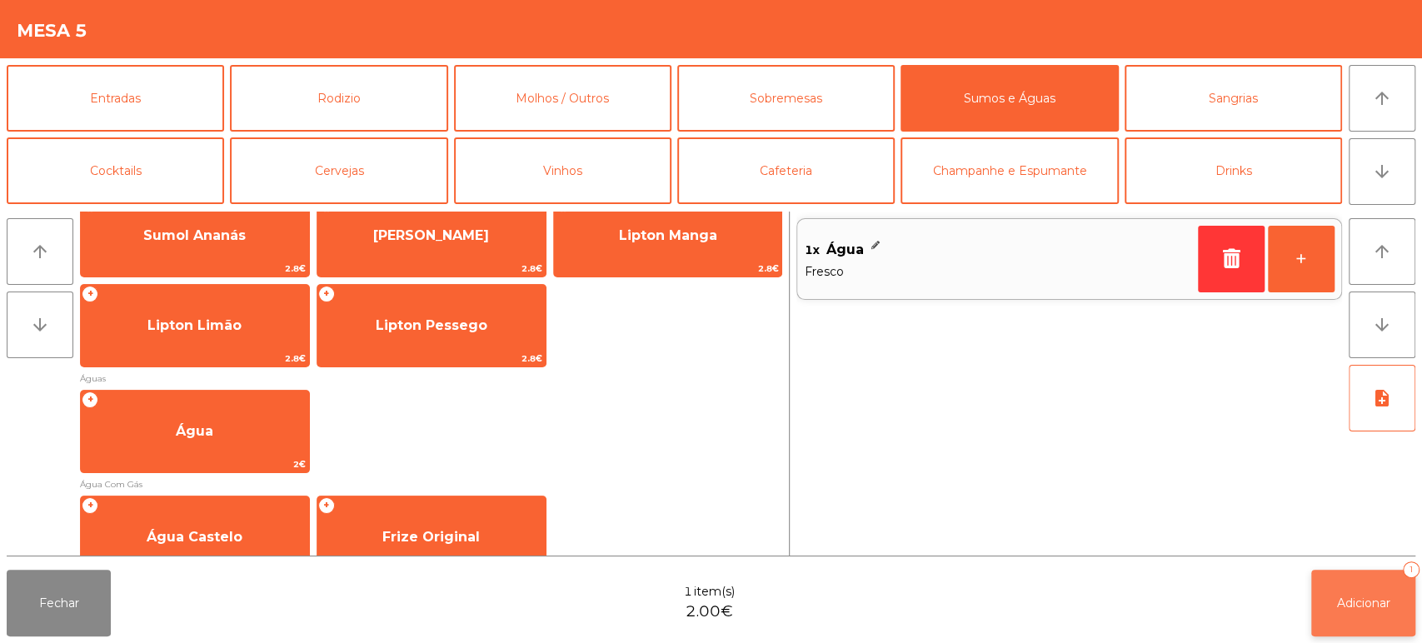
click at [1371, 596] on span "Adicionar" at bounding box center [1363, 603] width 53 height 15
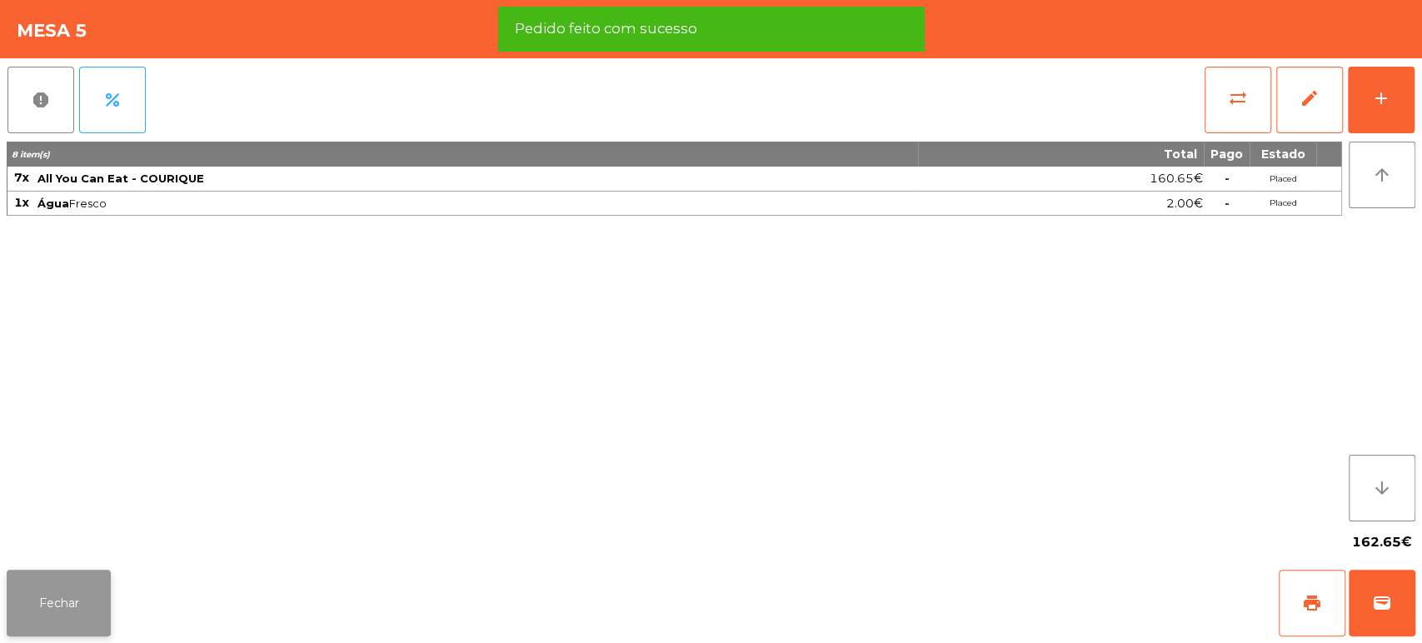
click at [33, 615] on button "Fechar" at bounding box center [59, 603] width 104 height 67
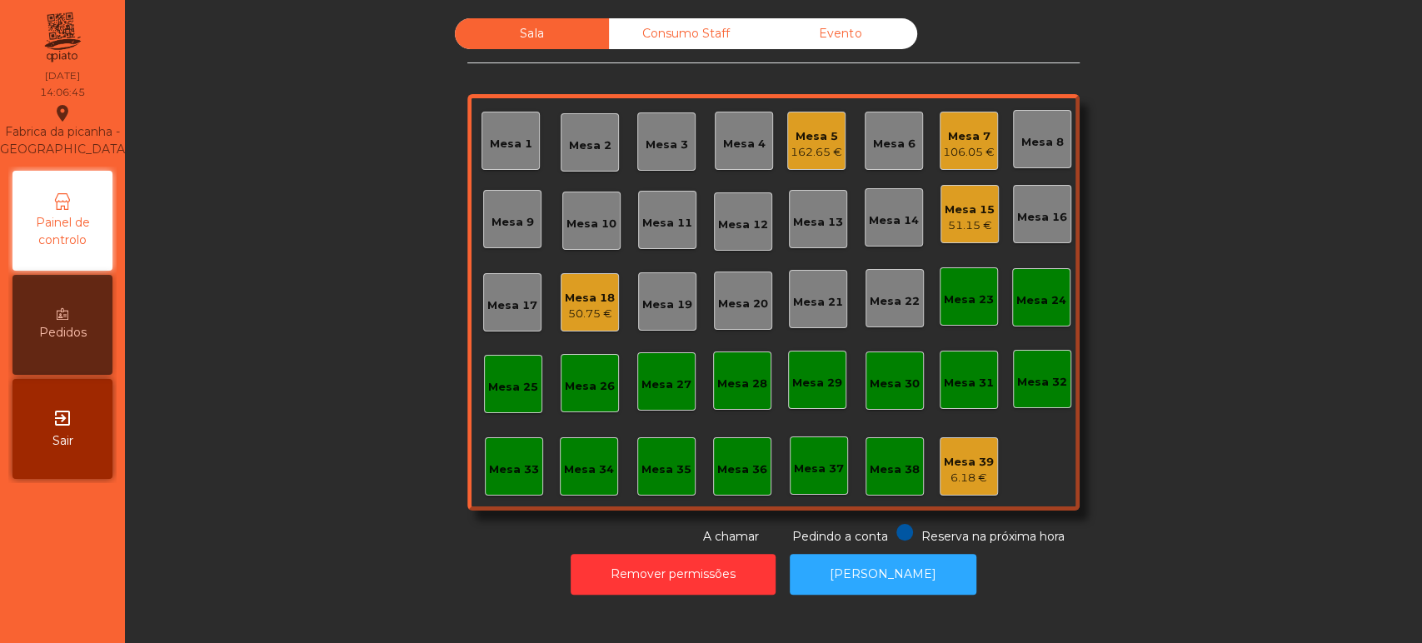
click at [527, 472] on div "Mesa 33" at bounding box center [514, 470] width 50 height 17
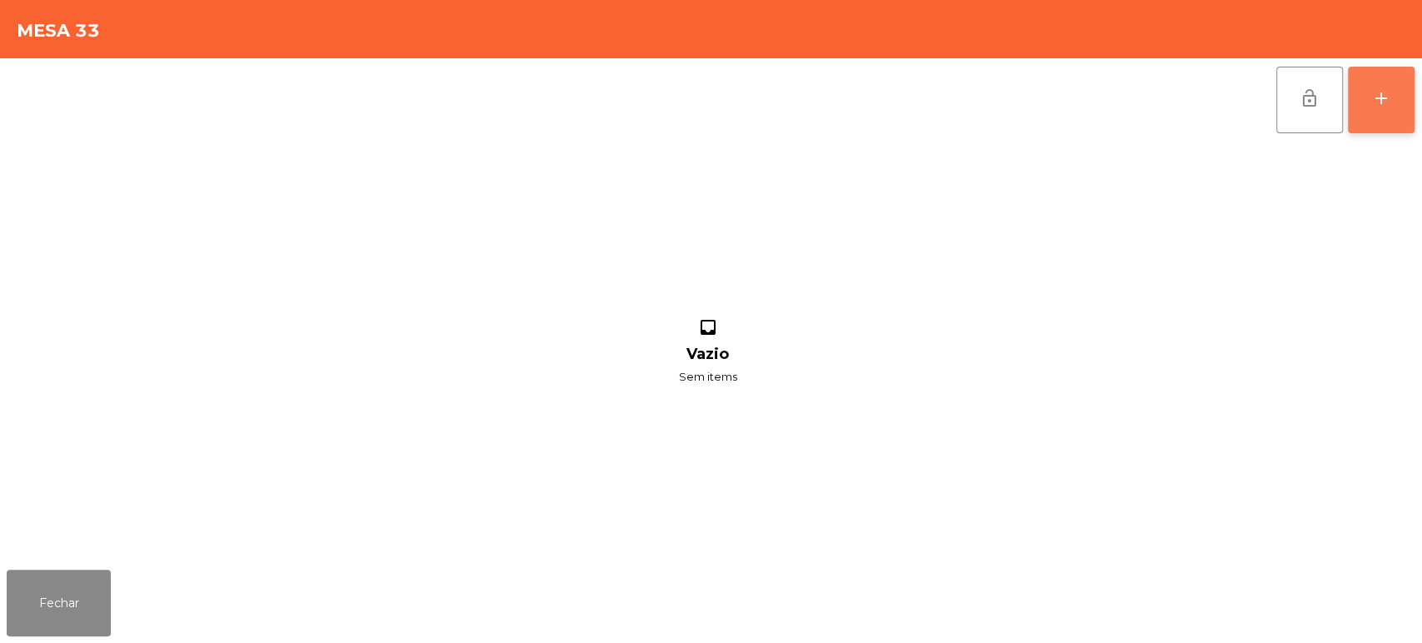
click at [1392, 113] on button "add" at bounding box center [1381, 100] width 67 height 67
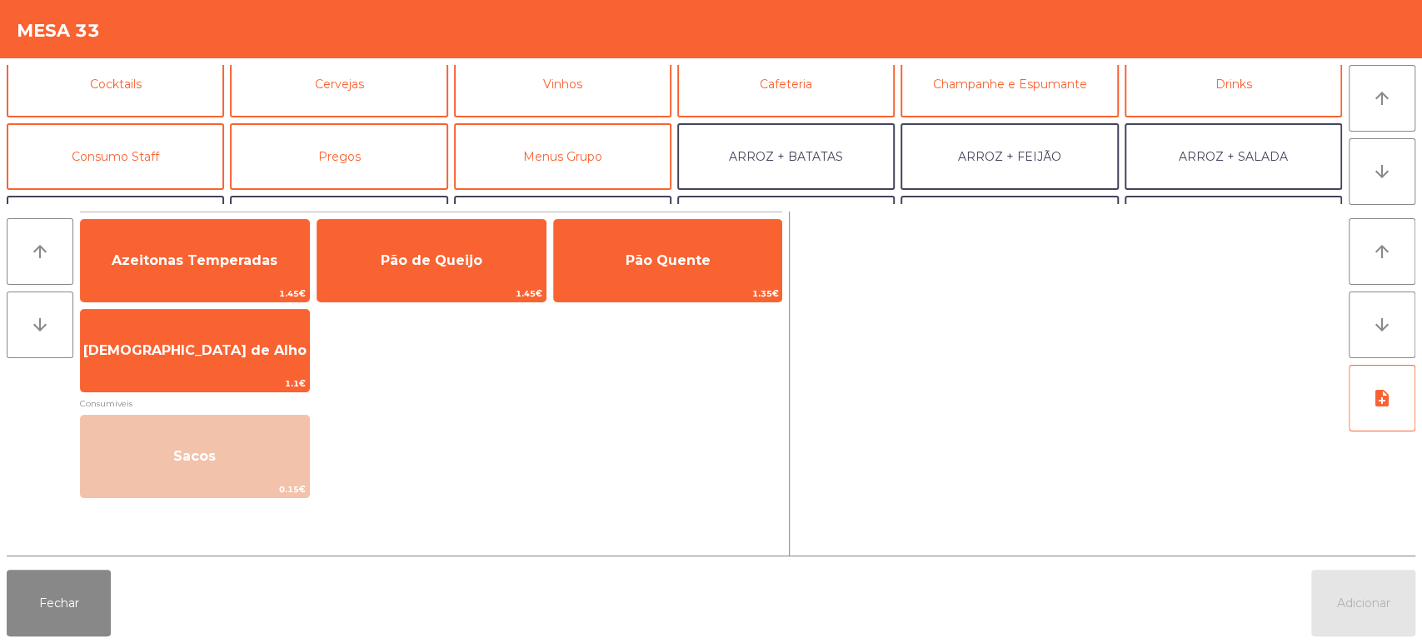
scroll to position [117, 0]
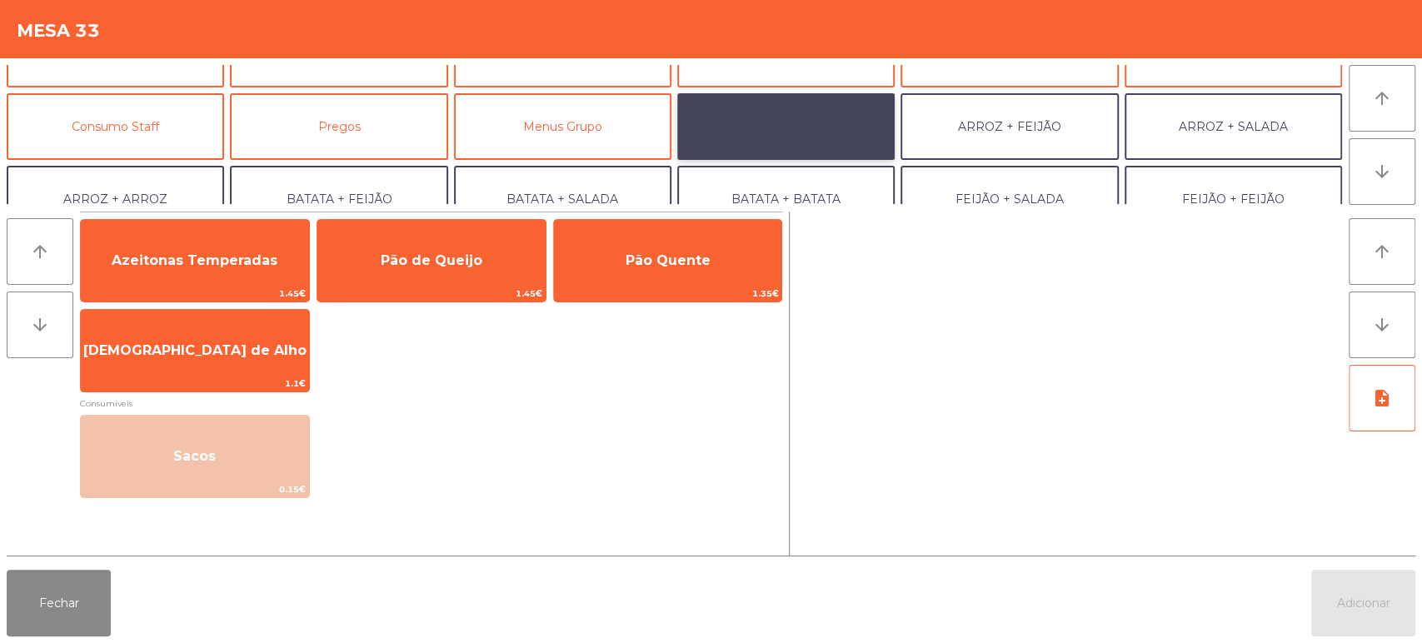
click at [805, 126] on button "ARROZ + BATATAS" at bounding box center [785, 126] width 217 height 67
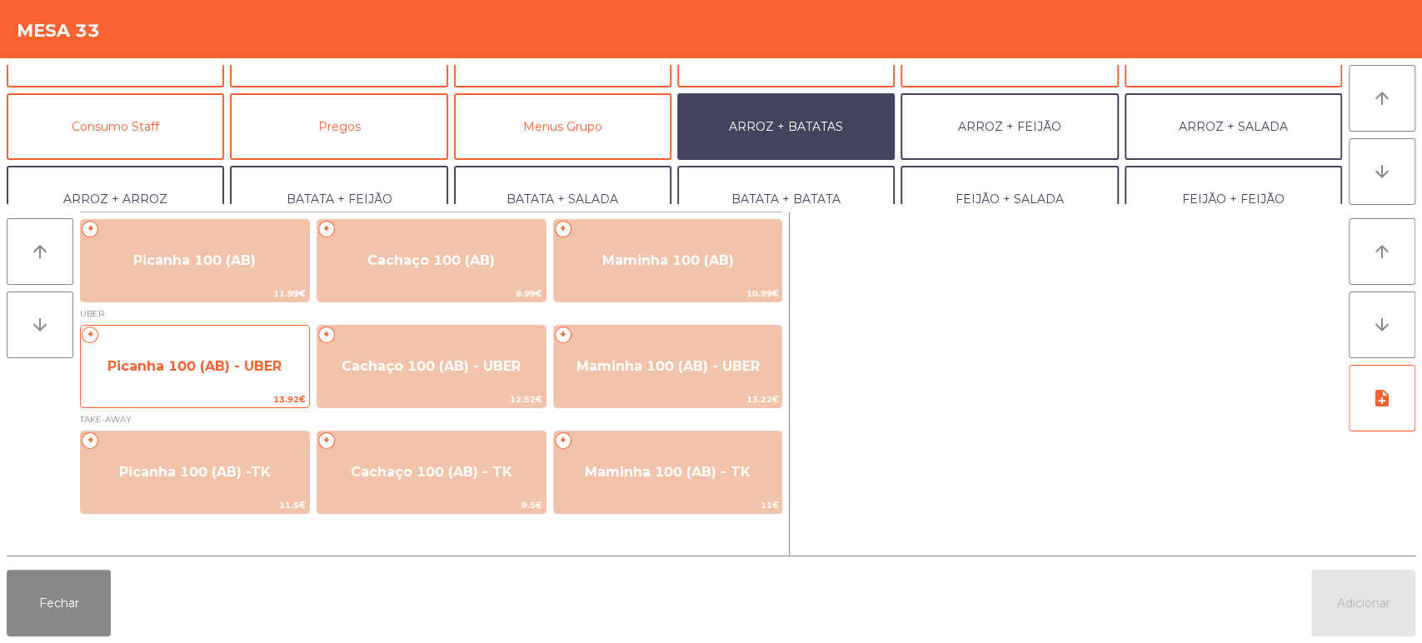
click at [210, 359] on span "Picanha 100 (AB) - UBER" at bounding box center [194, 366] width 174 height 16
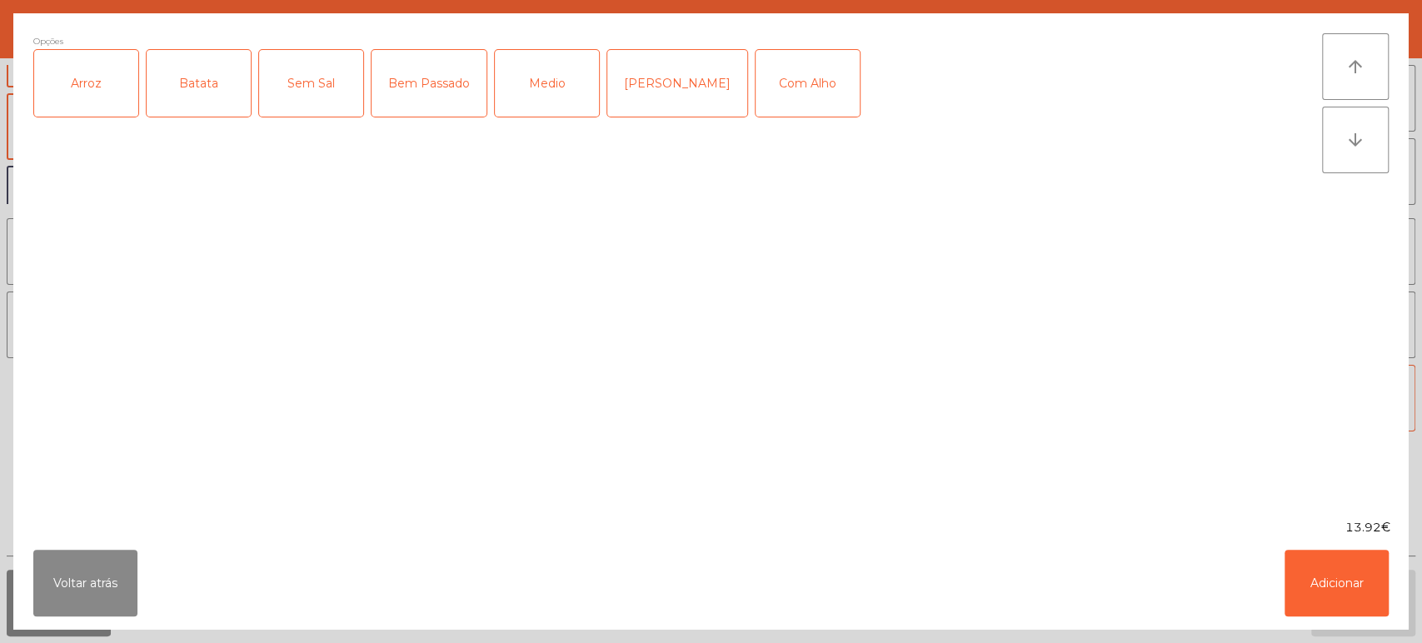
click at [79, 100] on div "Arroz" at bounding box center [86, 83] width 104 height 67
click at [202, 73] on div "Batata" at bounding box center [199, 83] width 104 height 67
click at [652, 76] on div "Mal Pssado" at bounding box center [677, 83] width 140 height 67
click at [782, 99] on div "Com Alho" at bounding box center [808, 83] width 104 height 67
click at [1378, 569] on button "Adicionar" at bounding box center [1337, 583] width 104 height 67
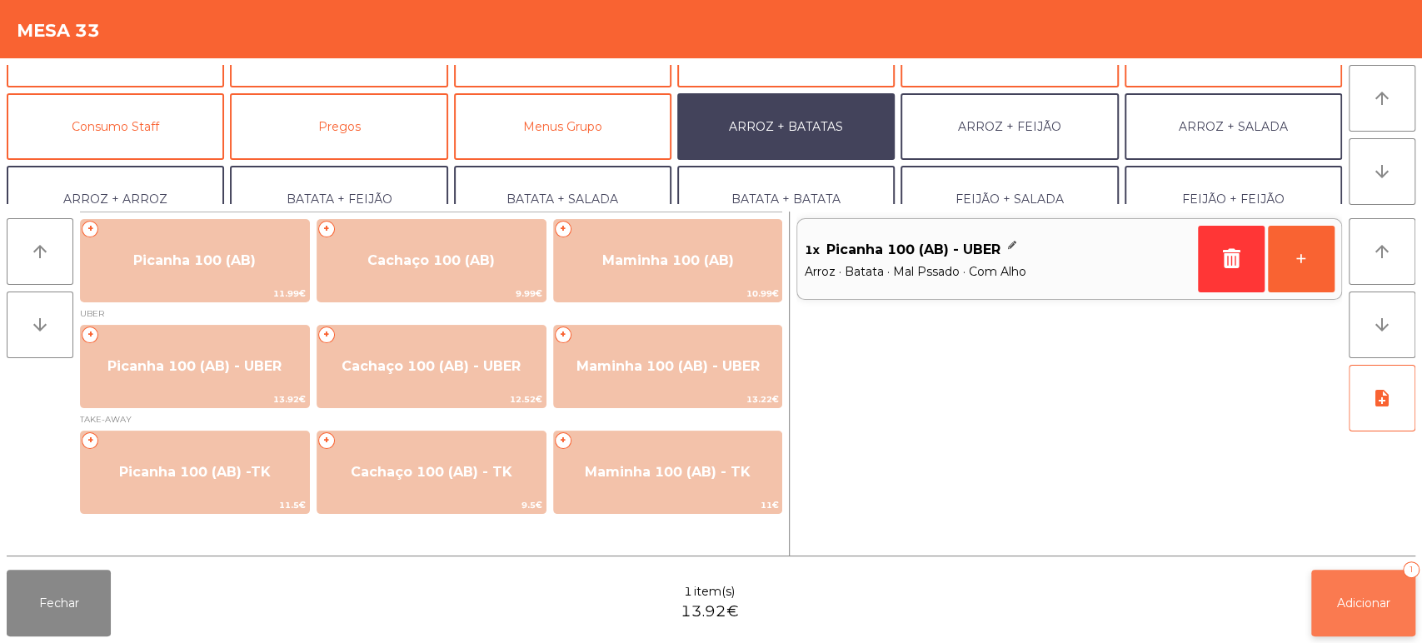
click at [1372, 616] on button "Adicionar 1" at bounding box center [1364, 603] width 104 height 67
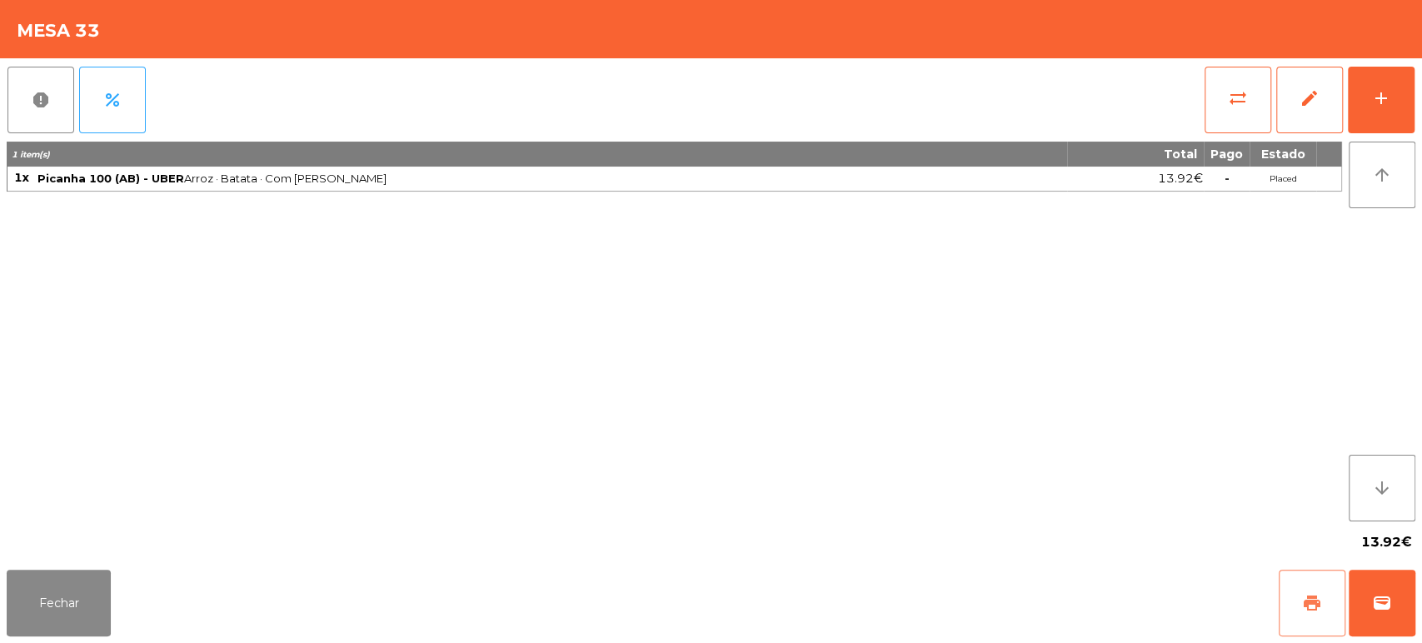
click at [1285, 606] on button "print" at bounding box center [1312, 603] width 67 height 67
click at [80, 591] on button "Fechar" at bounding box center [59, 603] width 104 height 67
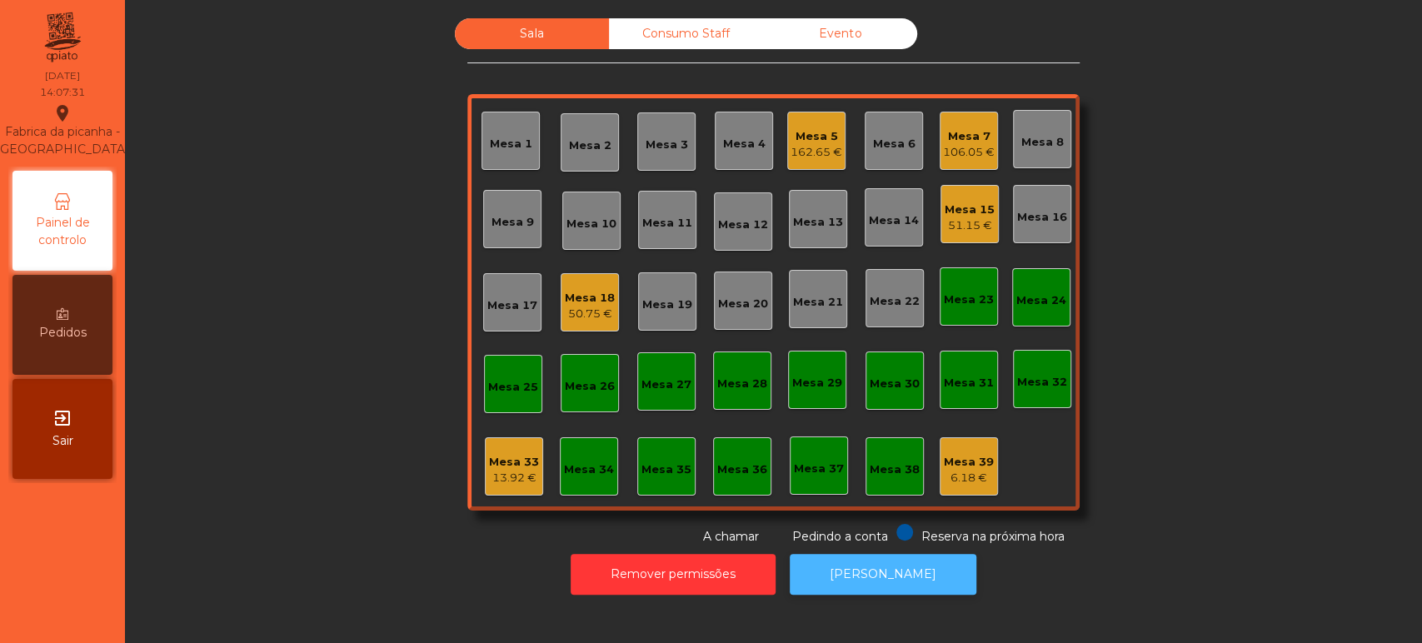
click at [892, 564] on button "[PERSON_NAME]" at bounding box center [883, 574] width 187 height 41
click at [499, 462] on div "Mesa 33" at bounding box center [514, 462] width 50 height 17
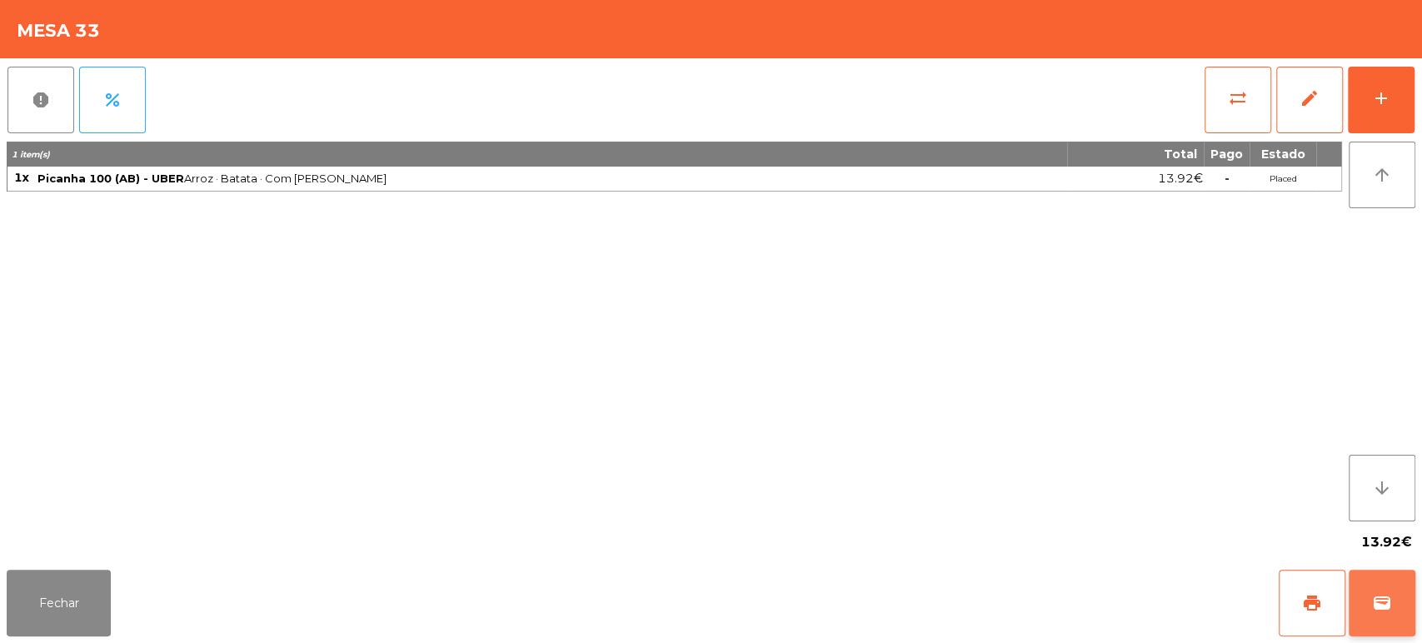
click at [1387, 629] on button "wallet" at bounding box center [1382, 603] width 67 height 67
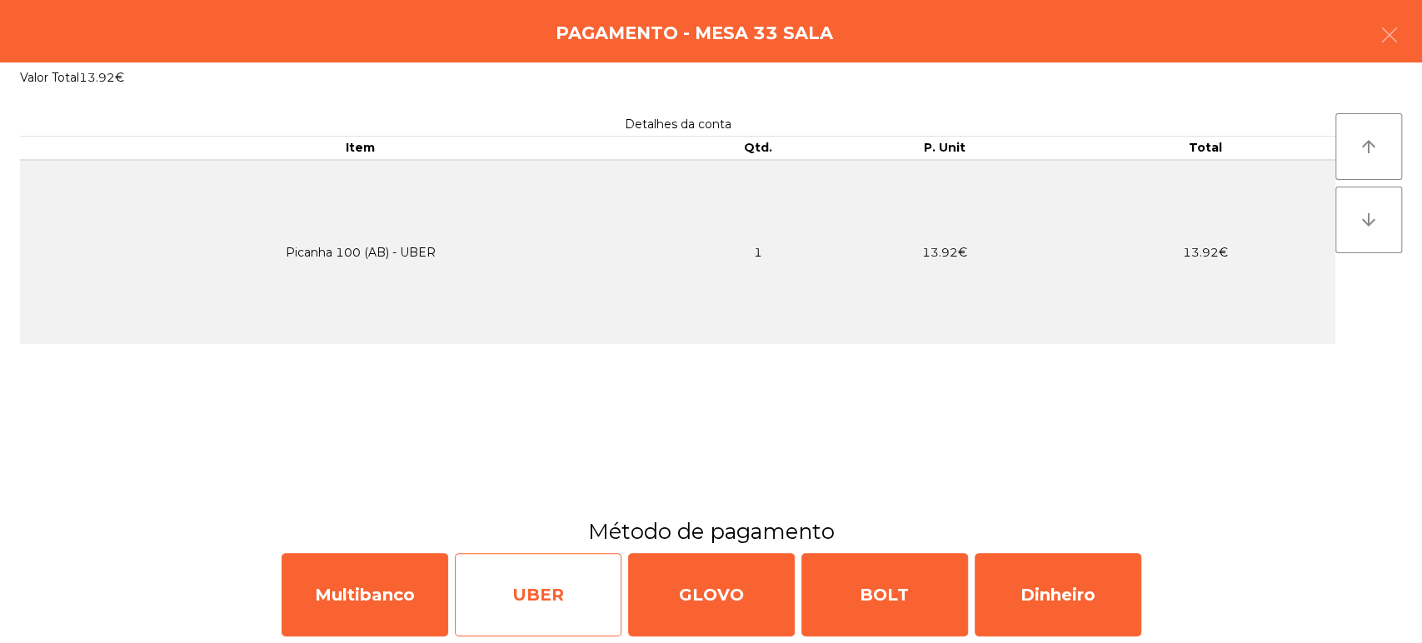
click at [538, 598] on div "UBER" at bounding box center [538, 594] width 167 height 83
select select "**"
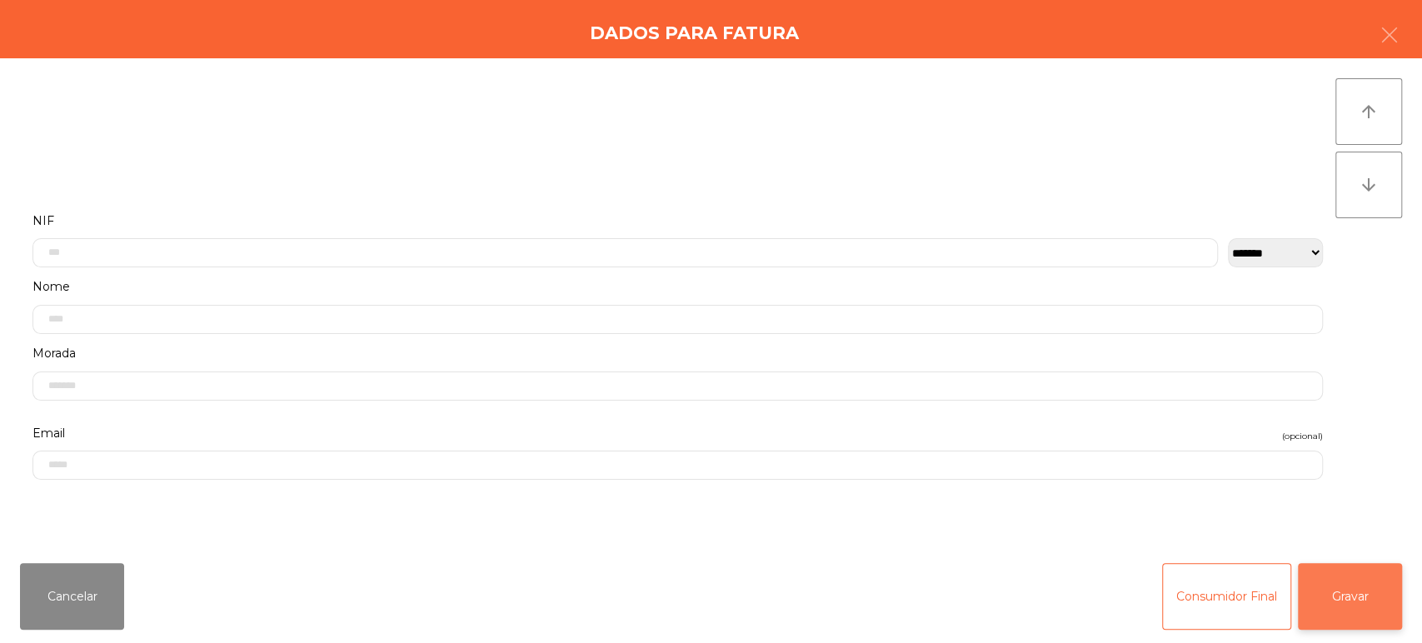
click at [1346, 609] on button "Gravar" at bounding box center [1350, 596] width 104 height 67
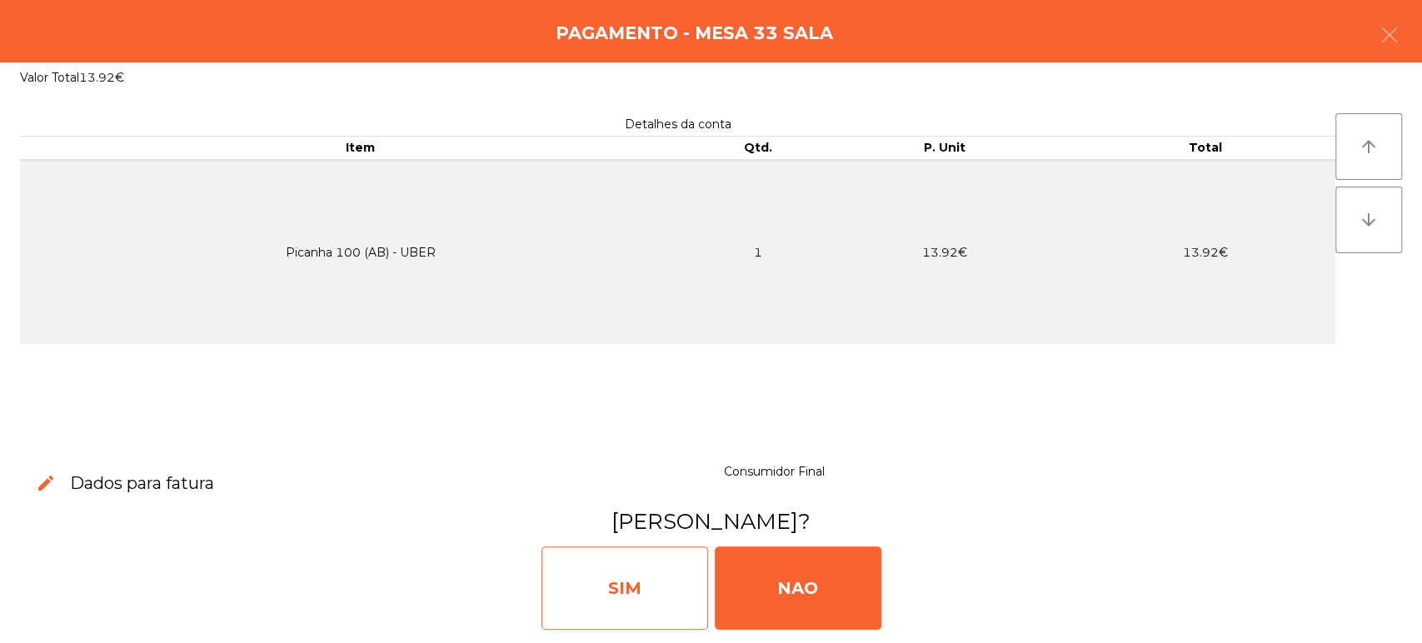
click at [595, 583] on div "SIM" at bounding box center [625, 588] width 167 height 83
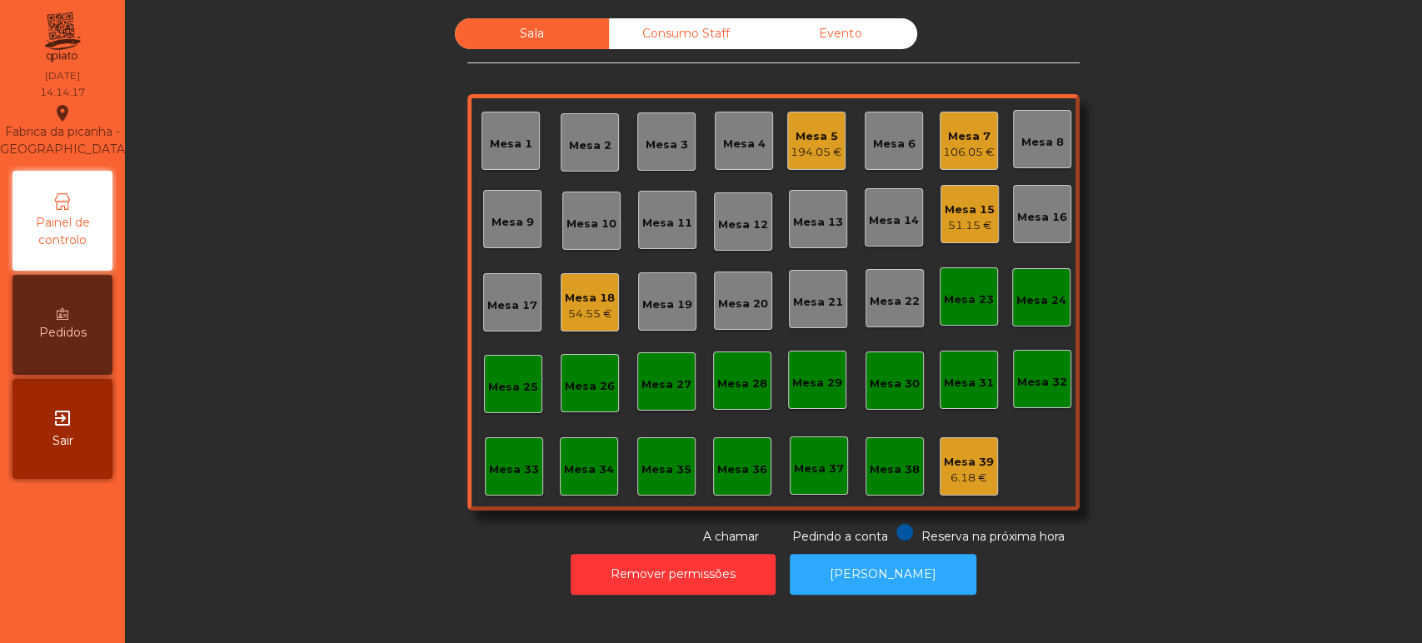
click at [811, 118] on div "Mesa 5 194.05 €" at bounding box center [816, 141] width 58 height 58
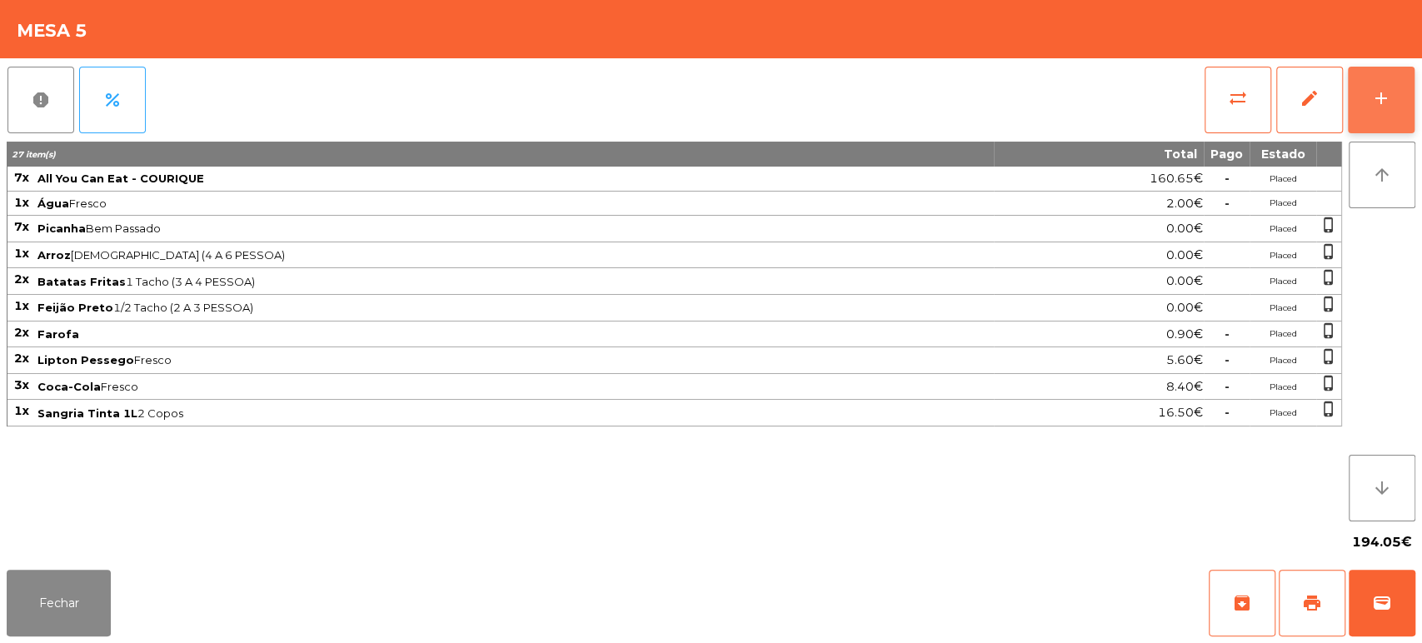
click at [1369, 112] on button "add" at bounding box center [1381, 100] width 67 height 67
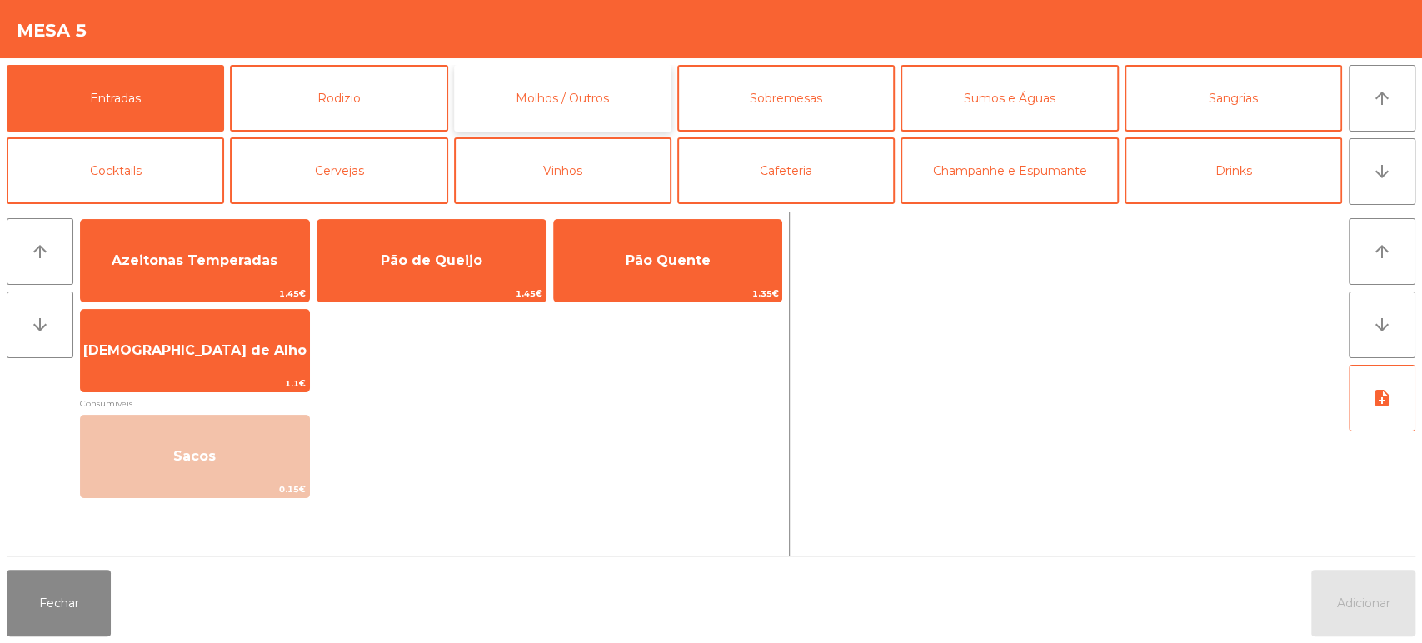
click at [577, 76] on button "Molhos / Outros" at bounding box center [562, 98] width 217 height 67
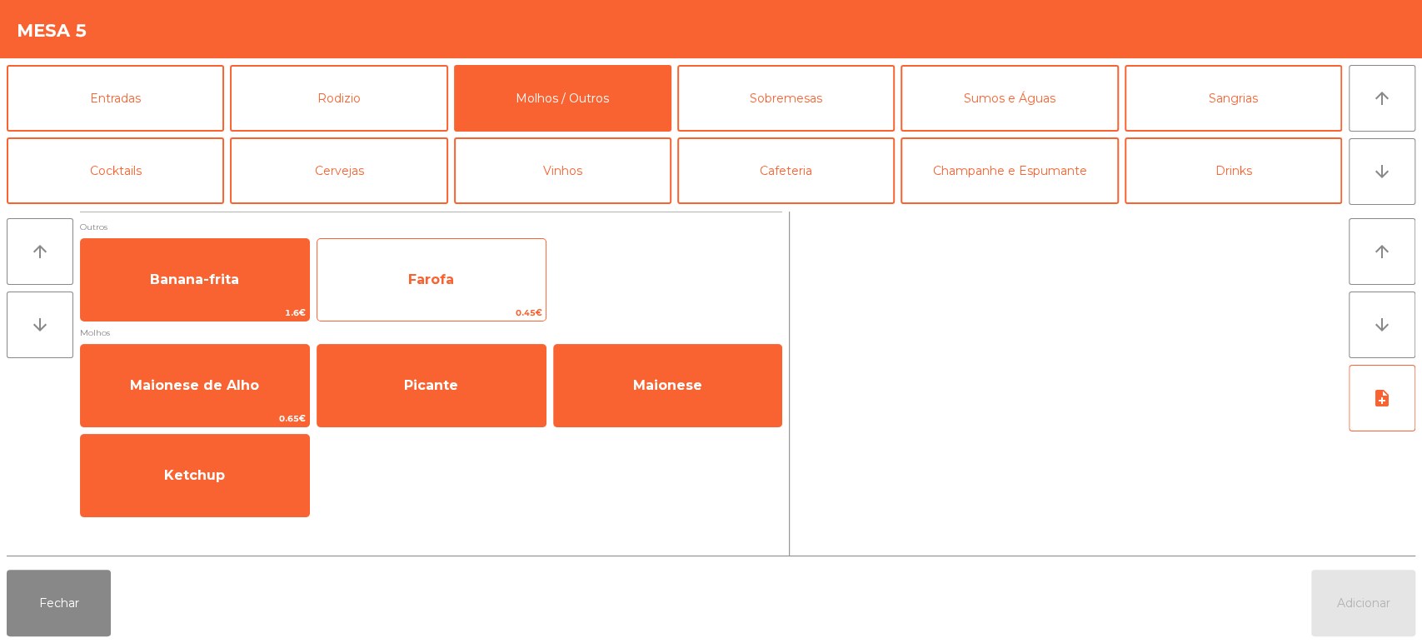
click at [435, 264] on span "Farofa" at bounding box center [431, 279] width 228 height 45
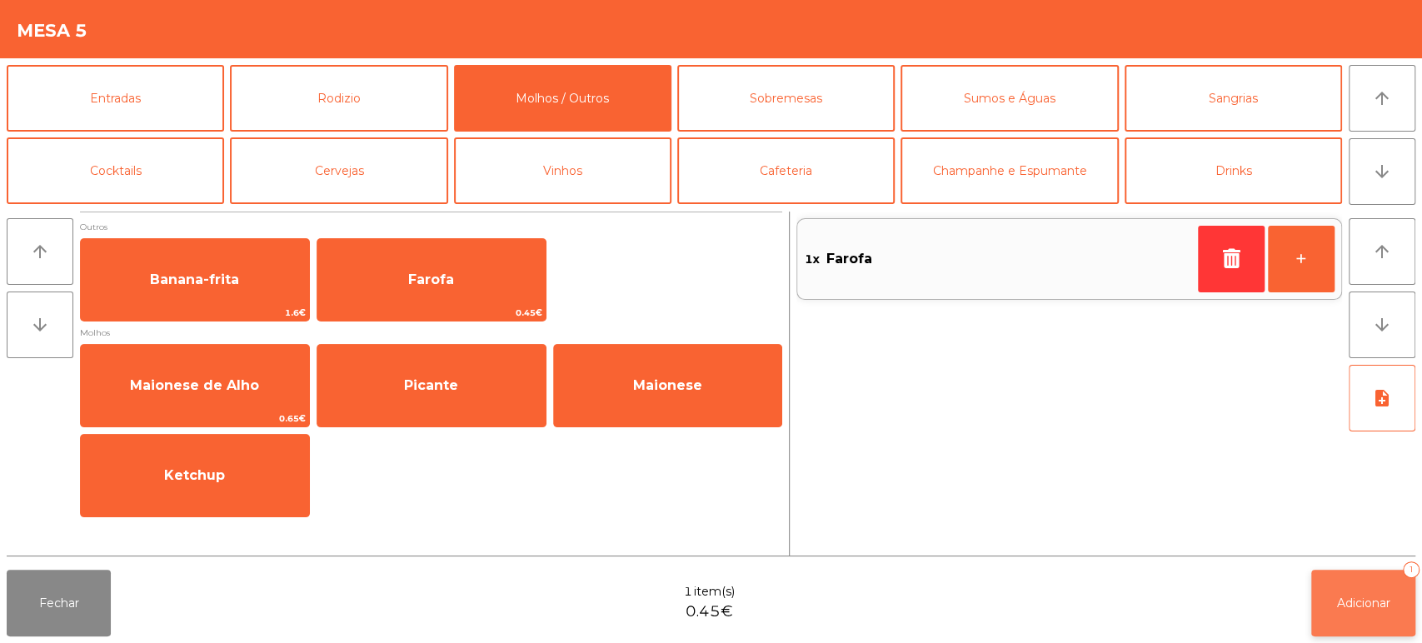
click at [1368, 582] on button "Adicionar 1" at bounding box center [1364, 603] width 104 height 67
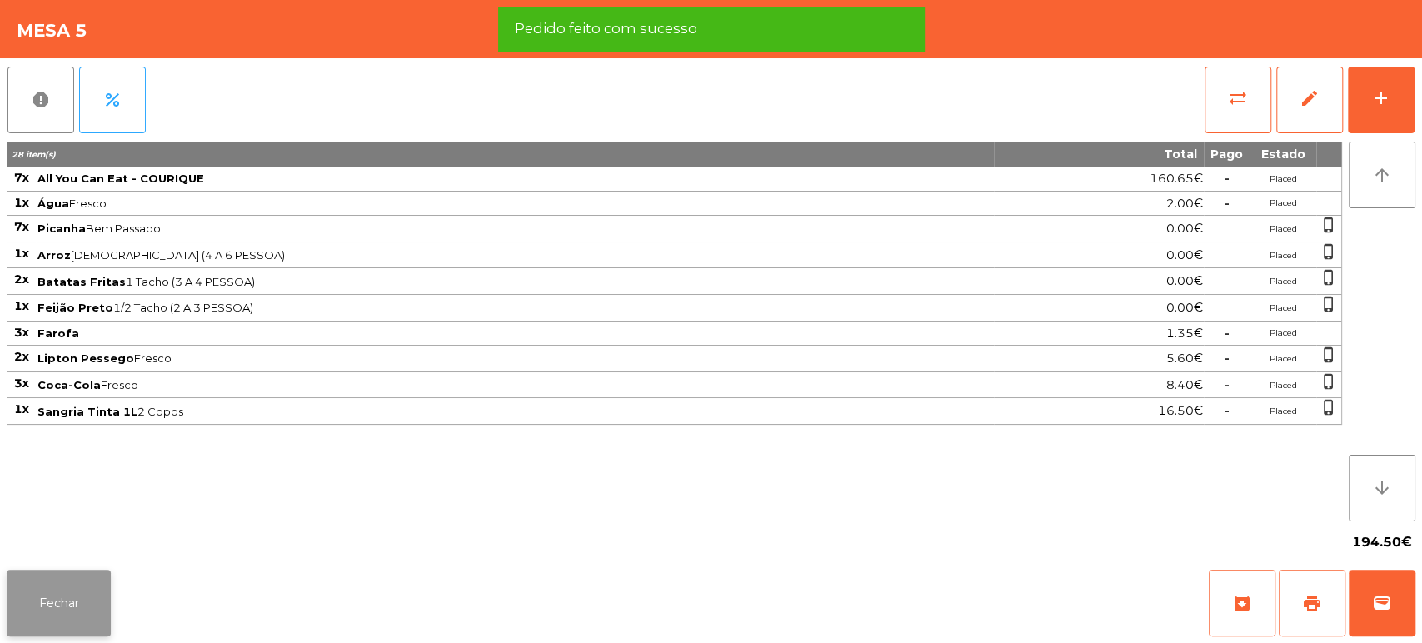
click at [104, 630] on button "Fechar" at bounding box center [59, 603] width 104 height 67
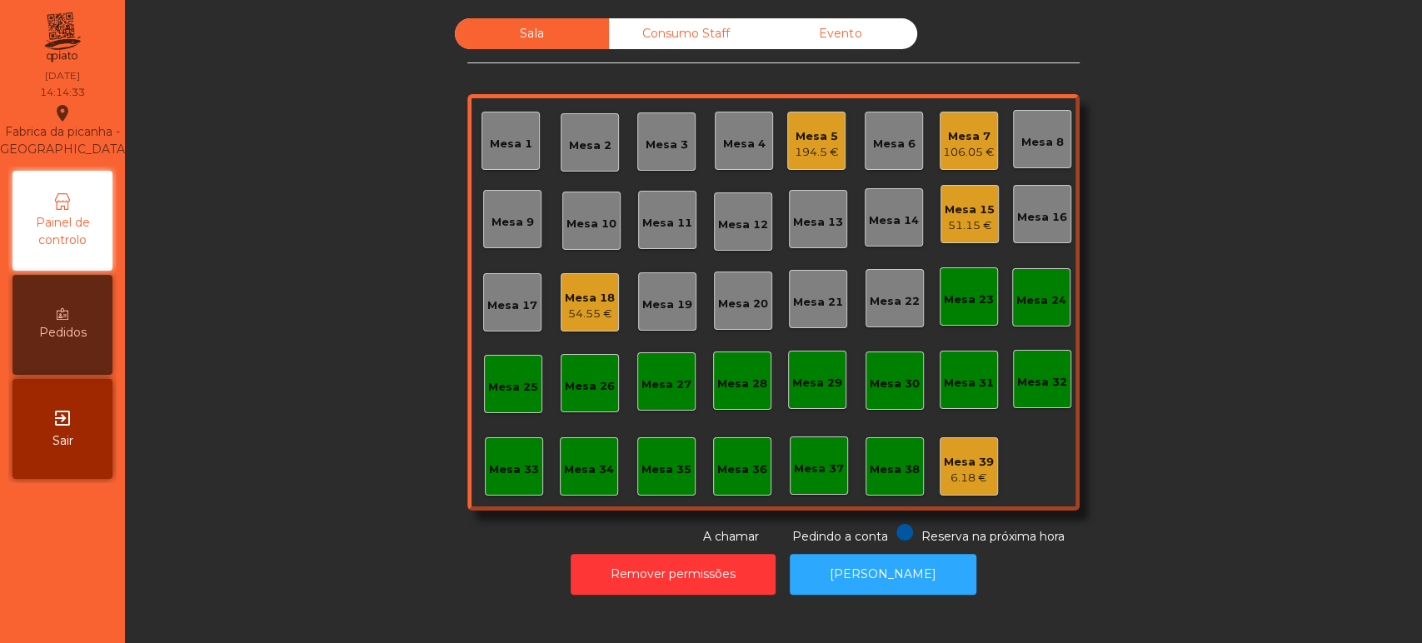
click at [609, 293] on div "Mesa 18 54.55 €" at bounding box center [590, 302] width 58 height 58
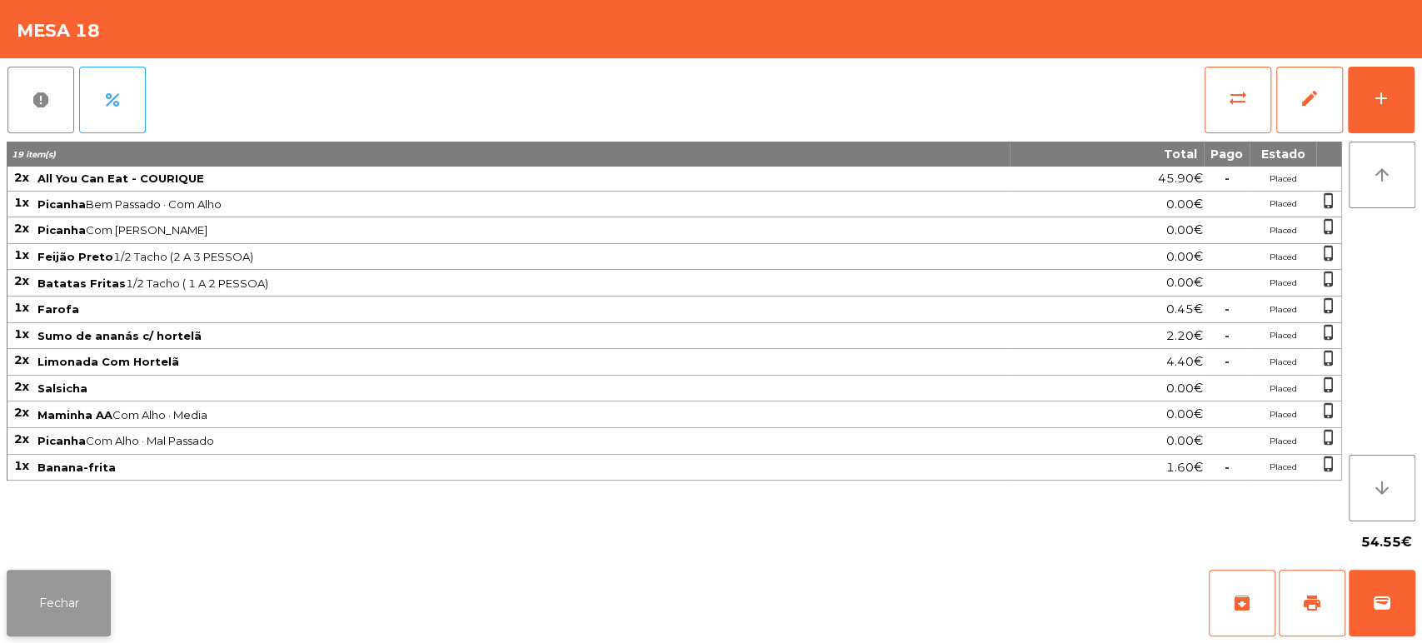
click at [65, 587] on button "Fechar" at bounding box center [59, 603] width 104 height 67
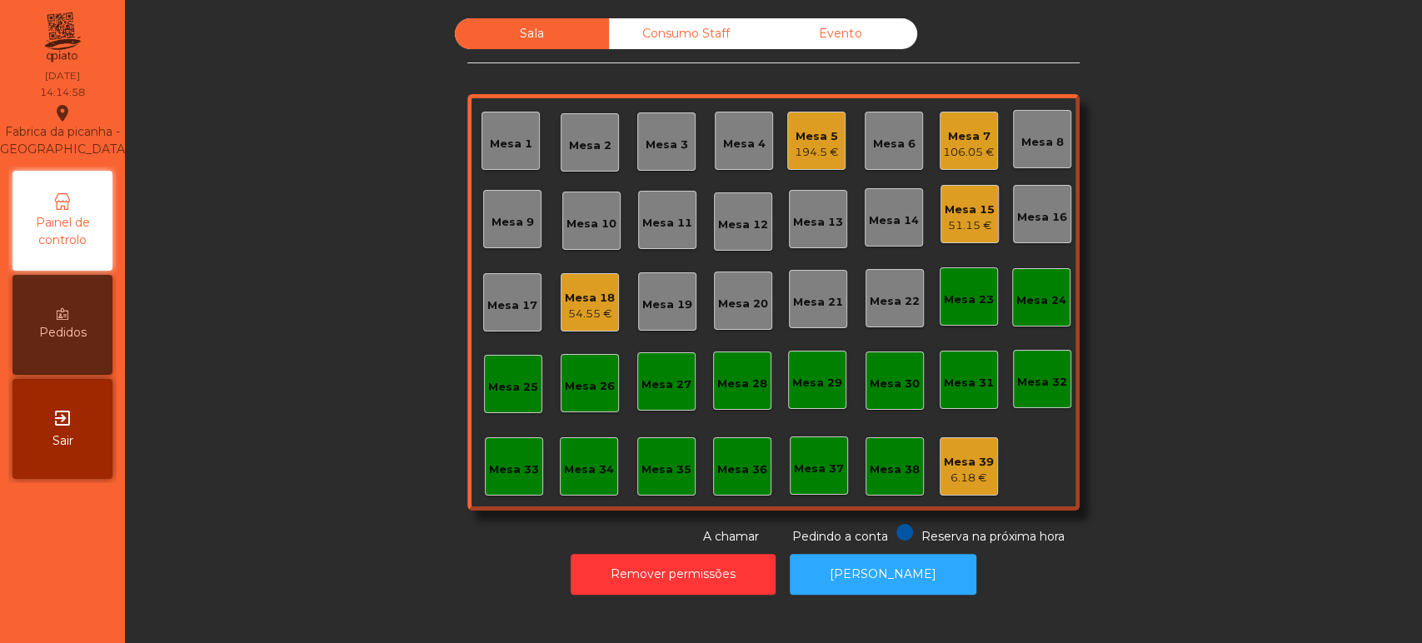
click at [321, 433] on div "Sala Consumo Staff Evento Mesa 1 Mesa 2 Mesa 3 Mesa 4 Mesa 5 194.5 € Mesa 6 Mes…" at bounding box center [773, 281] width 1252 height 527
click at [820, 147] on div "194.5 €" at bounding box center [817, 152] width 44 height 17
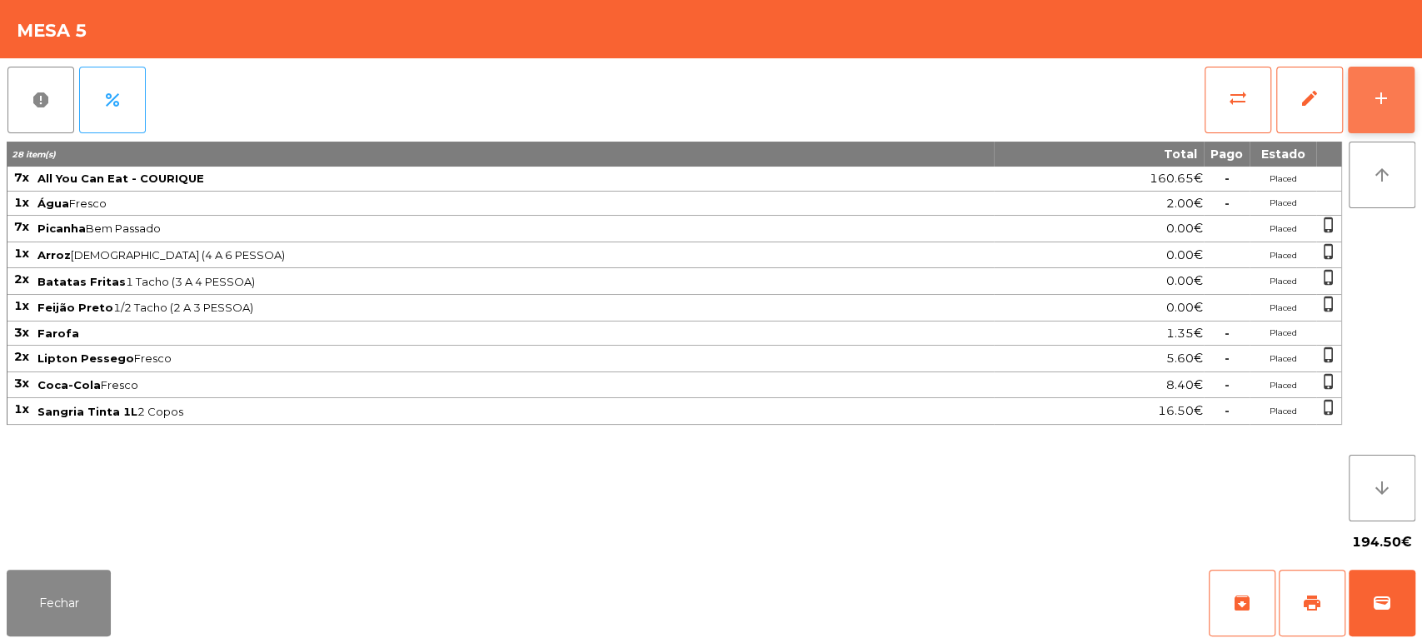
click at [1406, 87] on button "add" at bounding box center [1381, 100] width 67 height 67
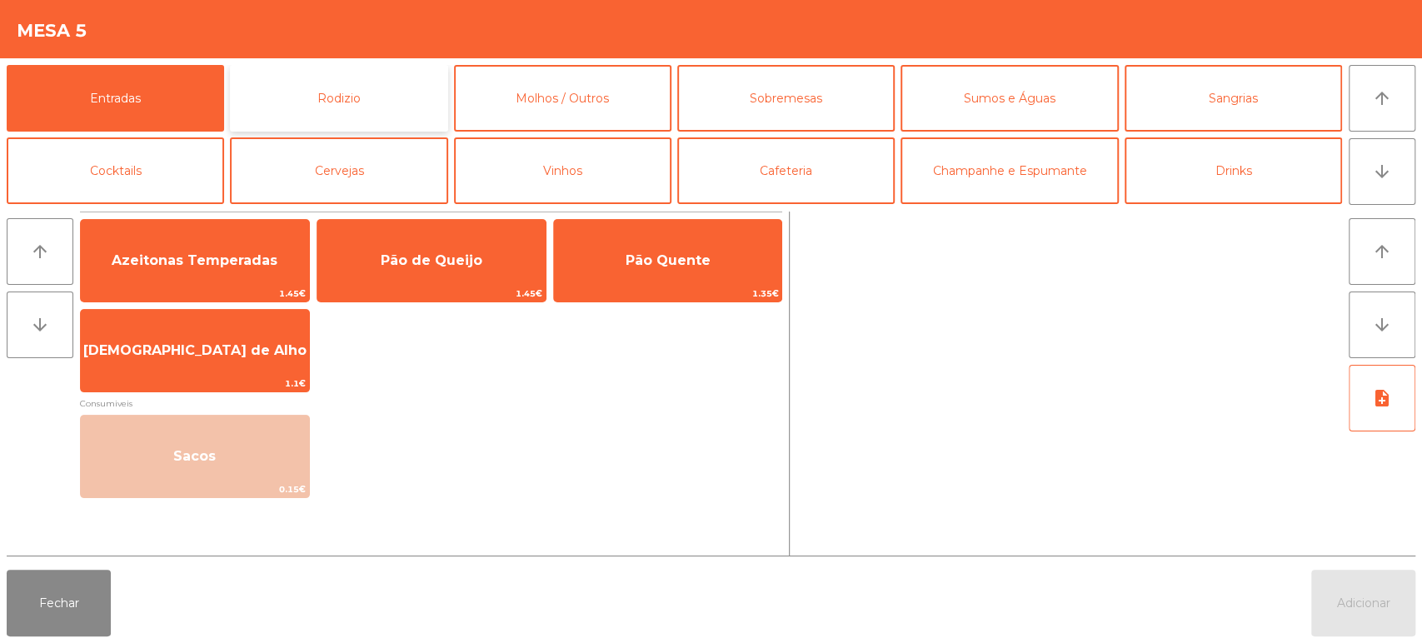
click at [362, 83] on button "Rodizio" at bounding box center [338, 98] width 217 height 67
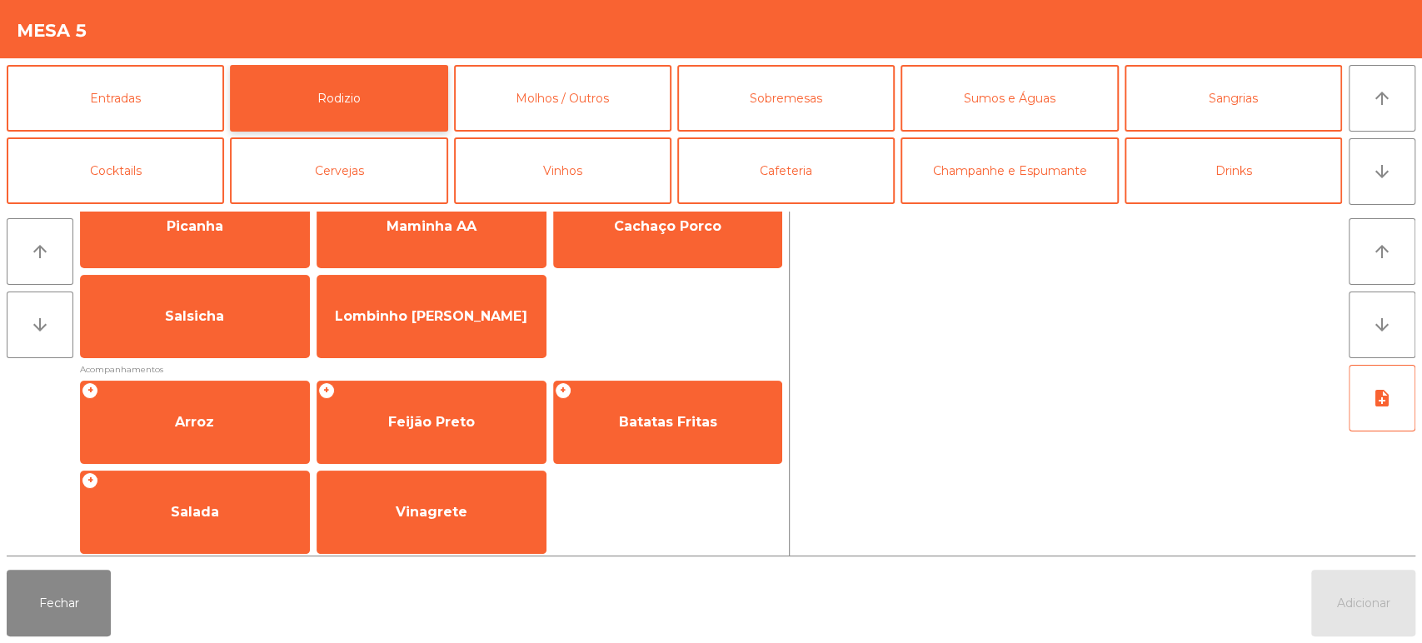
scroll to position [64, 0]
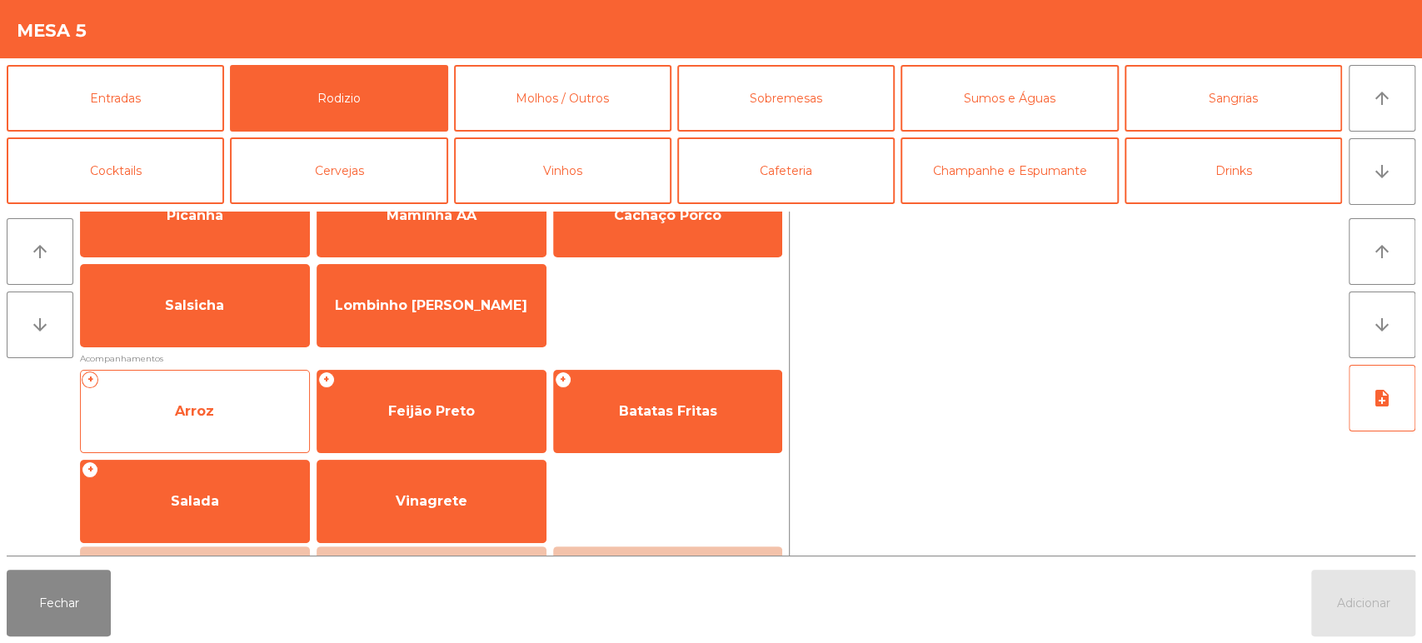
click at [210, 419] on span "Arroz" at bounding box center [194, 411] width 39 height 16
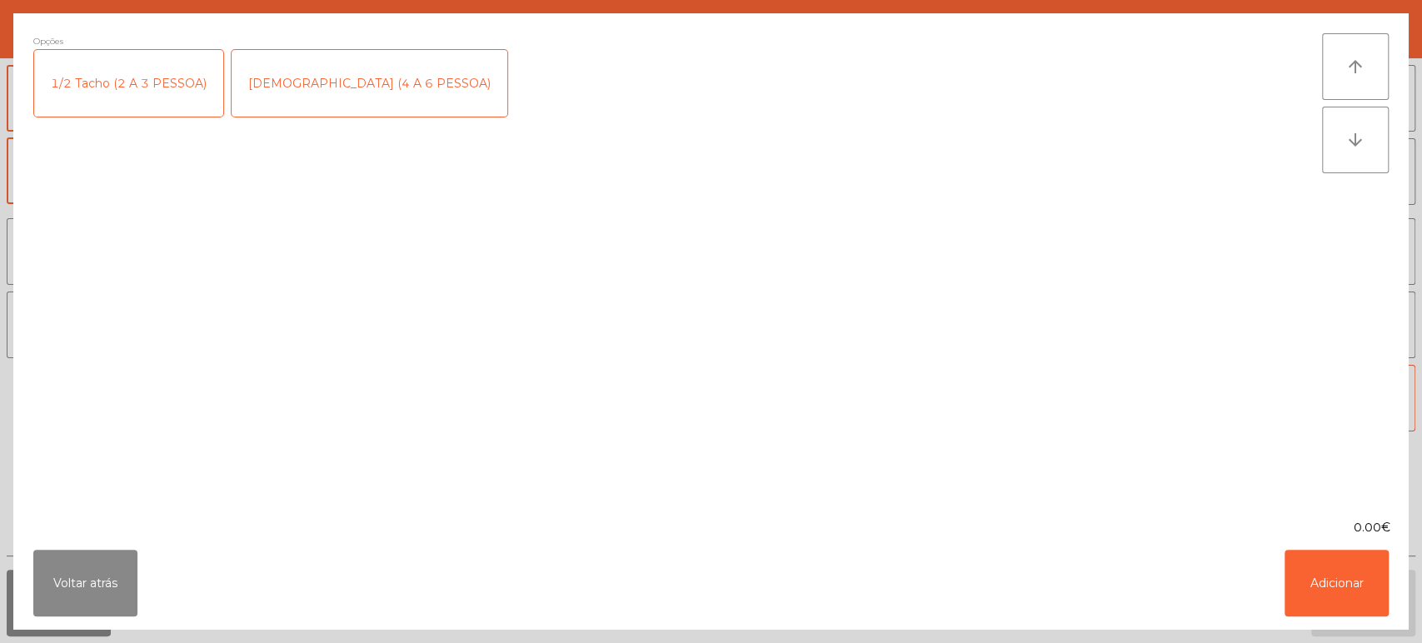
click at [301, 82] on div "[DEMOGRAPHIC_DATA] (4 A 6 PESSOA)" at bounding box center [370, 83] width 276 height 67
click at [1342, 557] on button "Adicionar" at bounding box center [1337, 583] width 104 height 67
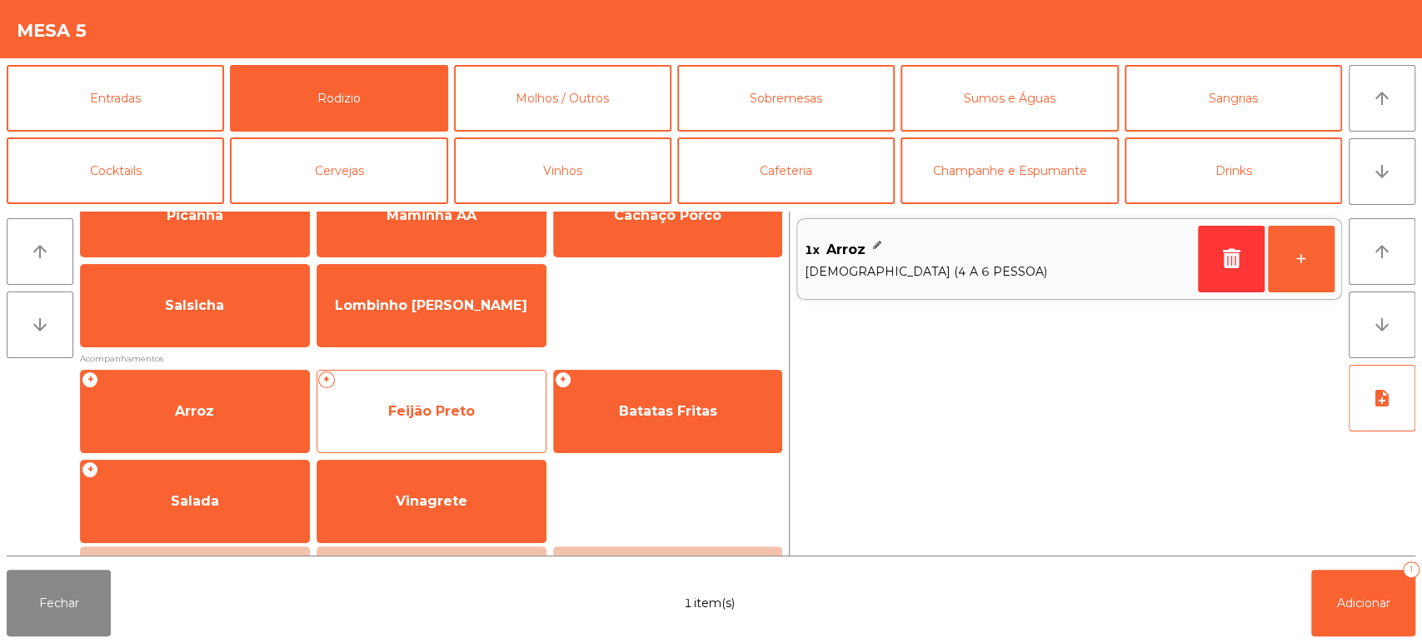
click at [474, 393] on span "Feijão Preto" at bounding box center [431, 411] width 228 height 45
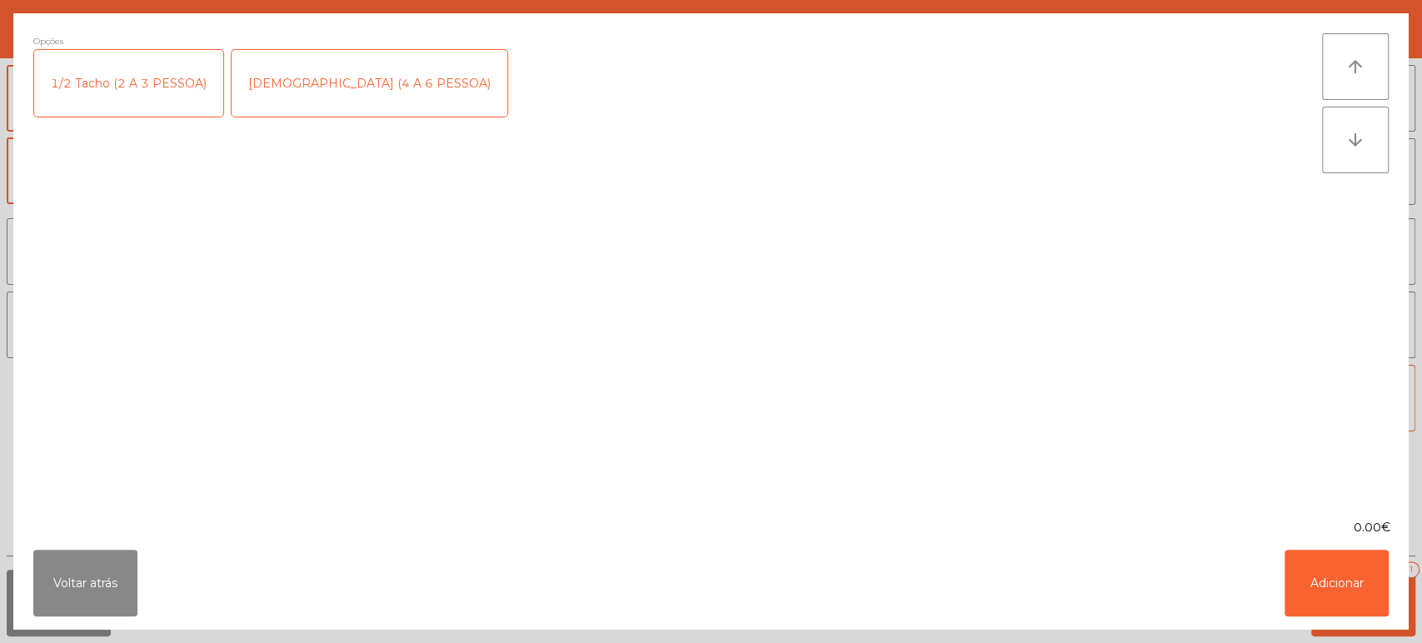
click at [297, 85] on div "[DEMOGRAPHIC_DATA] (4 A 6 PESSOA)" at bounding box center [370, 83] width 276 height 67
click at [1312, 599] on button "Adicionar" at bounding box center [1337, 583] width 104 height 67
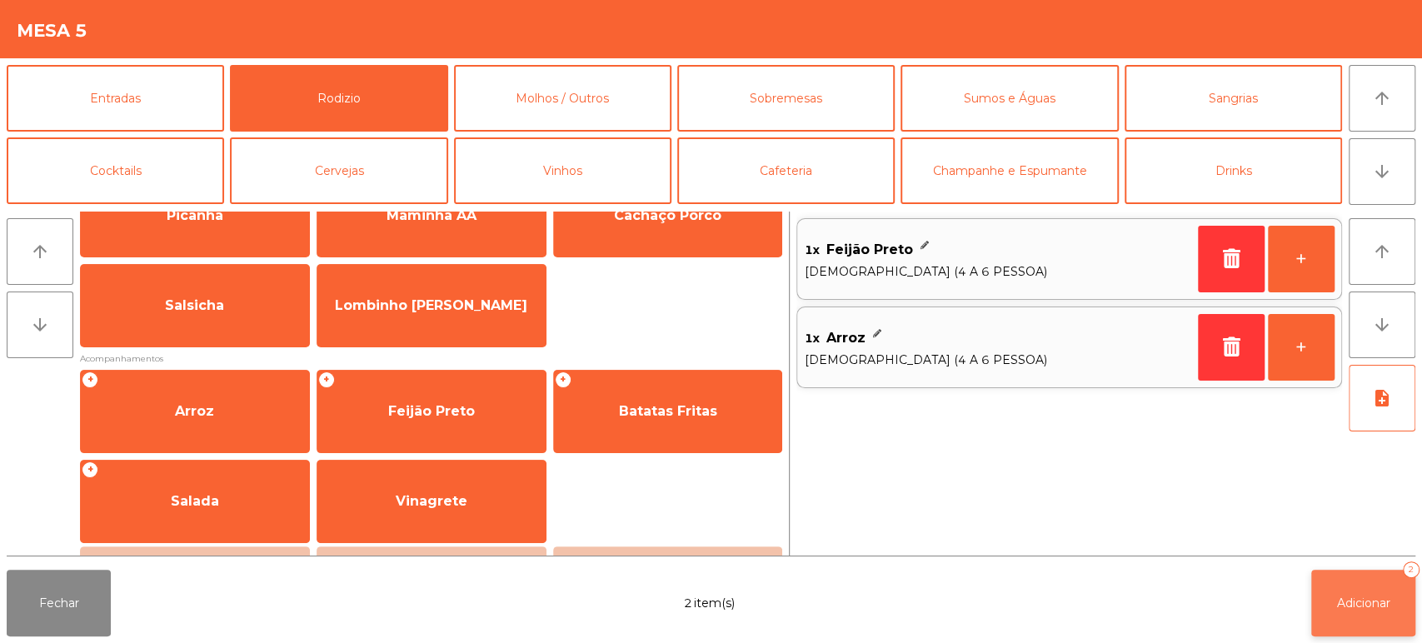
click at [1375, 620] on button "Adicionar 2" at bounding box center [1364, 603] width 104 height 67
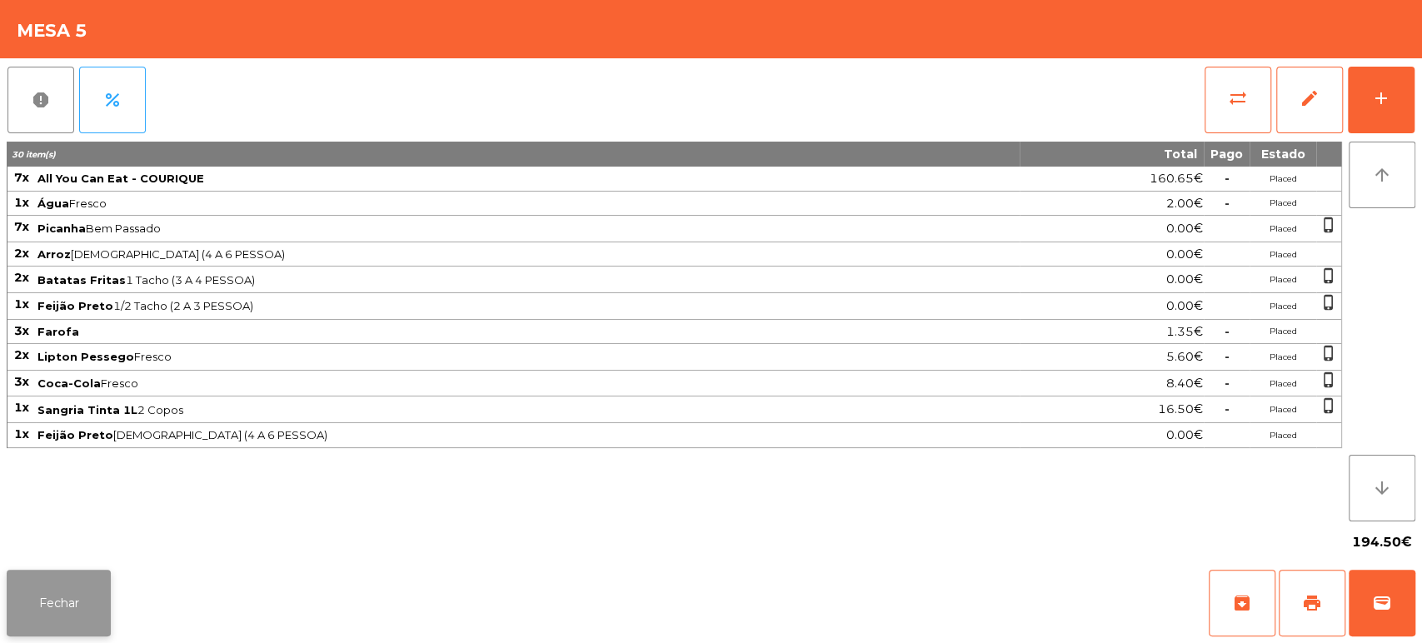
click at [107, 571] on button "Fechar" at bounding box center [59, 603] width 104 height 67
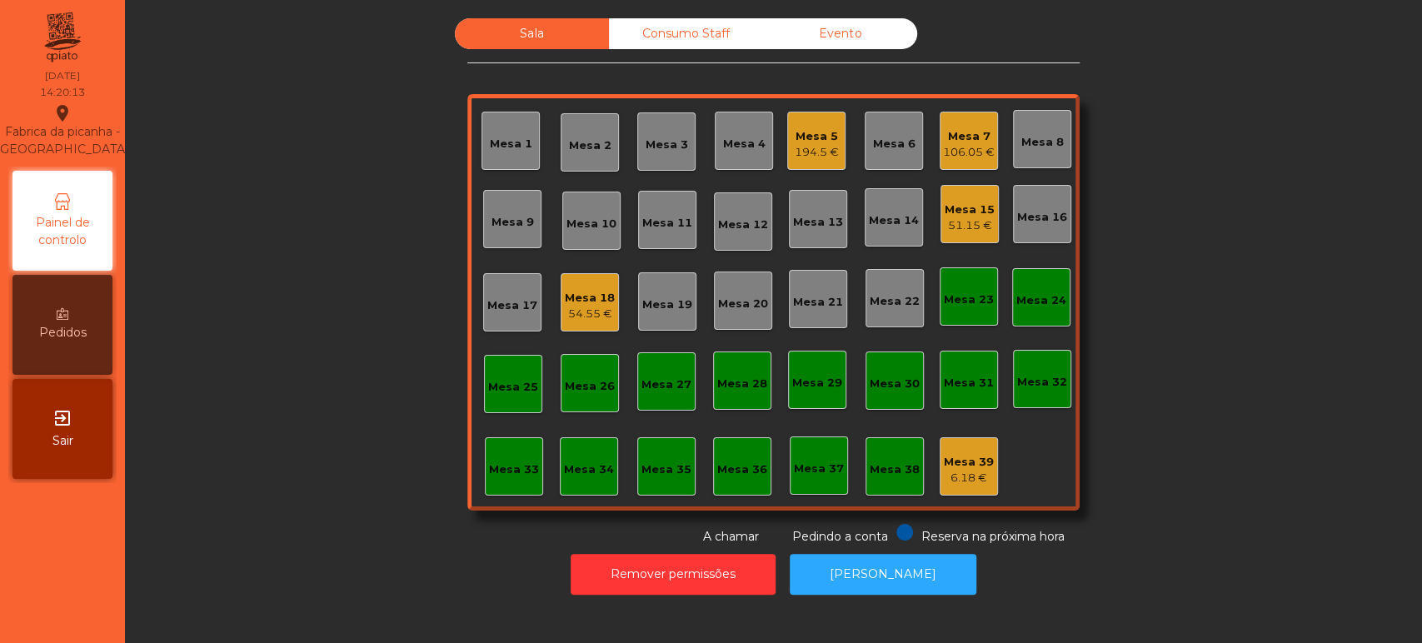
click at [810, 153] on div "194.5 €" at bounding box center [817, 152] width 44 height 17
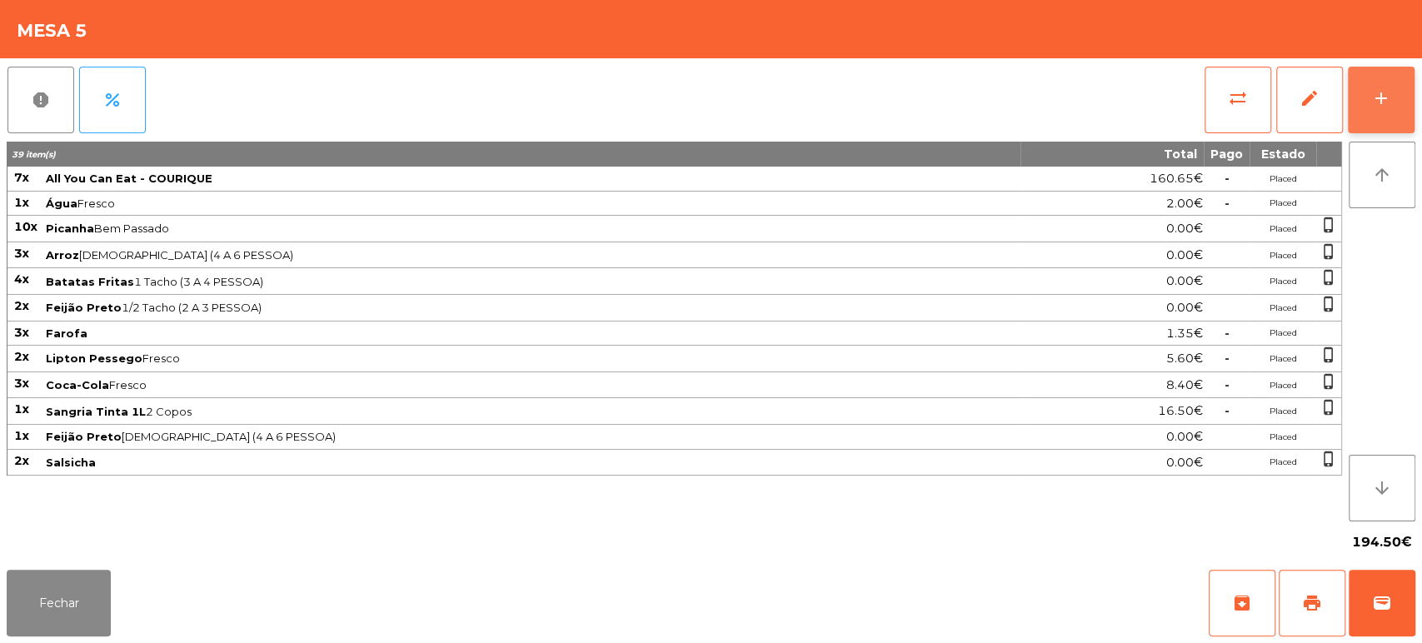
click at [1402, 93] on button "add" at bounding box center [1381, 100] width 67 height 67
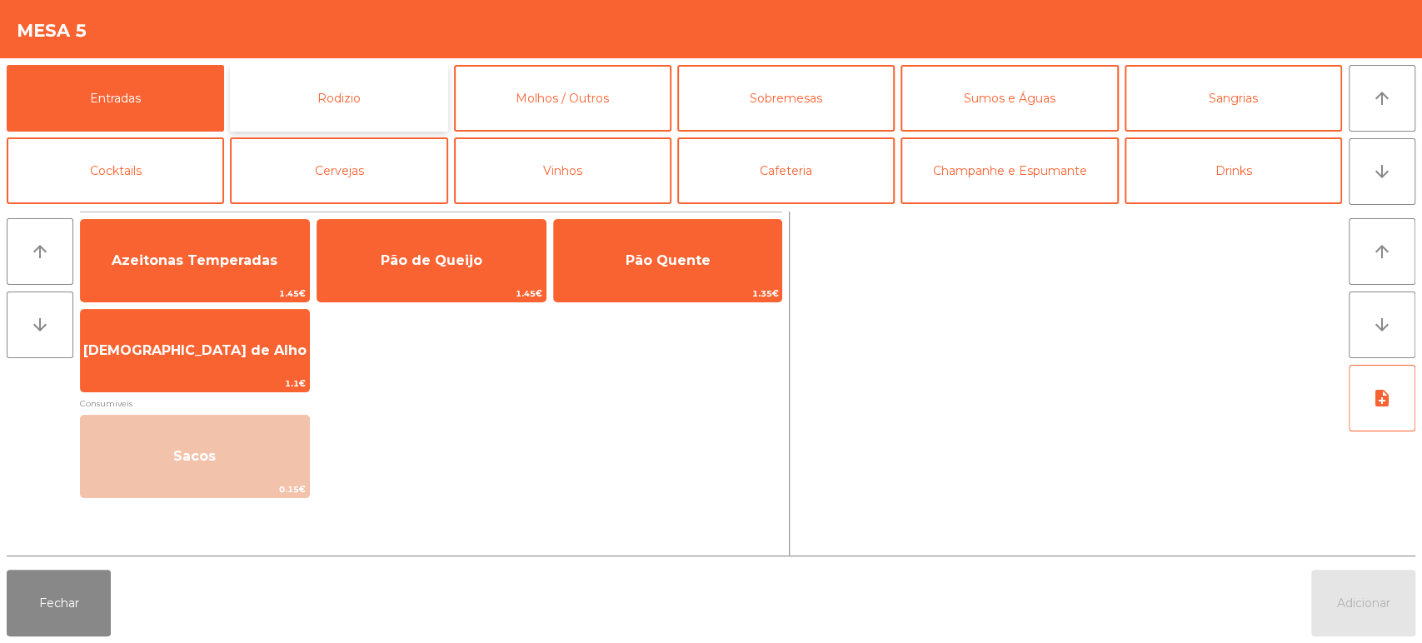
click at [355, 112] on button "Rodizio" at bounding box center [338, 98] width 217 height 67
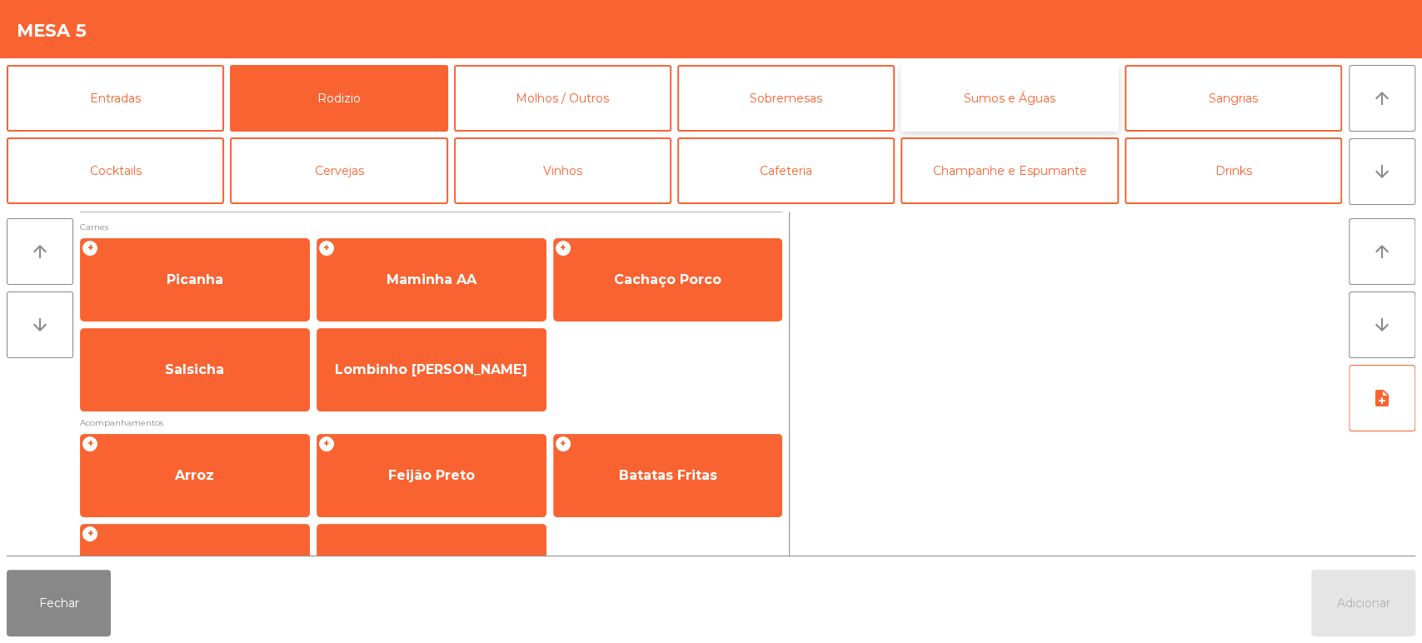
click at [973, 90] on button "Sumos e Águas" at bounding box center [1009, 98] width 217 height 67
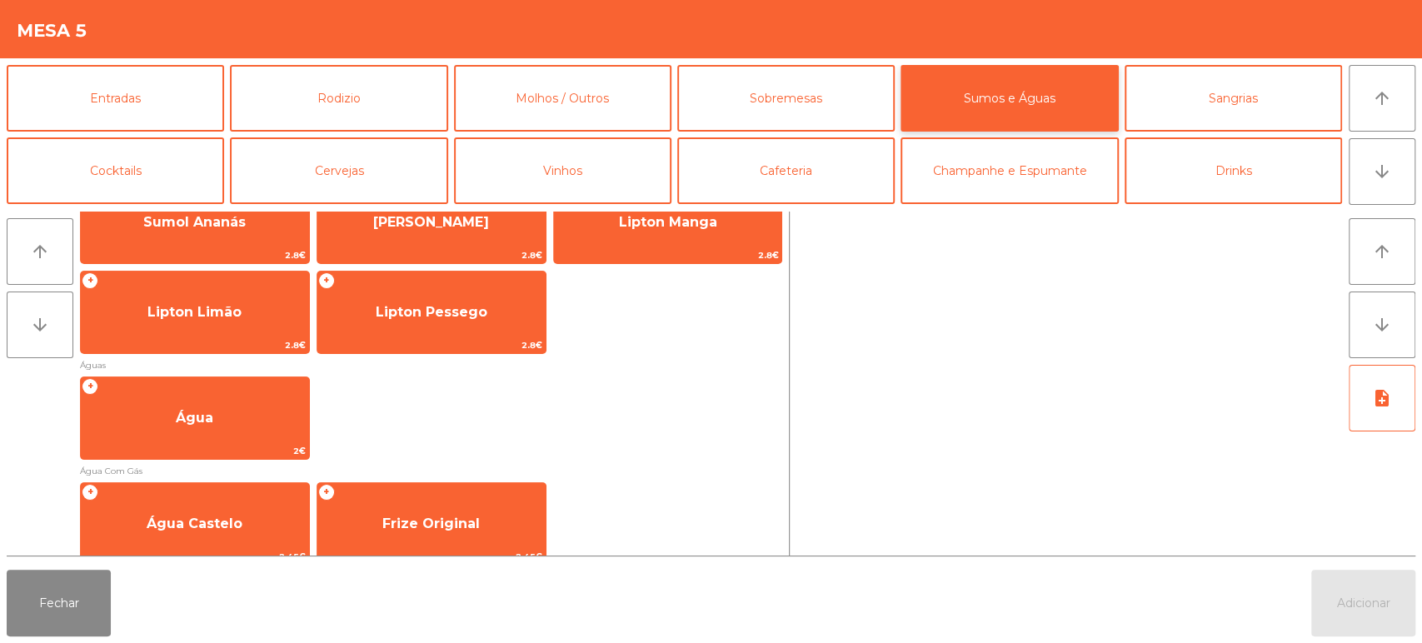
scroll to position [415, 0]
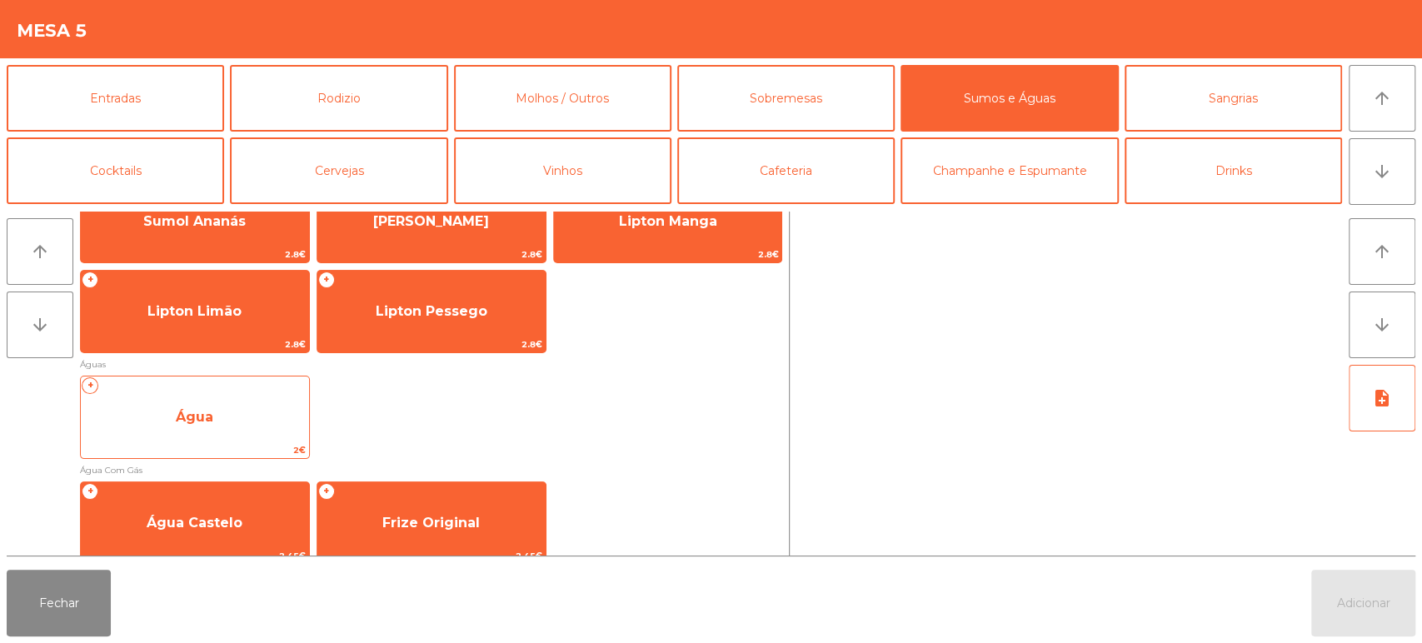
click at [241, 424] on span "Água" at bounding box center [195, 417] width 228 height 45
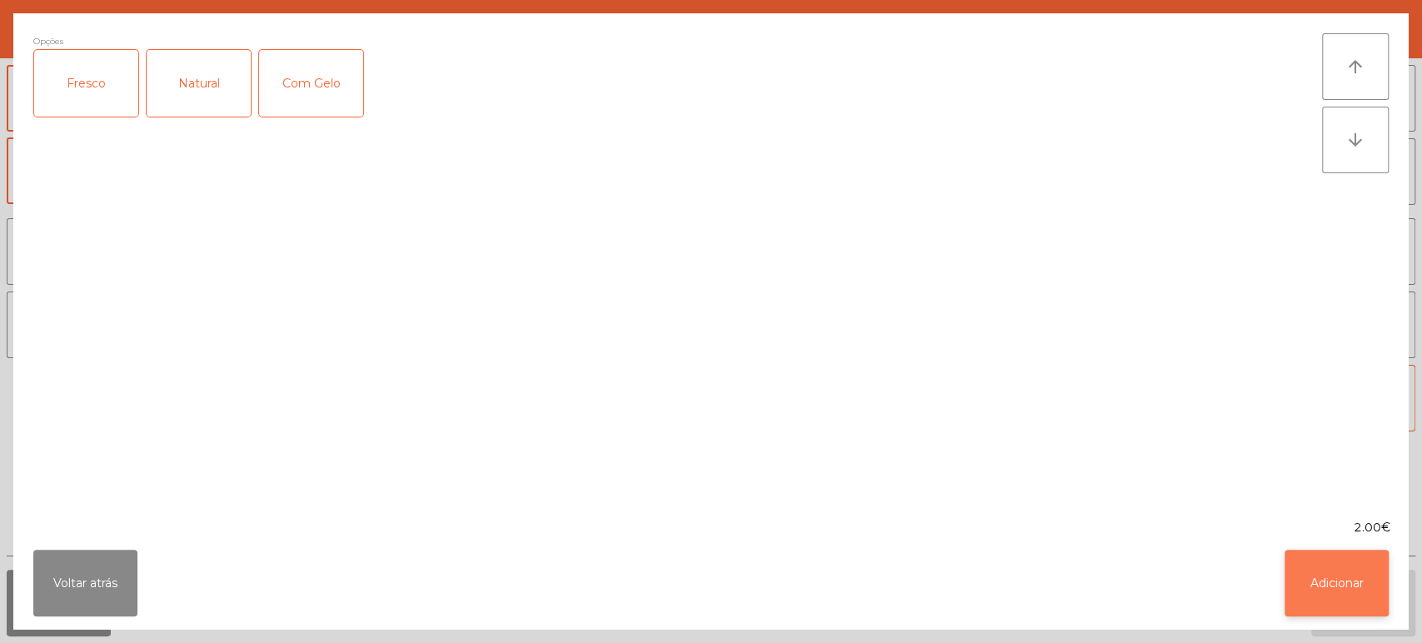
click at [1378, 587] on button "Adicionar" at bounding box center [1337, 583] width 104 height 67
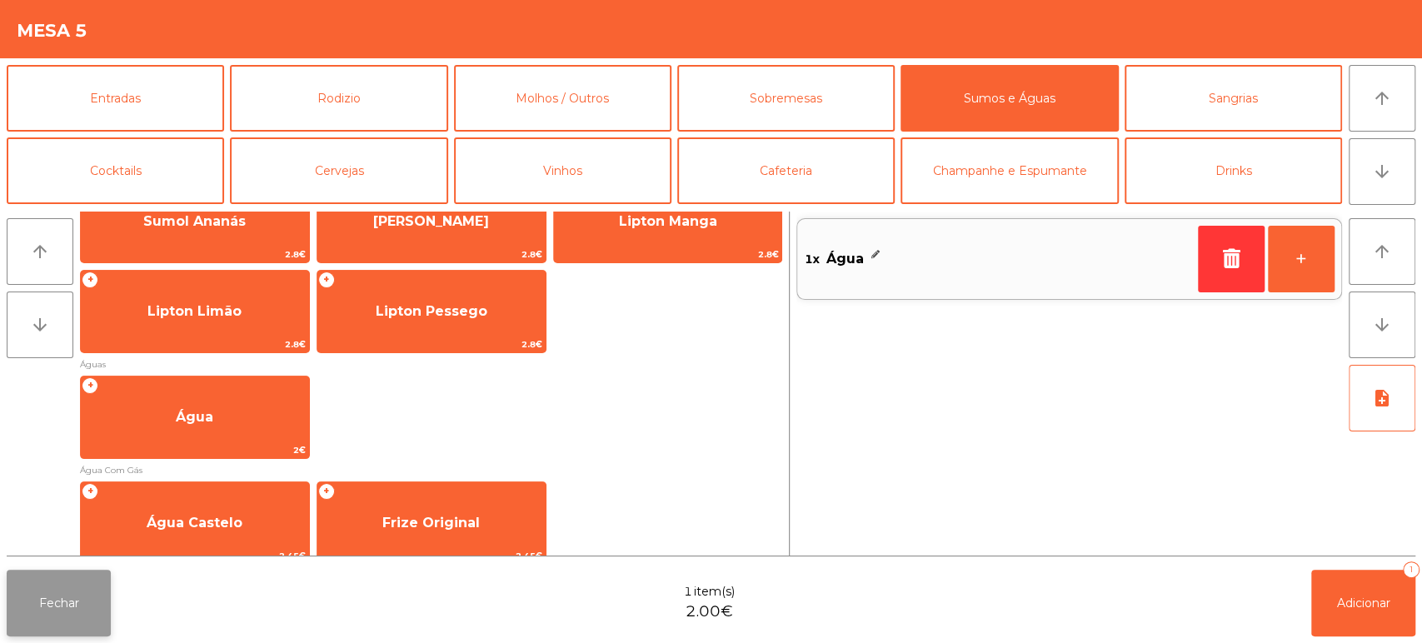
click at [93, 634] on button "Fechar" at bounding box center [59, 603] width 104 height 67
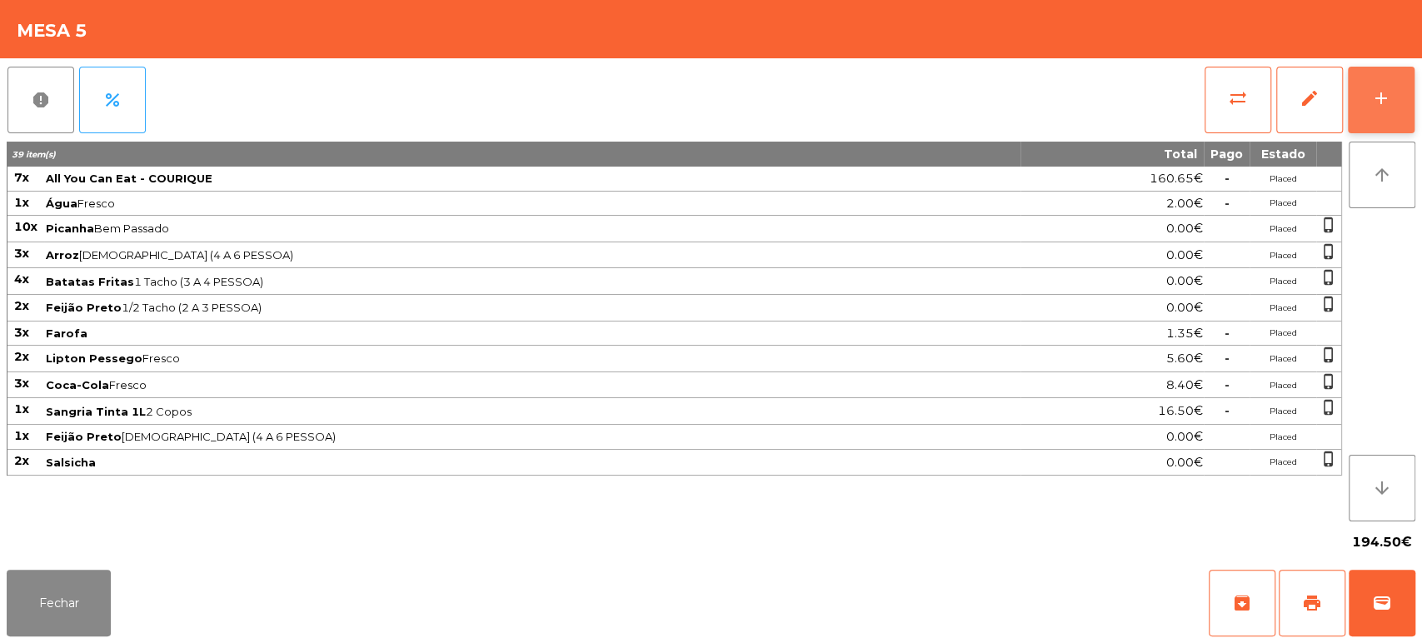
click at [1382, 93] on div "add" at bounding box center [1382, 98] width 20 height 20
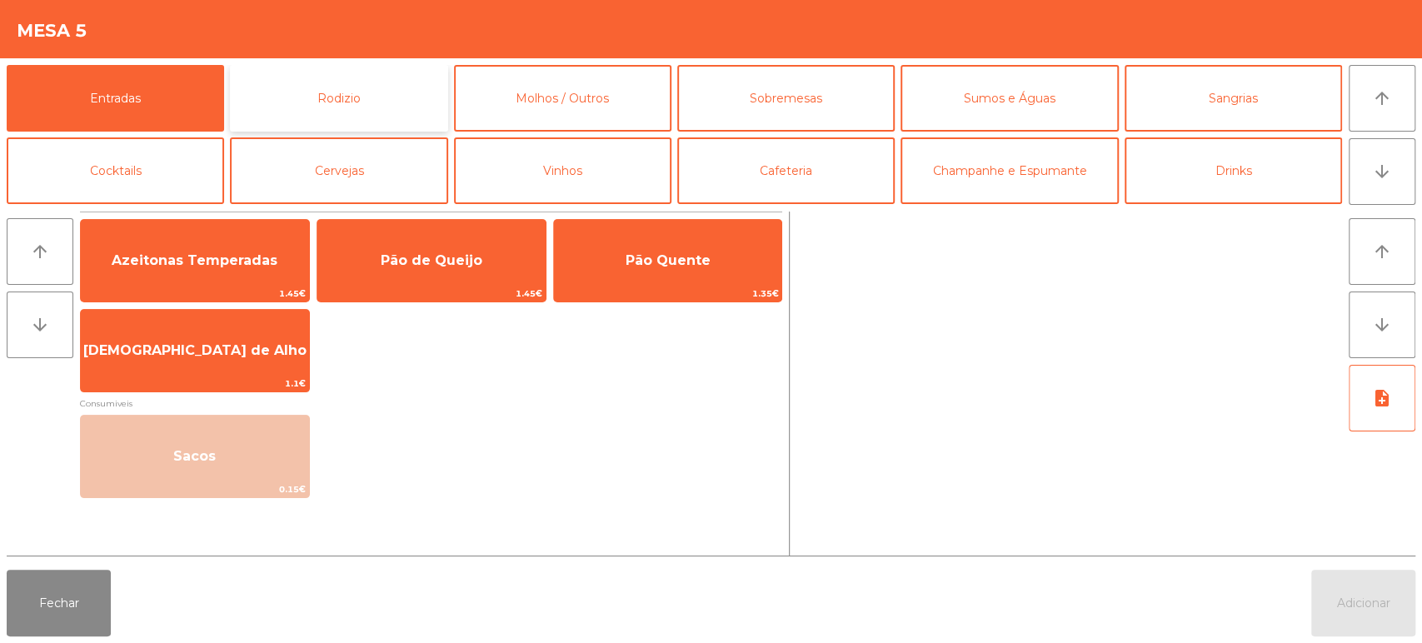
click at [382, 86] on button "Rodizio" at bounding box center [338, 98] width 217 height 67
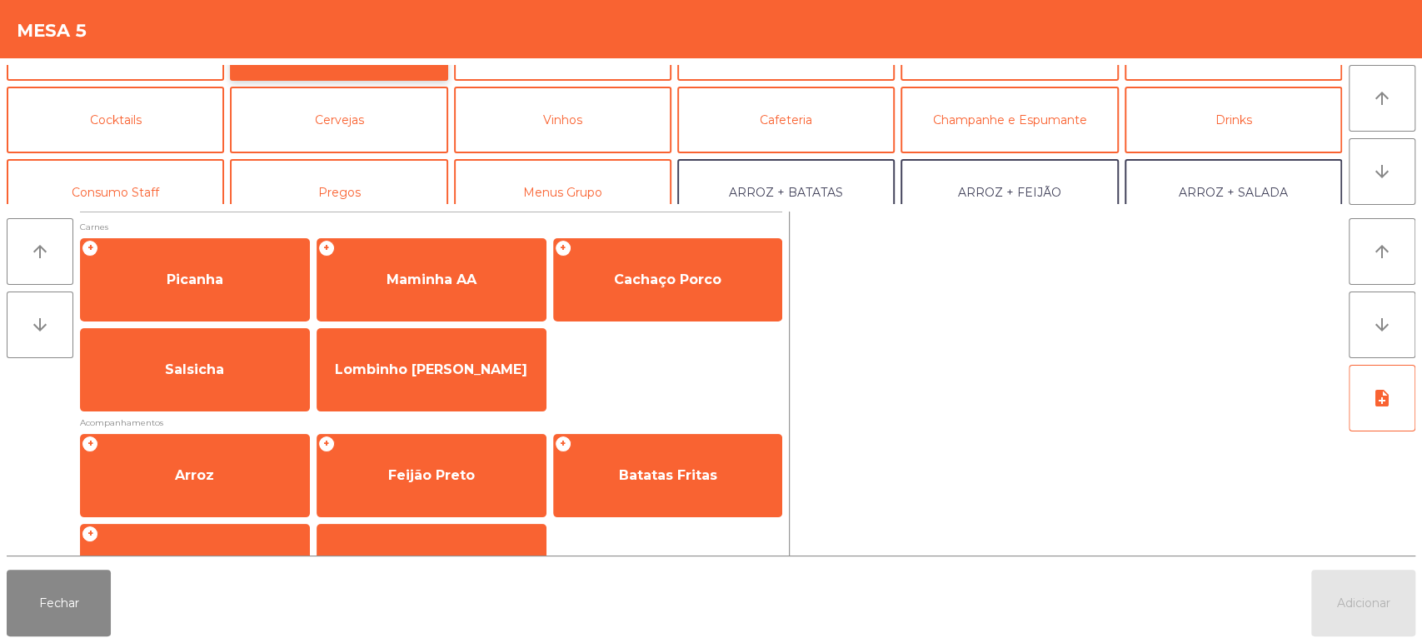
scroll to position [0, 0]
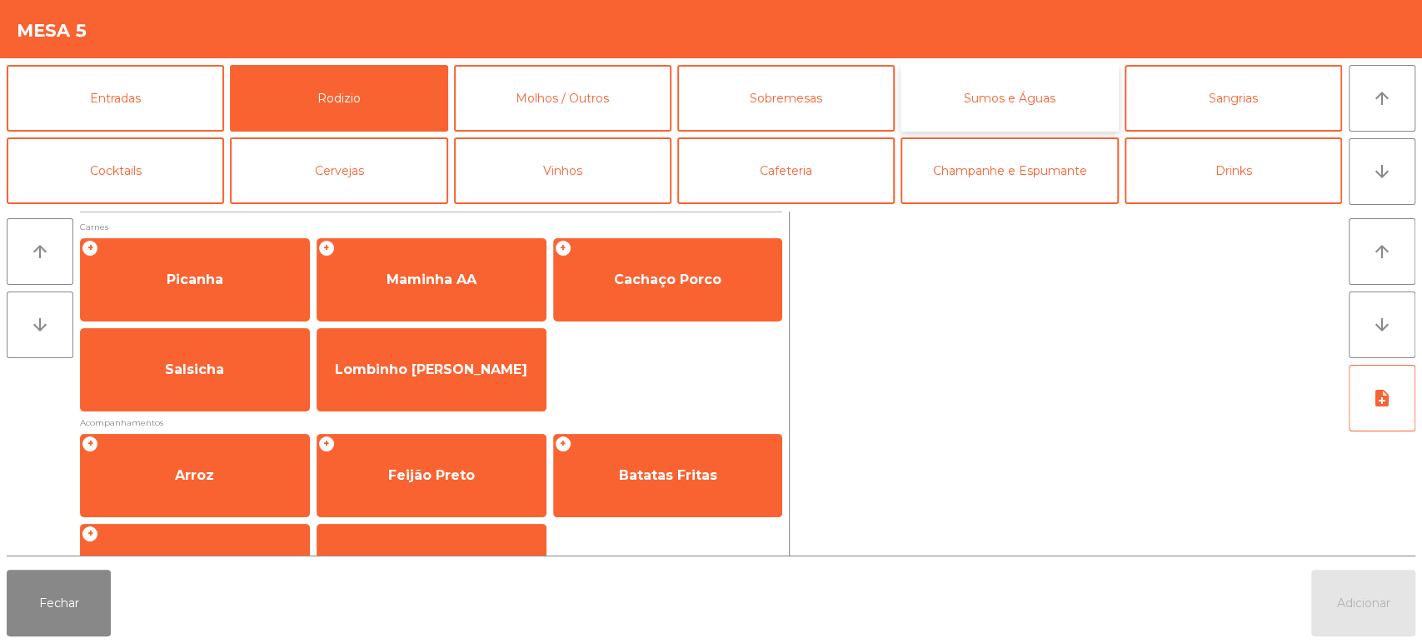
click at [997, 98] on button "Sumos e Águas" at bounding box center [1009, 98] width 217 height 67
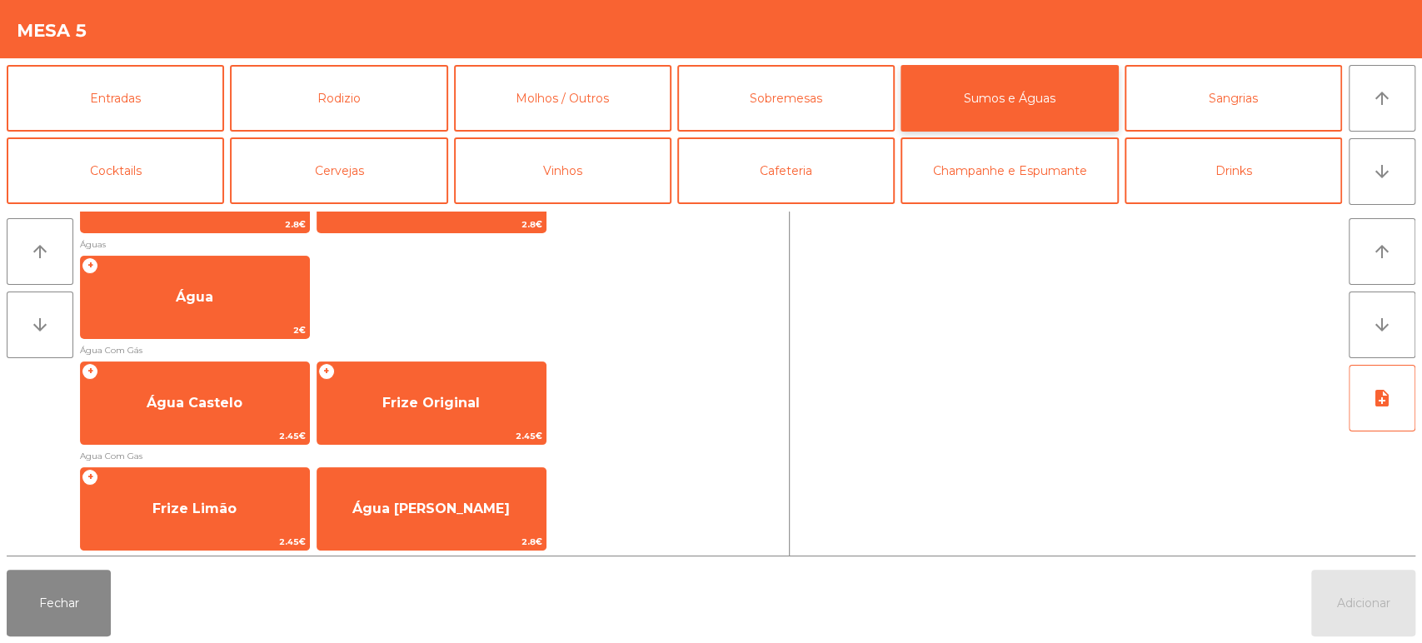
scroll to position [536, 0]
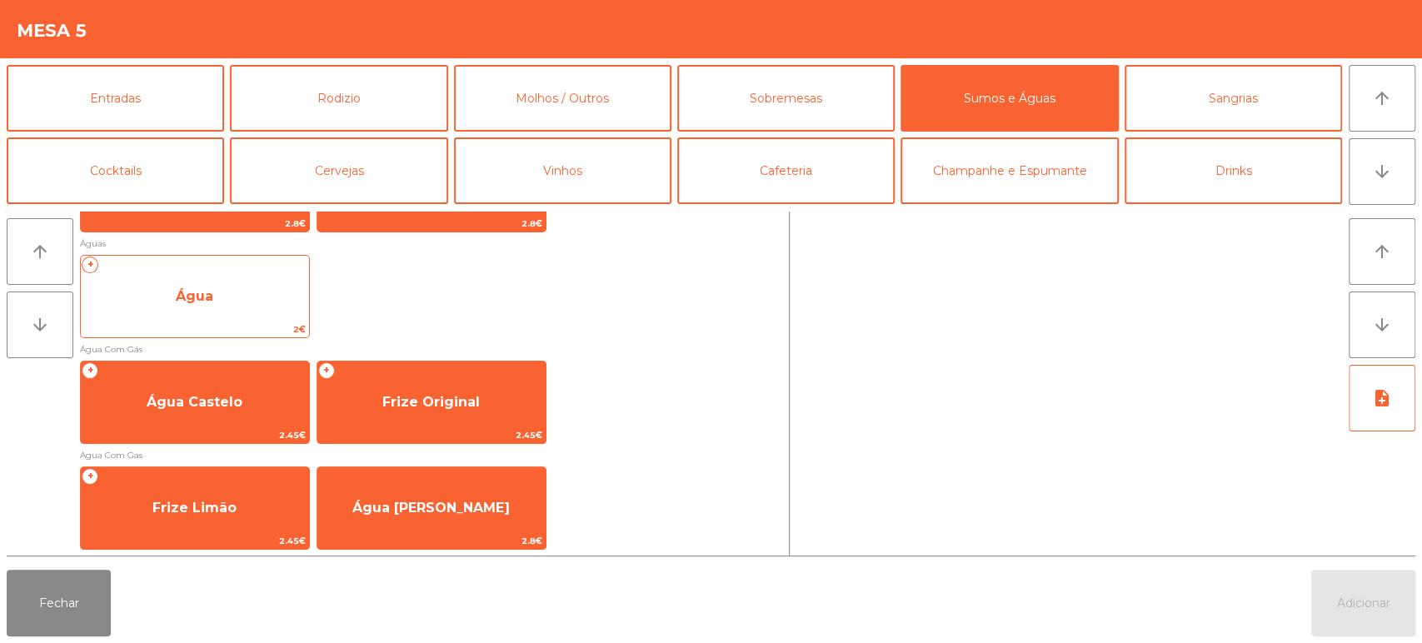
click at [266, 309] on span "Água" at bounding box center [195, 296] width 228 height 45
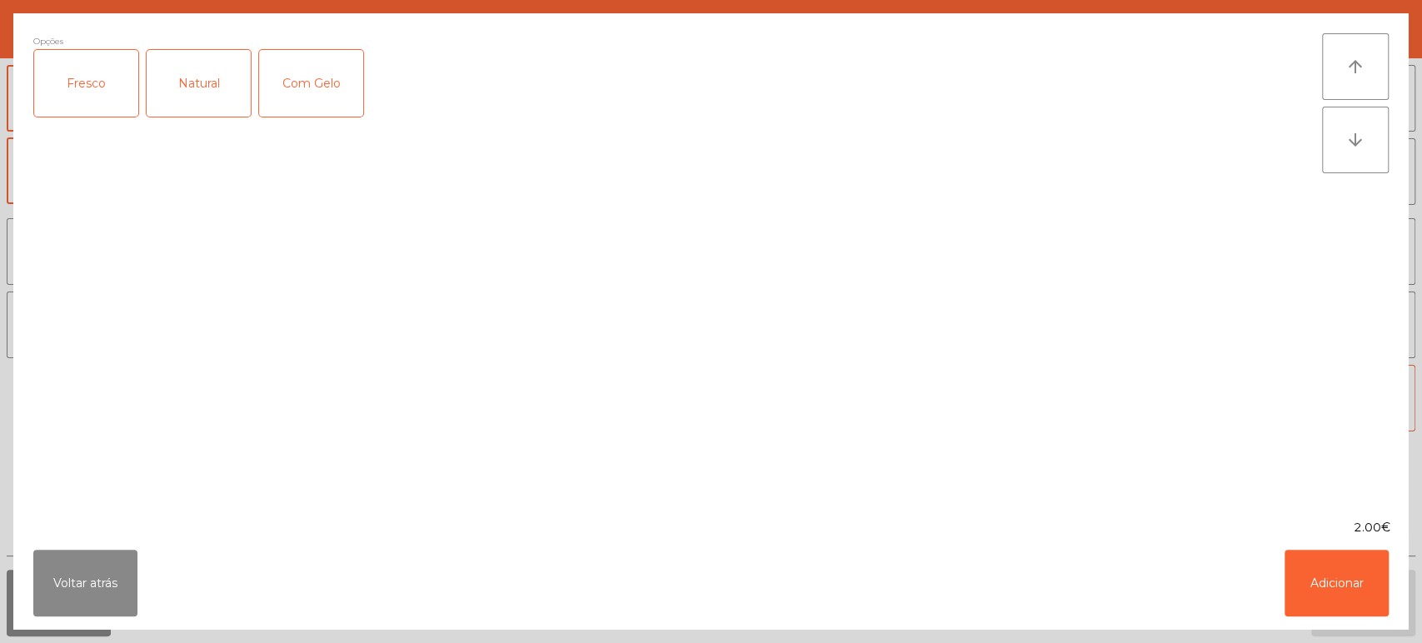
click at [348, 67] on div "Com Gelo" at bounding box center [311, 83] width 104 height 67
click at [113, 81] on div "Fresco" at bounding box center [86, 83] width 104 height 67
click at [329, 85] on div "Com Gelo" at bounding box center [311, 83] width 104 height 67
click at [1314, 551] on button "Adicionar" at bounding box center [1337, 583] width 104 height 67
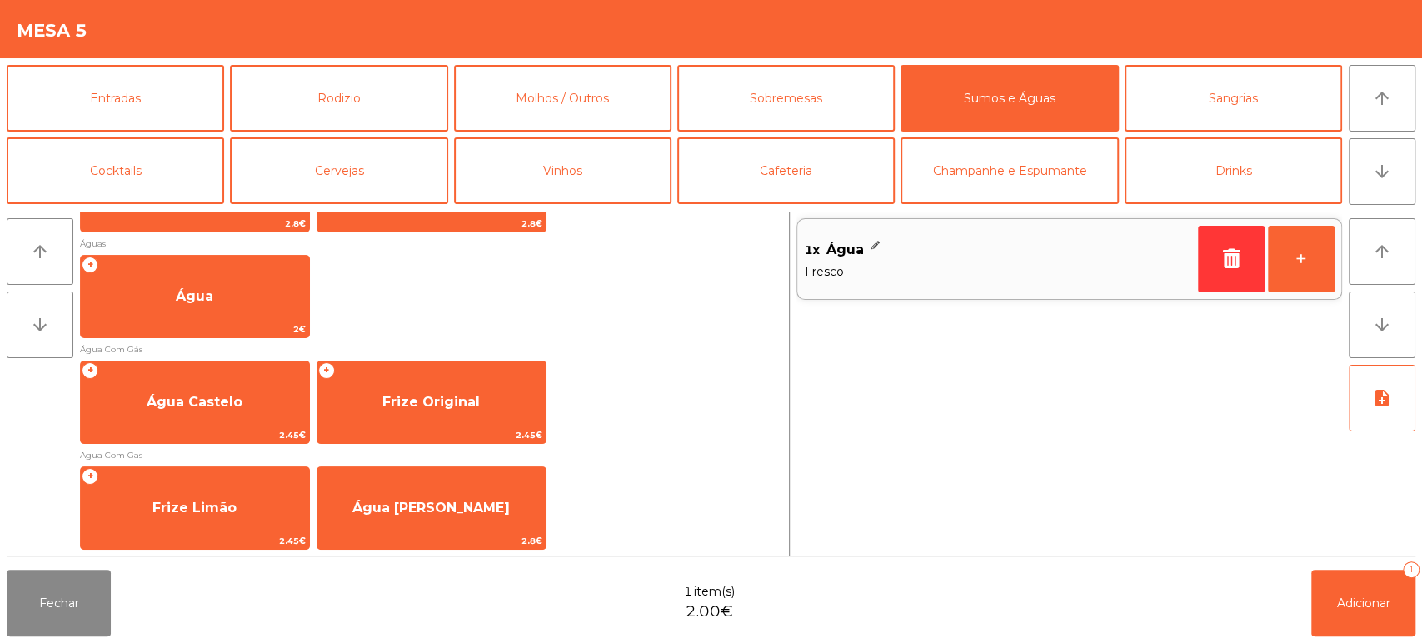
click at [1419, 612] on div "Fechar 1 item(s) 2.00€ Adicionar 1" at bounding box center [711, 603] width 1422 height 80
click at [1337, 607] on span "Adicionar" at bounding box center [1363, 603] width 53 height 15
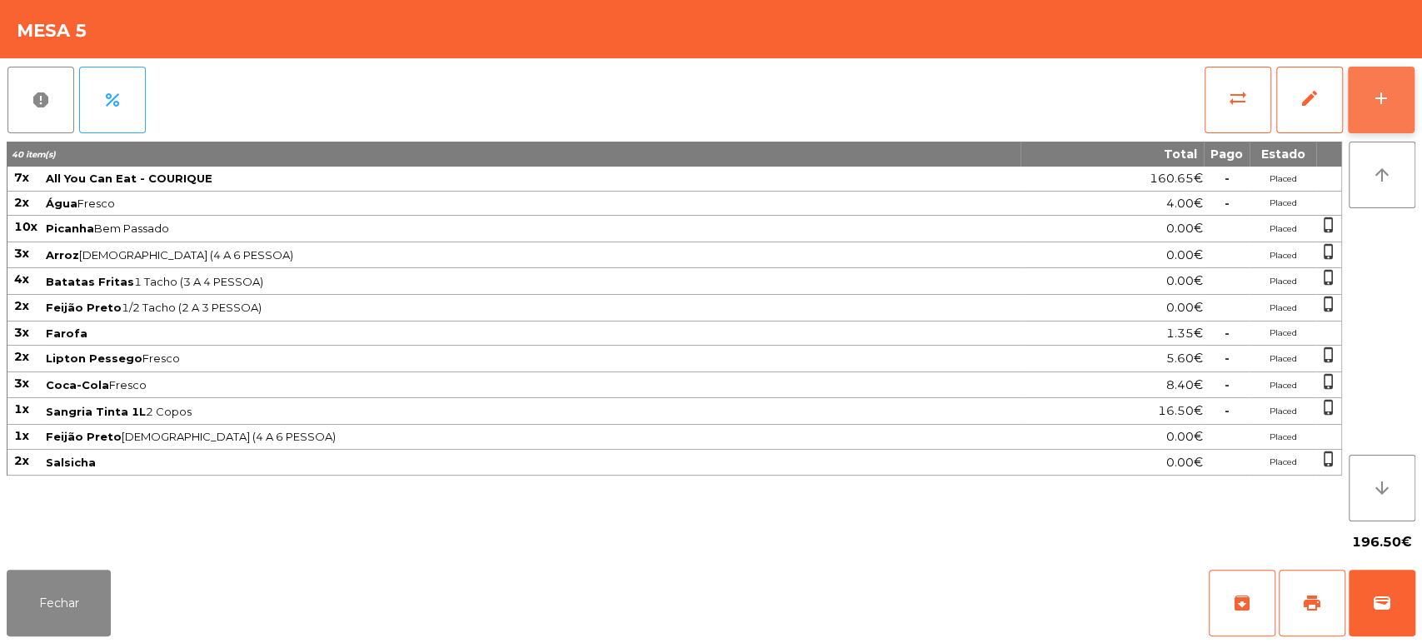
click at [1385, 86] on button "add" at bounding box center [1381, 100] width 67 height 67
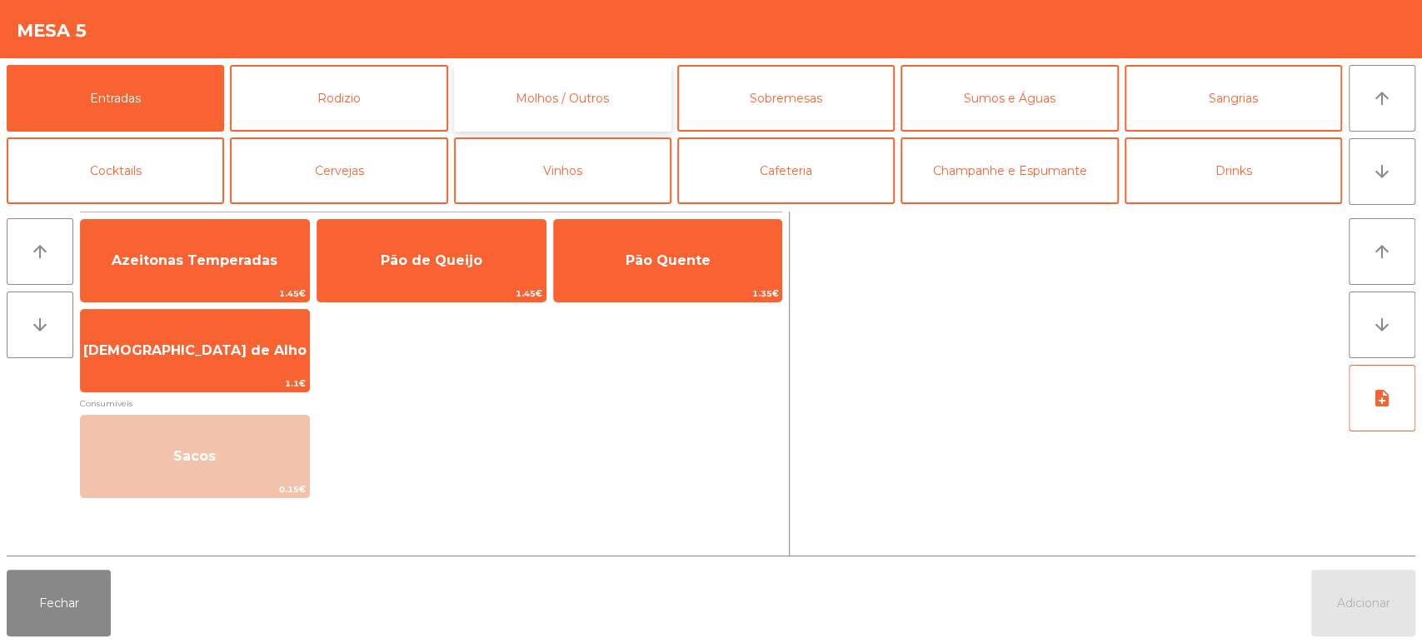
click at [583, 78] on button "Molhos / Outros" at bounding box center [562, 98] width 217 height 67
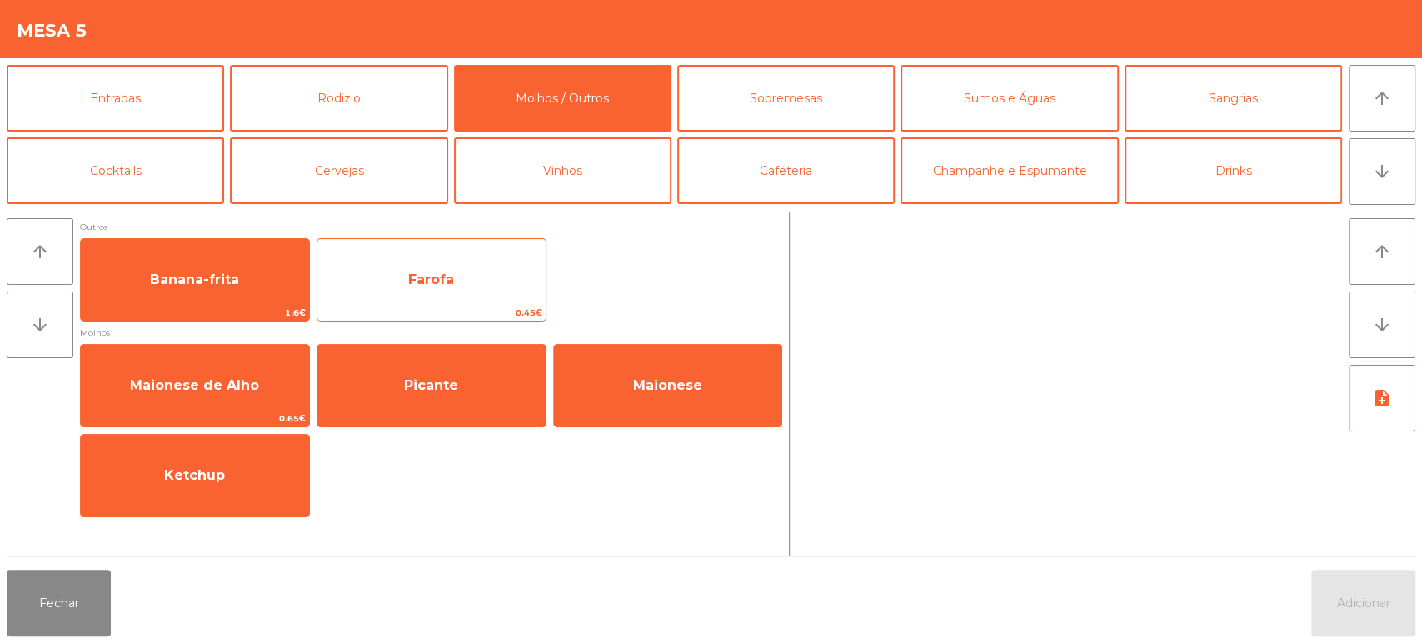
click at [393, 280] on span "Farofa" at bounding box center [431, 279] width 228 height 45
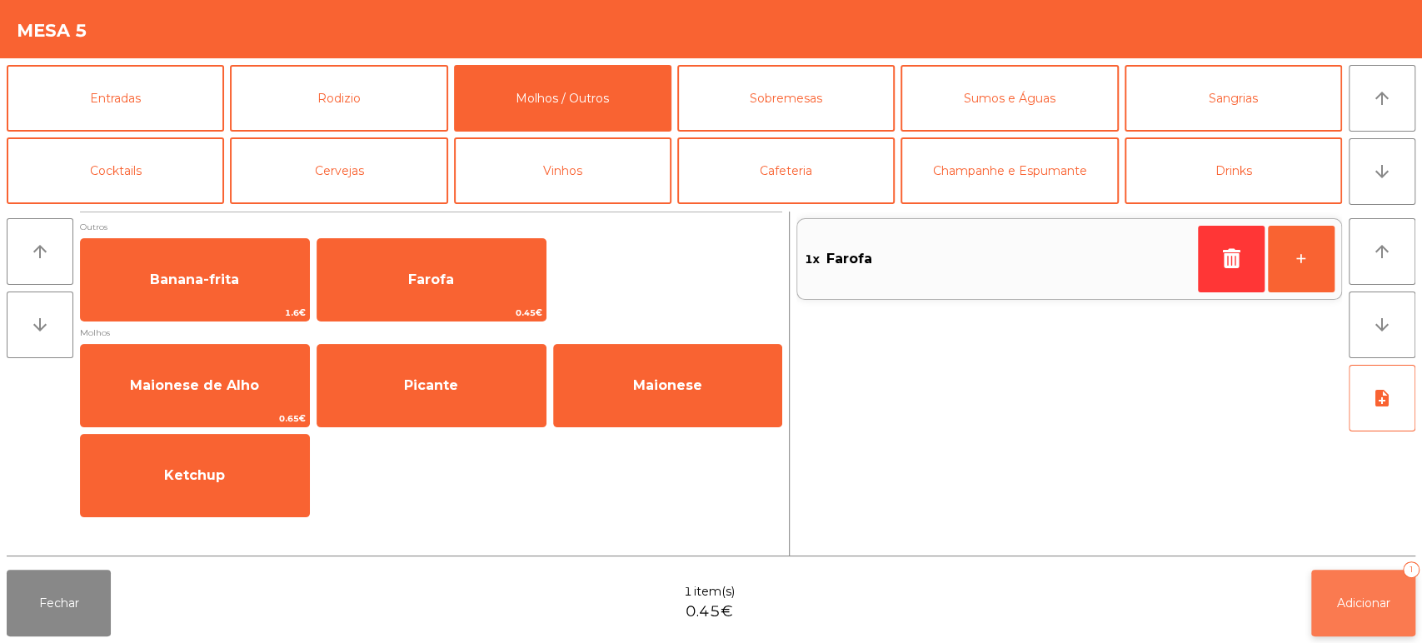
click at [1373, 577] on button "Adicionar 1" at bounding box center [1364, 603] width 104 height 67
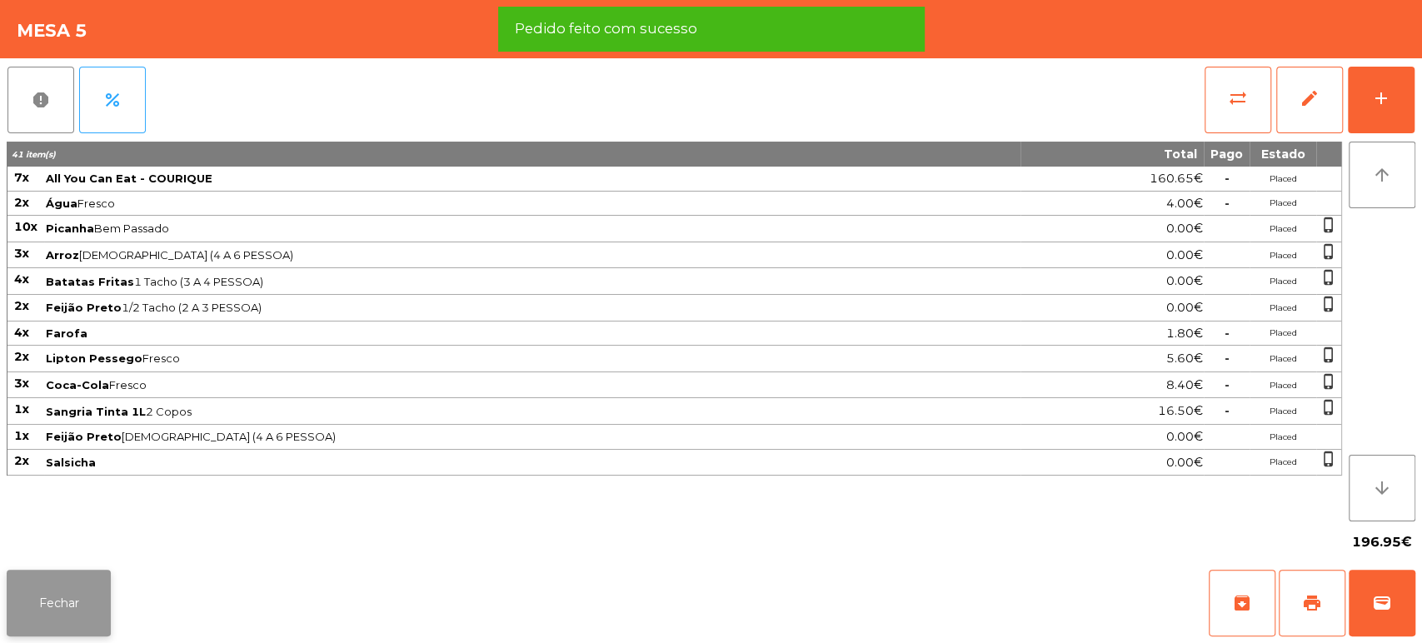
click at [51, 612] on button "Fechar" at bounding box center [59, 603] width 104 height 67
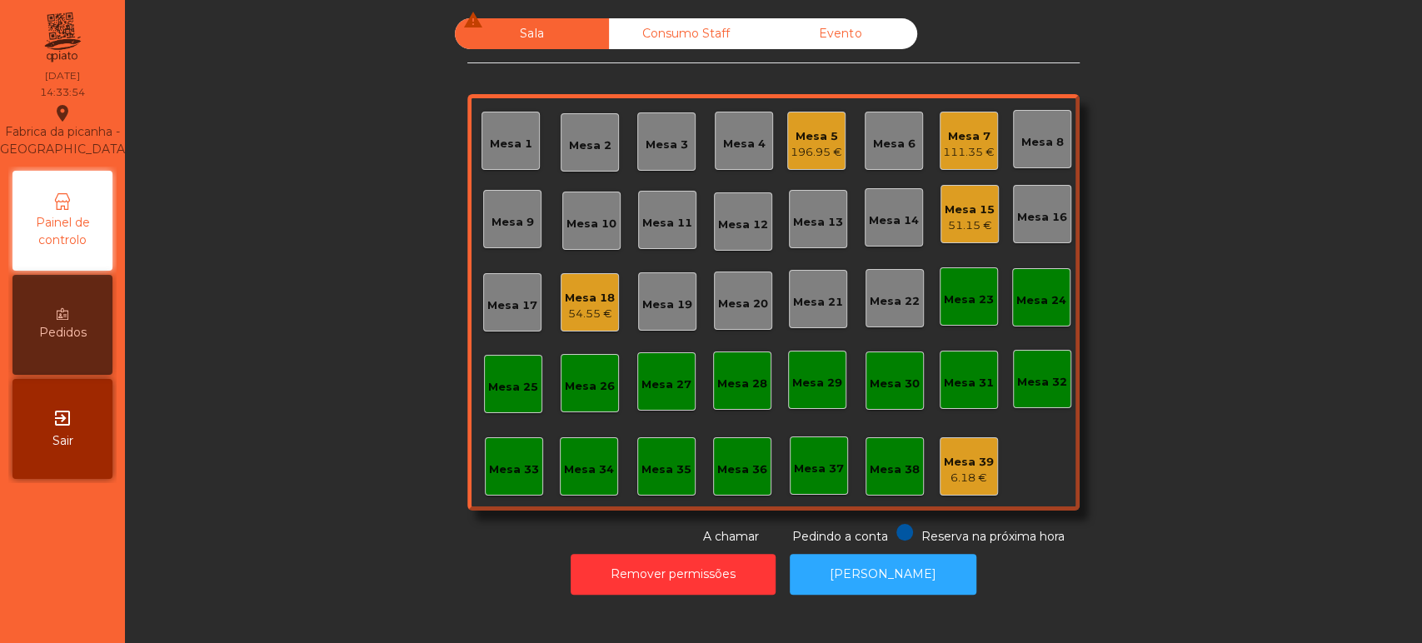
click at [327, 356] on div "Sala warning Consumo Staff Evento Mesa 1 Mesa 2 Mesa 3 Mesa 4 Mesa 5 196.95 € M…" at bounding box center [773, 281] width 1252 height 527
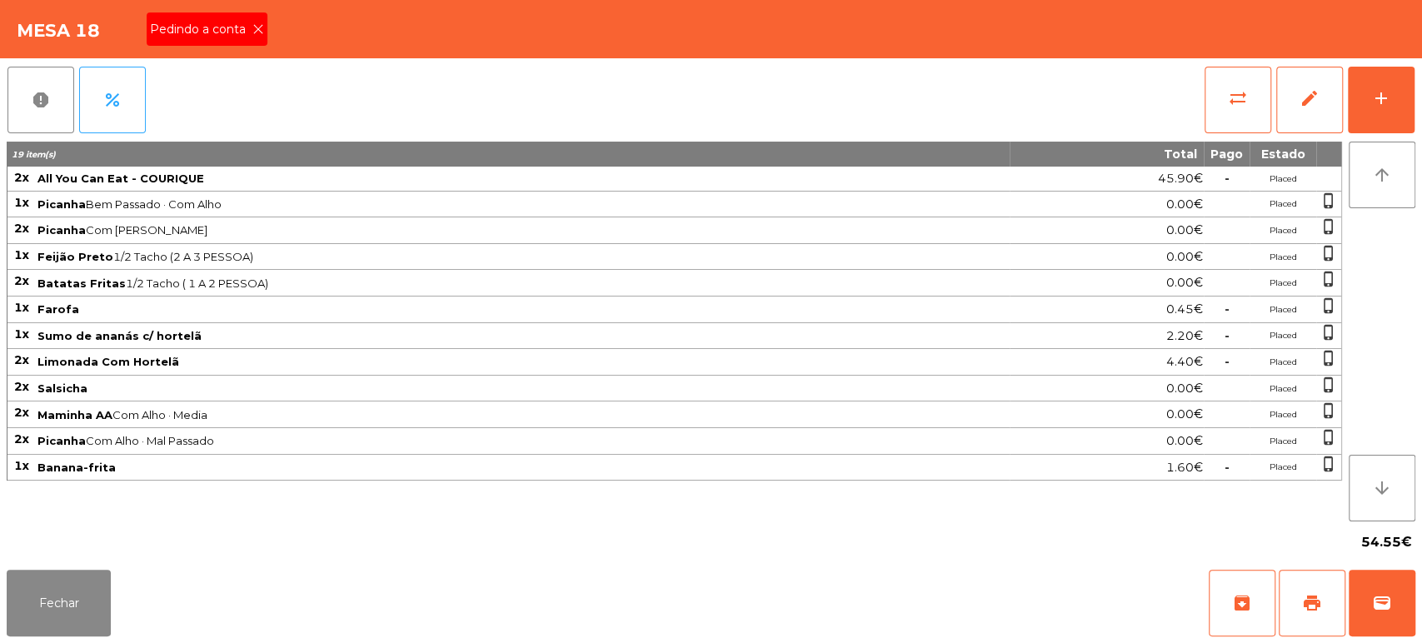
click at [257, 29] on icon at bounding box center [258, 29] width 12 height 12
click at [1292, 616] on button "print" at bounding box center [1312, 603] width 67 height 67
click at [69, 587] on button "Fechar" at bounding box center [59, 603] width 104 height 67
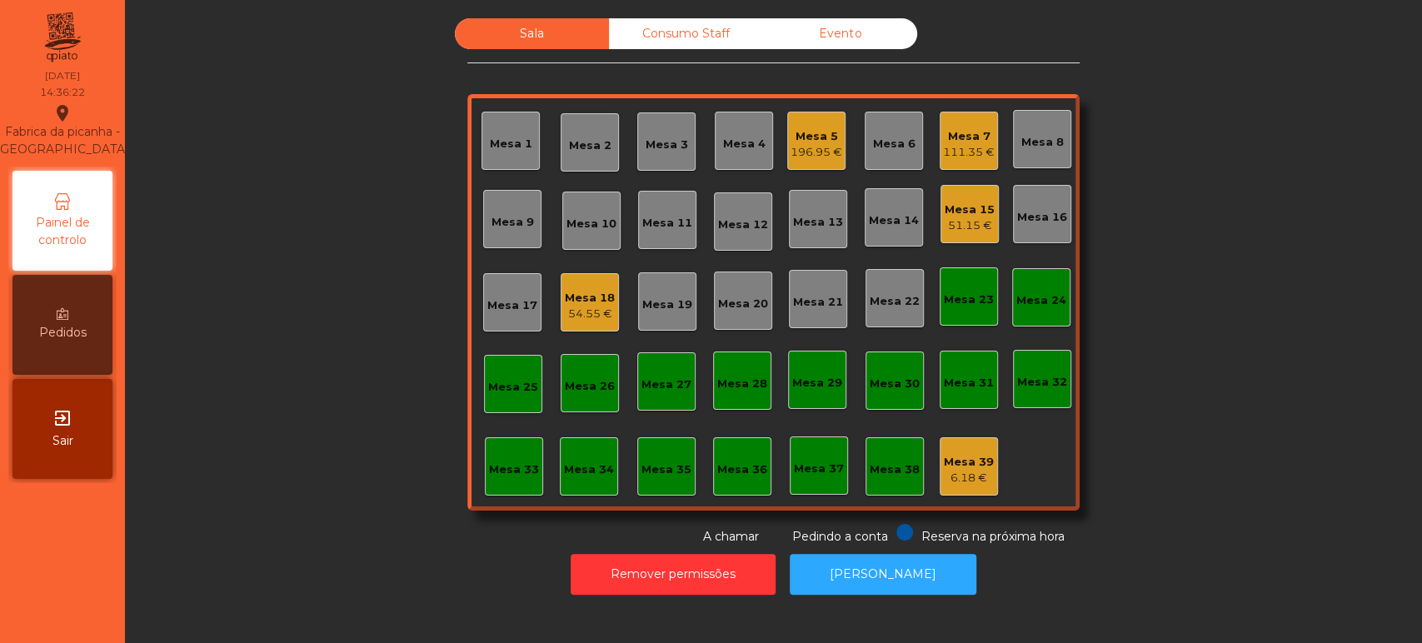
click at [572, 299] on div "Mesa 18" at bounding box center [590, 298] width 50 height 17
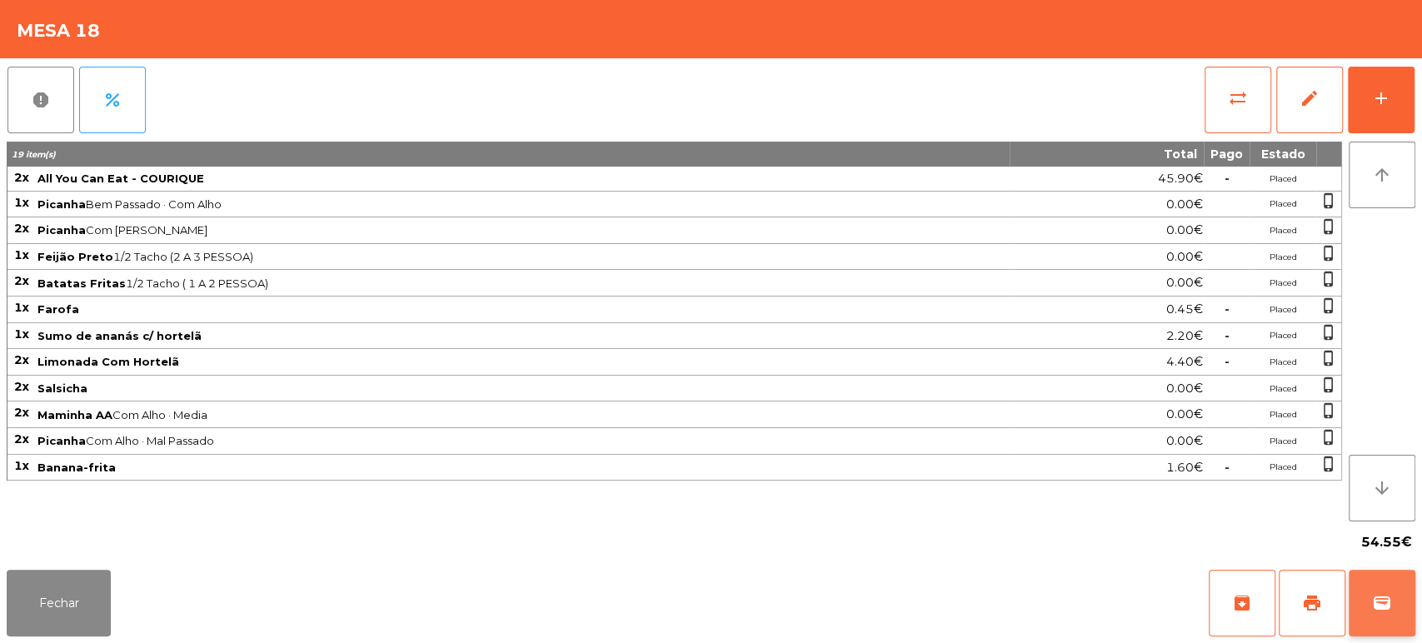
click at [1382, 610] on span "wallet" at bounding box center [1382, 603] width 20 height 20
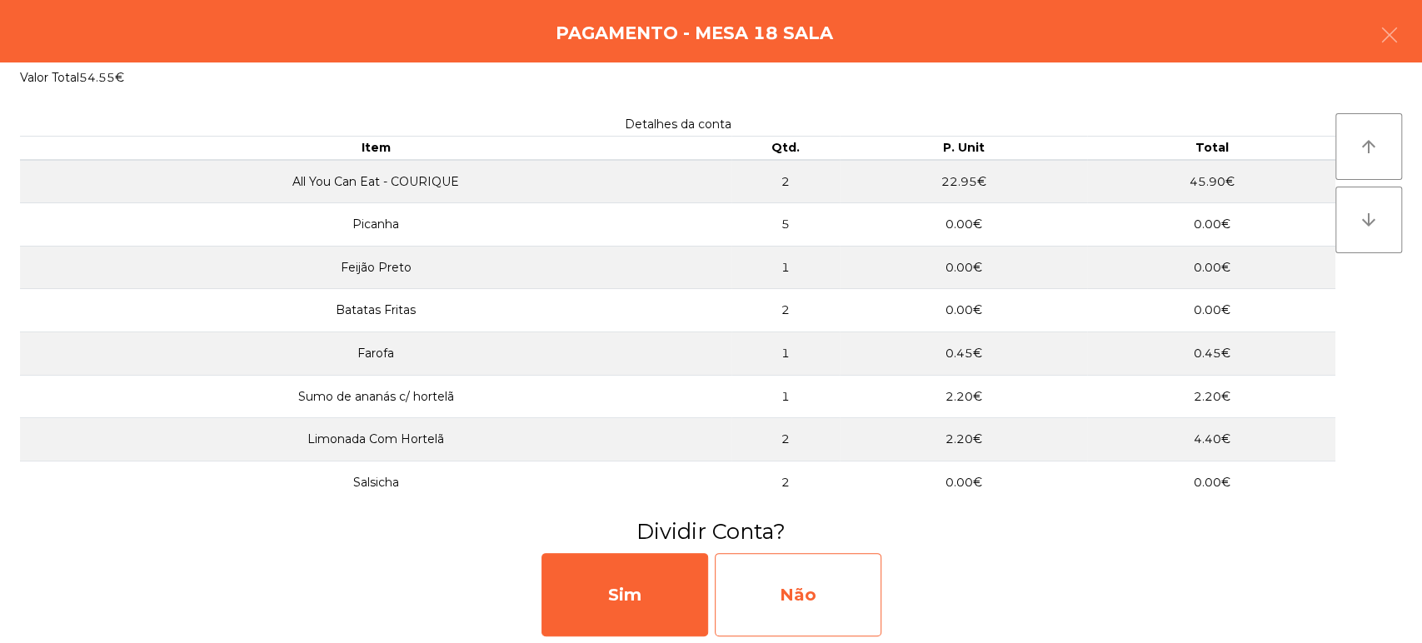
click at [783, 579] on div "Não" at bounding box center [798, 594] width 167 height 83
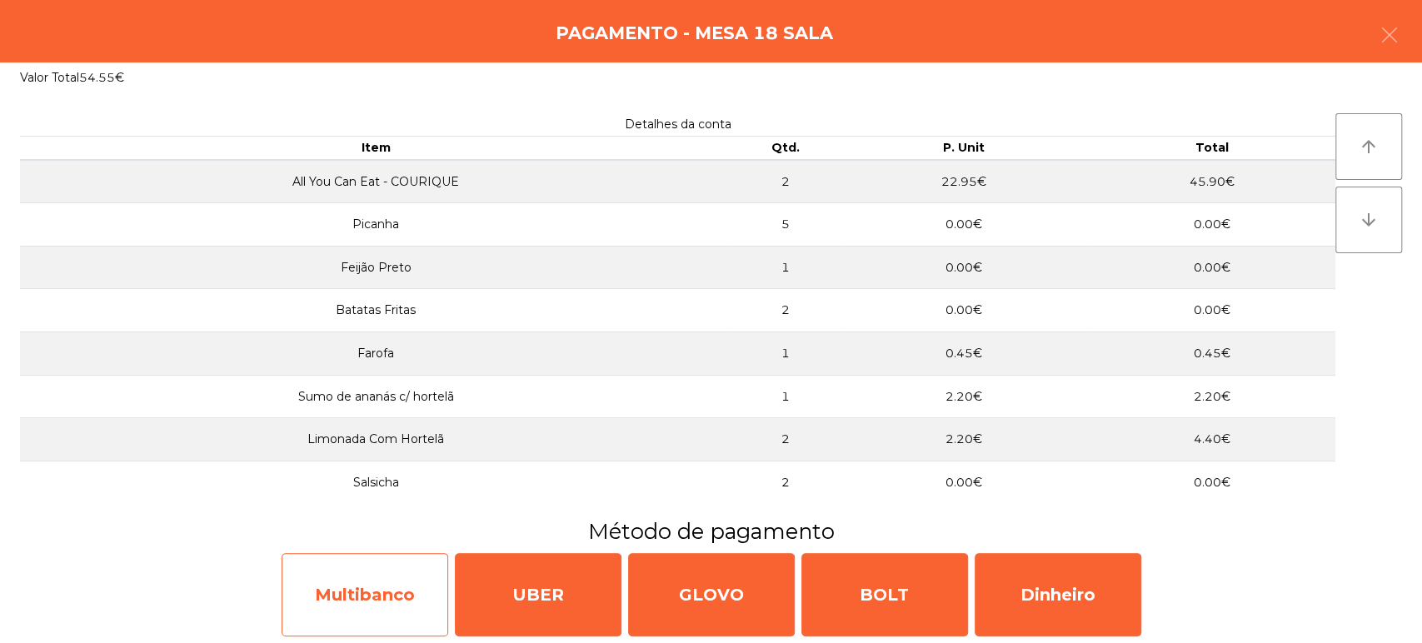
click at [301, 605] on div "Multibanco" at bounding box center [365, 594] width 167 height 83
select select "**"
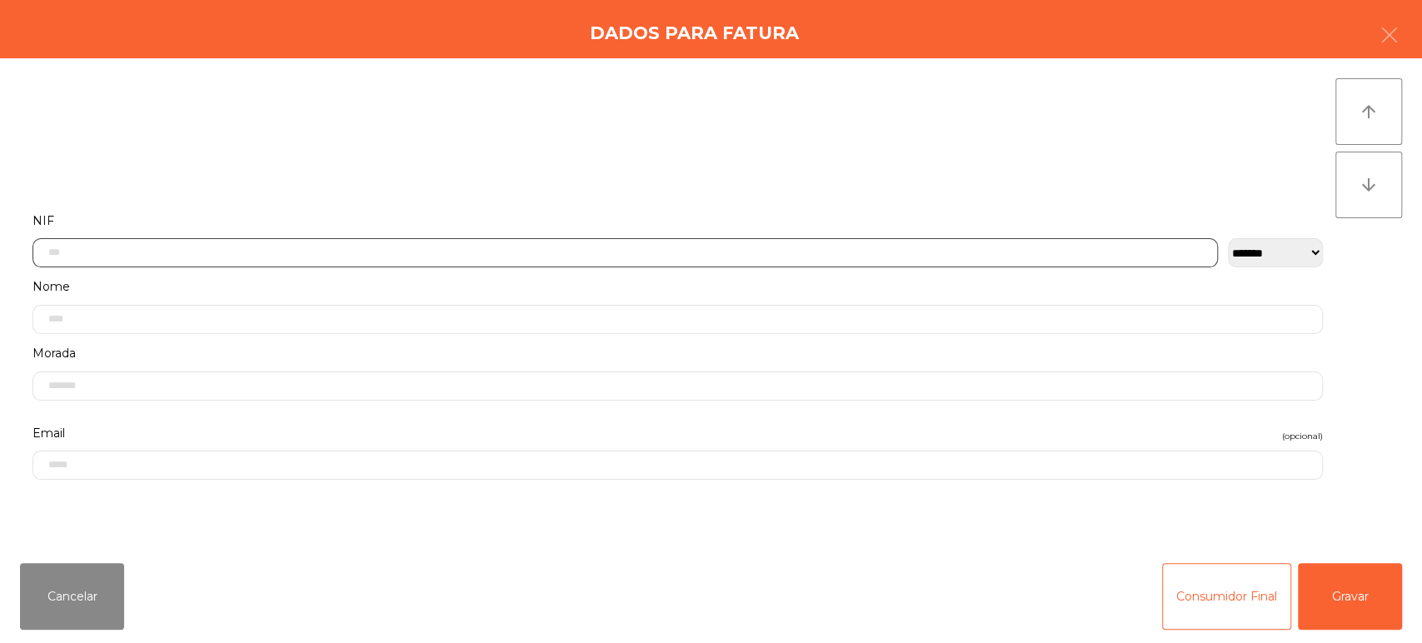
click at [478, 238] on input "text" at bounding box center [625, 252] width 1186 height 29
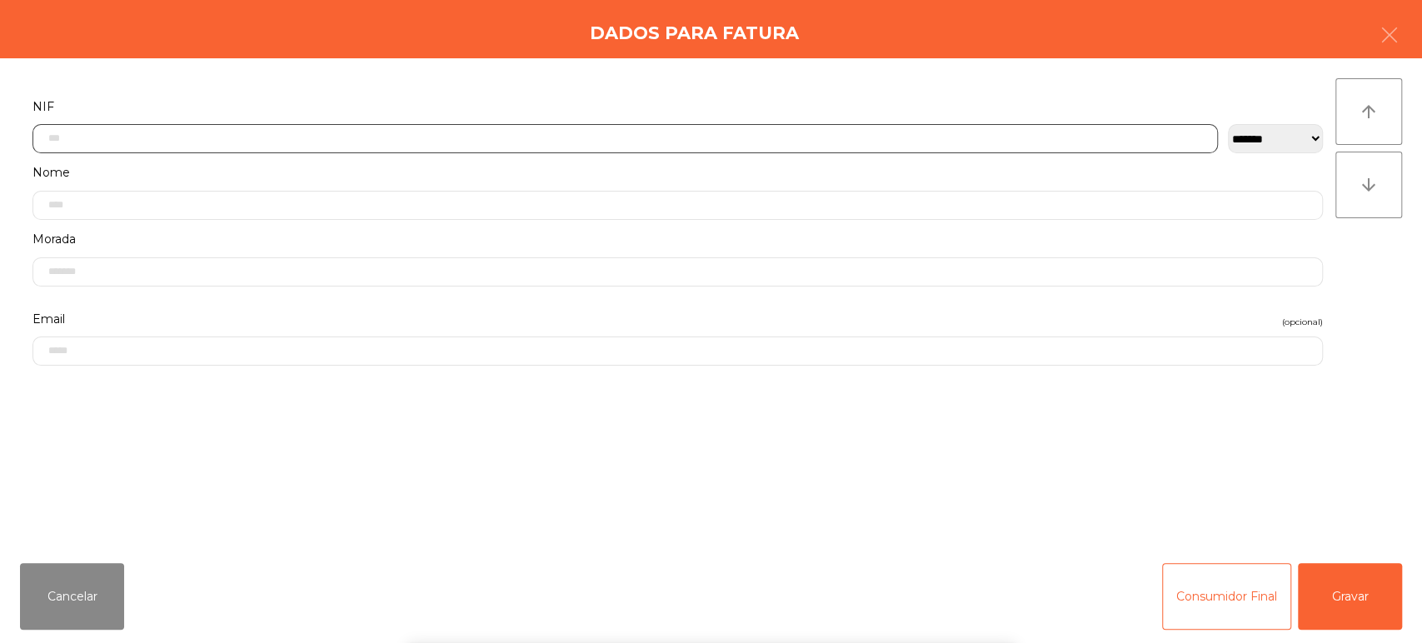
scroll to position [130, 0]
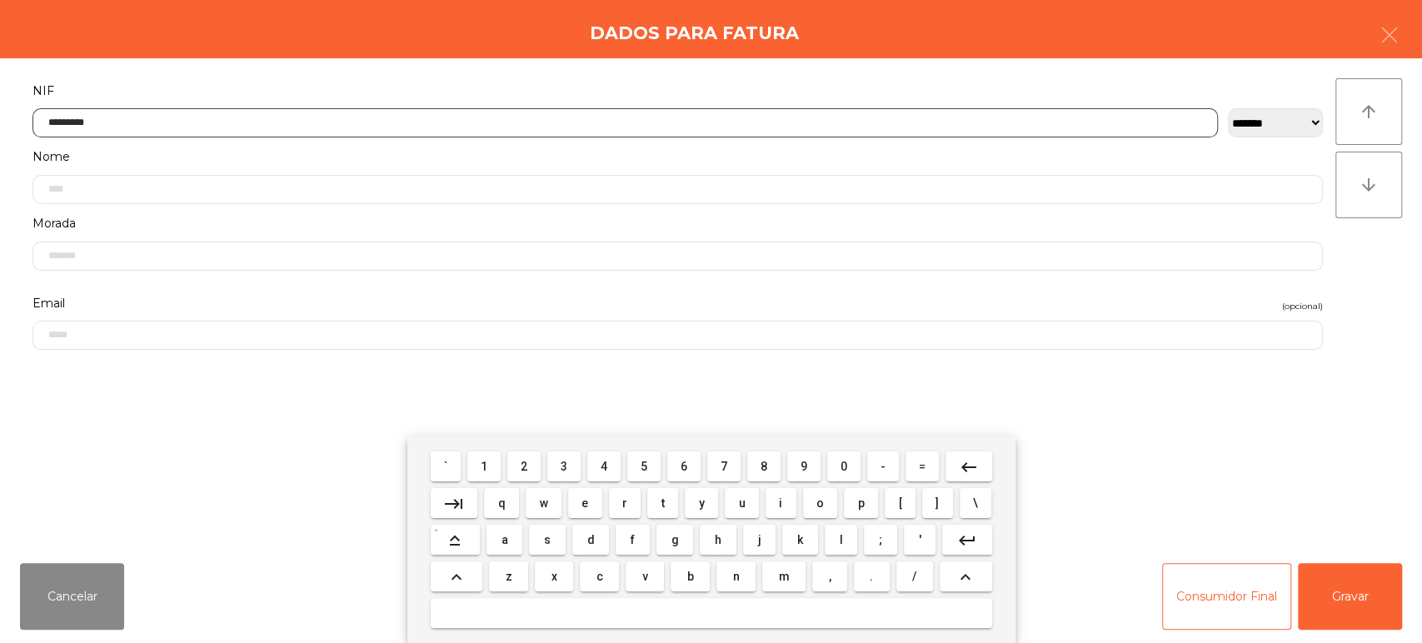
type input "*********"
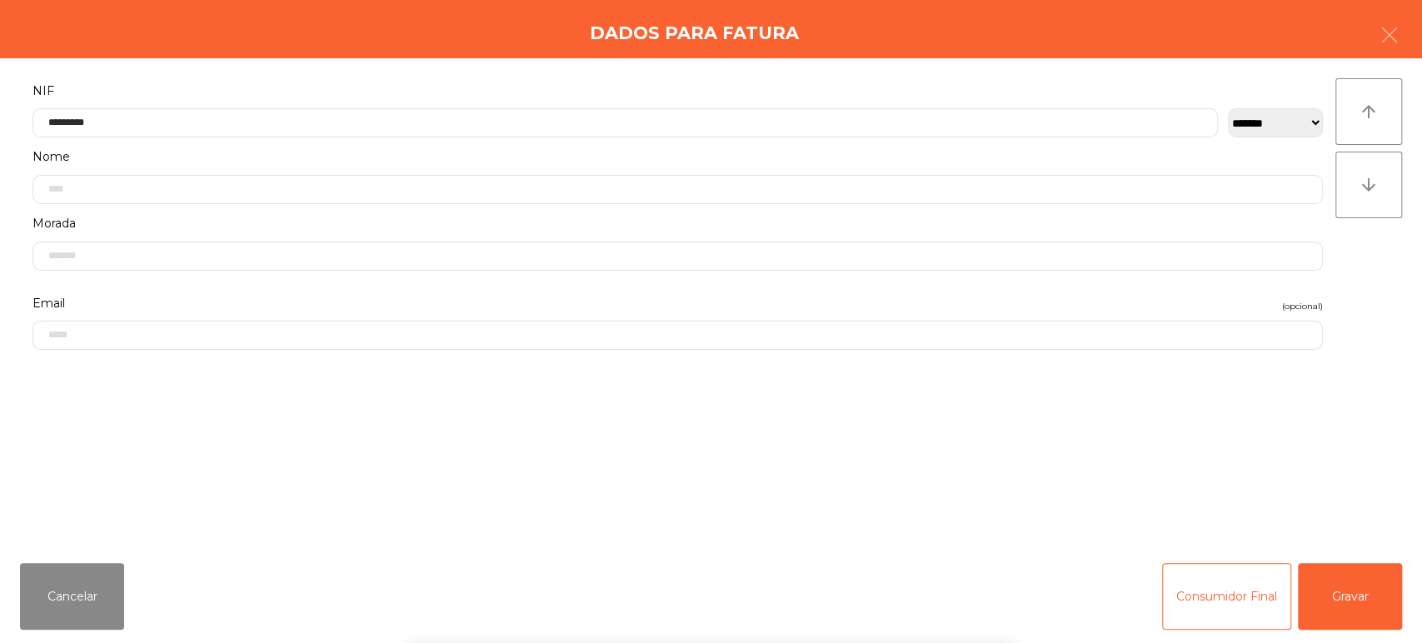
click at [1380, 282] on div "arrow_upward arrow_downward" at bounding box center [1369, 304] width 67 height 452
click at [1347, 574] on button "Gravar" at bounding box center [1350, 596] width 104 height 67
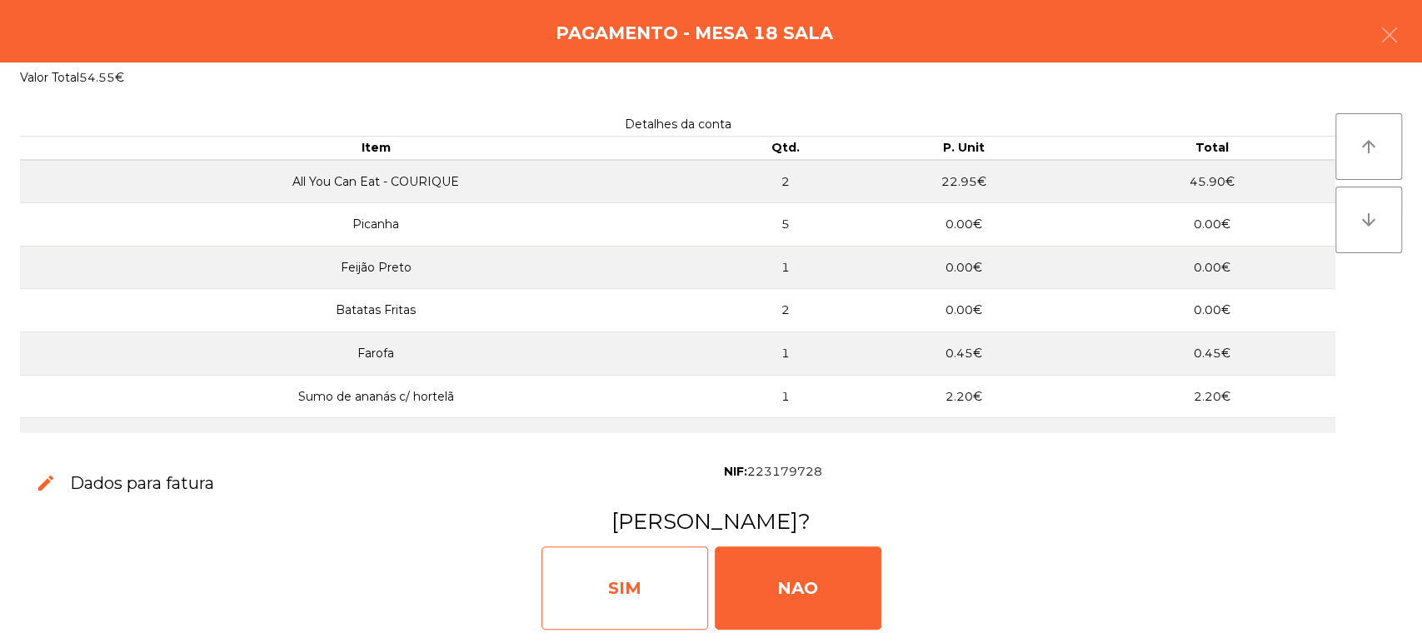
click at [609, 599] on div "SIM" at bounding box center [625, 588] width 167 height 83
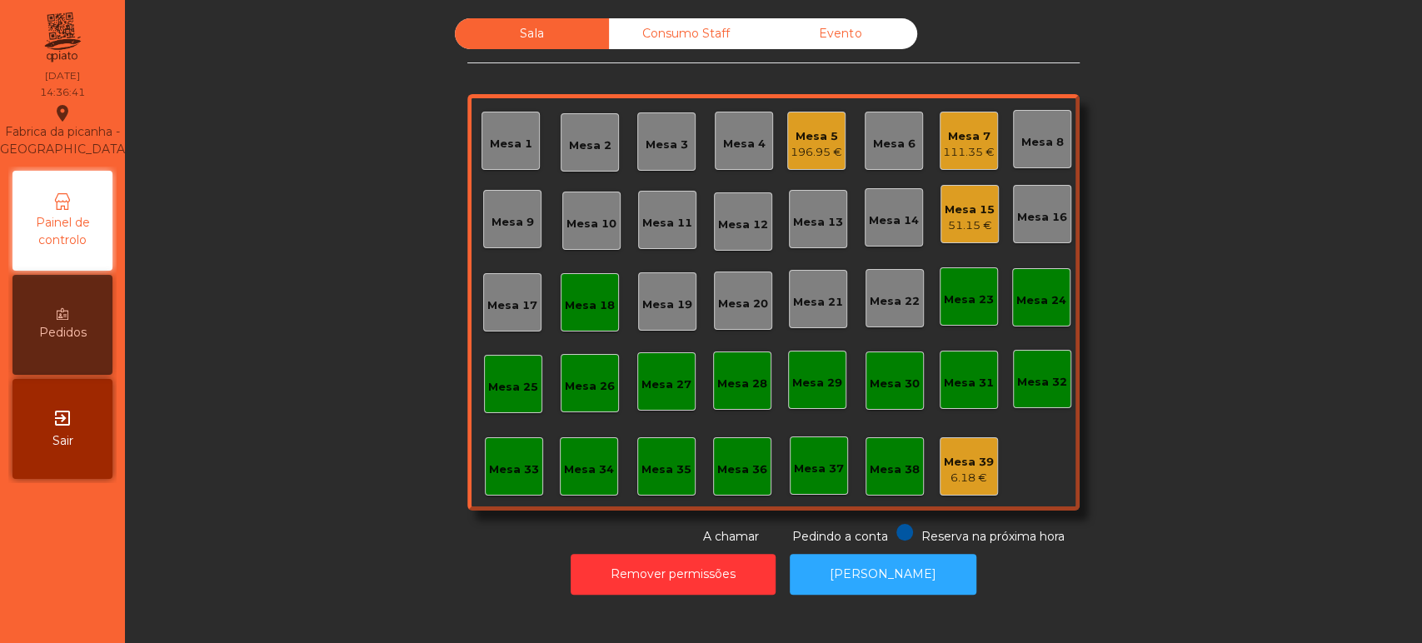
click at [575, 318] on div "Mesa 18" at bounding box center [590, 302] width 58 height 58
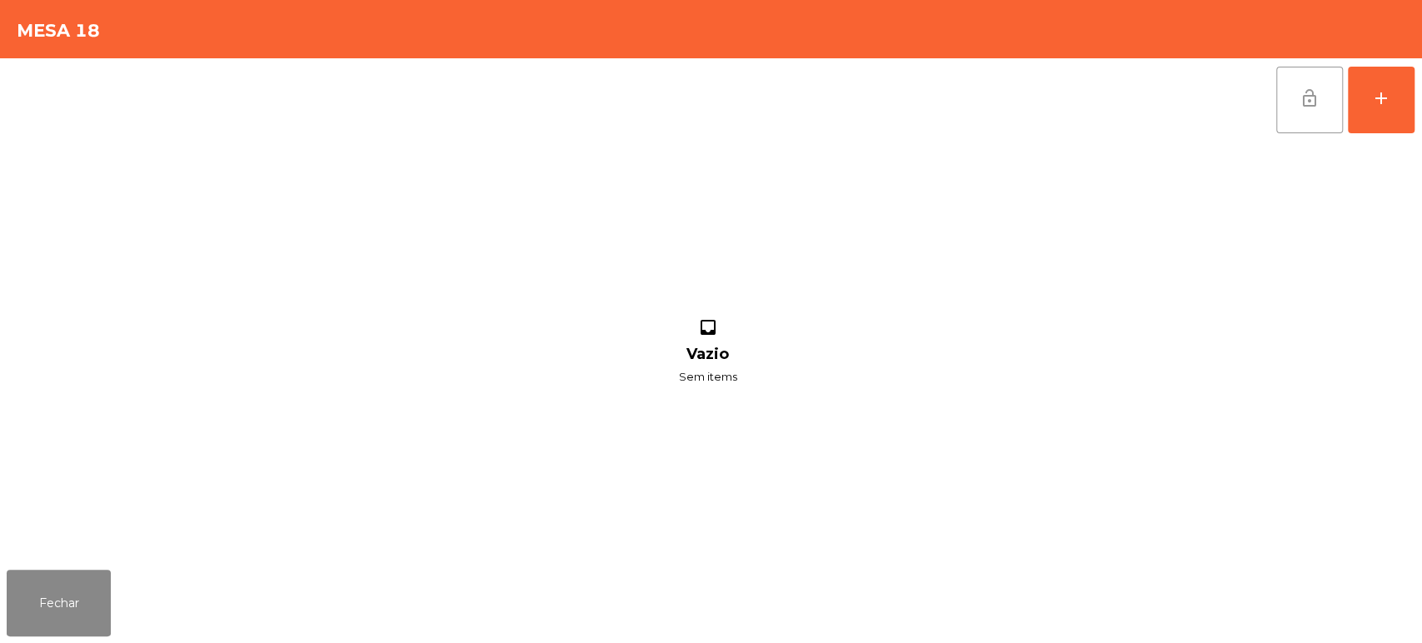
click at [1333, 95] on button "lock_open" at bounding box center [1310, 100] width 67 height 67
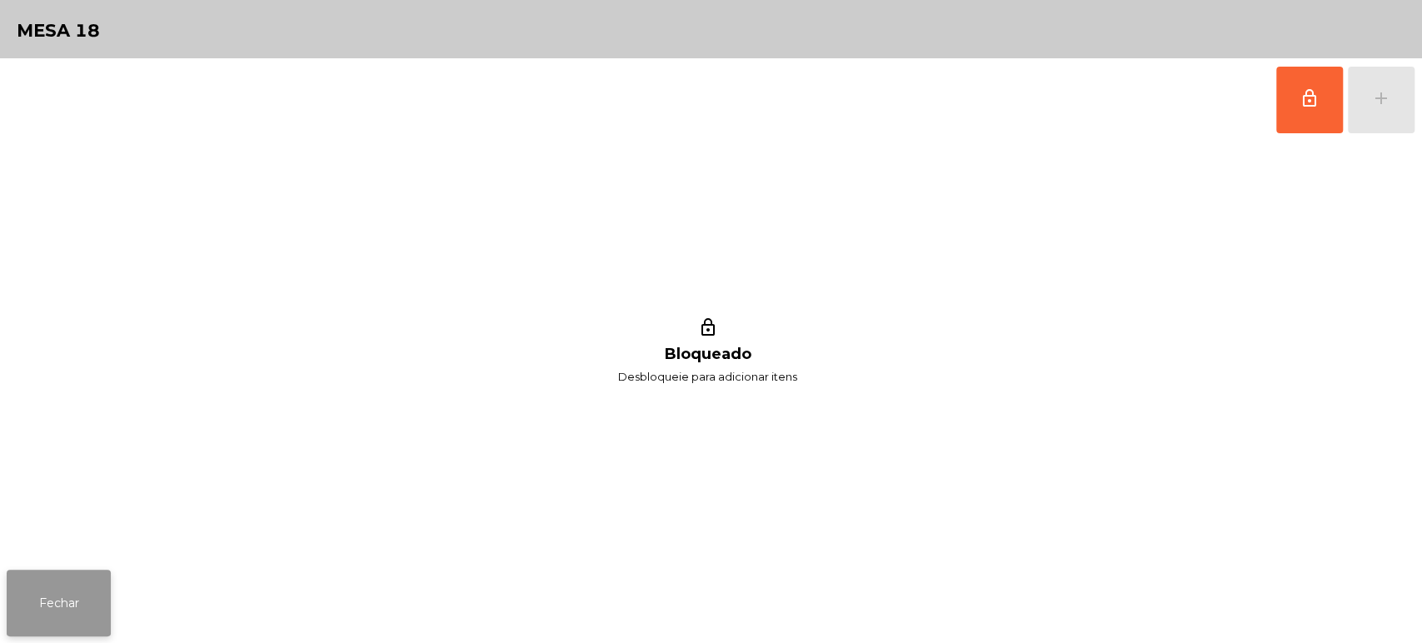
click at [87, 607] on button "Fechar" at bounding box center [59, 603] width 104 height 67
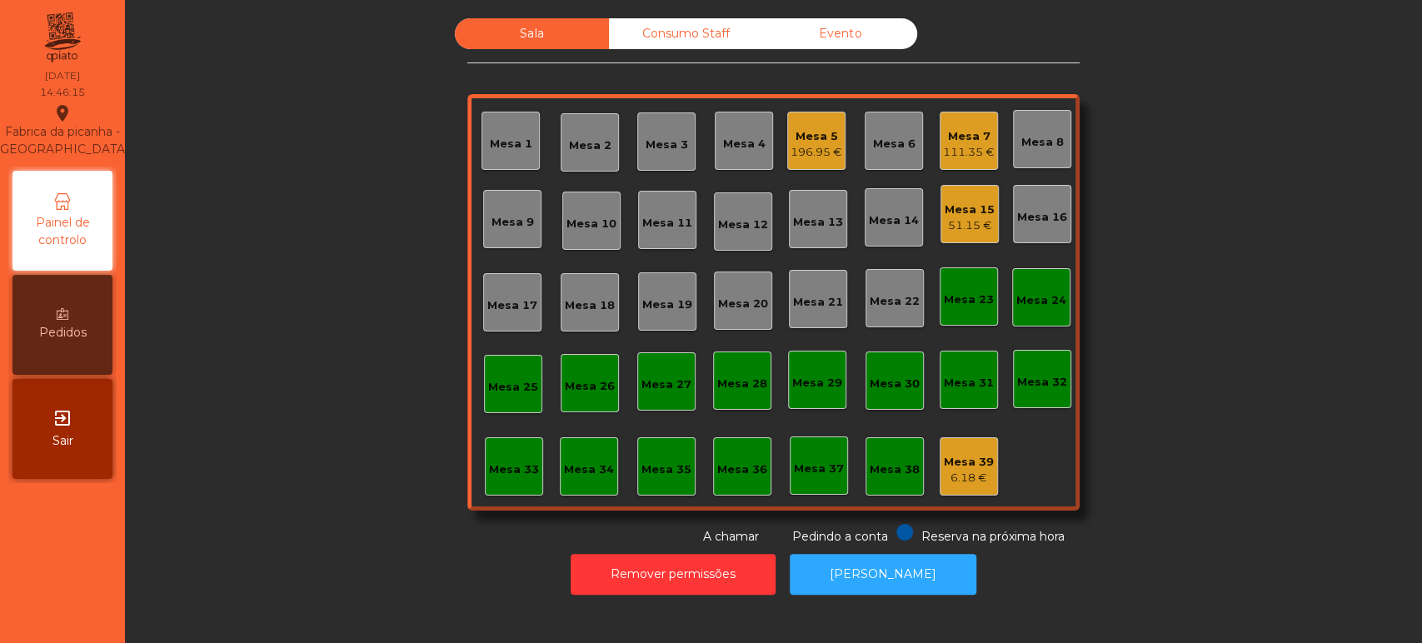
click at [960, 217] on div "51.15 €" at bounding box center [970, 225] width 50 height 17
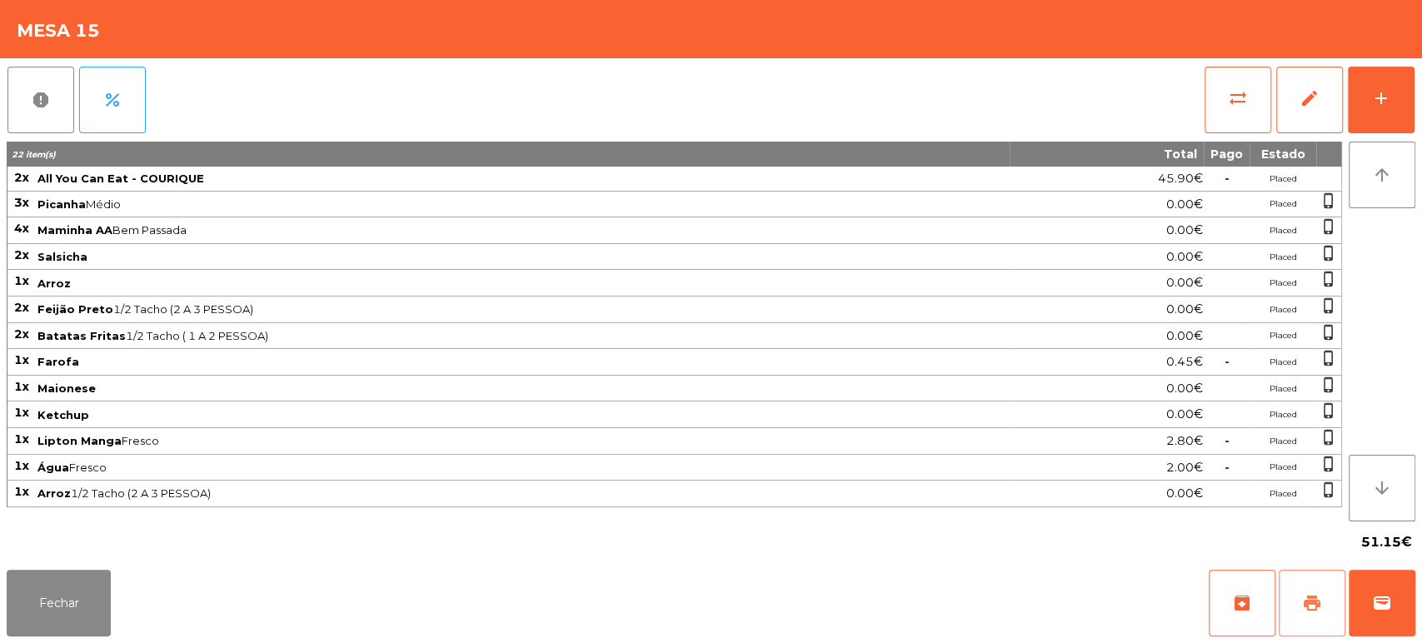
click at [1307, 583] on button "print" at bounding box center [1312, 603] width 67 height 67
click at [1381, 582] on button "wallet" at bounding box center [1382, 603] width 67 height 67
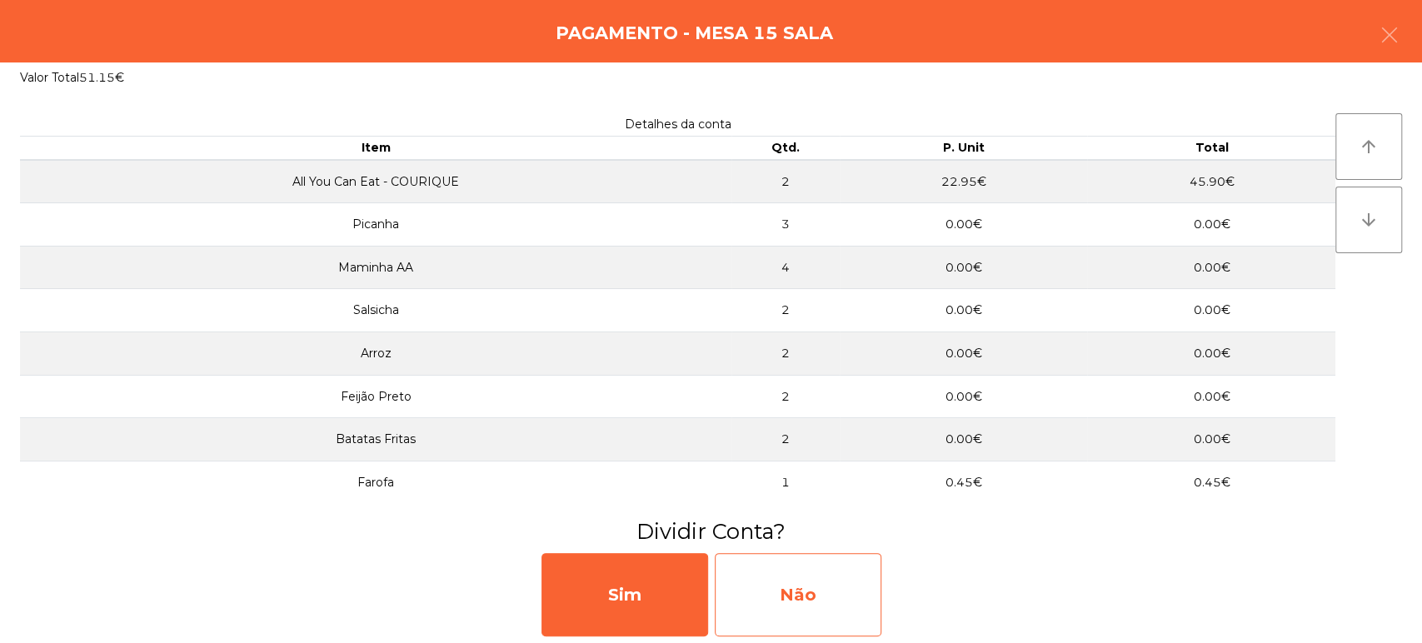
click at [797, 560] on div "Não" at bounding box center [798, 594] width 167 height 83
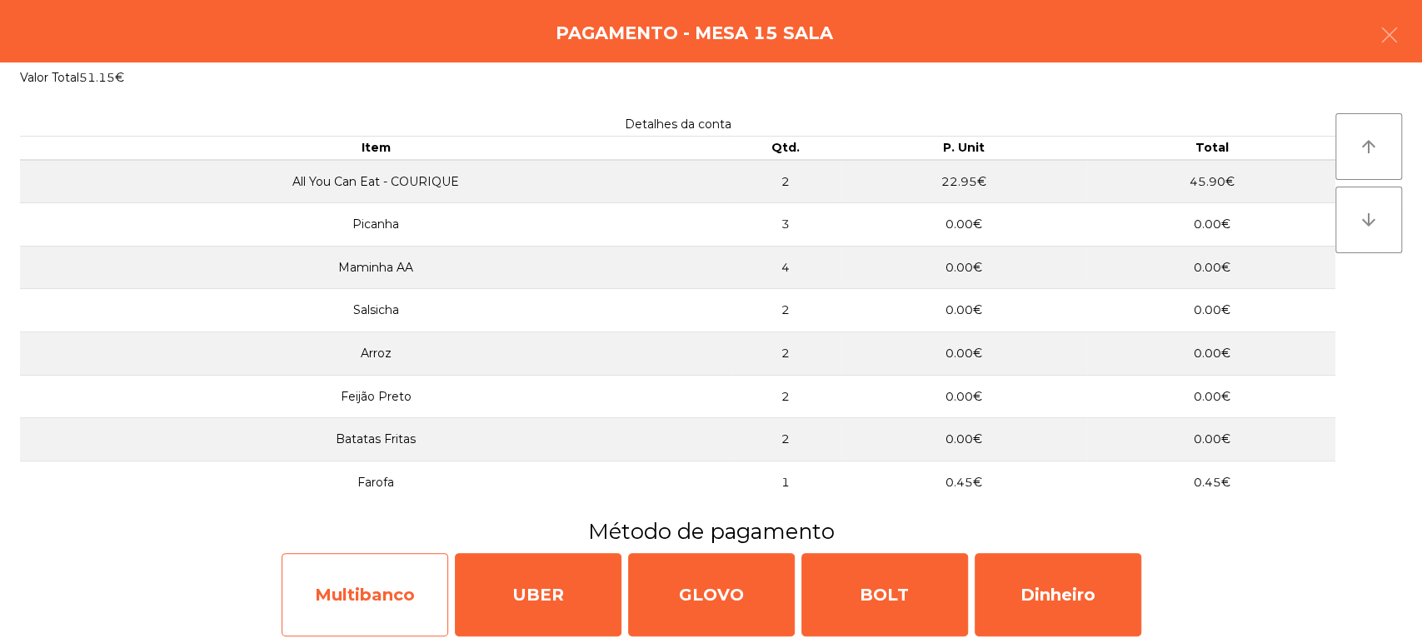
click at [359, 574] on div "Multibanco" at bounding box center [365, 594] width 167 height 83
select select "**"
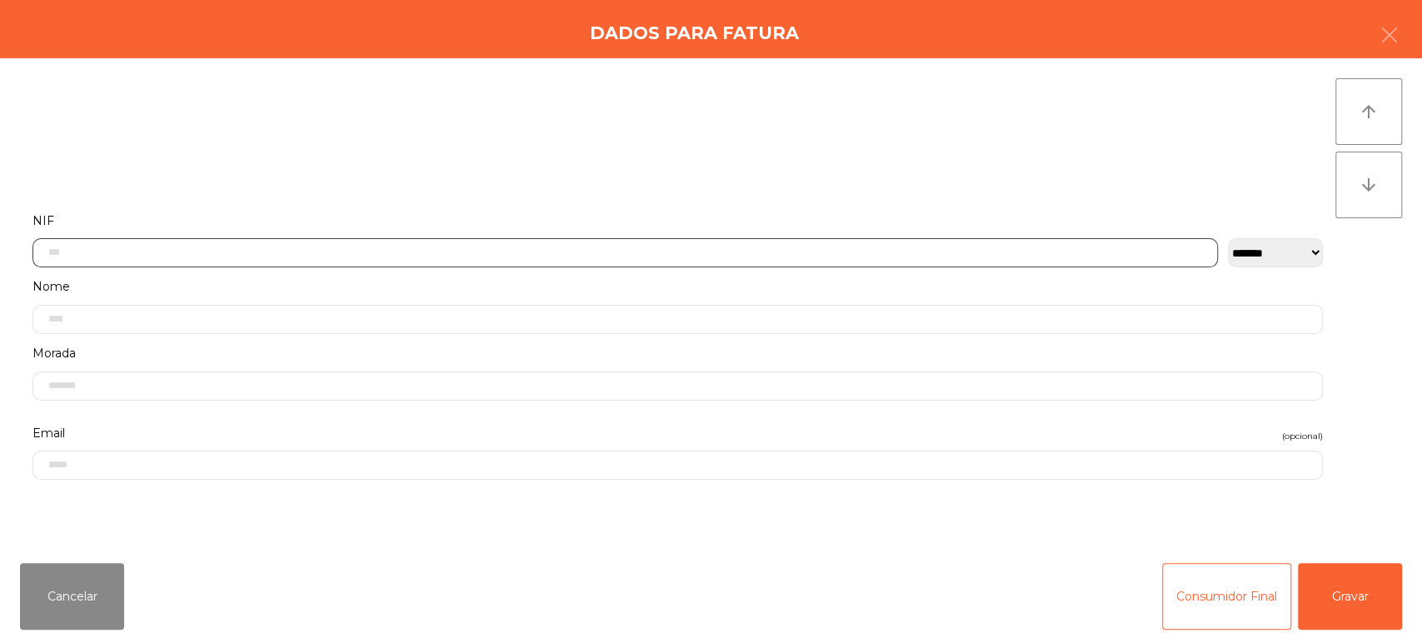
click at [434, 247] on input "text" at bounding box center [625, 252] width 1186 height 29
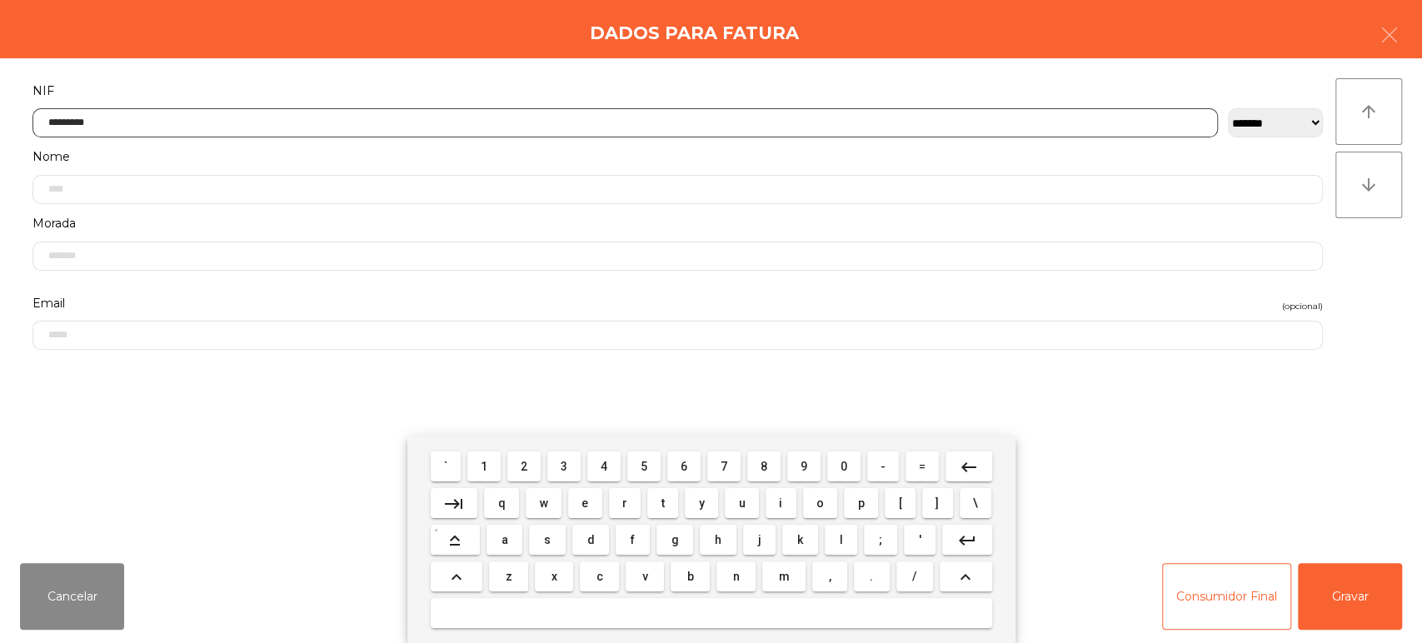
type input "*********"
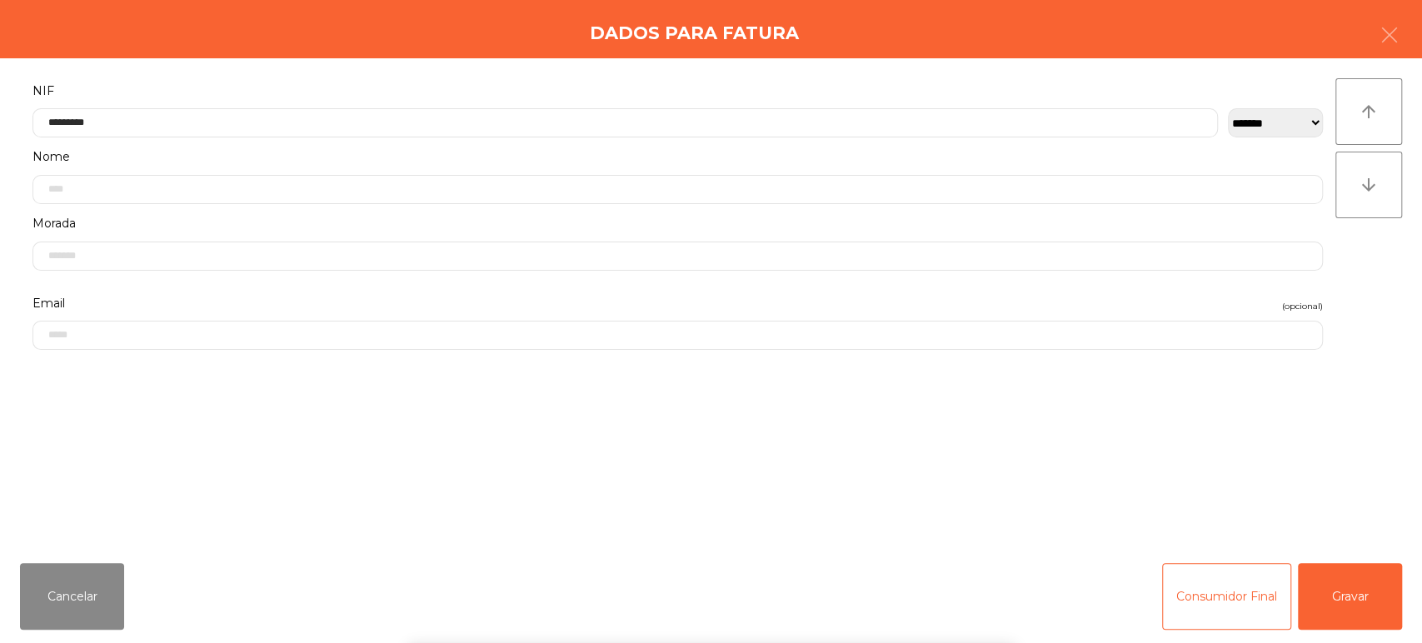
click at [1388, 280] on div "**********" at bounding box center [711, 304] width 1422 height 492
click at [1345, 597] on button "Gravar" at bounding box center [1350, 596] width 104 height 67
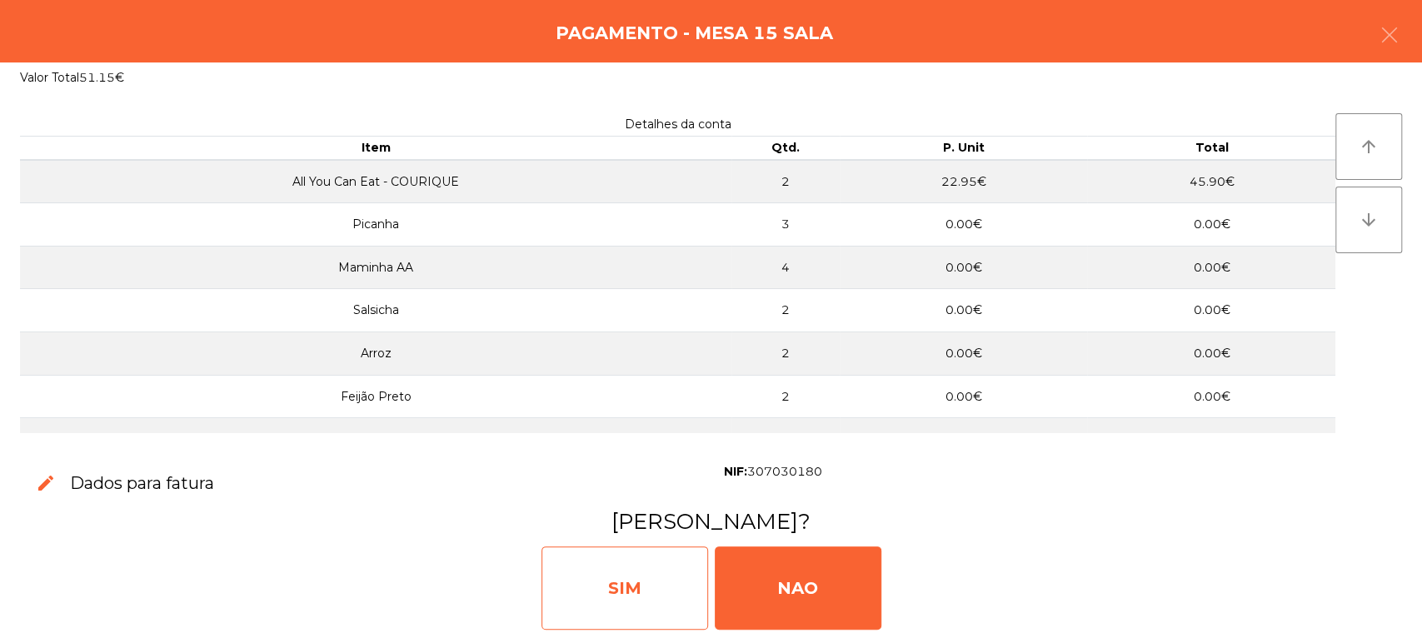
click at [627, 602] on div "SIM" at bounding box center [625, 588] width 167 height 83
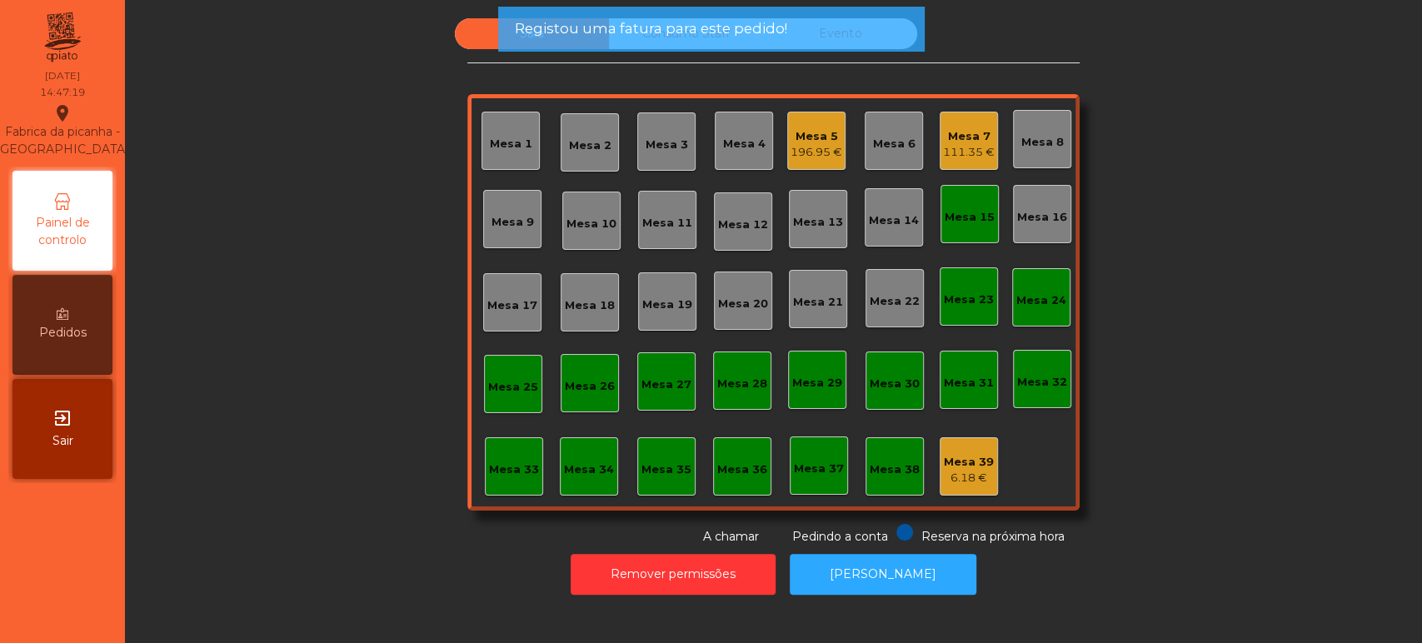
click at [958, 212] on div "Mesa 15" at bounding box center [970, 217] width 50 height 17
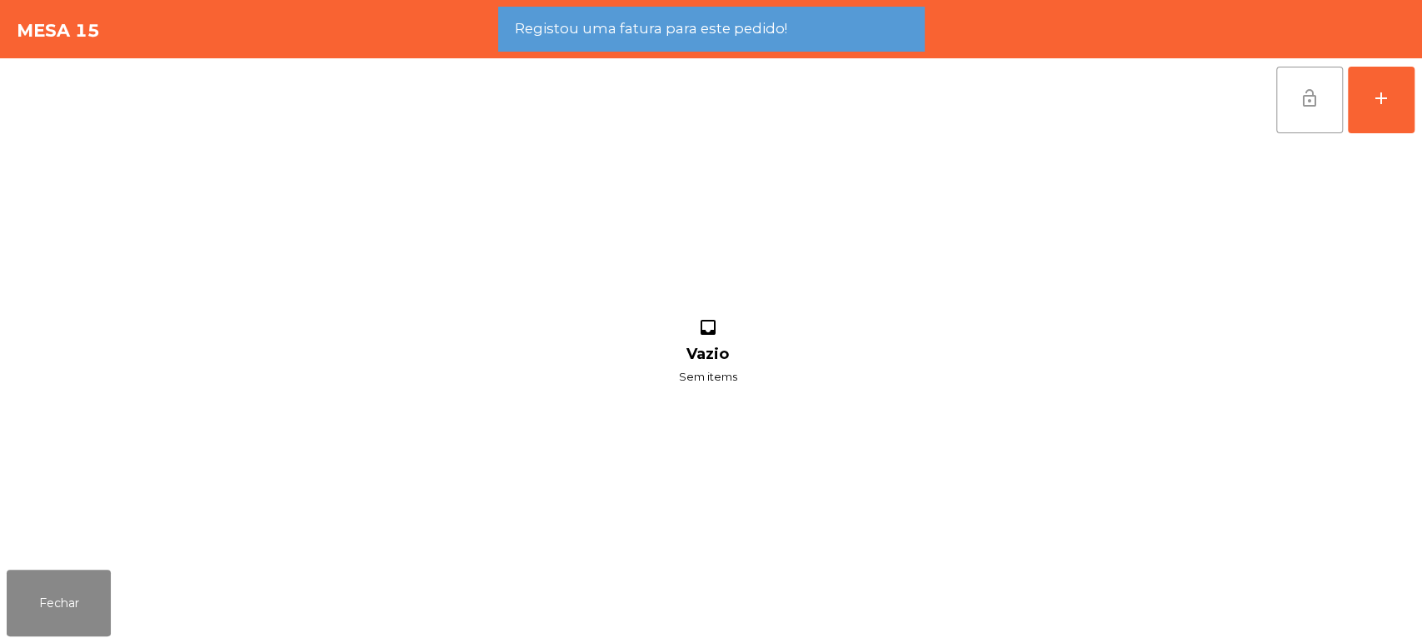
click at [1327, 108] on button "lock_open" at bounding box center [1310, 100] width 67 height 67
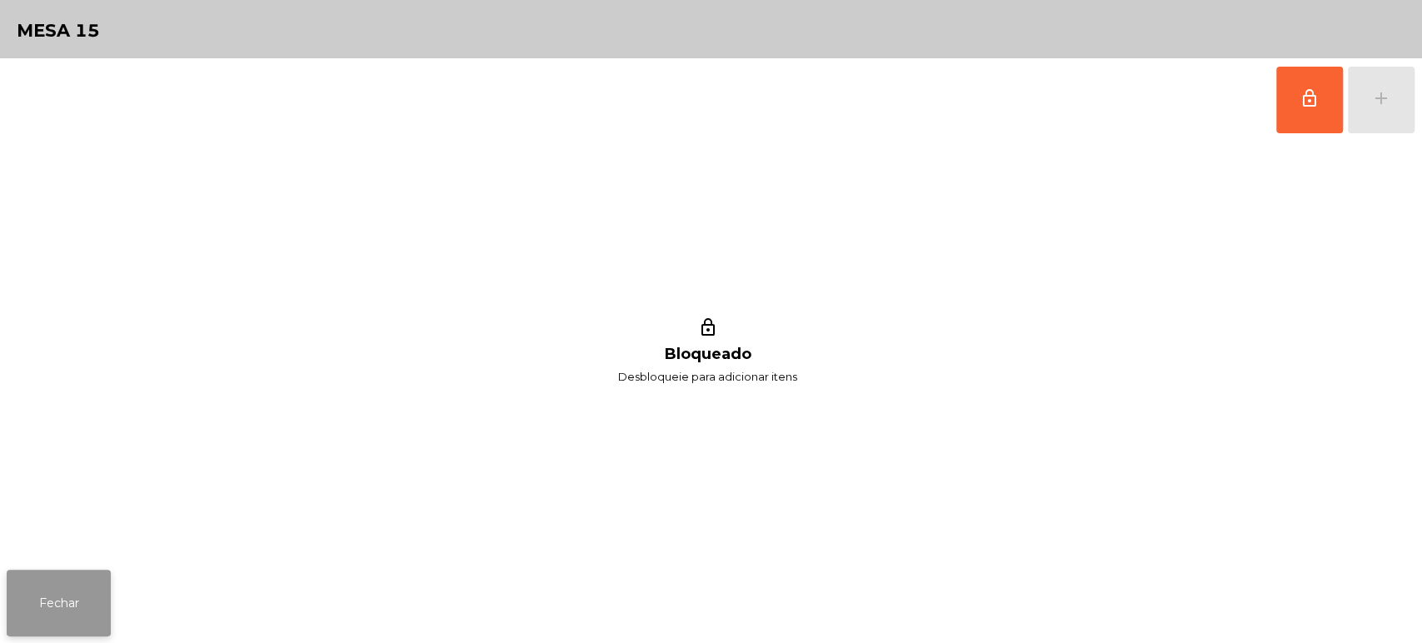
click at [75, 595] on button "Fechar" at bounding box center [59, 603] width 104 height 67
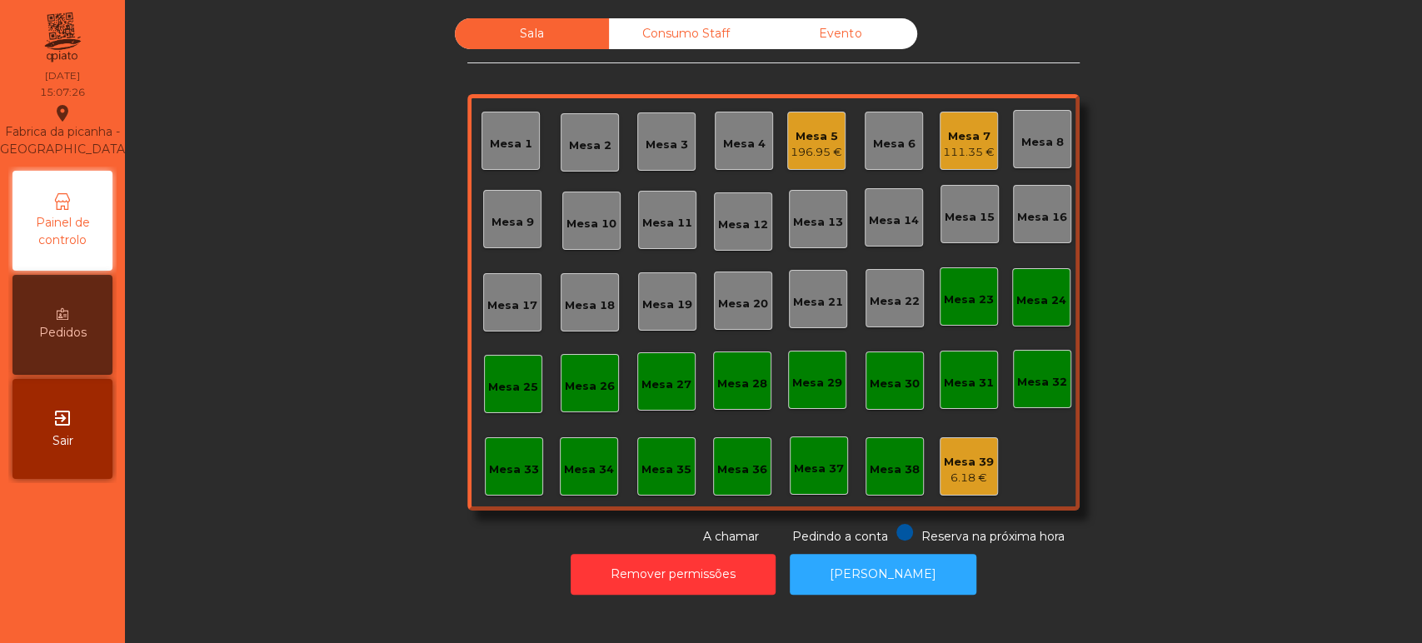
click at [691, 20] on div "Consumo Staff" at bounding box center [686, 33] width 154 height 31
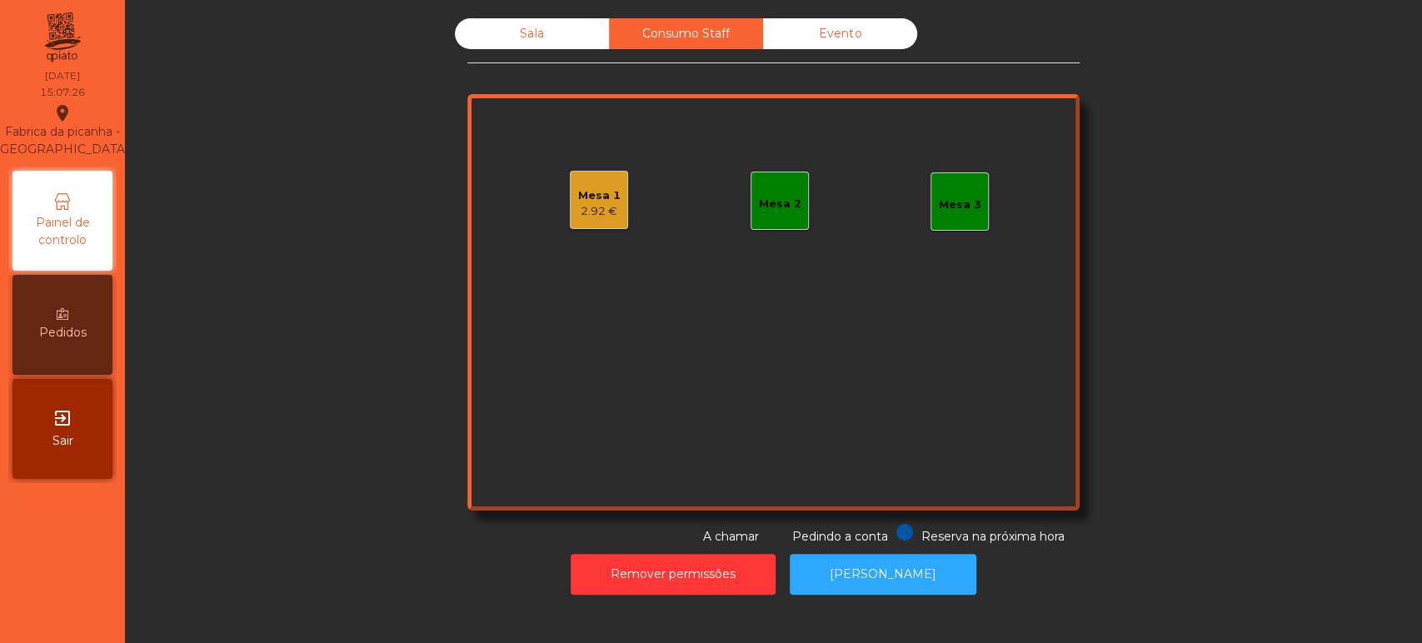
click at [582, 196] on div "Mesa 1" at bounding box center [599, 195] width 42 height 17
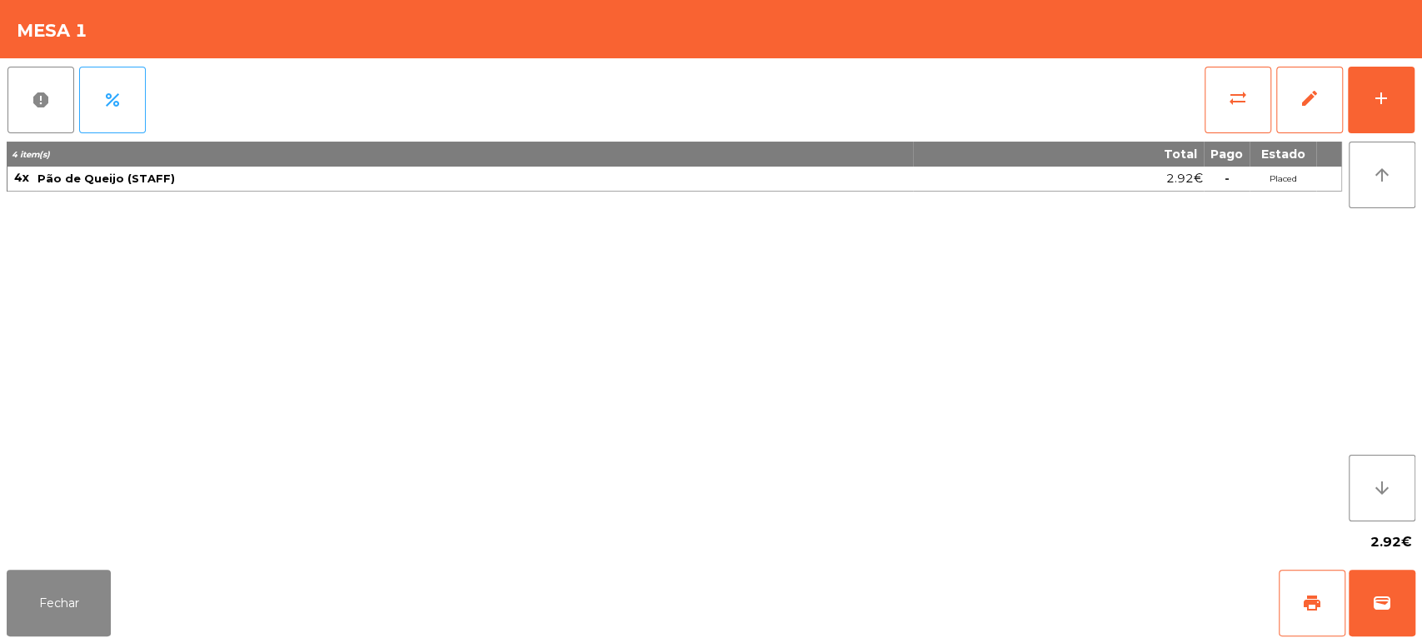
click at [1416, 95] on div "report percent sync_alt edit add 4 item(s) Total Pago Estado 4x Pão de Queijo (…" at bounding box center [711, 310] width 1422 height 505
click at [1353, 106] on button "add" at bounding box center [1381, 100] width 67 height 67
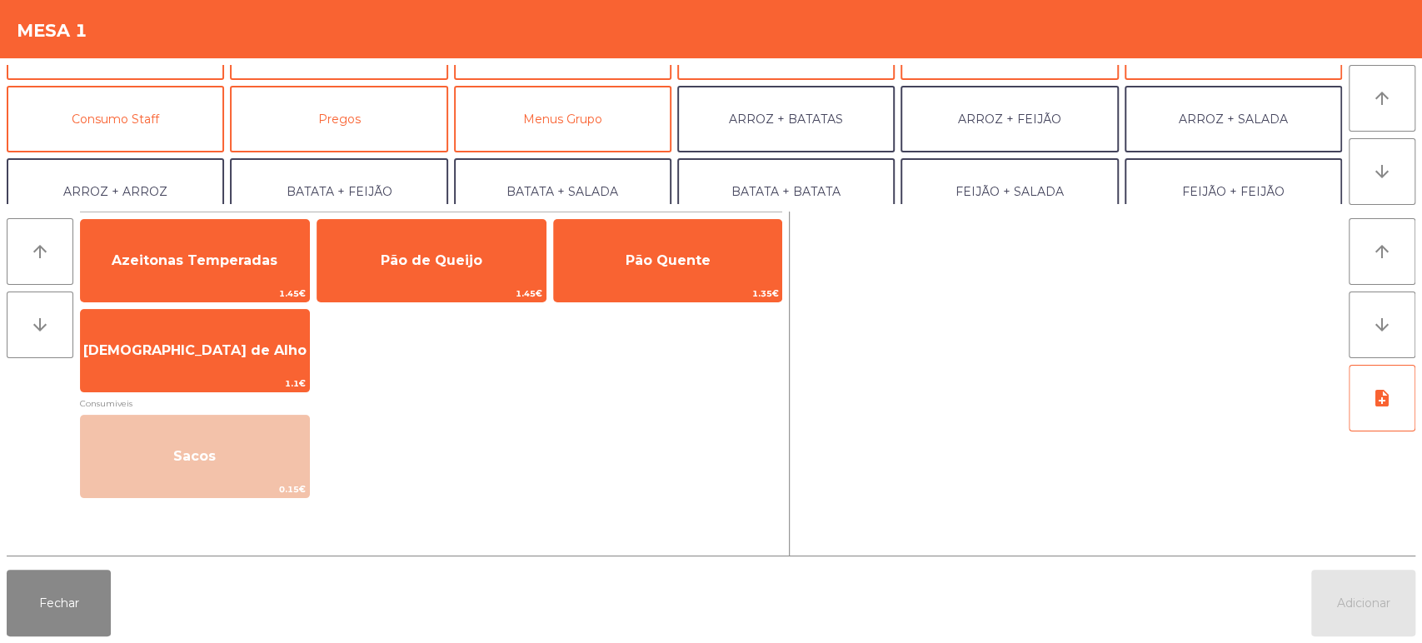
scroll to position [132, 0]
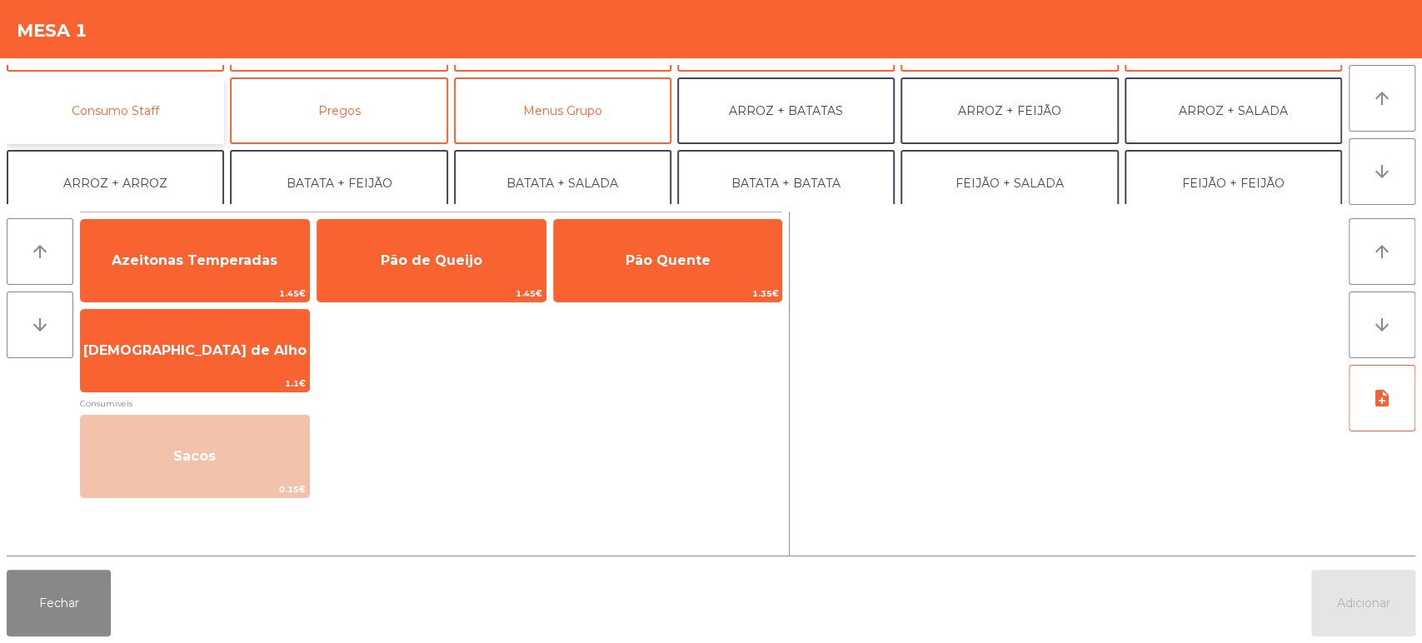
click at [172, 137] on button "Consumo Staff" at bounding box center [115, 110] width 217 height 67
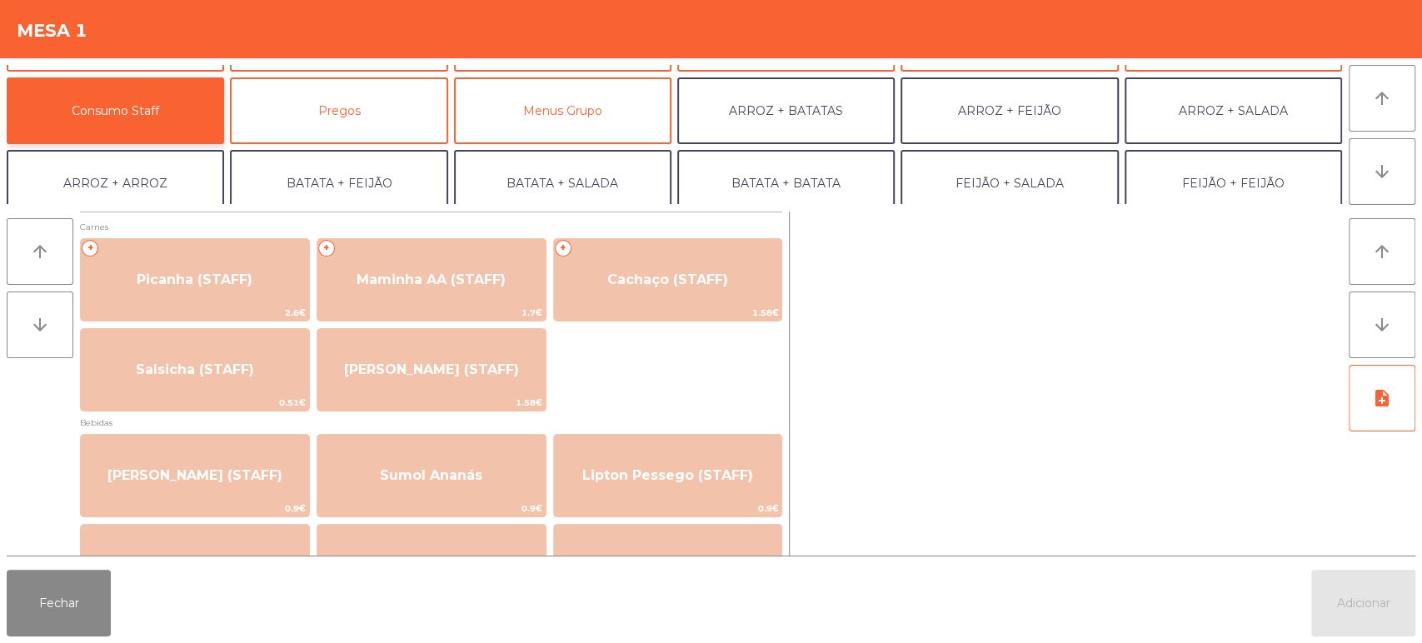
click at [187, 114] on button "Consumo Staff" at bounding box center [115, 110] width 217 height 67
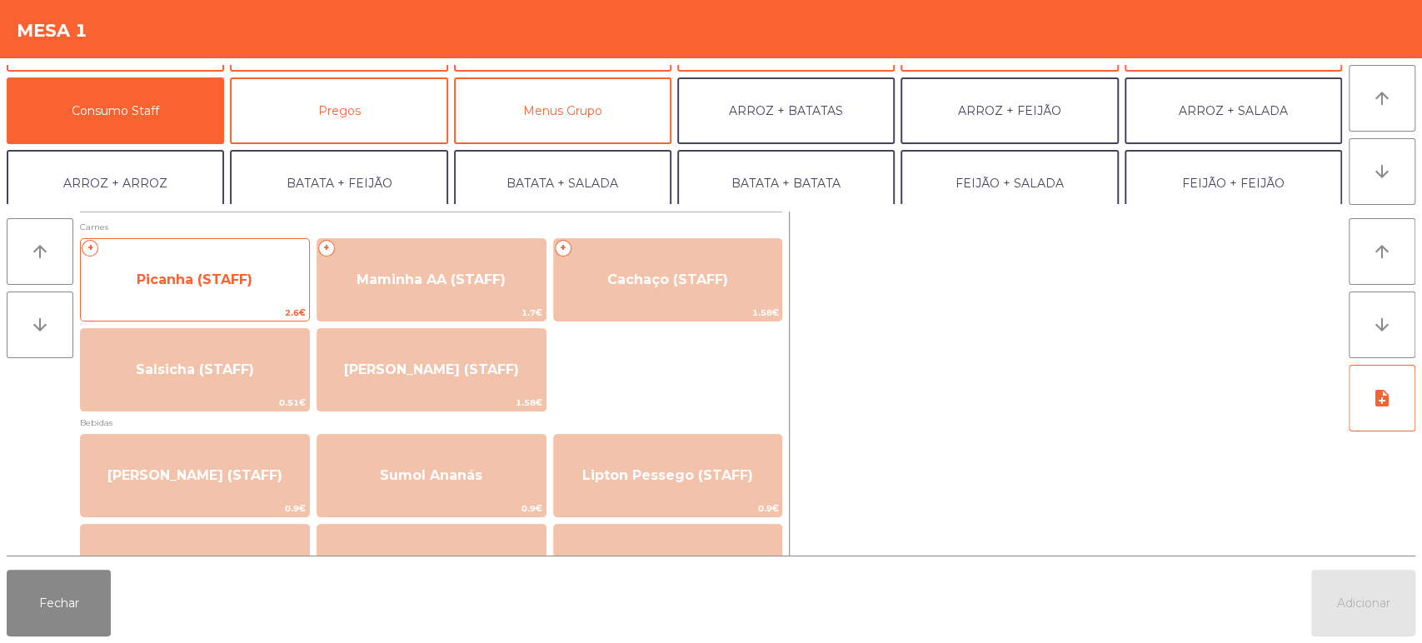
click at [228, 280] on span "Picanha (STAFF)" at bounding box center [195, 280] width 116 height 16
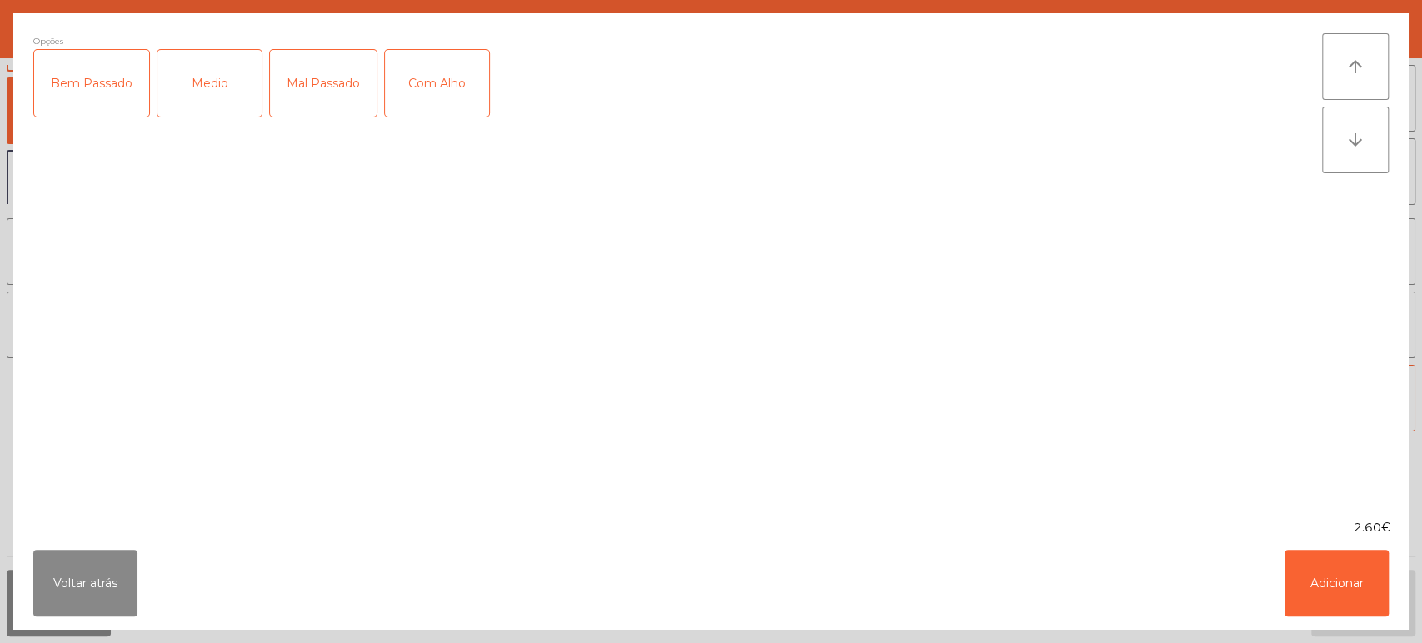
click at [220, 86] on div "Medio" at bounding box center [209, 83] width 104 height 67
click at [1320, 580] on button "Adicionar" at bounding box center [1337, 583] width 104 height 67
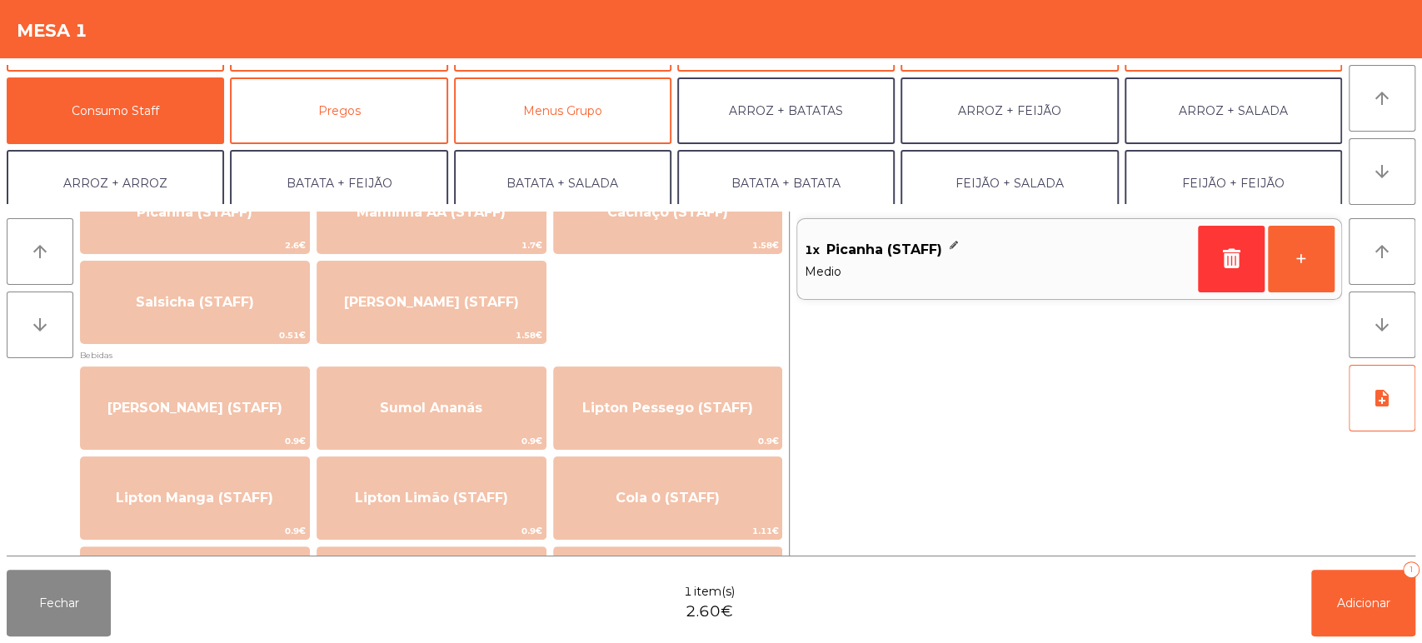
scroll to position [3, 0]
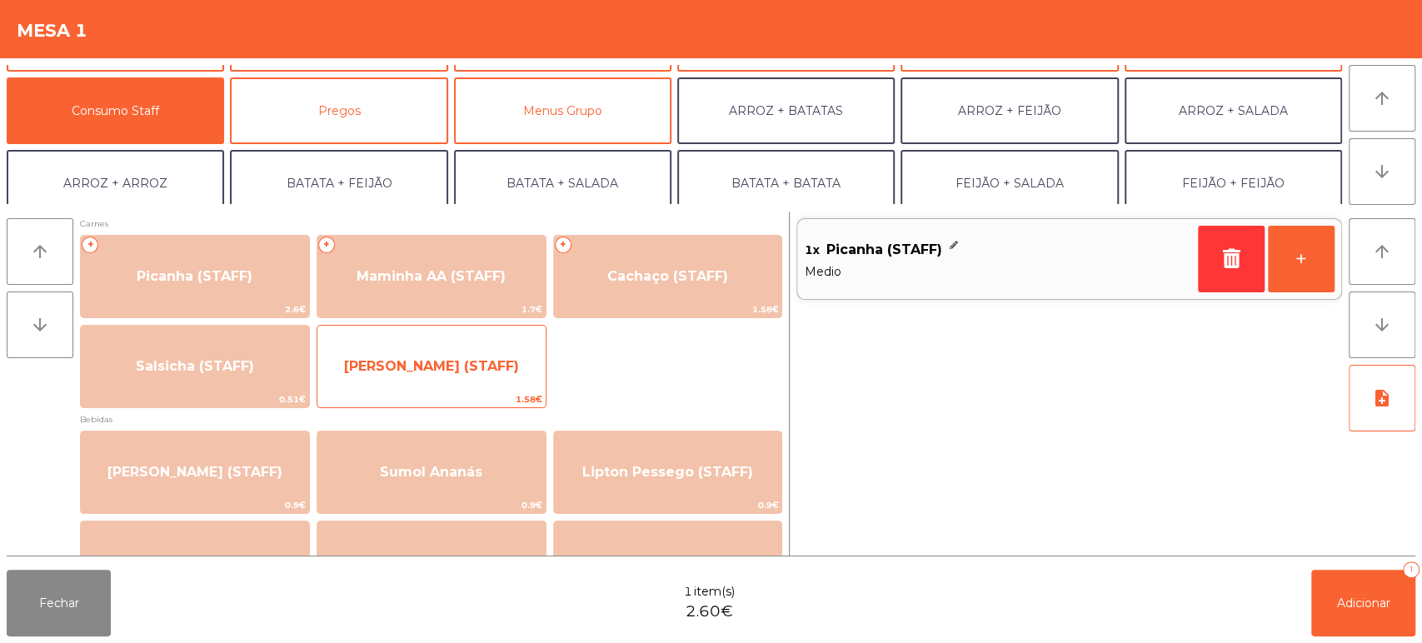
click at [497, 390] on div "Lombinho Frango (STAFF) 1.58€" at bounding box center [432, 366] width 230 height 83
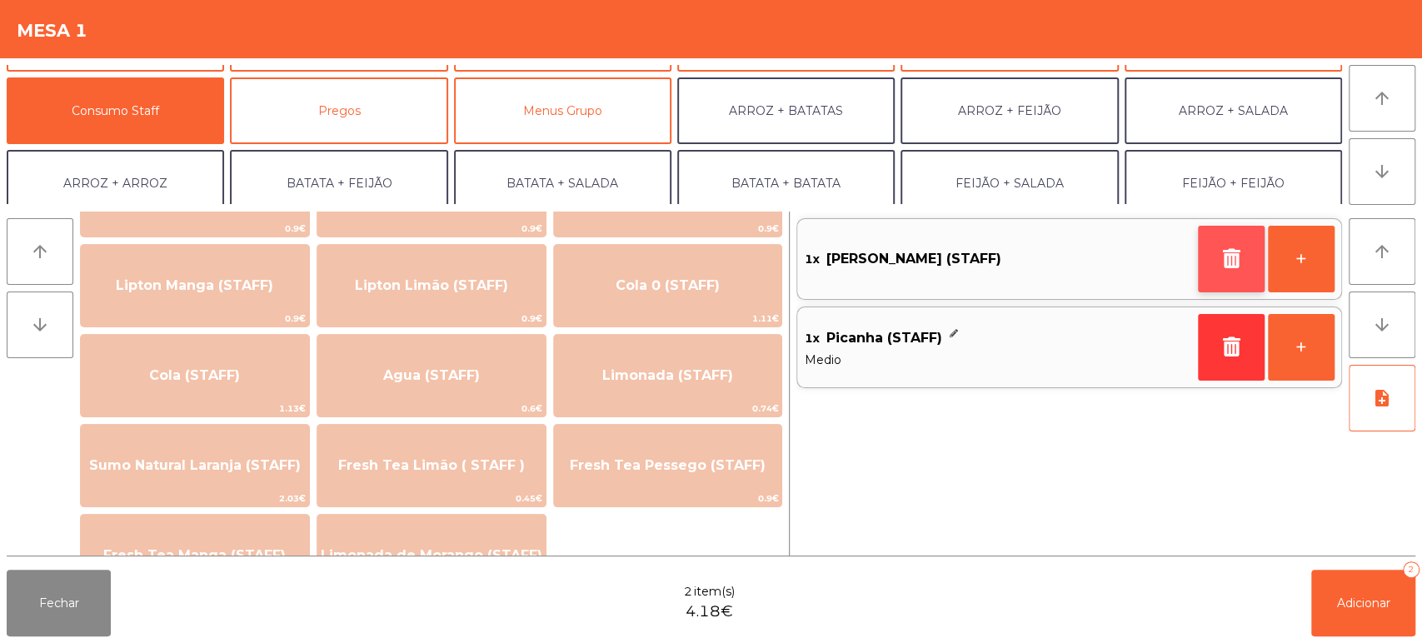
click at [1227, 254] on icon "button" at bounding box center [1231, 258] width 25 height 20
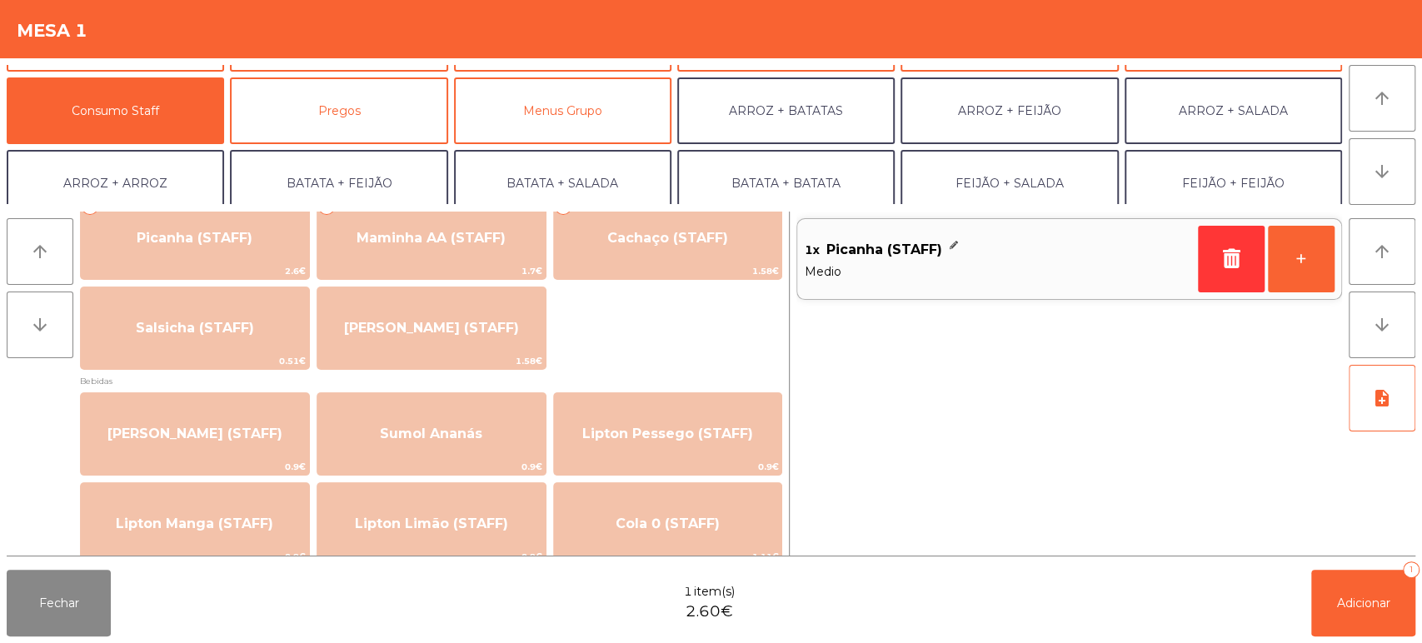
scroll to position [0, 0]
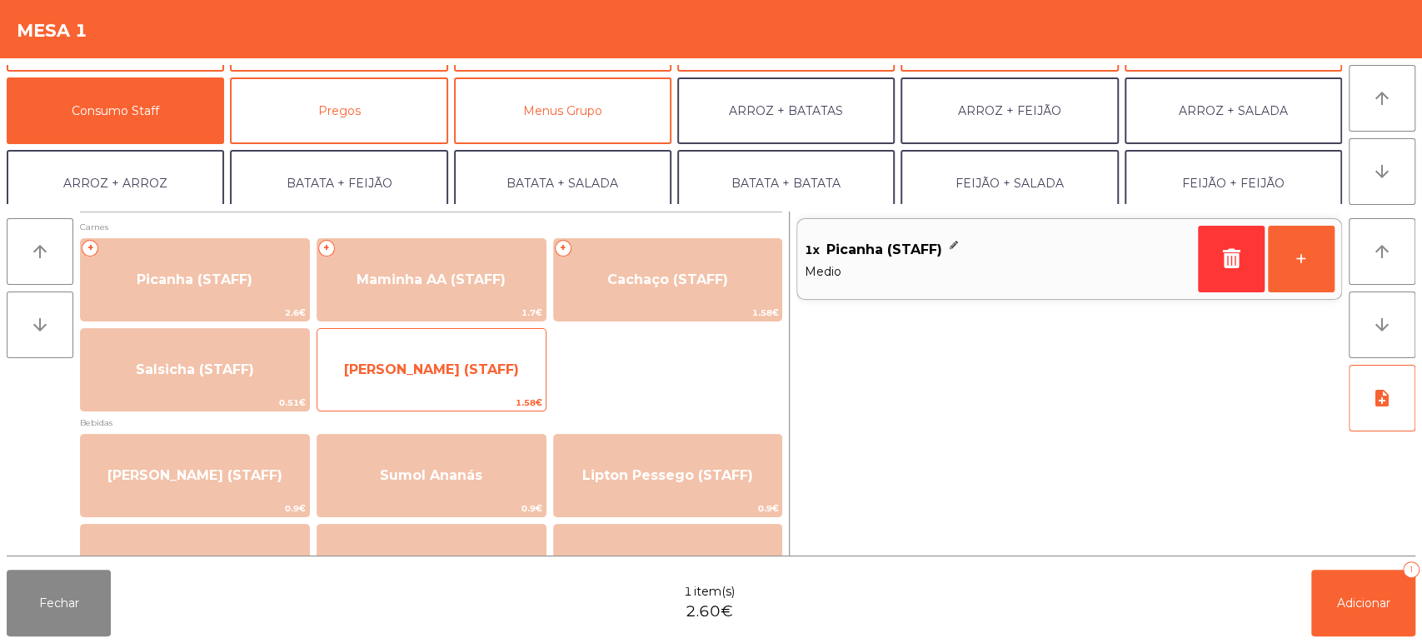
click at [507, 382] on span "[PERSON_NAME] (STAFF)" at bounding box center [431, 369] width 228 height 45
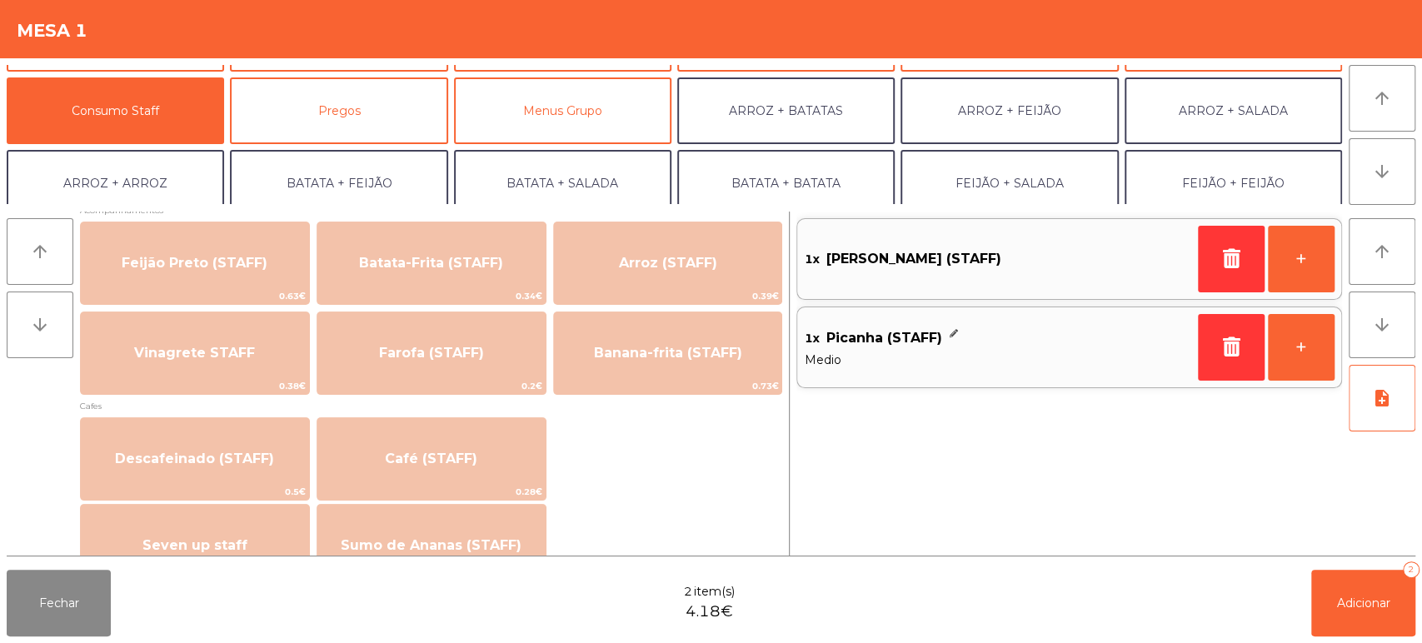
scroll to position [783, 0]
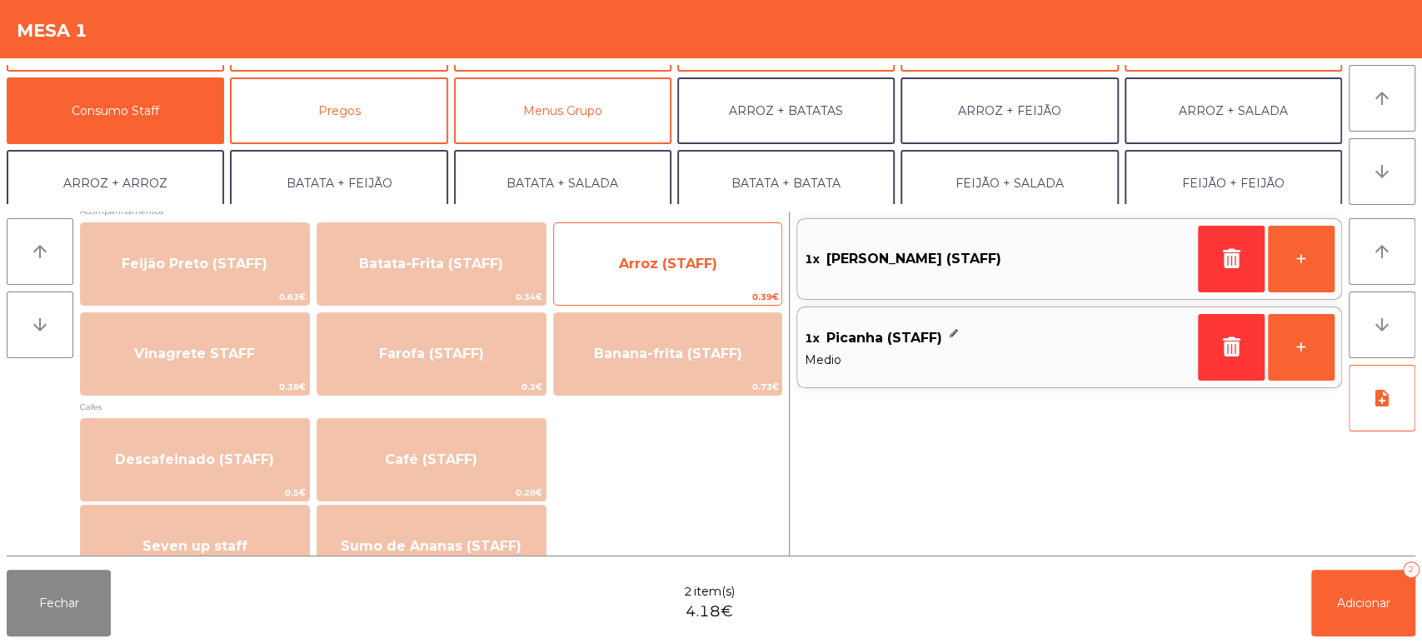
click at [694, 253] on span "Arroz (STAFF)" at bounding box center [668, 264] width 228 height 45
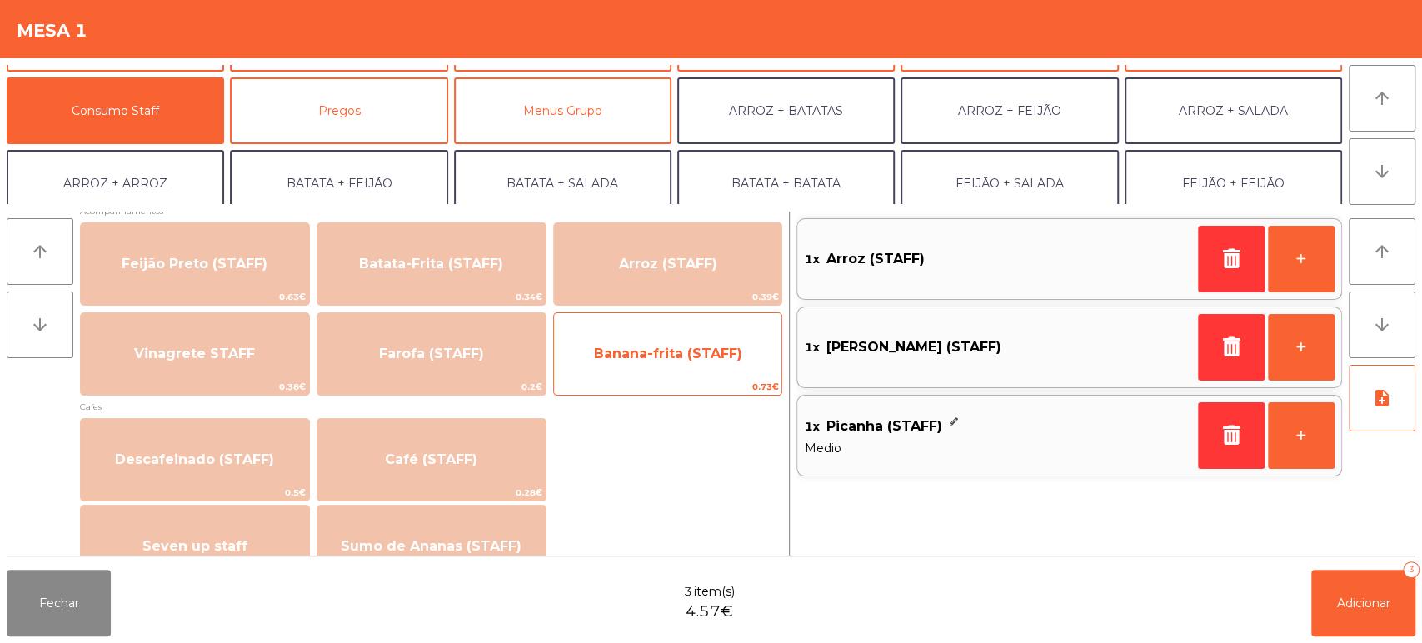
click at [672, 350] on span "Banana-frita (STAFF)" at bounding box center [668, 354] width 148 height 16
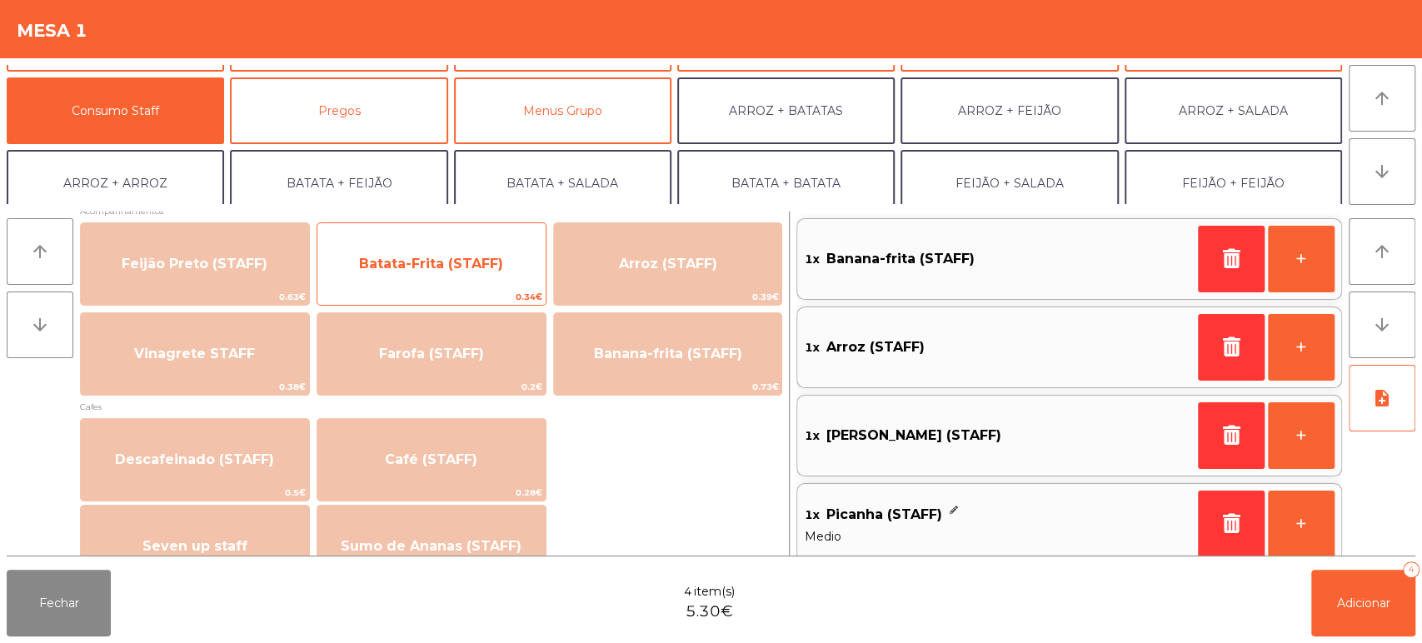
click at [460, 246] on span "Batata-Frita (STAFF)" at bounding box center [431, 264] width 228 height 45
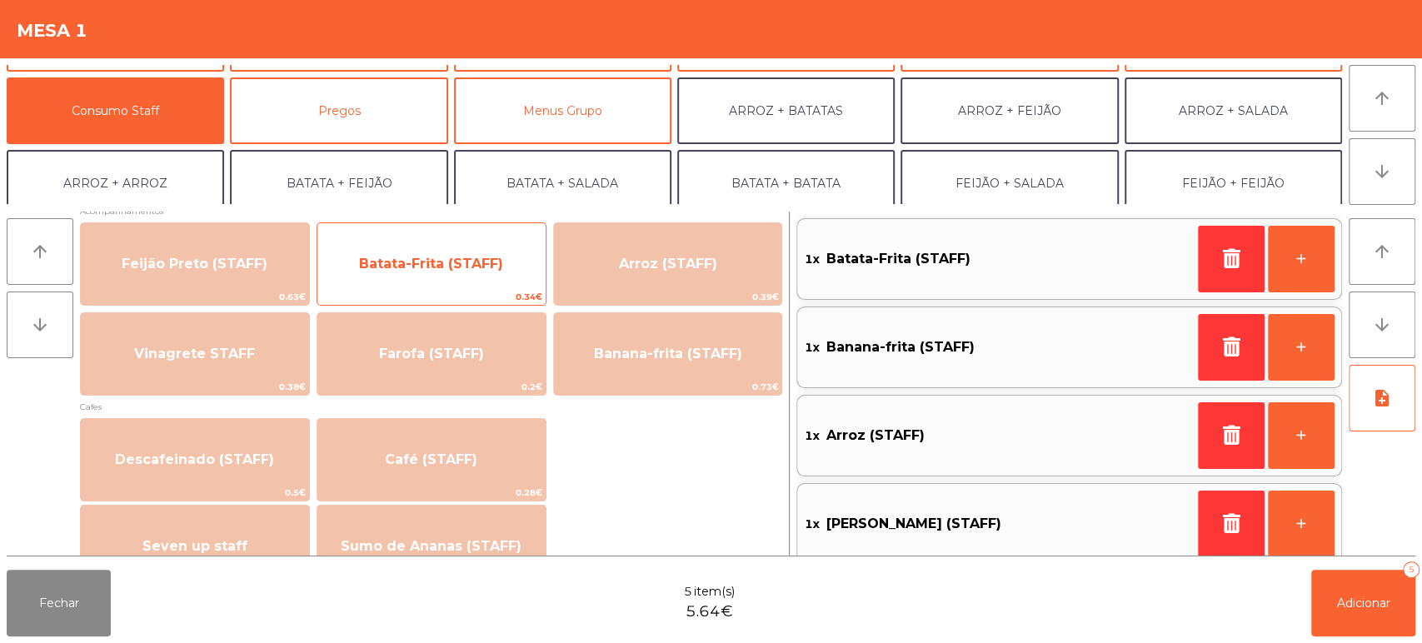
scroll to position [7, 0]
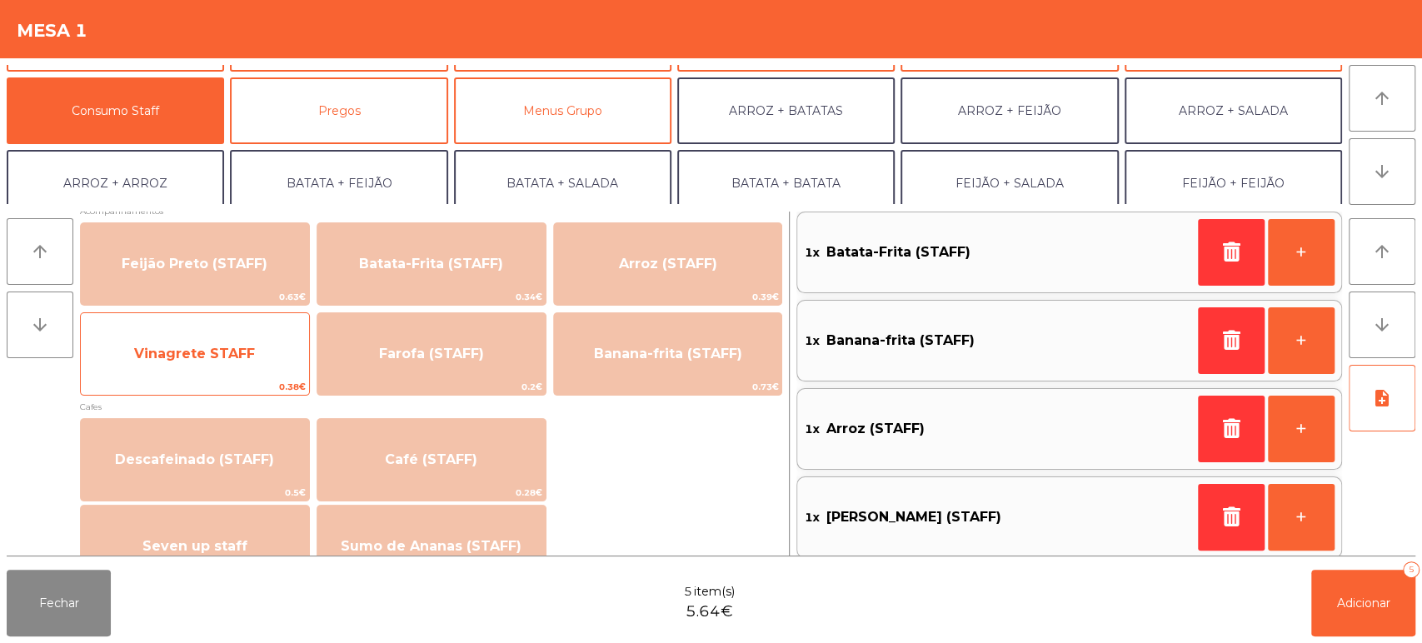
click at [233, 324] on div "Vinagrete STAFF 0.38€" at bounding box center [195, 353] width 230 height 83
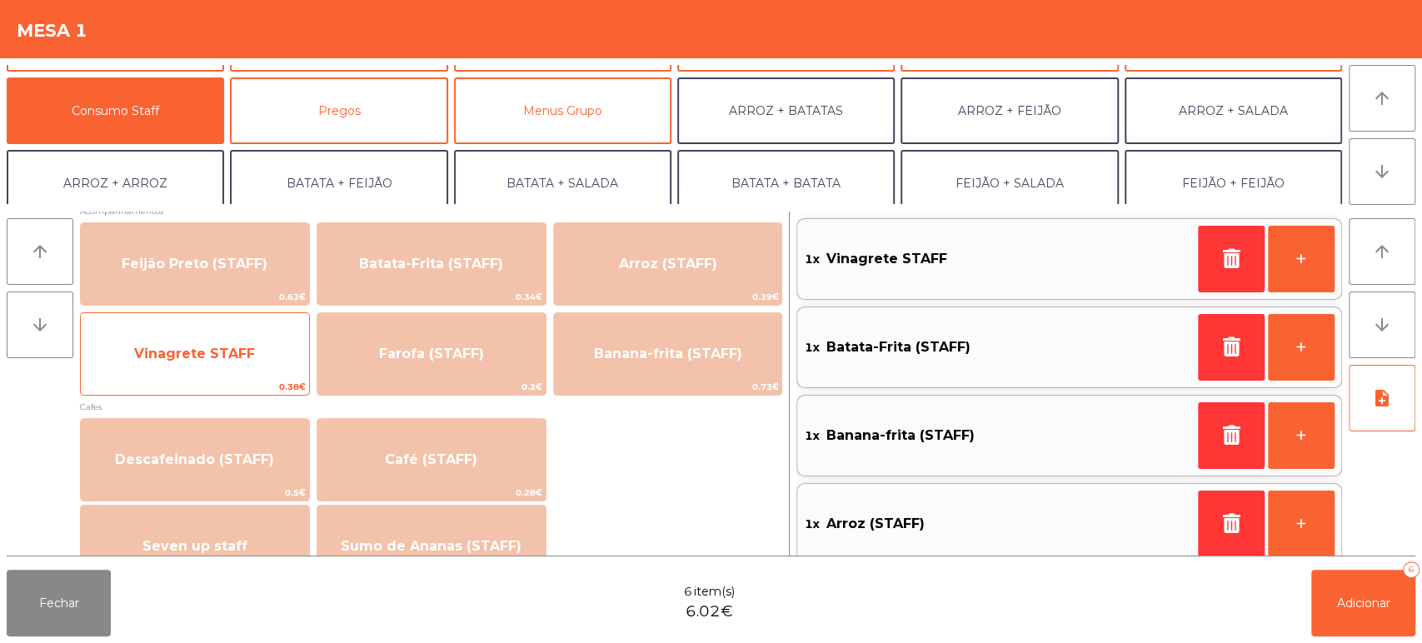
scroll to position [161, 0]
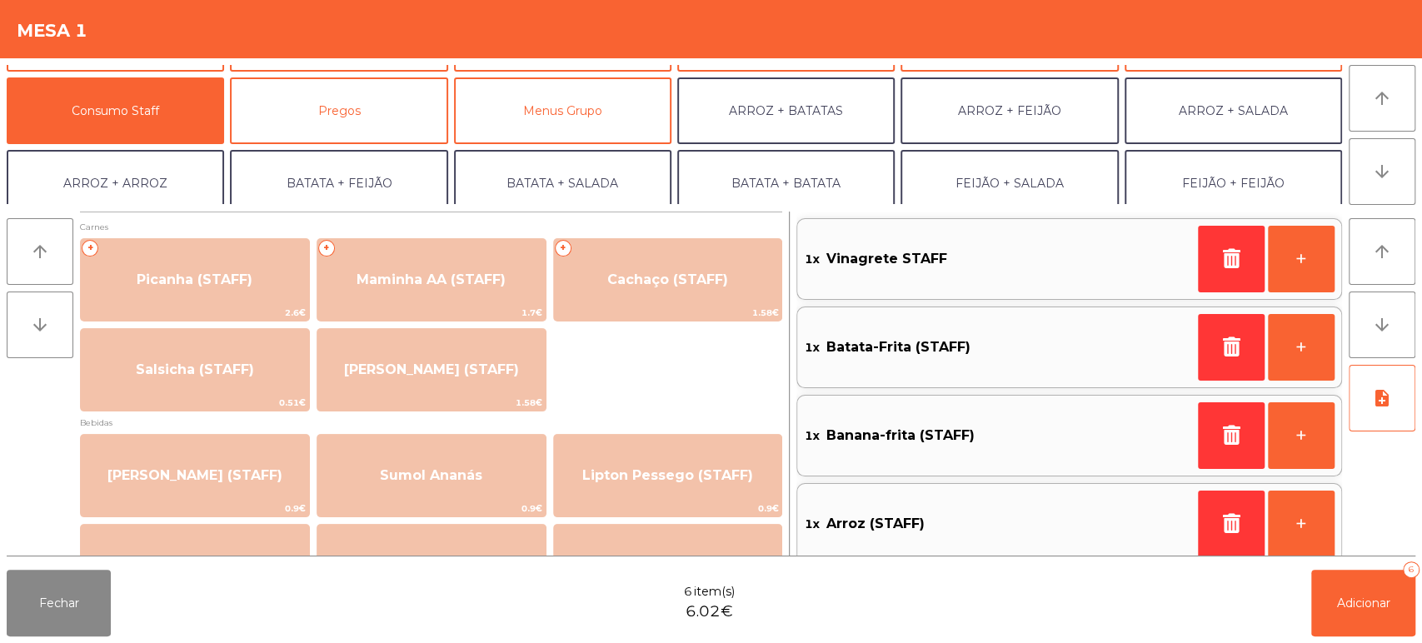
scroll to position [191, 0]
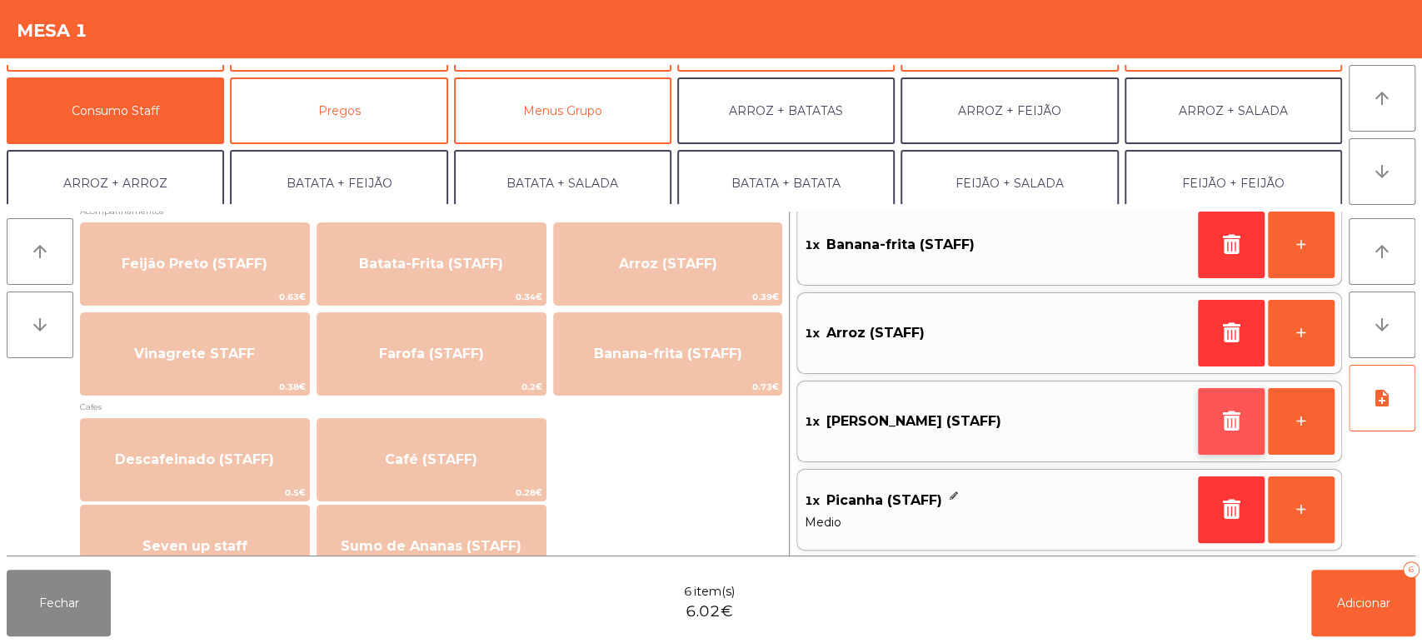
click at [1234, 413] on icon "button" at bounding box center [1231, 421] width 25 height 20
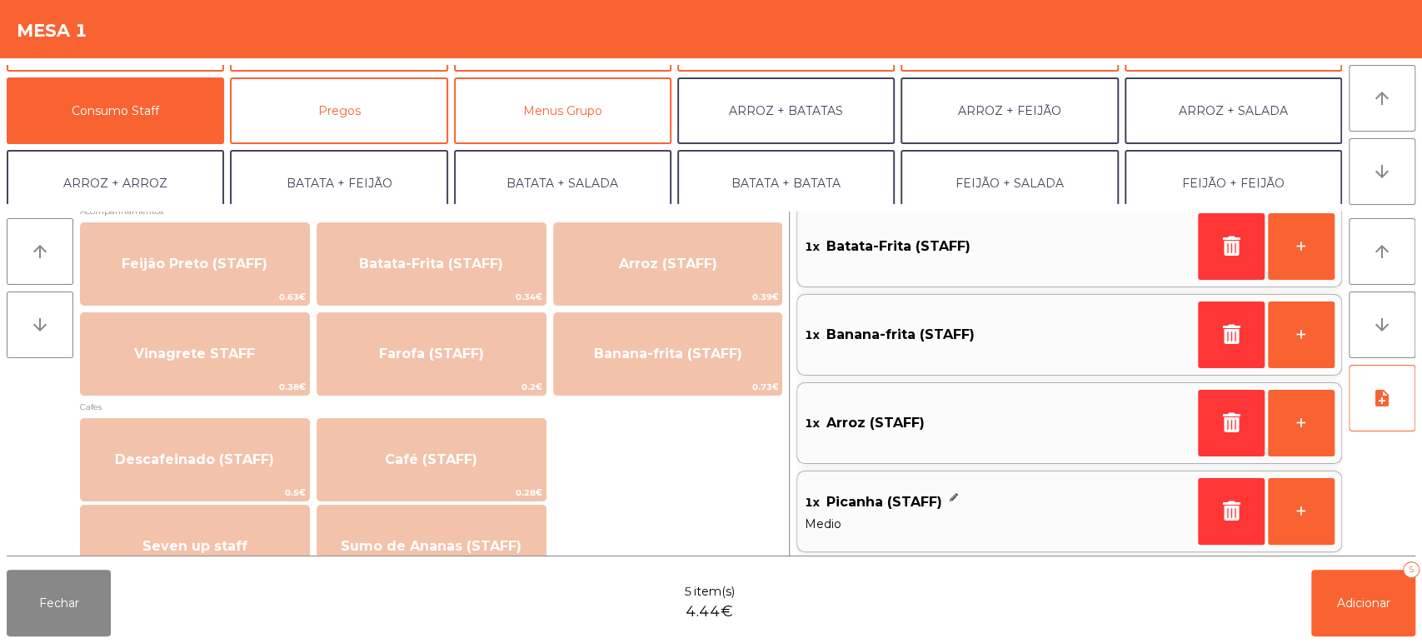
scroll to position [102, 0]
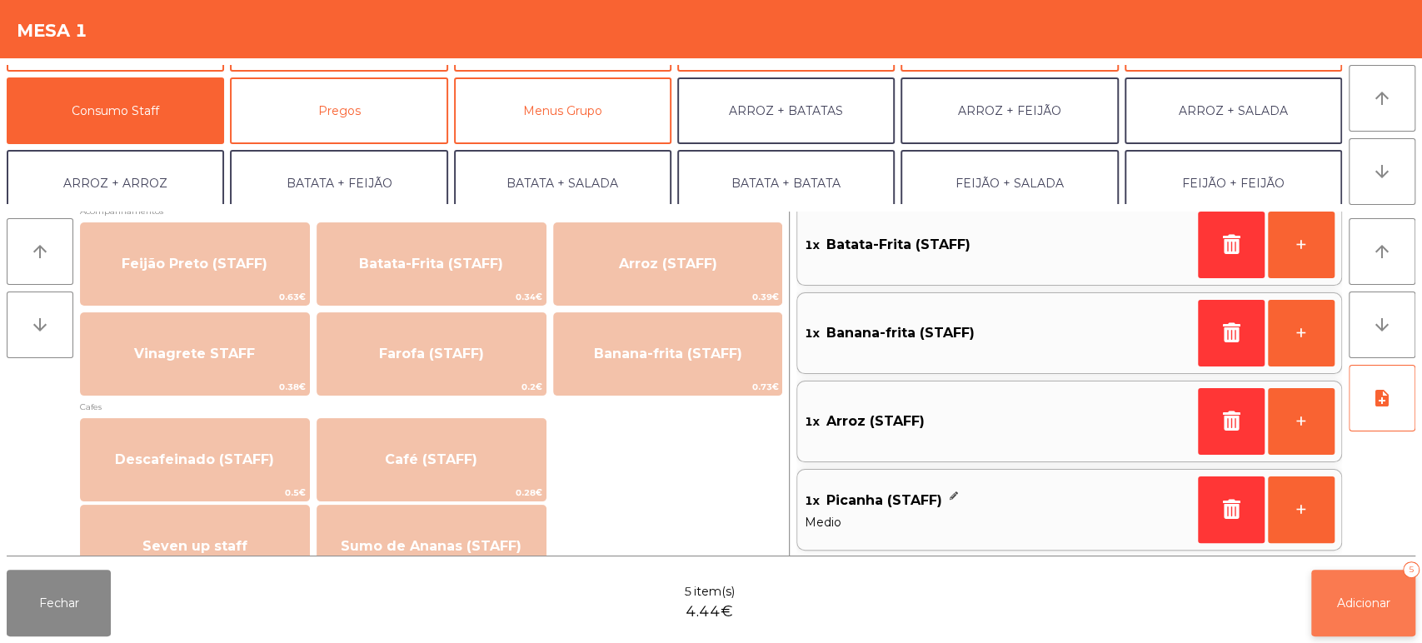
click at [1381, 592] on button "Adicionar 5" at bounding box center [1364, 603] width 104 height 67
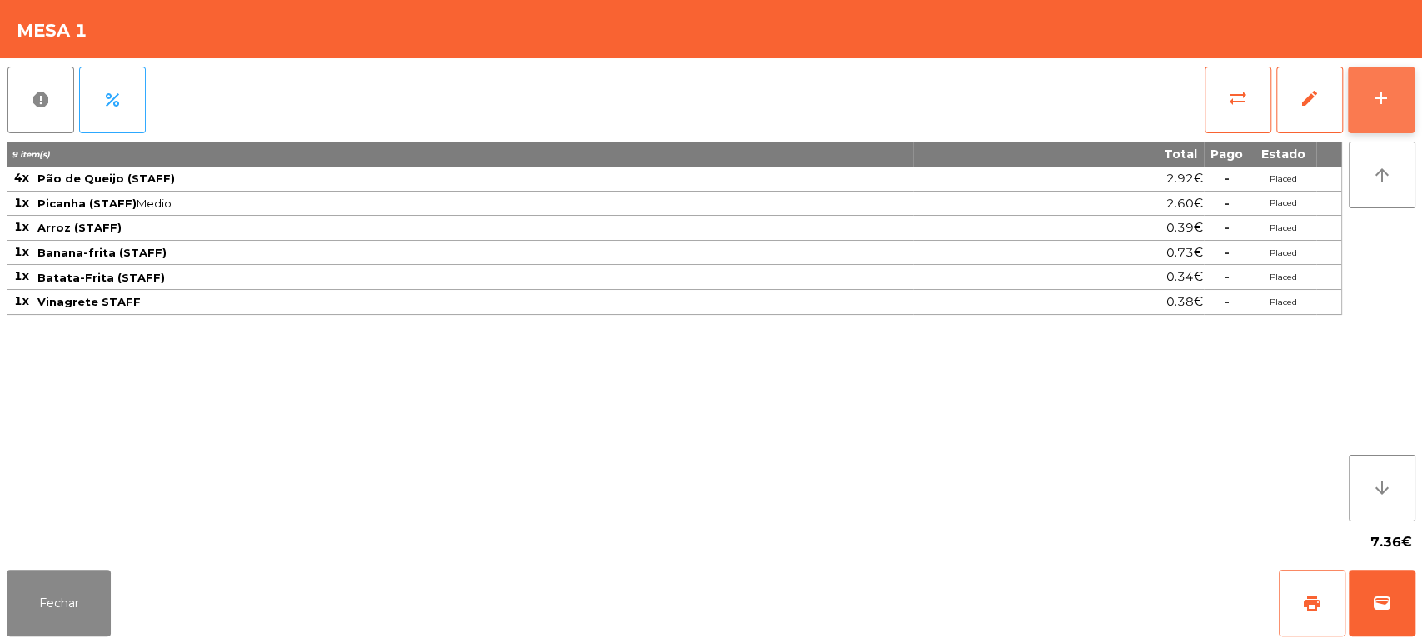
click at [1382, 86] on button "add" at bounding box center [1381, 100] width 67 height 67
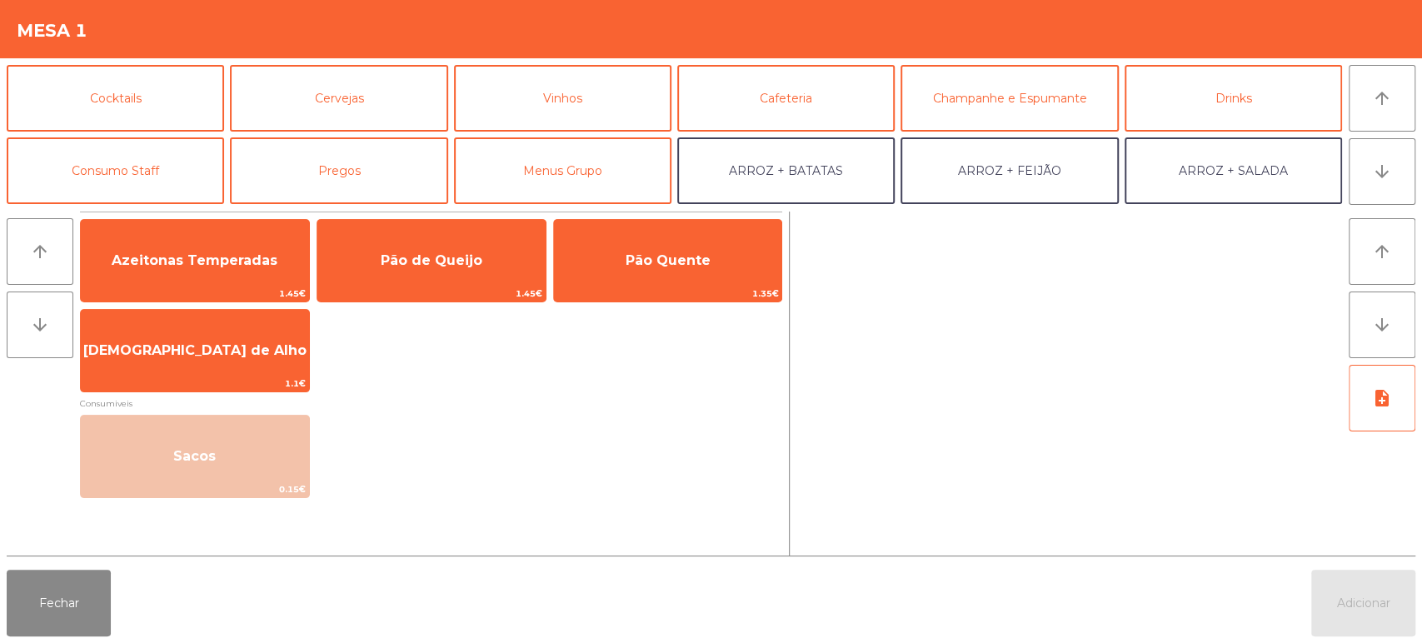
scroll to position [82, 0]
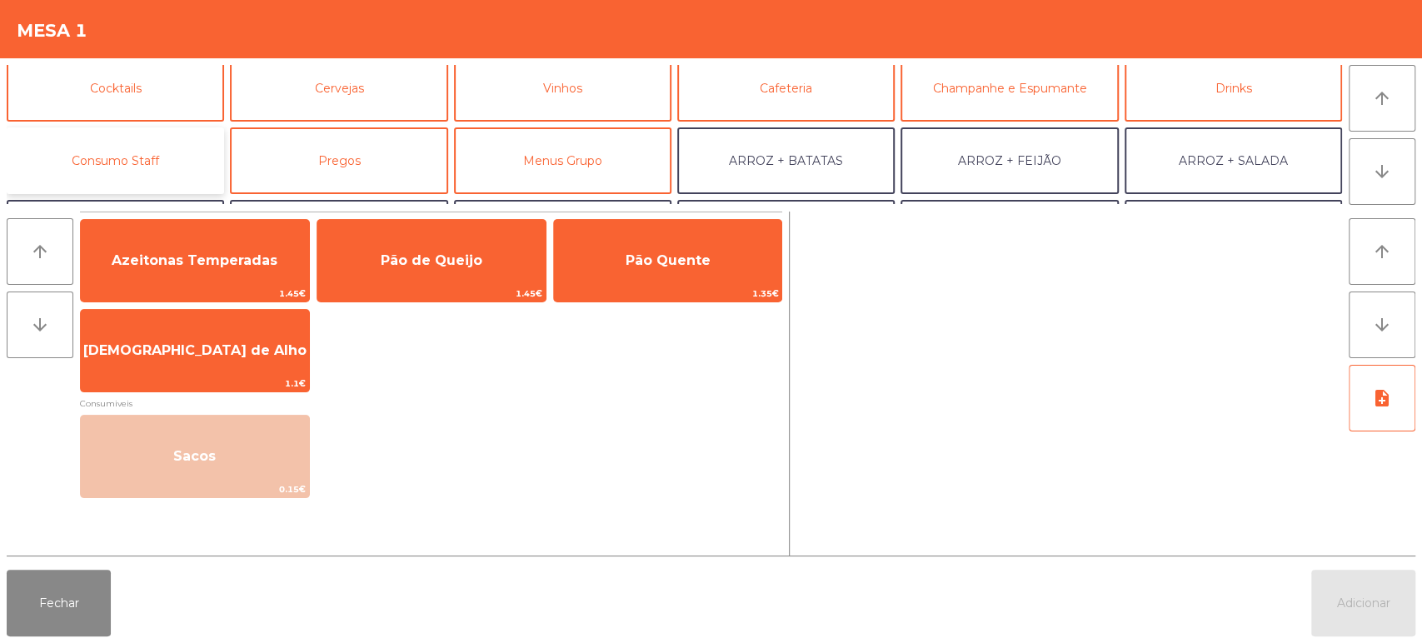
click at [187, 181] on button "Consumo Staff" at bounding box center [115, 160] width 217 height 67
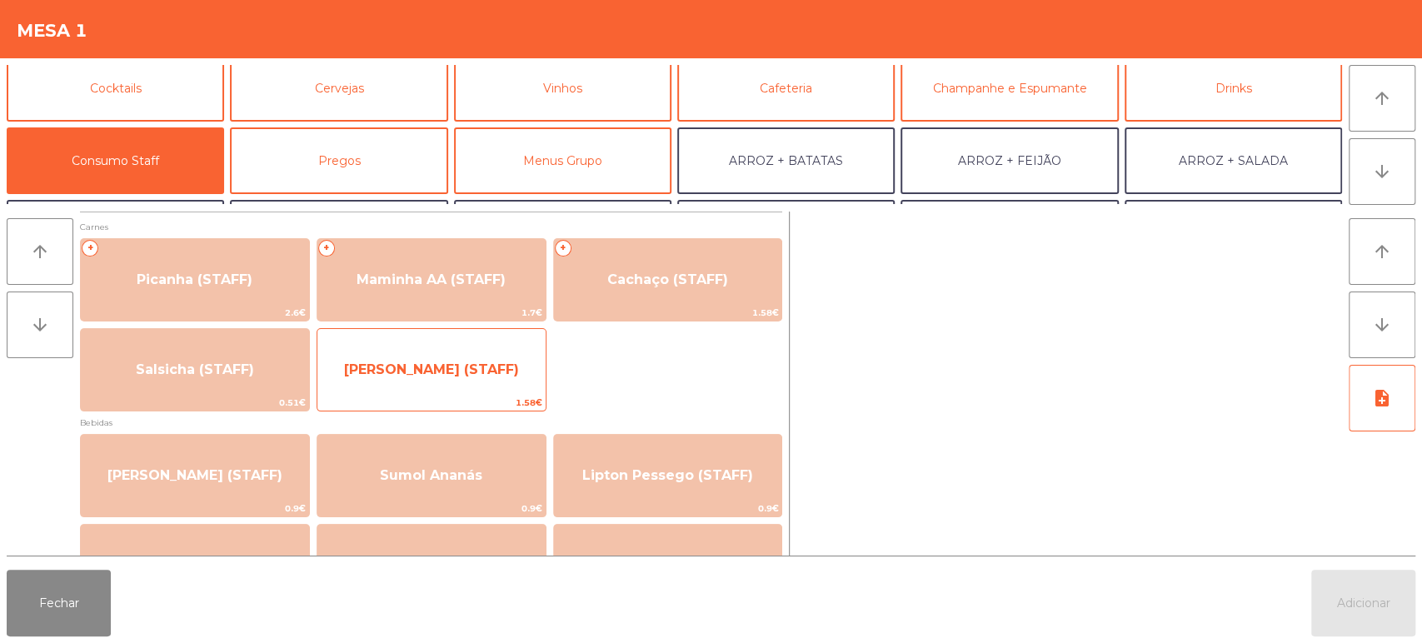
click at [523, 372] on span "[PERSON_NAME] (STAFF)" at bounding box center [431, 369] width 228 height 45
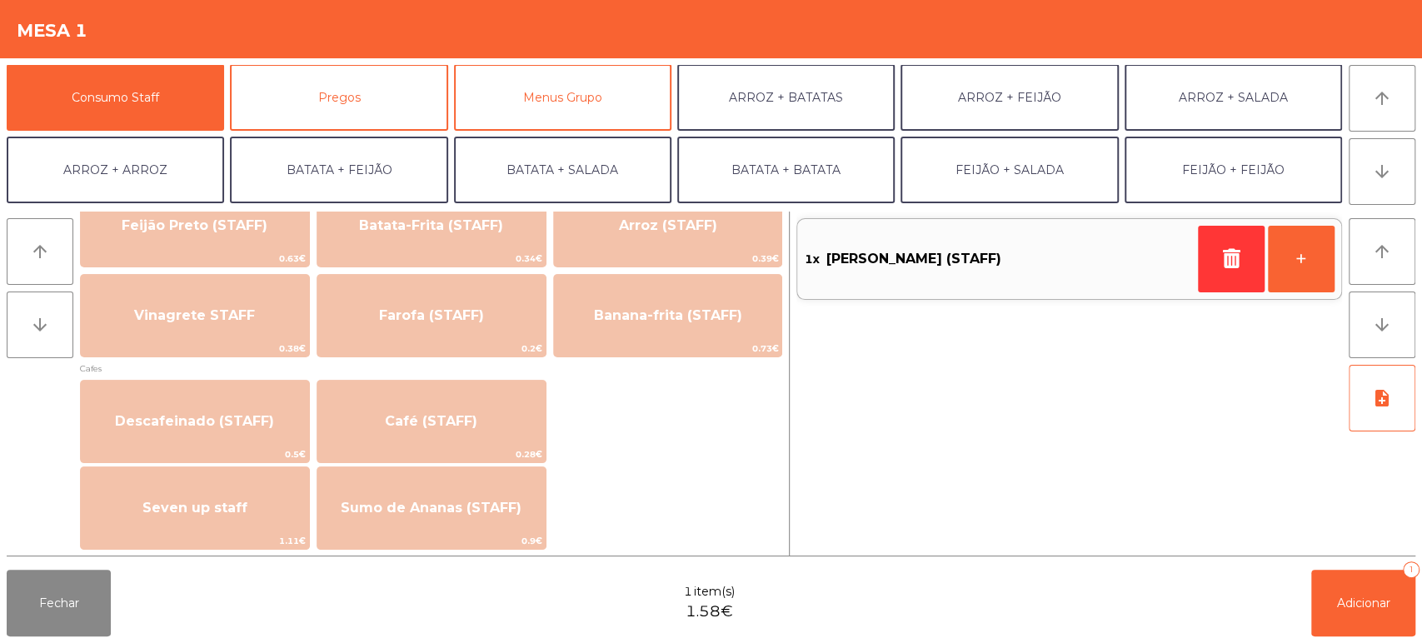
scroll to position [809, 0]
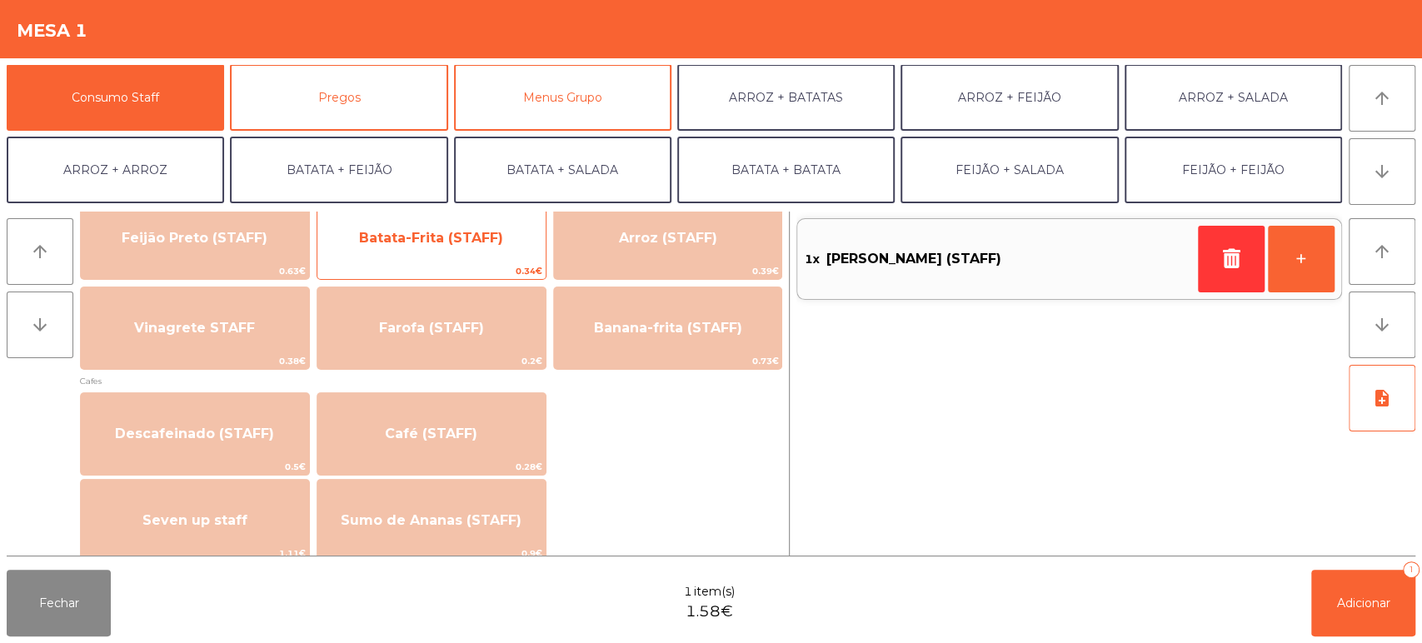
click at [512, 259] on span "Batata-Frita (STAFF)" at bounding box center [431, 238] width 228 height 45
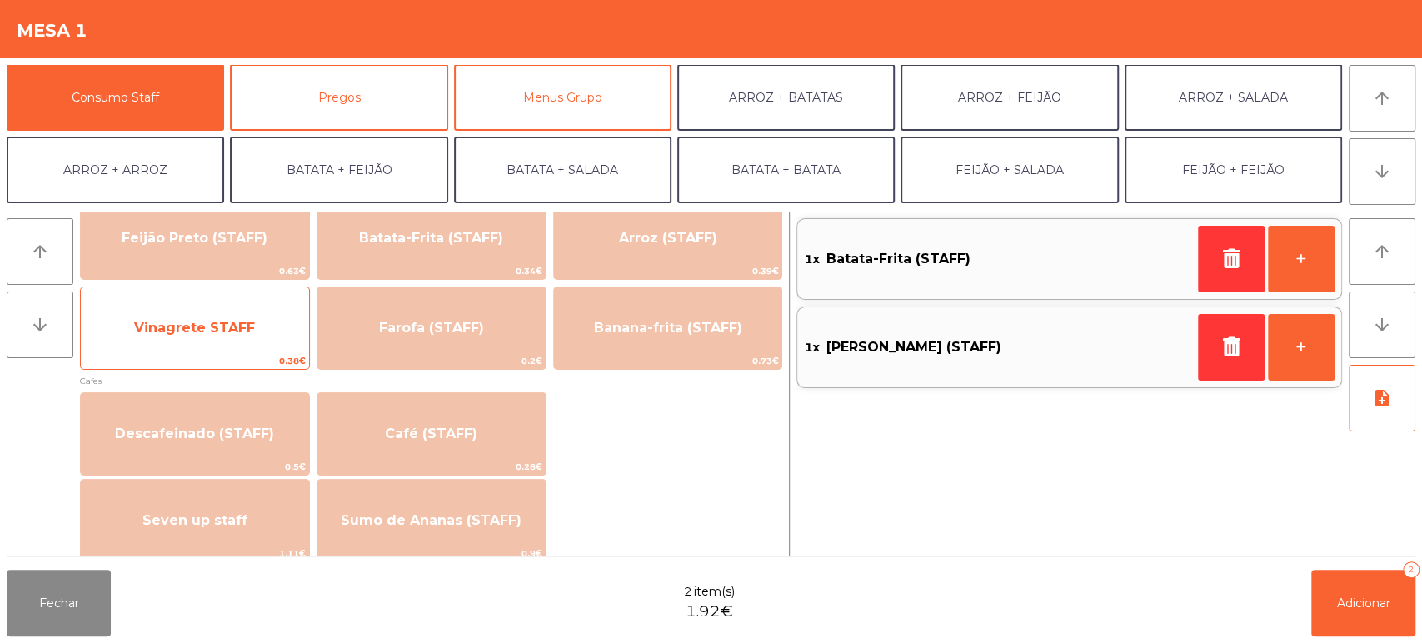
click at [217, 361] on span "0.38€" at bounding box center [195, 361] width 228 height 16
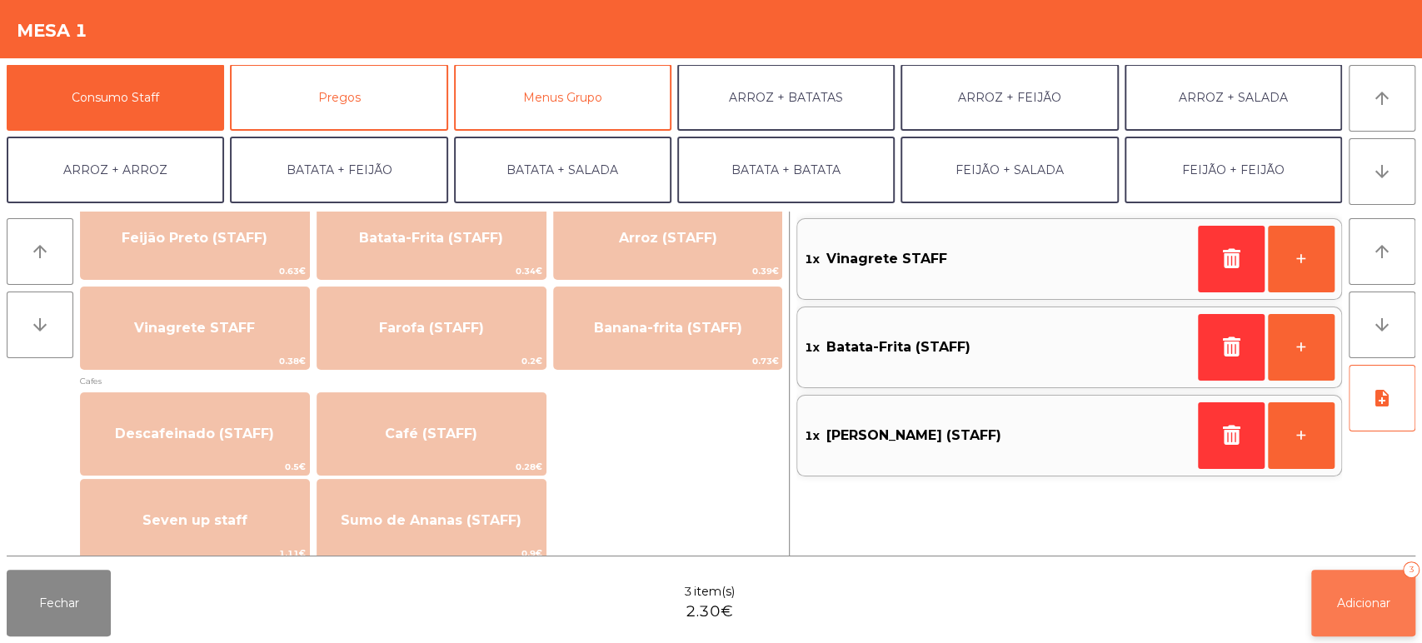
click at [1365, 607] on span "Adicionar" at bounding box center [1363, 603] width 53 height 15
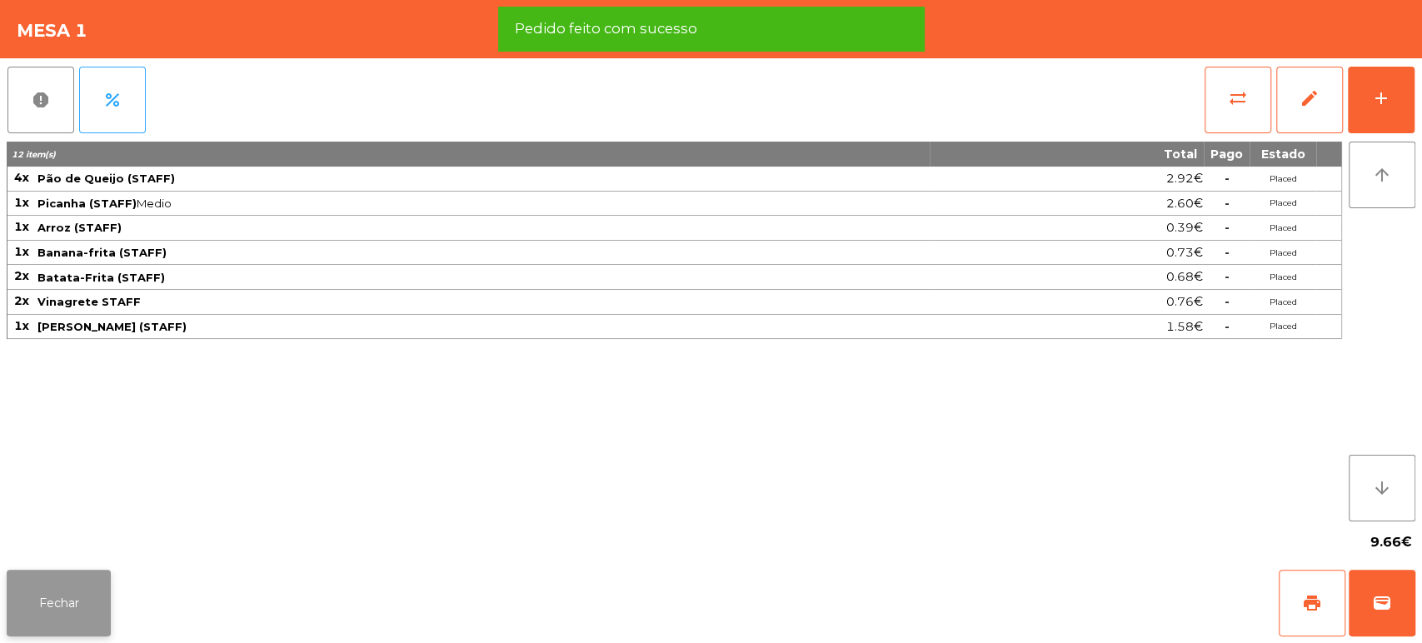
click at [81, 632] on button "Fechar" at bounding box center [59, 603] width 104 height 67
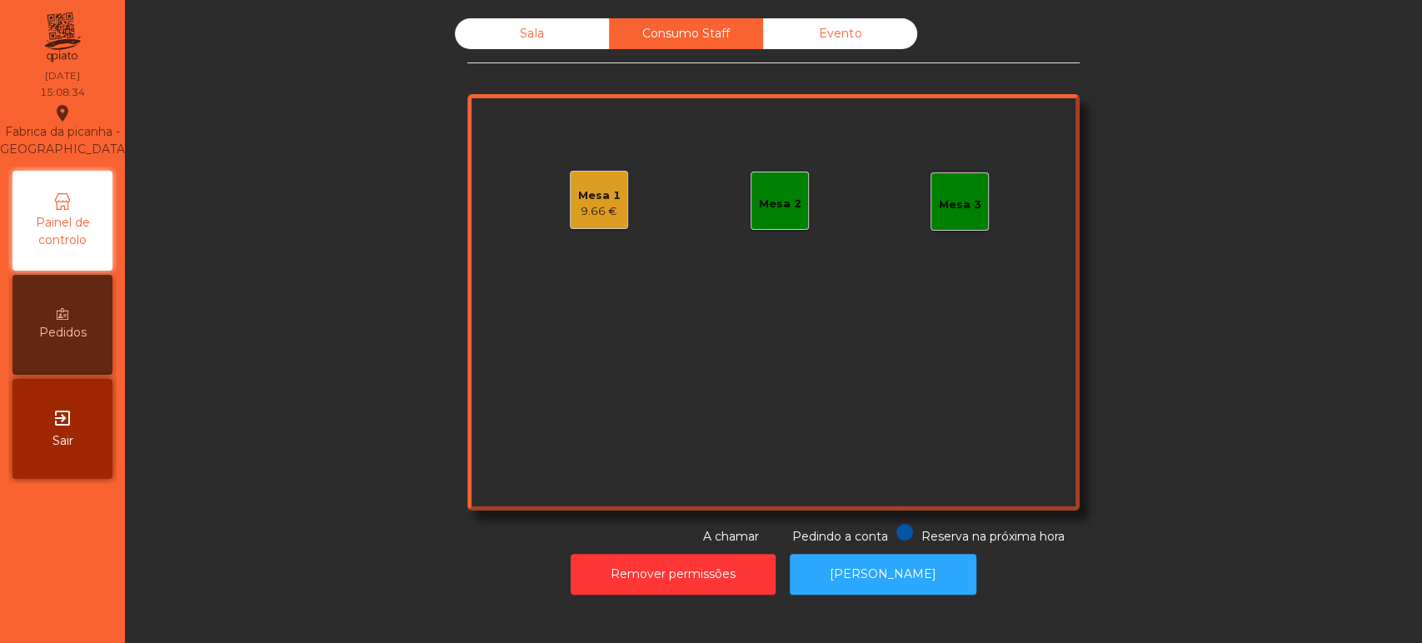
click at [524, 47] on div "Sala" at bounding box center [532, 33] width 154 height 31
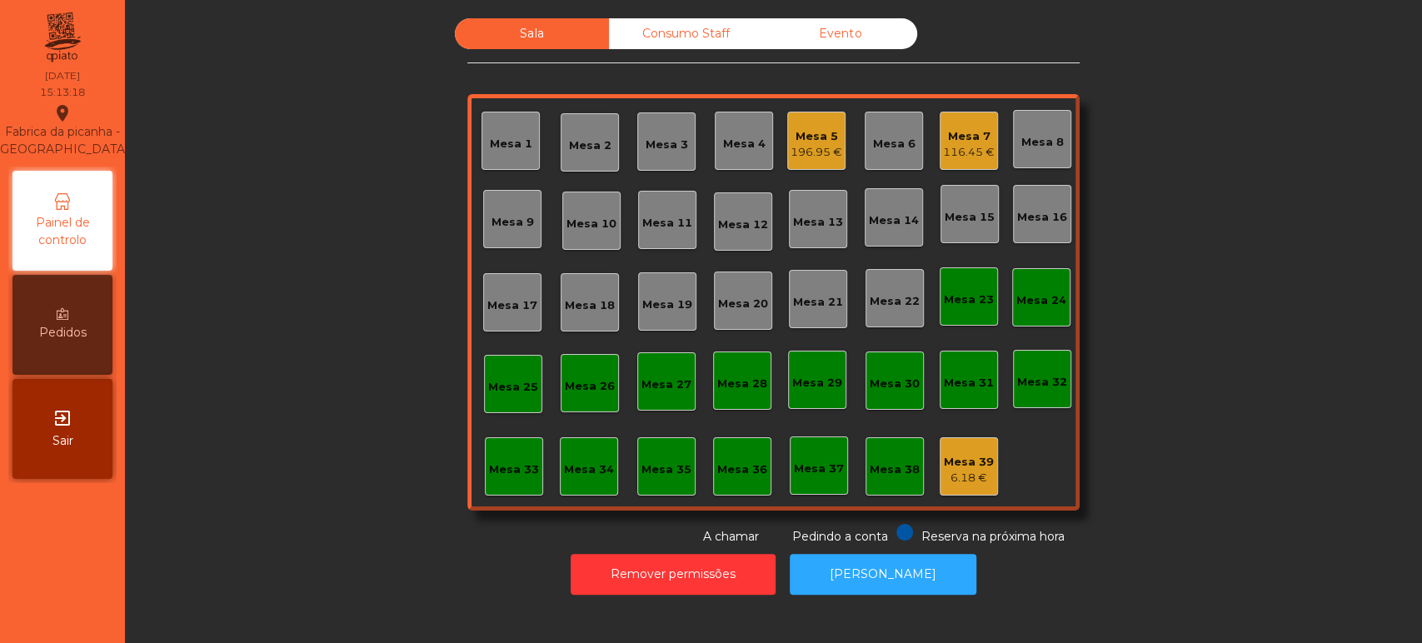
click at [1374, 319] on div "Sala Consumo Staff Evento Mesa 1 [GEOGRAPHIC_DATA] 3 Mesa 4 Mesa 5 196.95 € Mes…" at bounding box center [773, 281] width 1252 height 527
click at [806, 147] on div "196.95 €" at bounding box center [817, 152] width 52 height 17
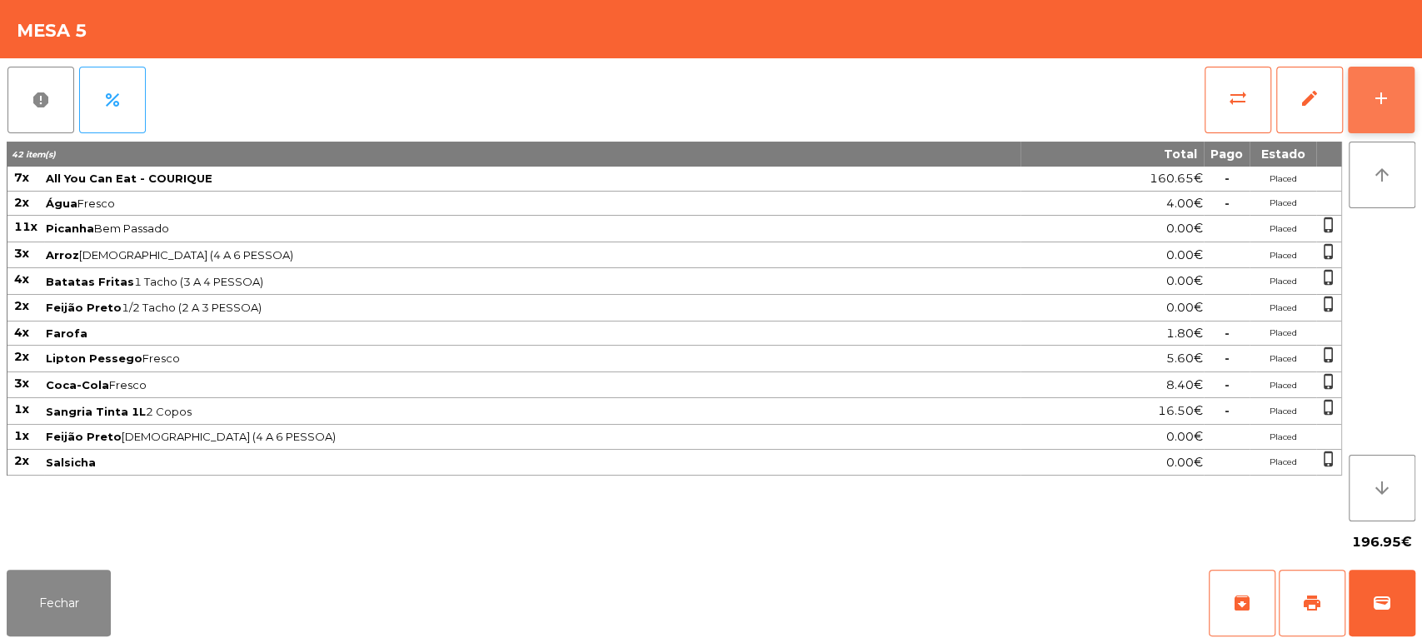
click at [1413, 84] on button "add" at bounding box center [1381, 100] width 67 height 67
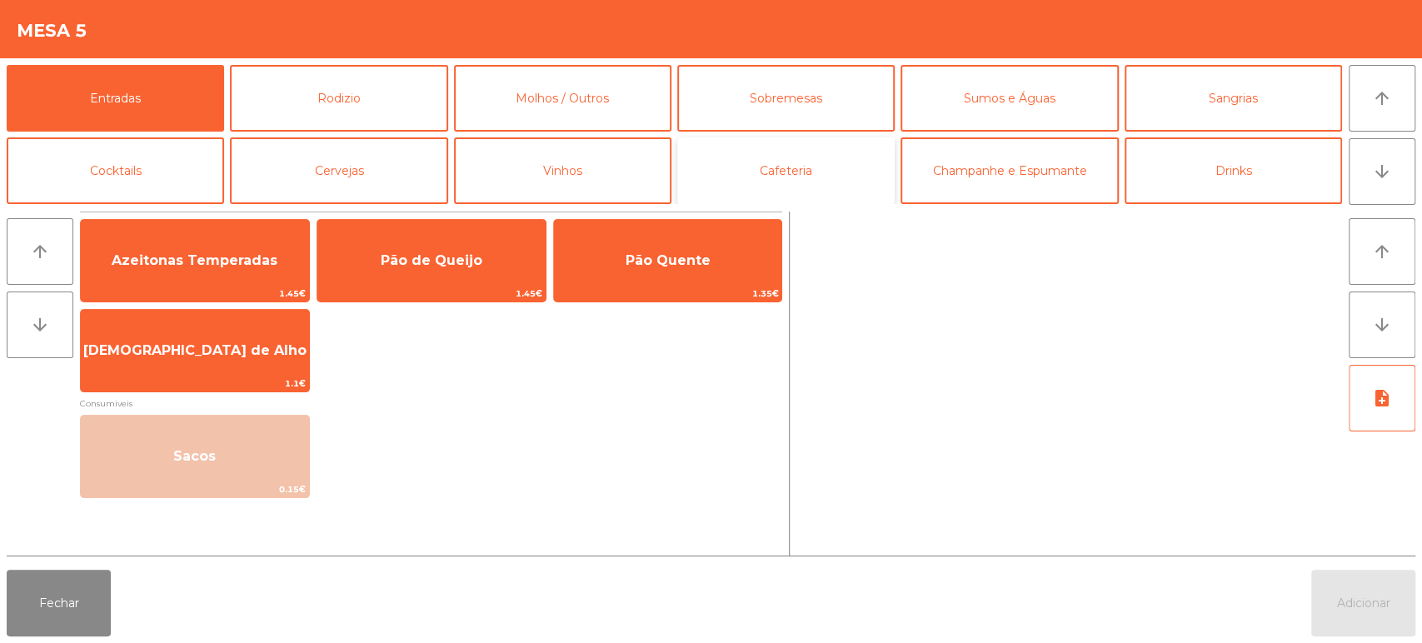
click at [784, 160] on button "Cafeteria" at bounding box center [785, 170] width 217 height 67
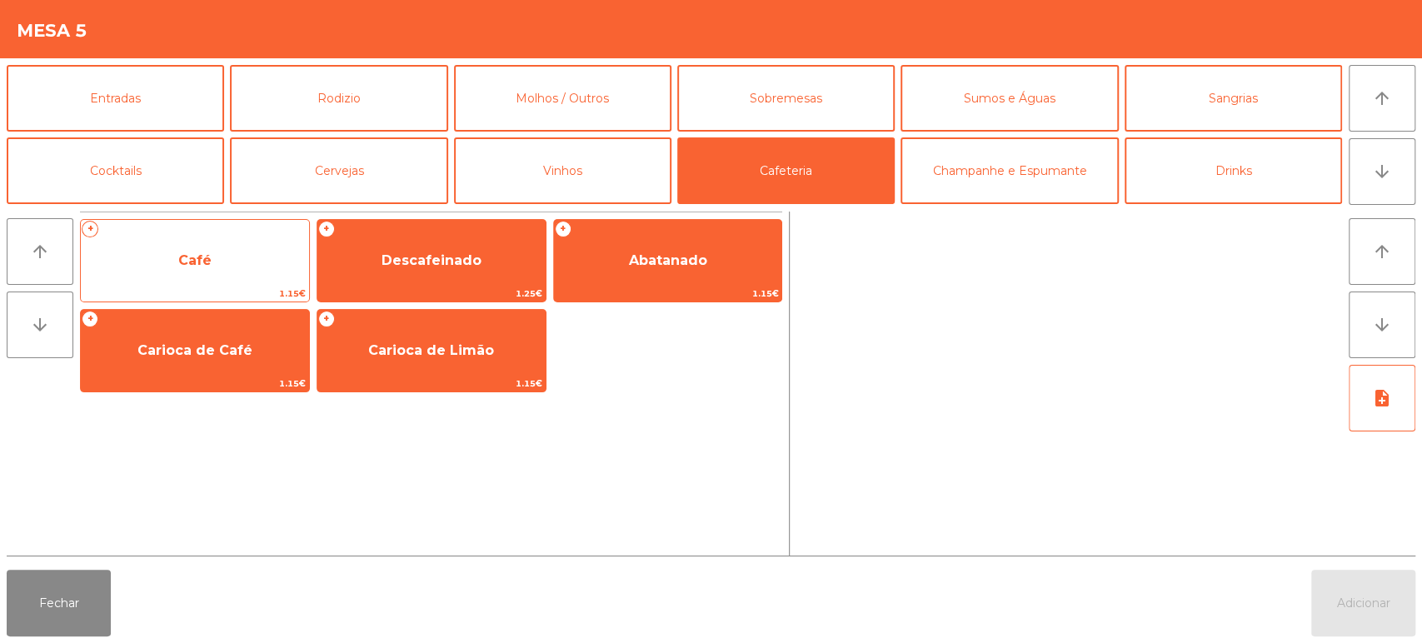
click at [197, 253] on span "Café" at bounding box center [194, 260] width 33 height 16
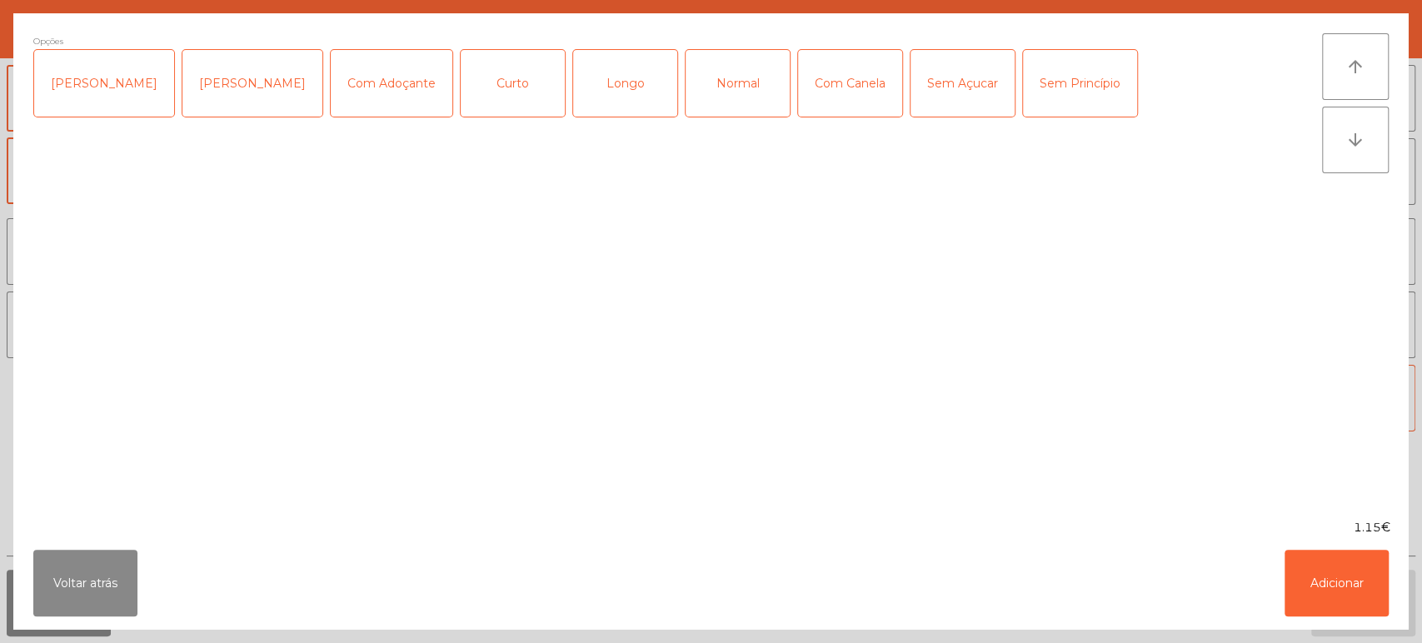
click at [181, 260] on div "Opções Chavena Fria Chavena Escaldada Com Adoçante Curto Longo Normal Com Canel…" at bounding box center [677, 266] width 1289 height 466
click at [1360, 573] on button "Adicionar" at bounding box center [1337, 583] width 104 height 67
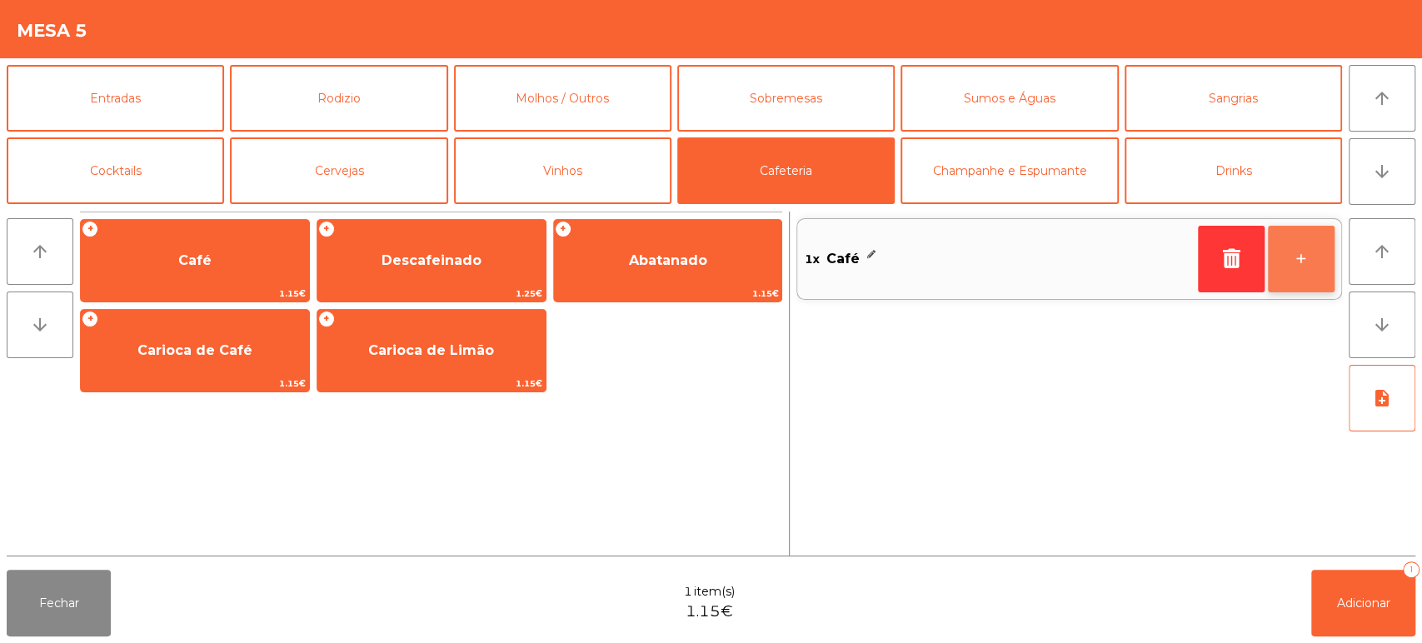
click at [1301, 253] on button "+" at bounding box center [1301, 259] width 67 height 67
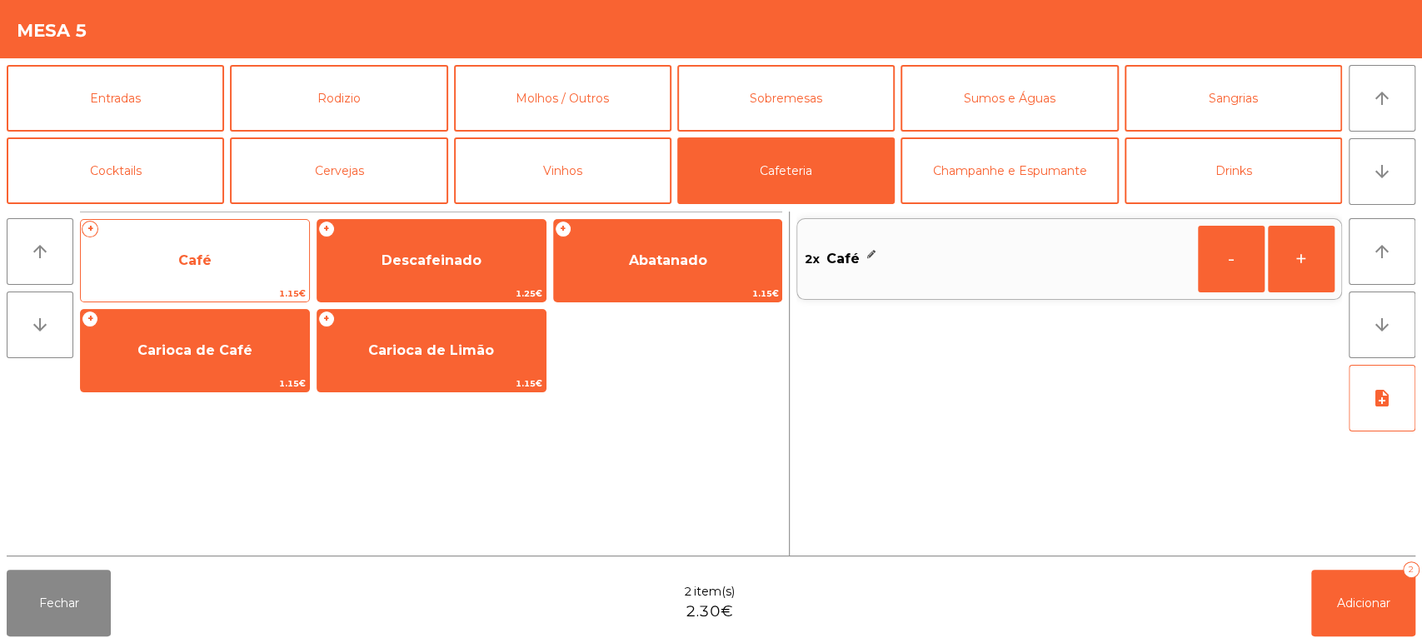
click at [182, 272] on span "Café" at bounding box center [195, 260] width 228 height 45
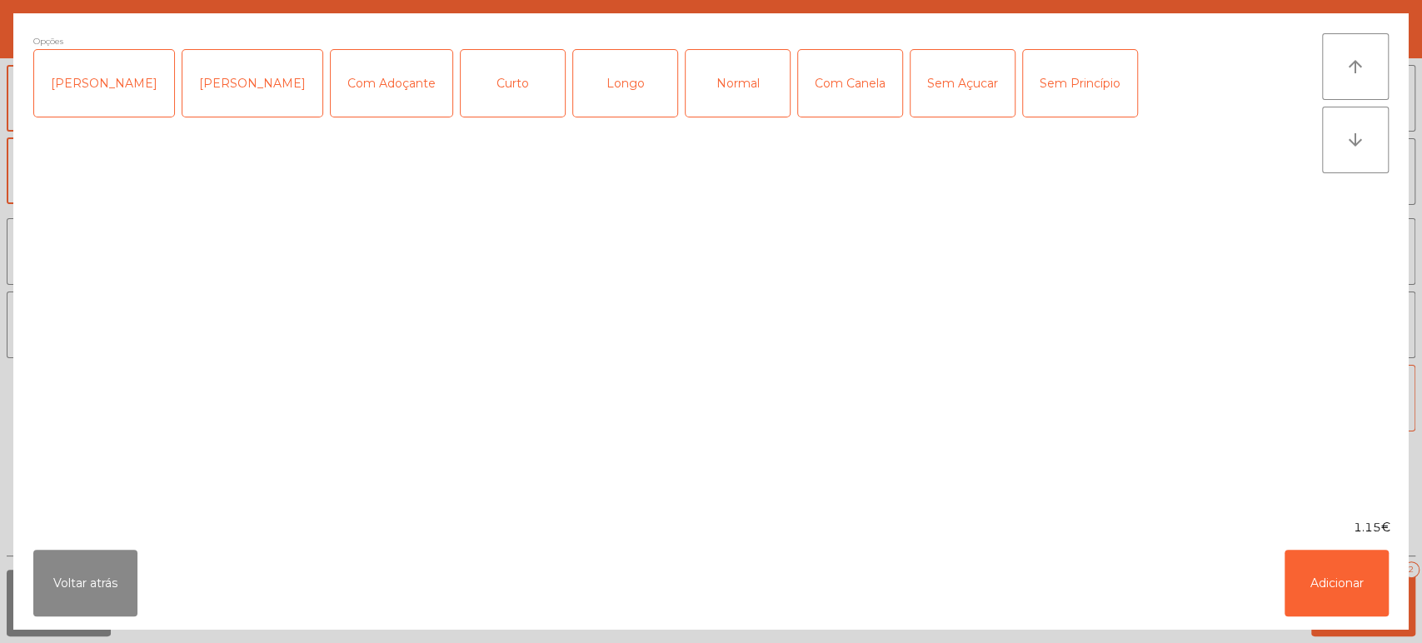
click at [604, 81] on div "Longo" at bounding box center [625, 83] width 104 height 67
click at [1310, 579] on button "Adicionar" at bounding box center [1337, 583] width 104 height 67
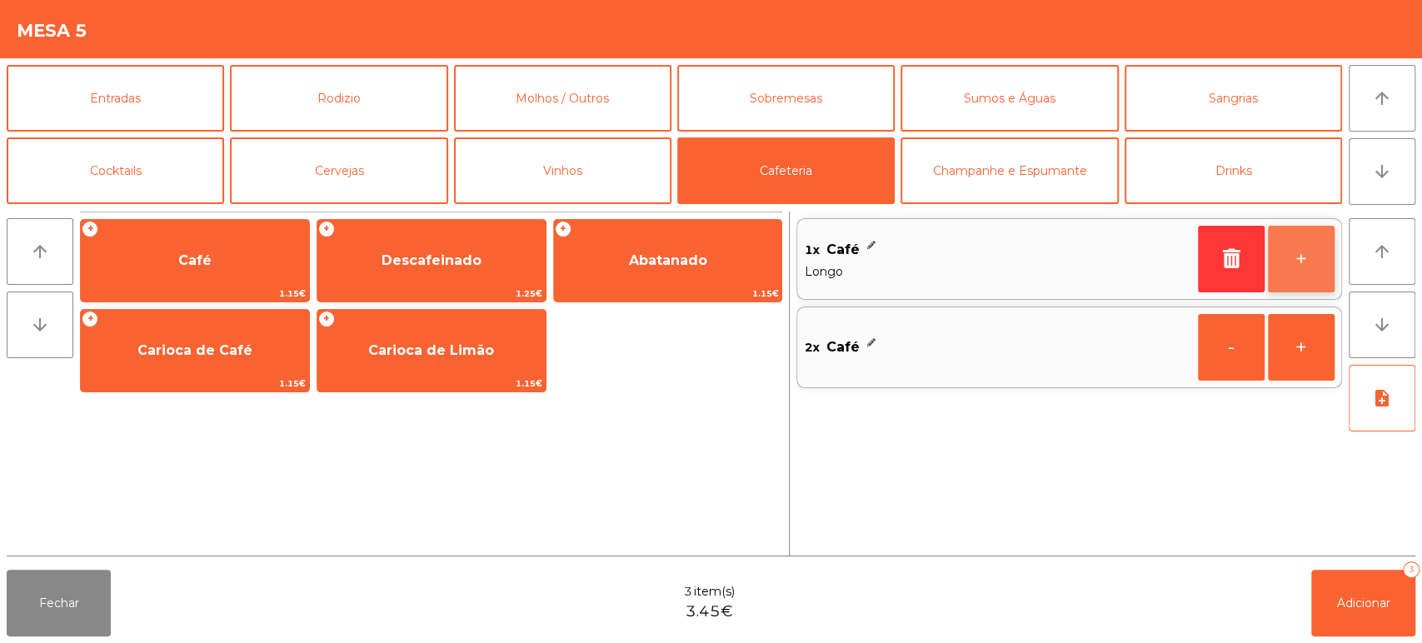
click at [1285, 260] on button "+" at bounding box center [1301, 259] width 67 height 67
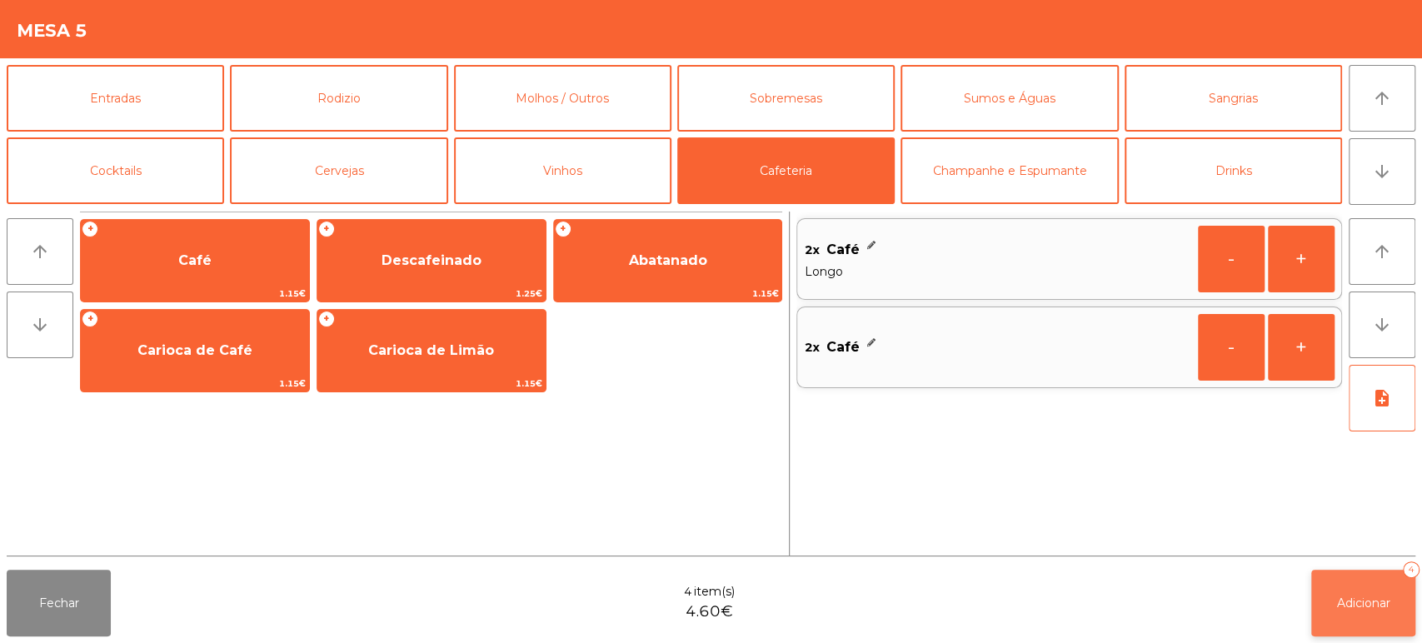
click at [1348, 593] on button "Adicionar 4" at bounding box center [1364, 603] width 104 height 67
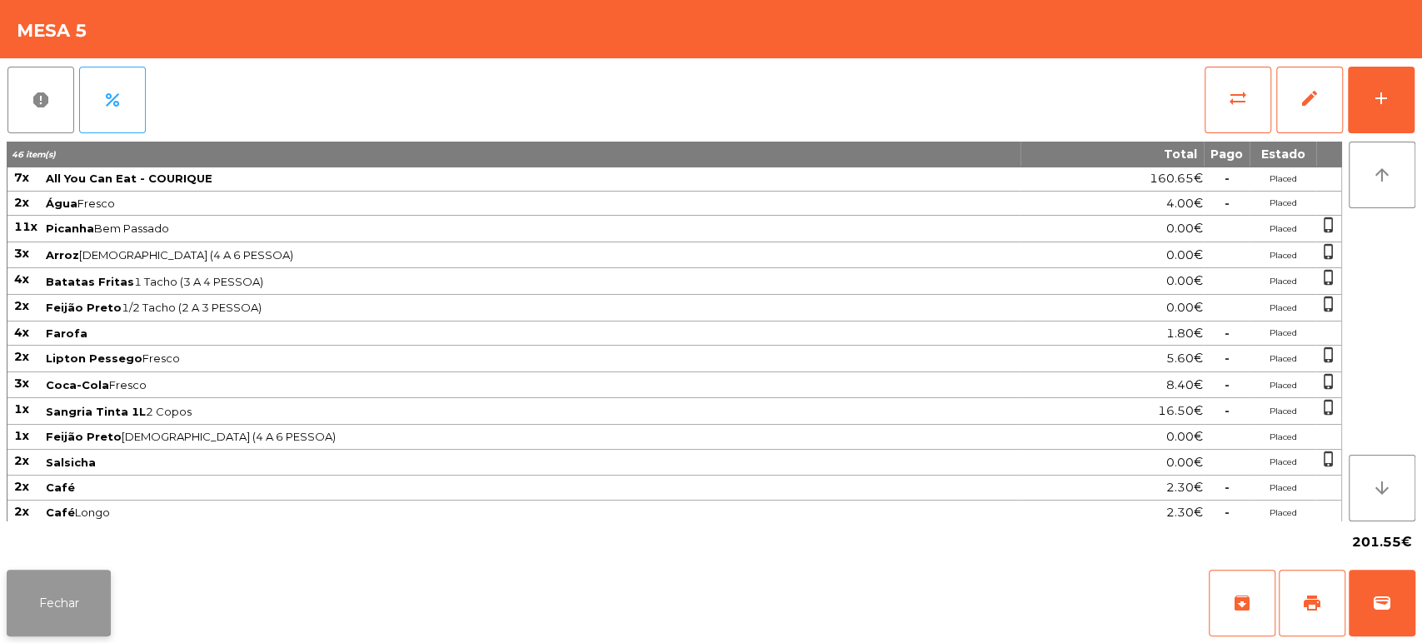
click at [54, 598] on button "Fechar" at bounding box center [59, 603] width 104 height 67
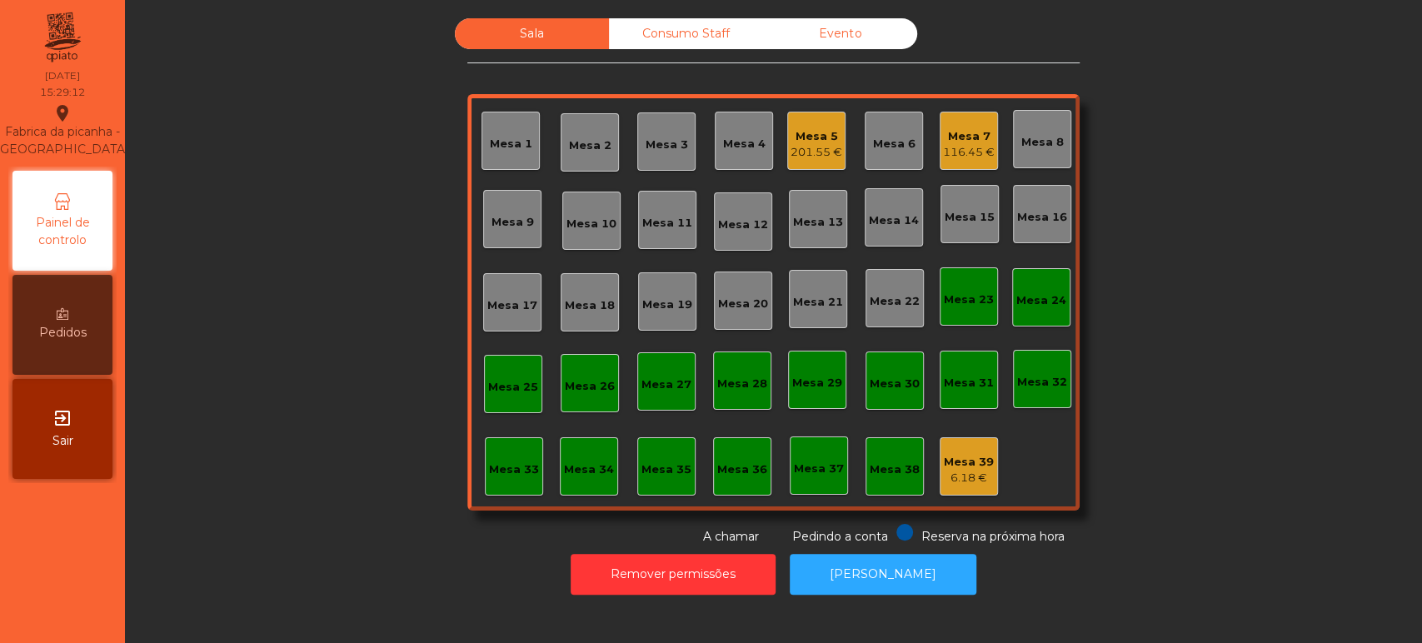
click at [966, 134] on div "Mesa 7" at bounding box center [969, 136] width 52 height 17
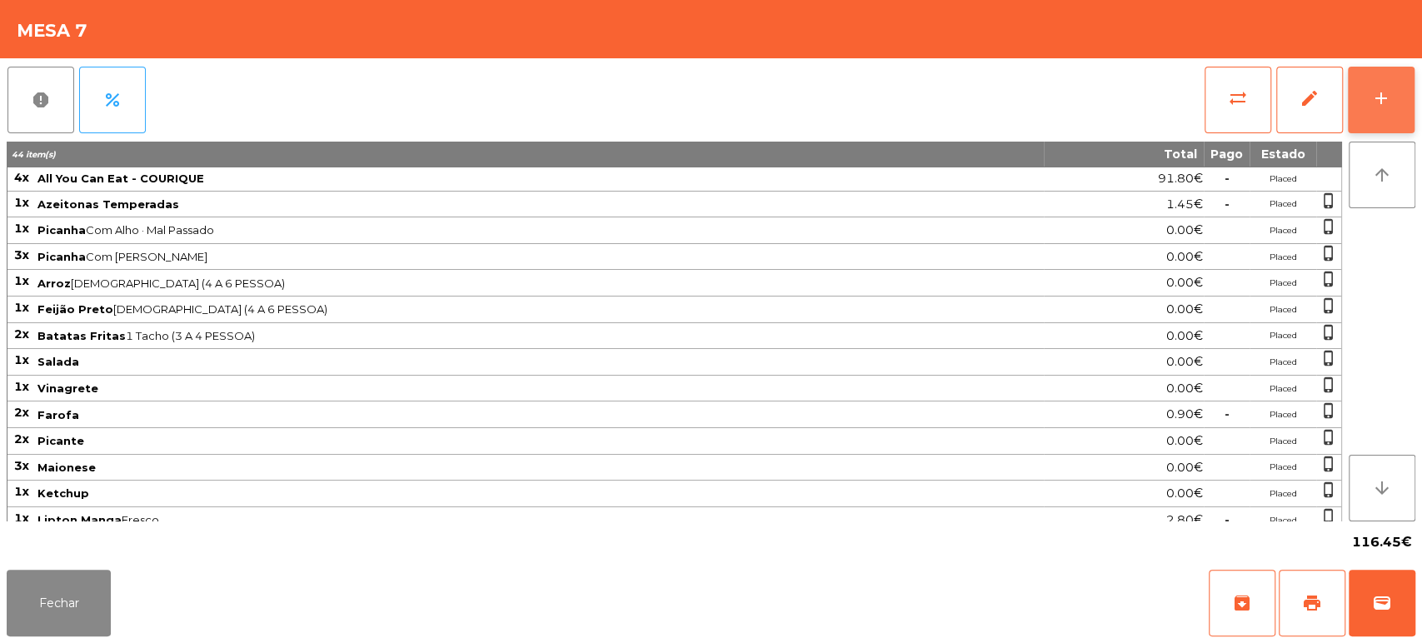
click at [1372, 77] on button "add" at bounding box center [1381, 100] width 67 height 67
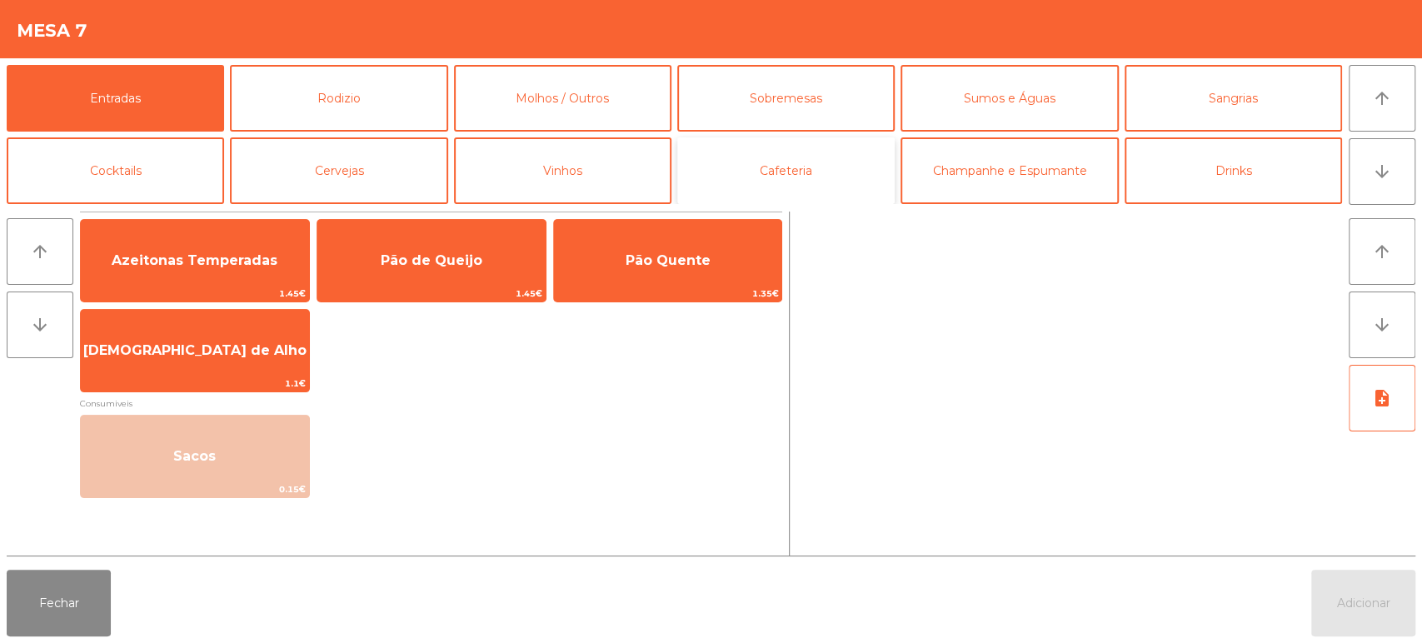
click at [826, 175] on button "Cafeteria" at bounding box center [785, 170] width 217 height 67
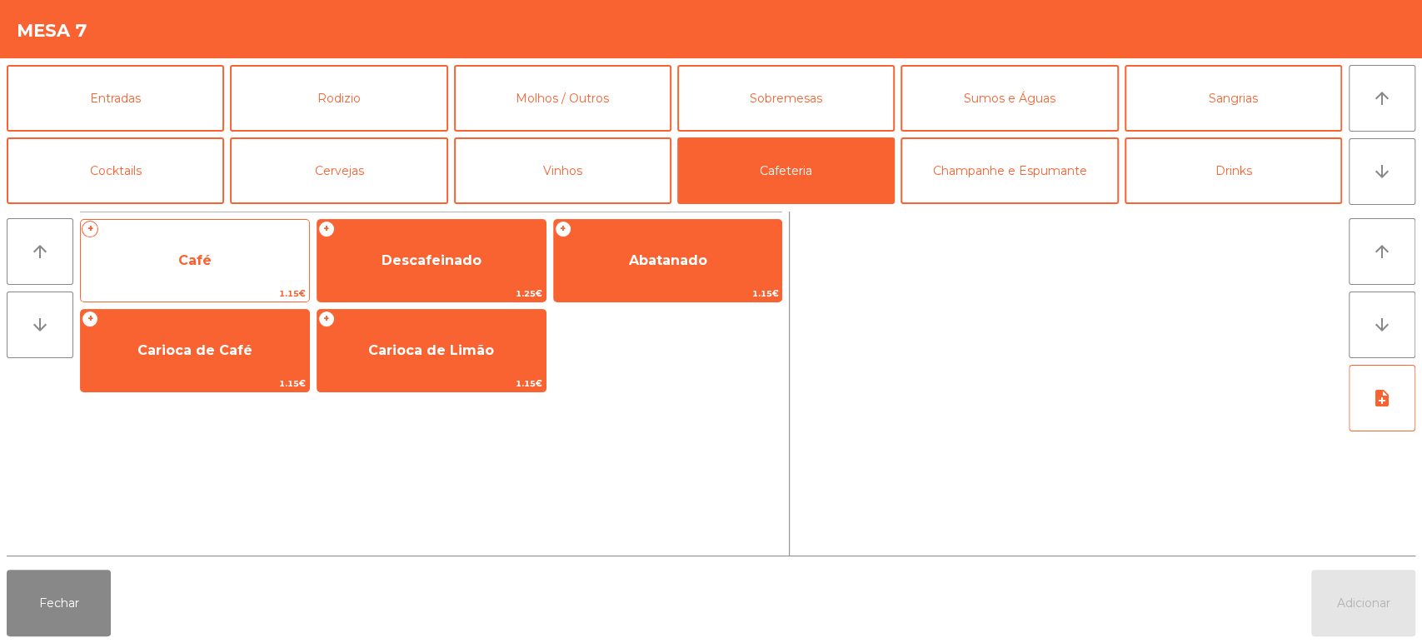
click at [232, 251] on span "Café" at bounding box center [195, 260] width 228 height 45
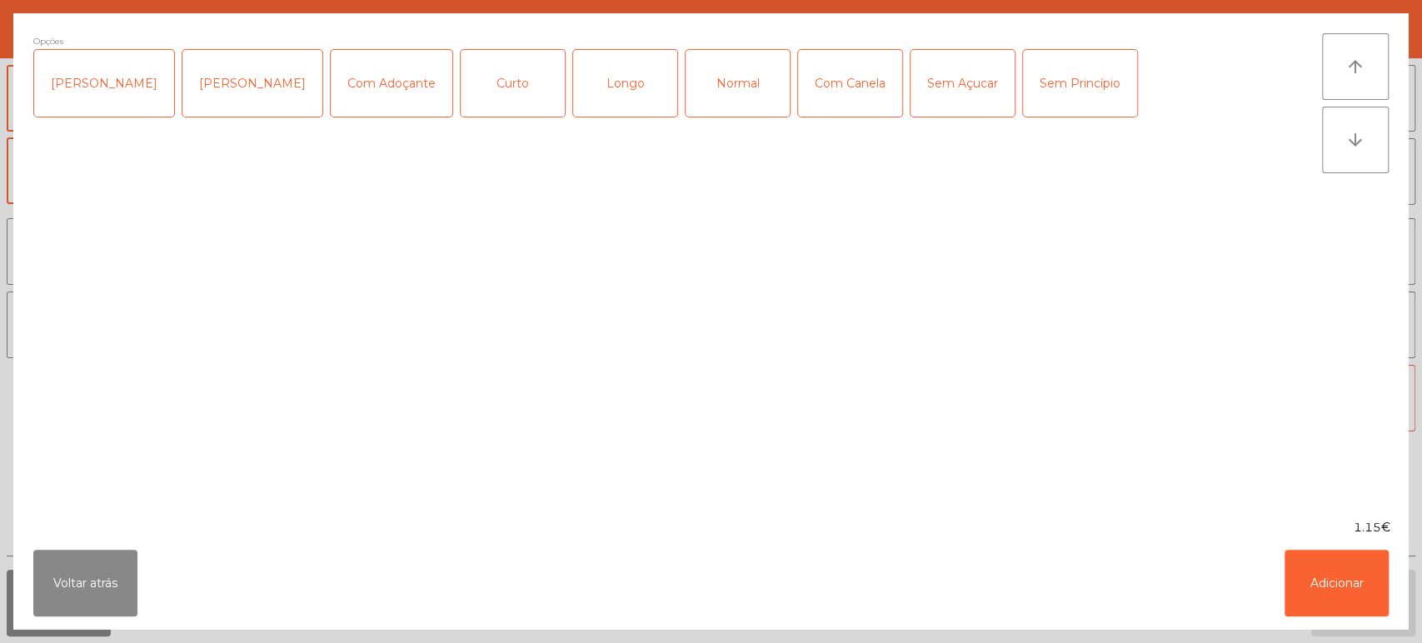
click at [605, 73] on div "Longo" at bounding box center [625, 83] width 104 height 67
click at [1367, 559] on button "Adicionar" at bounding box center [1337, 583] width 104 height 67
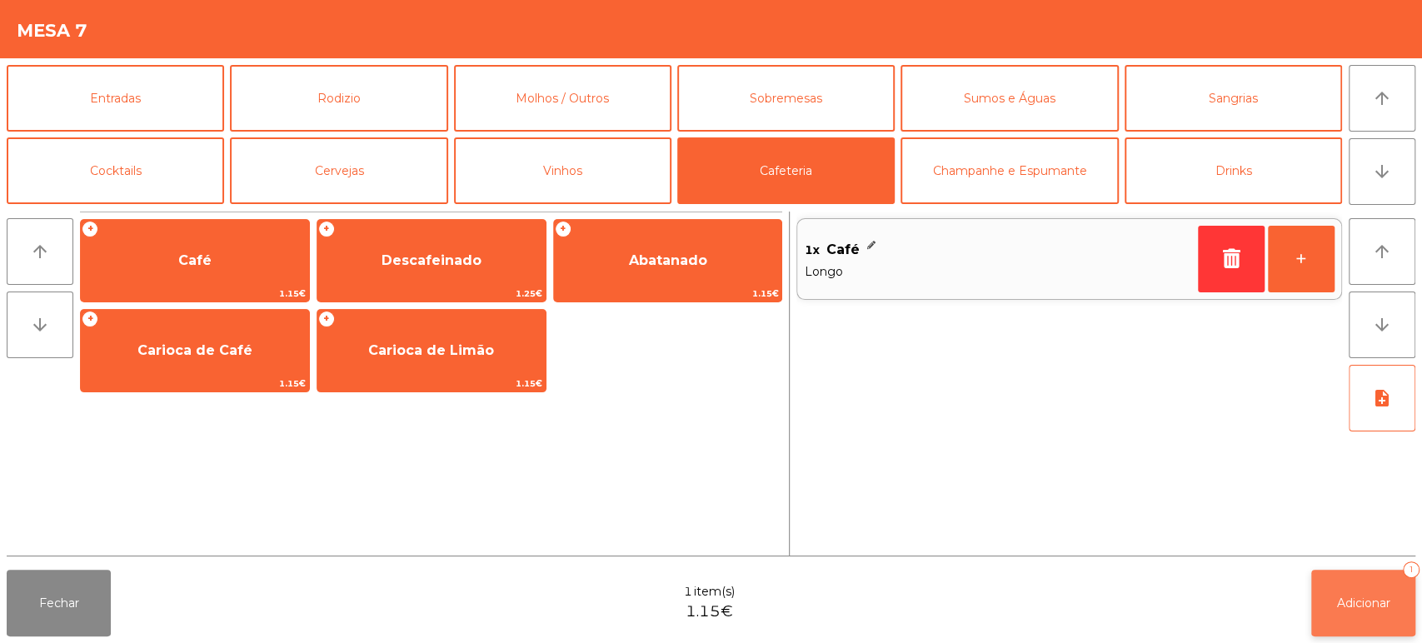
click at [1390, 598] on span "Adicionar" at bounding box center [1363, 603] width 53 height 15
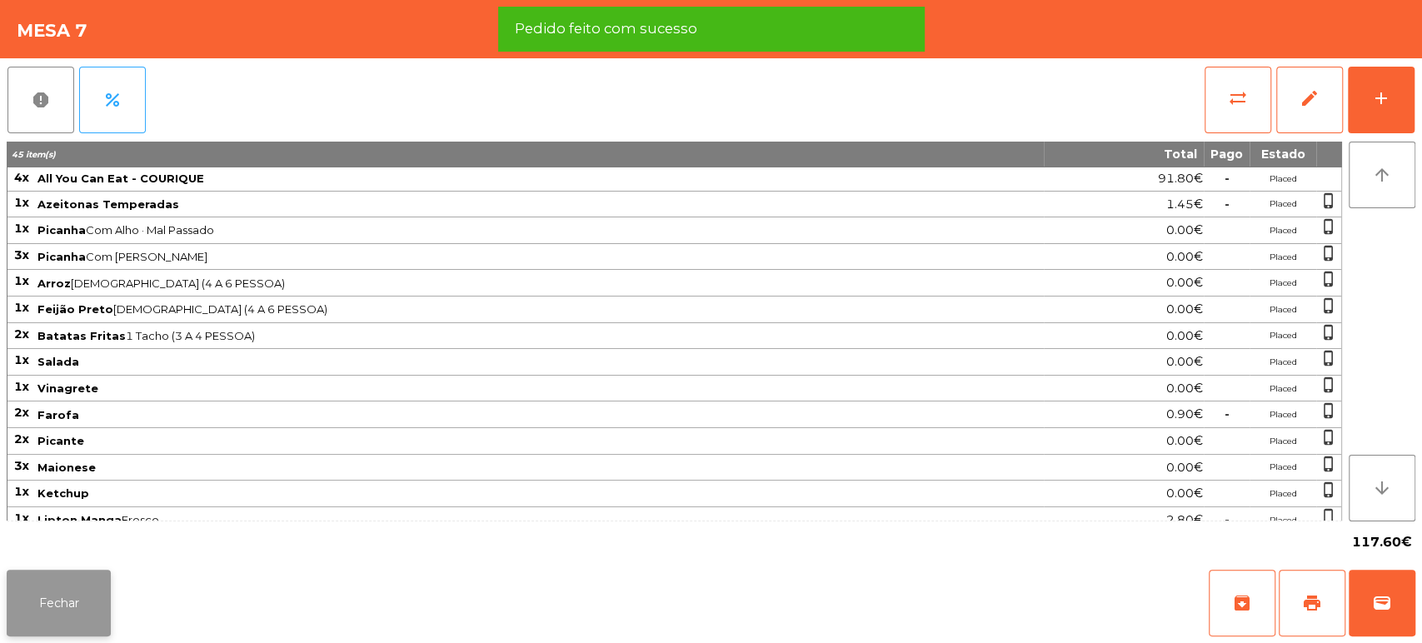
click at [72, 604] on button "Fechar" at bounding box center [59, 603] width 104 height 67
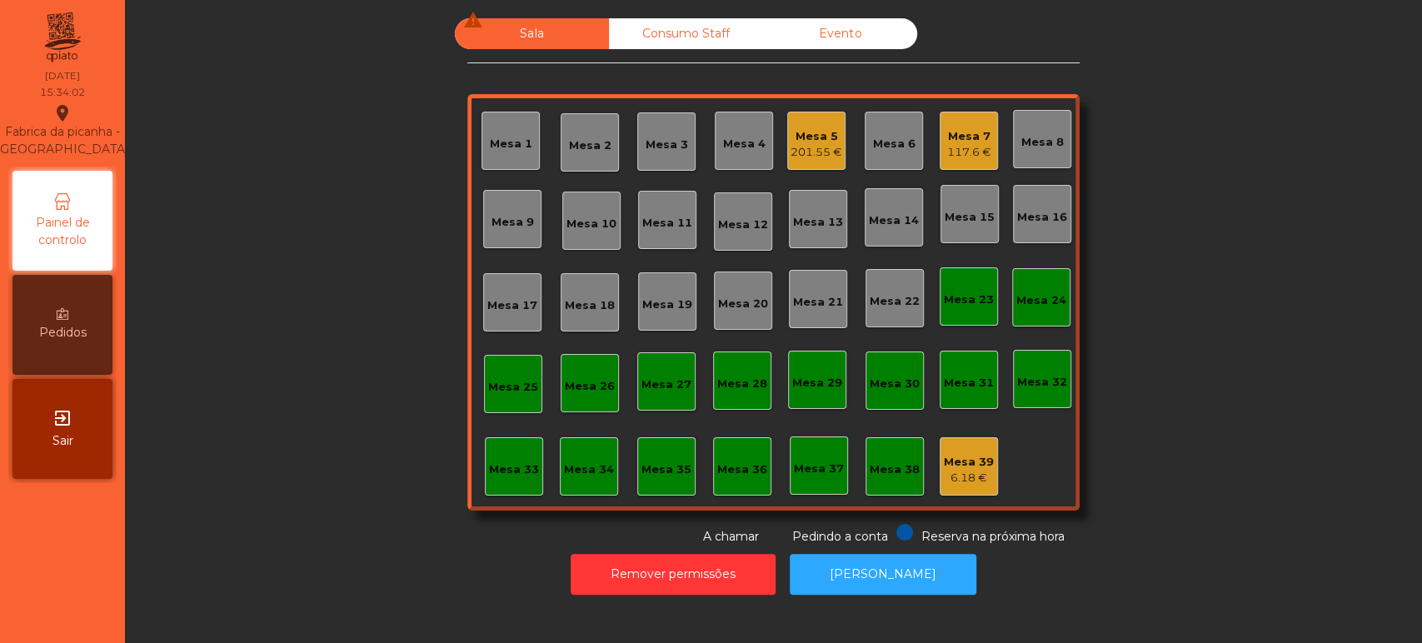
click at [1175, 453] on div "Sala warning Consumo Staff Evento Mesa 1 Mesa 2 Mesa 3 Mesa 4 Mesa 5 201.55 € M…" at bounding box center [773, 281] width 1252 height 527
click at [1112, 512] on div "Sala warning Consumo Staff Evento Mesa 1 Mesa 2 Mesa 3 Mesa 4 Mesa 5 201.55 € M…" at bounding box center [773, 281] width 1252 height 527
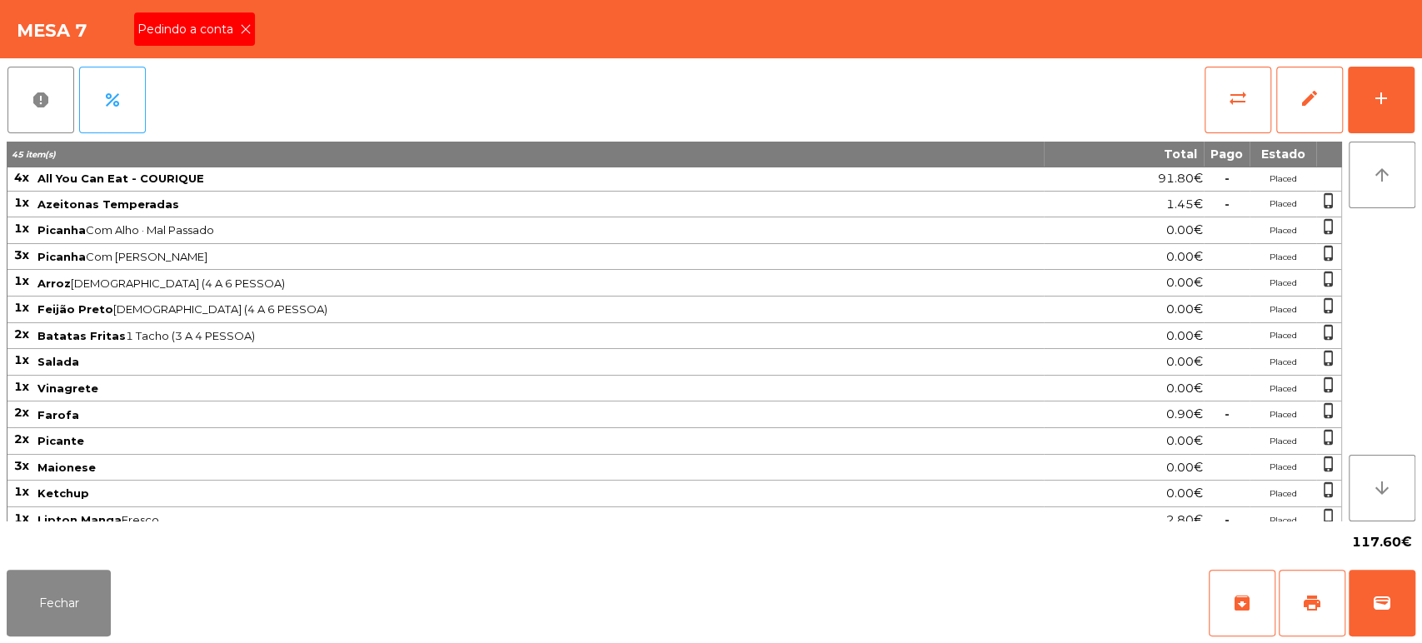
click at [220, 32] on span "Pedindo a conta" at bounding box center [188, 29] width 102 height 17
click at [1330, 613] on button "print" at bounding box center [1312, 603] width 67 height 67
click at [73, 614] on button "Fechar" at bounding box center [59, 603] width 104 height 67
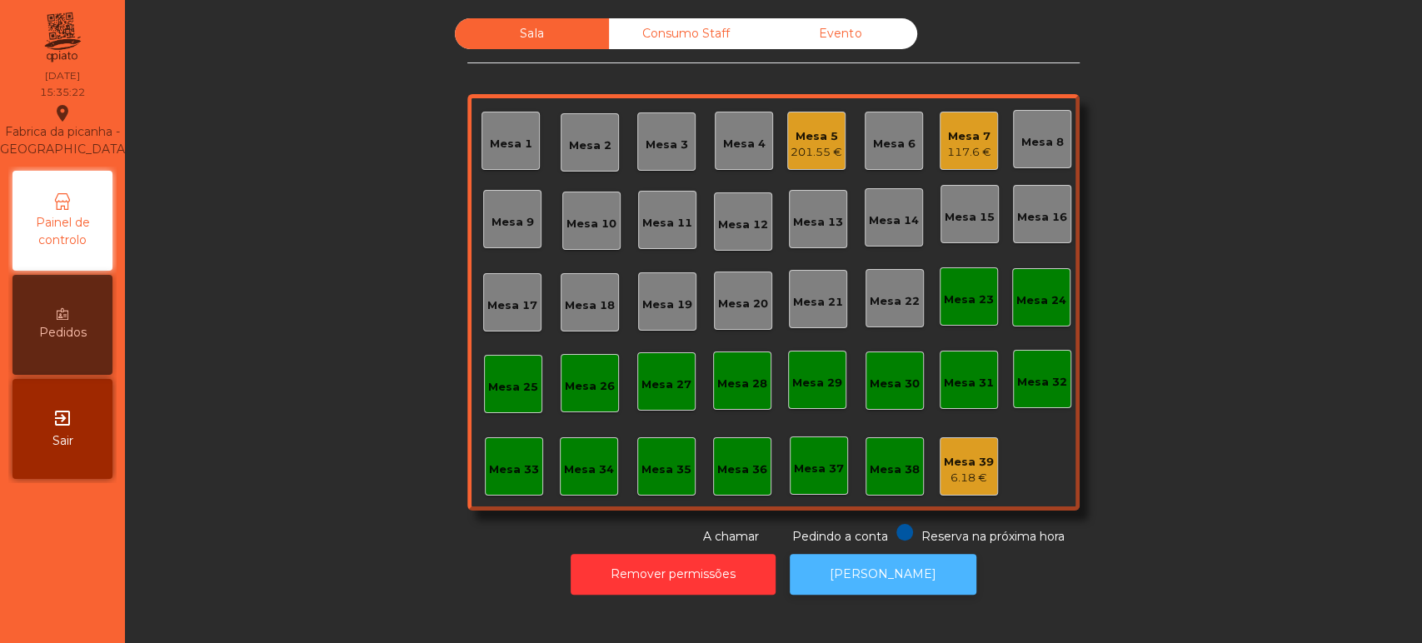
click at [865, 559] on button "[PERSON_NAME]" at bounding box center [883, 574] width 187 height 41
click at [970, 155] on div "117.6 €" at bounding box center [969, 152] width 44 height 17
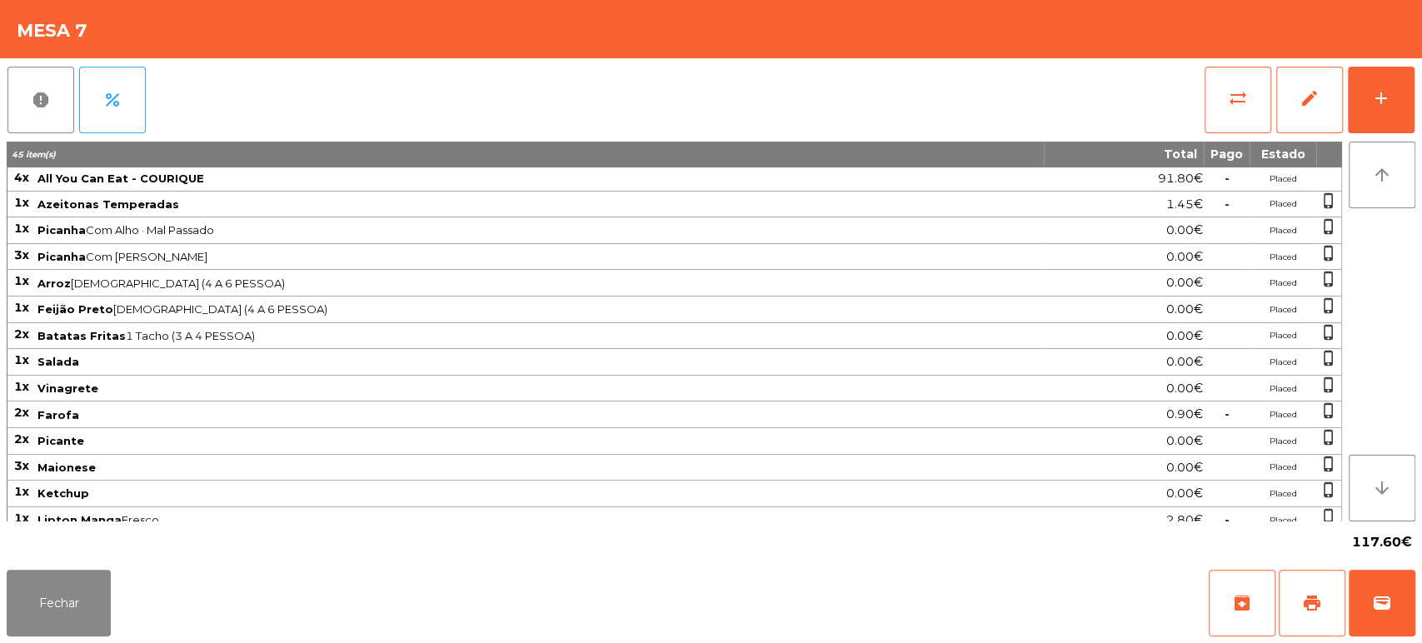
click at [1421, 599] on div "Fechar archive print wallet" at bounding box center [711, 603] width 1422 height 80
click at [1369, 613] on button "wallet" at bounding box center [1382, 603] width 67 height 67
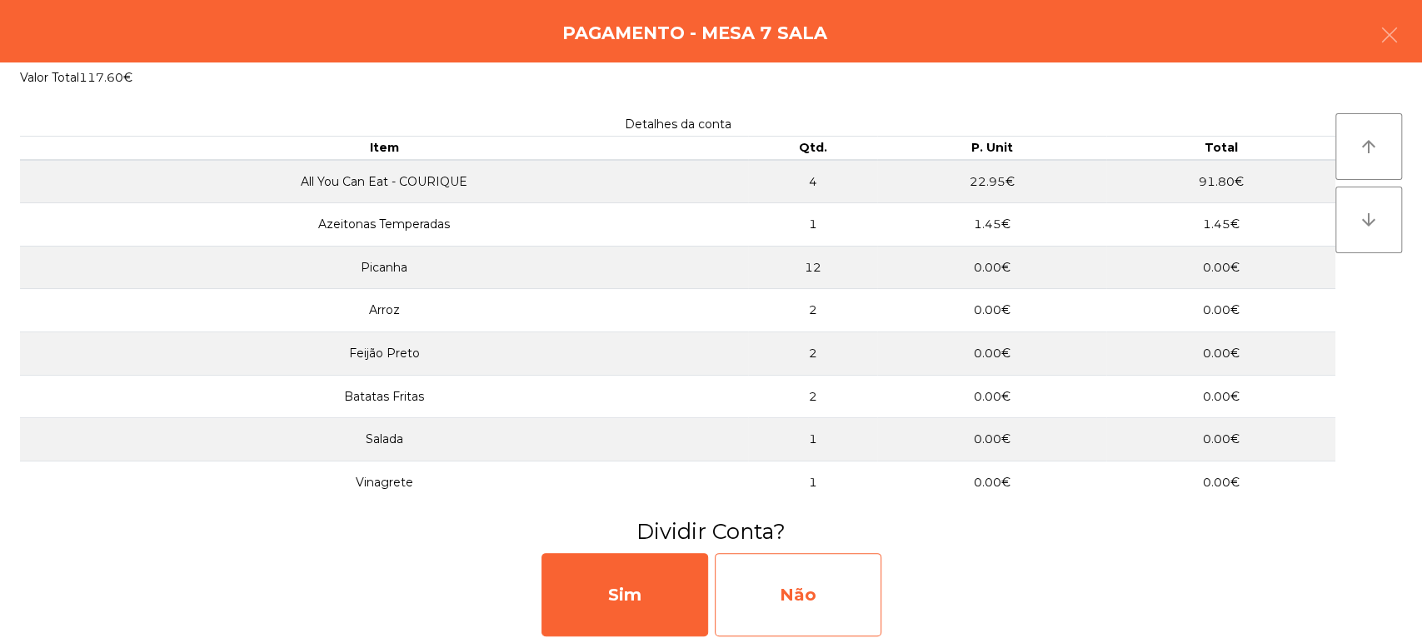
click at [782, 609] on div "Não" at bounding box center [798, 594] width 167 height 83
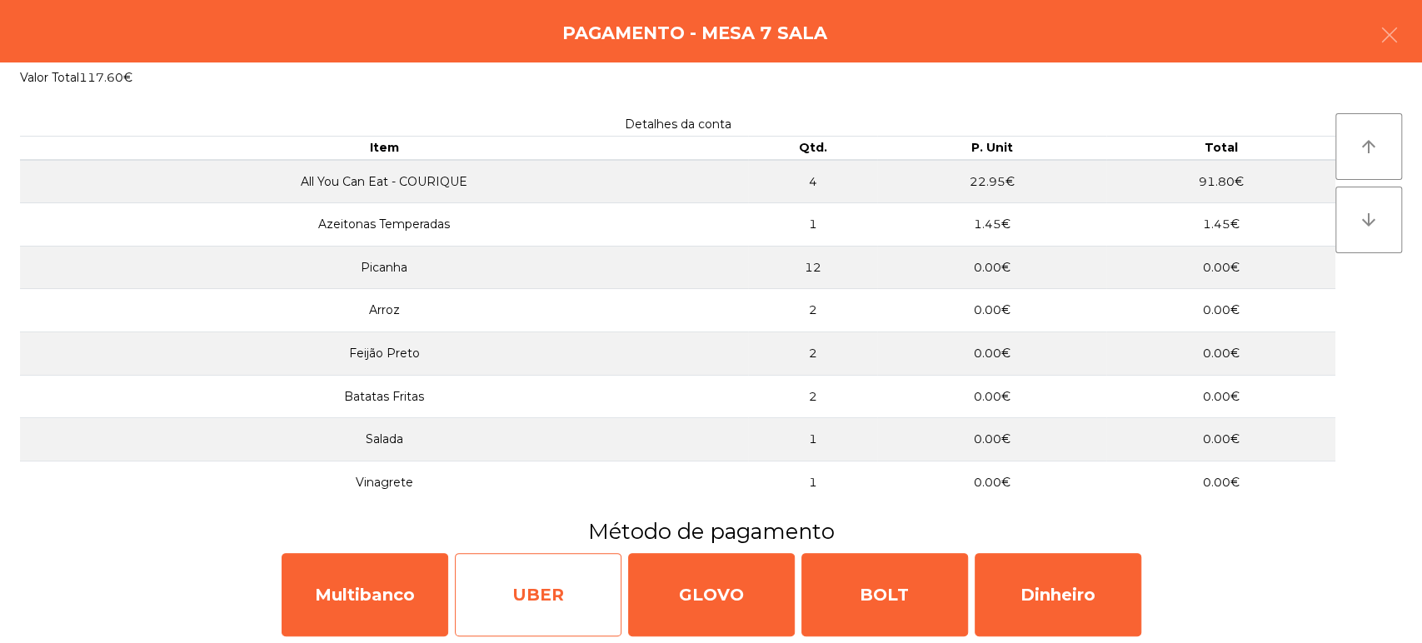
click at [460, 622] on div "UBER" at bounding box center [538, 594] width 167 height 83
select select "**"
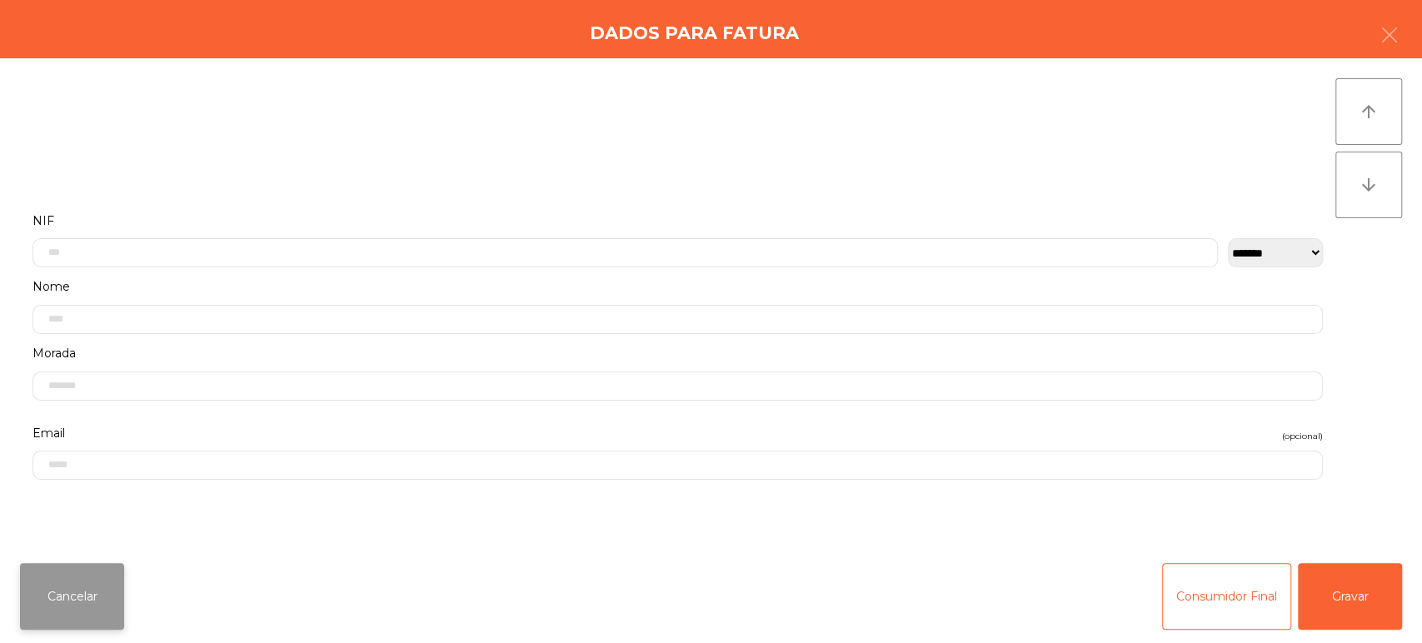
click at [73, 607] on button "Cancelar" at bounding box center [72, 596] width 104 height 67
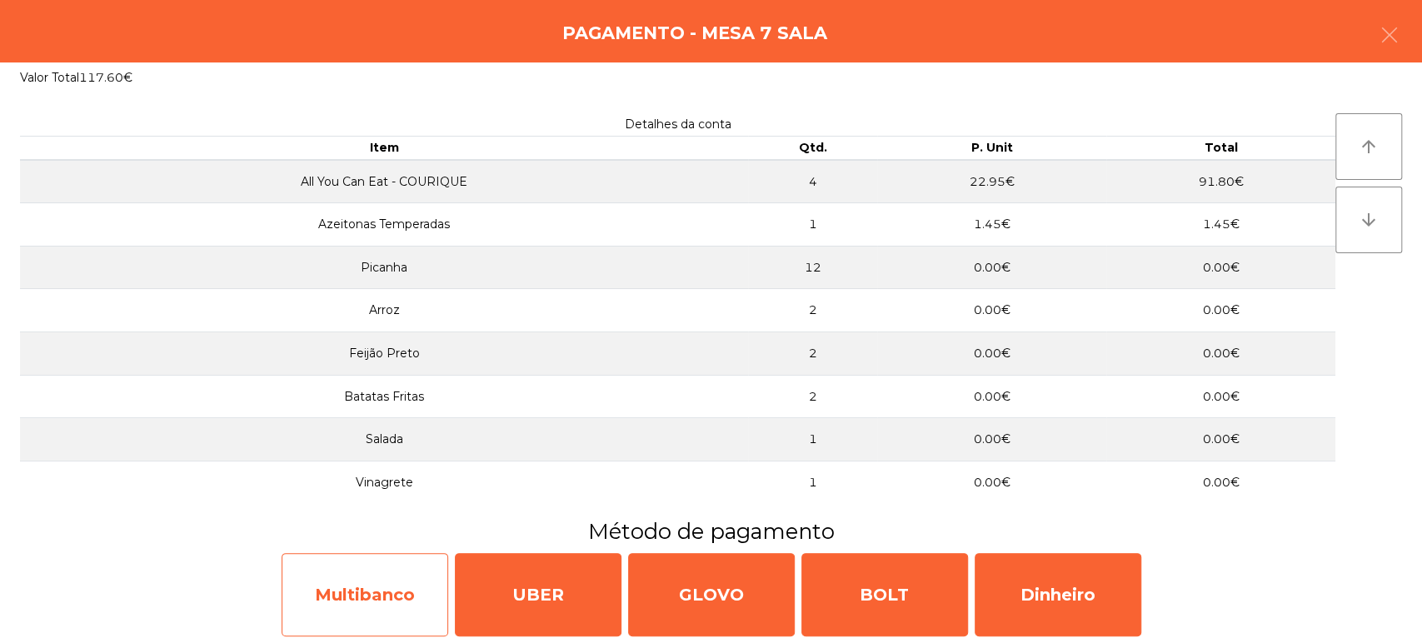
click at [382, 600] on div "Multibanco" at bounding box center [365, 594] width 167 height 83
select select "**"
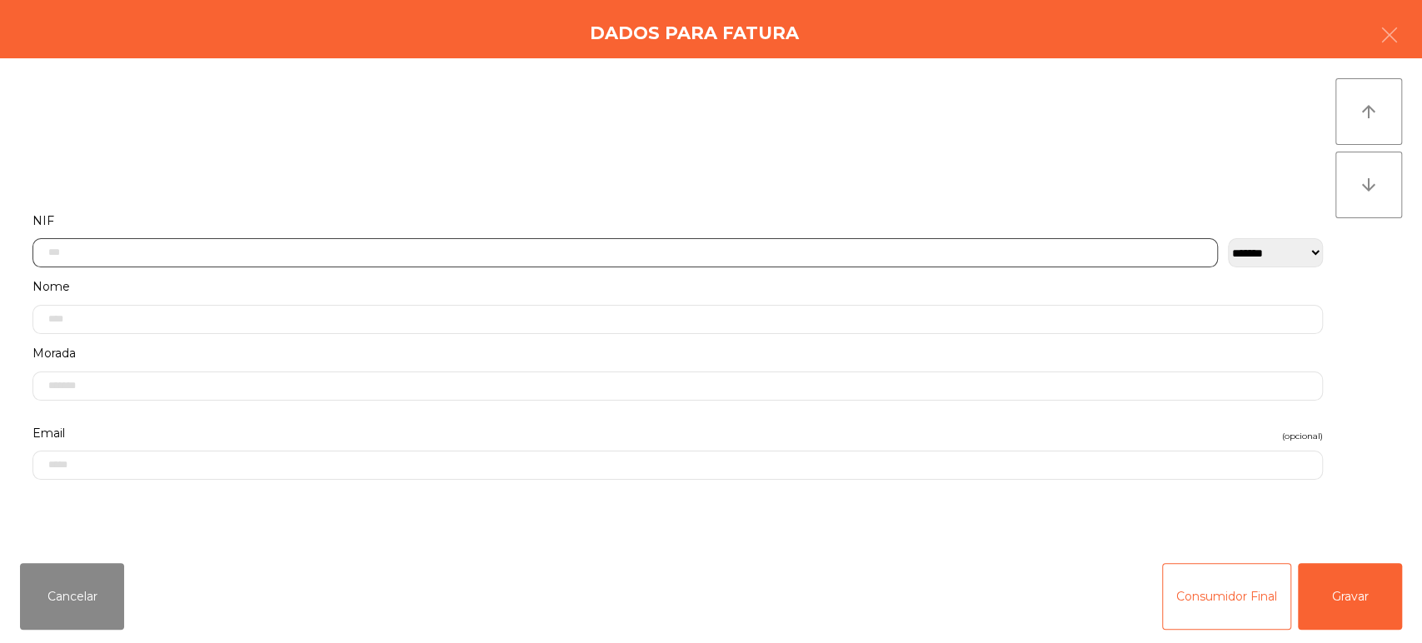
click at [394, 251] on input "text" at bounding box center [625, 252] width 1186 height 29
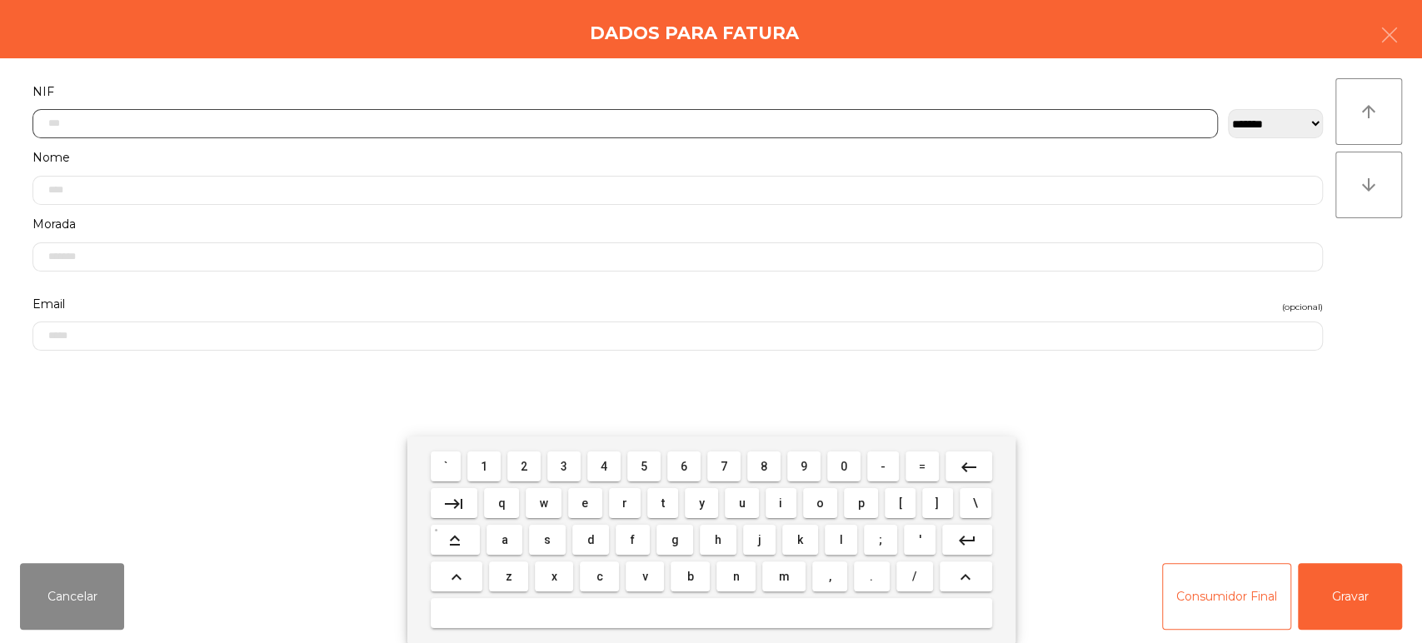
scroll to position [130, 0]
type input "*********"
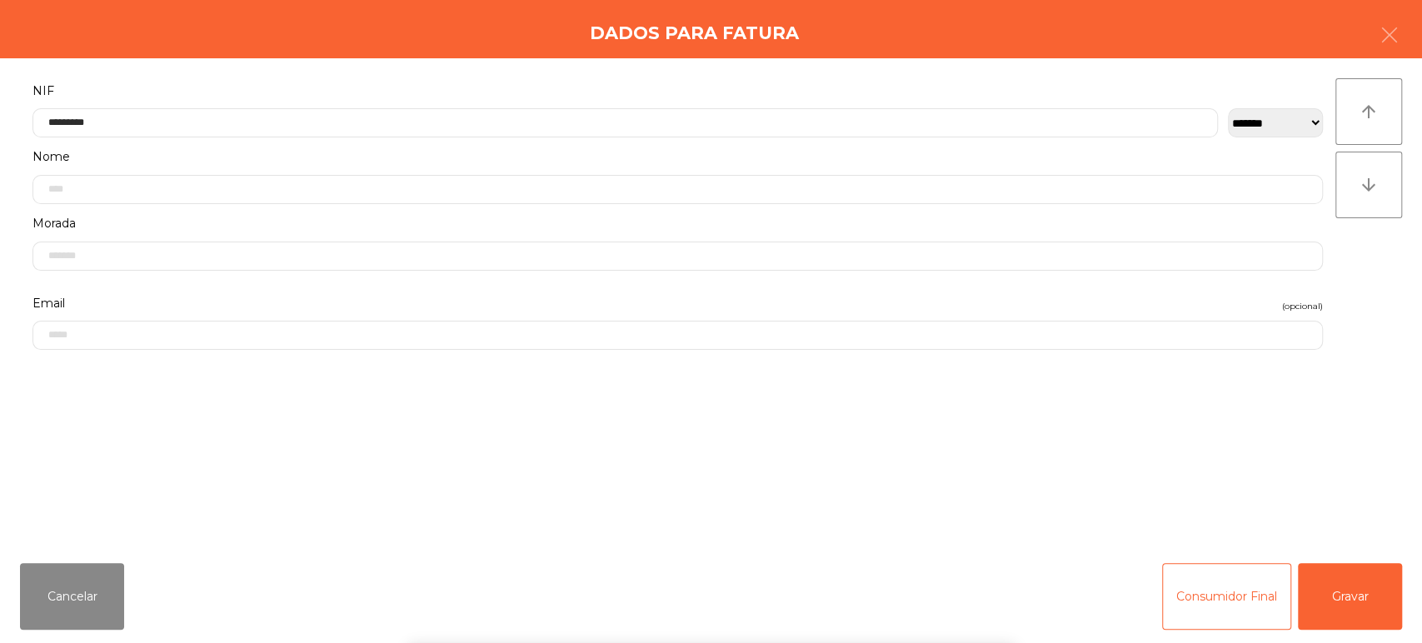
click at [1406, 327] on div "**********" at bounding box center [711, 304] width 1422 height 492
click at [1343, 593] on button "Gravar" at bounding box center [1350, 596] width 104 height 67
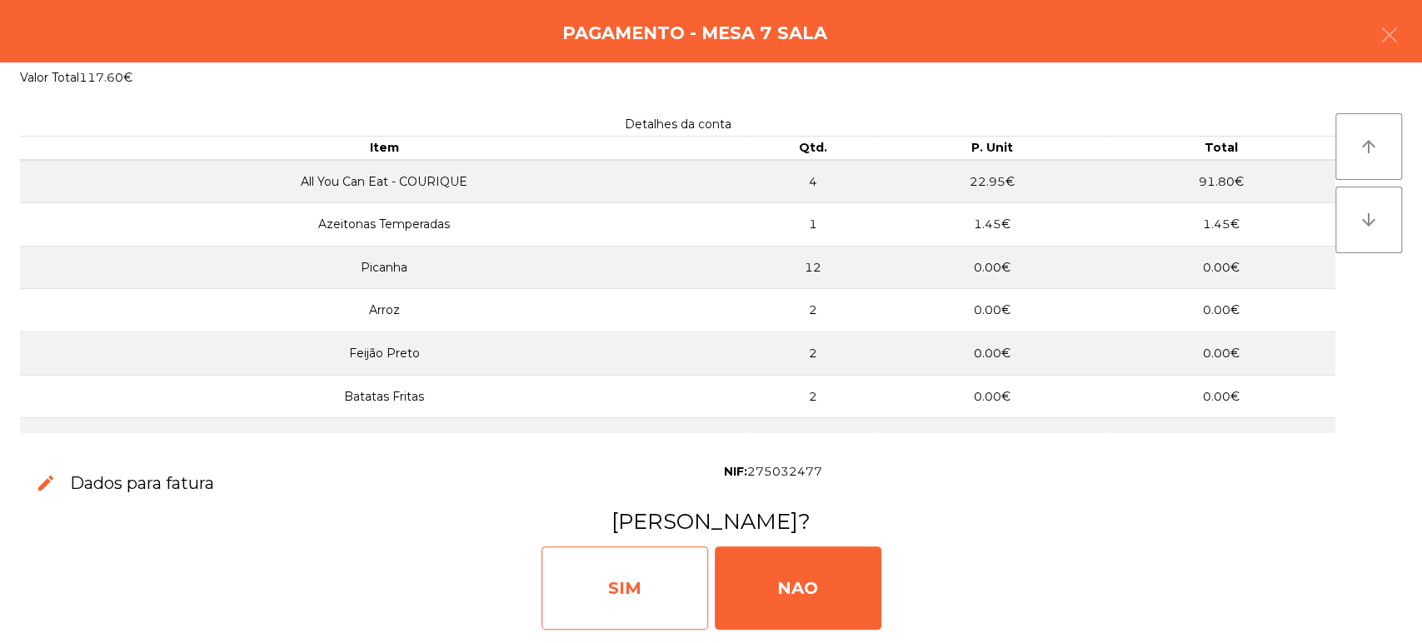
click at [609, 572] on div "SIM" at bounding box center [625, 588] width 167 height 83
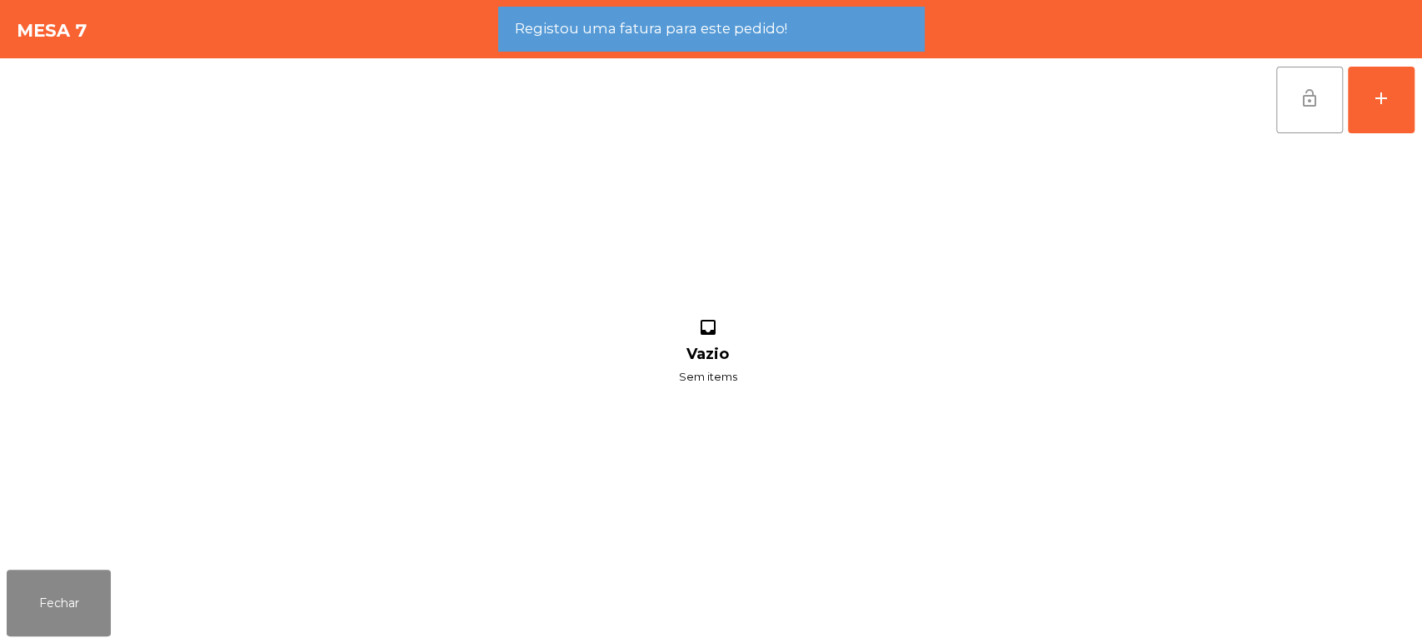
click at [1300, 107] on span "lock_open" at bounding box center [1310, 98] width 20 height 20
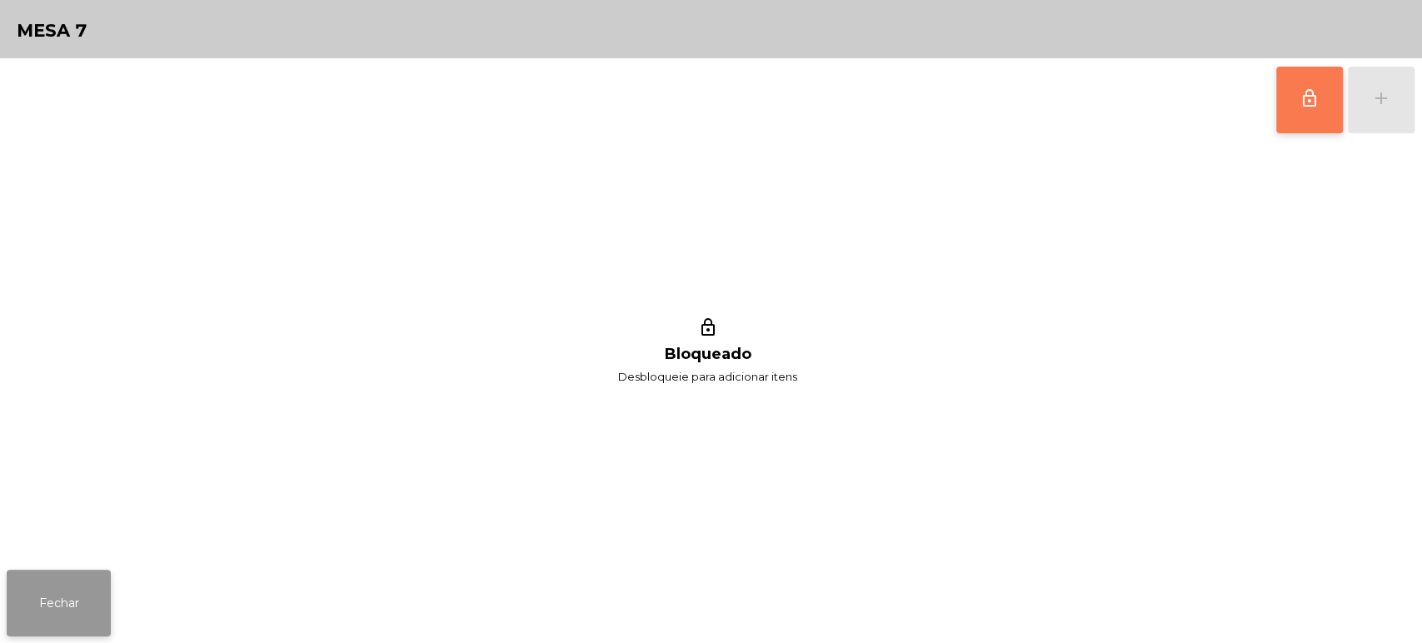
click at [35, 629] on button "Fechar" at bounding box center [59, 603] width 104 height 67
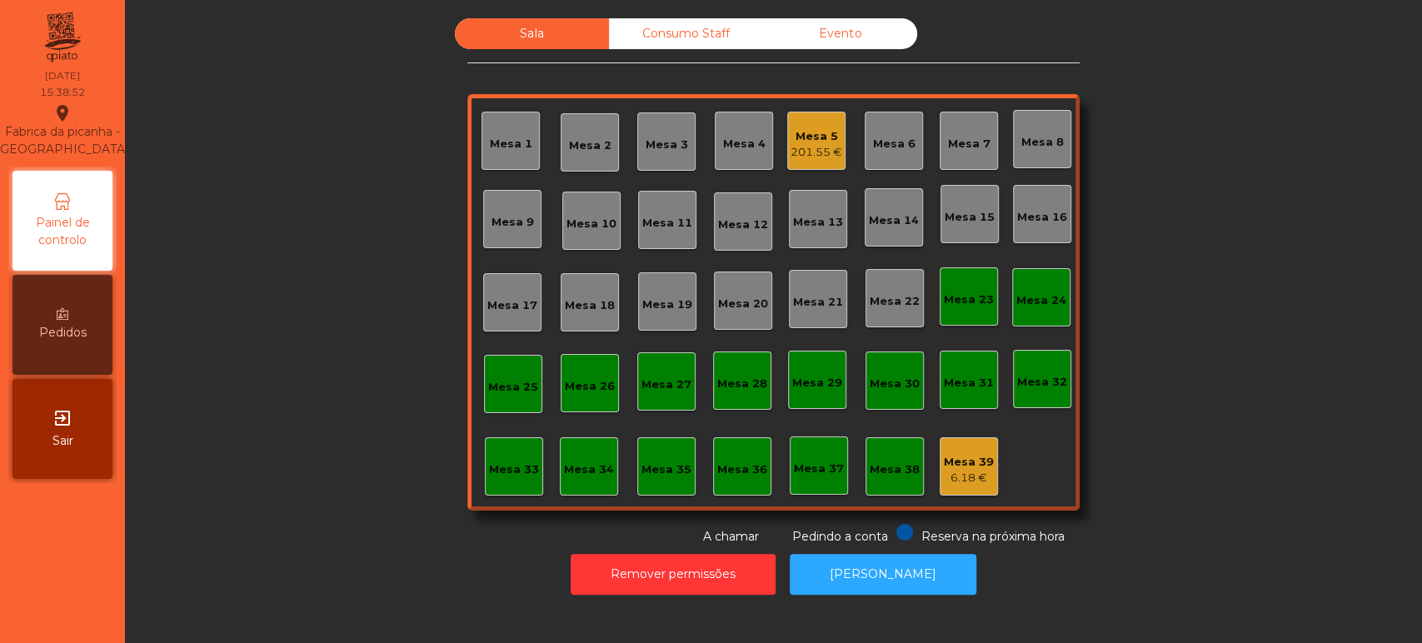
click at [814, 136] on div "Mesa 5" at bounding box center [817, 136] width 52 height 17
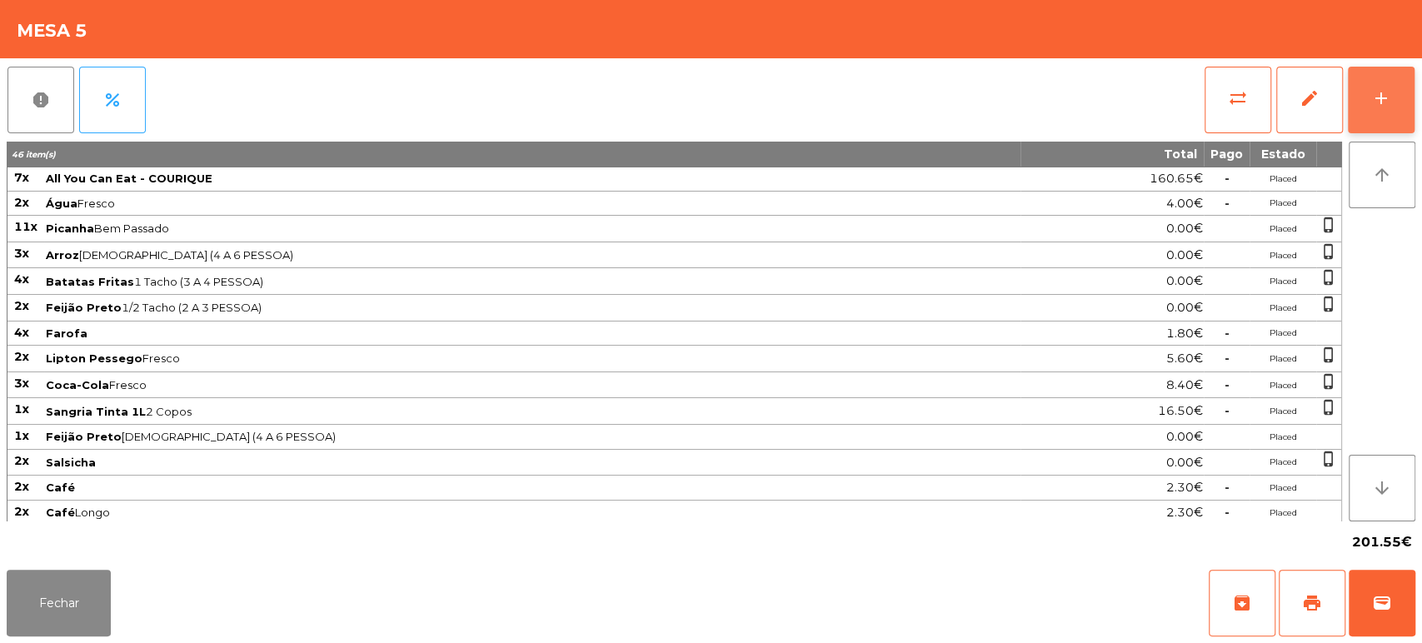
click at [1397, 74] on button "add" at bounding box center [1381, 100] width 67 height 67
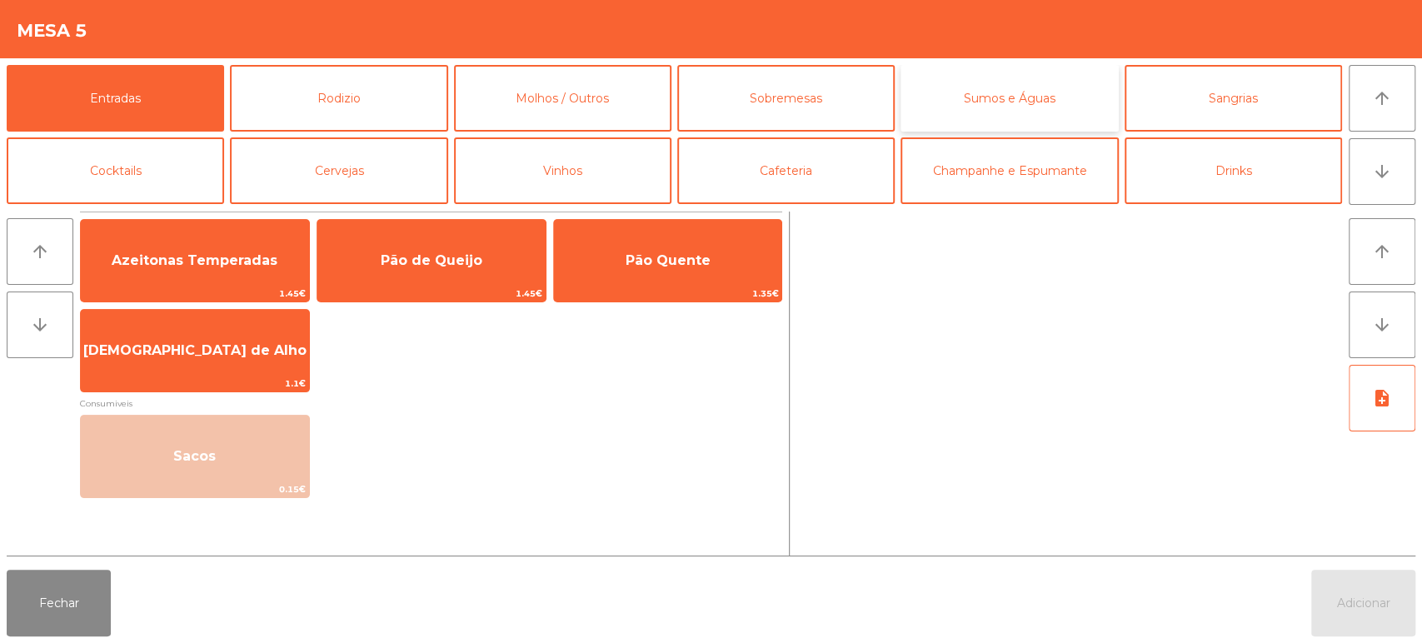
click at [1027, 102] on button "Sumos e Águas" at bounding box center [1009, 98] width 217 height 67
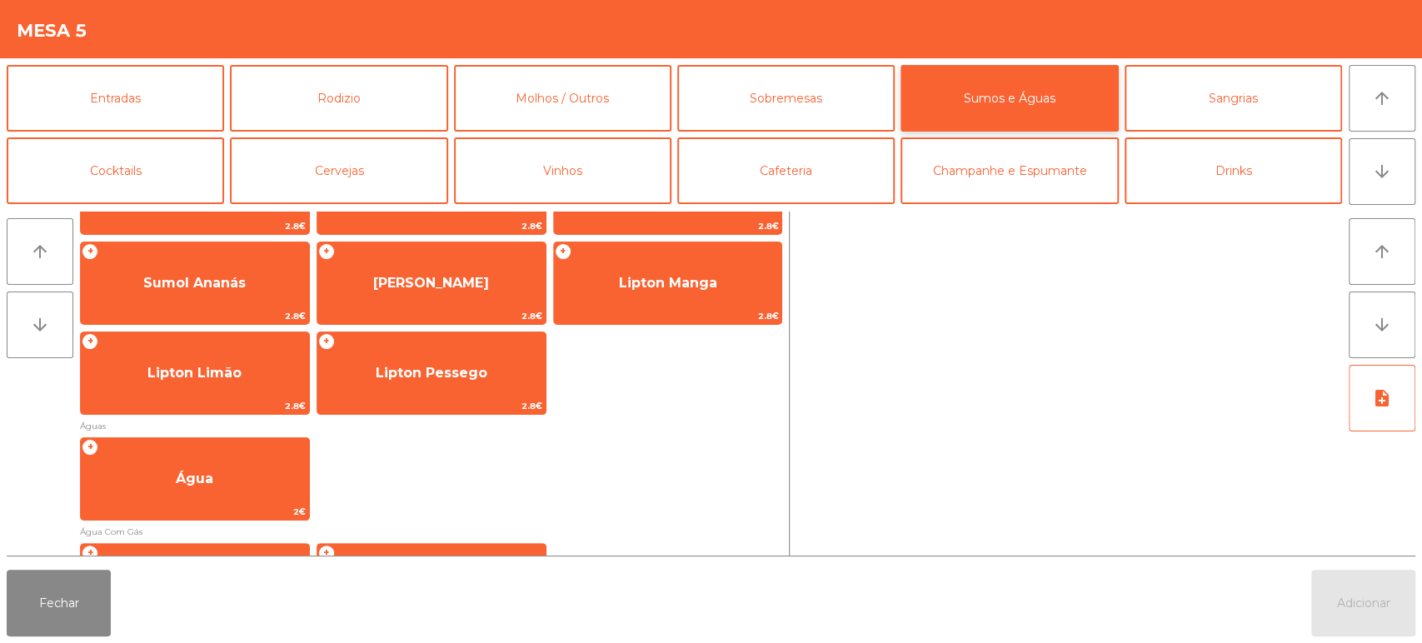
scroll to position [536, 0]
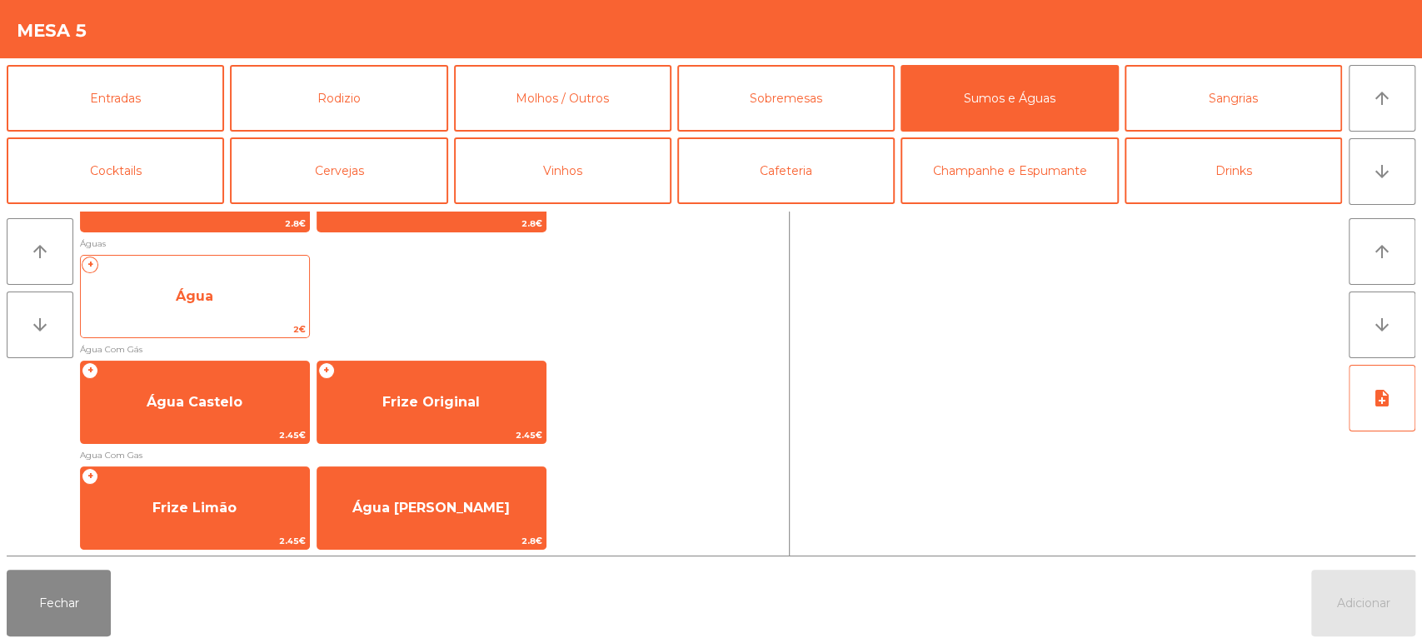
click at [201, 317] on span "Água" at bounding box center [195, 296] width 228 height 45
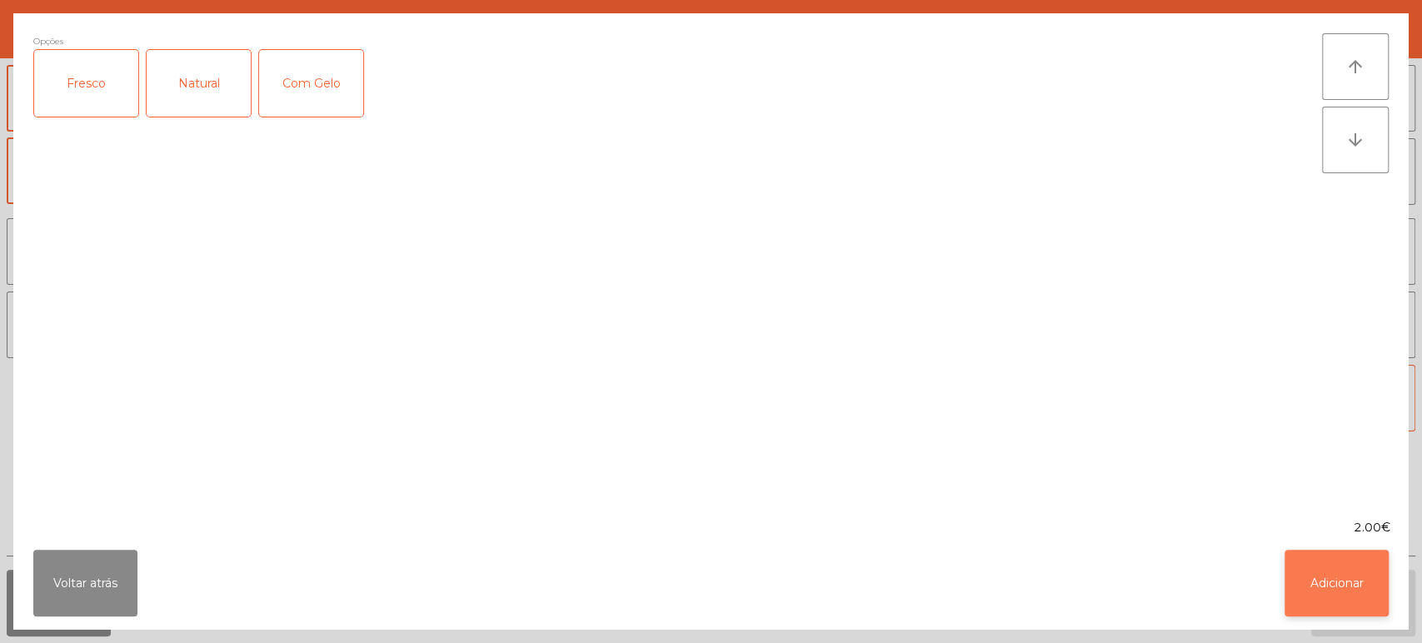
click at [1338, 570] on button "Adicionar" at bounding box center [1337, 583] width 104 height 67
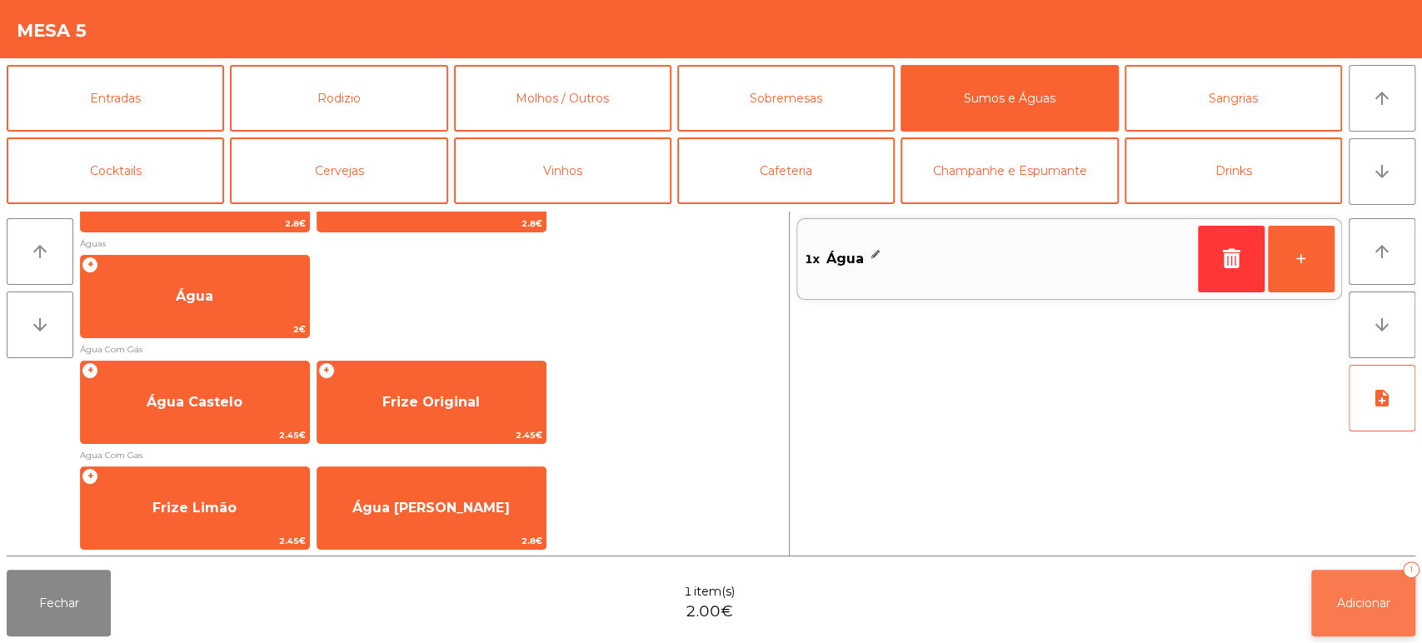
click at [1352, 578] on button "Adicionar 1" at bounding box center [1364, 603] width 104 height 67
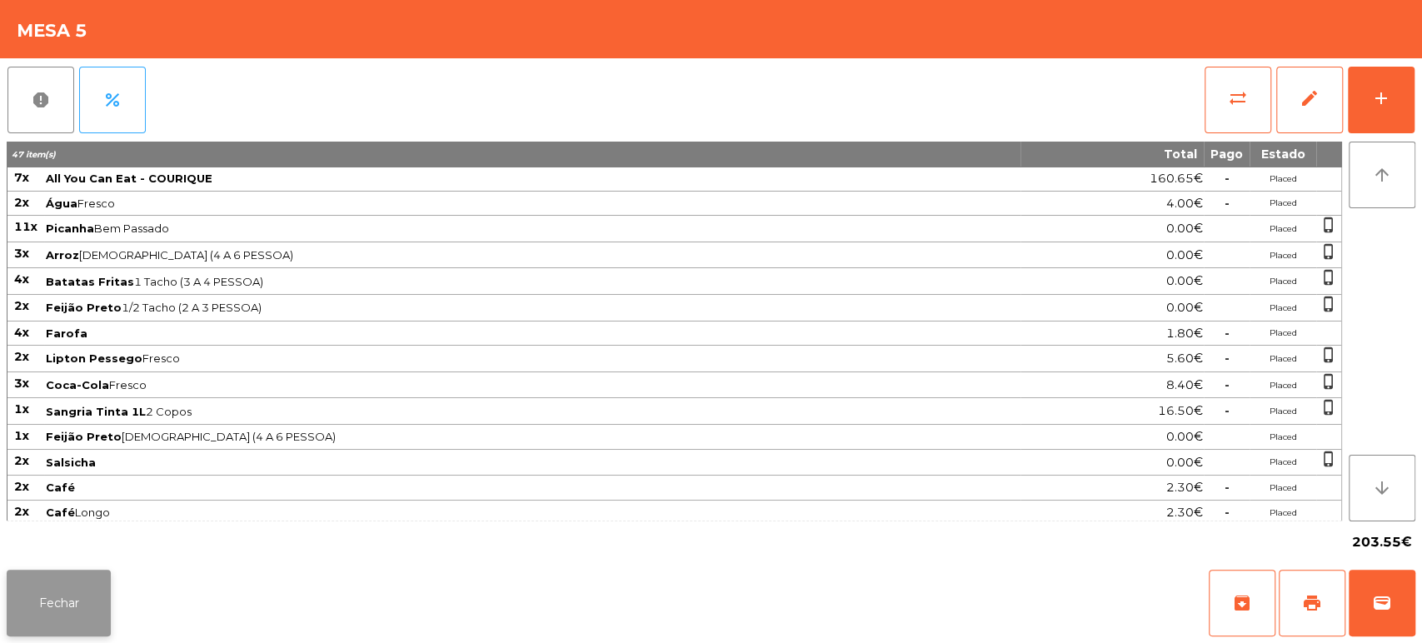
click at [87, 602] on button "Fechar" at bounding box center [59, 603] width 104 height 67
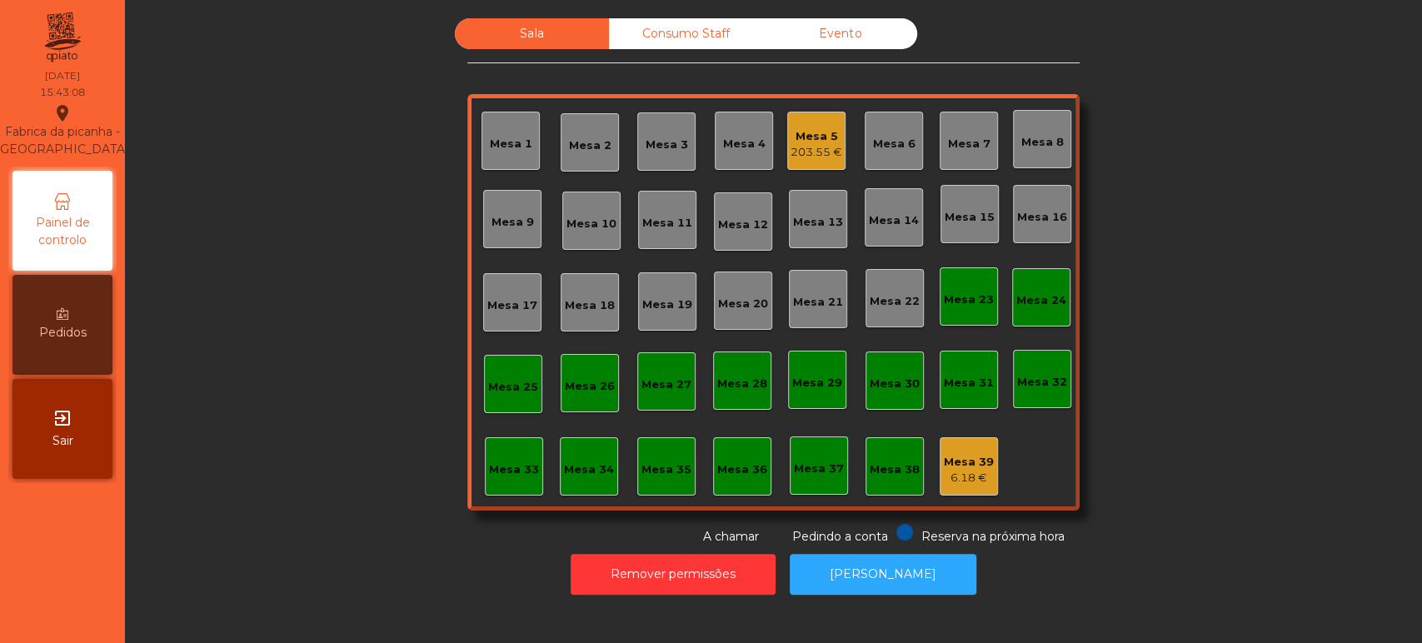
click at [814, 137] on div "Mesa 5" at bounding box center [817, 136] width 52 height 17
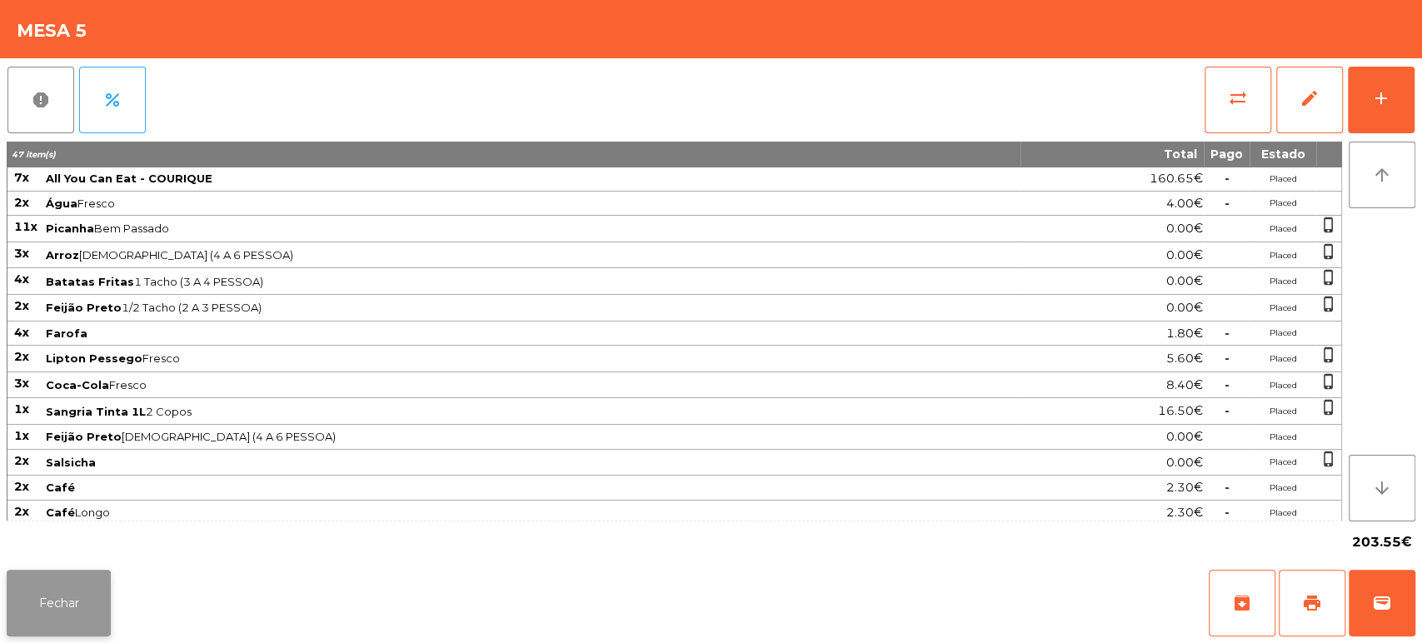
click at [108, 609] on button "Fechar" at bounding box center [59, 603] width 104 height 67
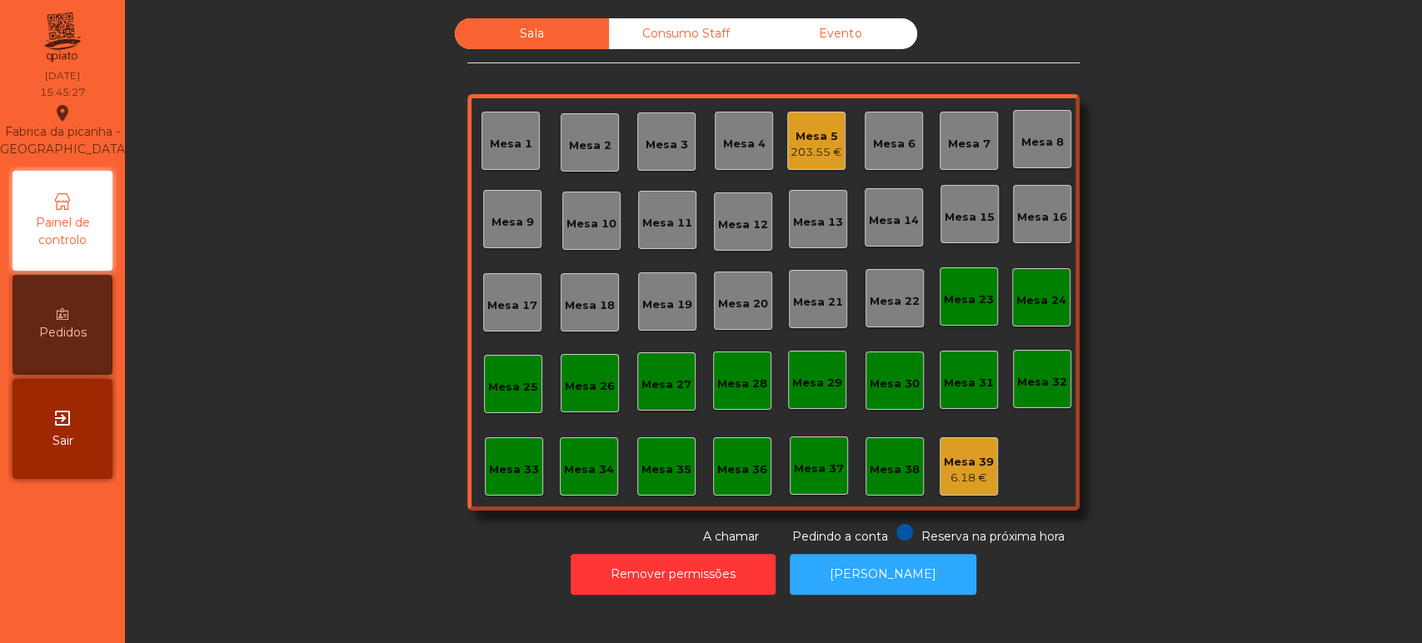
click at [792, 162] on div "Mesa 5 203.55 €" at bounding box center [816, 141] width 58 height 58
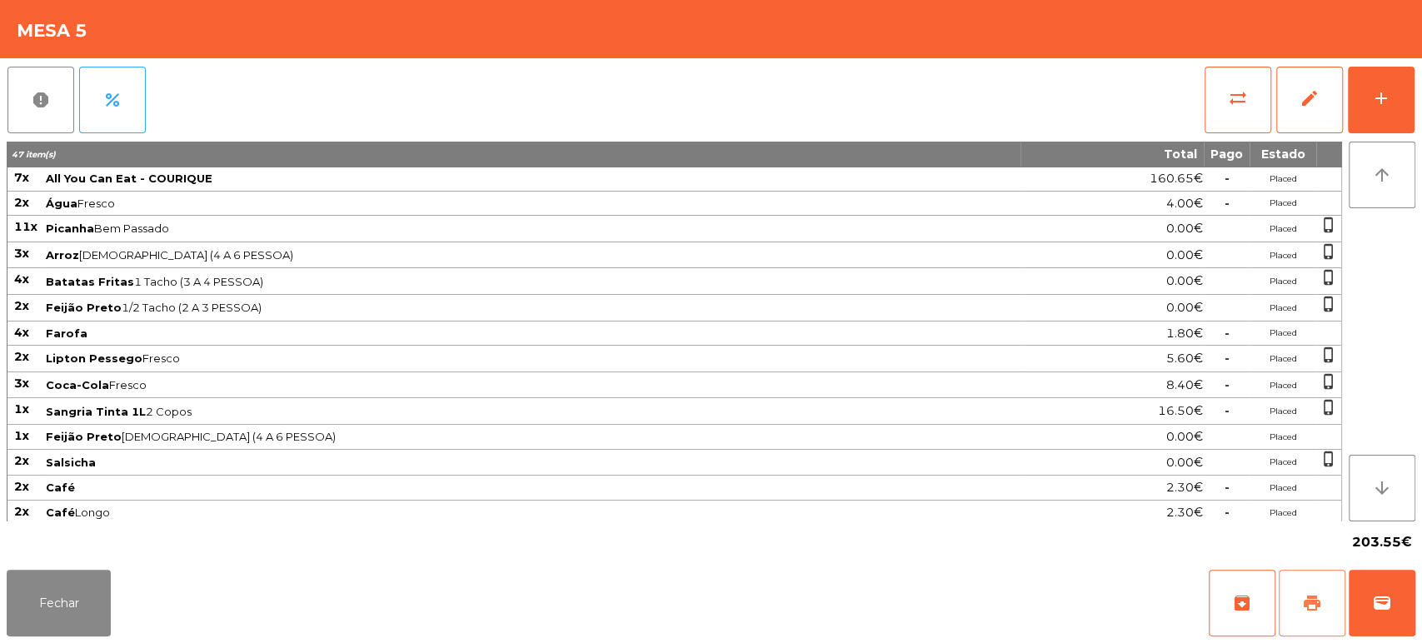
click at [1333, 606] on button "print" at bounding box center [1312, 603] width 67 height 67
click at [1413, 567] on div "Fechar archive print wallet" at bounding box center [711, 603] width 1422 height 80
click at [1412, 589] on button "wallet" at bounding box center [1382, 603] width 67 height 67
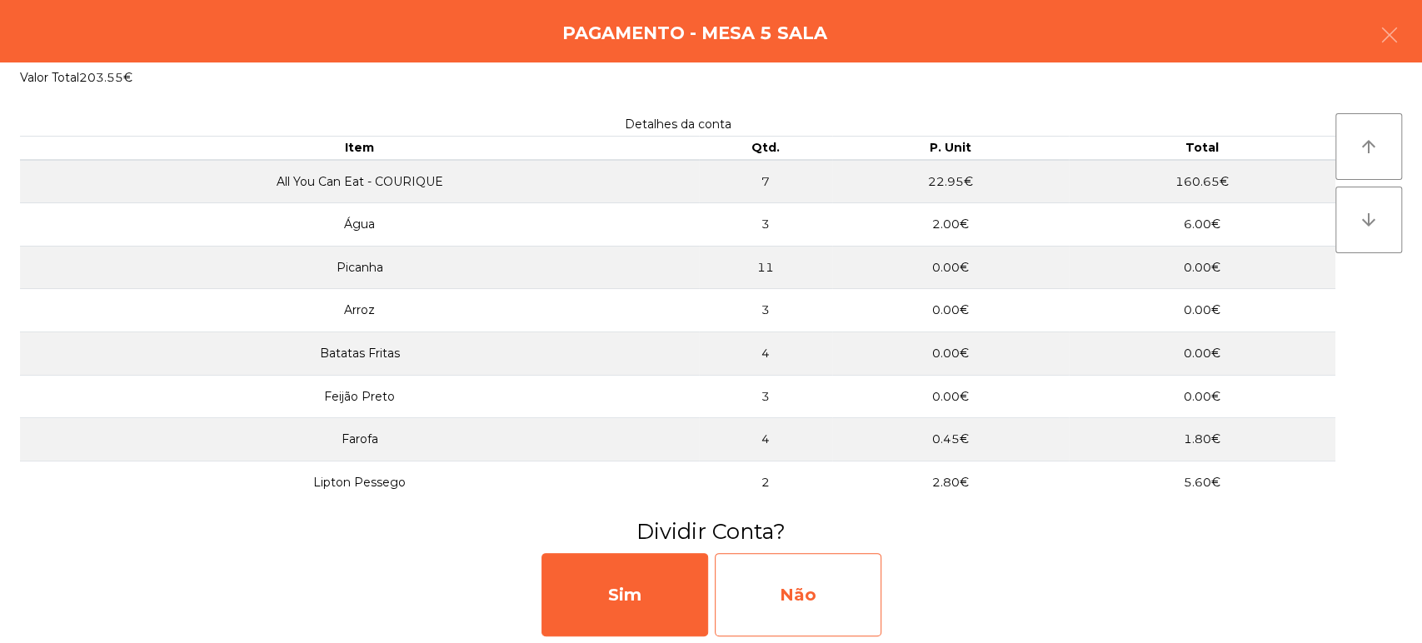
click at [818, 573] on div "Não" at bounding box center [798, 594] width 167 height 83
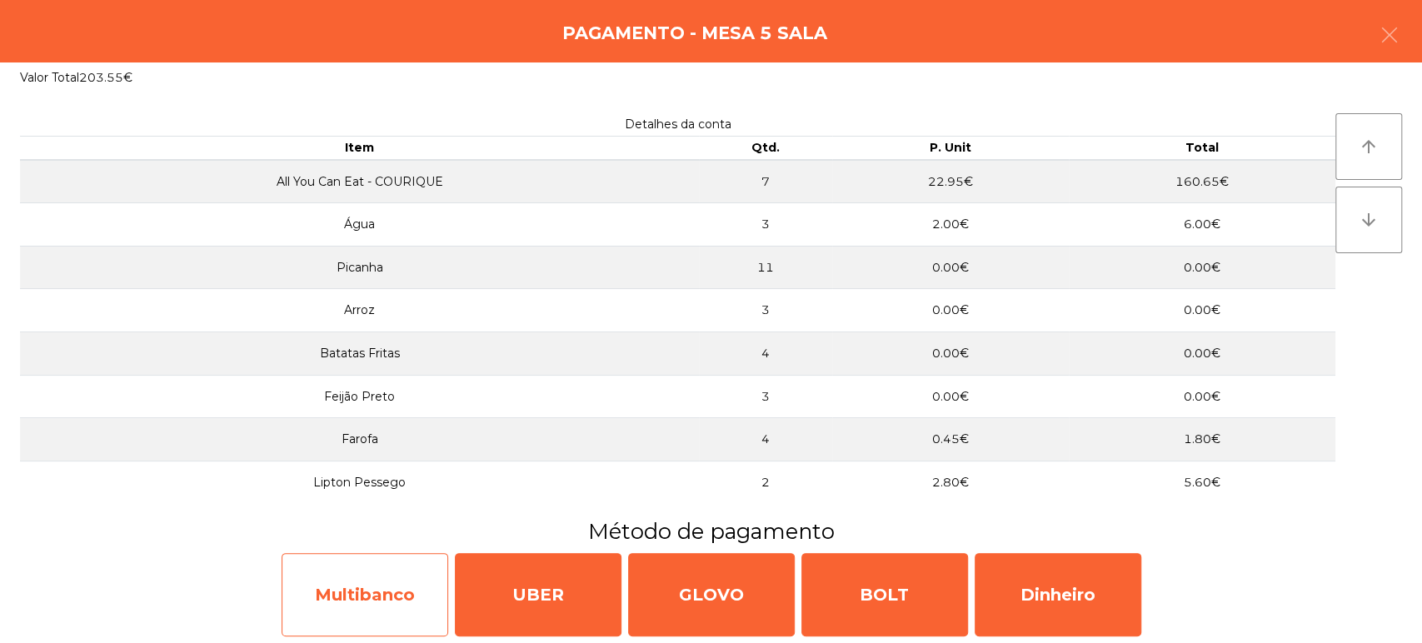
click at [361, 607] on div "Multibanco" at bounding box center [365, 594] width 167 height 83
select select "**"
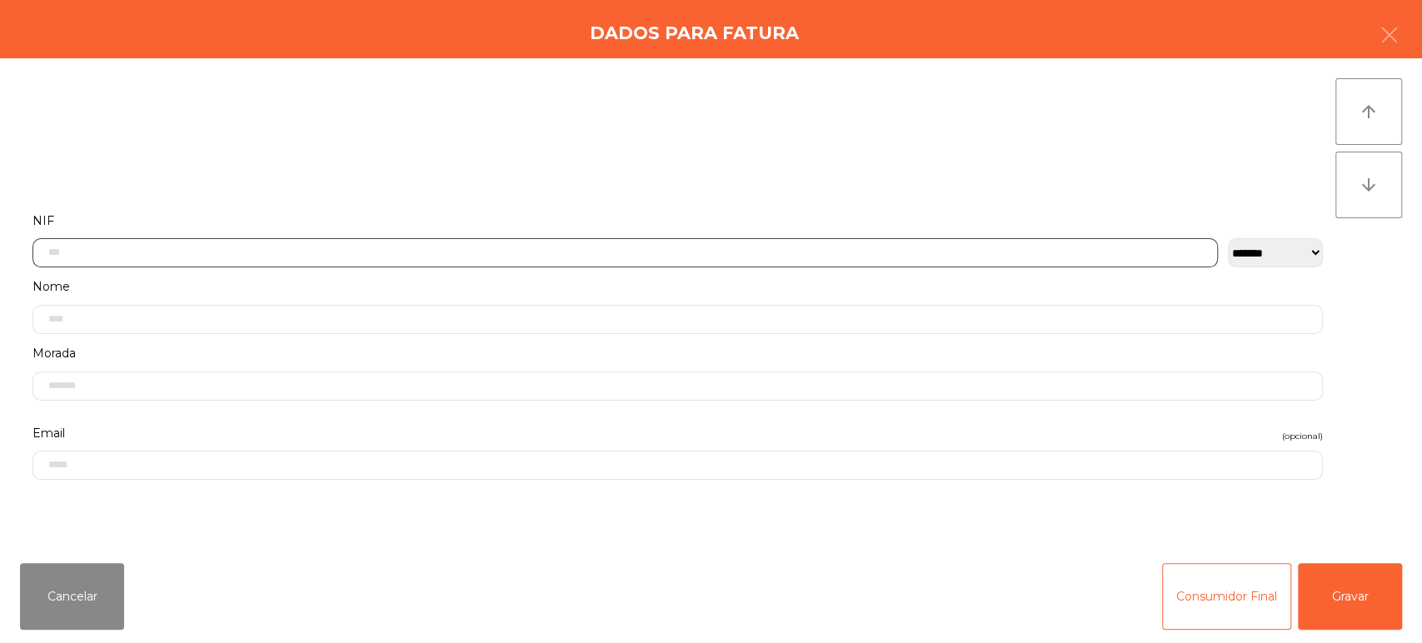
click at [505, 252] on input "text" at bounding box center [625, 252] width 1186 height 29
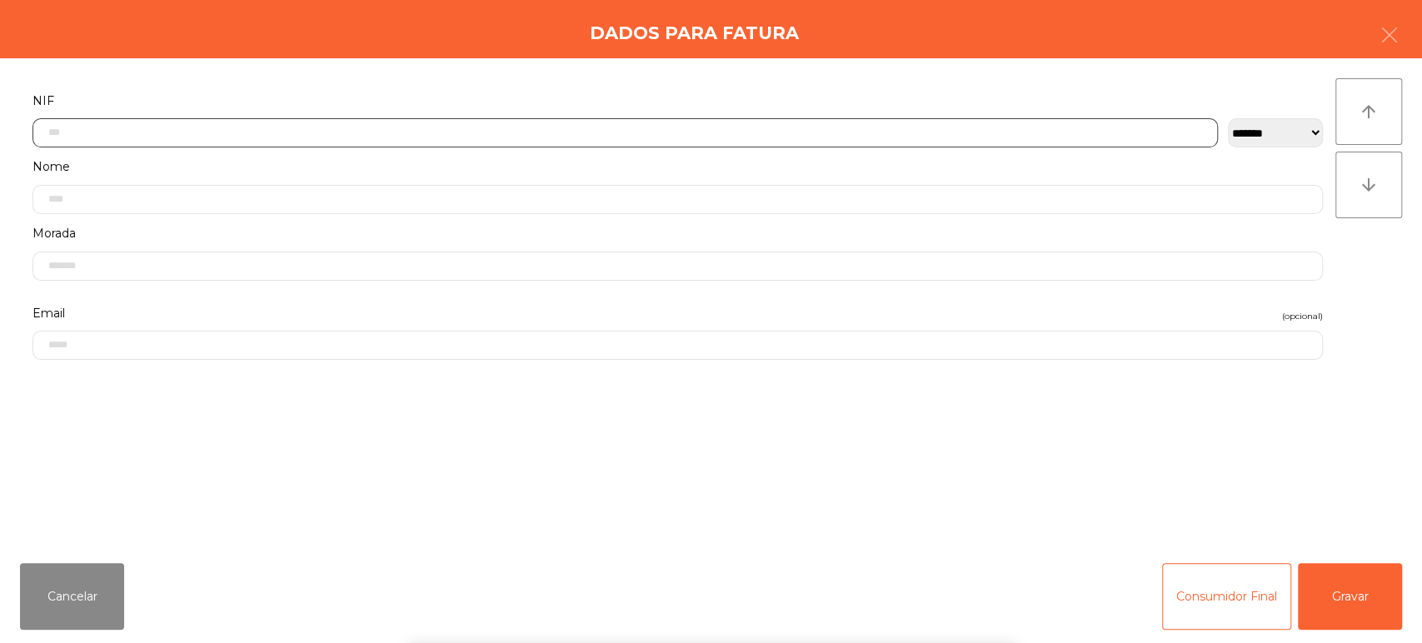
scroll to position [130, 0]
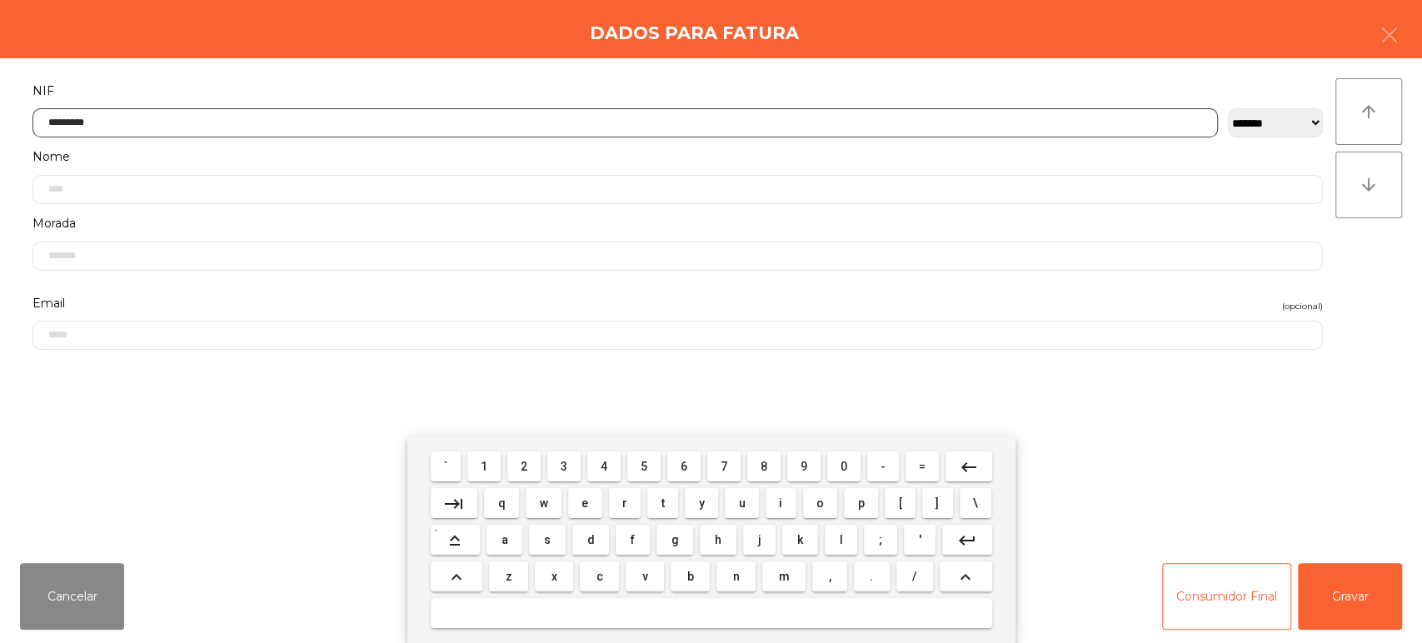
type input "*********"
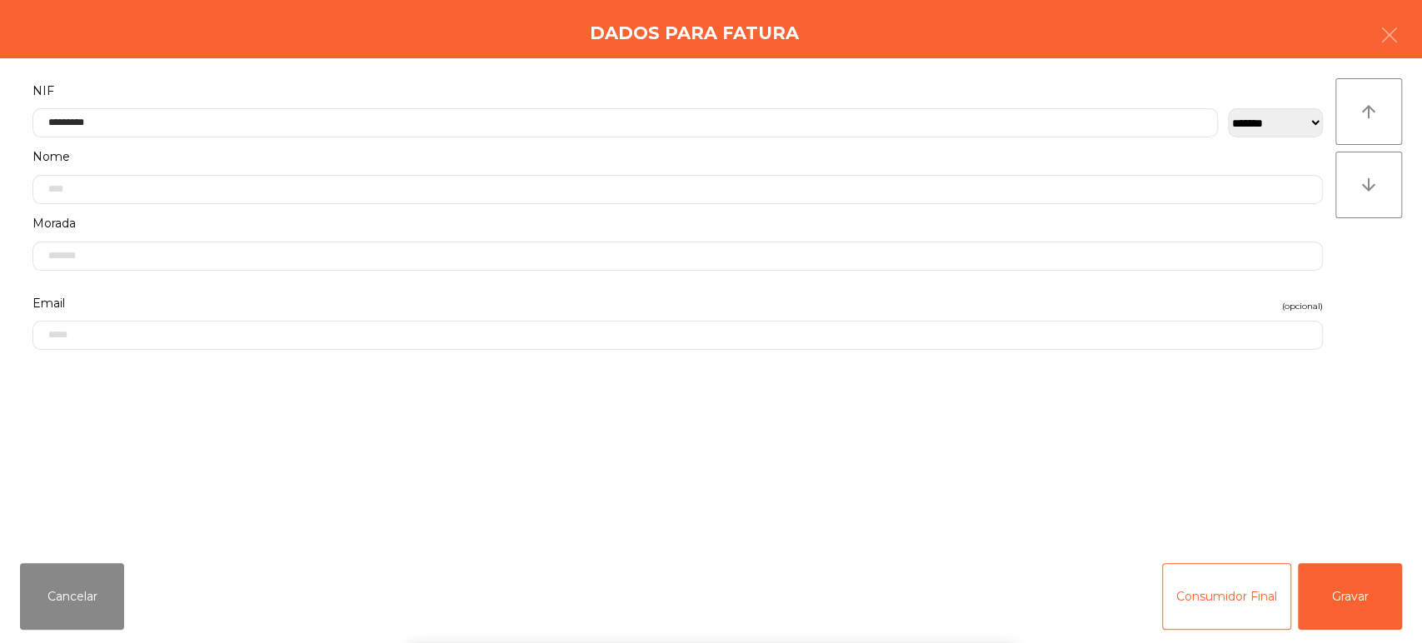
click at [1374, 291] on div "arrow_upward arrow_downward" at bounding box center [1369, 304] width 67 height 452
click at [1353, 597] on button "Gravar" at bounding box center [1350, 596] width 104 height 67
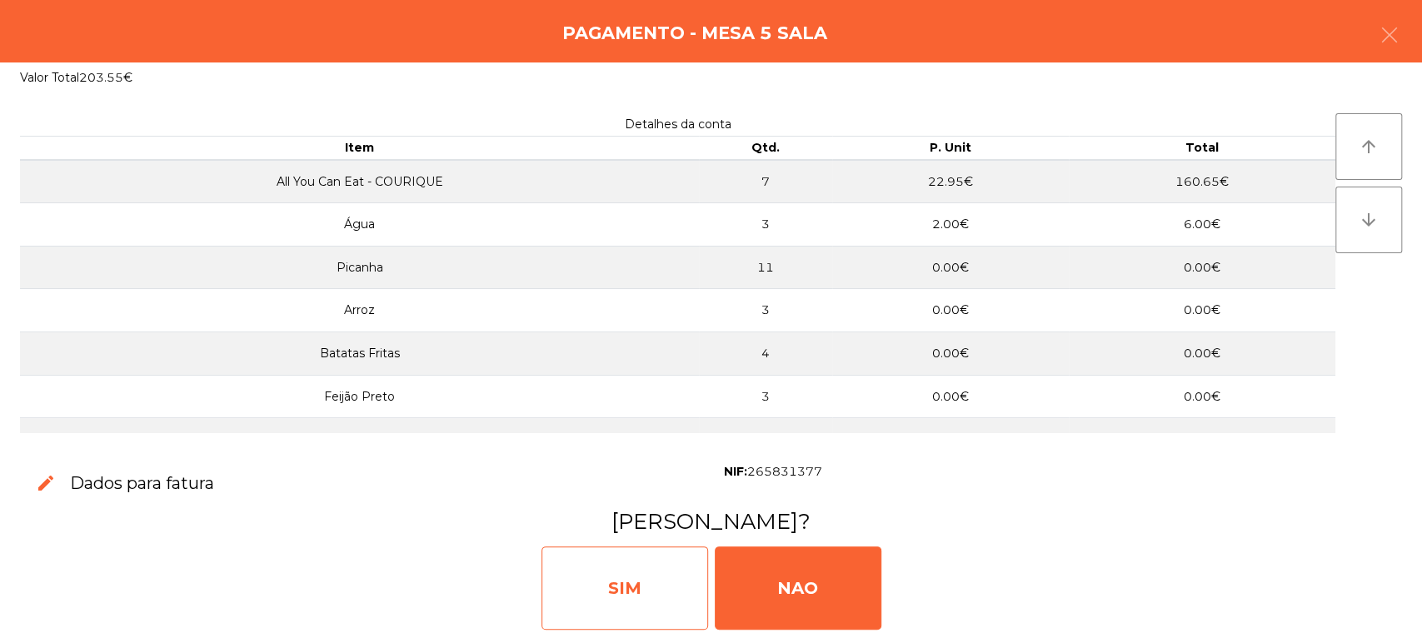
click at [622, 611] on div "SIM" at bounding box center [625, 588] width 167 height 83
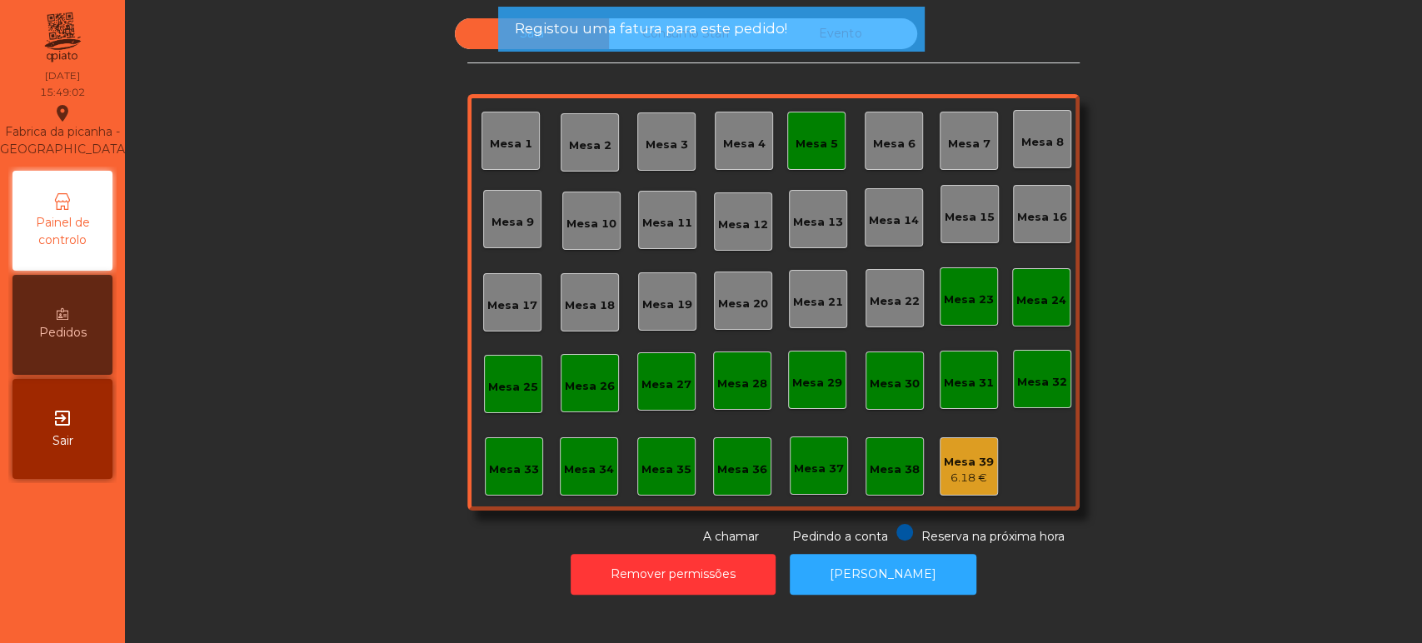
click at [830, 132] on div "Mesa 5" at bounding box center [816, 141] width 58 height 58
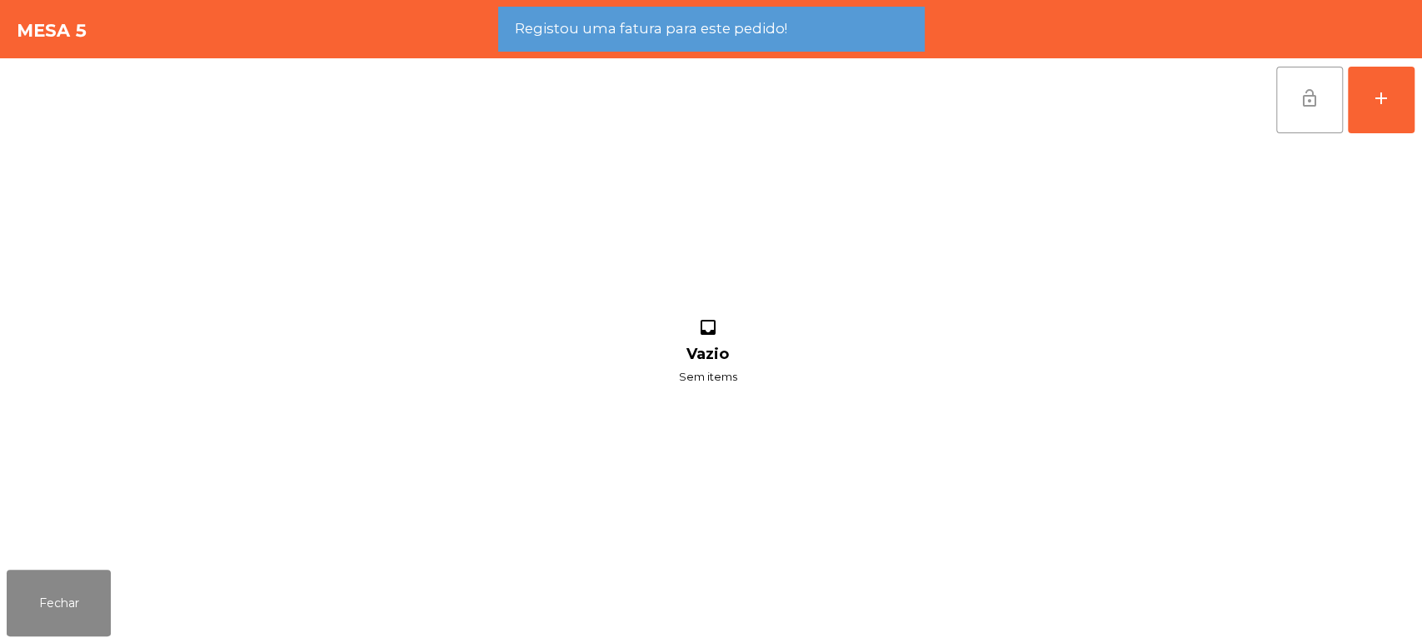
click at [1292, 108] on button "lock_open" at bounding box center [1310, 100] width 67 height 67
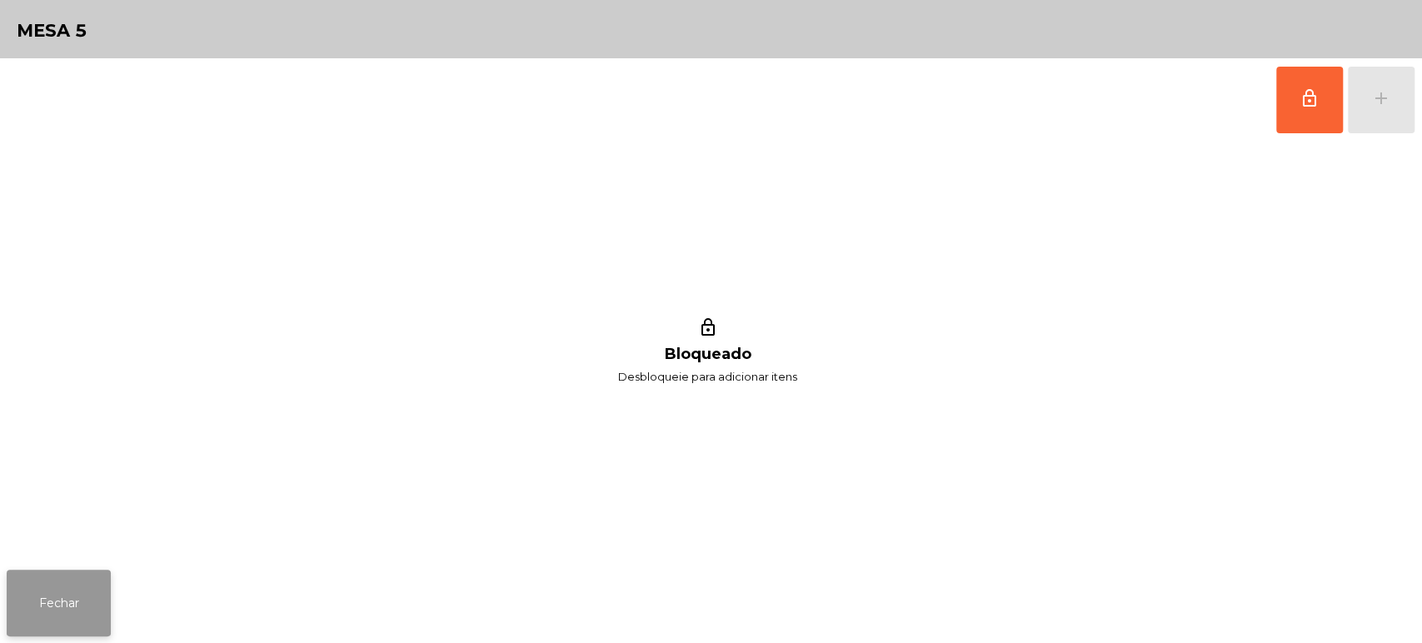
click at [84, 584] on button "Fechar" at bounding box center [59, 603] width 104 height 67
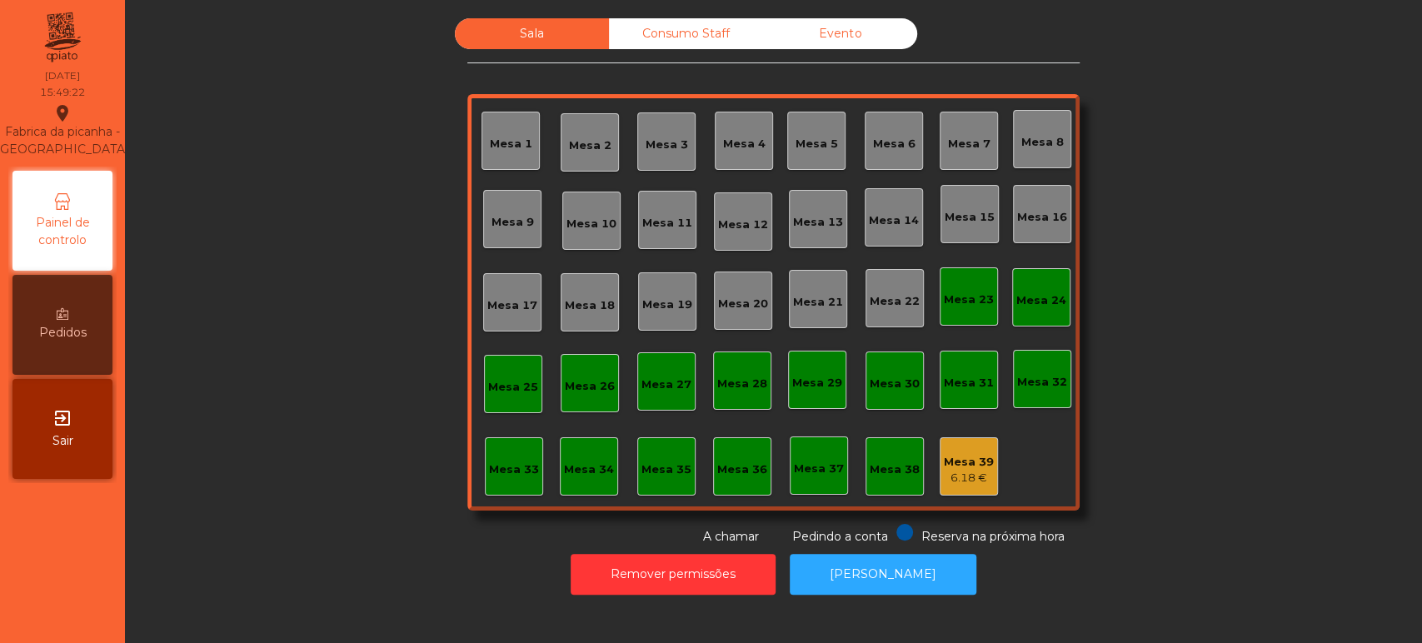
click at [267, 372] on div "Sala Consumo Staff Evento Mesa 1 [GEOGRAPHIC_DATA] 3 Mesa 4 Mesa 5 [GEOGRAPHIC_…" at bounding box center [773, 281] width 1252 height 527
click at [890, 591] on button "[PERSON_NAME]" at bounding box center [883, 574] width 187 height 41
click at [672, 33] on div "Consumo Staff" at bounding box center [686, 33] width 154 height 31
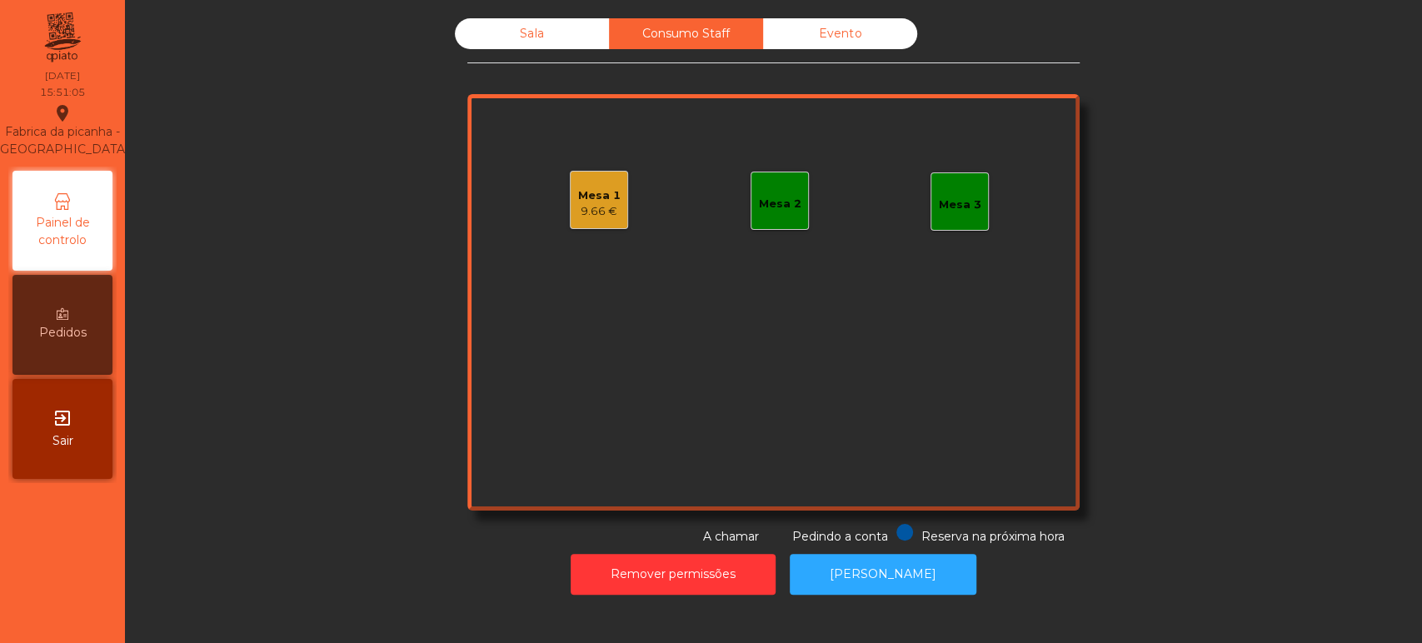
click at [873, 44] on div "Evento" at bounding box center [840, 33] width 154 height 31
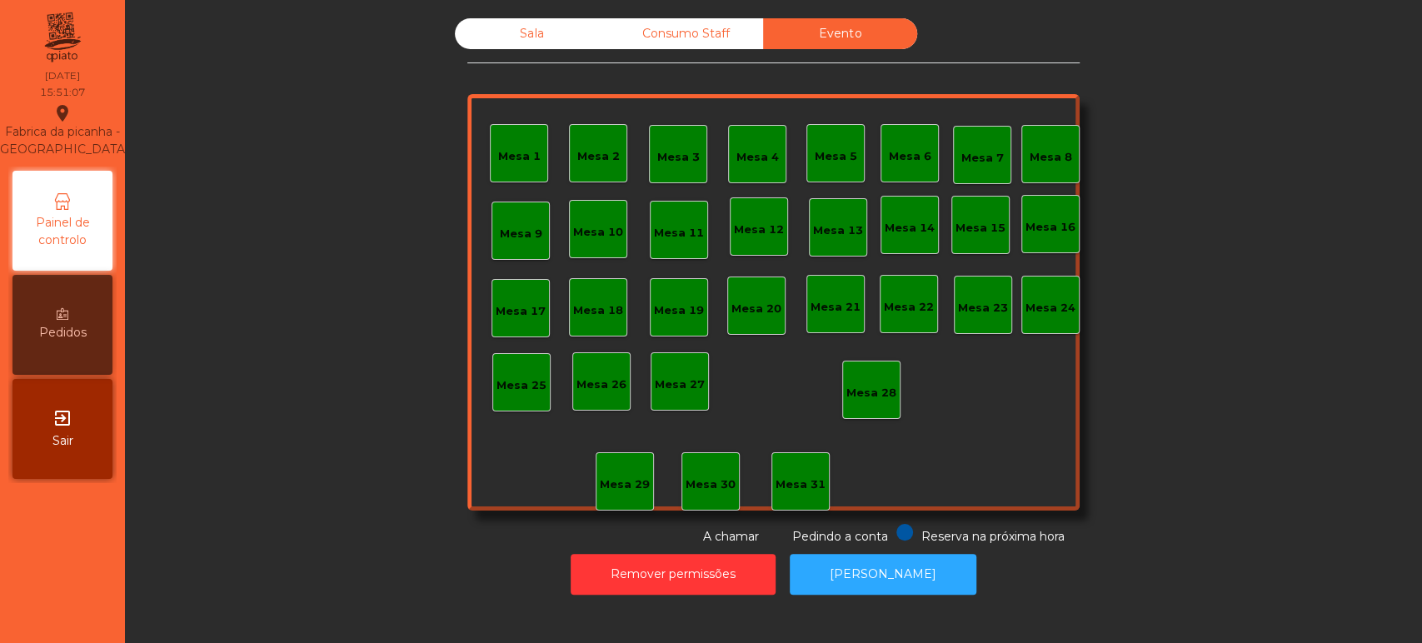
click at [694, 30] on div "Consumo Staff" at bounding box center [686, 33] width 154 height 31
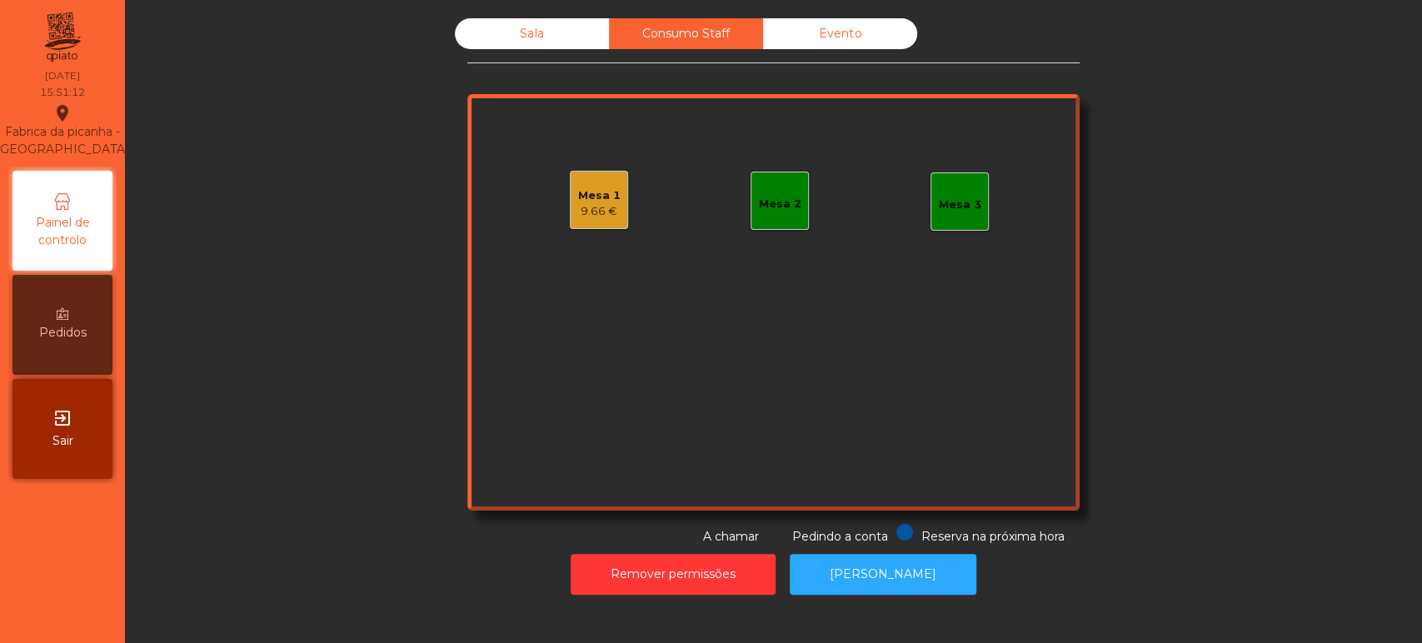
click at [567, 19] on div "Sala" at bounding box center [532, 33] width 154 height 31
